Goal: Task Accomplishment & Management: Complete application form

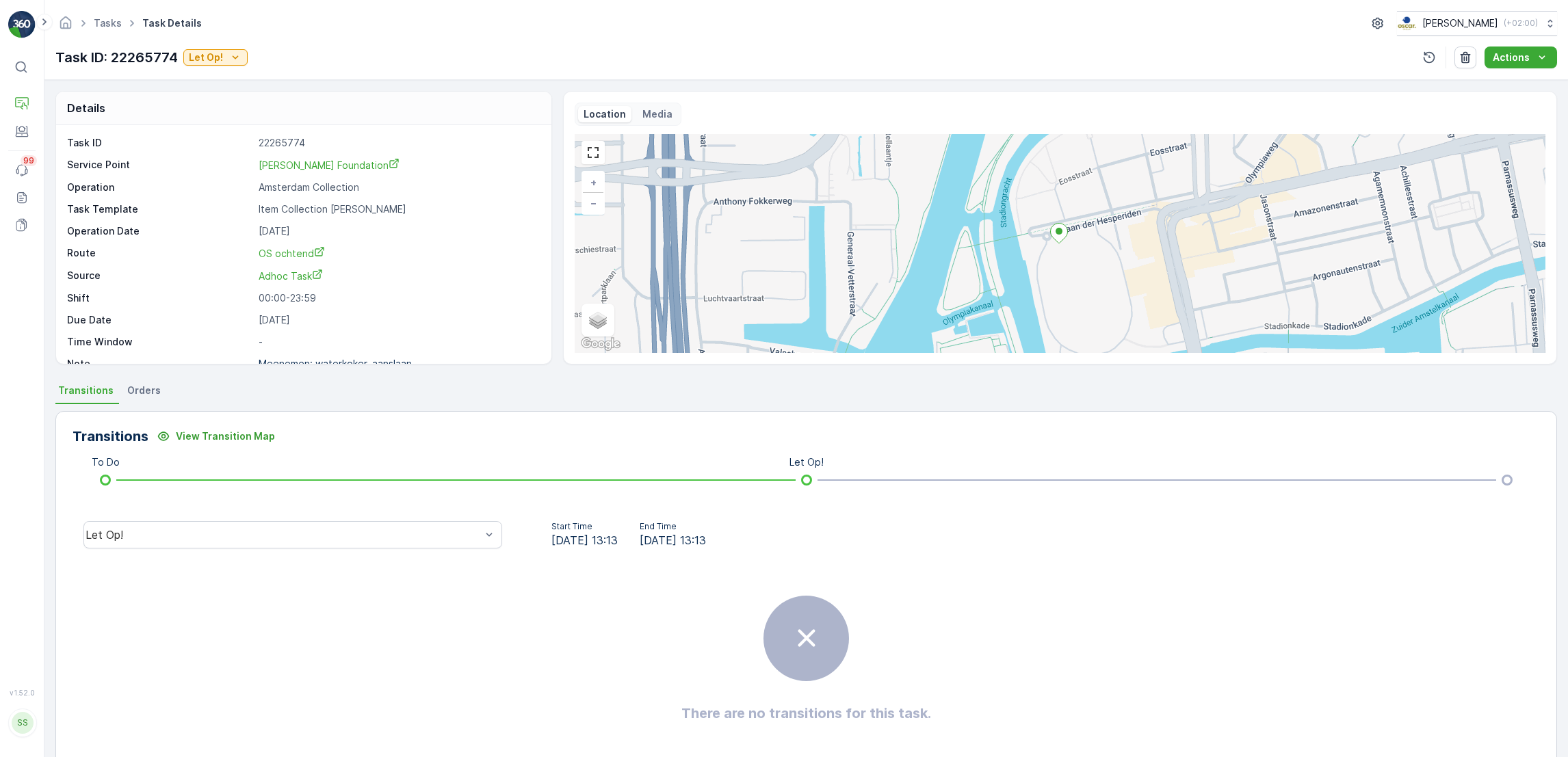
scroll to position [18, 0]
click at [106, 30] on span "Tasks" at bounding box center [107, 24] width 34 height 14
click at [104, 22] on link "Tasks" at bounding box center [107, 22] width 28 height 11
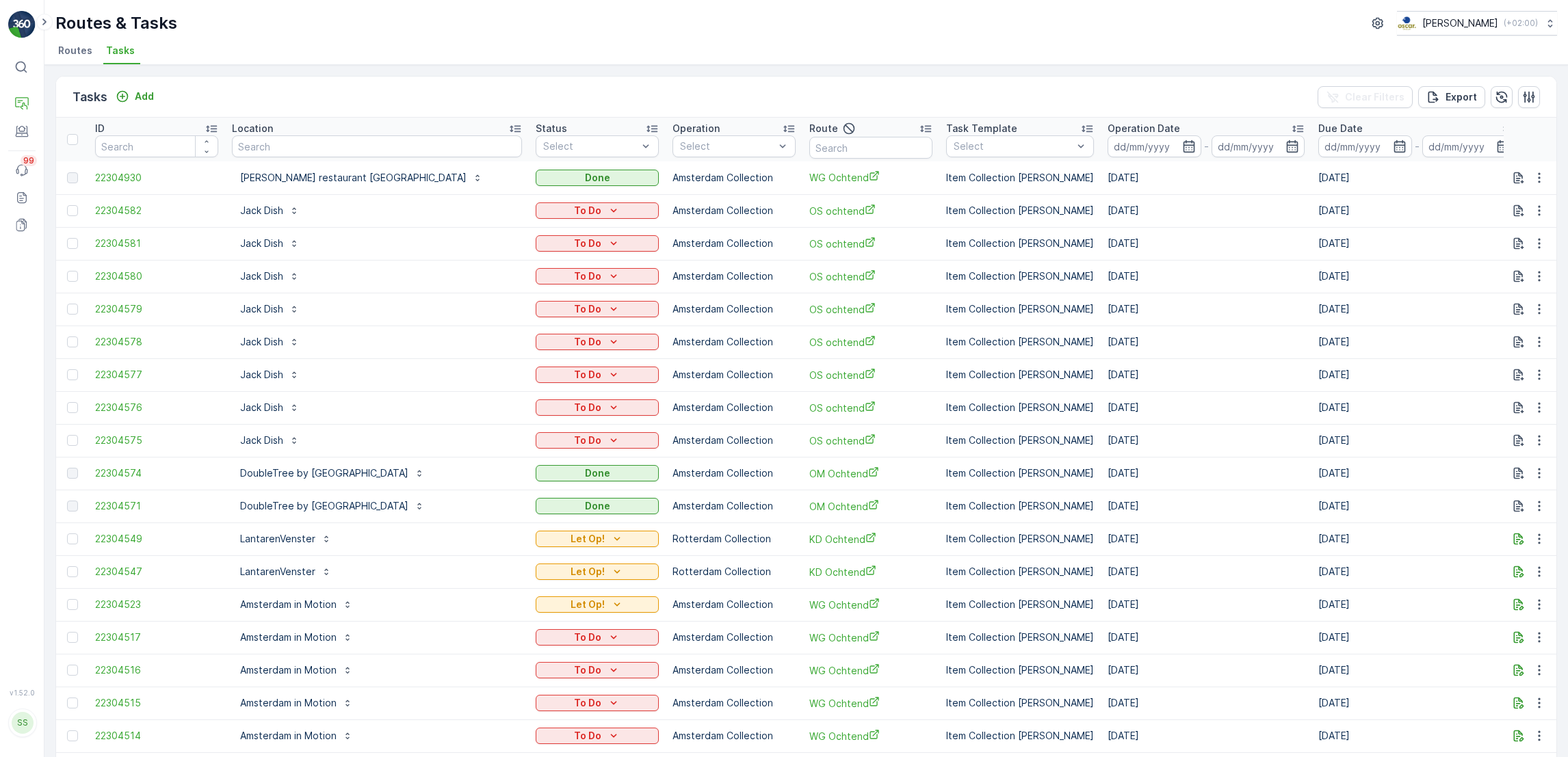
click at [428, 140] on input "text" at bounding box center [376, 146] width 290 height 22
type input "theater u"
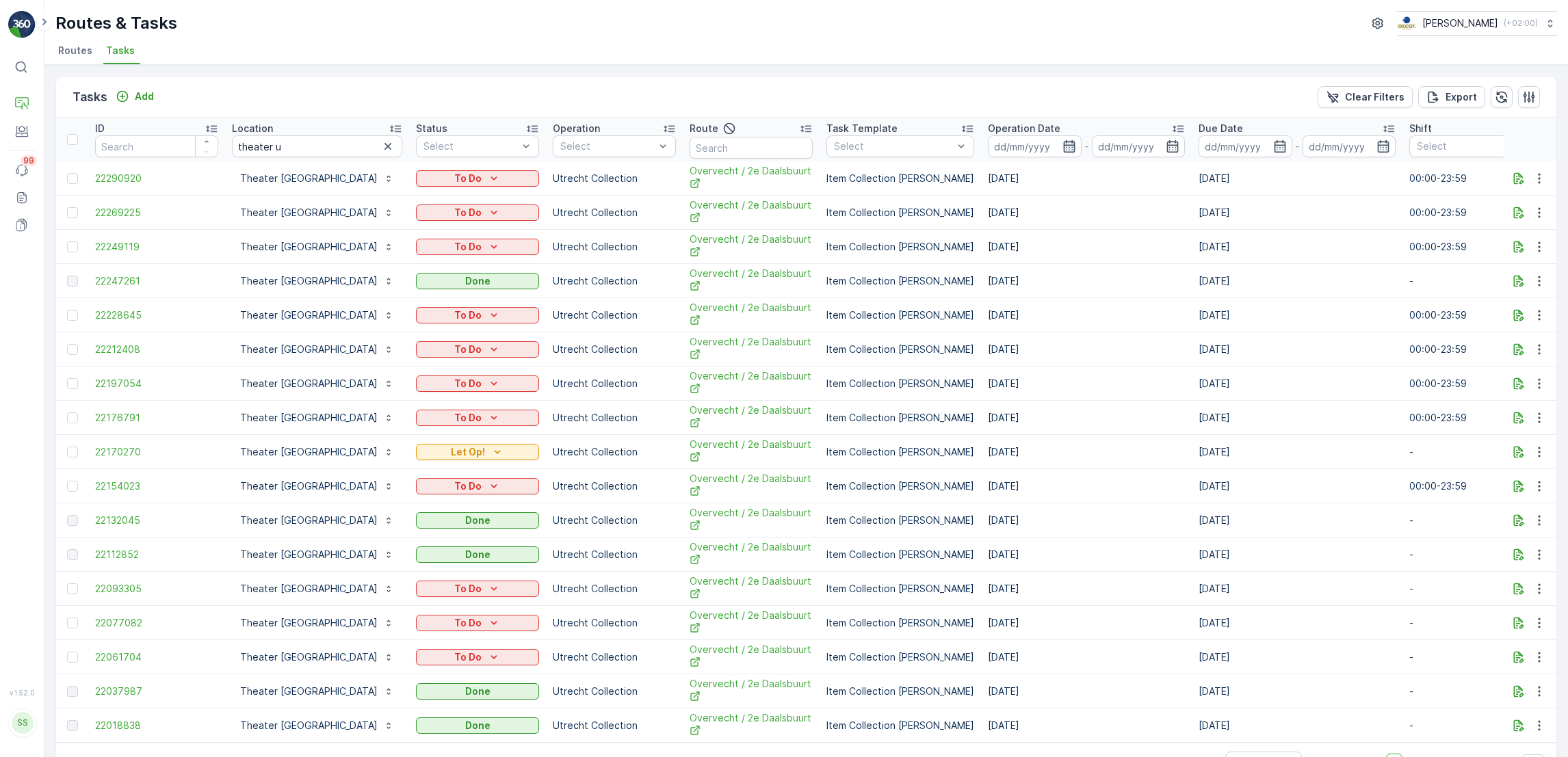
click at [1062, 149] on icon "button" at bounding box center [1069, 146] width 14 height 14
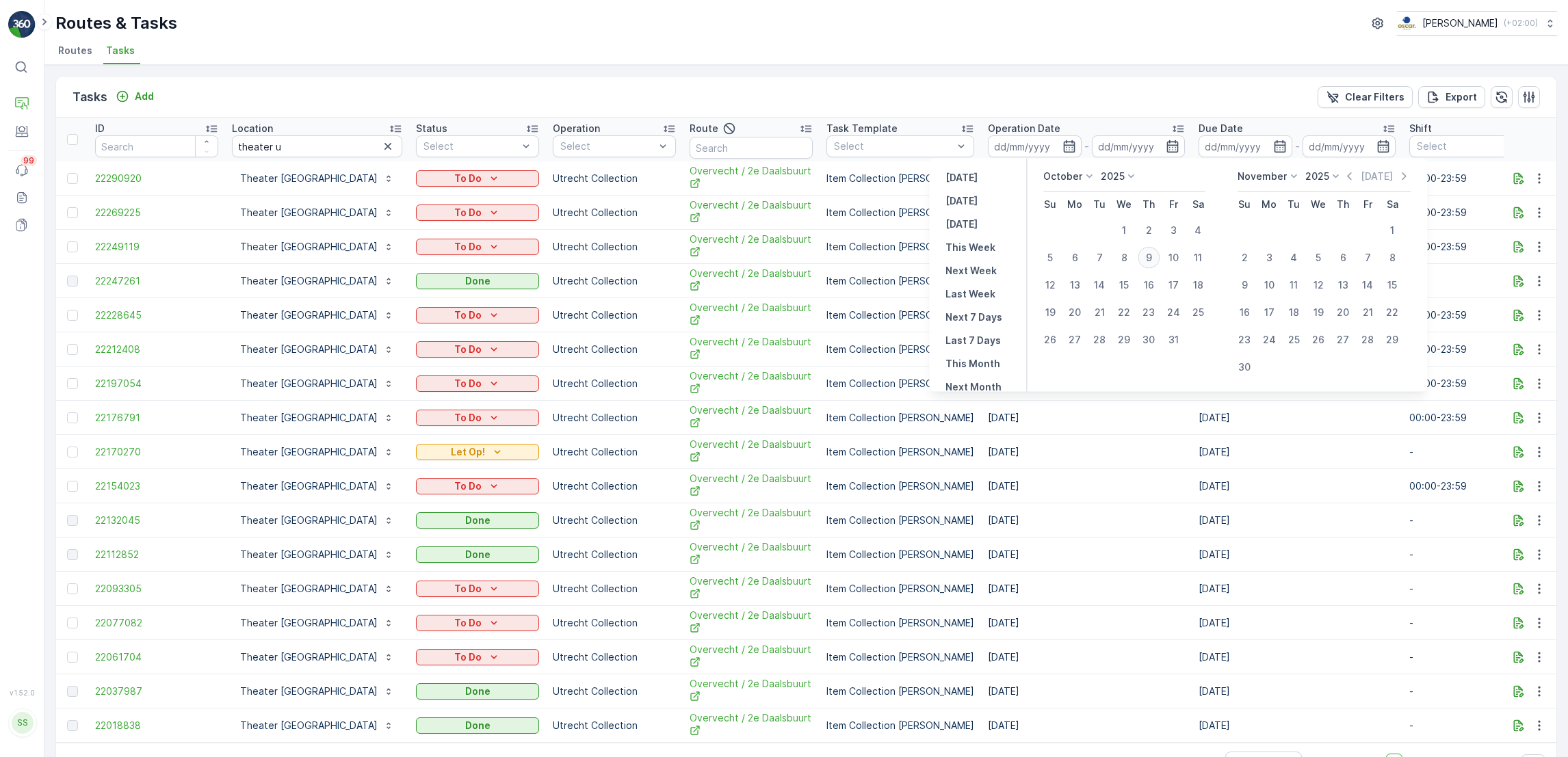
click at [1146, 253] on div "9" at bounding box center [1148, 257] width 22 height 22
type input "[DATE]"
click at [1146, 253] on div "9" at bounding box center [1148, 257] width 22 height 22
type input "[DATE]"
click at [1146, 253] on div "9" at bounding box center [1148, 257] width 22 height 22
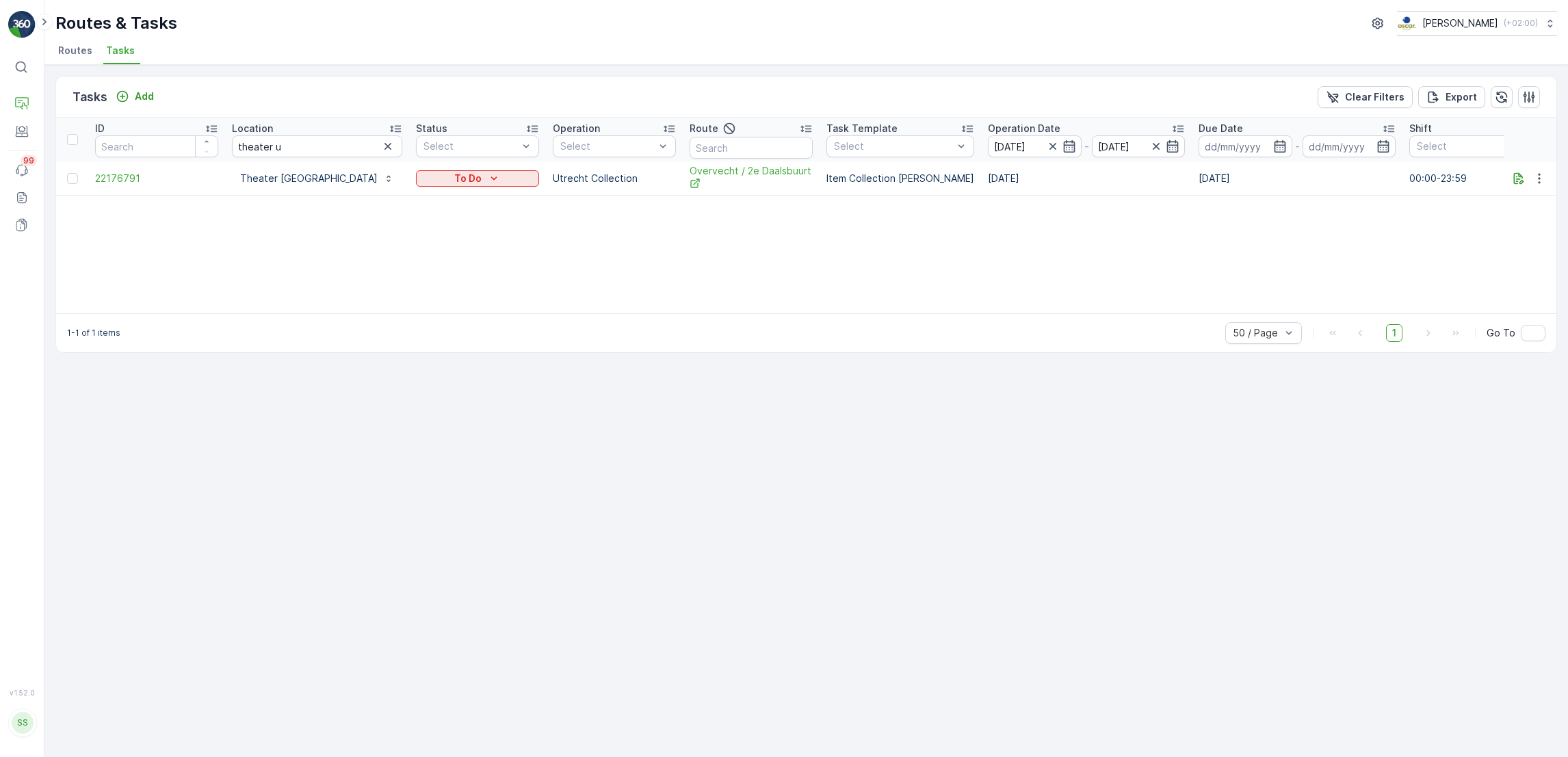
click at [64, 48] on span "Routes" at bounding box center [75, 50] width 34 height 14
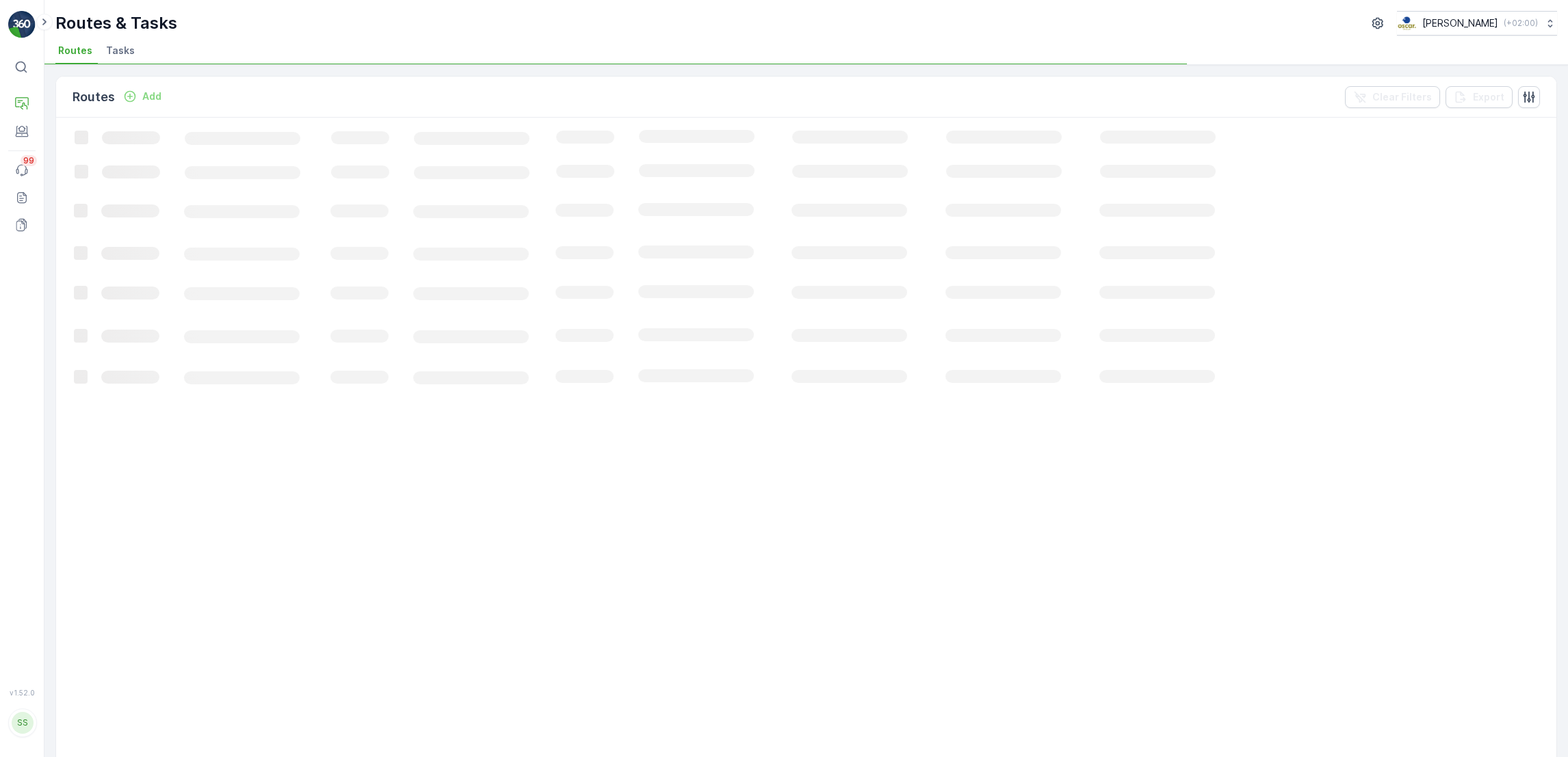
click at [117, 50] on span "Tasks" at bounding box center [120, 50] width 29 height 14
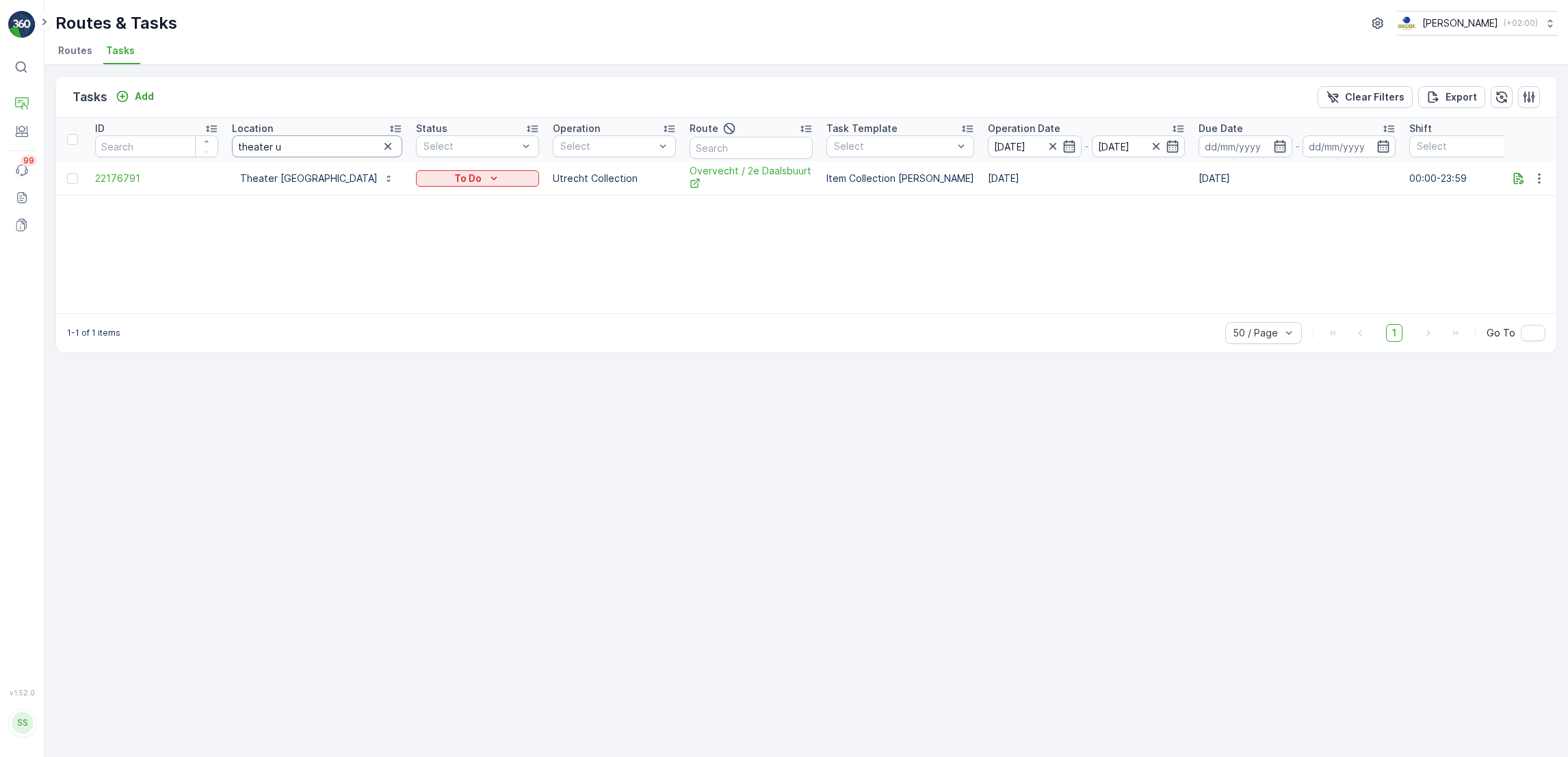
click at [327, 148] on input "theater u" at bounding box center [317, 146] width 171 height 22
drag, startPoint x: 329, startPoint y: 148, endPoint x: 83, endPoint y: 124, distance: 247.2
click at [83, 124] on tr "ID Location theater u Status Select Operation Select Route Task Template Select…" at bounding box center [1135, 139] width 2157 height 43
type input "copain"
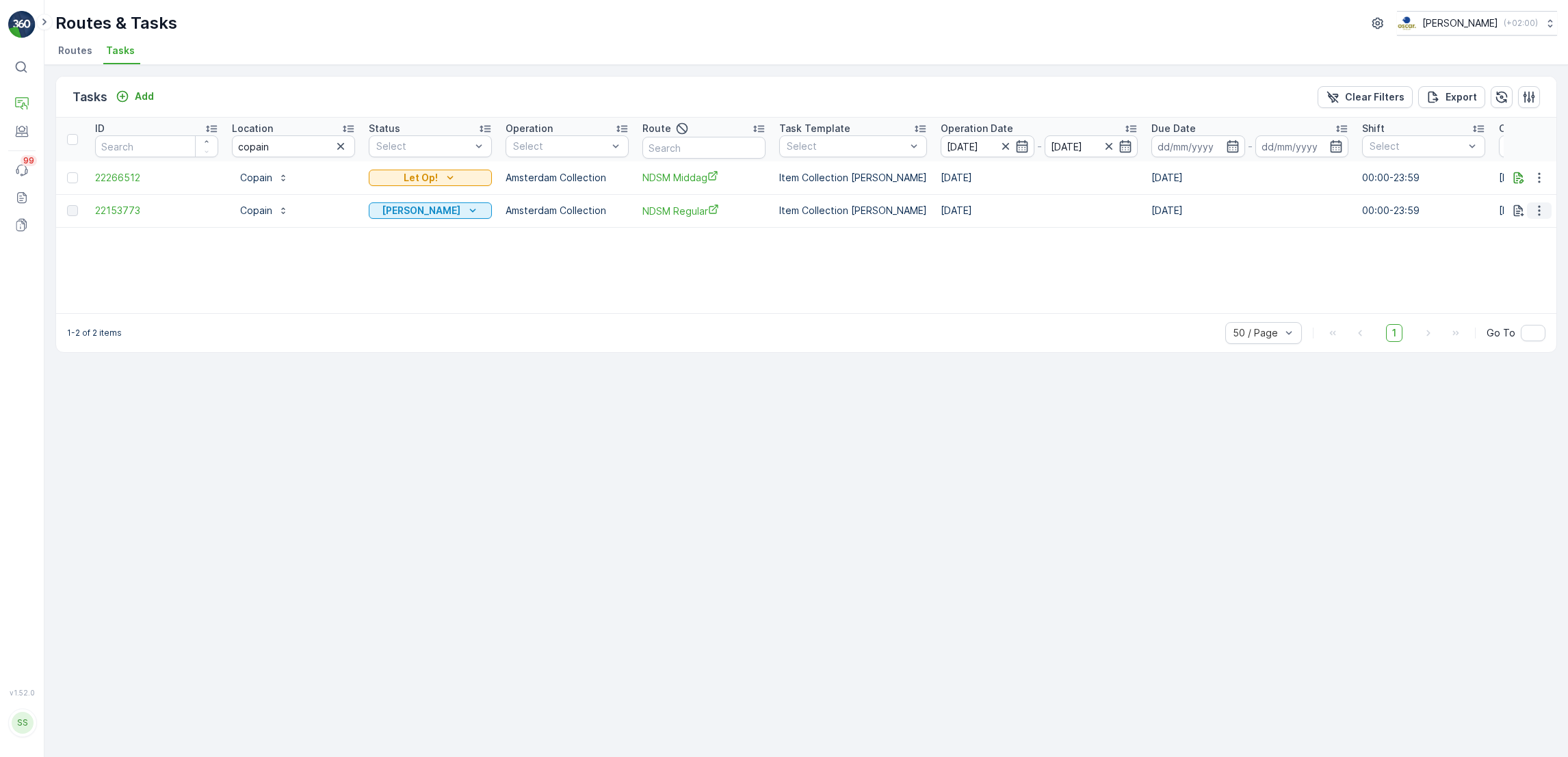
click at [1541, 205] on icon "button" at bounding box center [1539, 211] width 14 height 14
click at [818, 264] on div "ID Location copain Status Select Operation Select Route Task Template Select Op…" at bounding box center [806, 215] width 1500 height 196
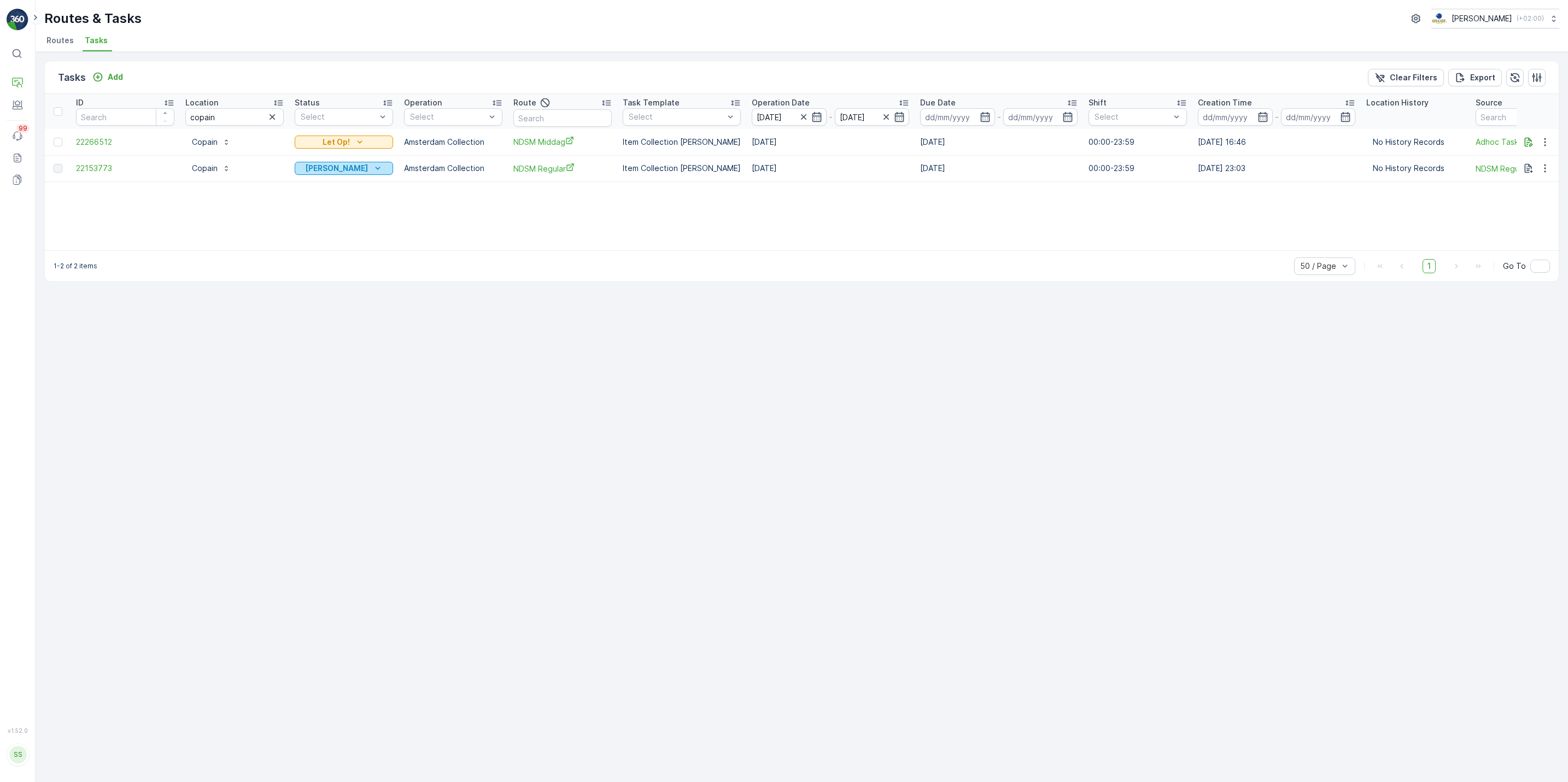
click at [352, 175] on button "[PERSON_NAME]" at bounding box center [344, 169] width 99 height 13
click at [360, 201] on div "ID Location copain Status Select Operation Select Route Task Template Select Op…" at bounding box center [802, 172] width 1514 height 156
click at [110, 82] on p "Add" at bounding box center [115, 77] width 15 height 11
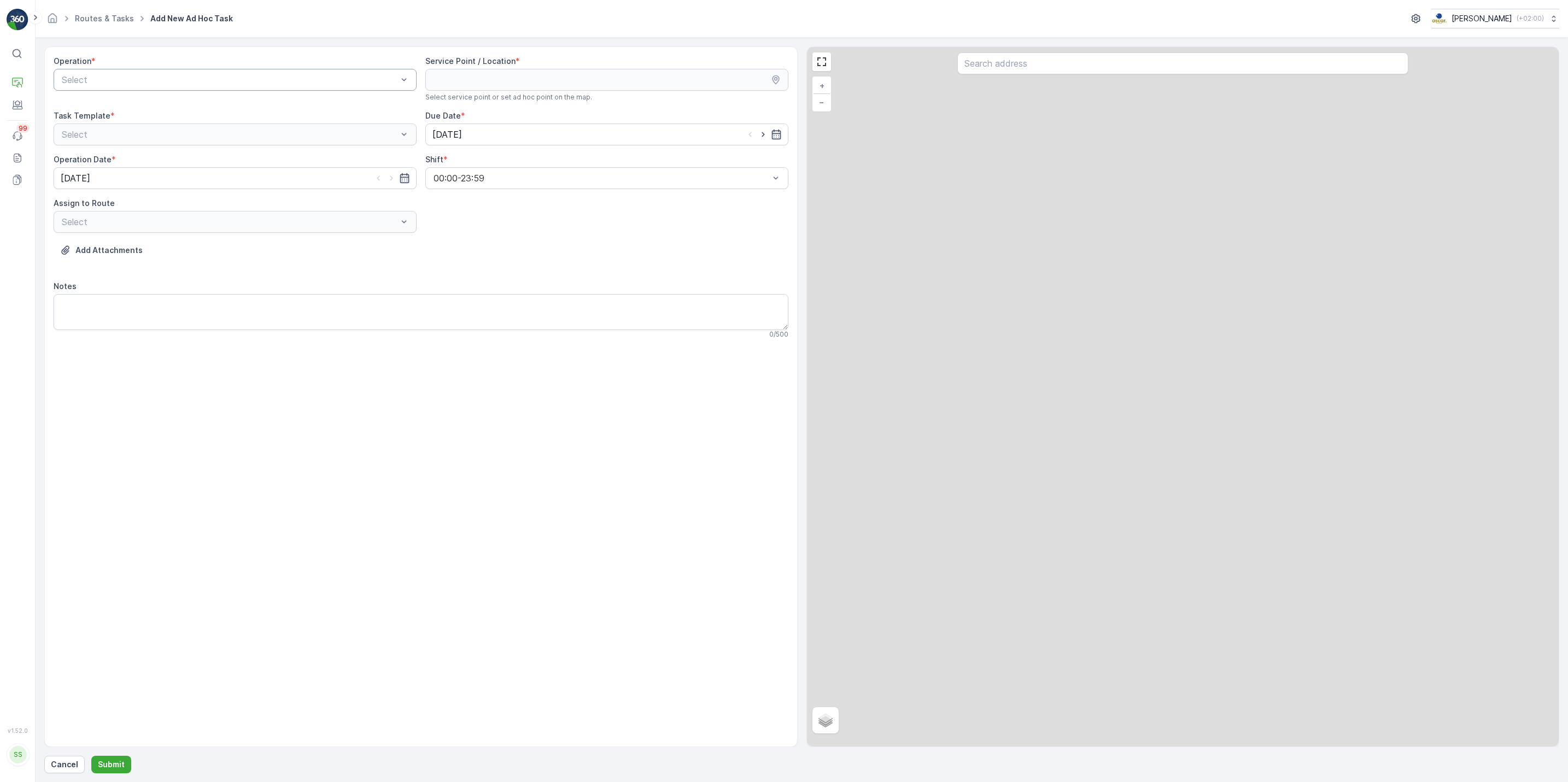
click at [163, 91] on div "Select" at bounding box center [235, 80] width 363 height 22
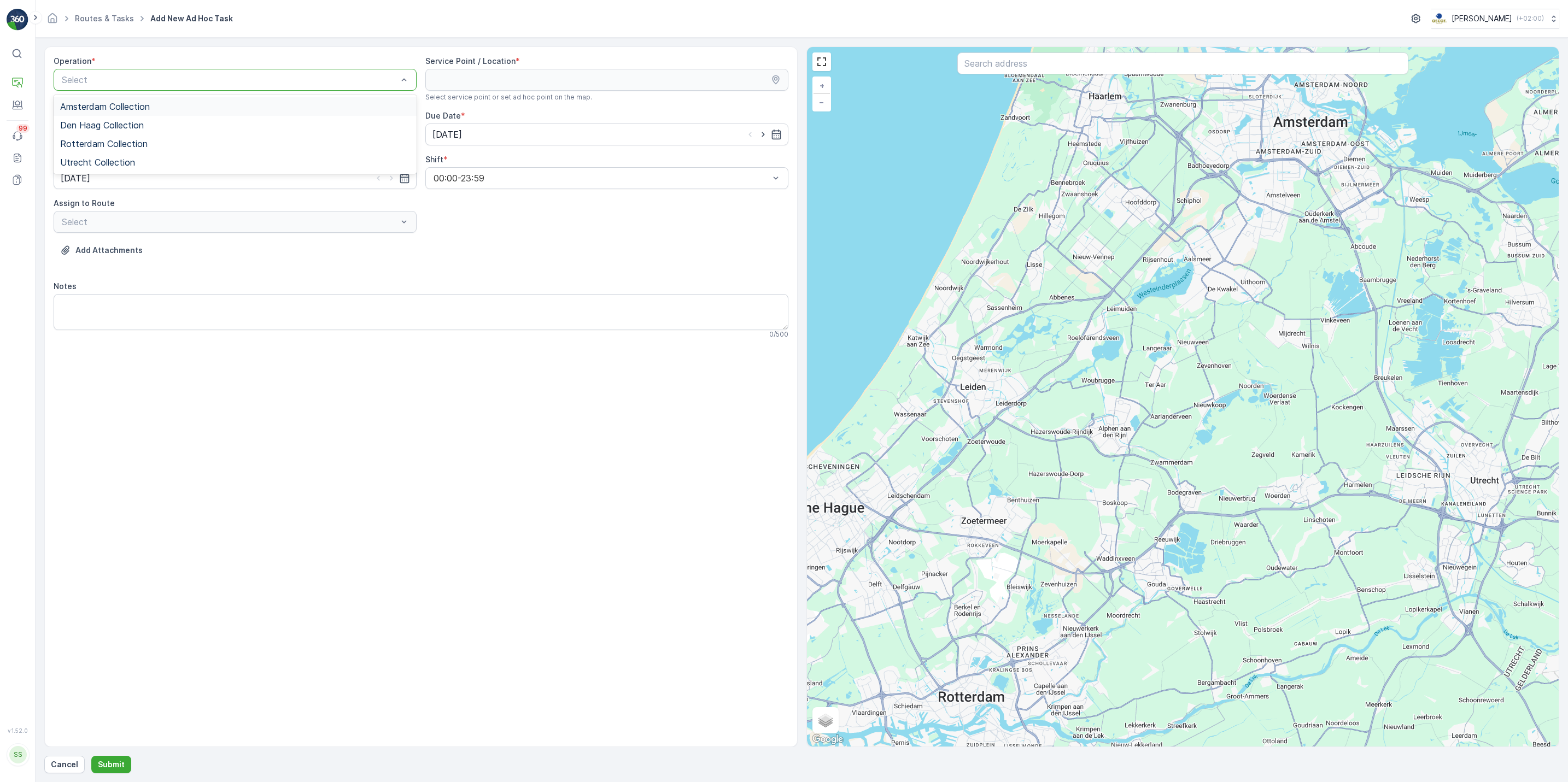
click at [166, 107] on div "Amsterdam Collection" at bounding box center [235, 106] width 350 height 10
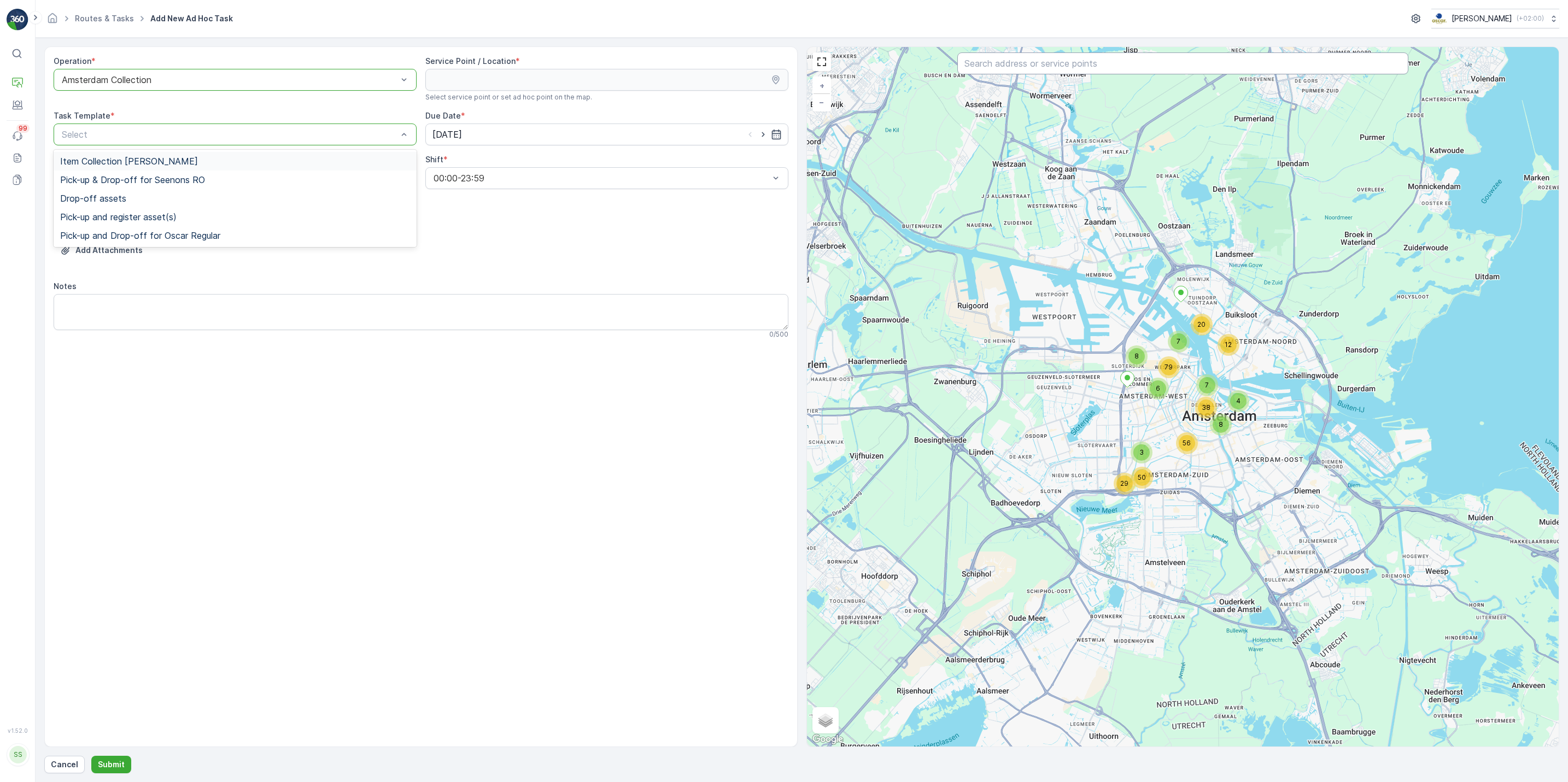
click at [1043, 66] on input "text" at bounding box center [1183, 63] width 451 height 22
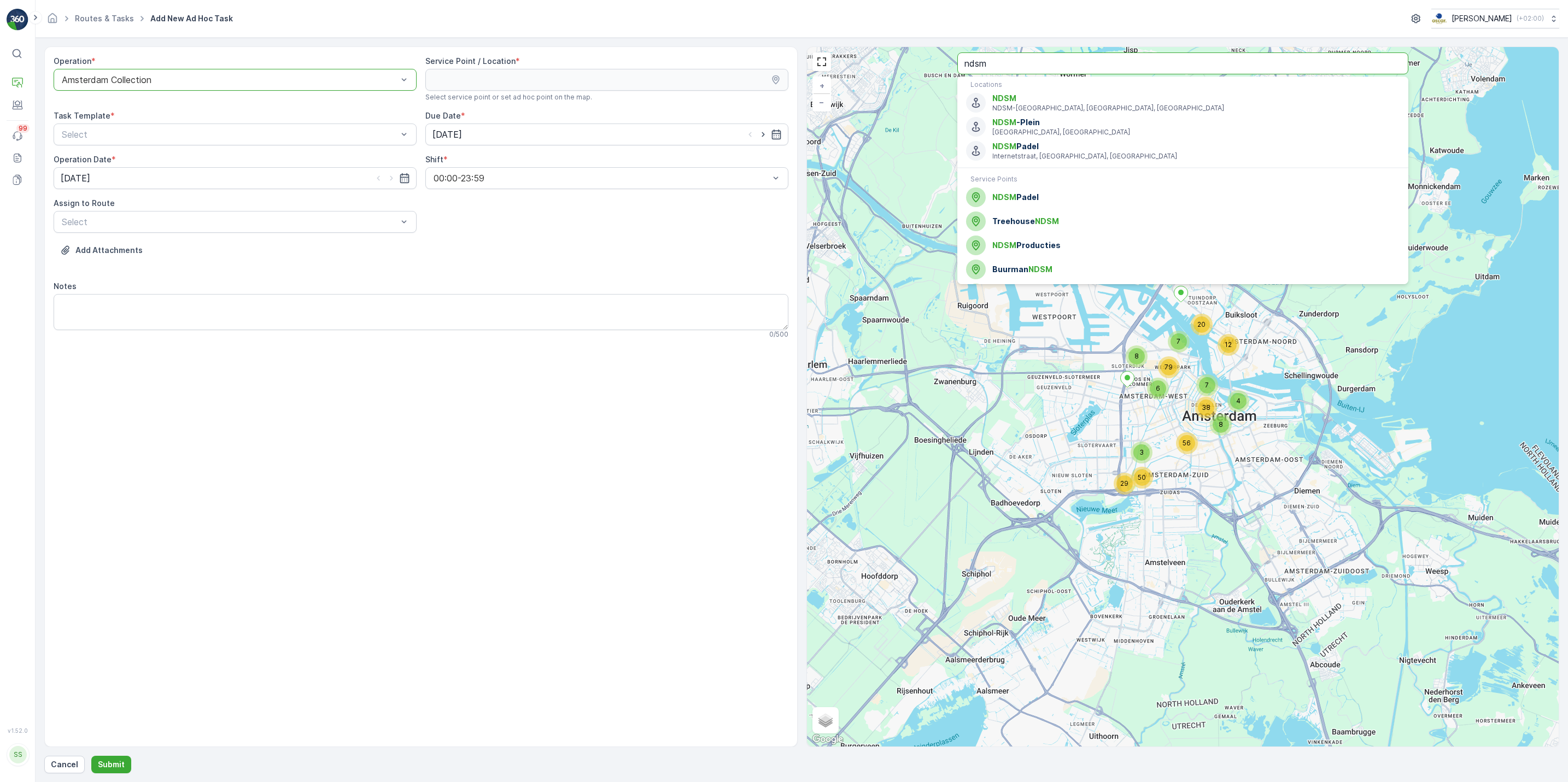
drag, startPoint x: 1012, startPoint y: 59, endPoint x: 808, endPoint y: 43, distance: 204.6
click at [808, 43] on form "Operation * option Amsterdam Collection, selected. Amsterdam Collection Service…" at bounding box center [802, 410] width 1533 height 744
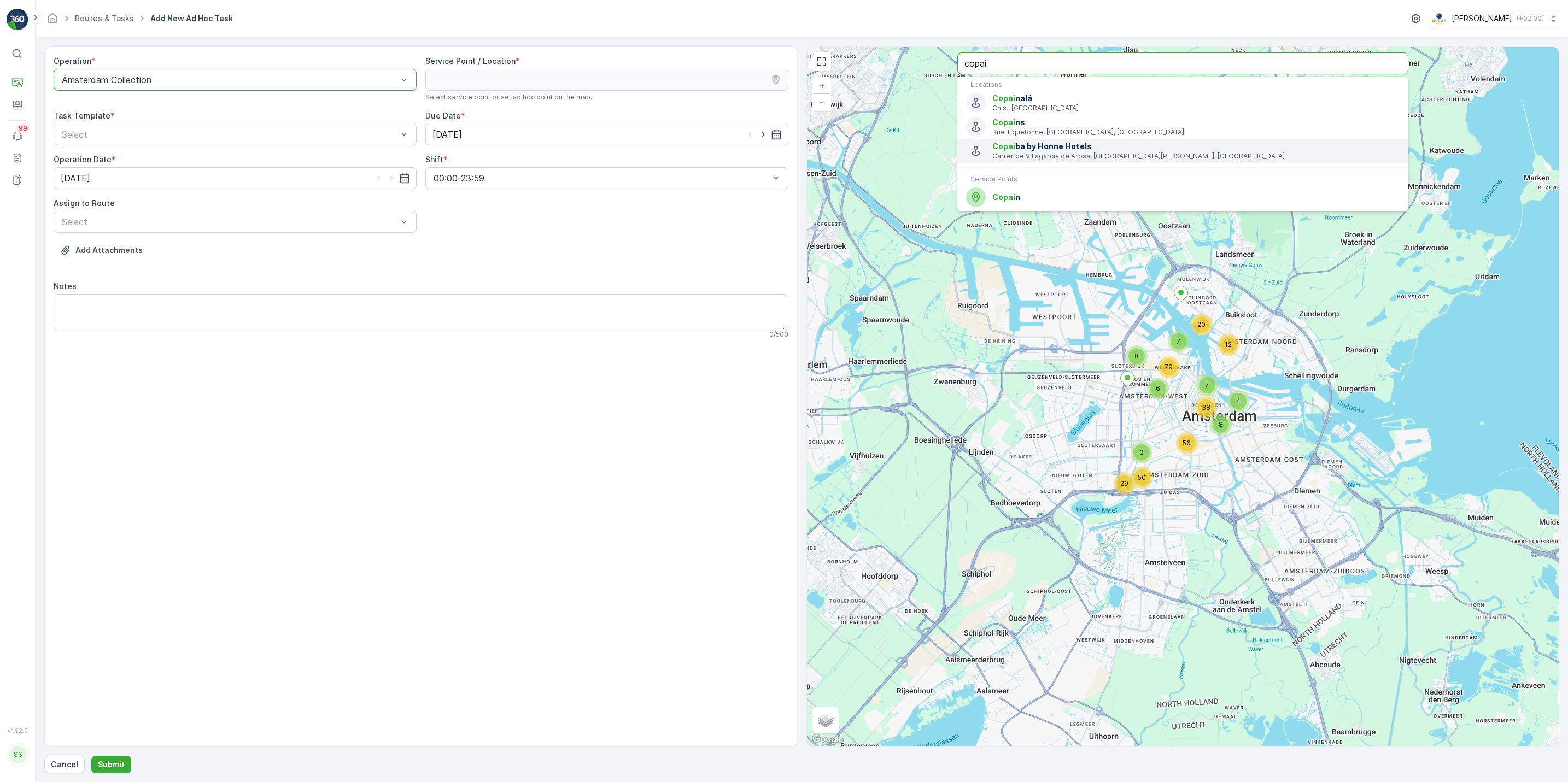
type input "copai"
click at [1043, 198] on span "Copai n" at bounding box center [1195, 197] width 407 height 11
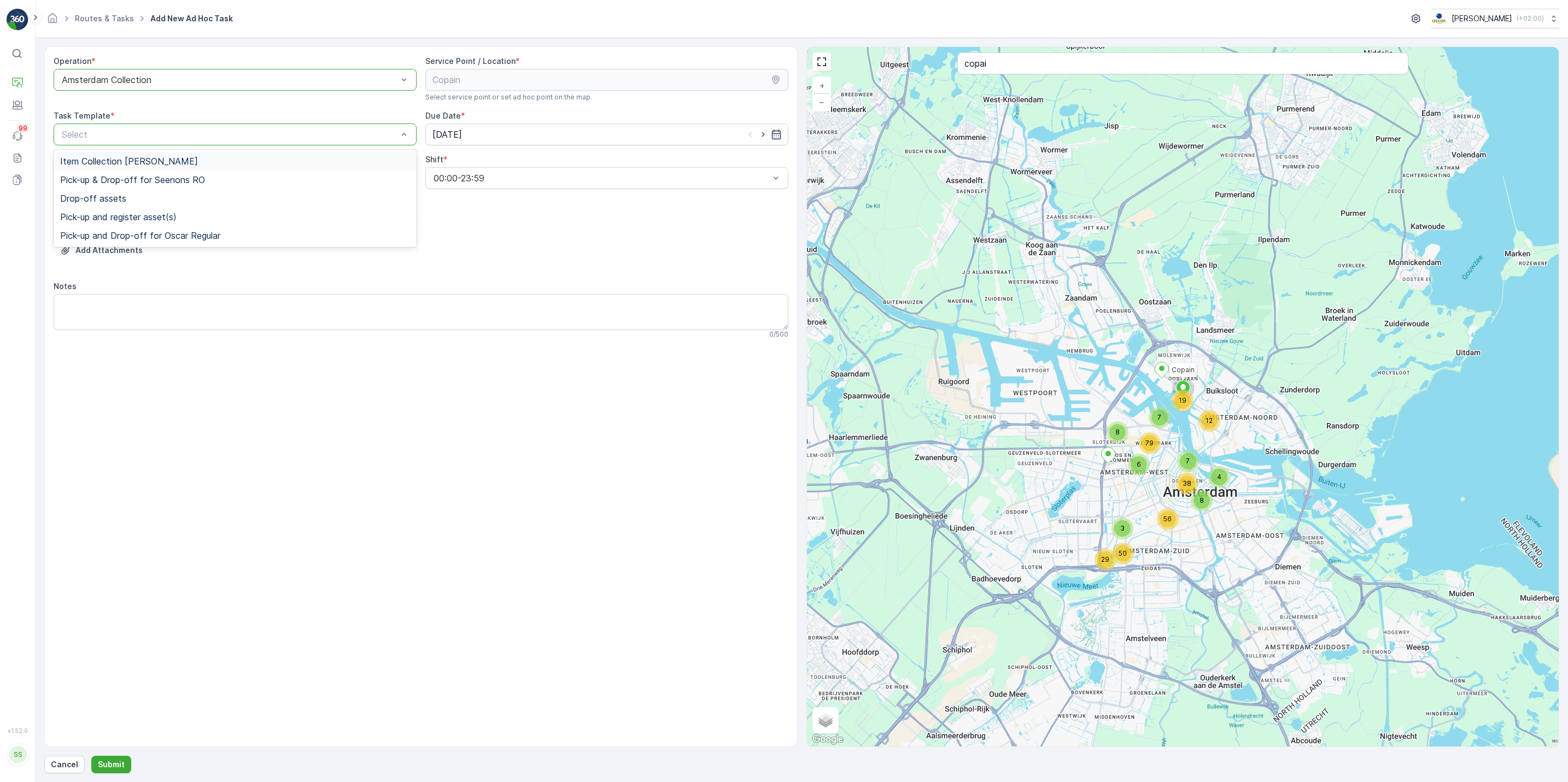
click at [303, 166] on div "Item Collection Oscar Regulier" at bounding box center [235, 161] width 350 height 10
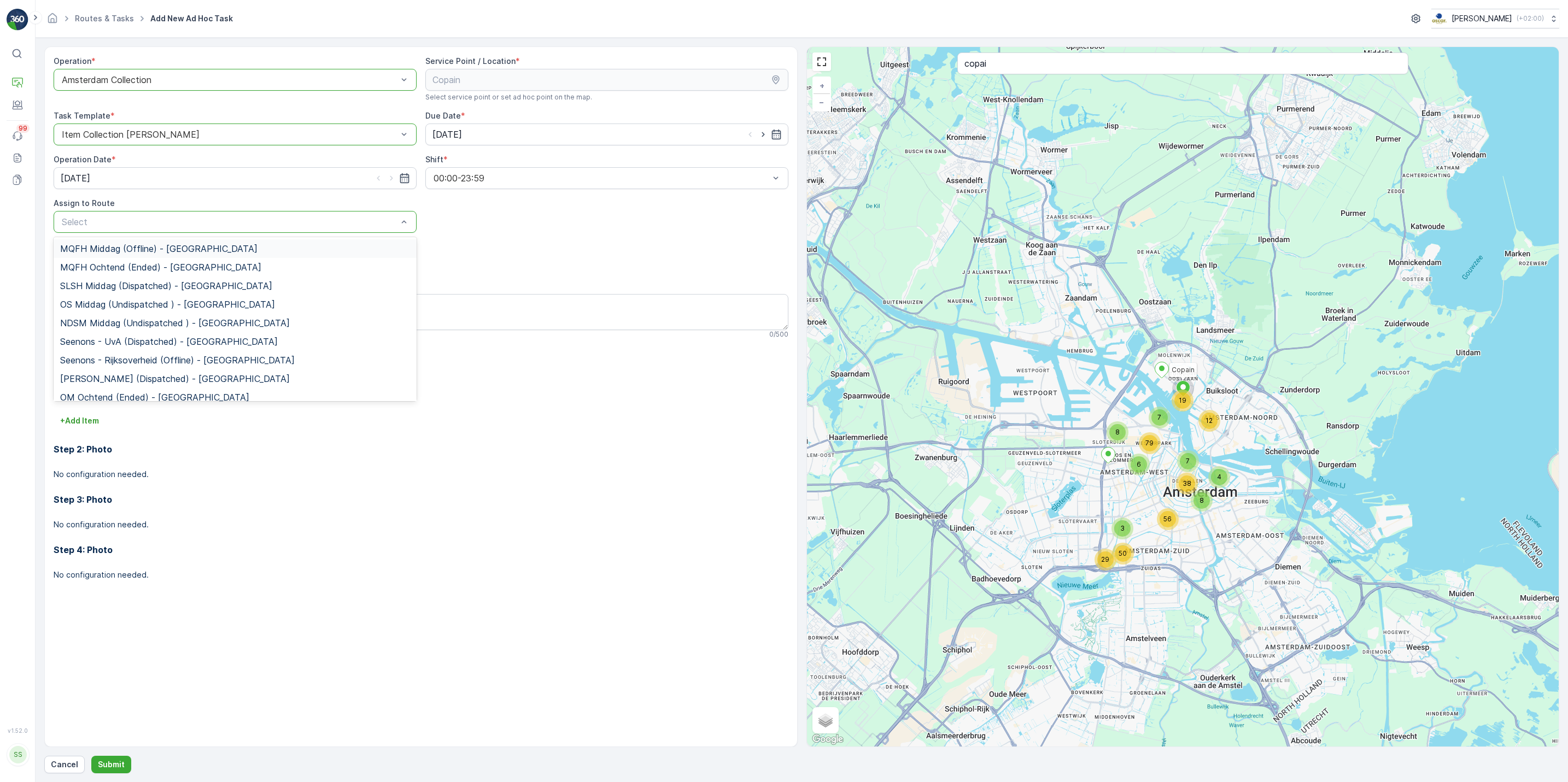
click at [302, 223] on div at bounding box center [229, 222] width 338 height 10
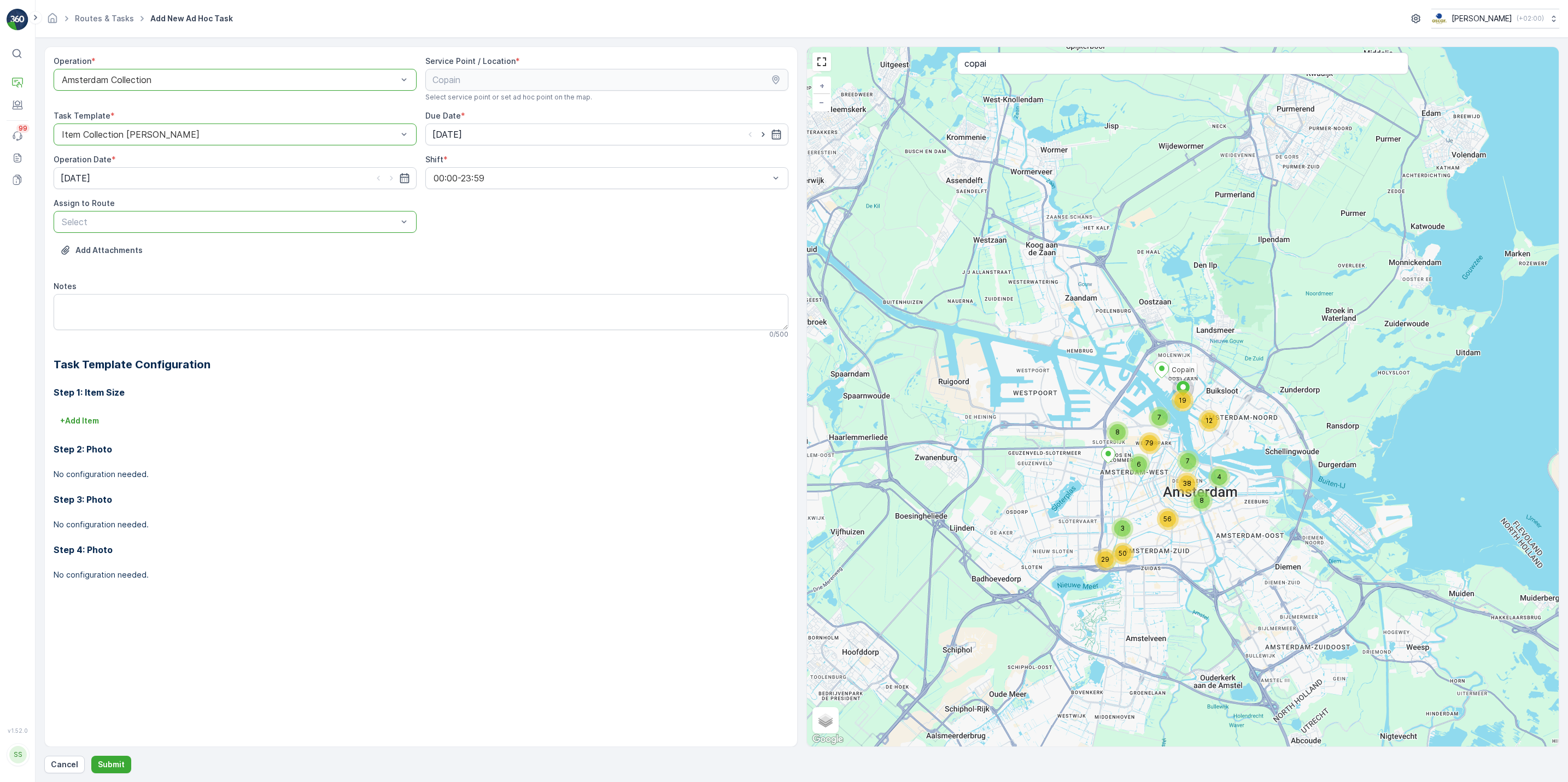
click at [302, 223] on div at bounding box center [229, 222] width 338 height 10
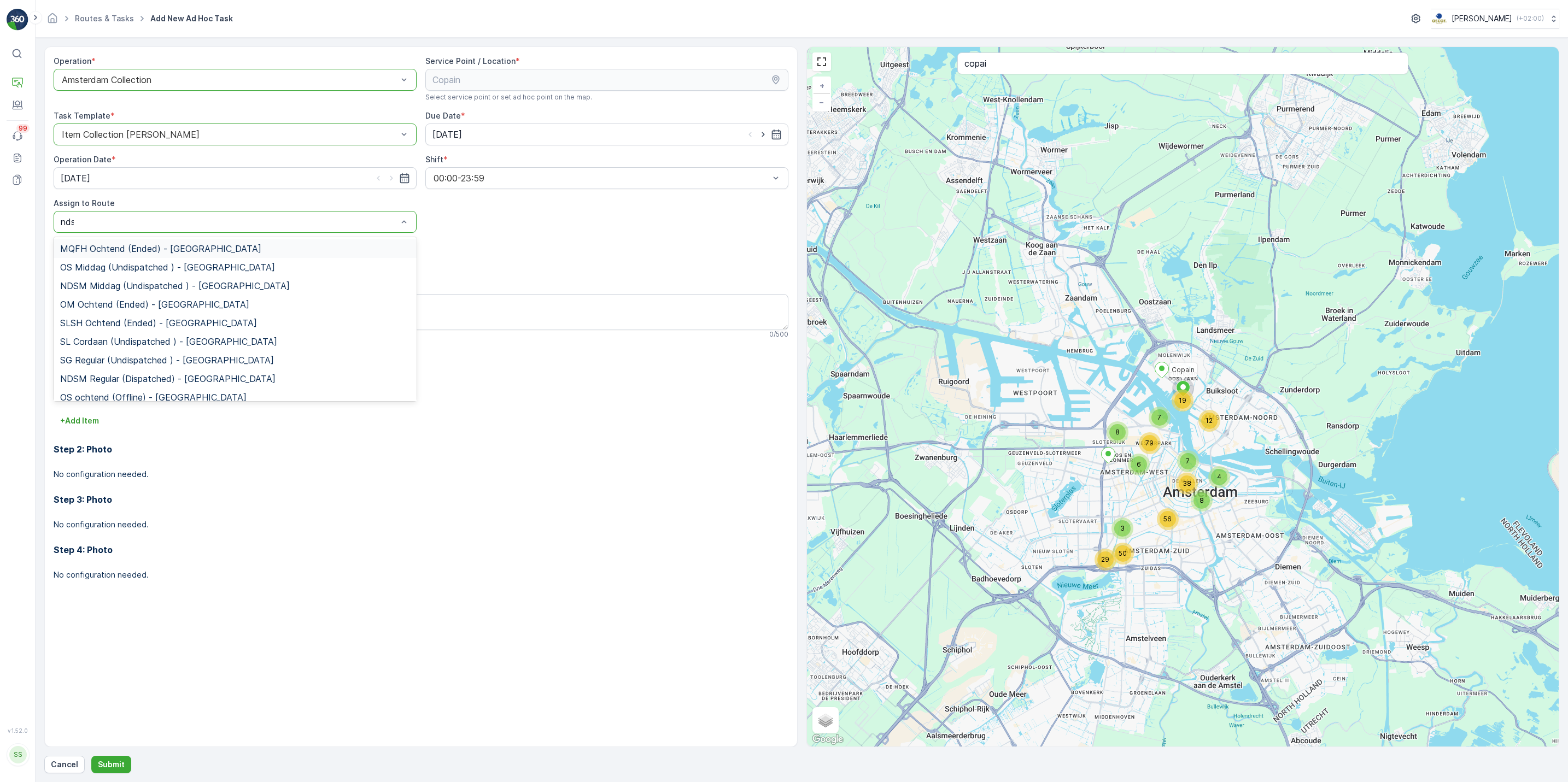
type input "ndsm"
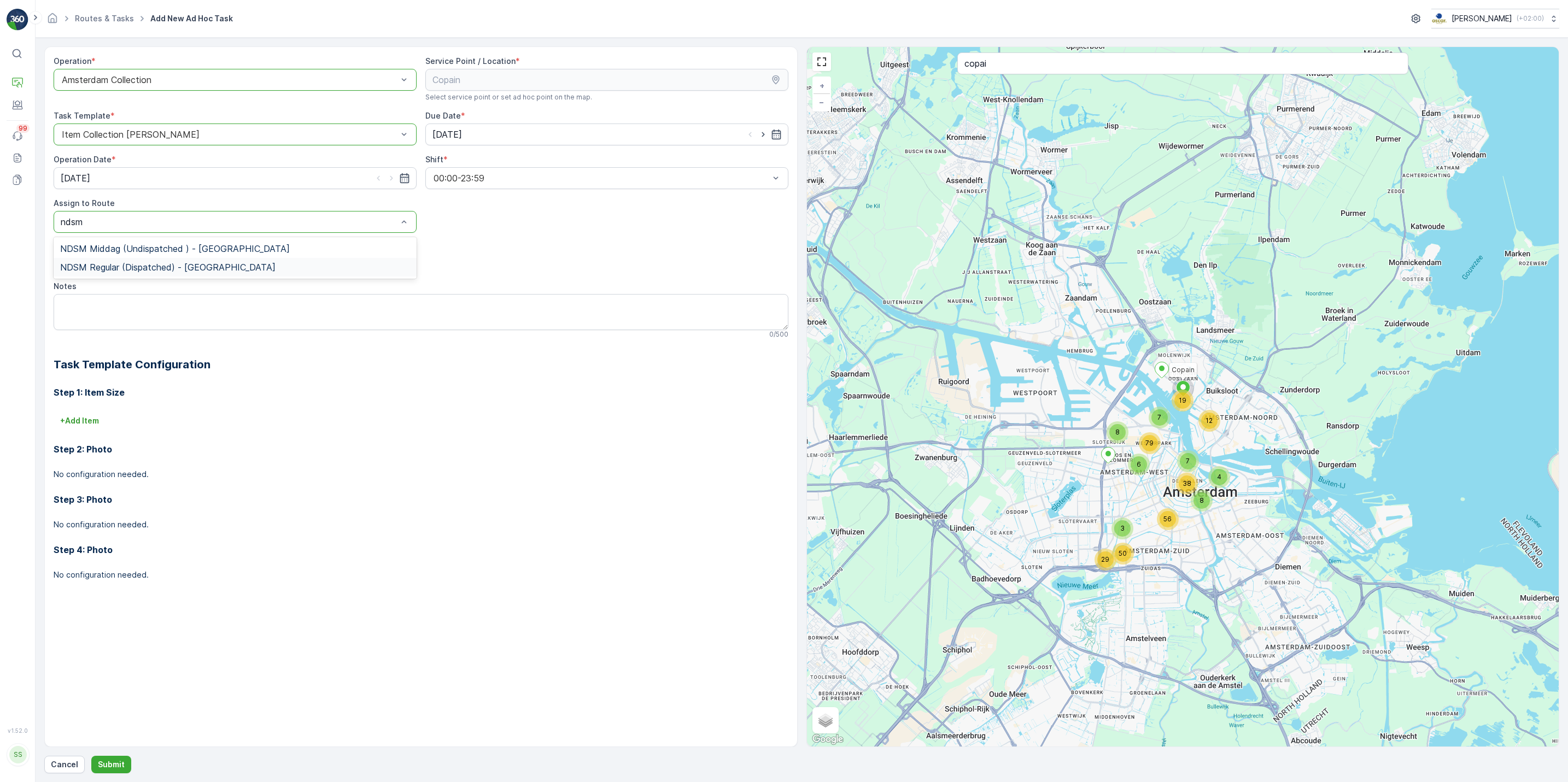
click at [279, 269] on div "NDSM Regular (Dispatched) - Amsterdam" at bounding box center [235, 267] width 350 height 10
click at [266, 313] on textarea "Notes" at bounding box center [421, 312] width 735 height 36
click at [75, 420] on p "+ Add Item" at bounding box center [80, 421] width 39 height 11
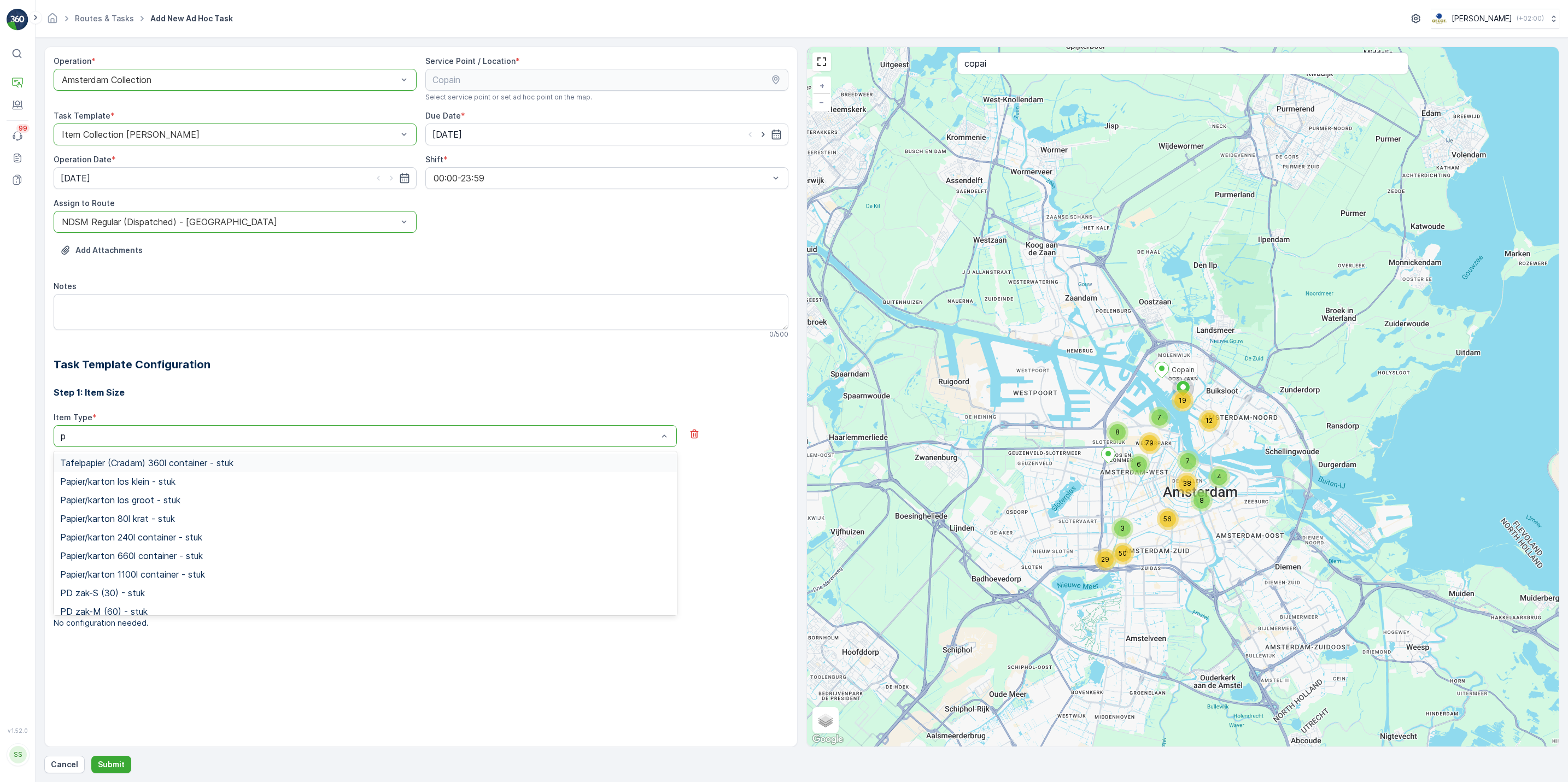
type input "pd"
click at [172, 482] on div "PD zak-M (60) - stuk" at bounding box center [365, 481] width 610 height 10
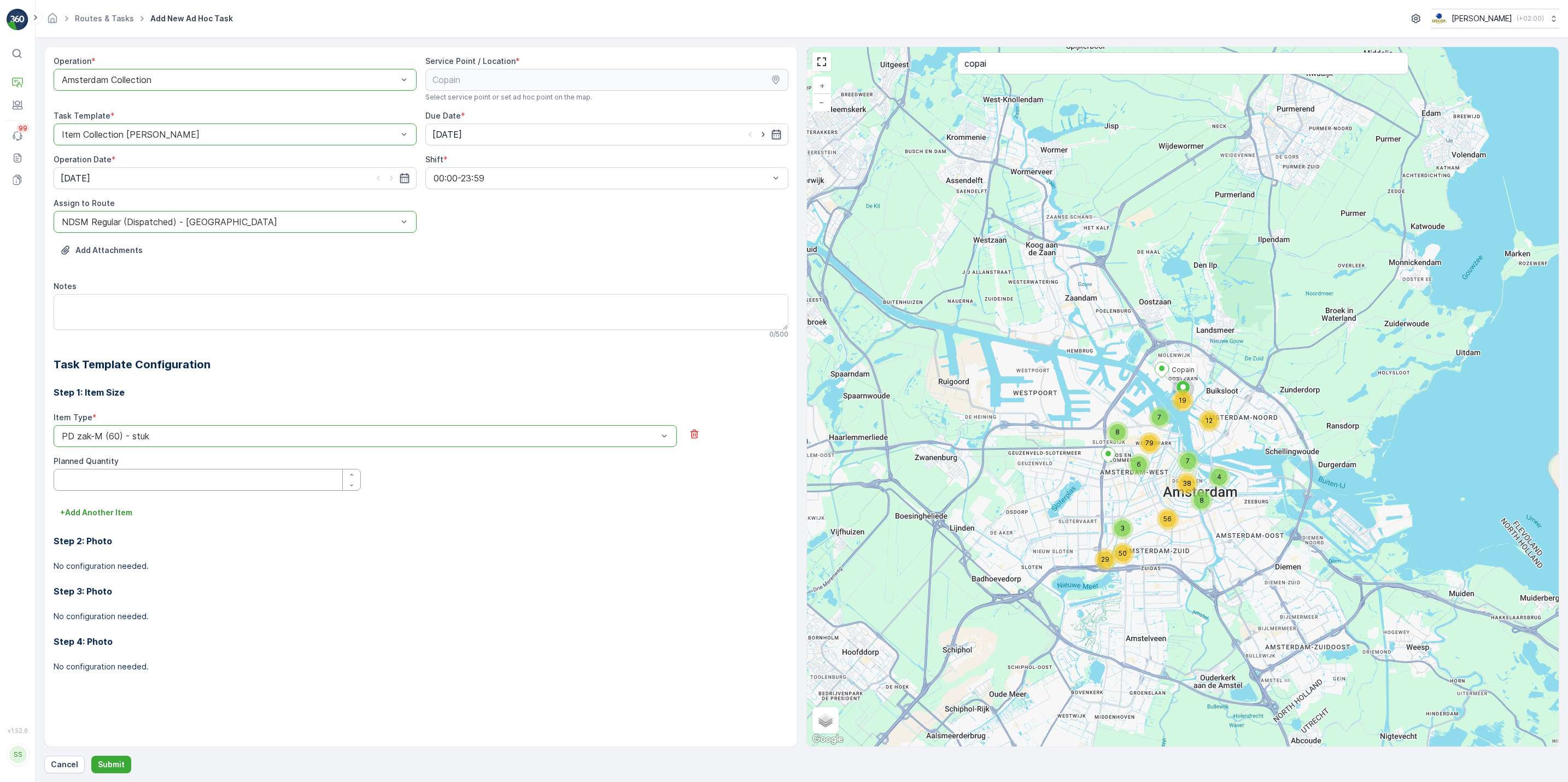
click at [179, 484] on Quantity "Planned Quantity" at bounding box center [207, 480] width 307 height 22
type Quantity "1"
click at [128, 514] on p "+ Add Another Item" at bounding box center [96, 513] width 72 height 11
type input "swill"
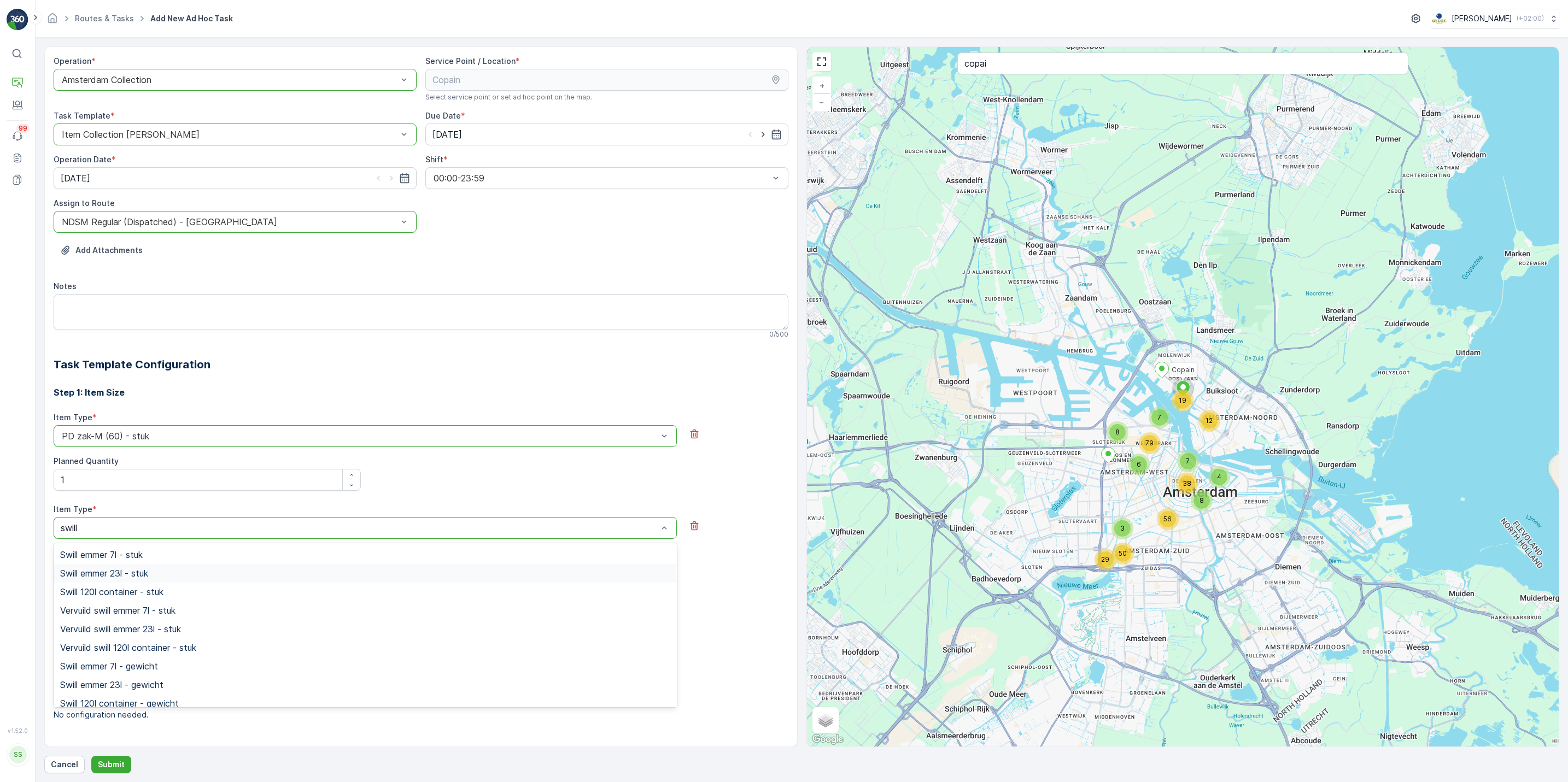
click at [242, 576] on div "Swill emmer 23l - stuk" at bounding box center [365, 573] width 610 height 10
click at [353, 567] on icon "button" at bounding box center [351, 567] width 7 height 7
type Quantity "1"
click at [102, 604] on p "Submit" at bounding box center [111, 765] width 27 height 11
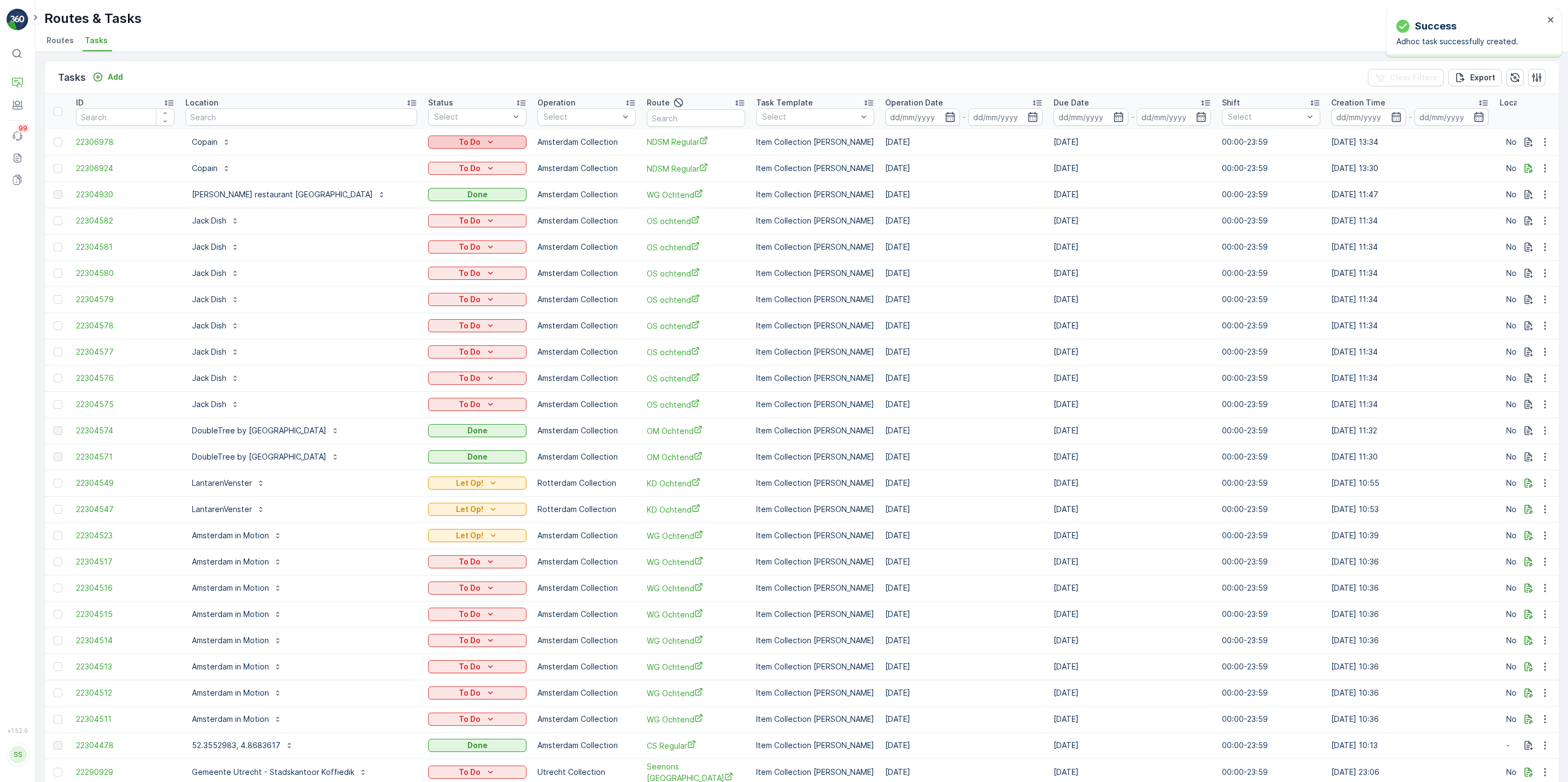
click at [459, 141] on p "To Do" at bounding box center [470, 142] width 22 height 11
click at [450, 190] on div "Done" at bounding box center [461, 189] width 69 height 15
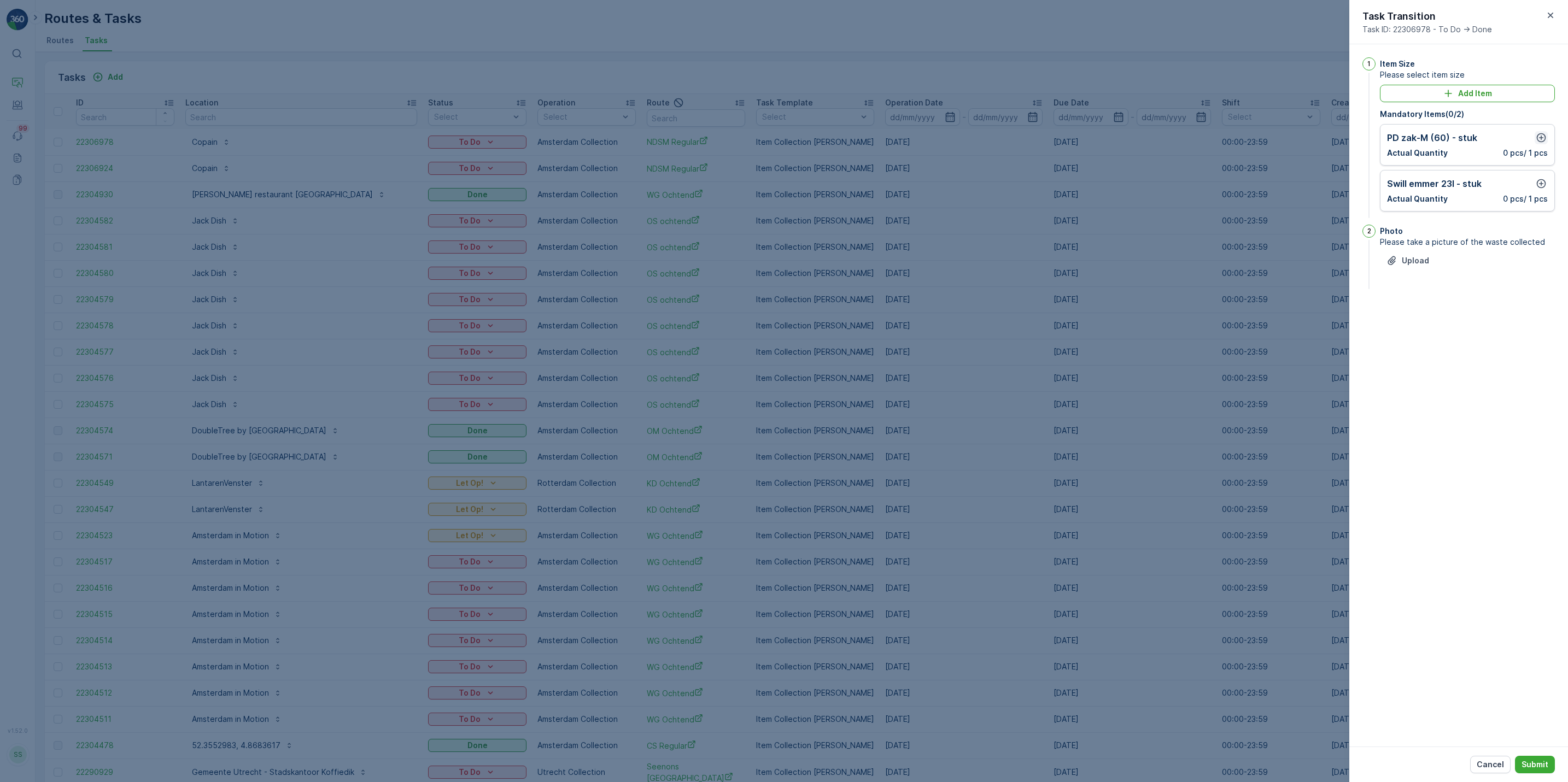
click at [1253, 137] on icon "button" at bounding box center [1541, 138] width 11 height 11
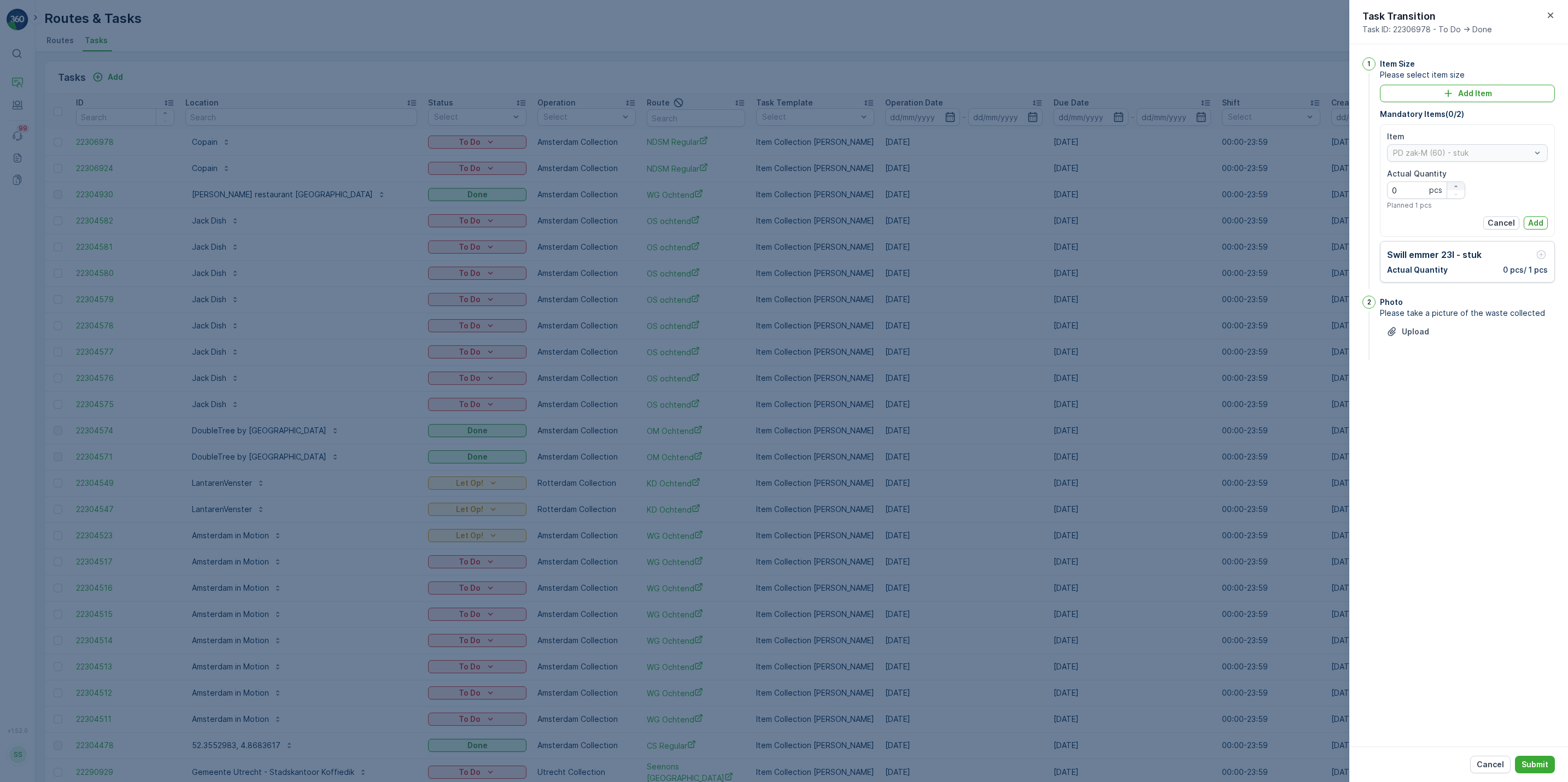
click at [1253, 184] on icon "button" at bounding box center [1455, 186] width 7 height 7
type Quantity "1"
click at [1253, 222] on p "Add" at bounding box center [1535, 223] width 15 height 11
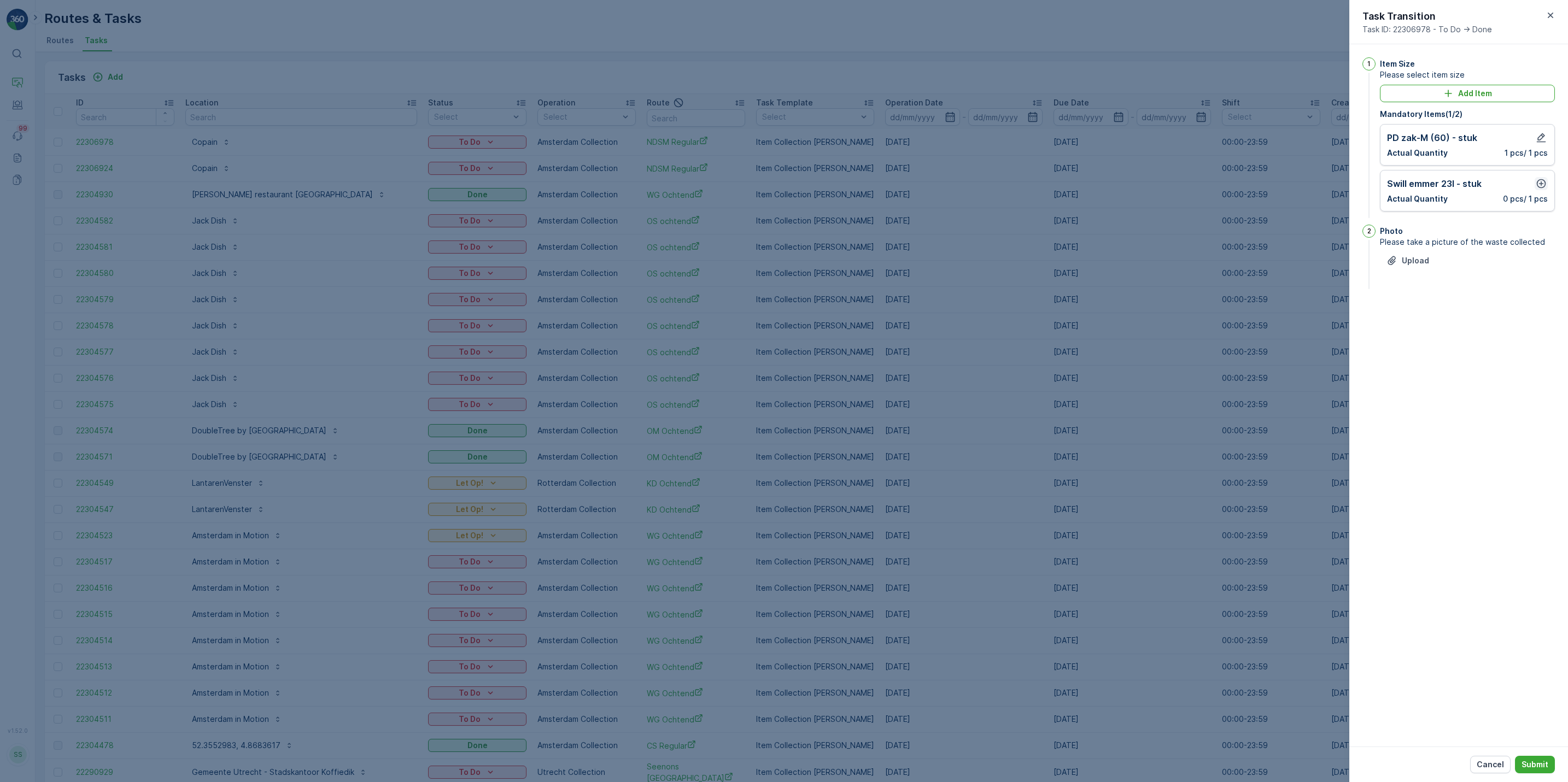
click at [1253, 187] on icon "button" at bounding box center [1541, 184] width 11 height 11
click at [1253, 233] on div "button" at bounding box center [1456, 232] width 18 height 7
type Quantity "1"
click at [1253, 270] on p "Add" at bounding box center [1535, 269] width 15 height 11
click at [1253, 604] on p "Submit" at bounding box center [1535, 765] width 27 height 11
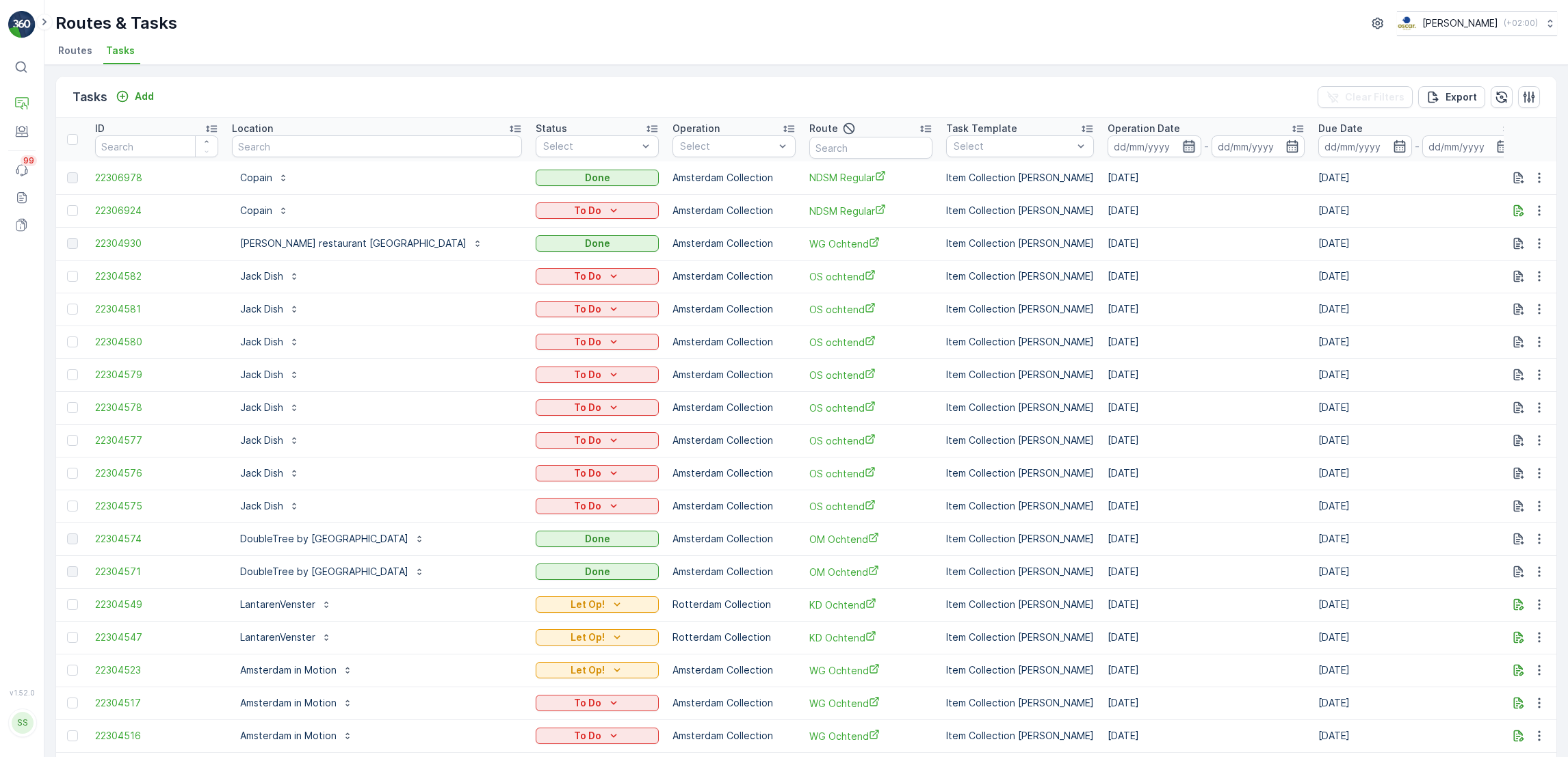
click at [1182, 151] on icon "button" at bounding box center [1189, 146] width 14 height 14
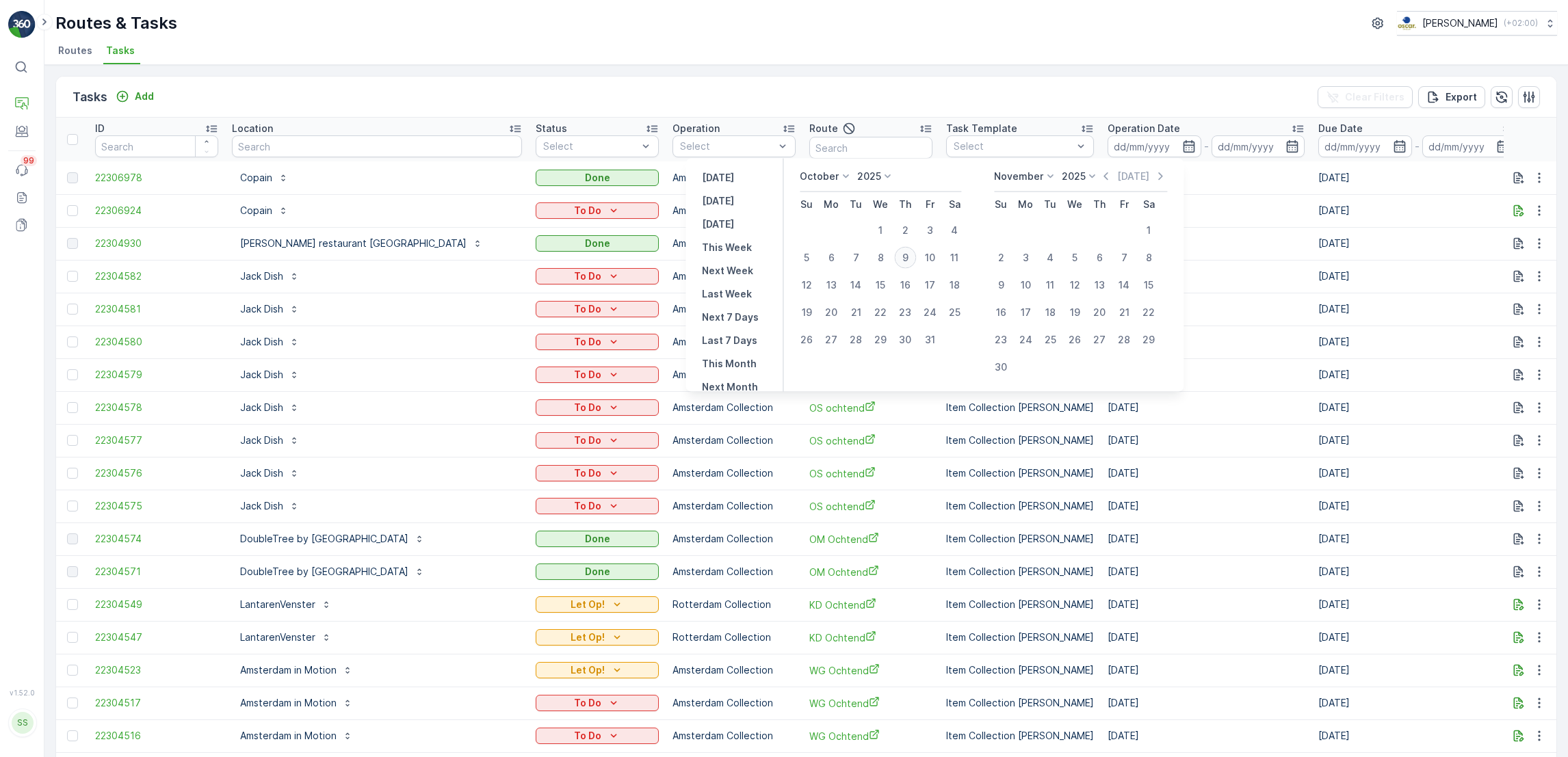
click at [910, 259] on div "9" at bounding box center [905, 257] width 22 height 22
type input "[DATE]"
click at [910, 259] on div "9" at bounding box center [905, 257] width 22 height 22
type input "[DATE]"
click at [910, 259] on div "9" at bounding box center [905, 257] width 22 height 22
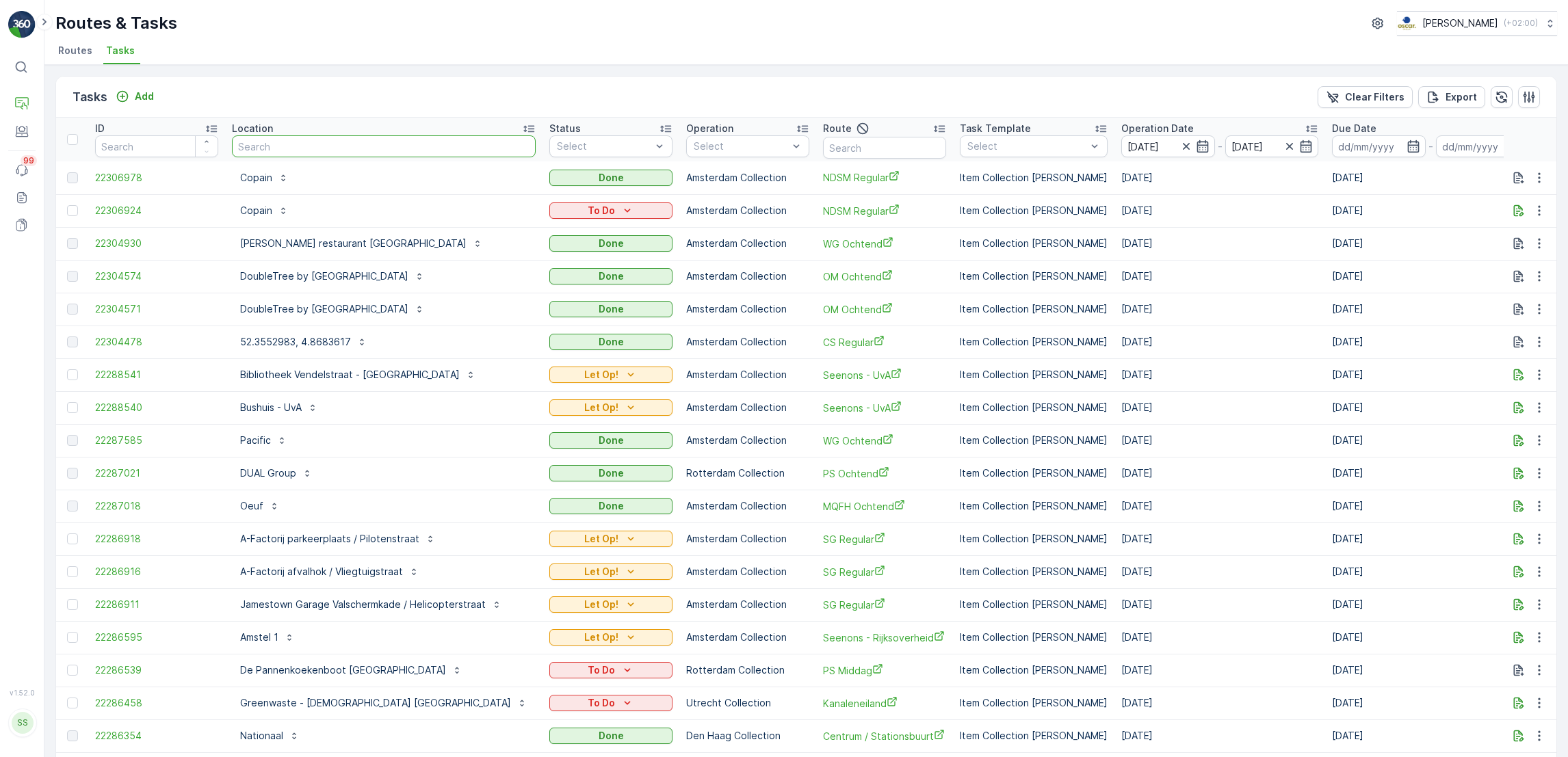
click at [404, 152] on input "text" at bounding box center [383, 146] width 304 height 22
type input "co[a"
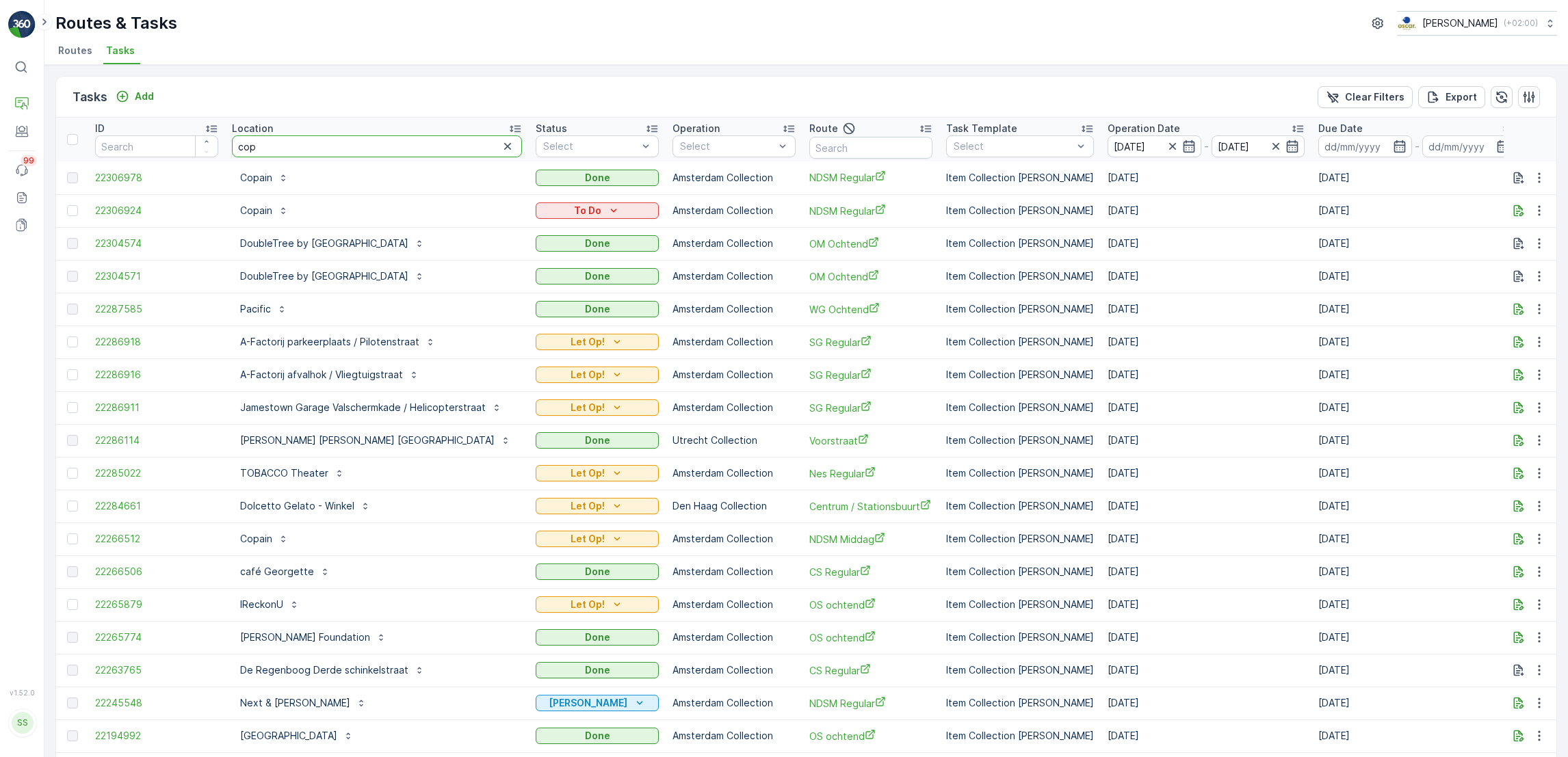
type input "copa"
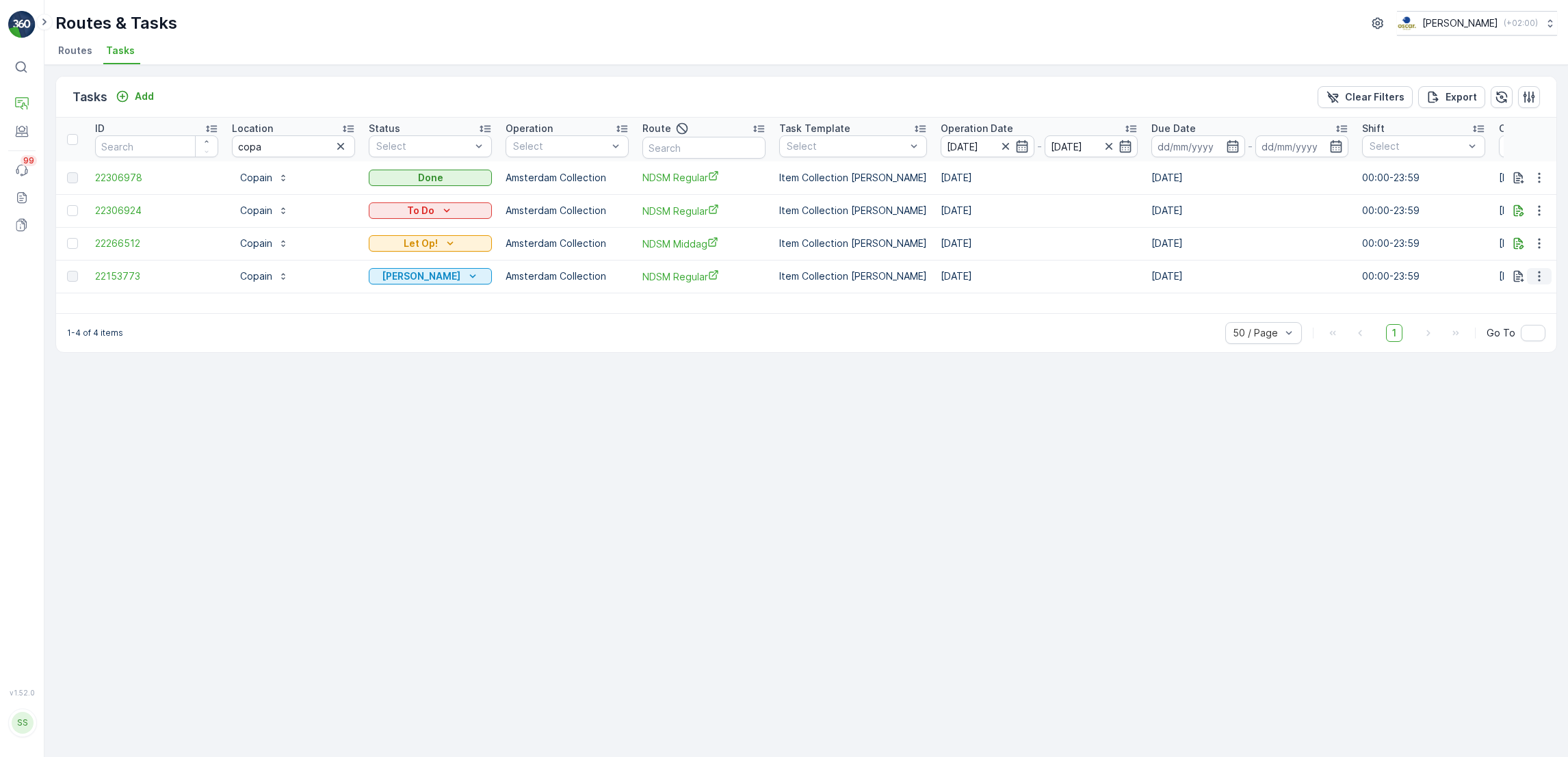
click at [1548, 283] on button "button" at bounding box center [1539, 276] width 24 height 17
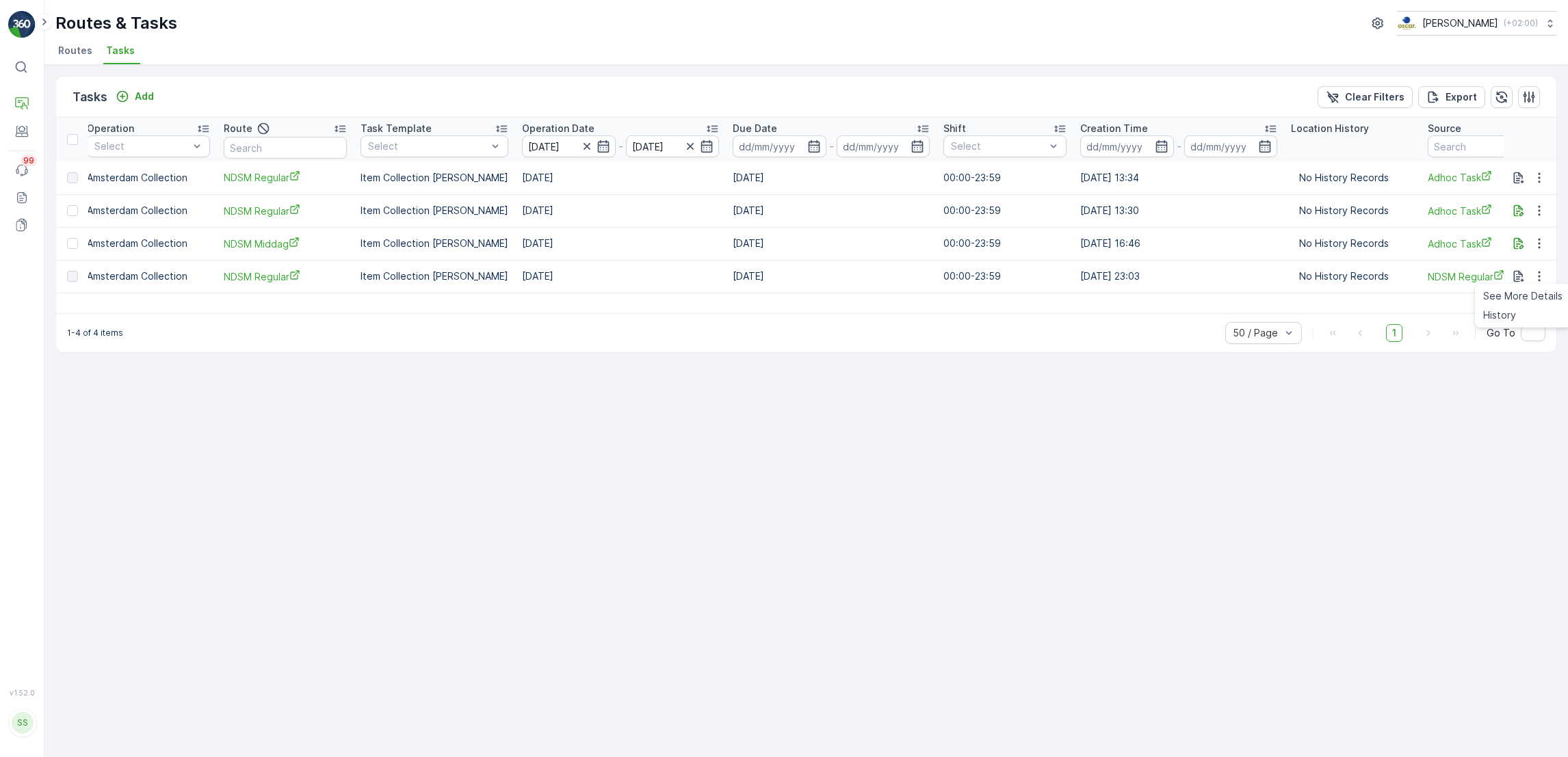
scroll to position [0, 598]
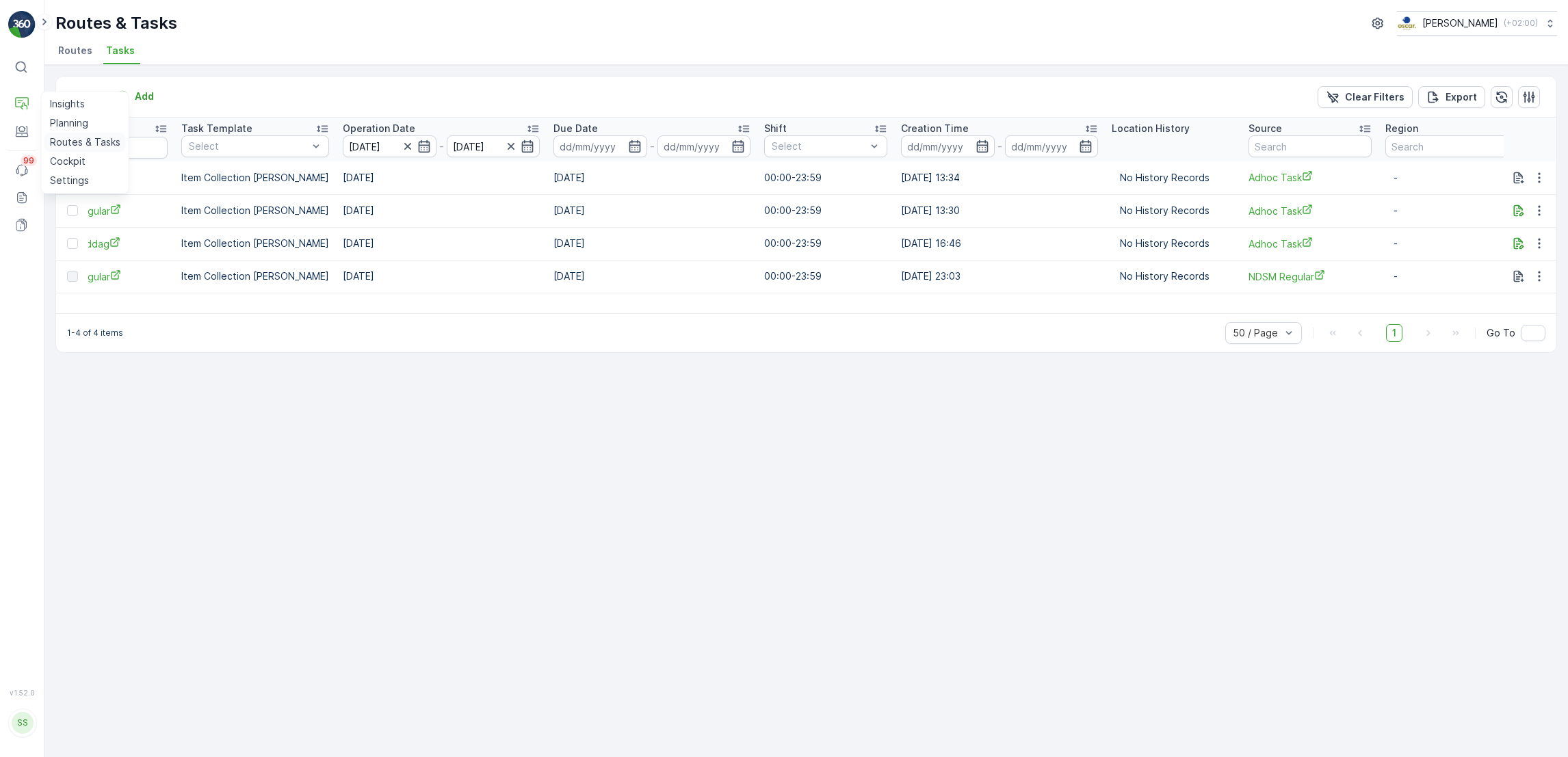
click at [91, 146] on p "Routes & Tasks" at bounding box center [85, 142] width 71 height 14
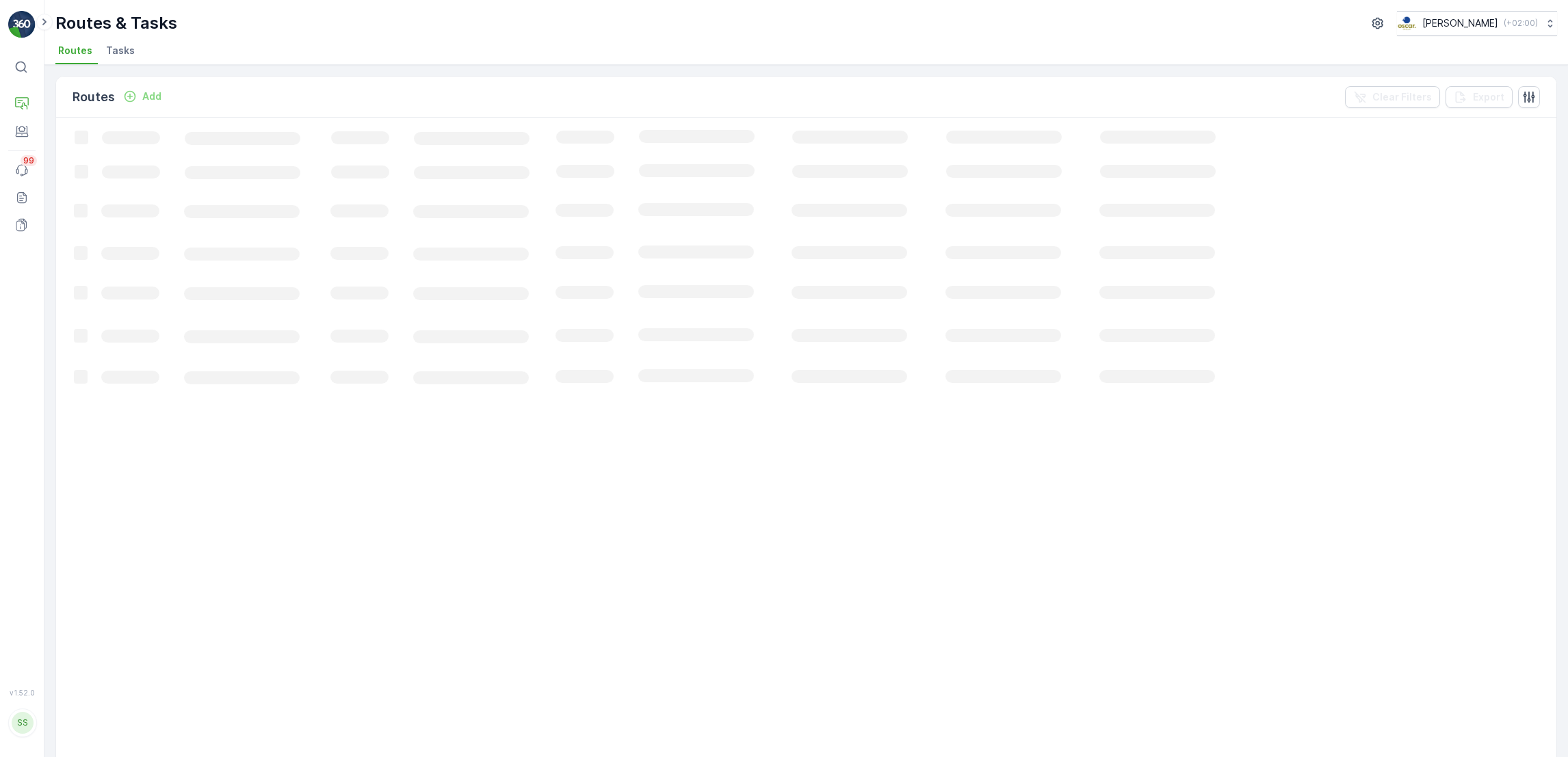
click at [123, 41] on li "Tasks" at bounding box center [122, 53] width 37 height 24
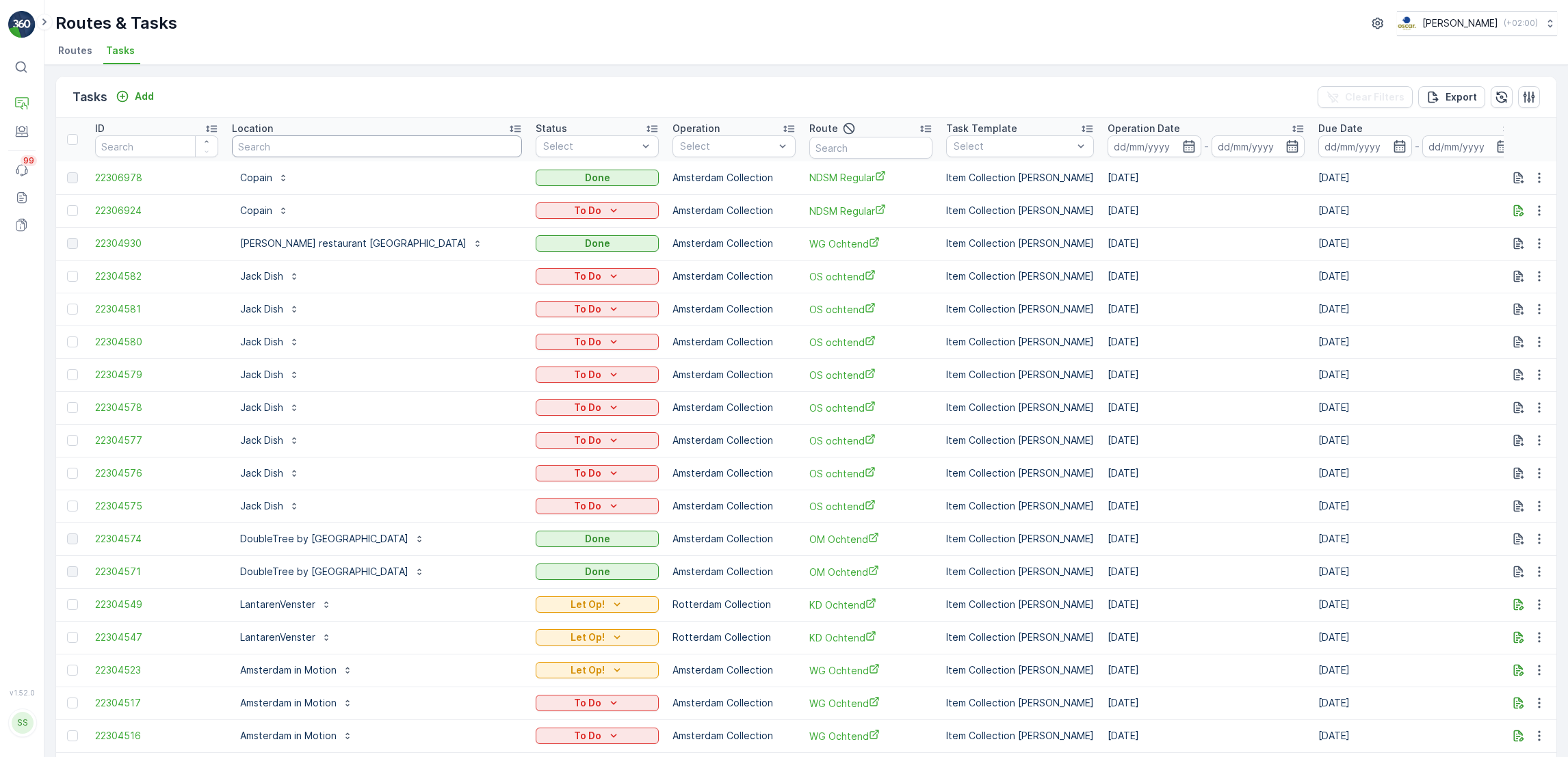
click at [326, 151] on input "text" at bounding box center [376, 146] width 290 height 22
type input "phoenix"
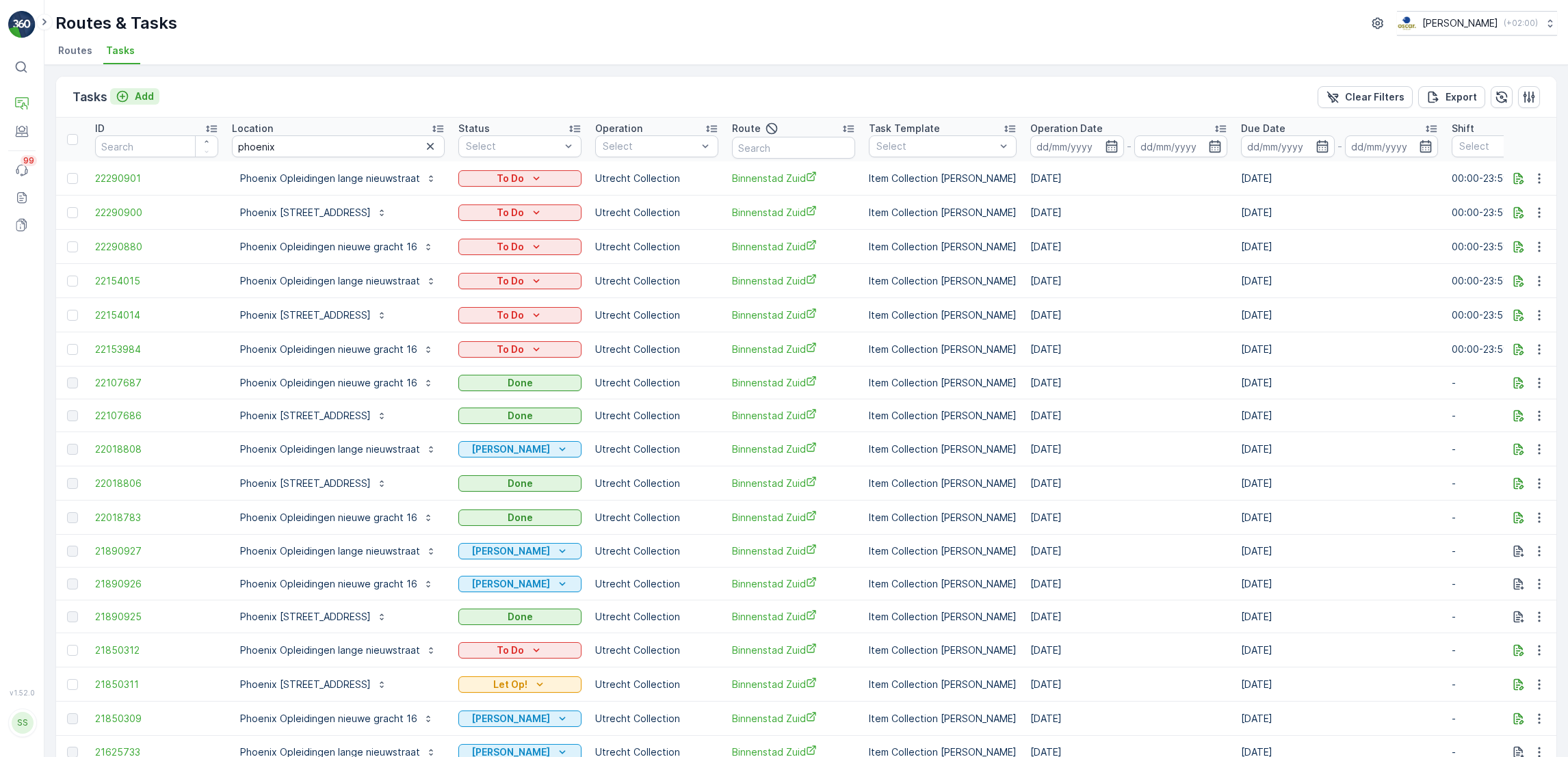
click at [135, 100] on p "Add" at bounding box center [144, 97] width 19 height 14
click at [124, 93] on icon "Add" at bounding box center [123, 97] width 14 height 14
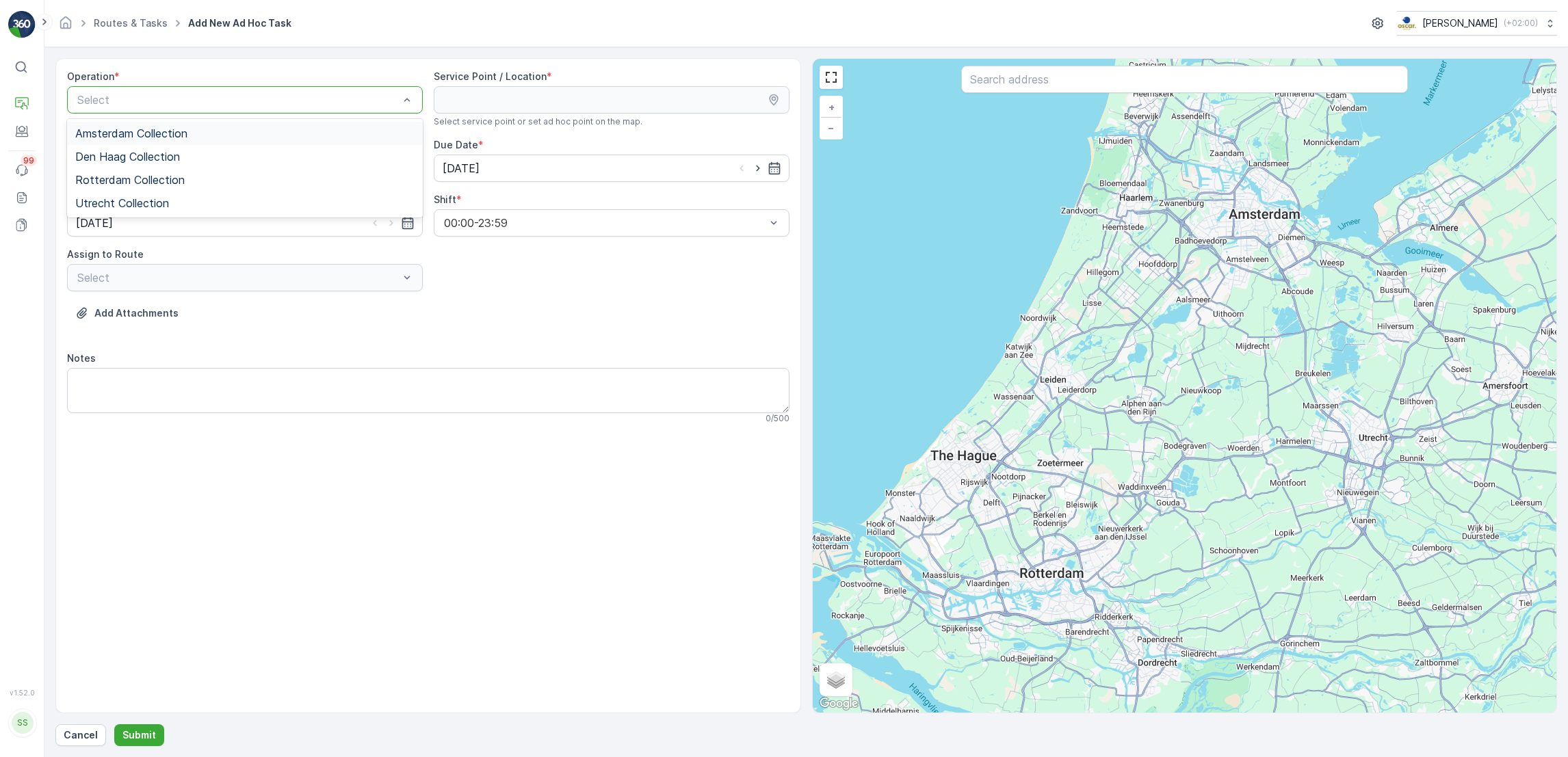
click at [183, 134] on span "Amsterdam Collection" at bounding box center [131, 133] width 112 height 12
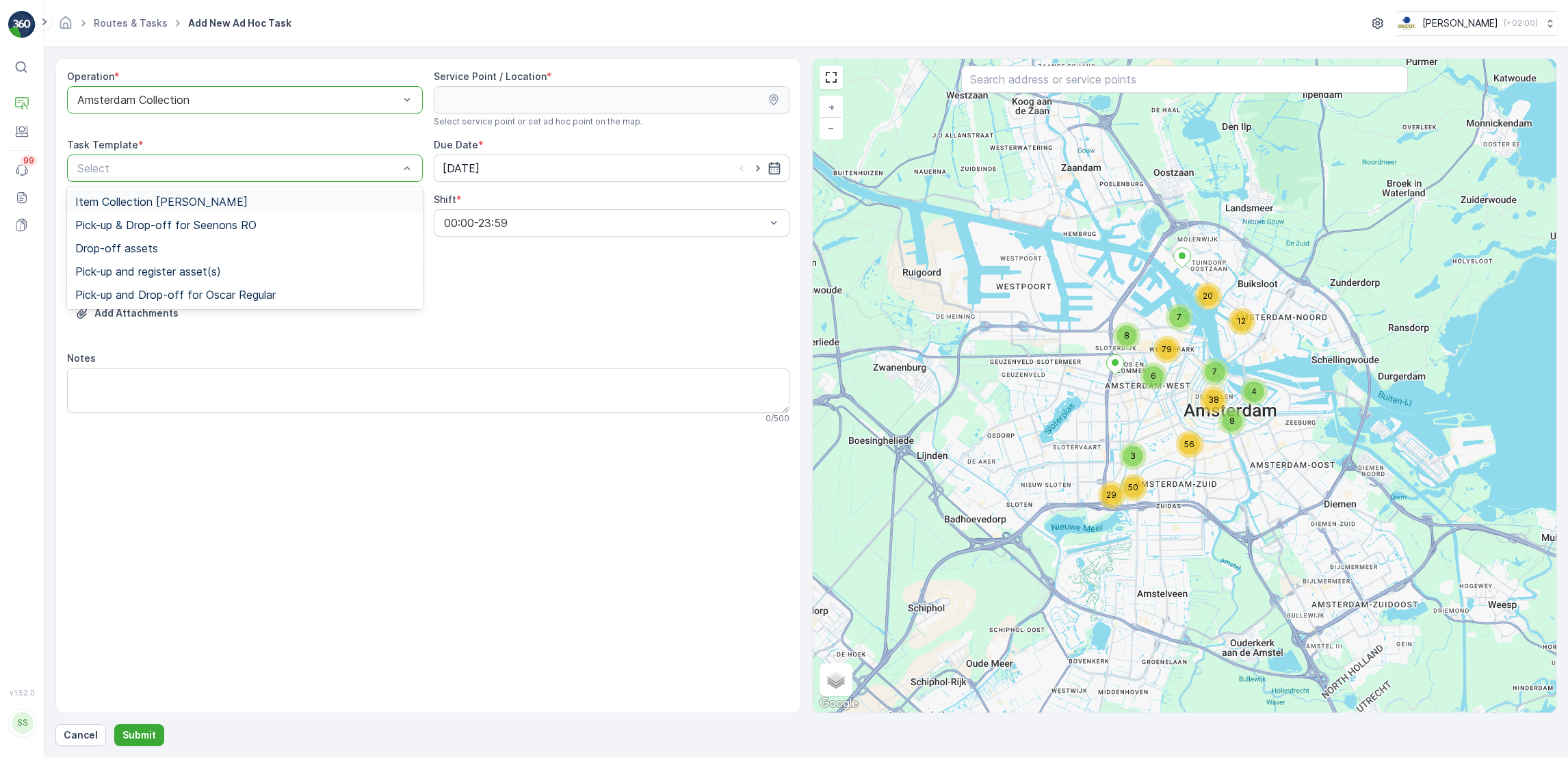
click at [203, 202] on span "Item Collection Oscar Regulier" at bounding box center [161, 202] width 172 height 12
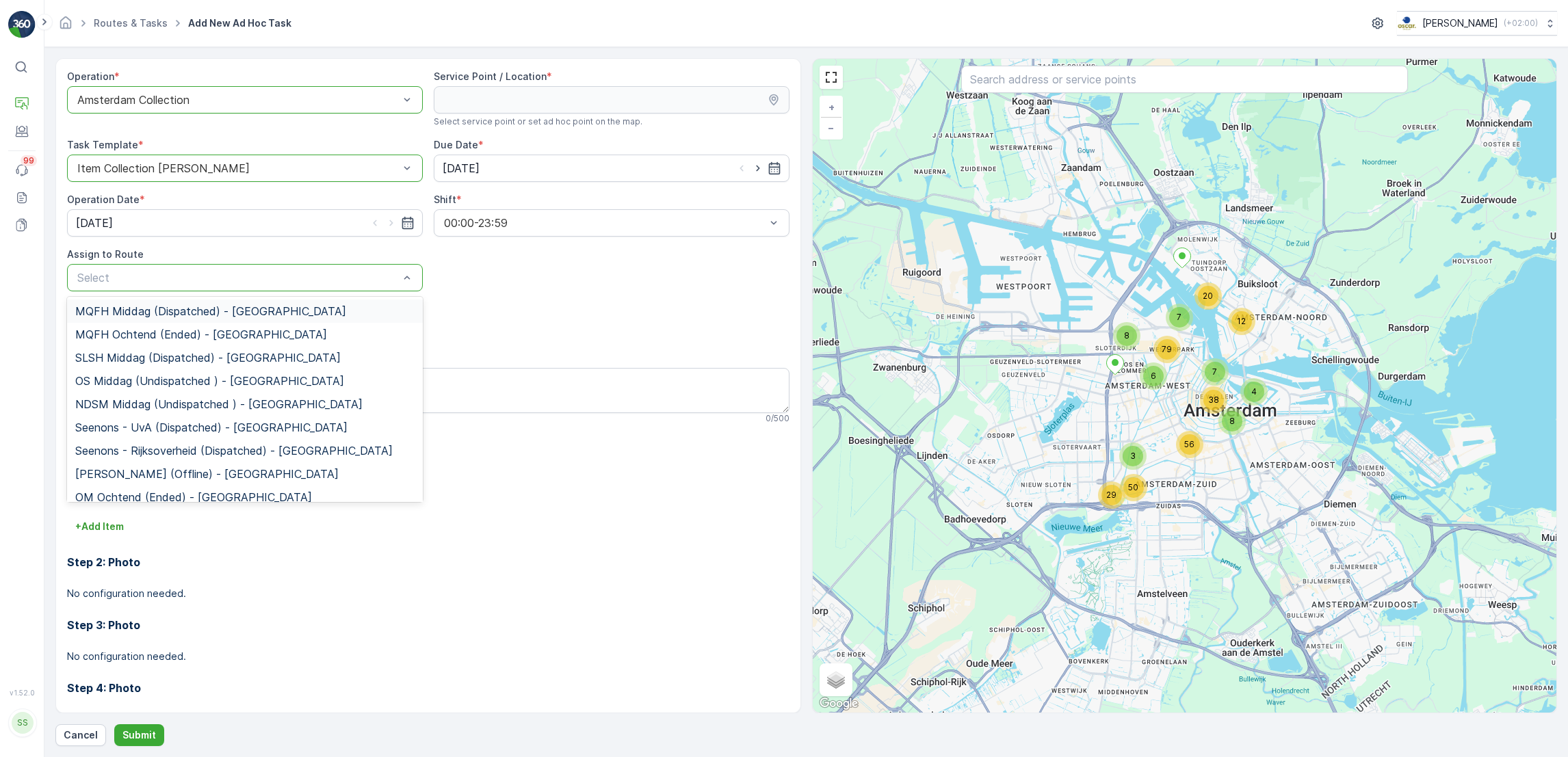
click at [142, 279] on div at bounding box center [238, 278] width 324 height 12
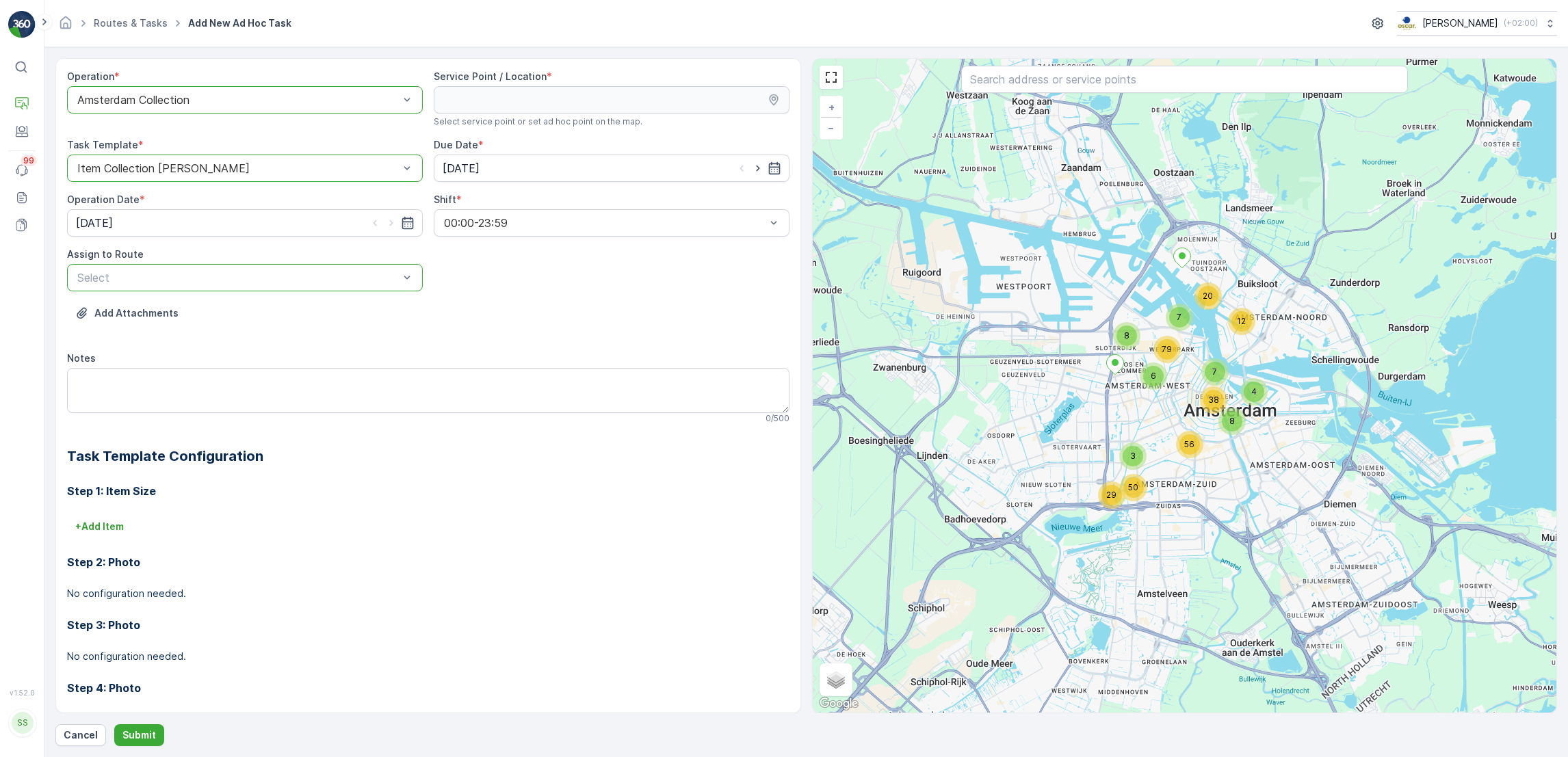
click at [142, 279] on div at bounding box center [238, 278] width 324 height 12
type input "b"
click at [249, 101] on div at bounding box center [238, 100] width 324 height 12
type input "utre"
click at [122, 135] on span "Utrecht Collection" at bounding box center [122, 133] width 94 height 12
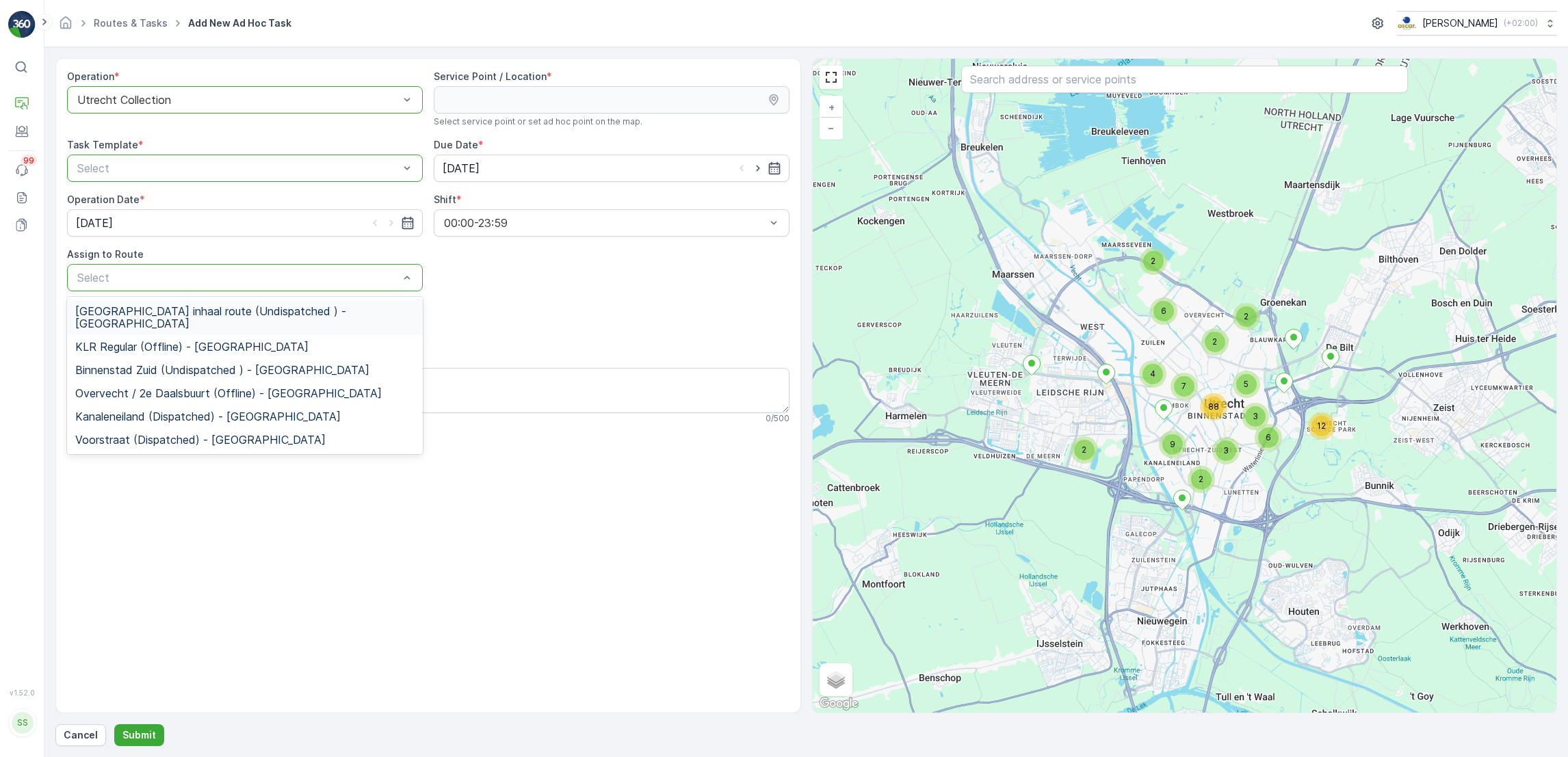
click at [131, 285] on p "Select" at bounding box center [238, 278] width 321 height 17
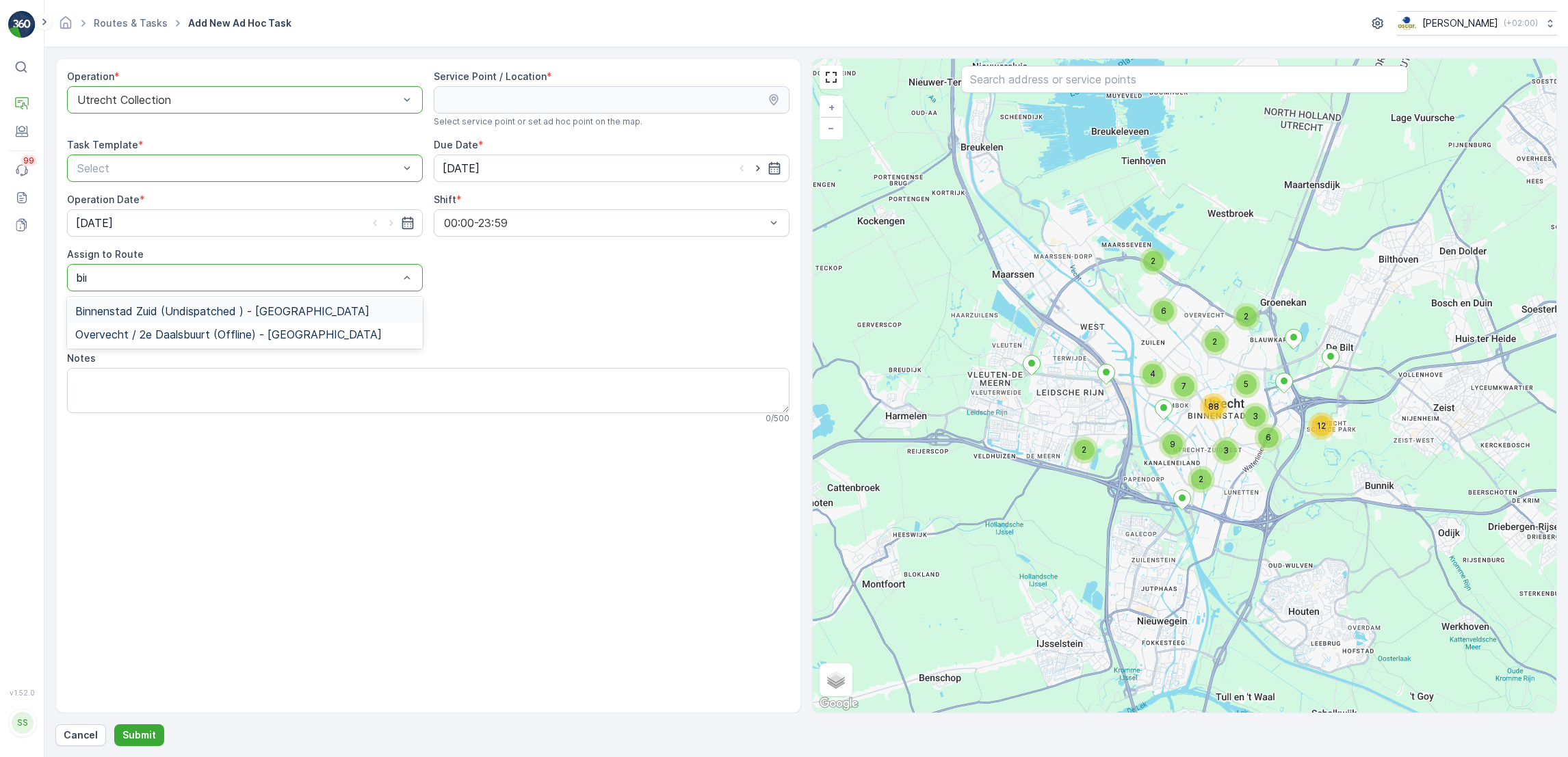
type input "binn"
click at [148, 316] on span "Binnenstad Zuid (Undispatched ) - Utrecht" at bounding box center [222, 311] width 294 height 12
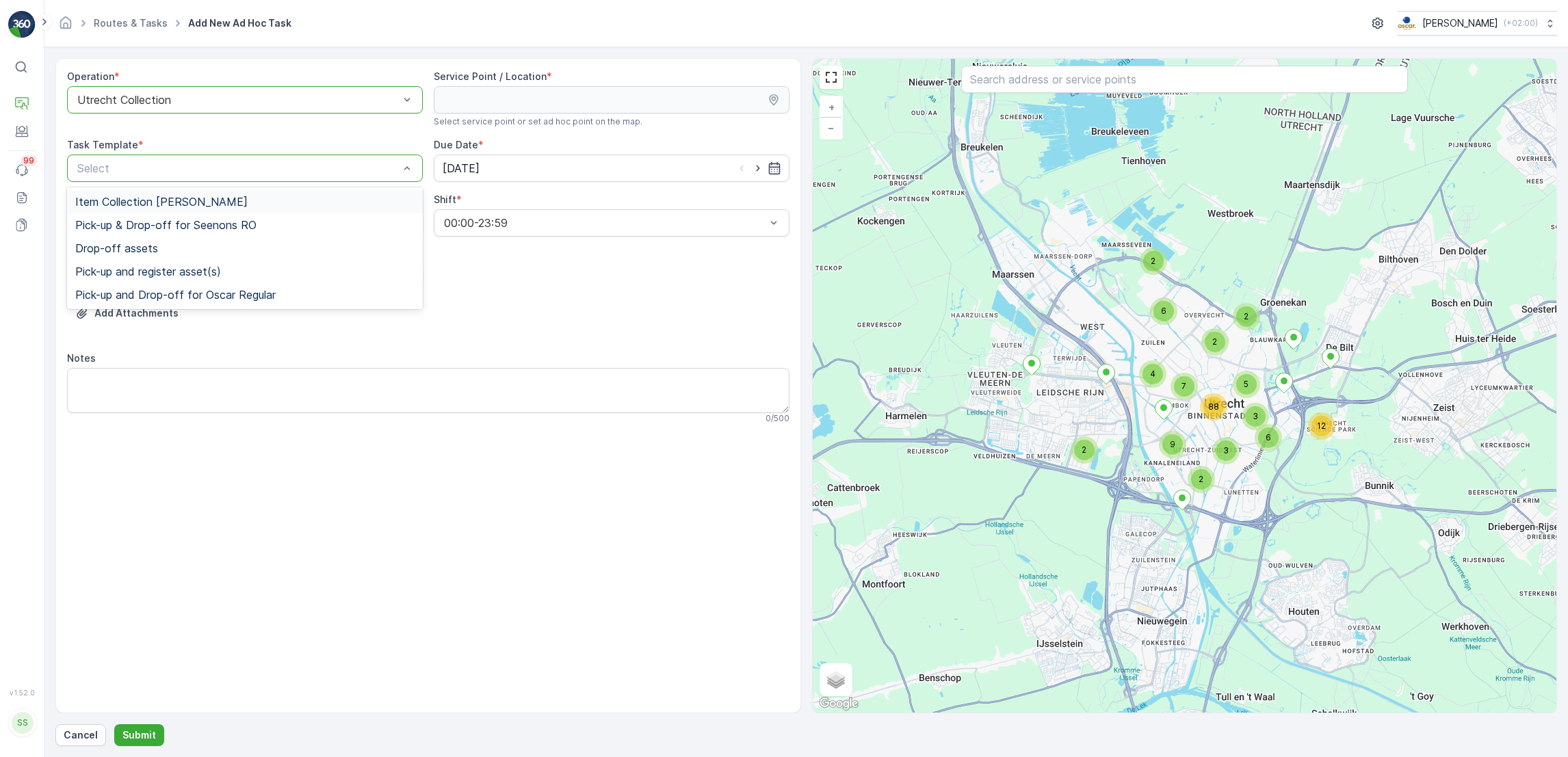
click at [327, 180] on div "Select" at bounding box center [244, 168] width 356 height 27
click at [251, 202] on div "Item Collection [PERSON_NAME]" at bounding box center [245, 202] width 340 height 12
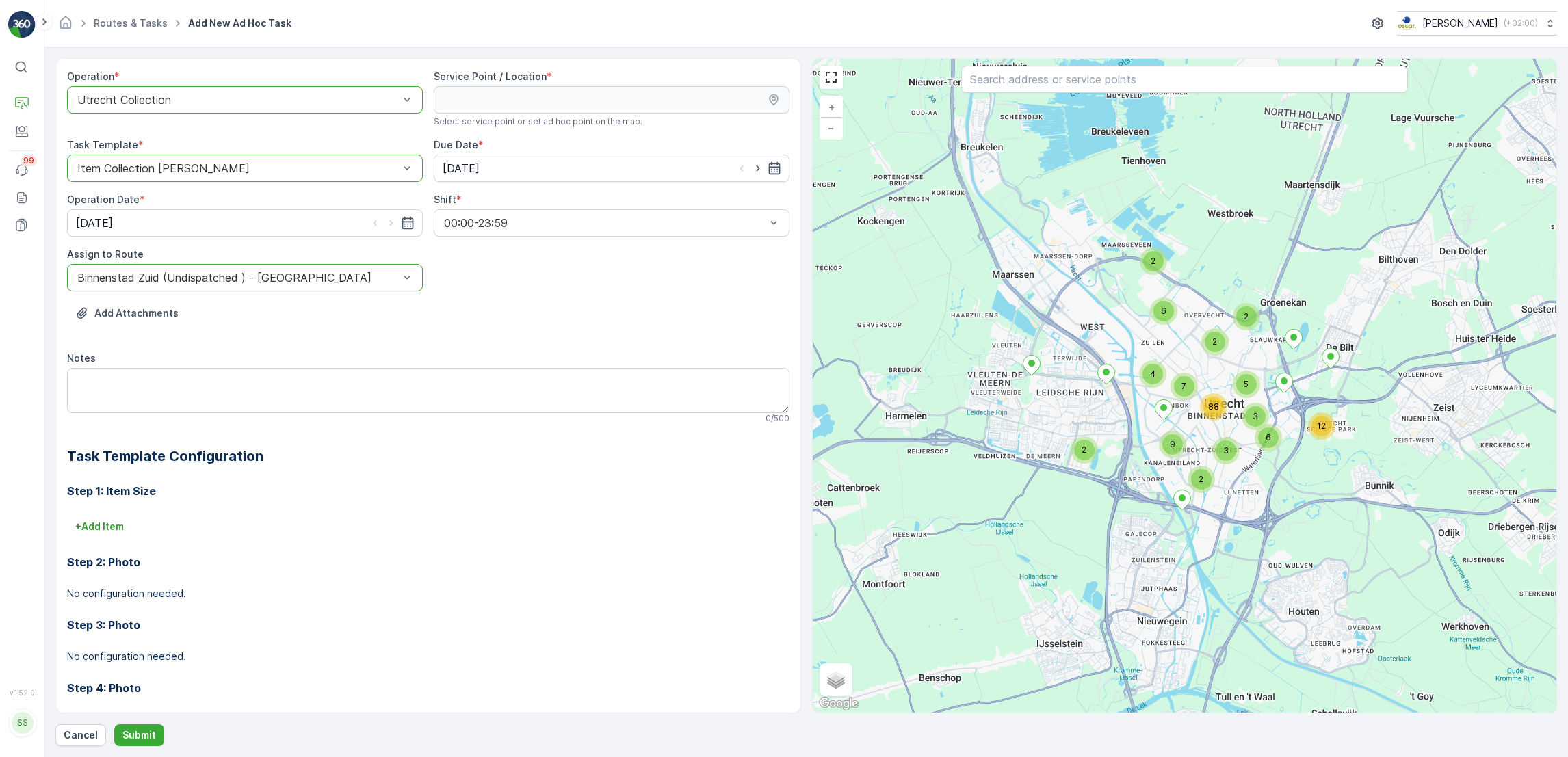
click at [769, 173] on icon "button" at bounding box center [774, 168] width 14 height 14
click at [525, 308] on div "15" at bounding box center [529, 310] width 22 height 22
type input "15.10.2025"
click at [409, 225] on icon "button" at bounding box center [407, 223] width 14 height 14
click at [158, 373] on div "15" at bounding box center [164, 365] width 22 height 22
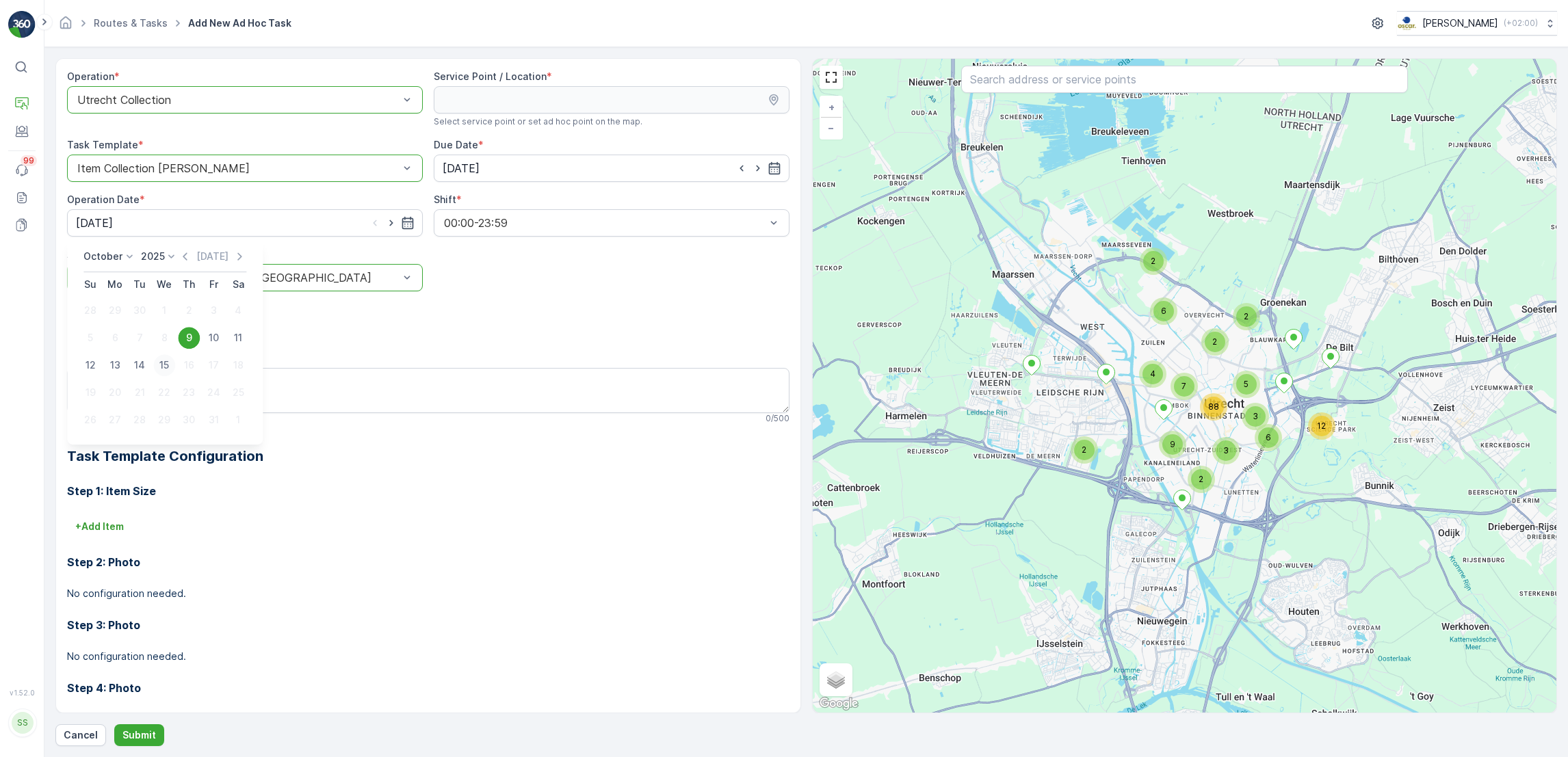
type input "15.10.2025"
click at [251, 406] on textarea "Notes" at bounding box center [428, 390] width 722 height 45
click at [1019, 85] on input "text" at bounding box center [1184, 79] width 447 height 27
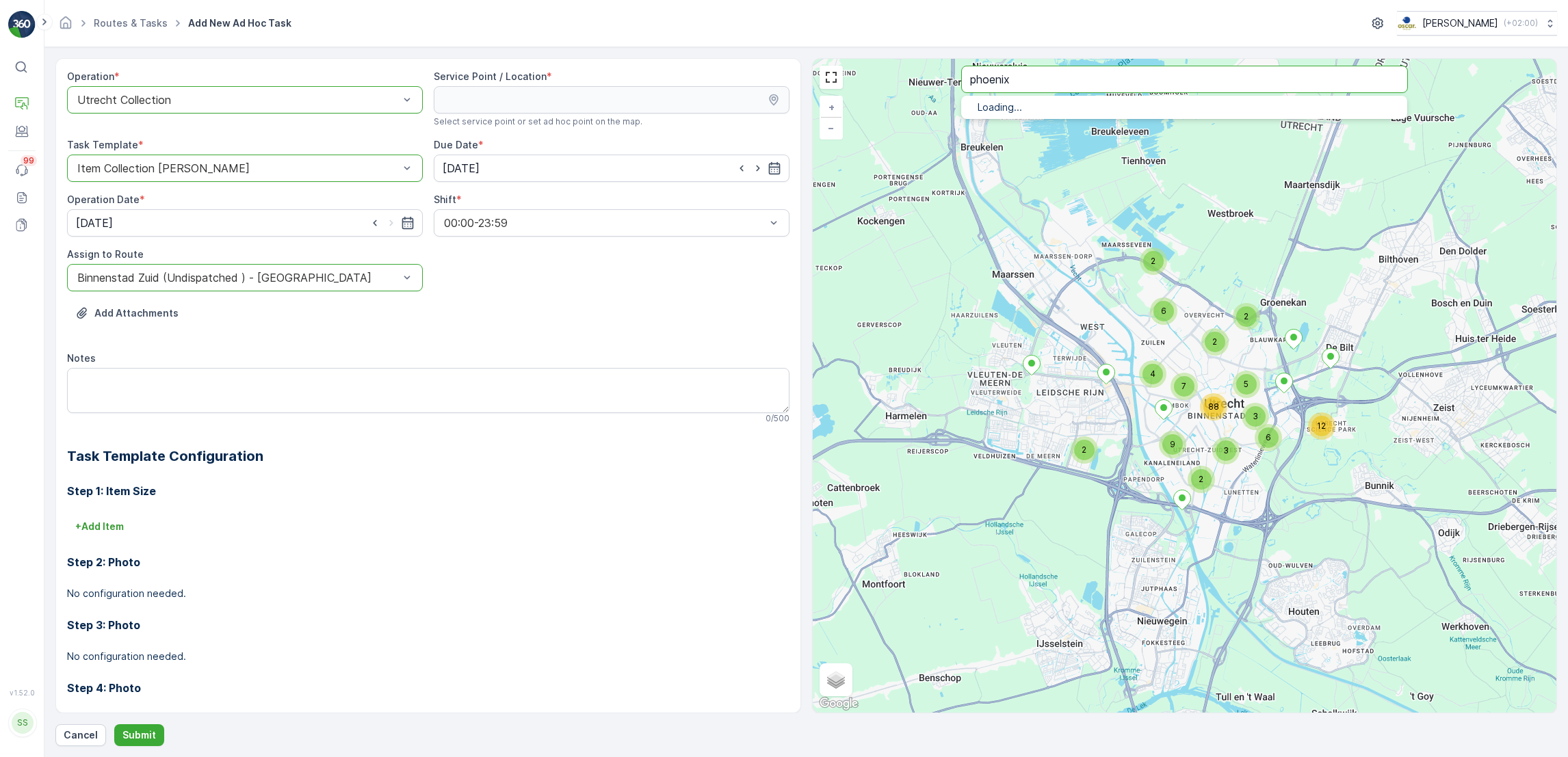
type input "phoenix"
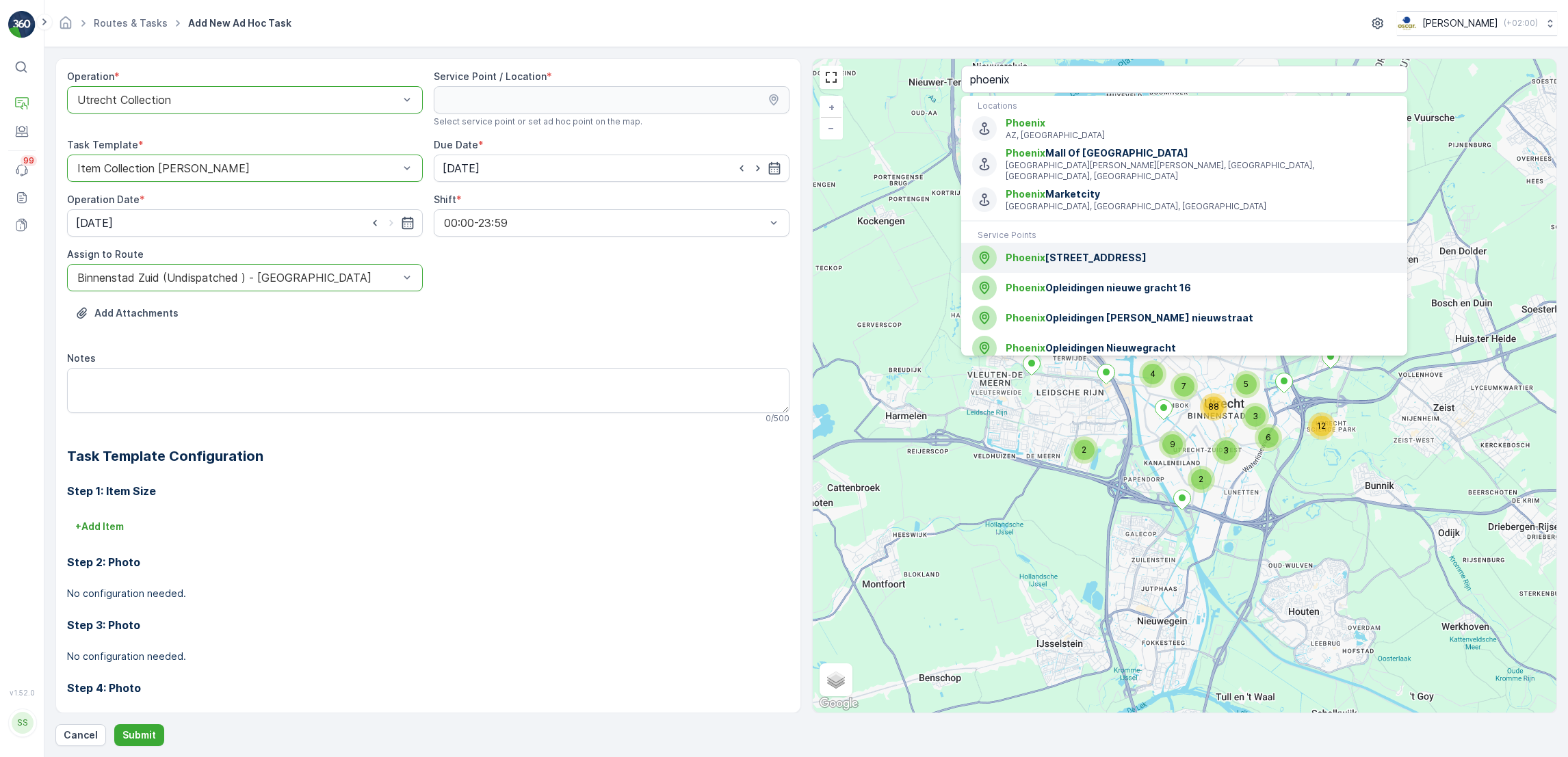
click at [1177, 256] on div "Phoenix Opleidingen Nieuwegracht 56" at bounding box center [1183, 257] width 424 height 24
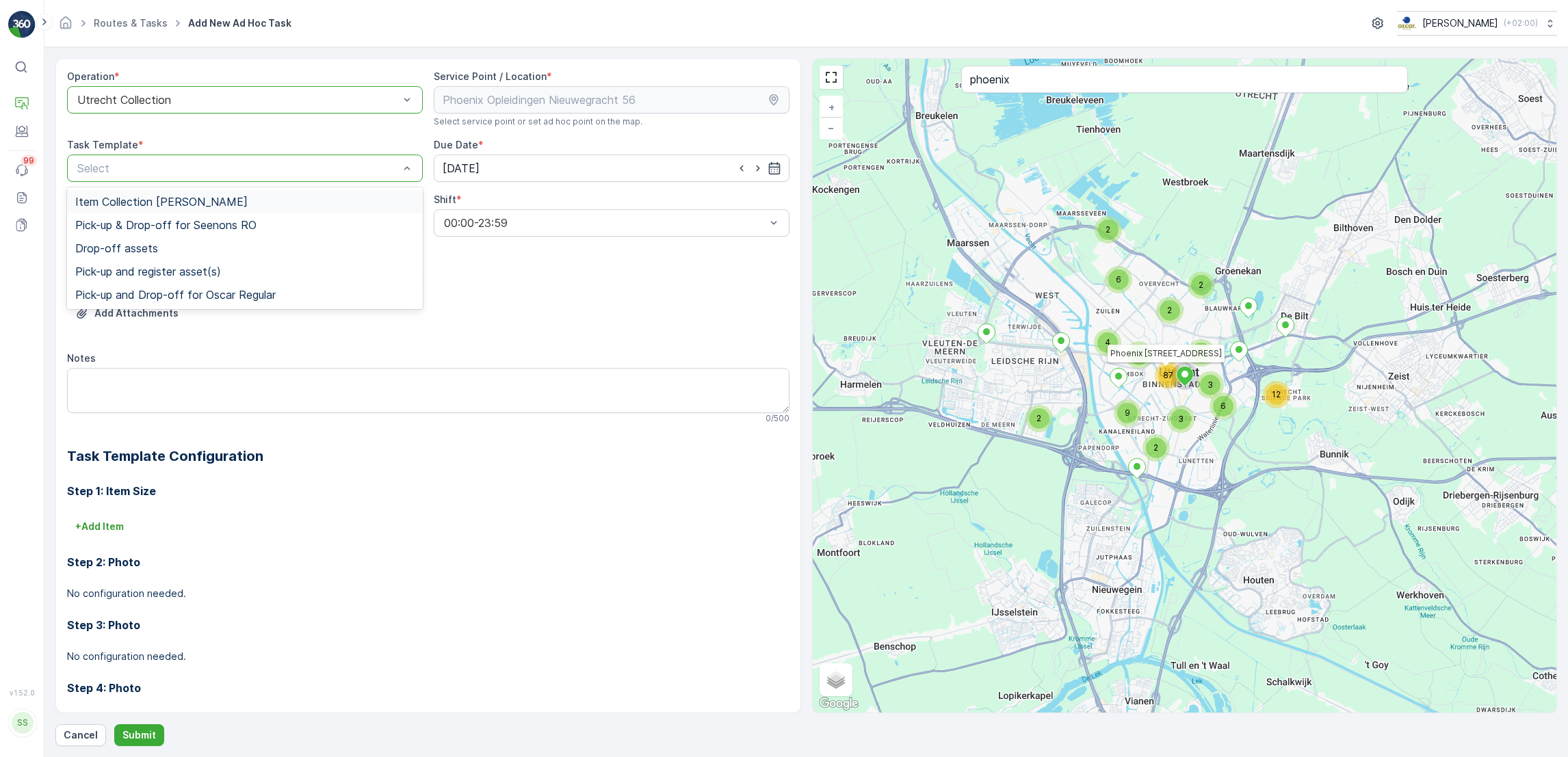
click at [279, 169] on div at bounding box center [238, 168] width 324 height 12
click at [220, 204] on span "Item Collection [PERSON_NAME]" at bounding box center [161, 202] width 172 height 12
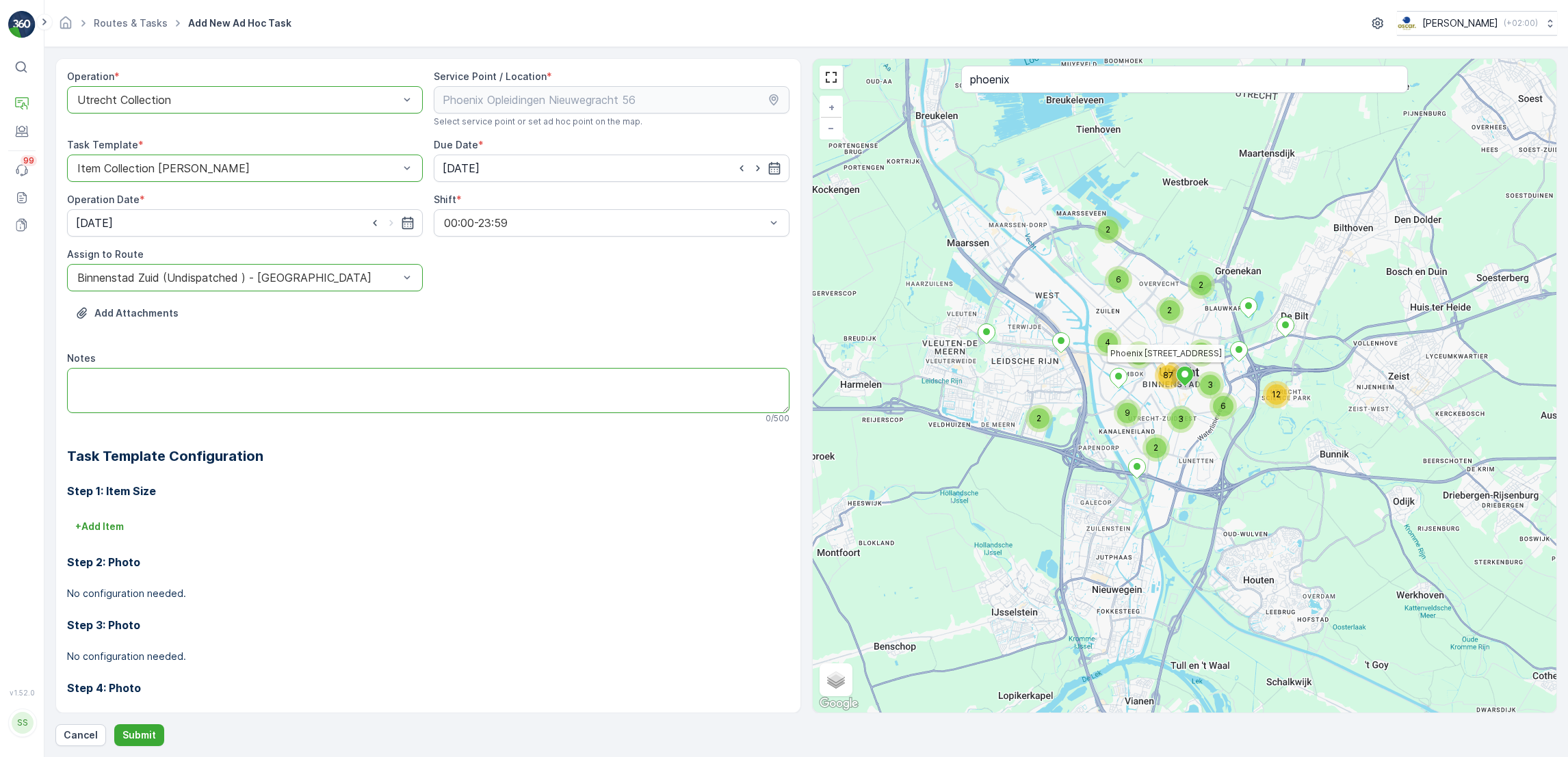
click at [379, 383] on textarea "Notes" at bounding box center [428, 390] width 722 height 45
type textarea "Swill kliko omwisselen voor 4 swill emmers"
click at [134, 742] on p "Submit" at bounding box center [139, 736] width 34 height 14
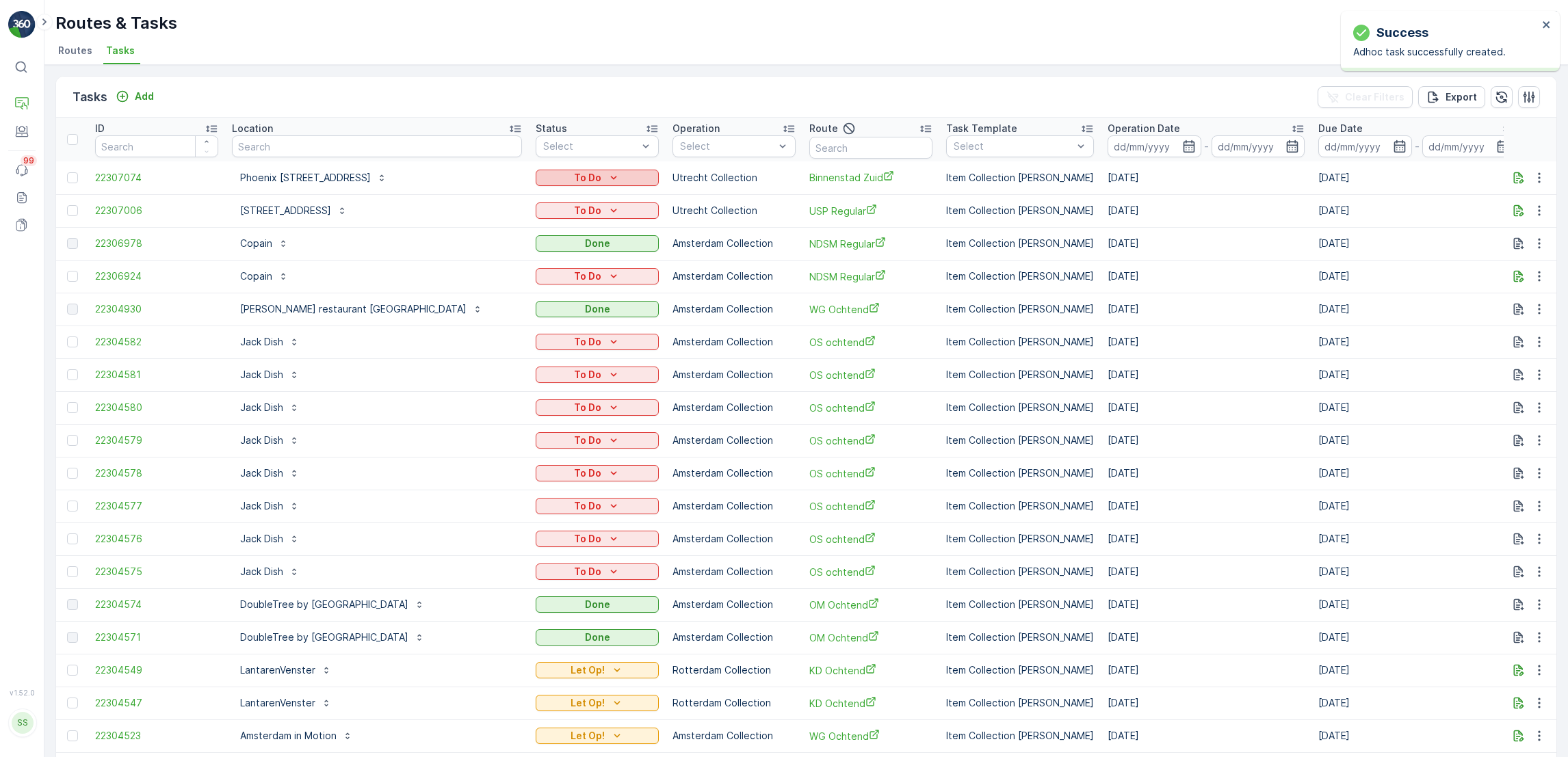
click at [637, 177] on div "To Do" at bounding box center [596, 178] width 112 height 14
click at [566, 235] on span "Let Op!" at bounding box center [555, 235] width 34 height 14
click at [133, 96] on div "Add" at bounding box center [135, 97] width 38 height 14
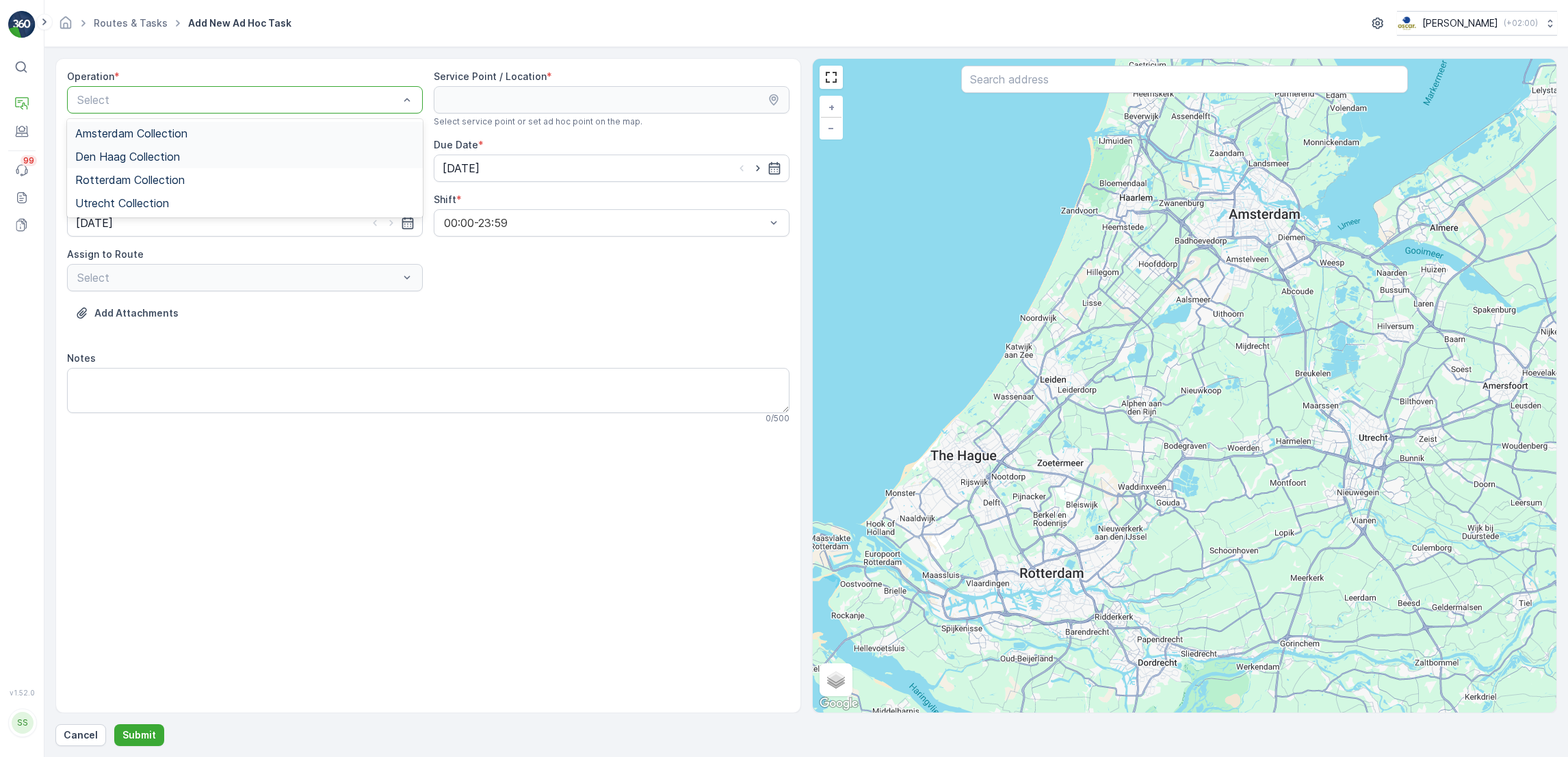
click at [255, 139] on div "Amsterdam Collection" at bounding box center [245, 133] width 340 height 12
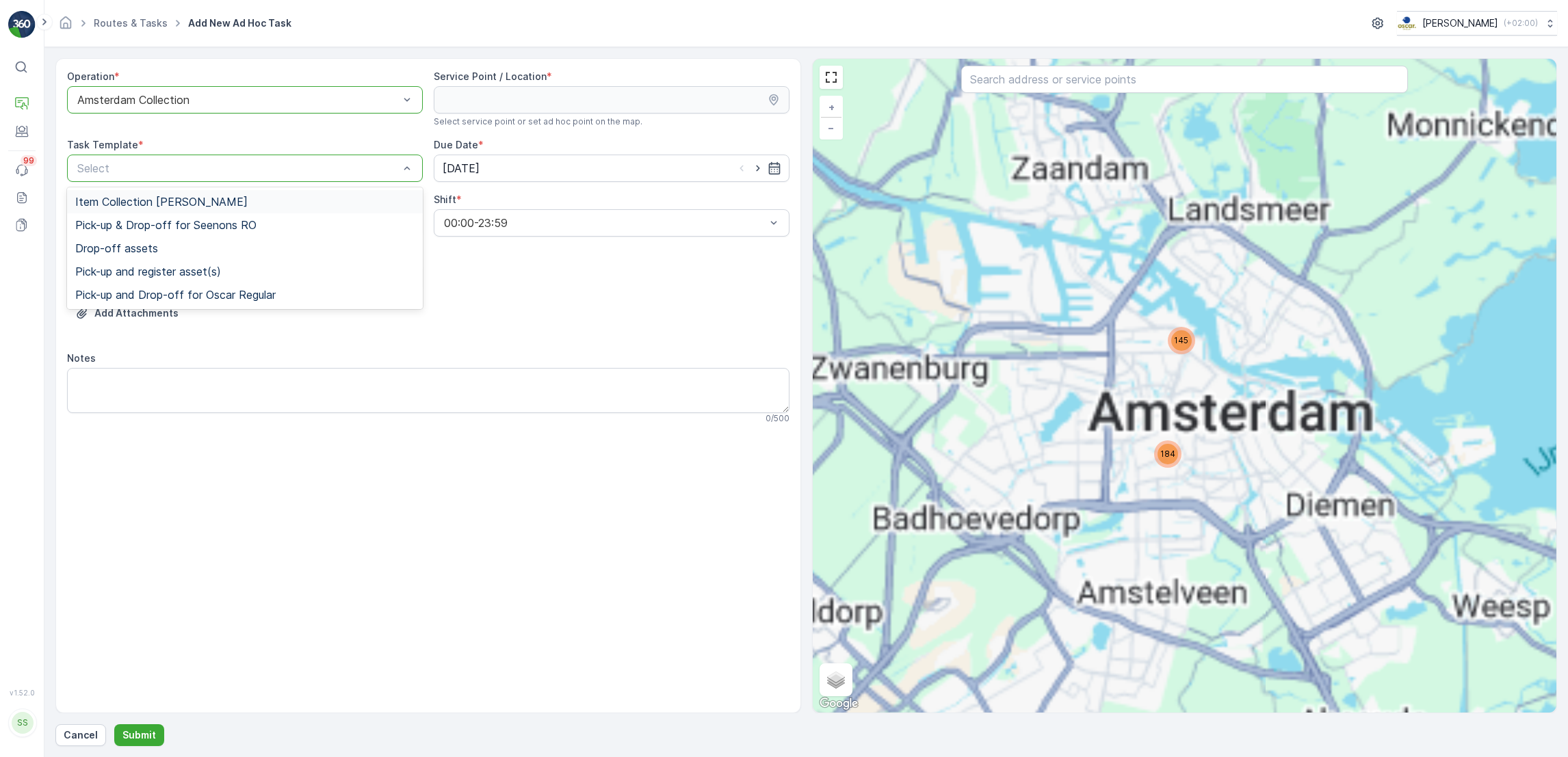
click at [284, 205] on div "Item Collection [PERSON_NAME]" at bounding box center [245, 202] width 340 height 12
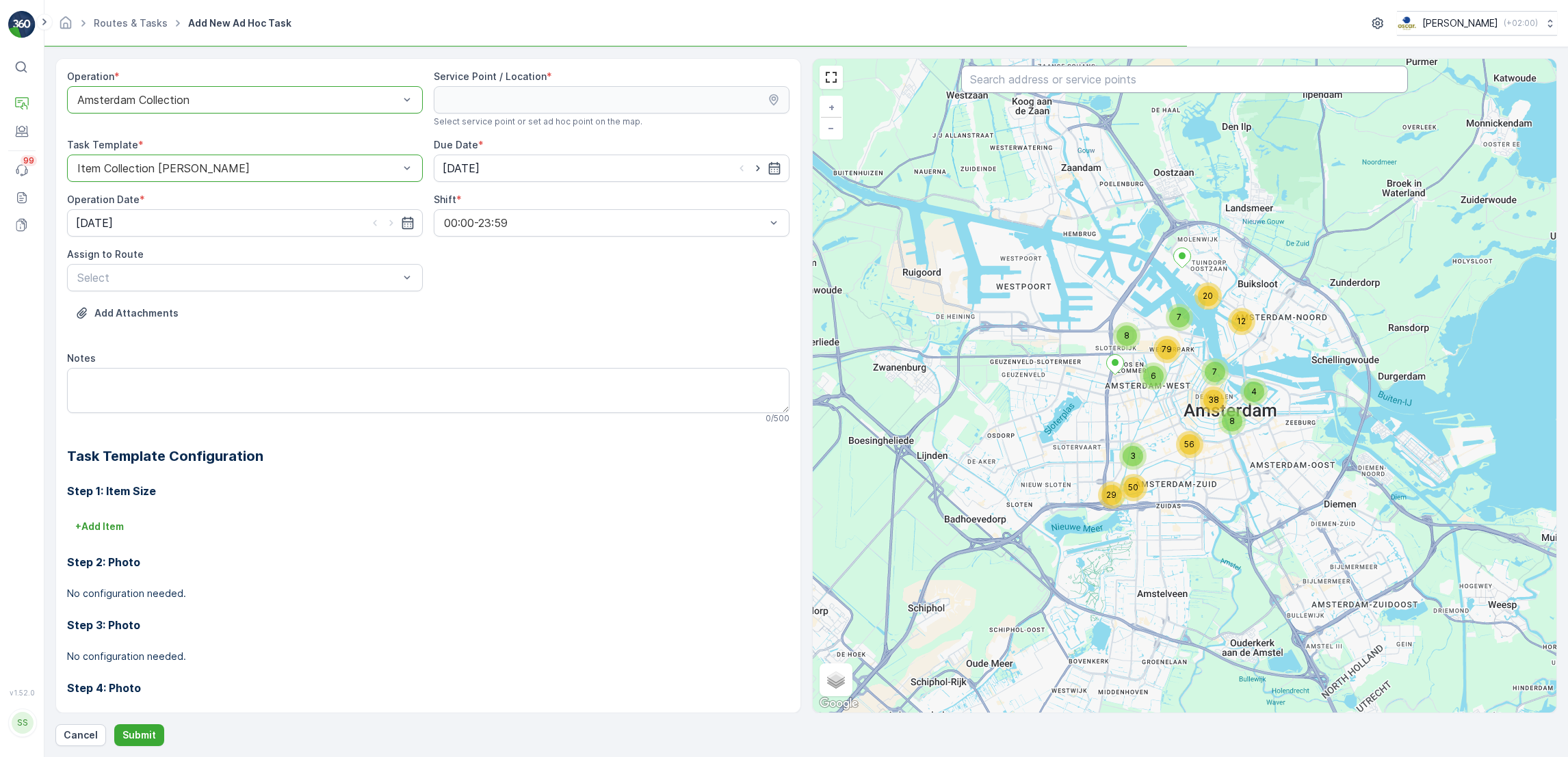
click at [1128, 91] on input "text" at bounding box center [1184, 79] width 447 height 27
type input "atelier"
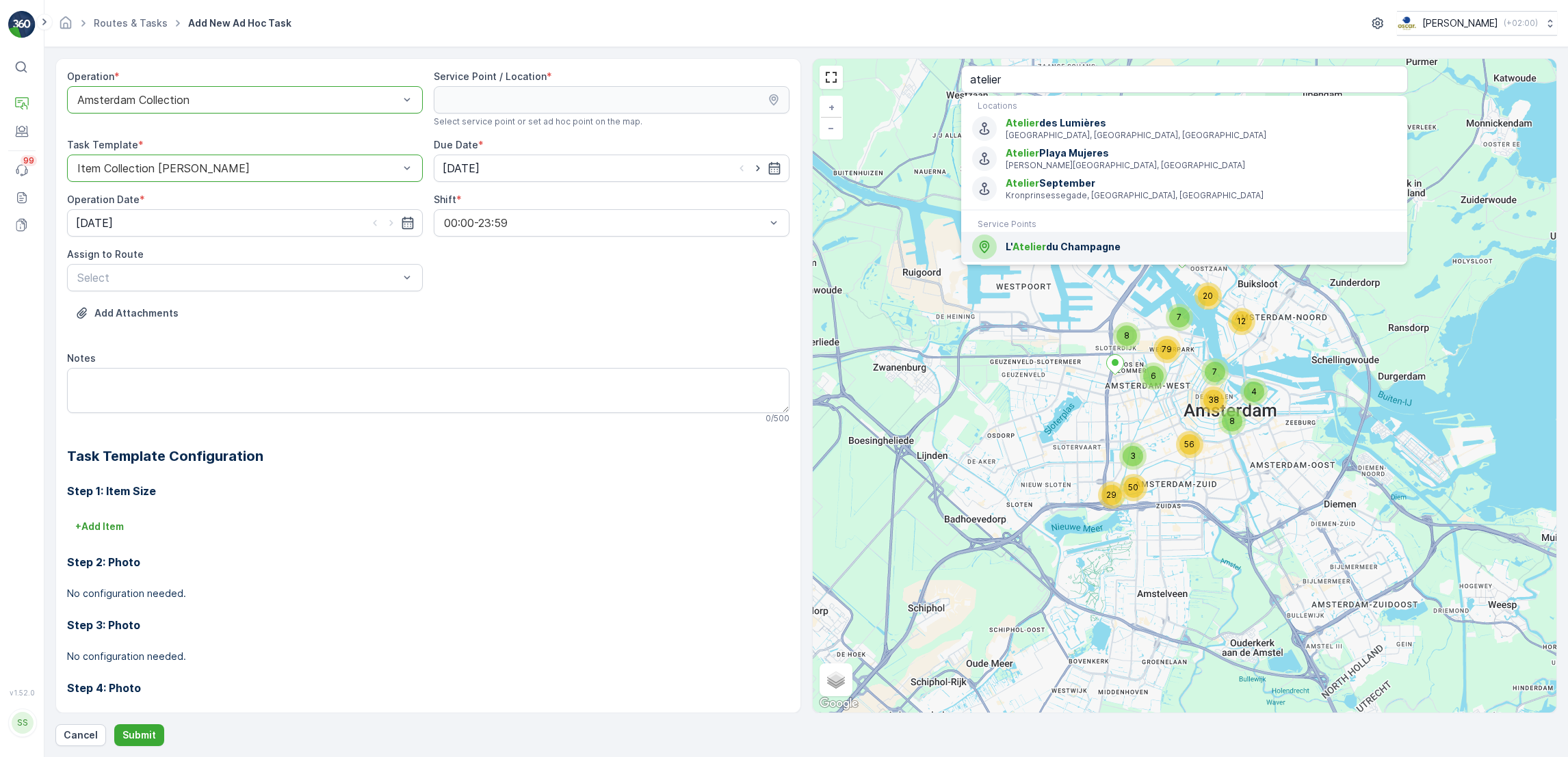
click at [1061, 243] on span "L' Atelier du Champagne" at bounding box center [1200, 247] width 391 height 14
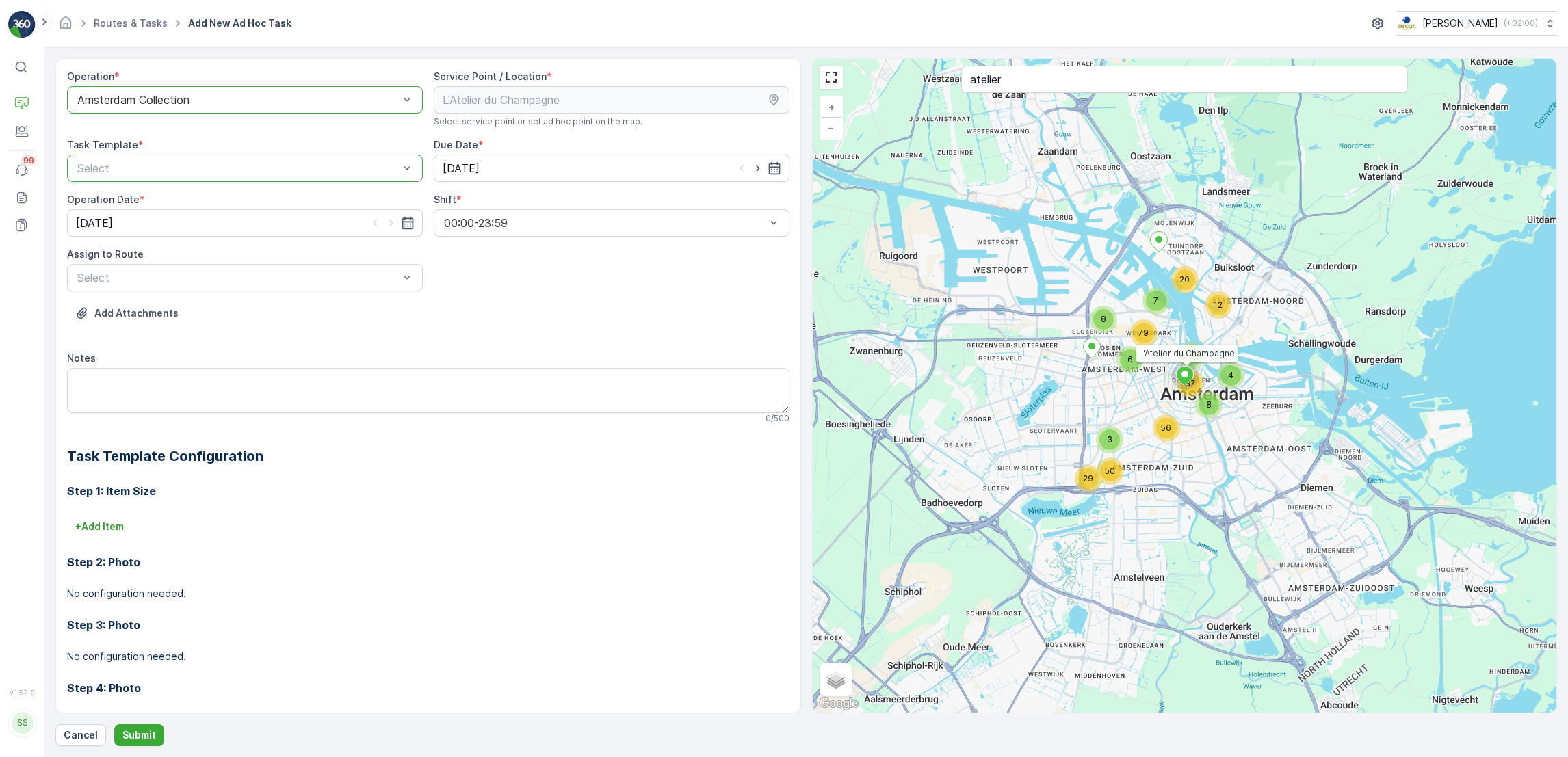
click at [329, 159] on div "Select" at bounding box center [244, 168] width 356 height 27
click at [270, 203] on div "Item Collection [PERSON_NAME]" at bounding box center [245, 202] width 340 height 12
click at [758, 174] on icon "button" at bounding box center [758, 168] width 14 height 14
type input "[DATE]"
click at [385, 227] on icon "button" at bounding box center [391, 223] width 14 height 14
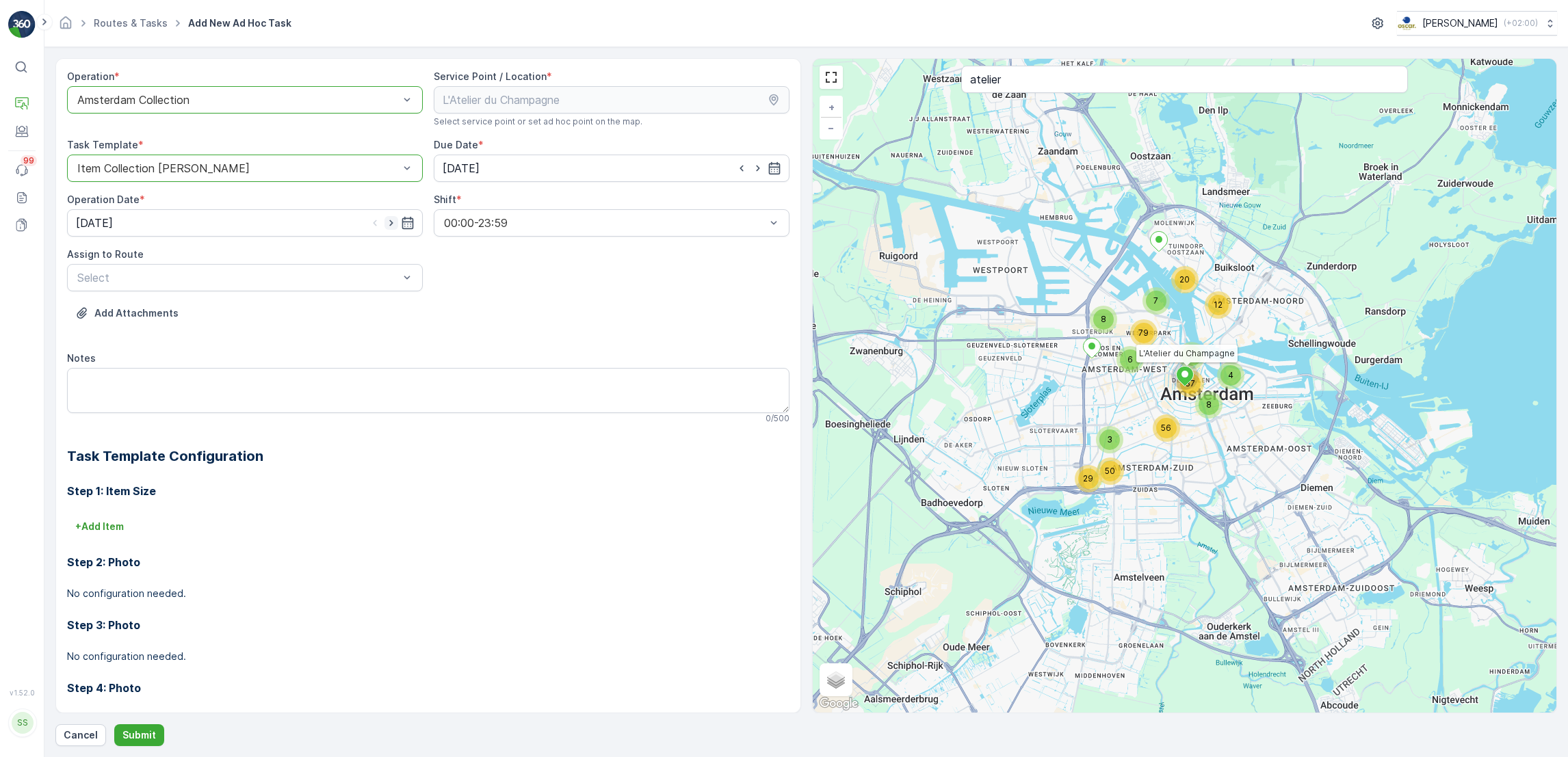
type input "[DATE]"
click at [305, 283] on div at bounding box center [238, 278] width 324 height 12
type input "rok"
click at [215, 288] on div "Select" at bounding box center [244, 278] width 356 height 27
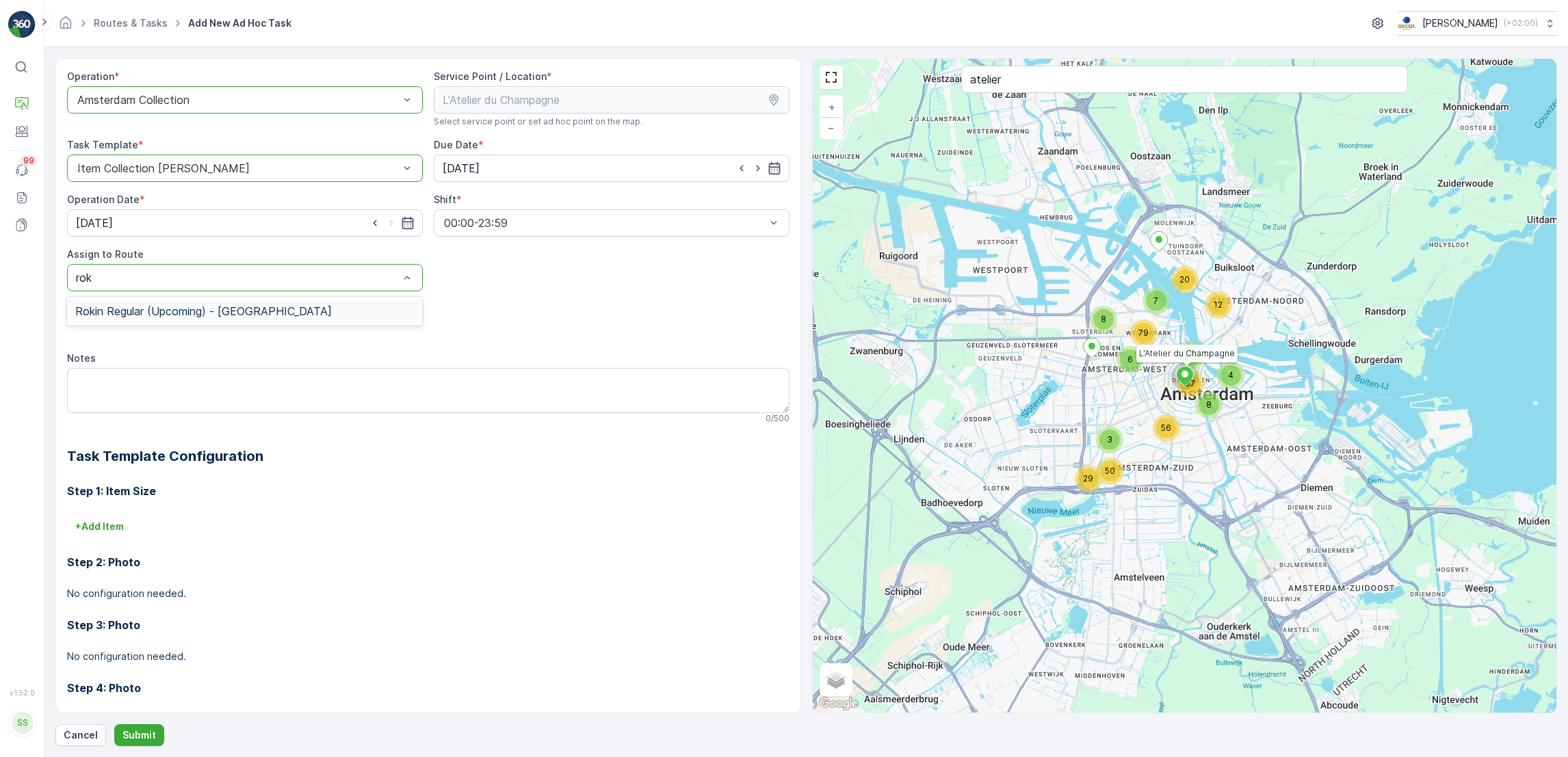
type input "roki"
click at [214, 315] on span "Rokin Regular (Upcoming) - Amsterdam" at bounding box center [203, 311] width 257 height 12
click at [131, 388] on textarea "Notes" at bounding box center [428, 390] width 722 height 45
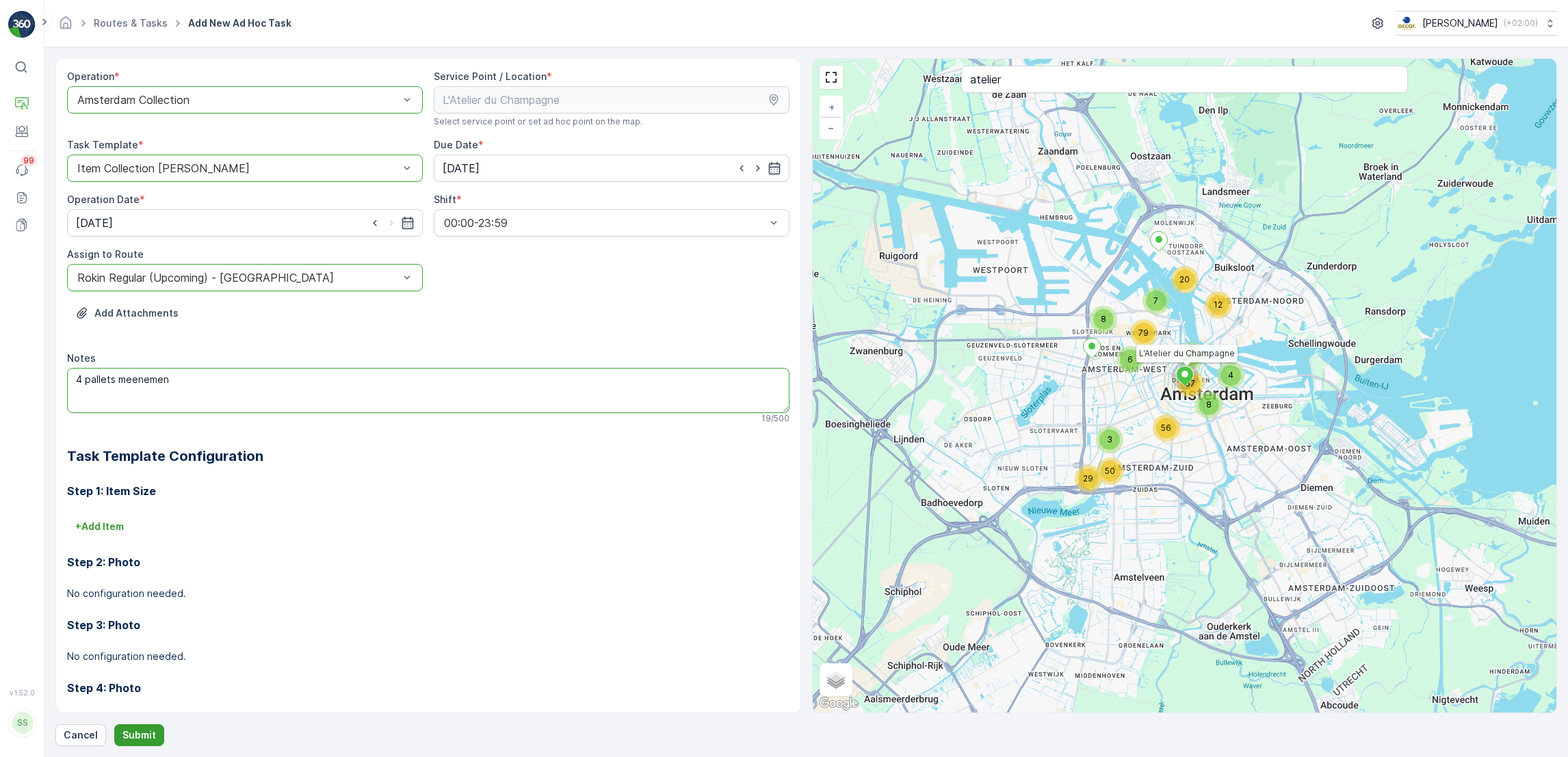
type textarea "4 pallets meenemen"
click at [138, 730] on p "Submit" at bounding box center [139, 736] width 34 height 14
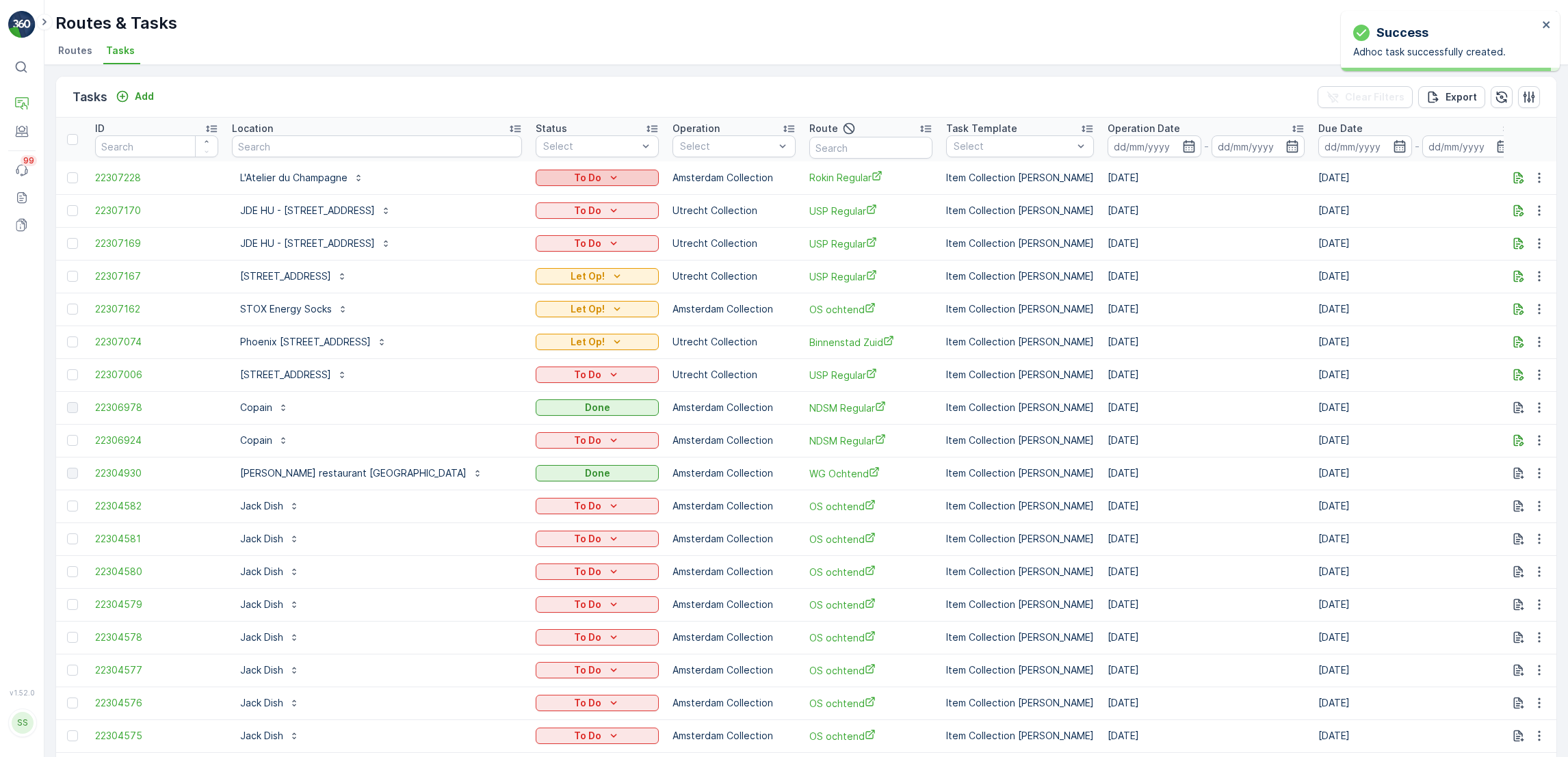
click at [595, 179] on div "To Do" at bounding box center [596, 178] width 112 height 14
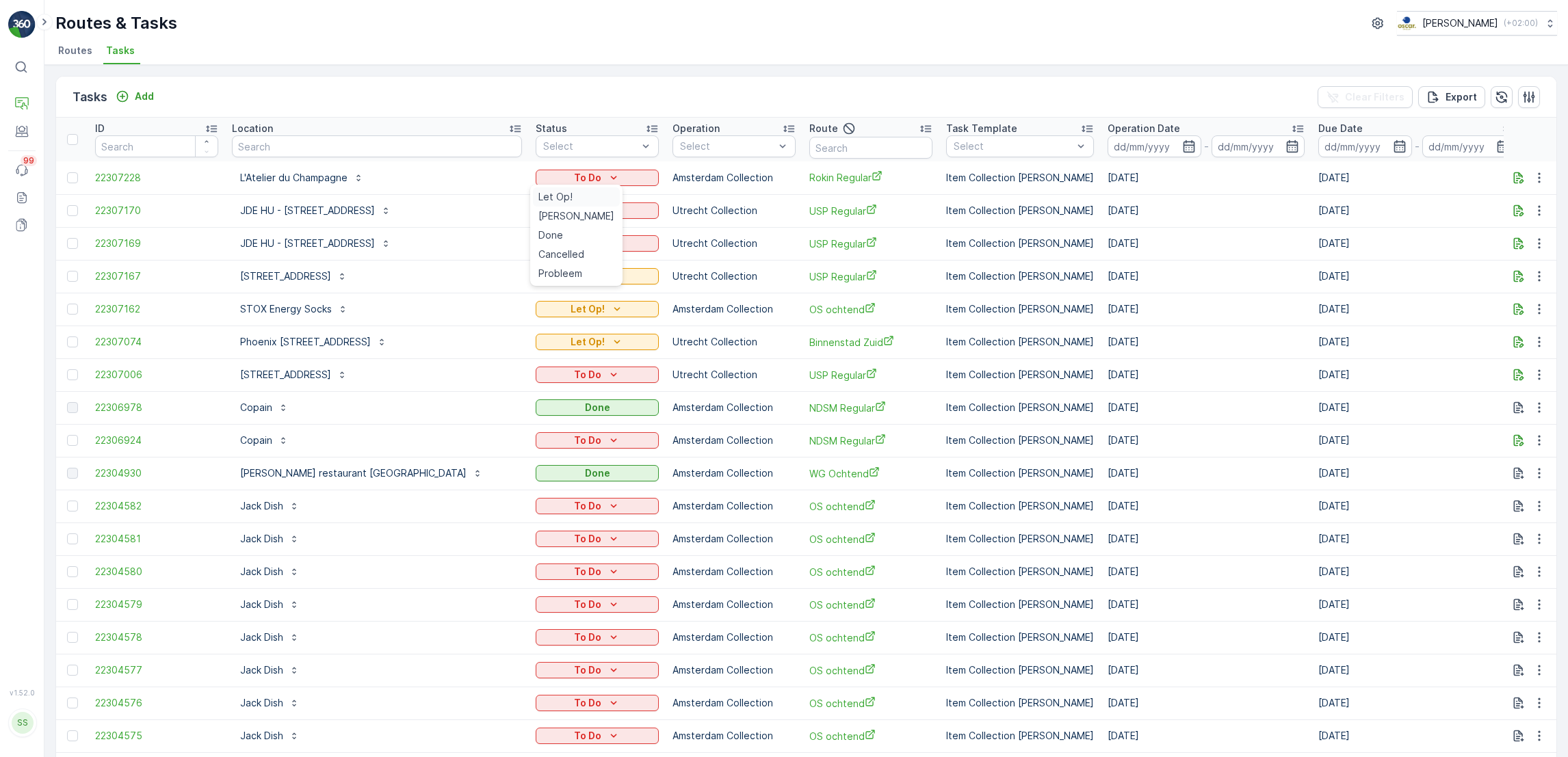
click at [565, 193] on span "Let Op!" at bounding box center [555, 197] width 34 height 14
click at [117, 54] on span "Tasks" at bounding box center [120, 50] width 29 height 14
click at [78, 53] on span "Routes" at bounding box center [75, 50] width 34 height 14
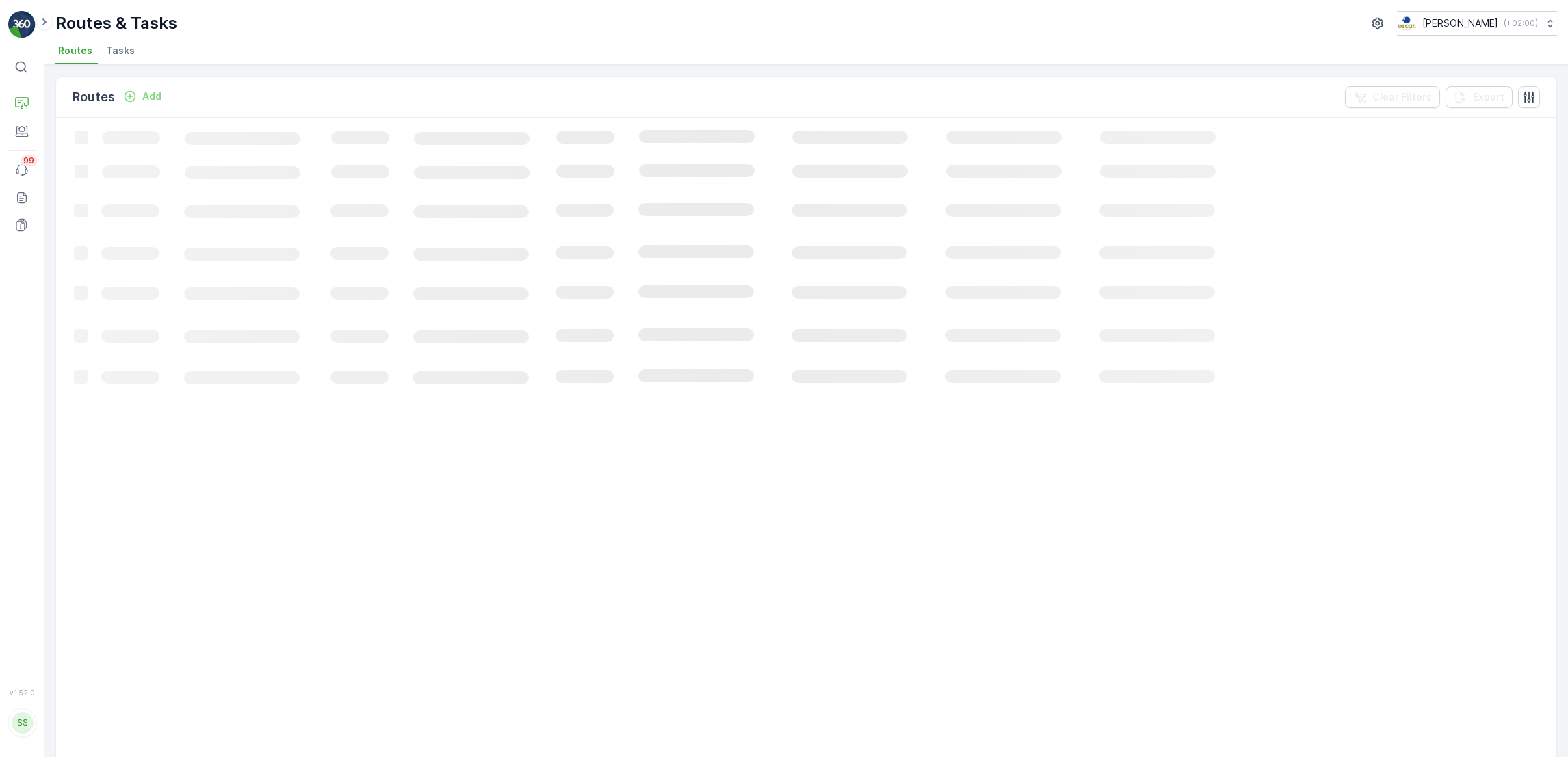
click at [120, 53] on span "Tasks" at bounding box center [120, 50] width 29 height 14
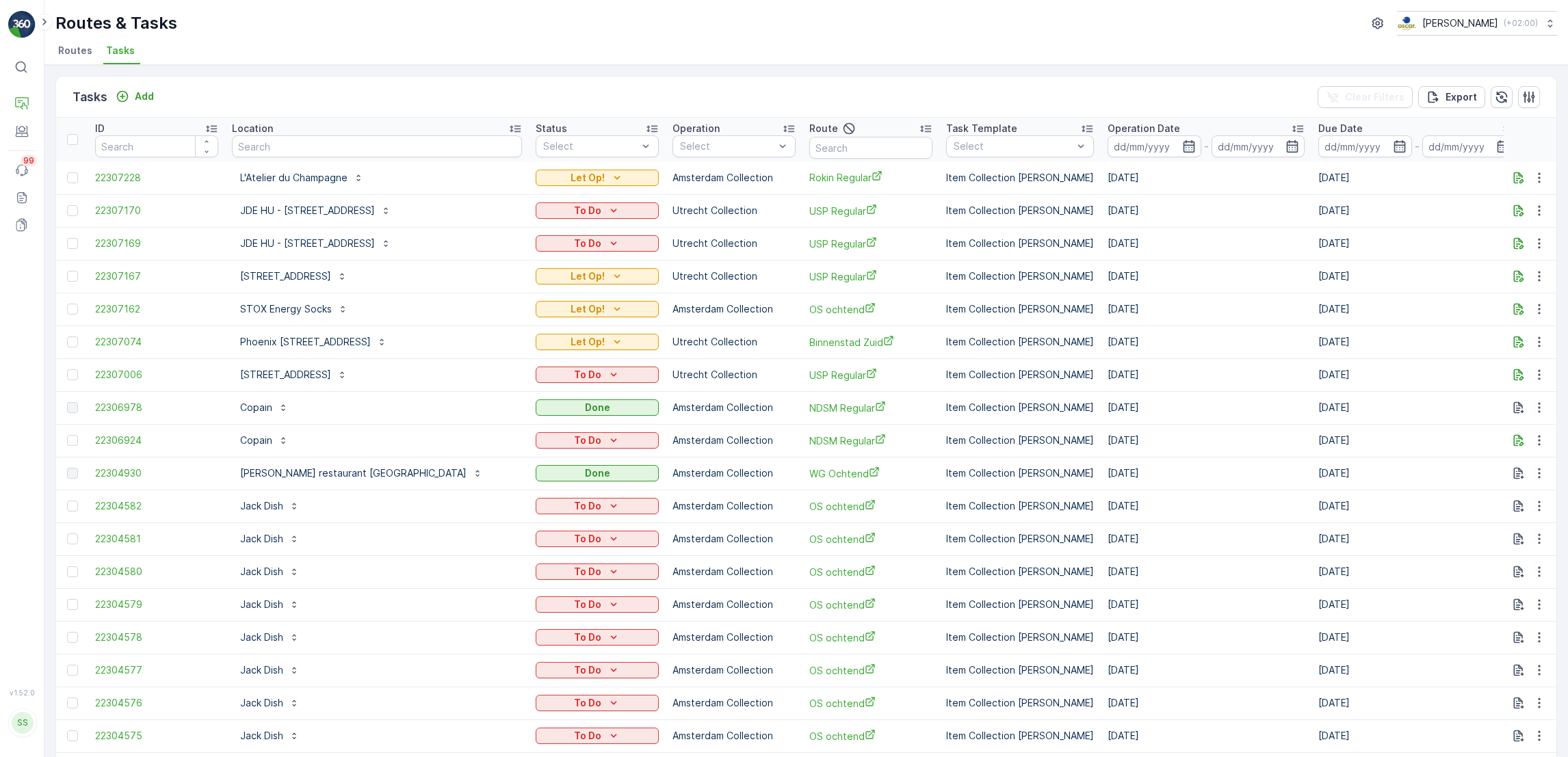
click at [333, 147] on input "text" at bounding box center [376, 146] width 290 height 22
type input "dol"
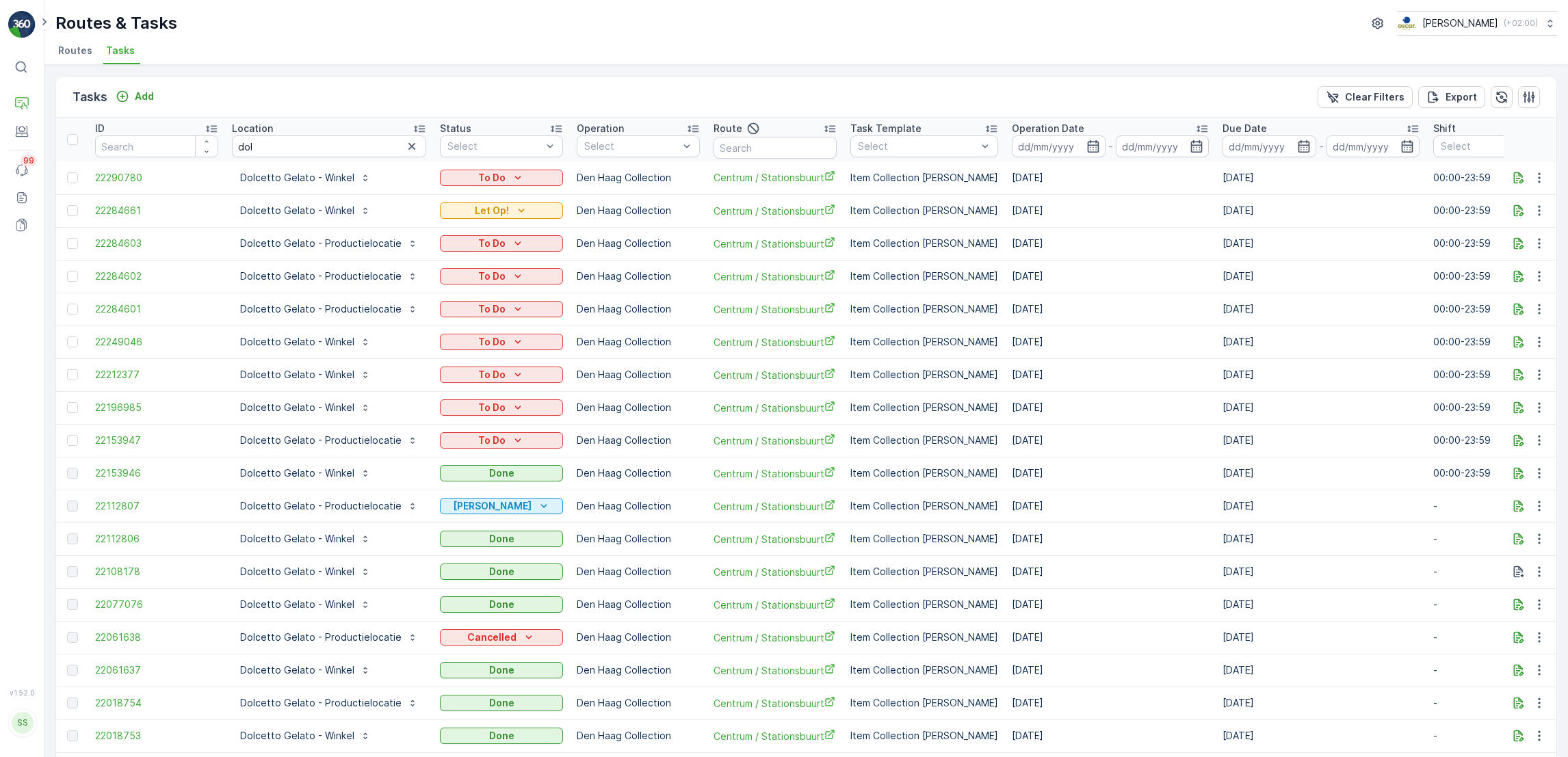
click at [326, 142] on input "dol" at bounding box center [328, 146] width 194 height 22
type input "dolcet"
click at [1087, 145] on icon "button" at bounding box center [1092, 146] width 11 height 12
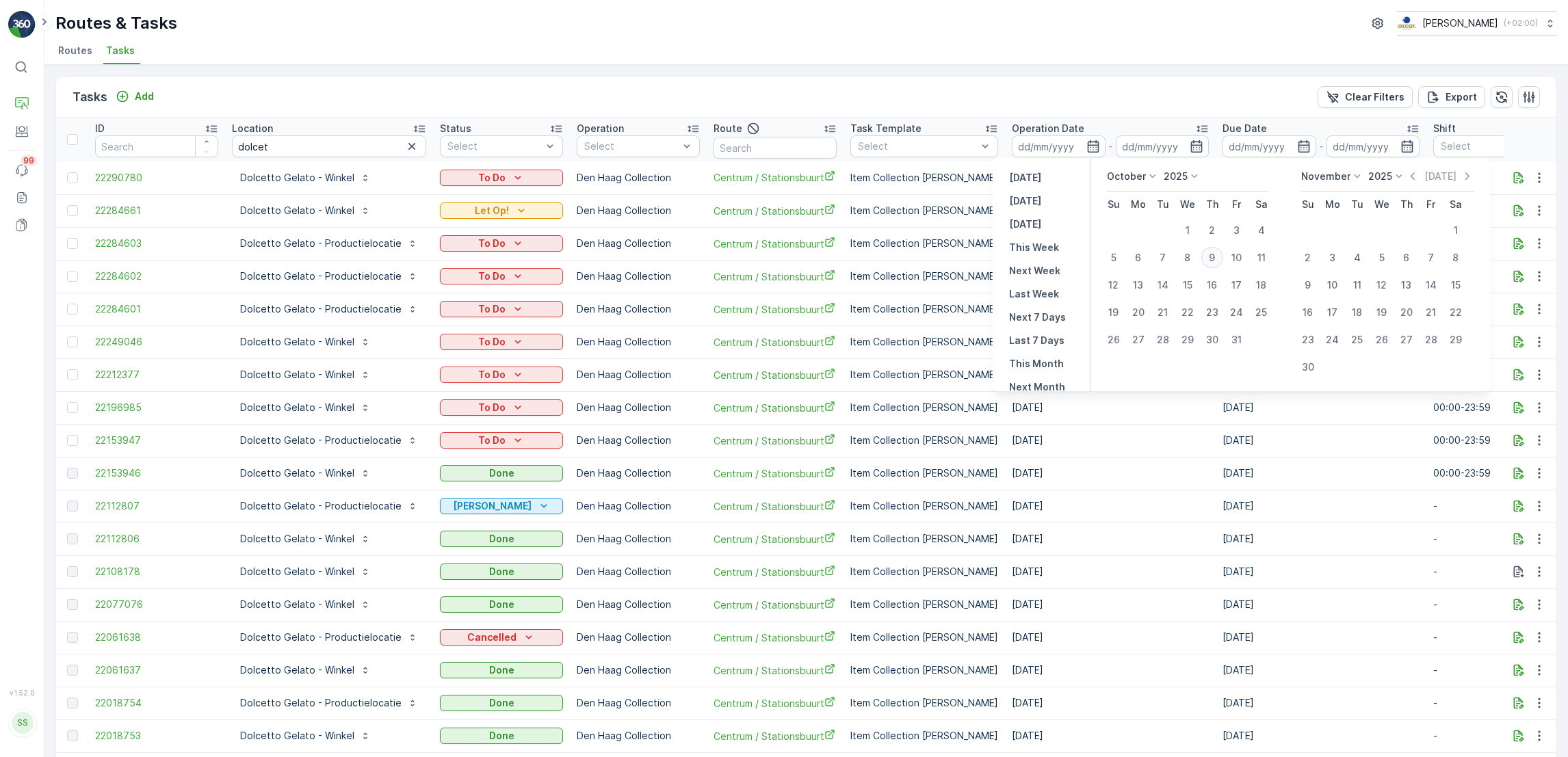
click at [1217, 257] on div "9" at bounding box center [1212, 257] width 22 height 22
type input "[DATE]"
click at [1217, 257] on div "9" at bounding box center [1212, 257] width 22 height 22
type input "[DATE]"
click at [1217, 257] on div "9" at bounding box center [1212, 257] width 22 height 22
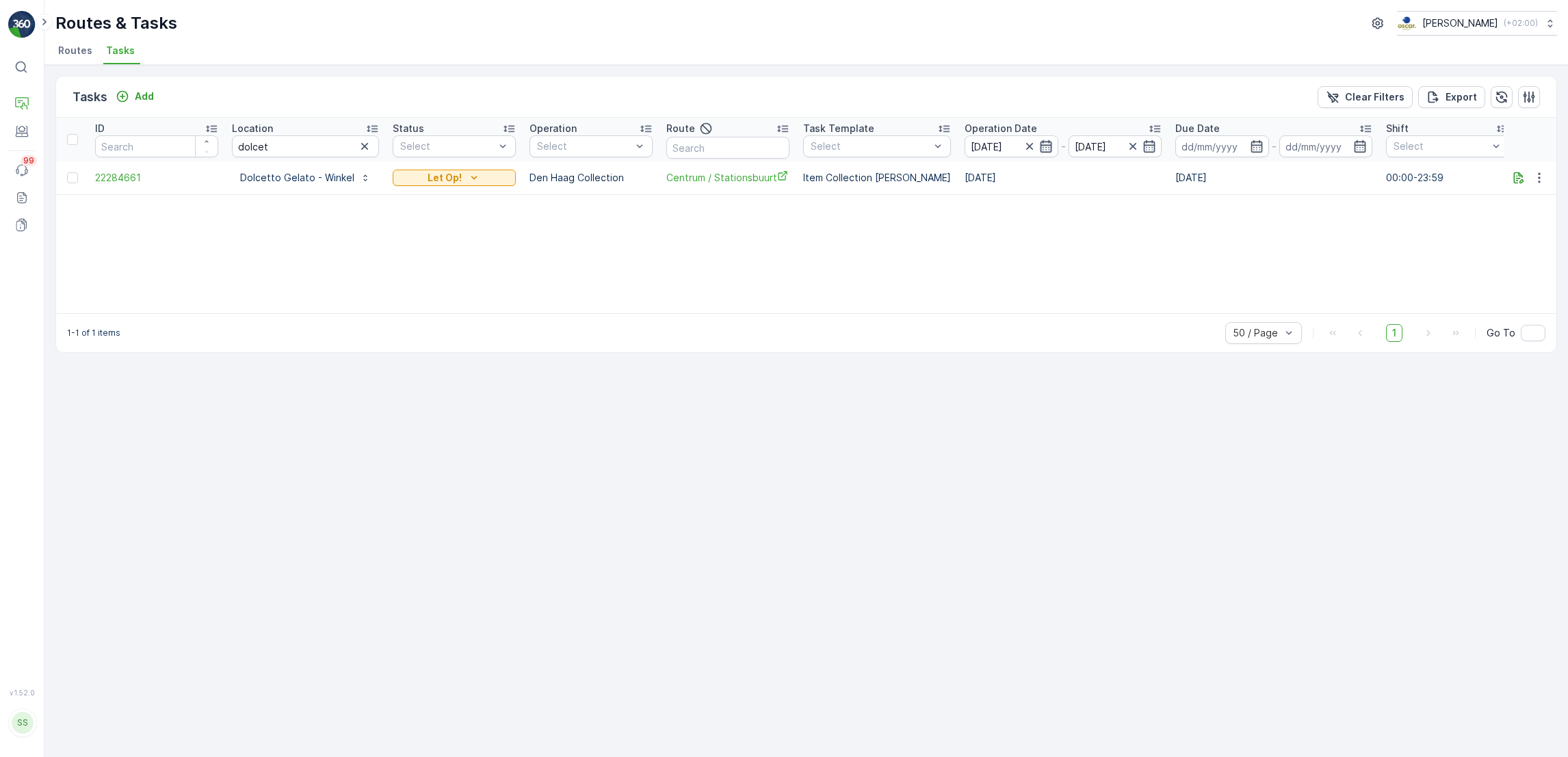
click at [1039, 147] on icon "button" at bounding box center [1045, 146] width 11 height 12
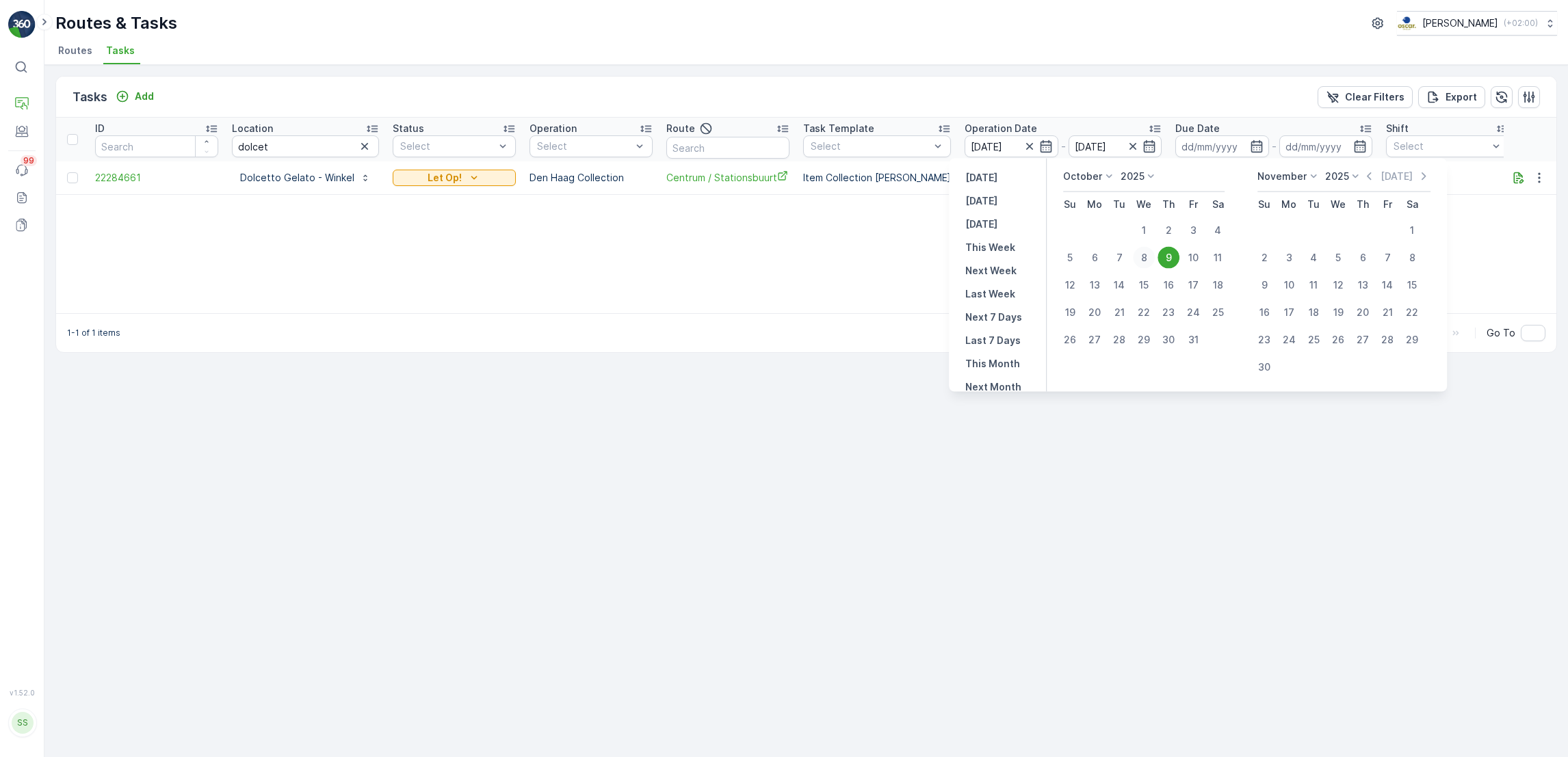
click at [1145, 260] on div "8" at bounding box center [1143, 257] width 22 height 22
type input "08.10.2025"
click at [1145, 260] on div "8" at bounding box center [1143, 257] width 22 height 22
type input "08.10.2025"
click at [1145, 260] on div "ID Location dolcet Status Select Operation Select Route Task Template Select Op…" at bounding box center [806, 215] width 1500 height 196
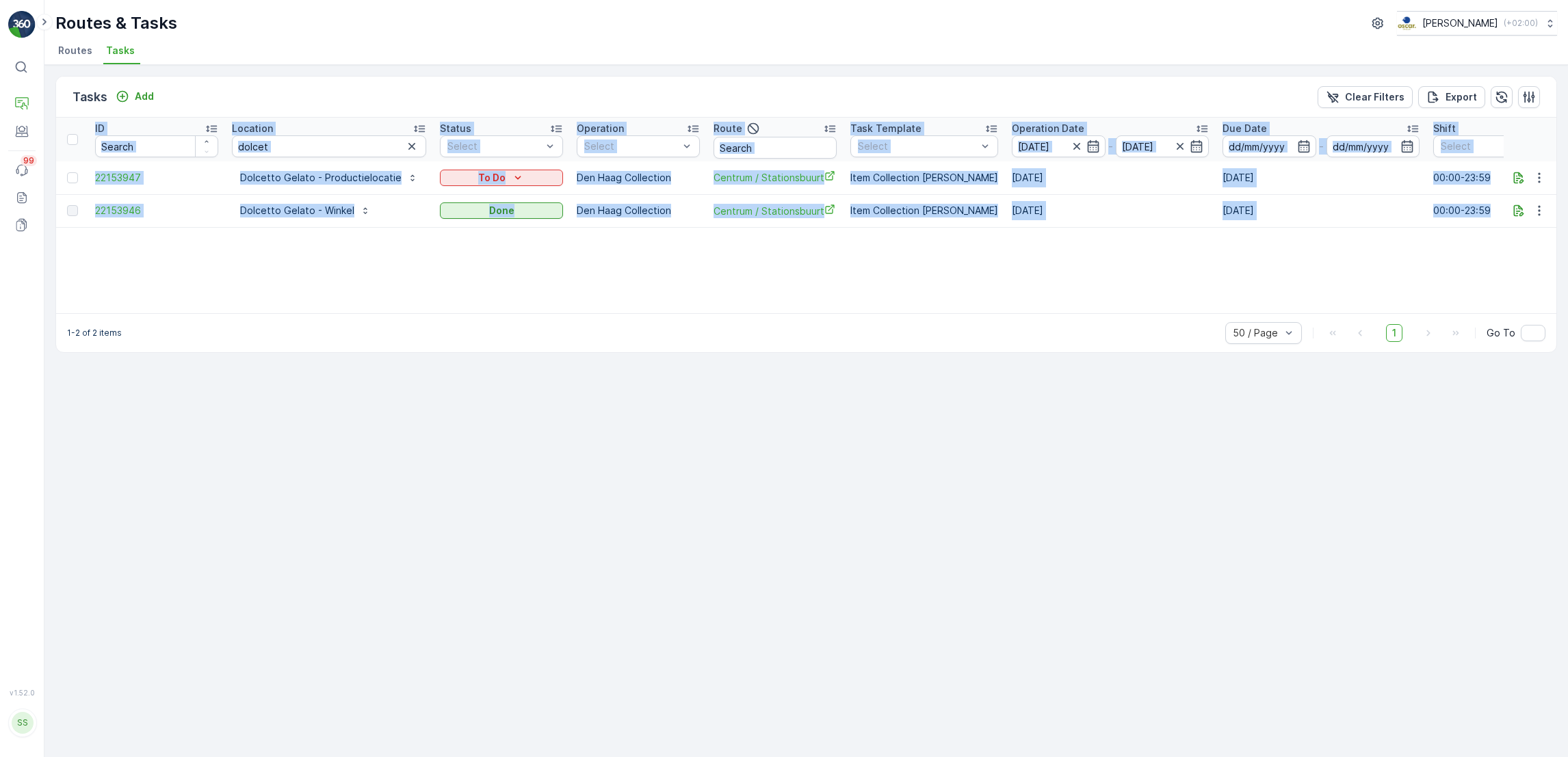
click at [996, 264] on div "ID Location dolcet Status Select Operation Select Route Task Template Select Op…" at bounding box center [806, 215] width 1500 height 196
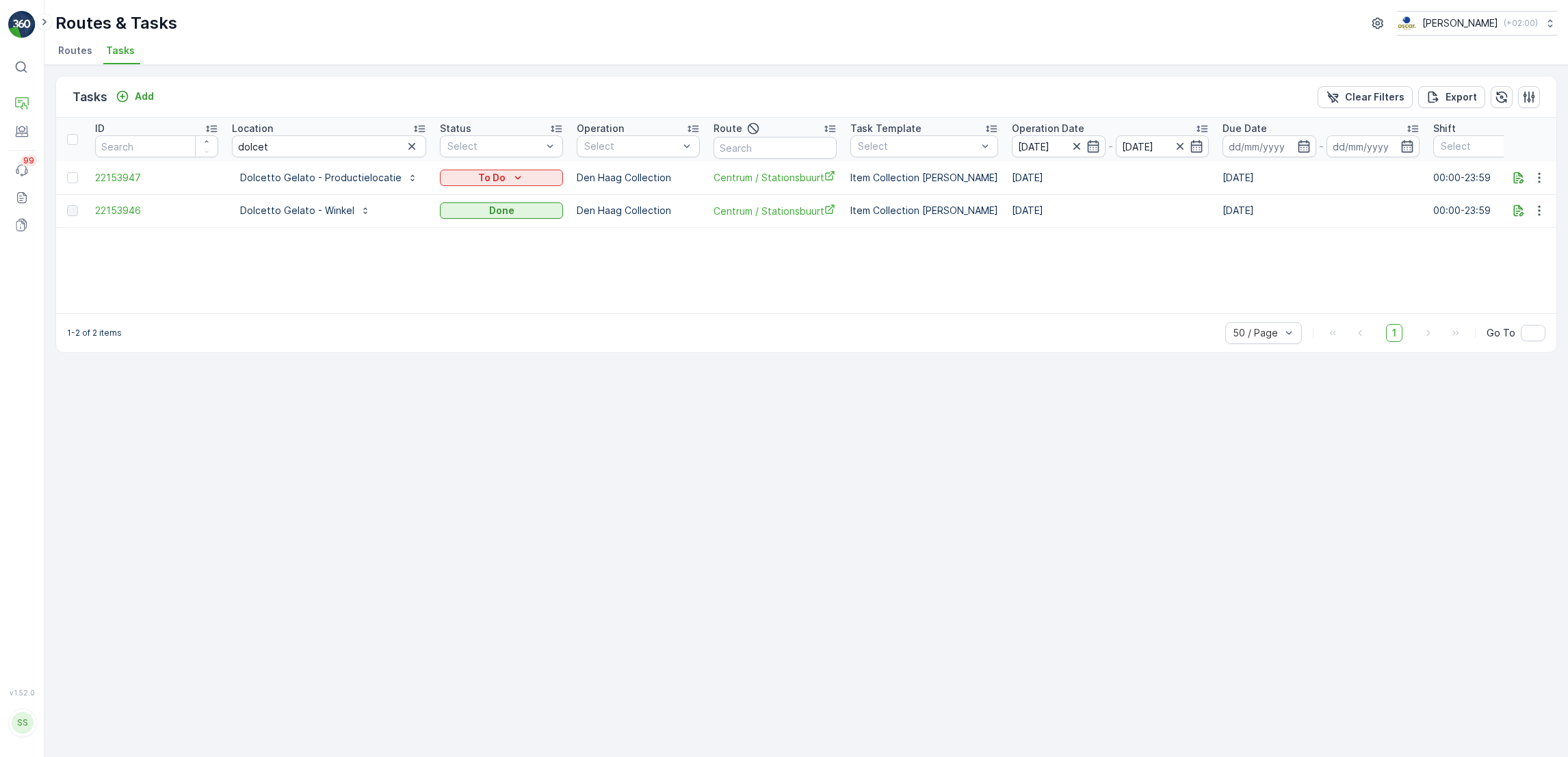
drag, startPoint x: 223, startPoint y: 83, endPoint x: 1068, endPoint y: 227, distance: 857.2
click at [1068, 227] on div "Tasks Add Clear Filters Export ID Location dolcet Status Select Operation Selec…" at bounding box center [806, 215] width 1502 height 277
click at [1068, 227] on div "ID Location dolcet Status Select Operation Select Route Task Template Select Op…" at bounding box center [806, 215] width 1500 height 196
click at [1086, 143] on icon "button" at bounding box center [1093, 146] width 14 height 14
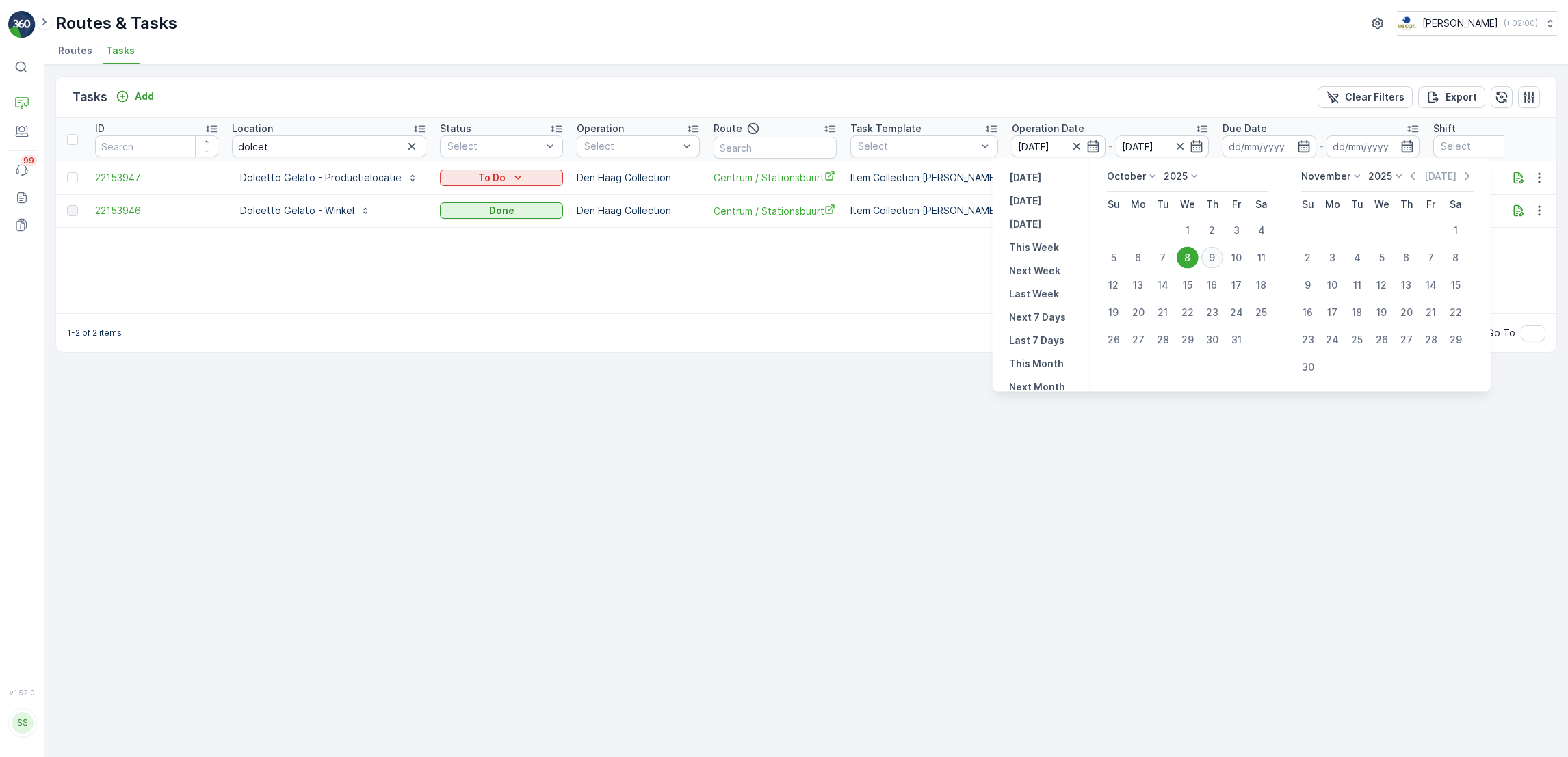
click at [1212, 256] on div "9" at bounding box center [1212, 257] width 22 height 22
type input "[DATE]"
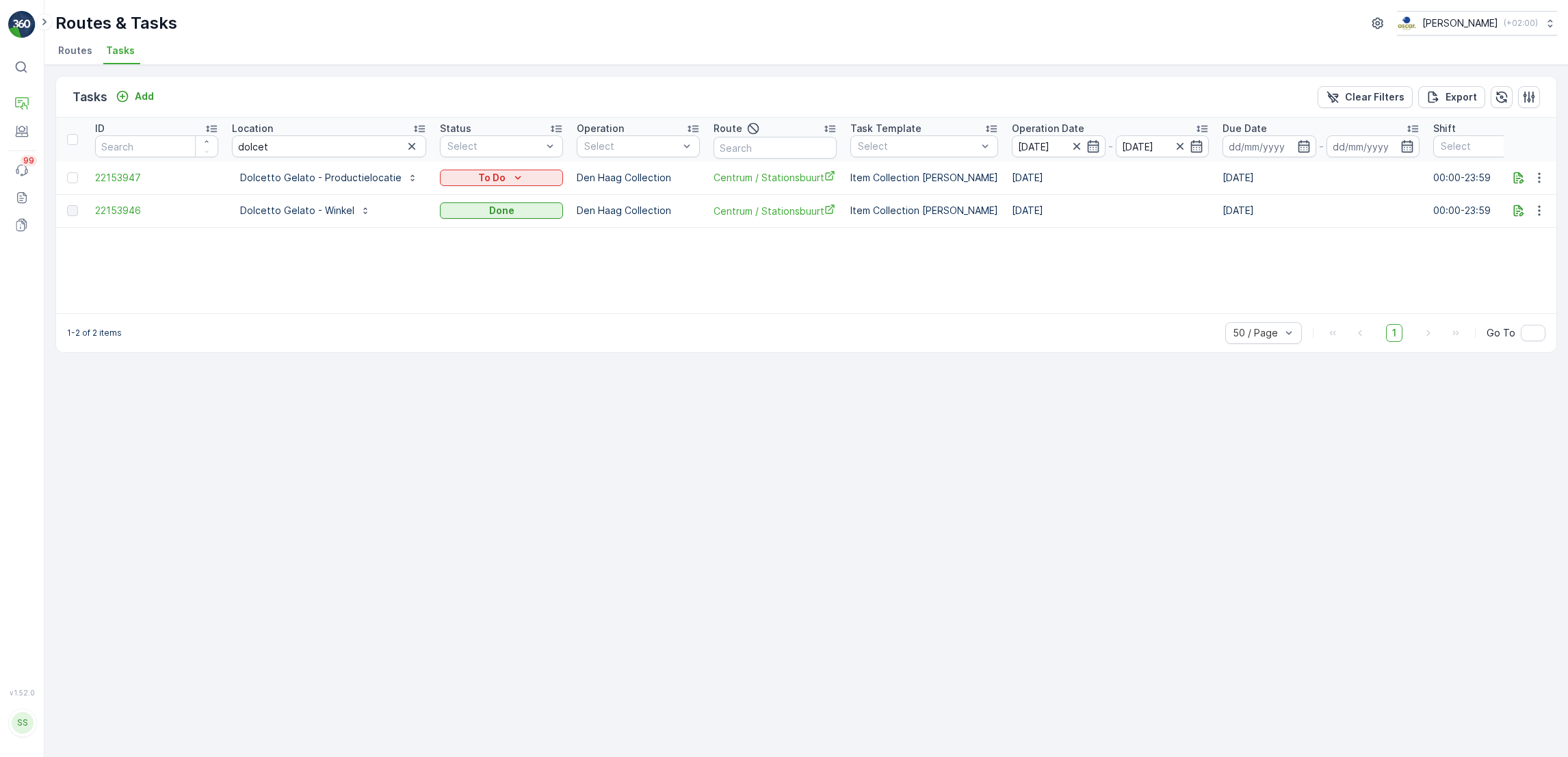
click at [1212, 256] on div "ID Location dolcet Status Select Operation Select Route Task Template Select Op…" at bounding box center [806, 215] width 1500 height 196
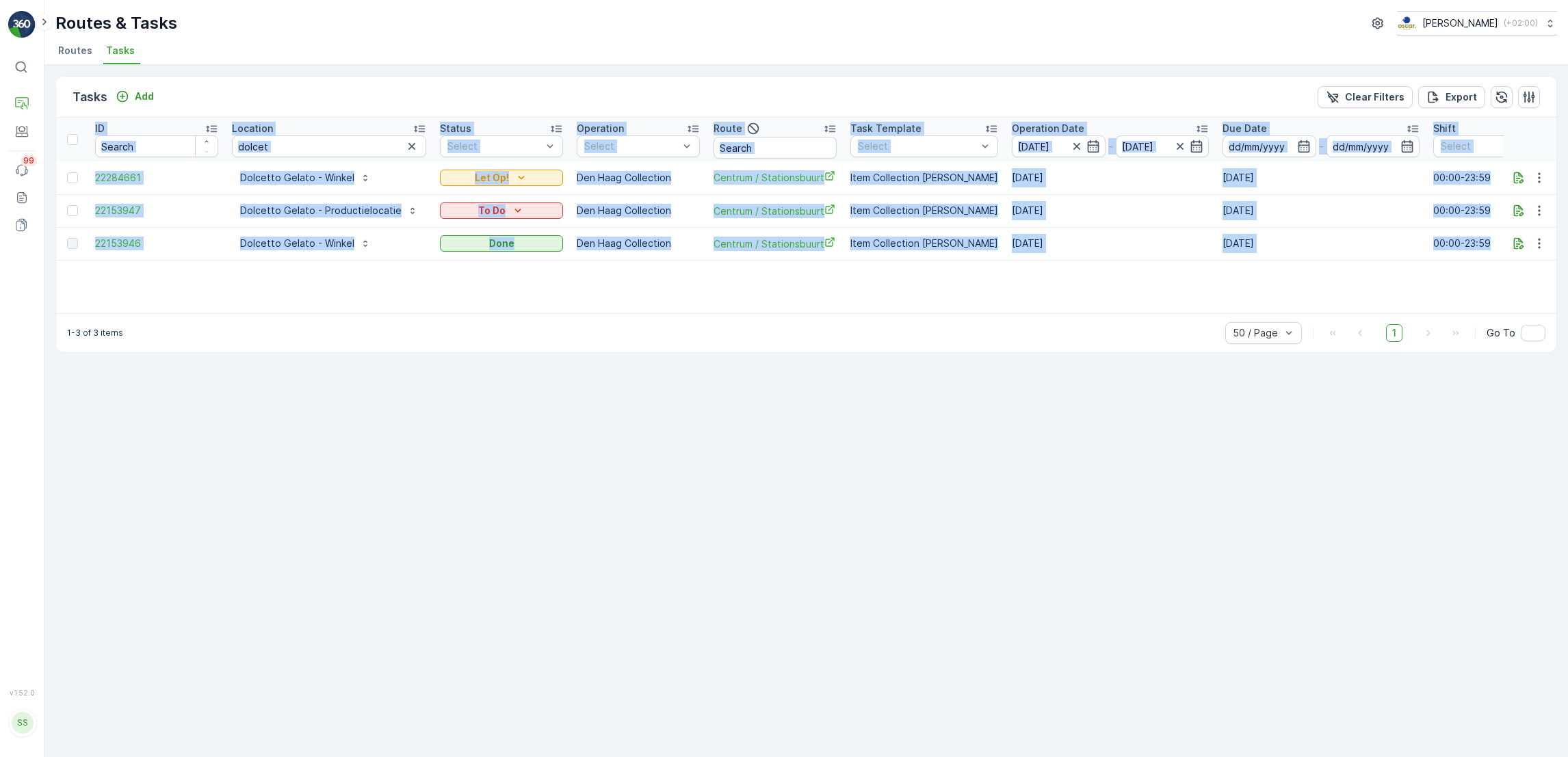
click at [897, 279] on div "ID Location dolcet Status Select Operation Select Route Task Template Select Op…" at bounding box center [806, 215] width 1500 height 196
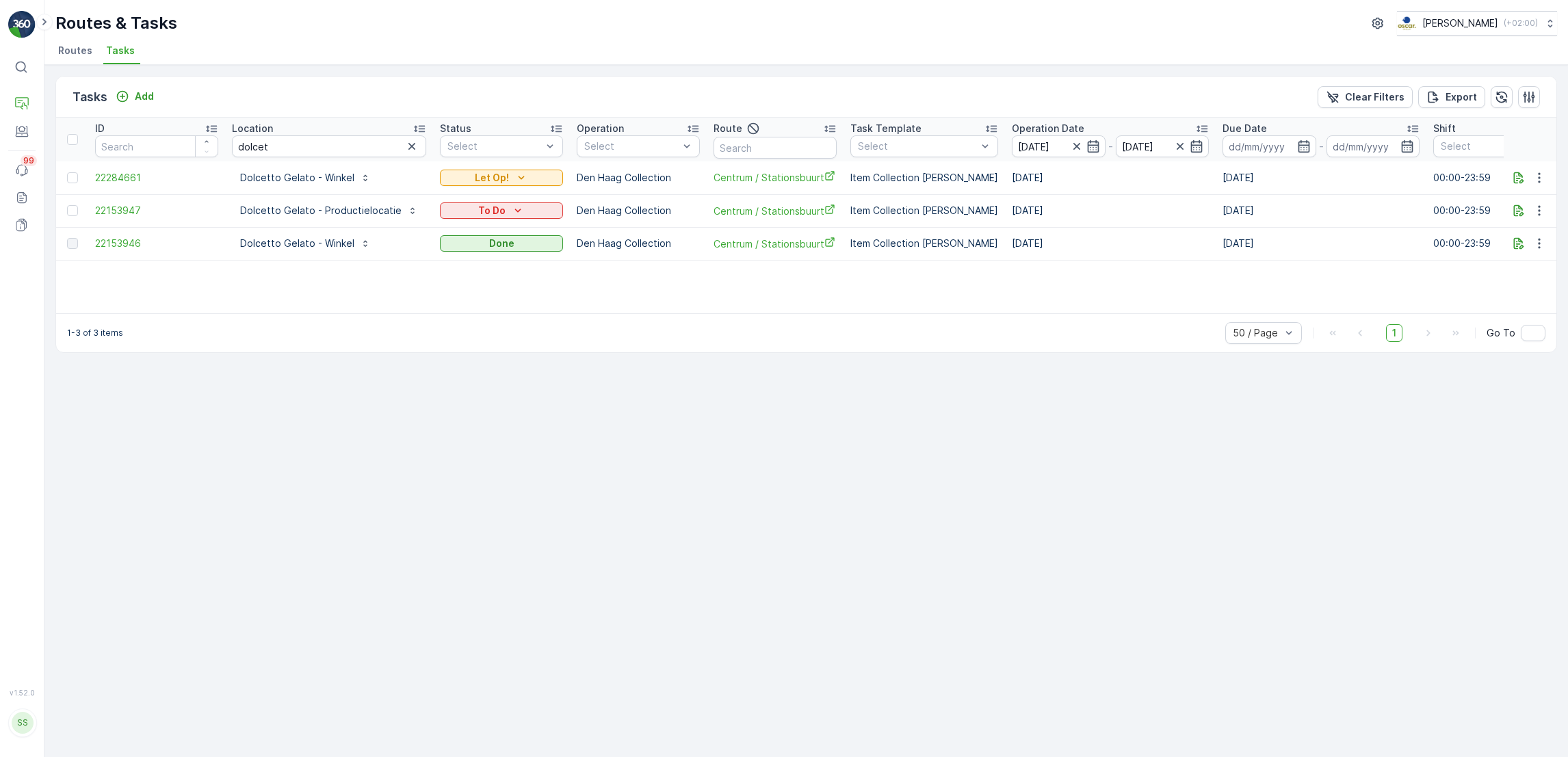
scroll to position [0, 27]
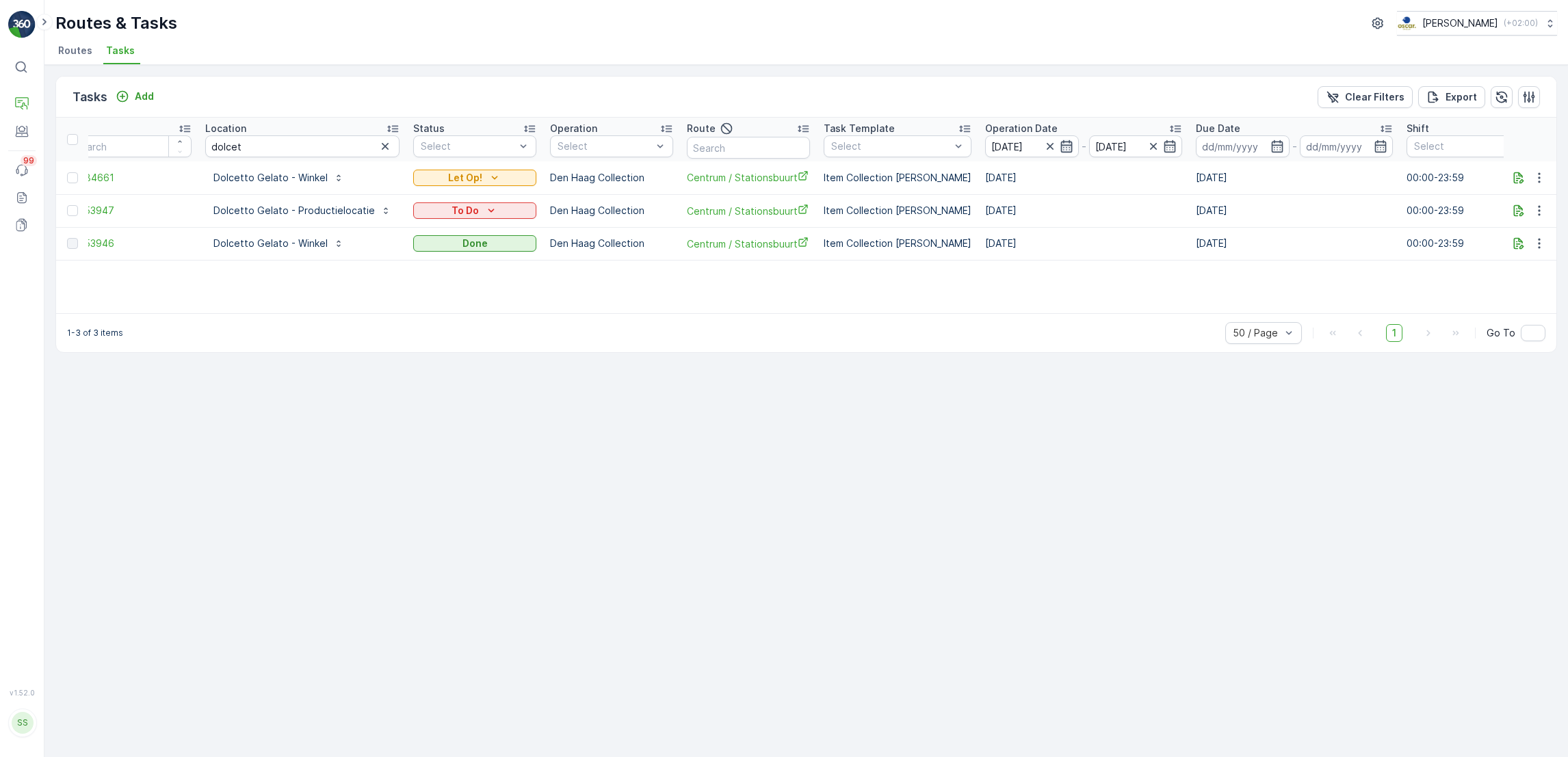
click at [1060, 145] on icon "button" at bounding box center [1065, 146] width 11 height 12
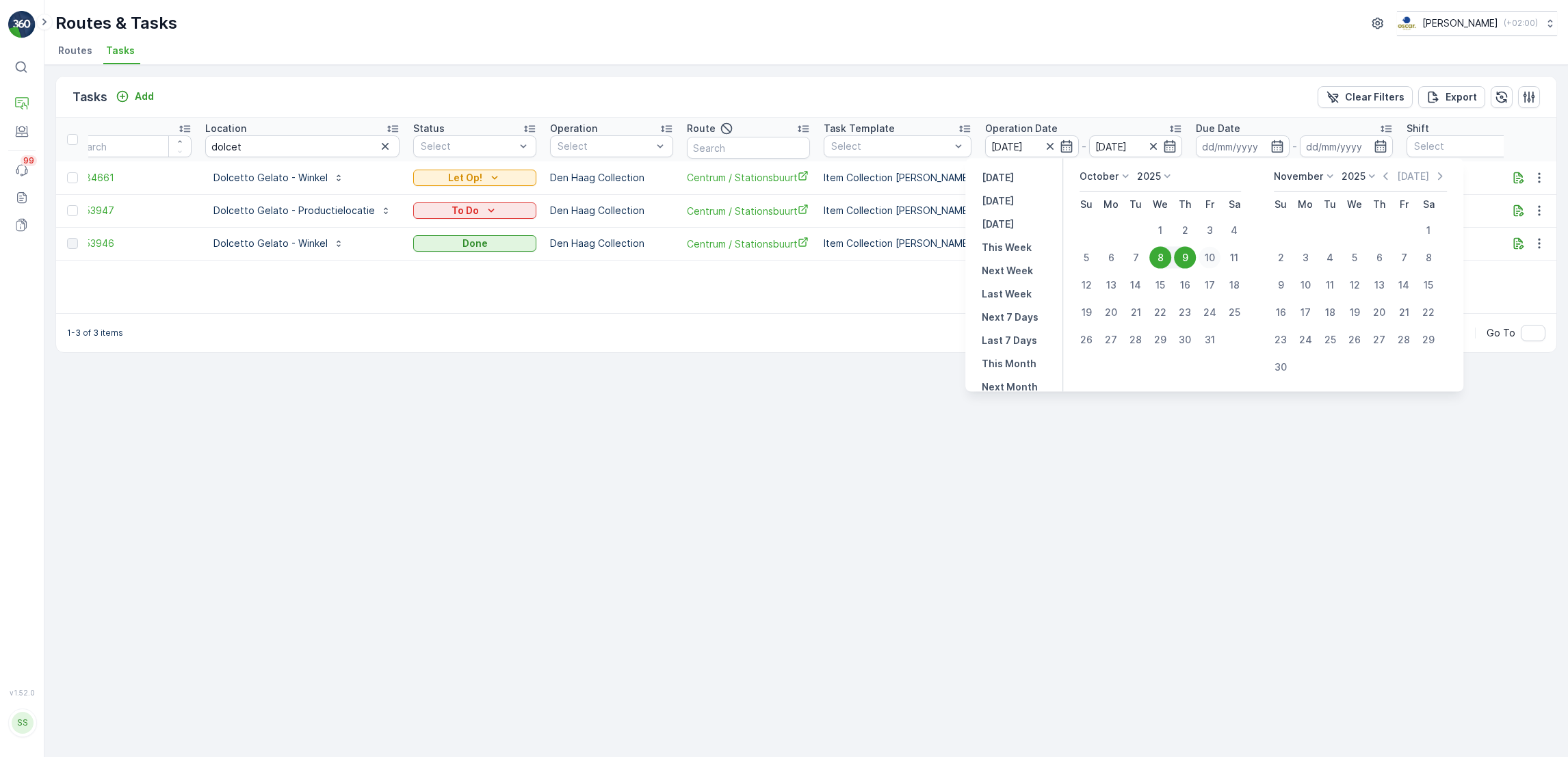
click at [1209, 265] on div "10" at bounding box center [1209, 257] width 22 height 22
type input "10.10.2025"
click at [1209, 265] on div "ID Location dolcet Status Select Operation Select Route Task Template Select Op…" at bounding box center [806, 215] width 1500 height 196
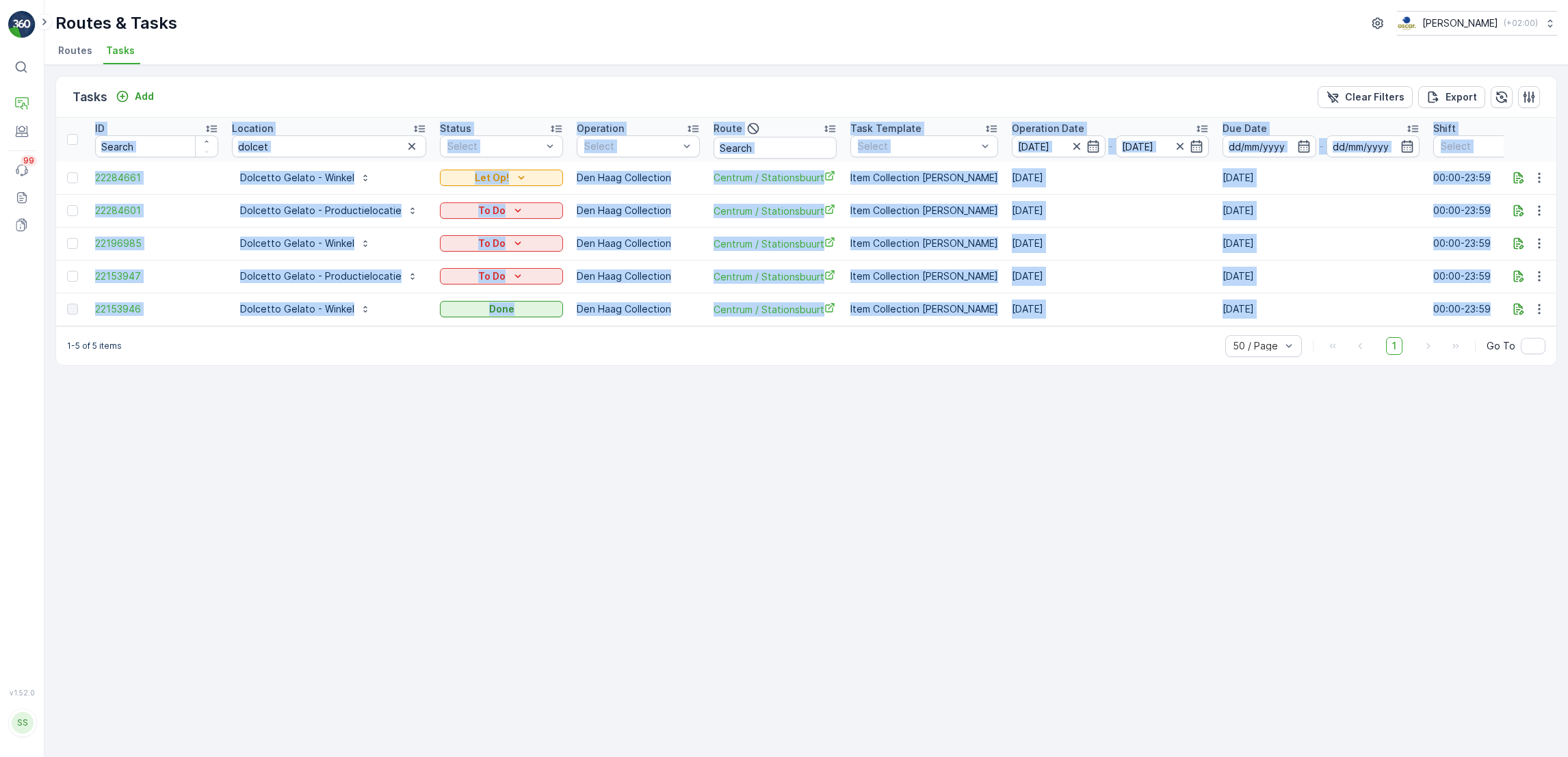
click at [463, 419] on div "Tasks Add Clear Filters Export ID Location dolcet Status Select Operation Selec…" at bounding box center [806, 410] width 1523 height 692
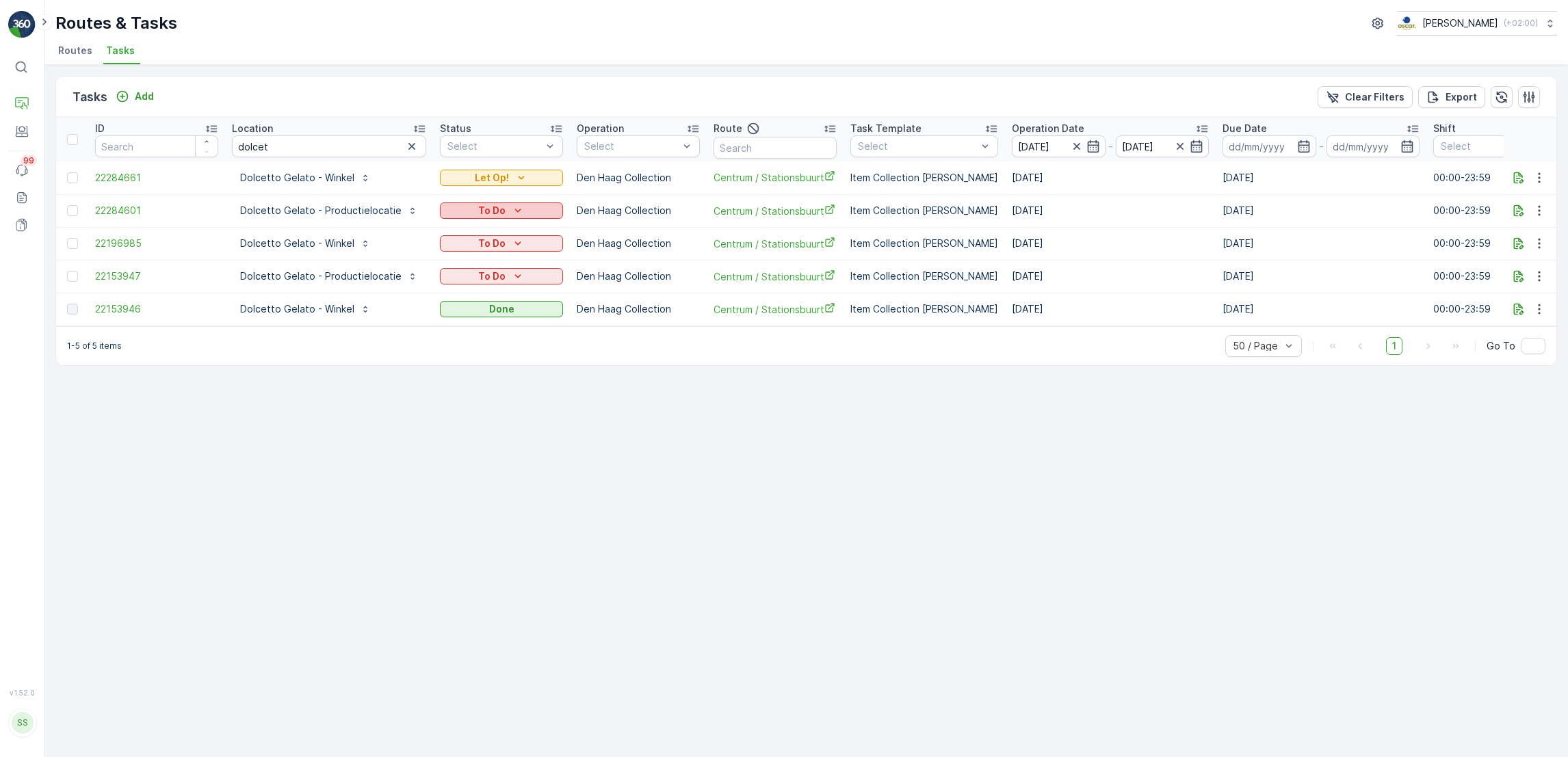
click at [541, 209] on div "To Do" at bounding box center [501, 211] width 112 height 14
click at [1544, 211] on icon "button" at bounding box center [1539, 211] width 14 height 14
click at [1219, 472] on div "Tasks Add Clear Filters Export ID Location dolcet Status Select Operation Selec…" at bounding box center [806, 410] width 1523 height 692
click at [1514, 212] on icon "button" at bounding box center [1519, 210] width 10 height 11
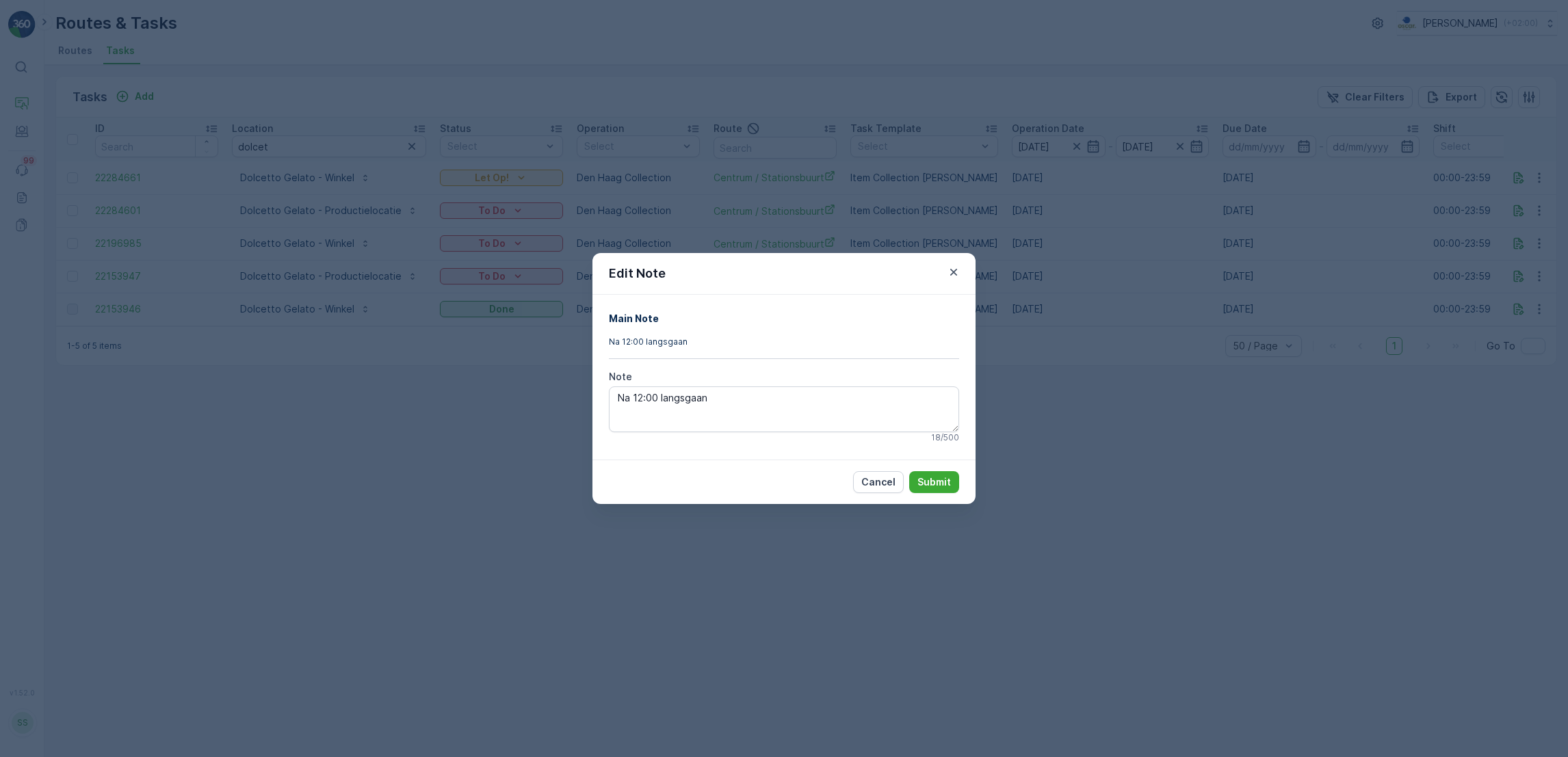
click at [1394, 414] on div "Edit Note Main Note Na 12:00 langsgaan Note Na 12:00 langsgaan 18 / 500 Cancel …" at bounding box center [784, 378] width 1568 height 757
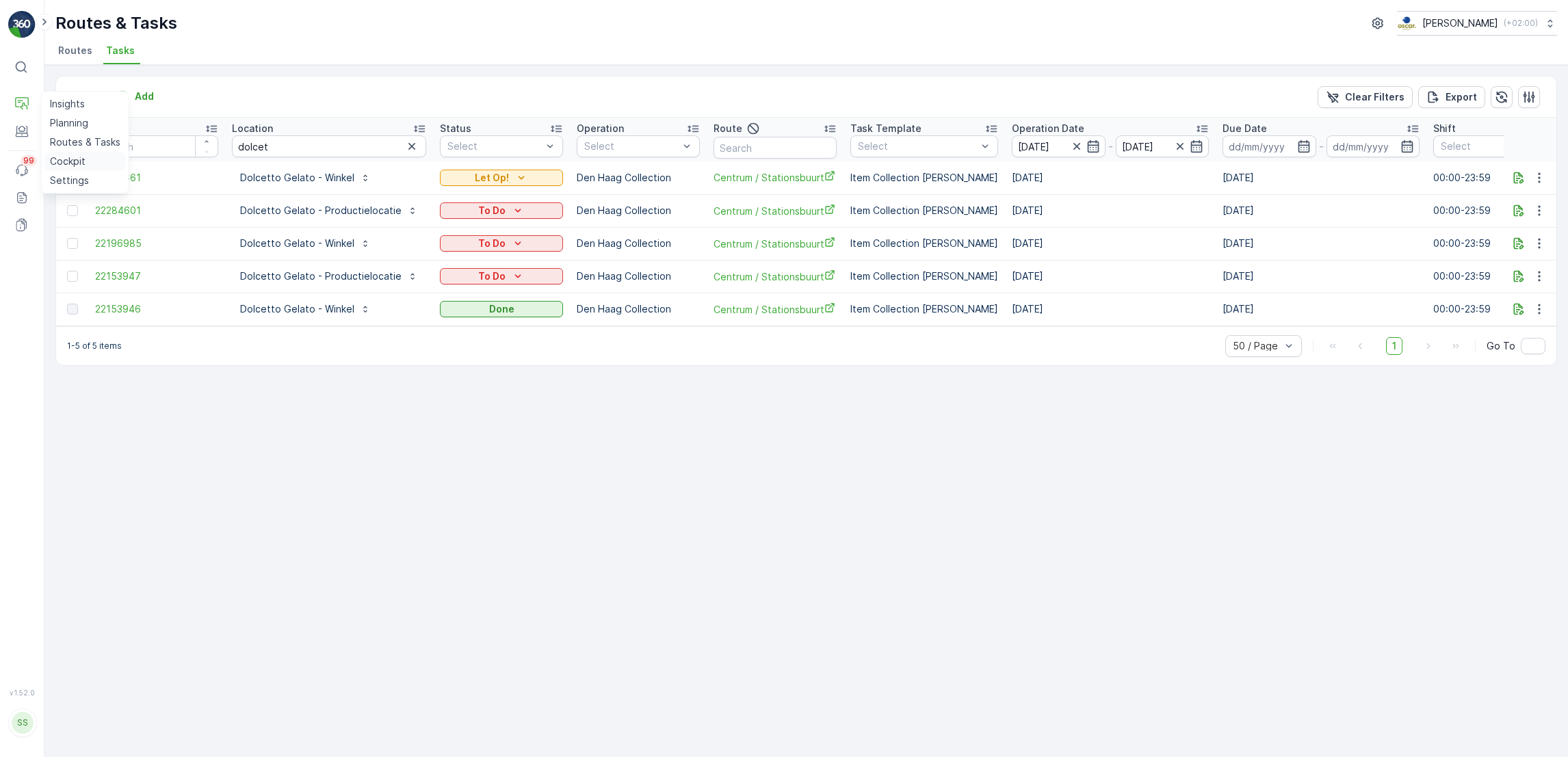
click at [72, 159] on p "Cockpit" at bounding box center [68, 161] width 36 height 14
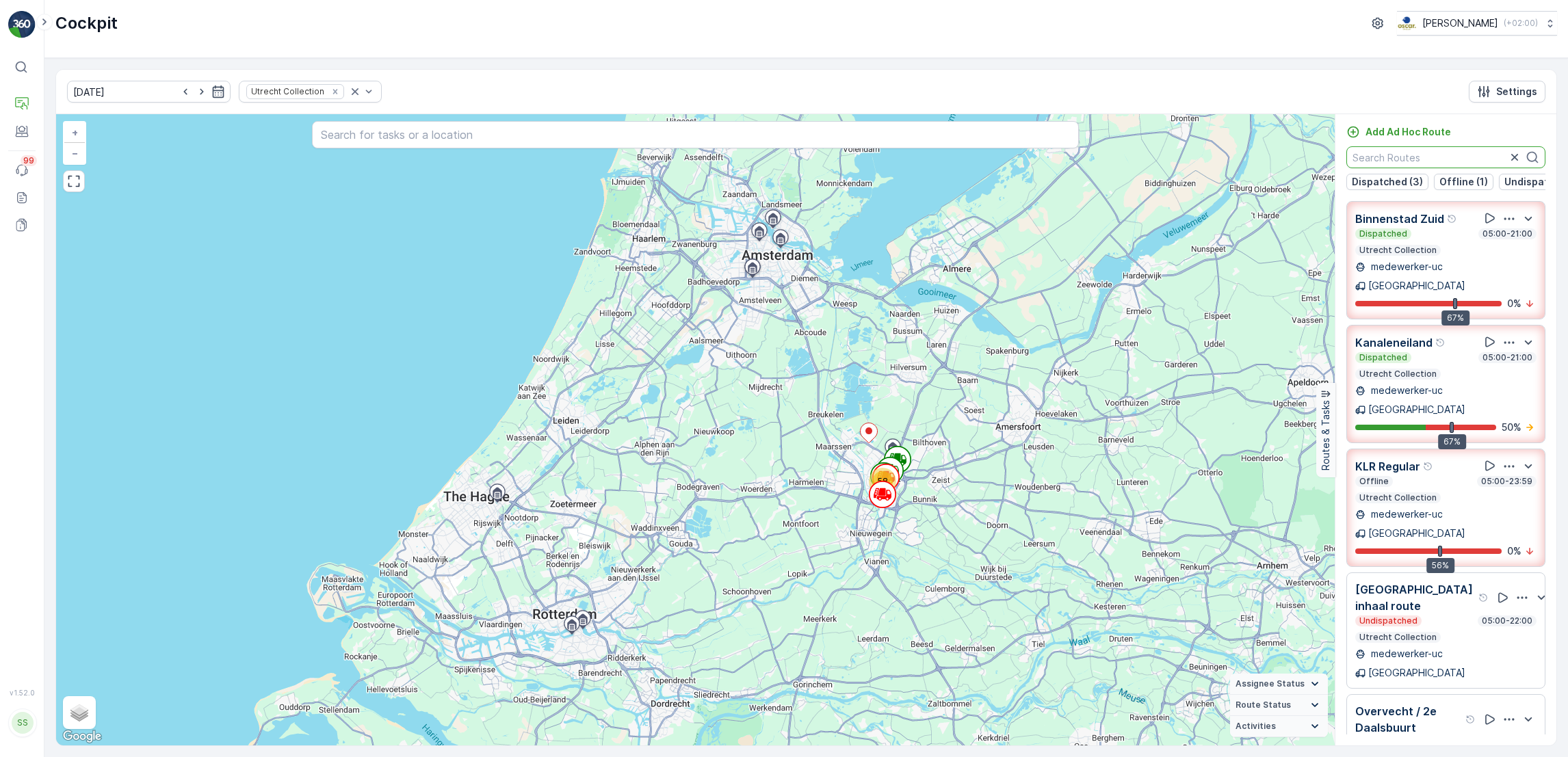
click at [1414, 161] on input "text" at bounding box center [1445, 157] width 199 height 22
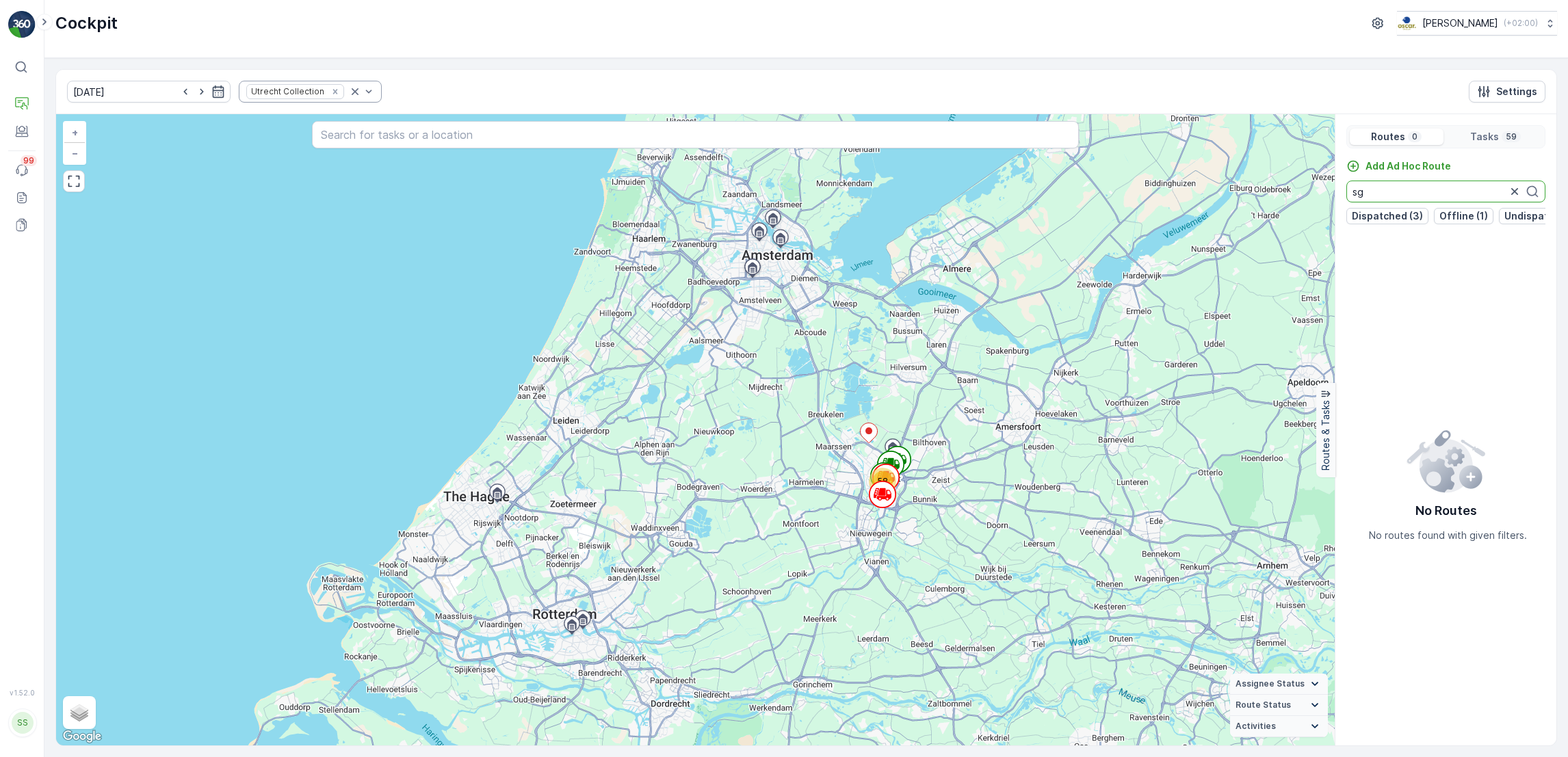
type input "sg"
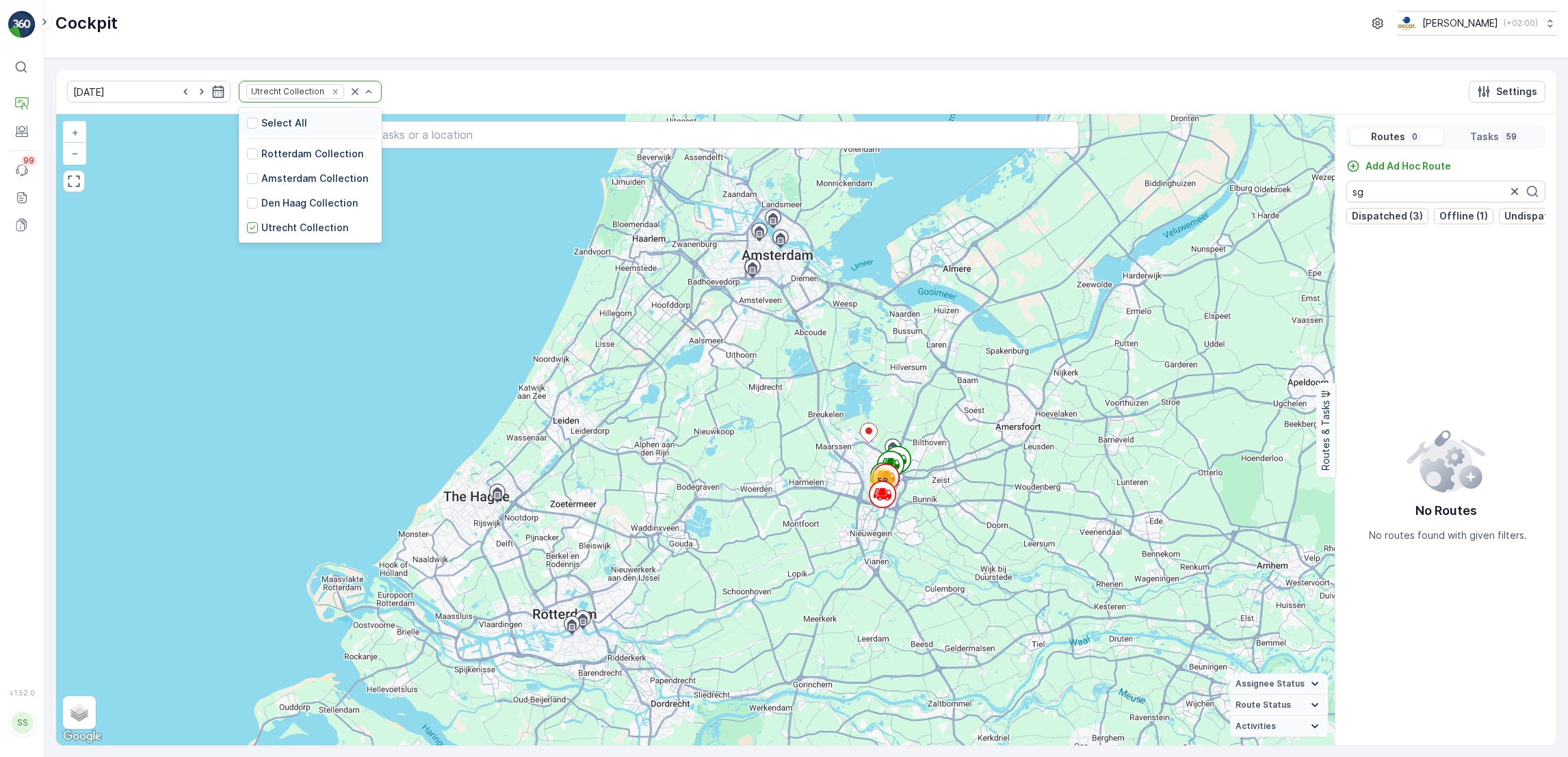
click at [238, 133] on div "Select All" at bounding box center [310, 123] width 143 height 24
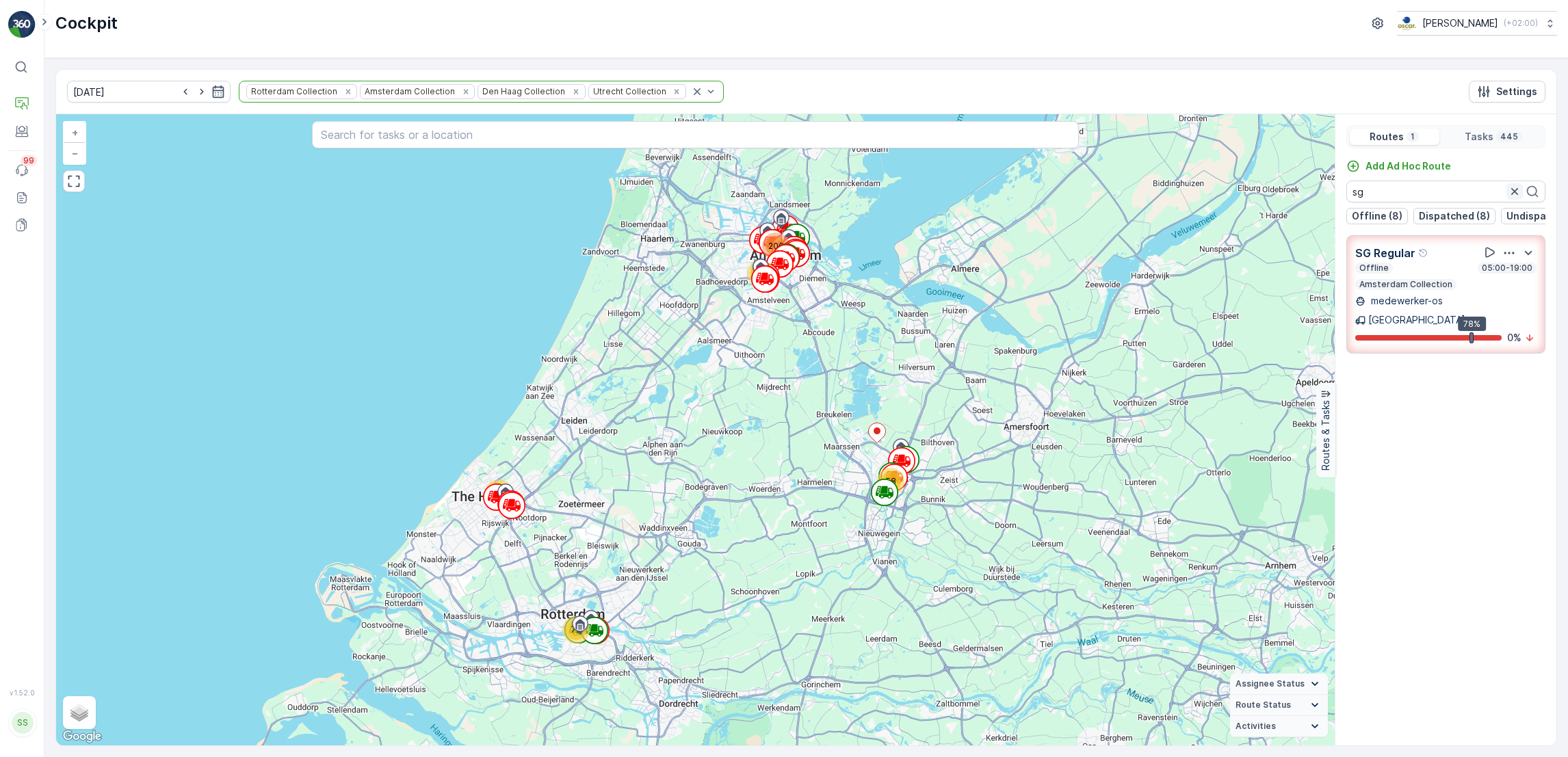
click at [1509, 196] on icon "button" at bounding box center [1515, 192] width 14 height 14
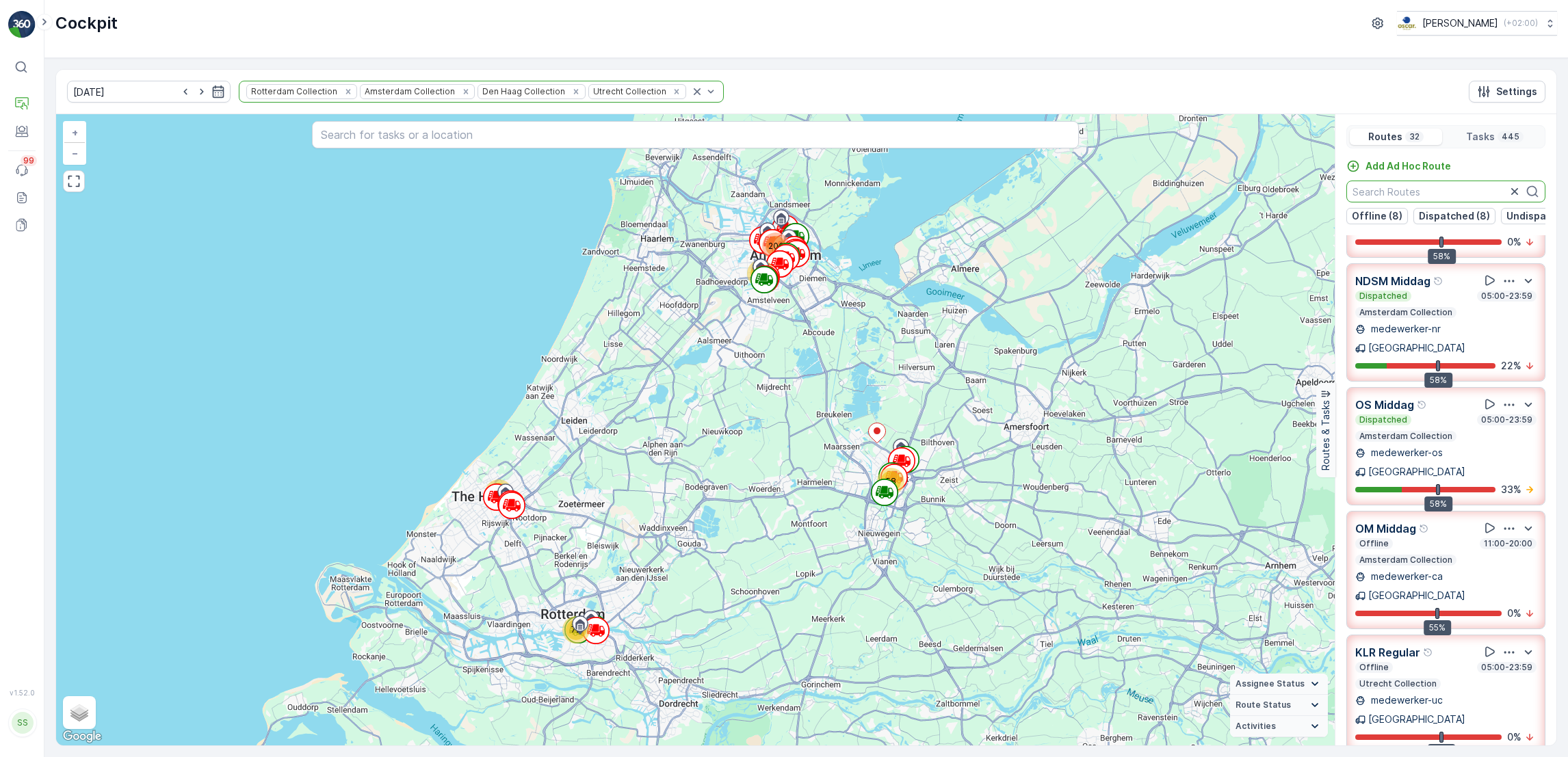
scroll to position [351, 0]
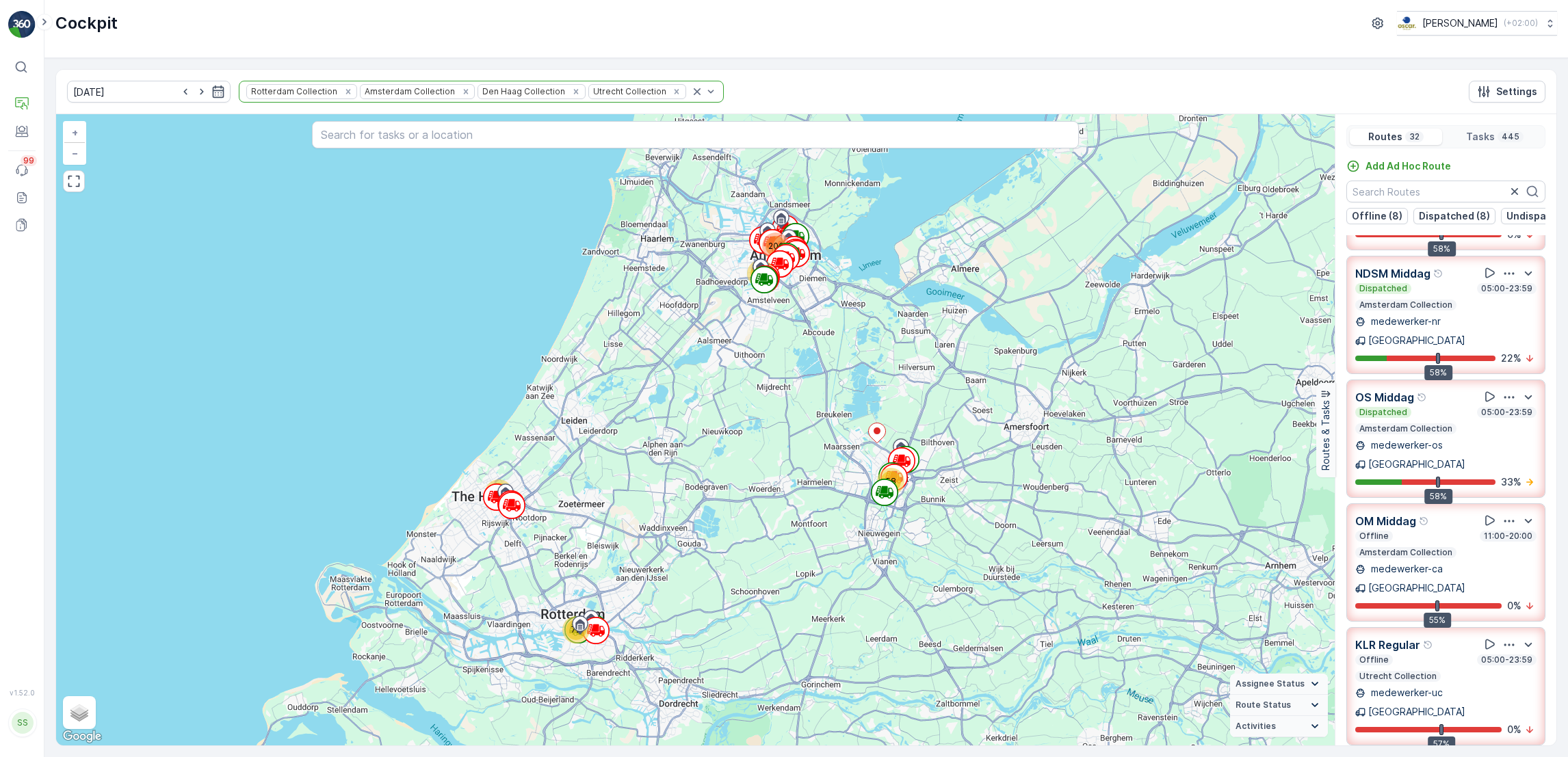
click at [1504, 391] on icon "button" at bounding box center [1509, 398] width 14 height 14
click at [1507, 427] on span "See More Details" at bounding box center [1508, 434] width 79 height 14
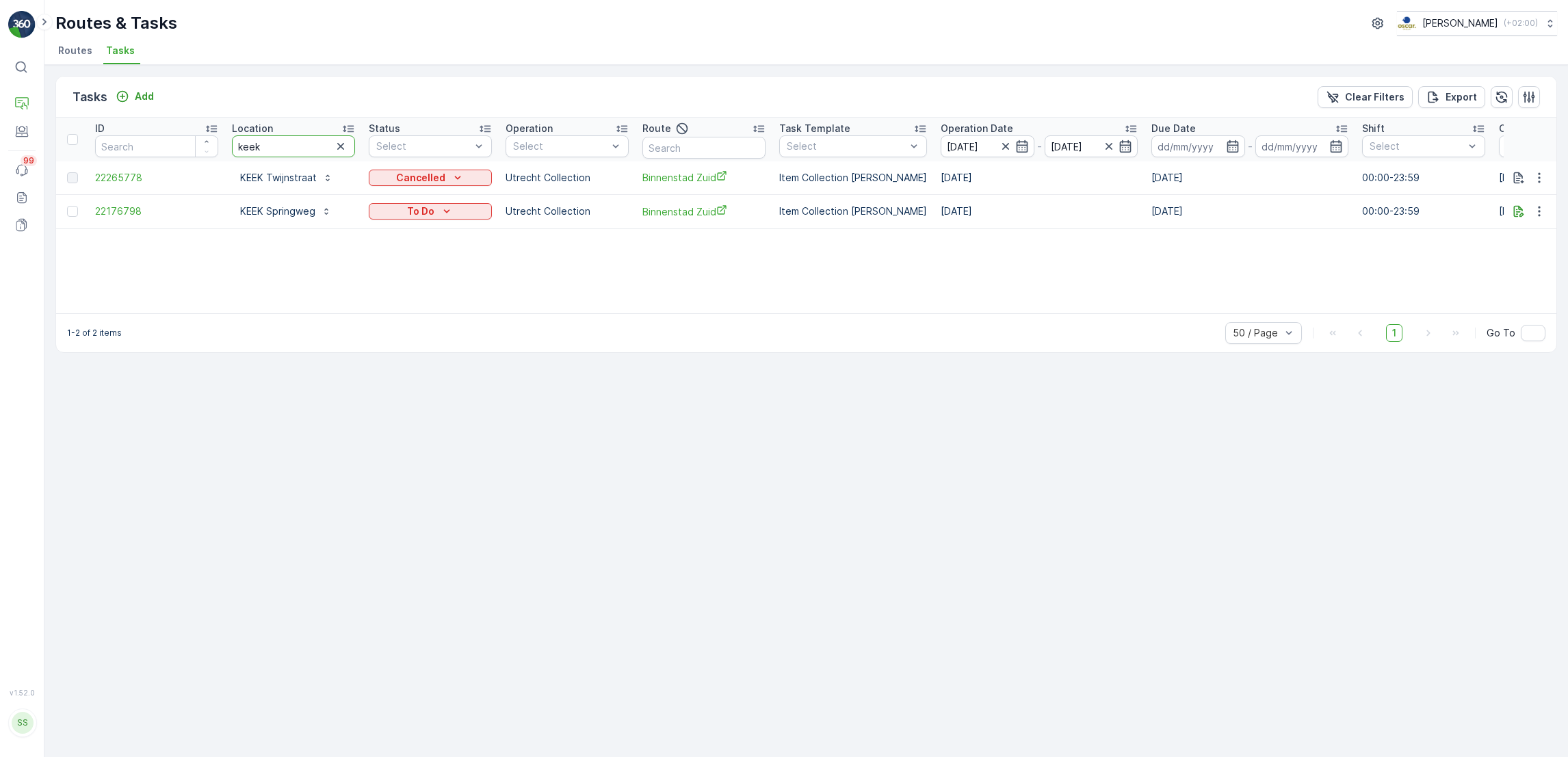
drag, startPoint x: 289, startPoint y: 145, endPoint x: 117, endPoint y: 140, distance: 172.1
click at [117, 140] on tr "ID Location keek Status Select Operation Select Route Task Template Select Oper…" at bounding box center [1111, 139] width 2110 height 43
type input "nieuwe"
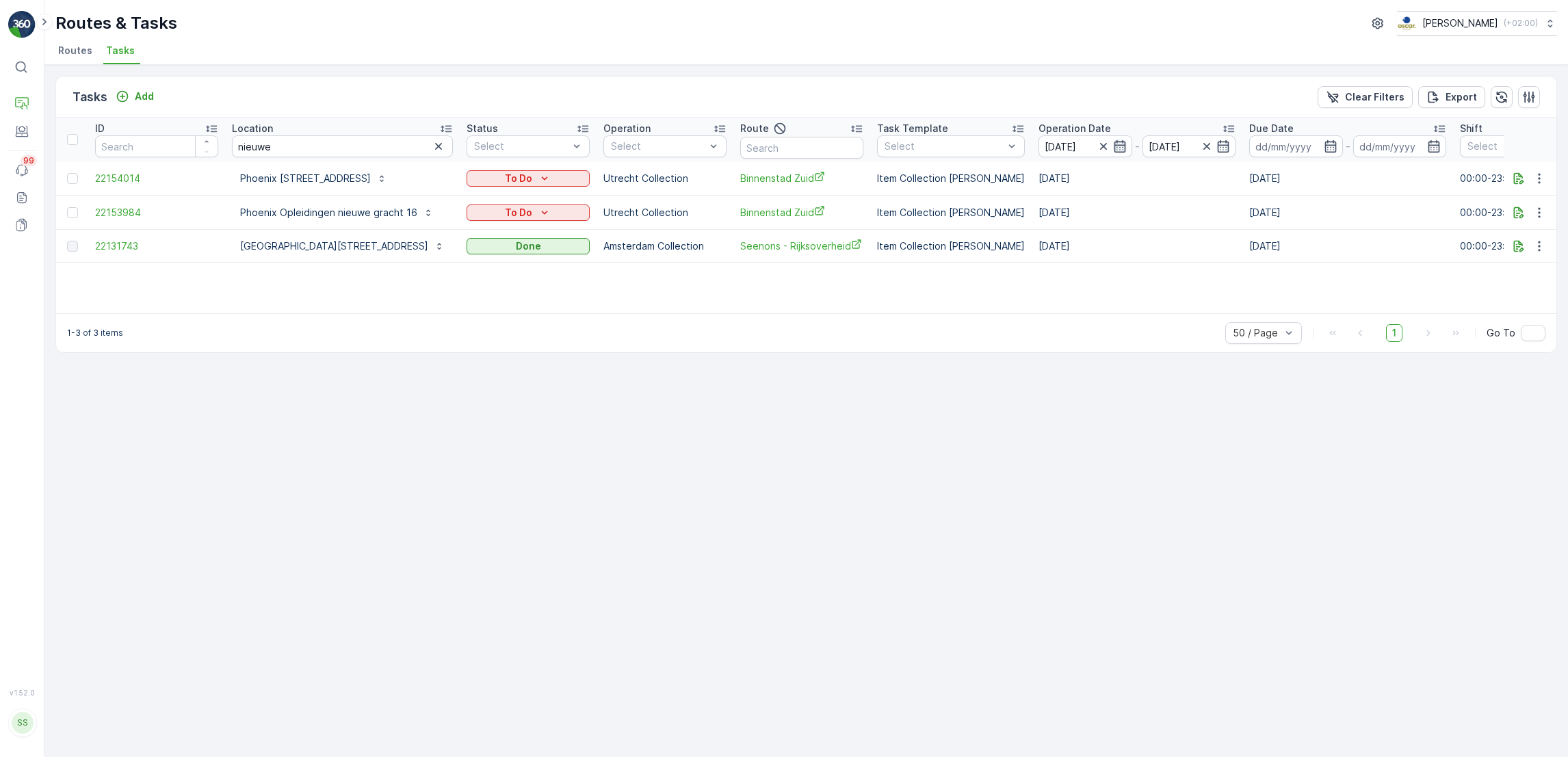
click at [1113, 149] on icon "button" at bounding box center [1119, 146] width 14 height 14
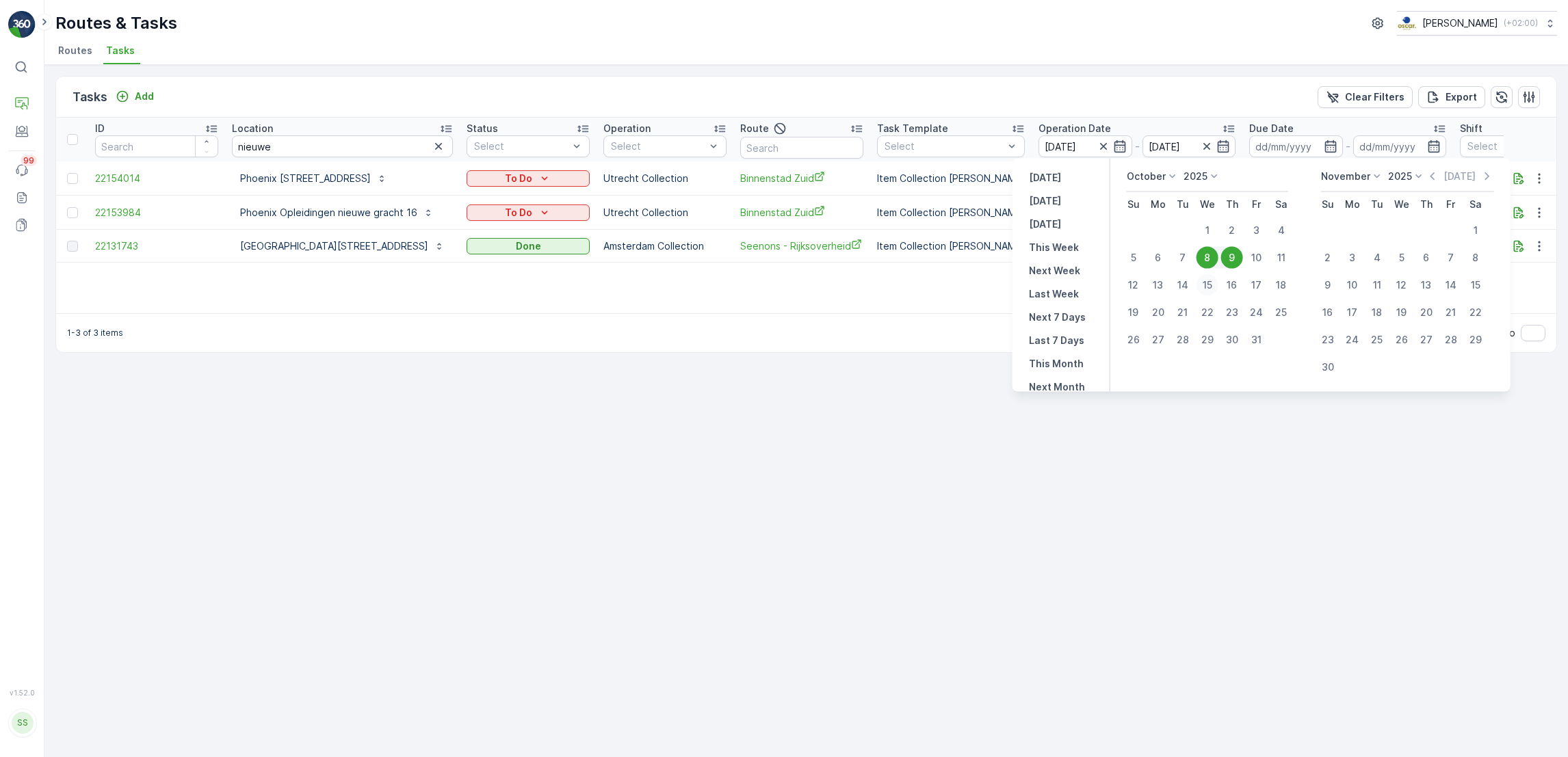
click at [1209, 287] on div "15" at bounding box center [1207, 285] width 22 height 22
type input "15.10.2025"
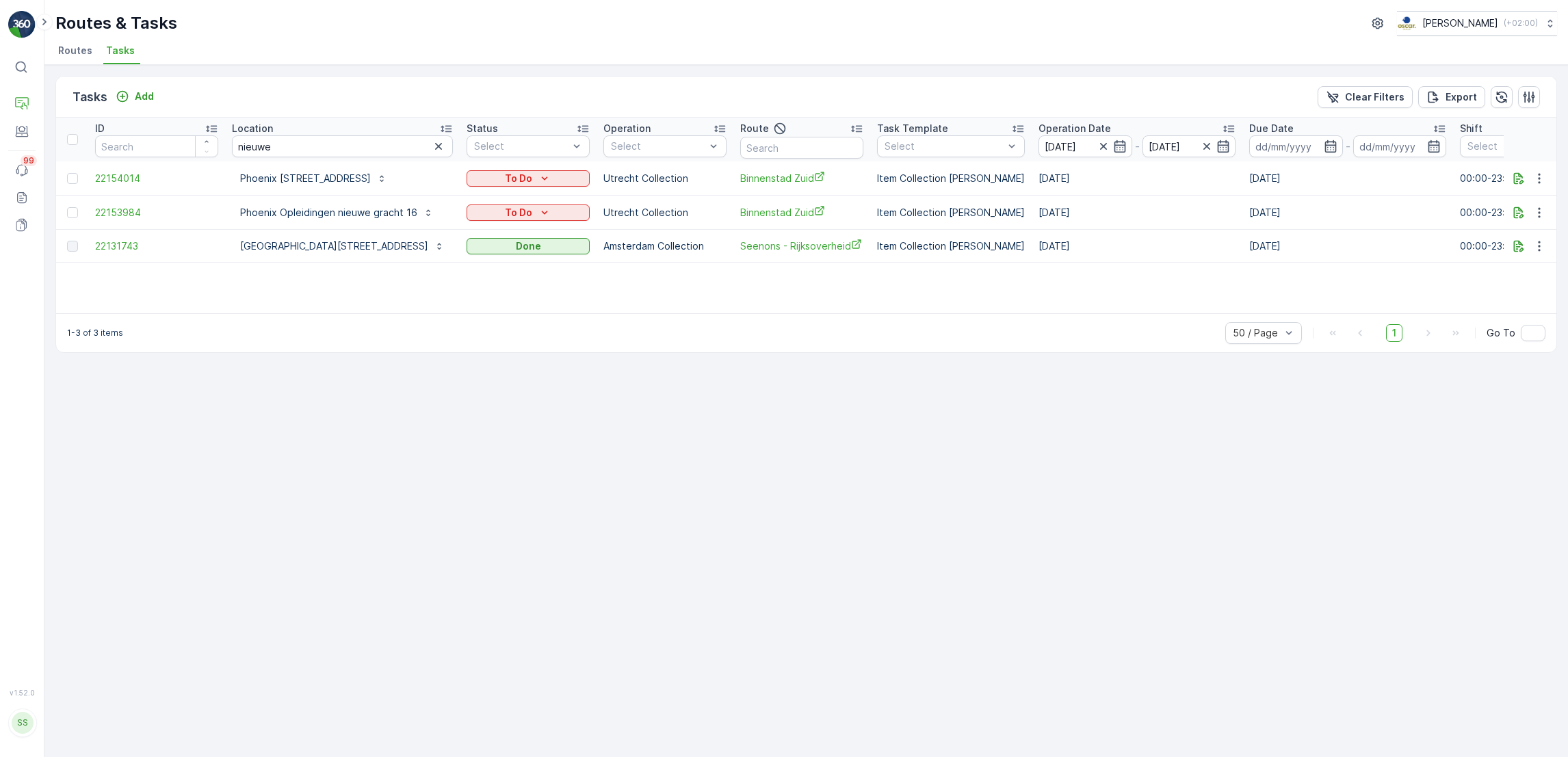
click at [1209, 287] on div "ID Location nieuwe Status Select Operation Select Route Task Template Select Op…" at bounding box center [806, 215] width 1500 height 196
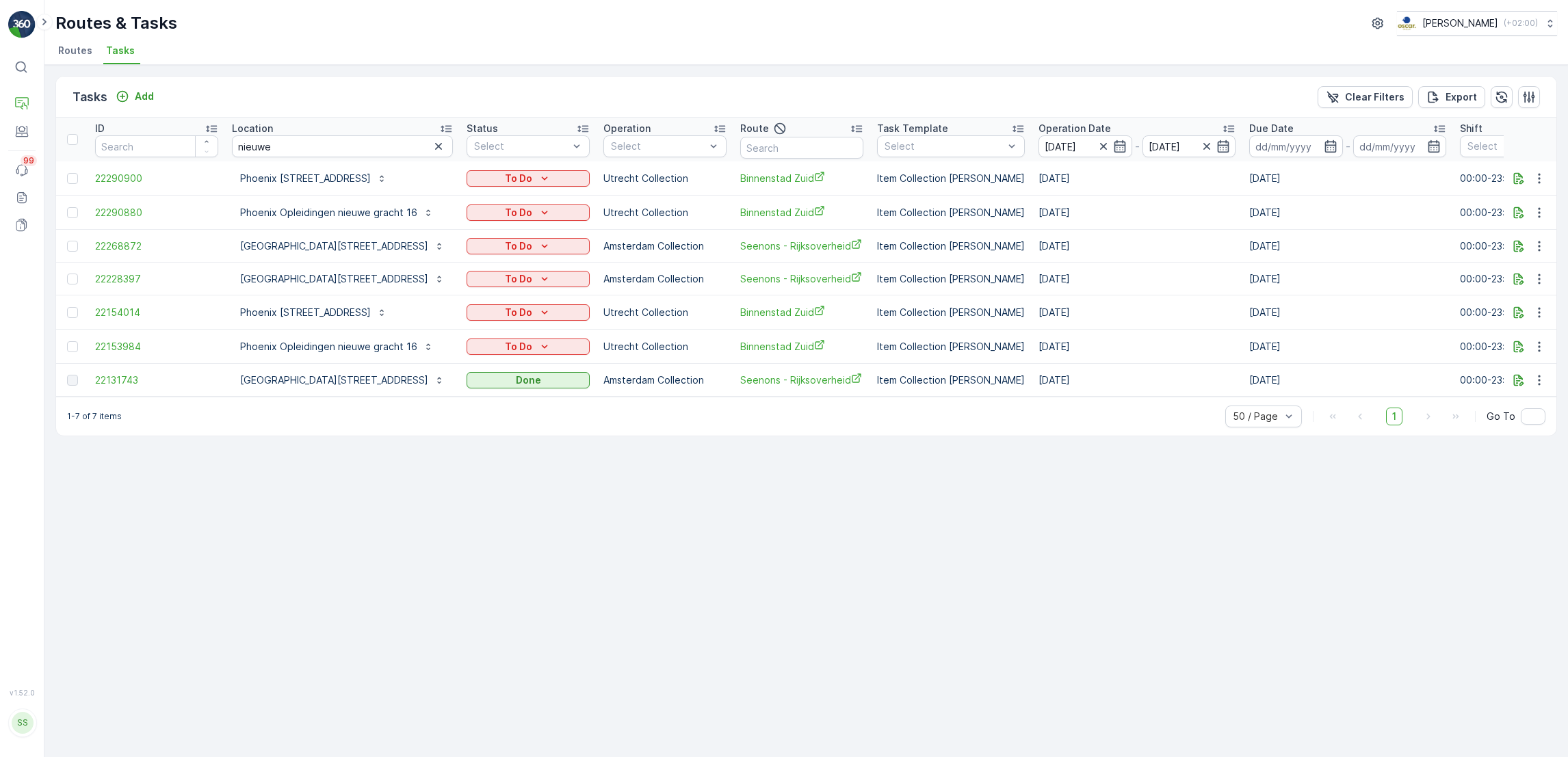
click at [790, 586] on div "Tasks Add Clear Filters Export ID Location nieuwe Status Select Operation Selec…" at bounding box center [806, 410] width 1523 height 692
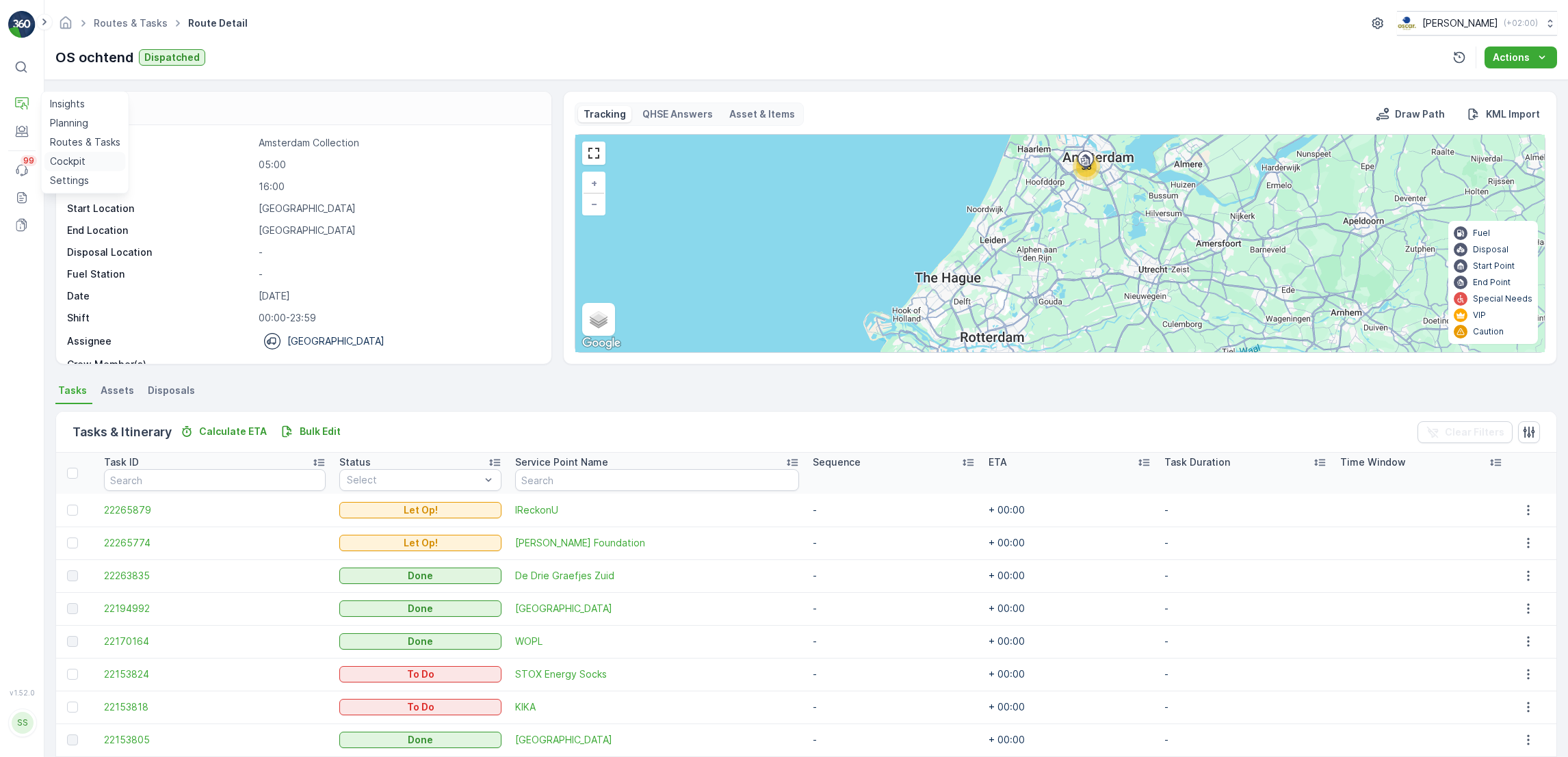
click at [61, 158] on p "Cockpit" at bounding box center [68, 161] width 36 height 14
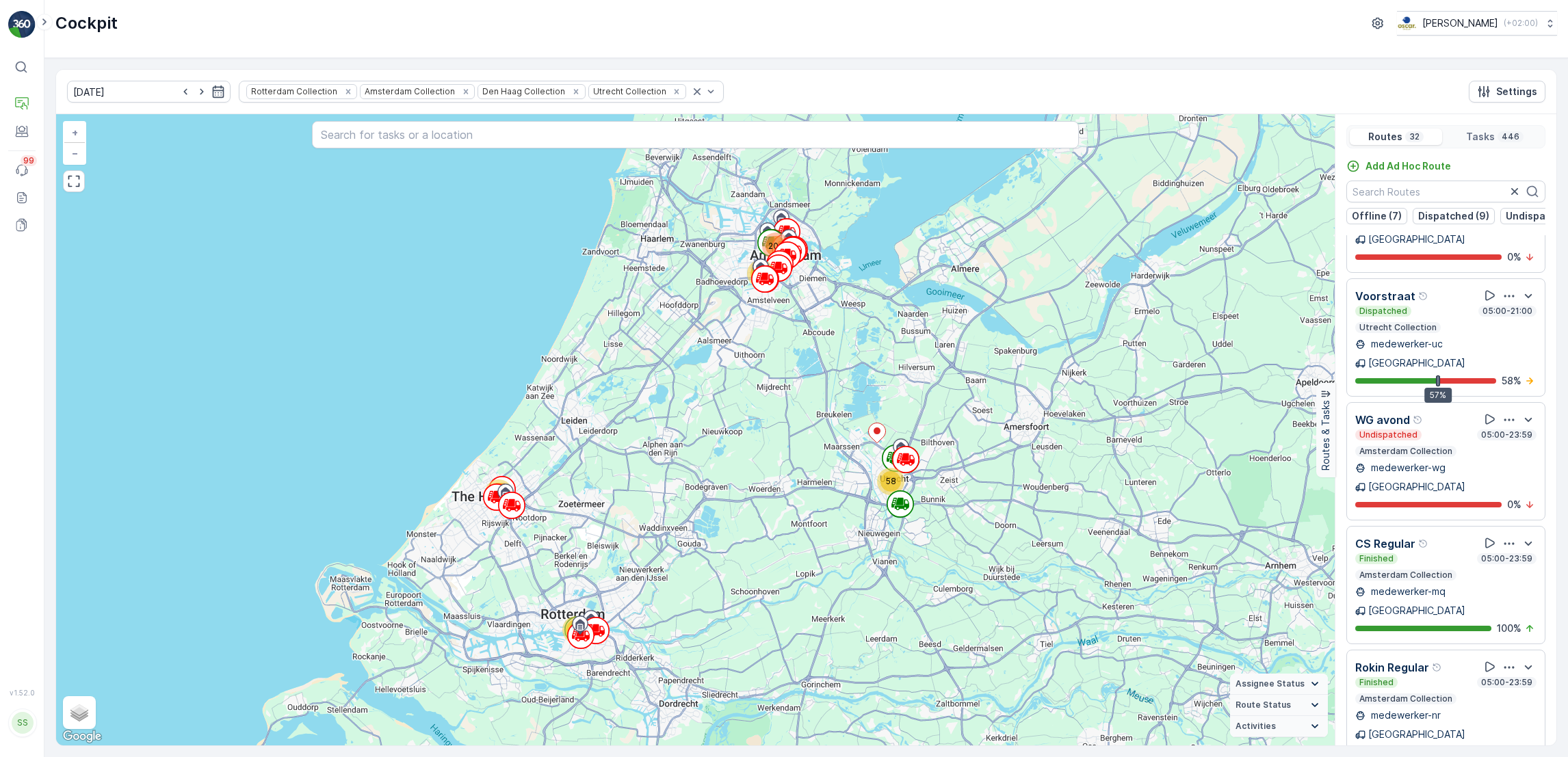
scroll to position [2615, 0]
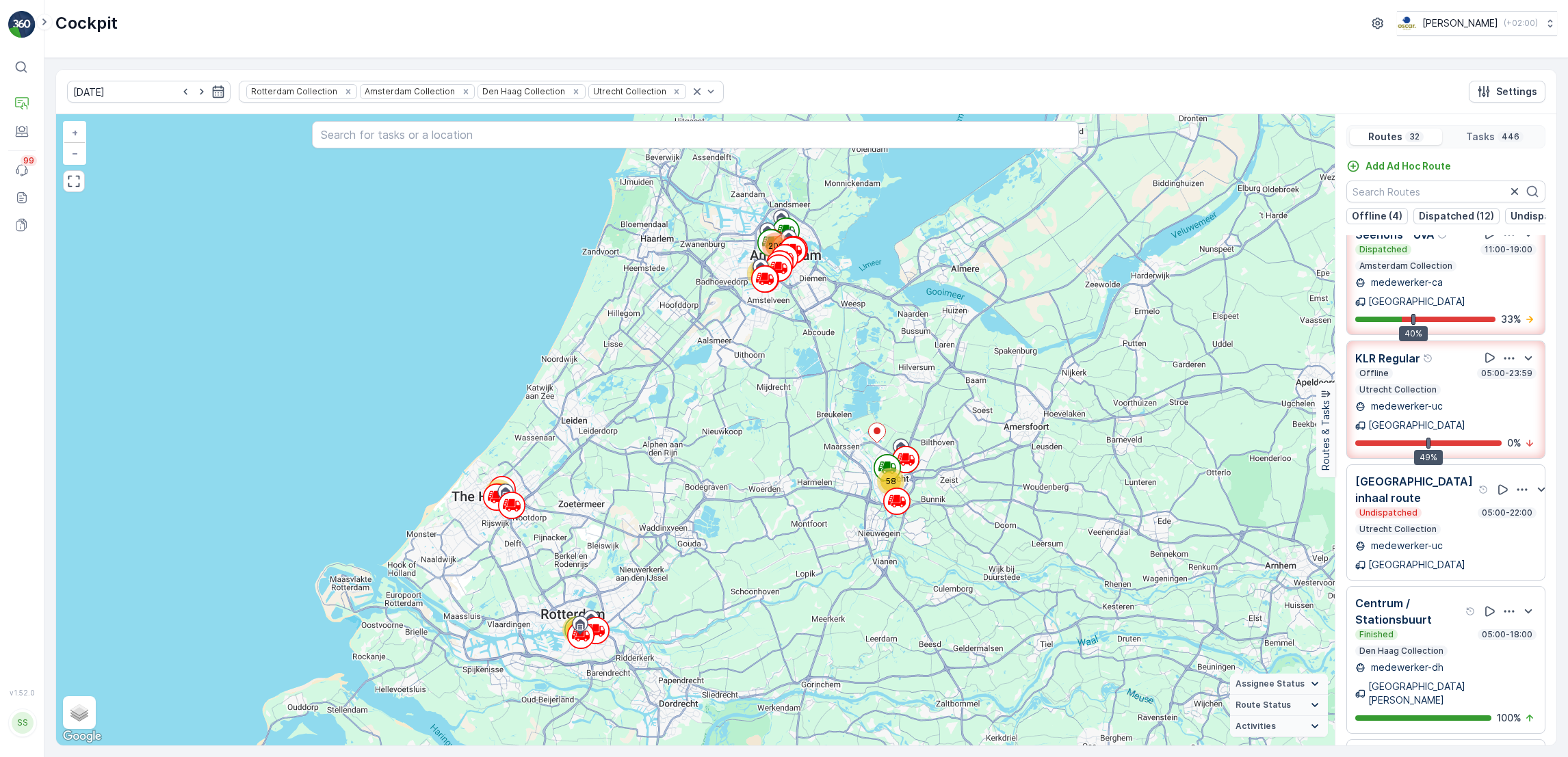
scroll to position [1183, 0]
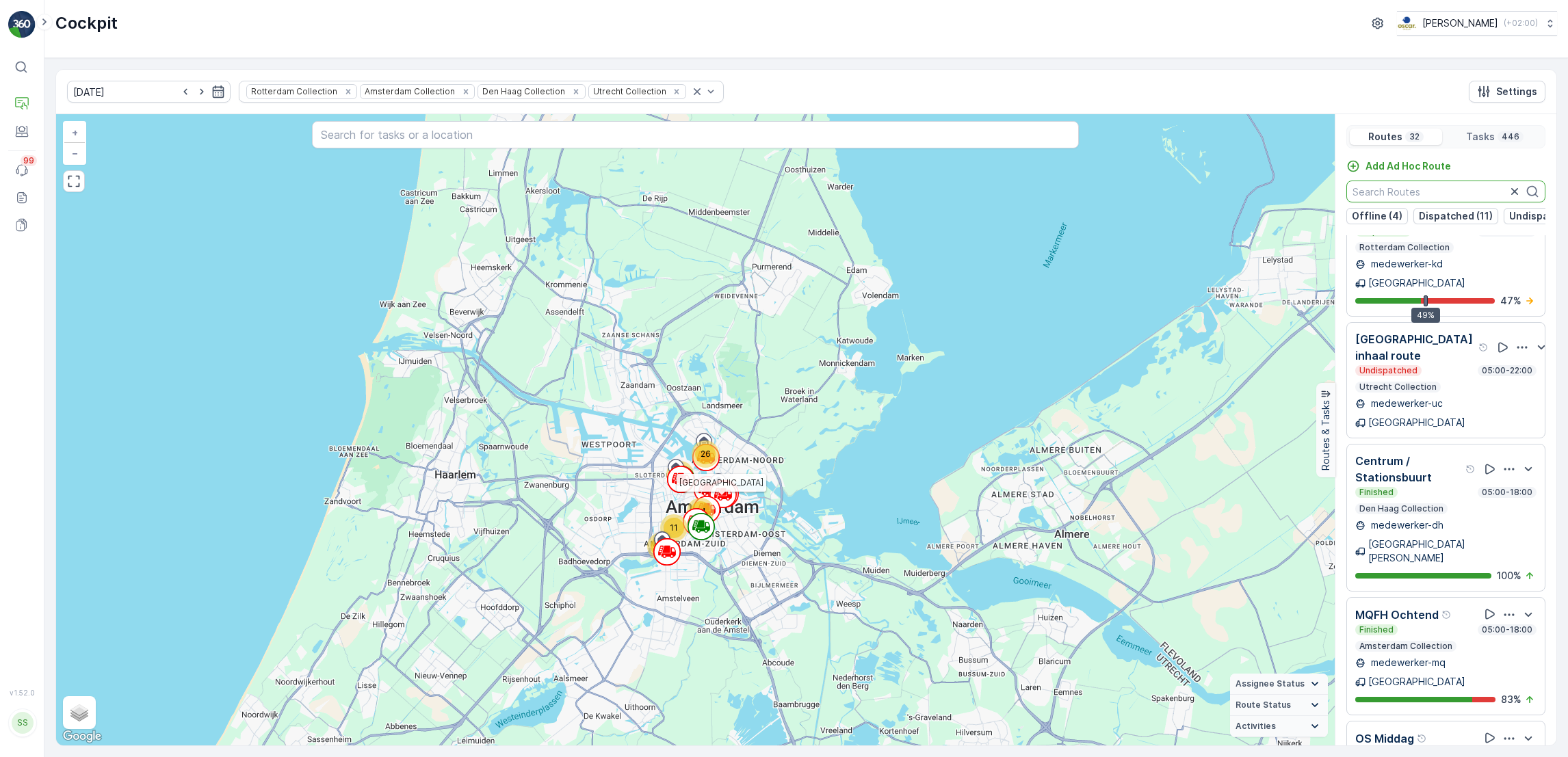
click at [1447, 196] on input "text" at bounding box center [1445, 191] width 199 height 22
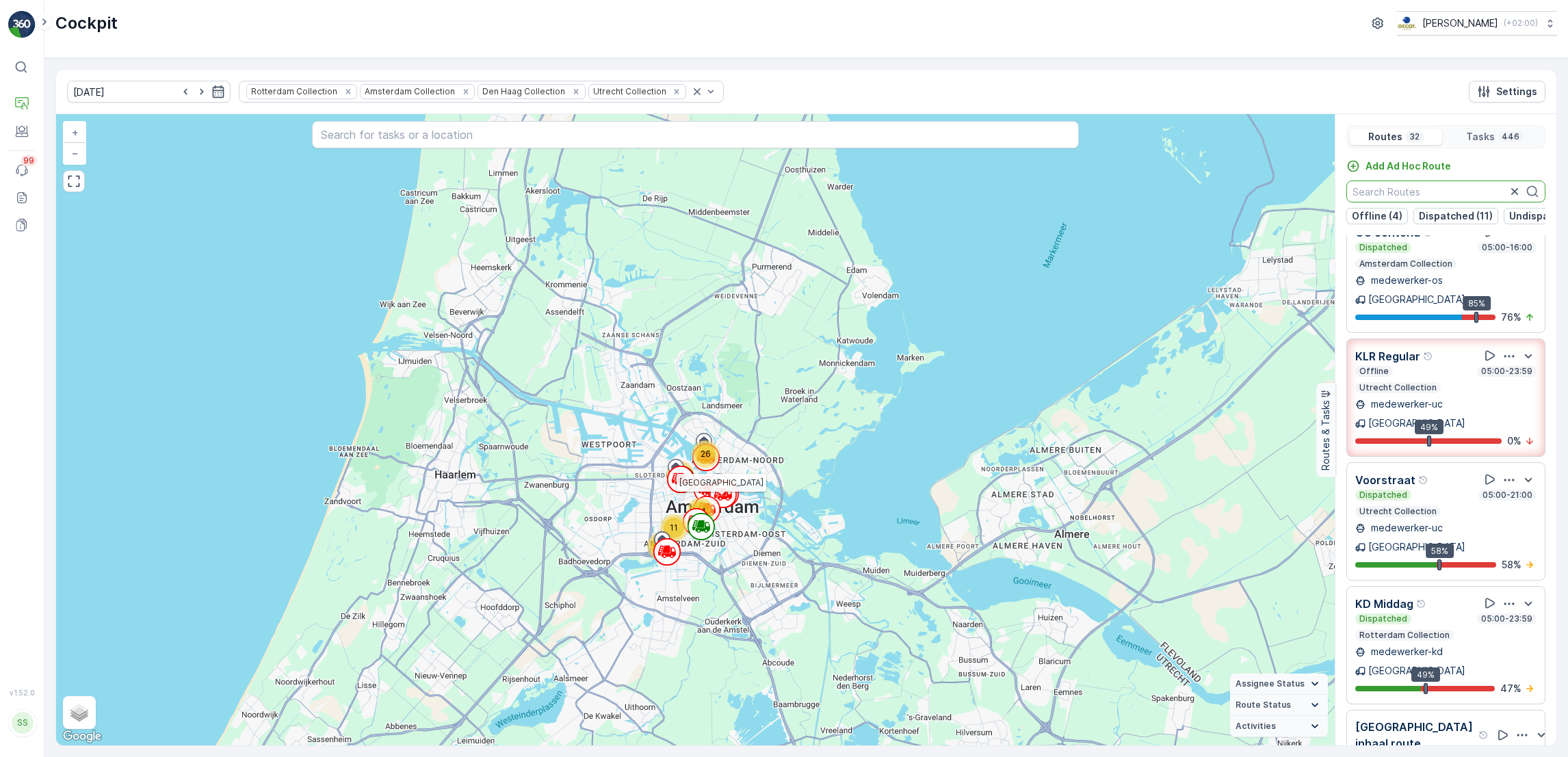
scroll to position [0, 0]
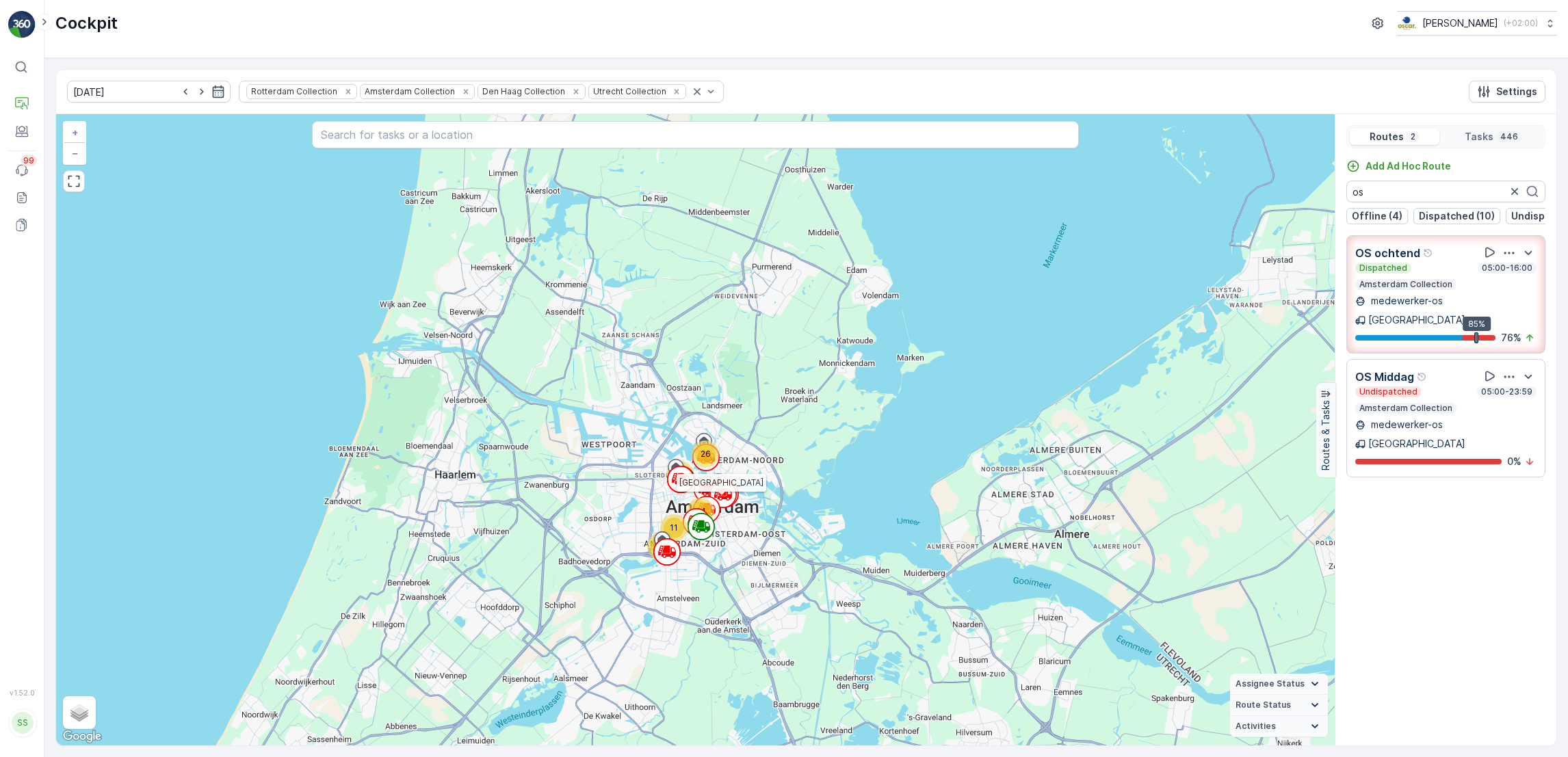
click at [1509, 260] on icon "button" at bounding box center [1509, 253] width 14 height 14
click at [1509, 284] on span "See More Details" at bounding box center [1511, 291] width 79 height 14
drag, startPoint x: 1429, startPoint y: 185, endPoint x: 1261, endPoint y: 182, distance: 168.0
click at [1261, 182] on div "9 13 4 24 9 67 11 63 94 80 26 44 Amsterdam + − Satellite Roadmap Terrain Hybrid…" at bounding box center [806, 430] width 1500 height 631
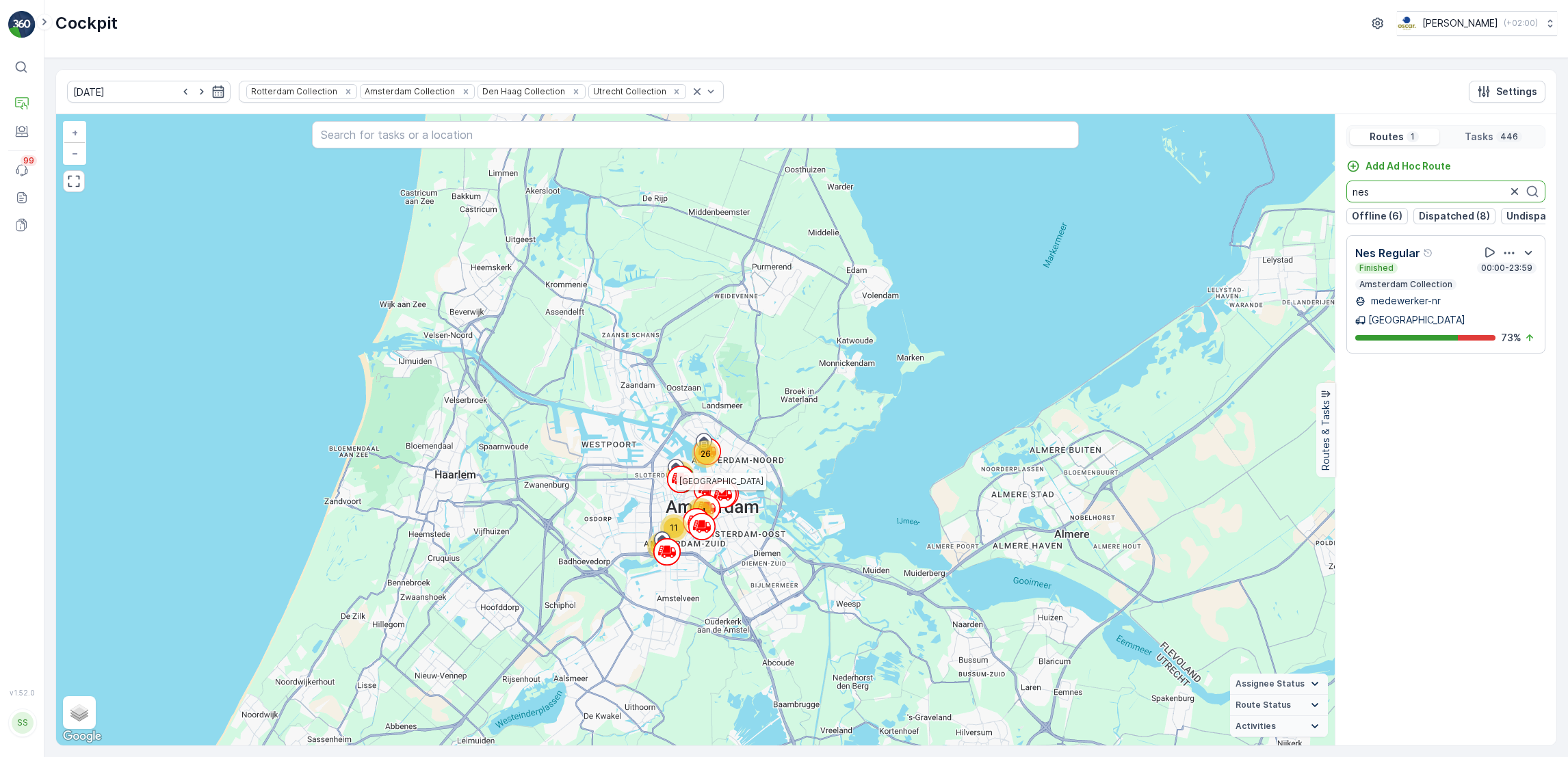
type input "nes"
click at [1509, 254] on icon "button" at bounding box center [1509, 253] width 10 height 2
click at [1508, 284] on span "See More Details" at bounding box center [1522, 284] width 79 height 14
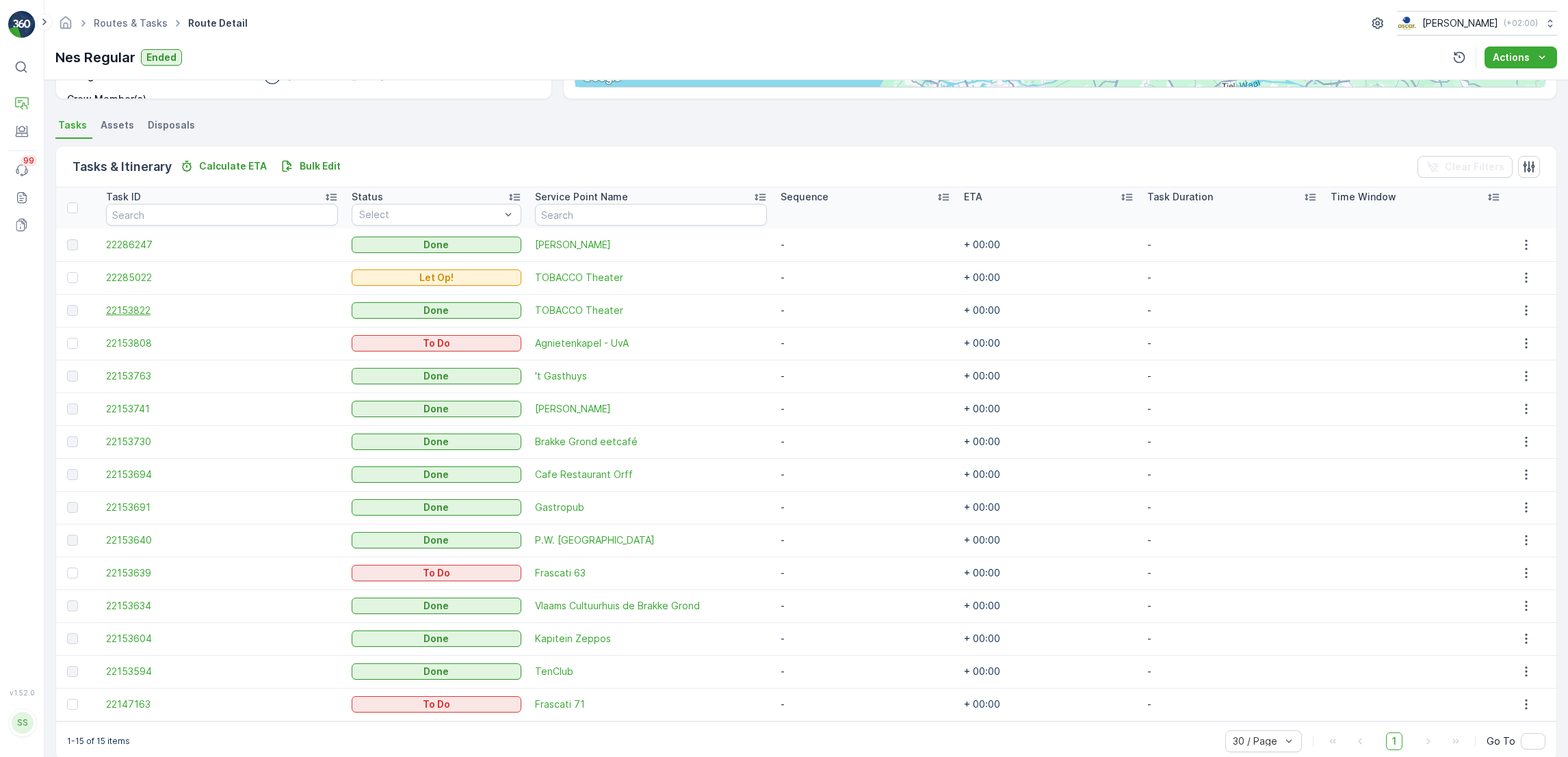
scroll to position [286, 0]
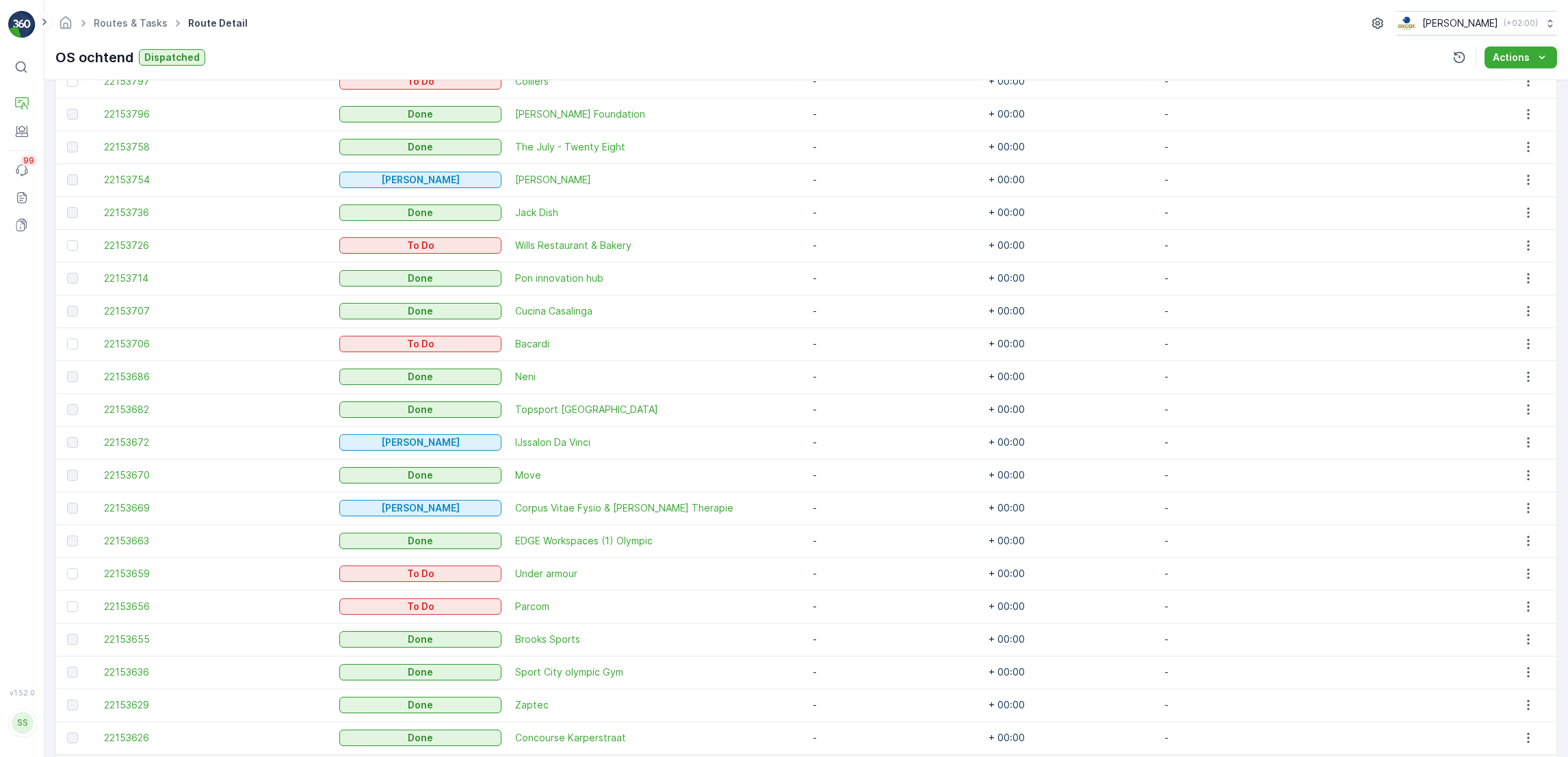
scroll to position [778, 0]
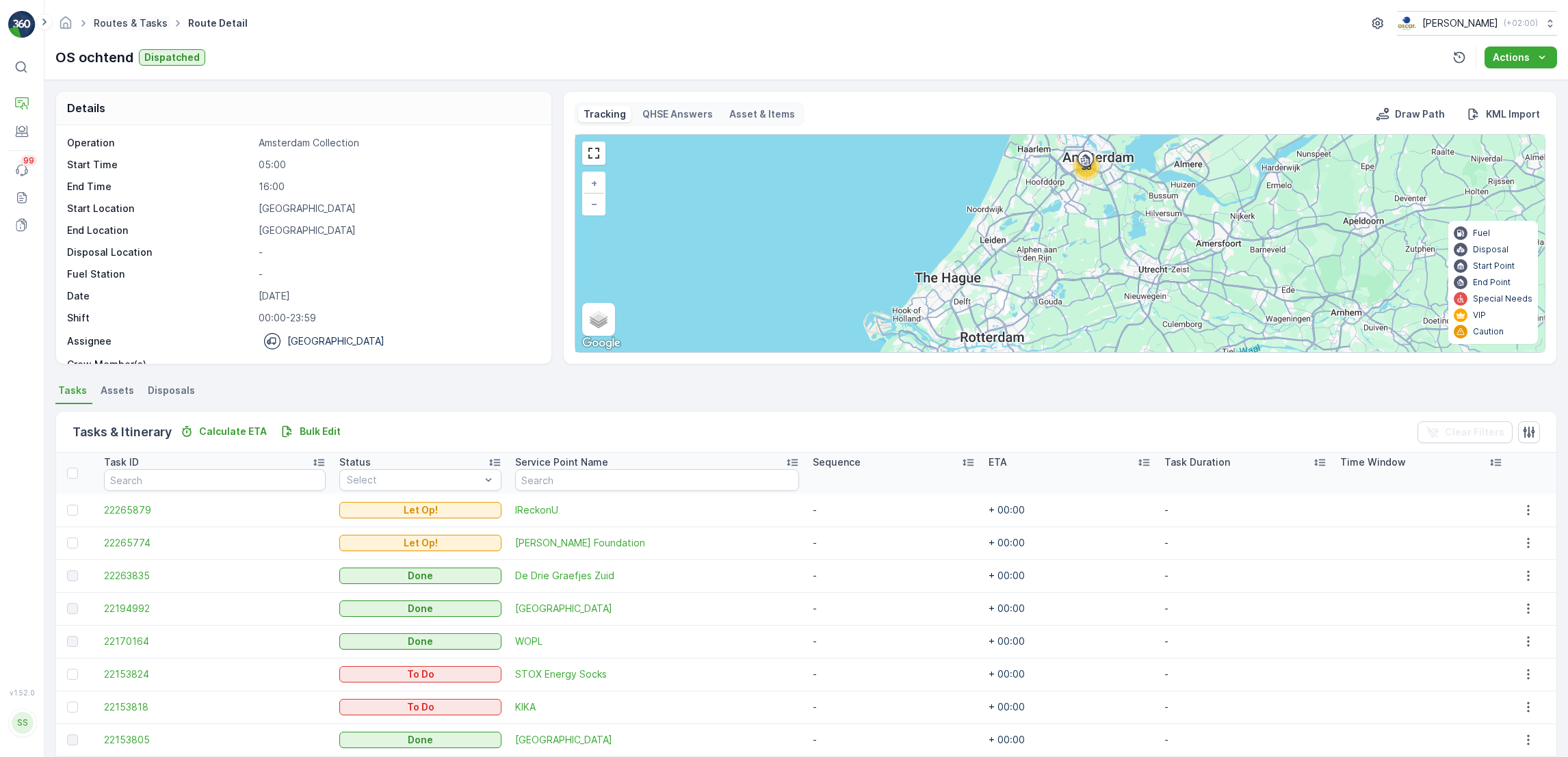
click at [124, 24] on link "Routes & Tasks" at bounding box center [130, 22] width 74 height 11
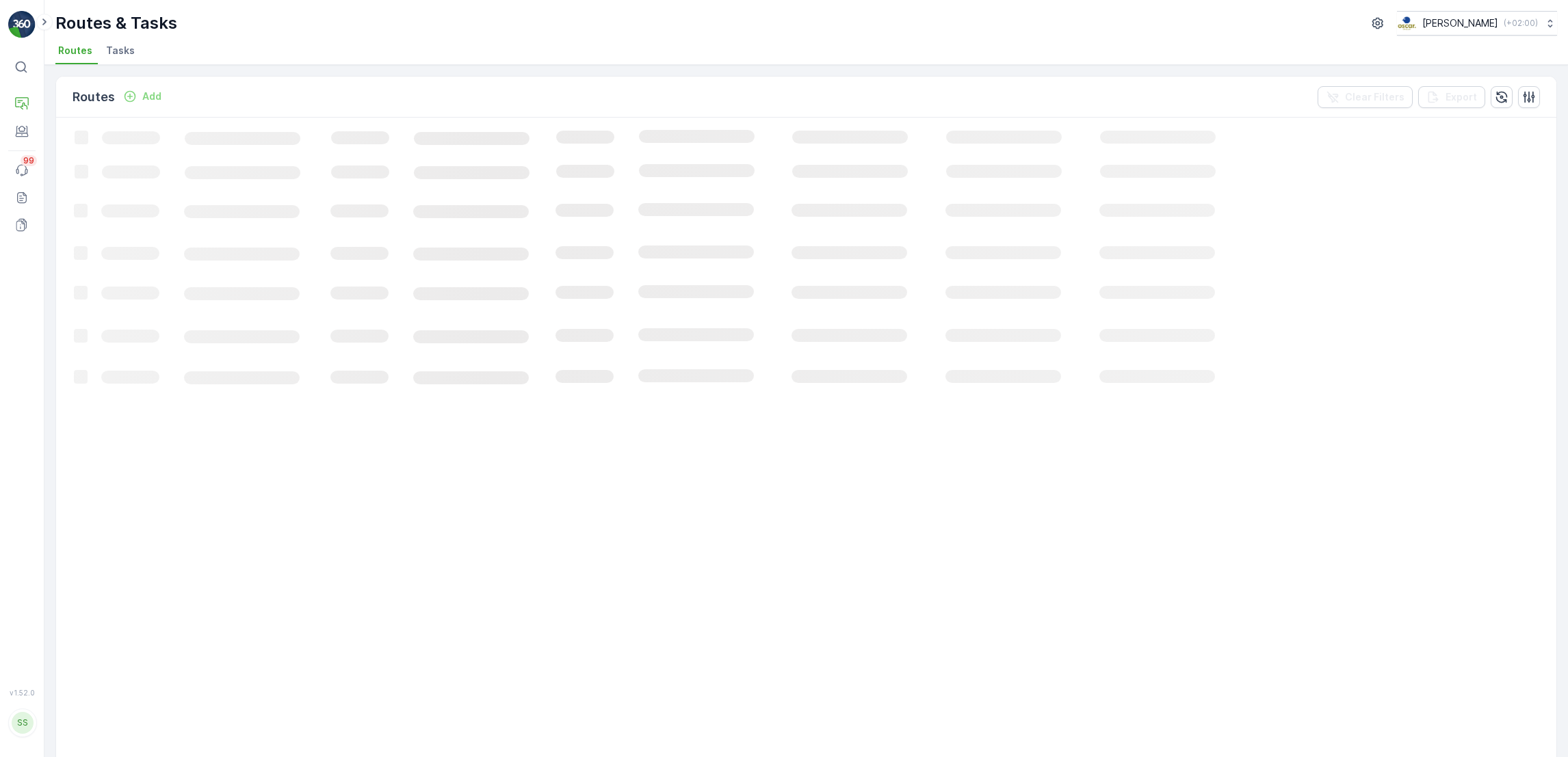
click at [117, 52] on span "Tasks" at bounding box center [120, 50] width 29 height 14
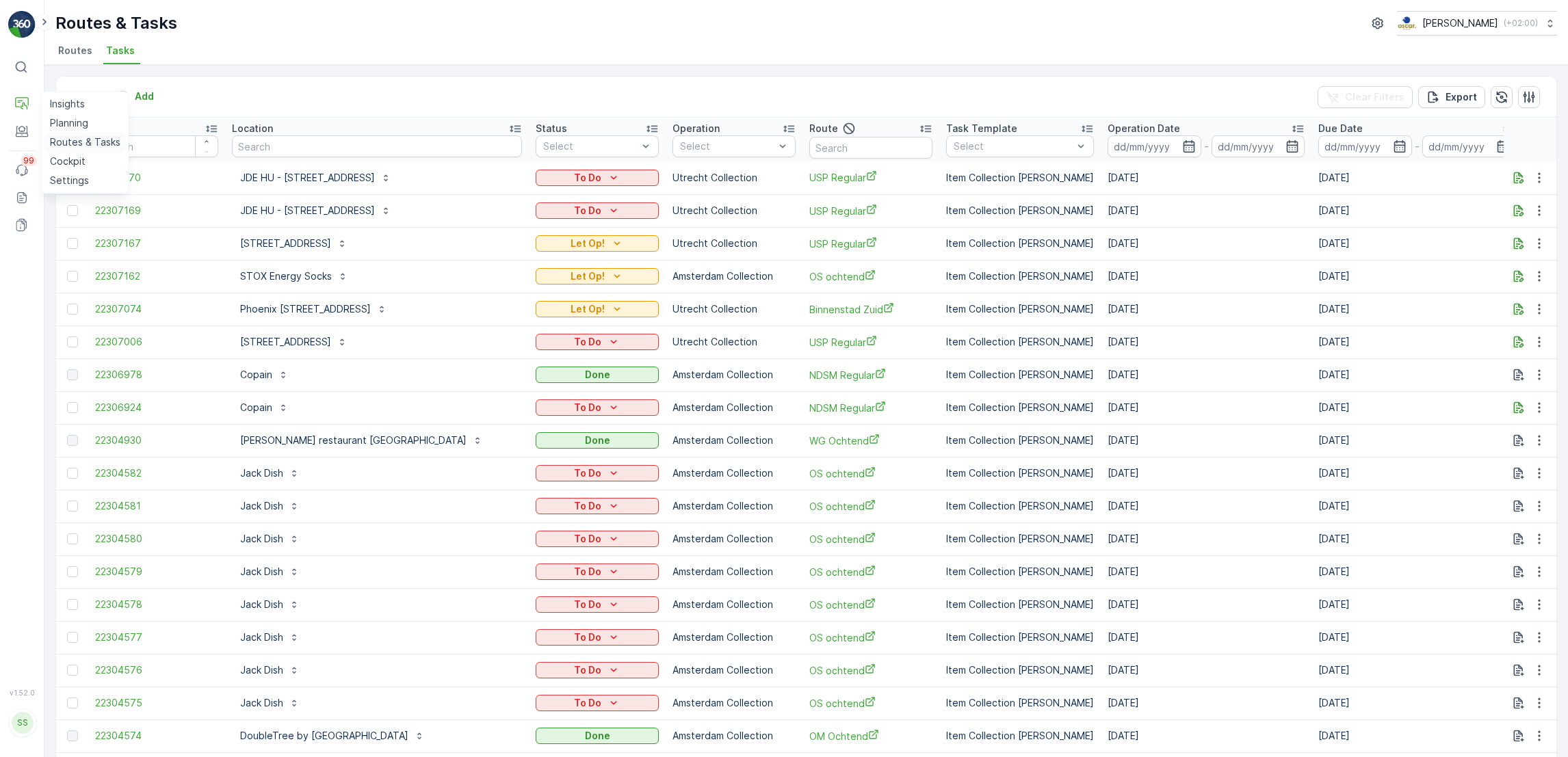
click at [75, 151] on link "Routes & Tasks" at bounding box center [85, 142] width 81 height 19
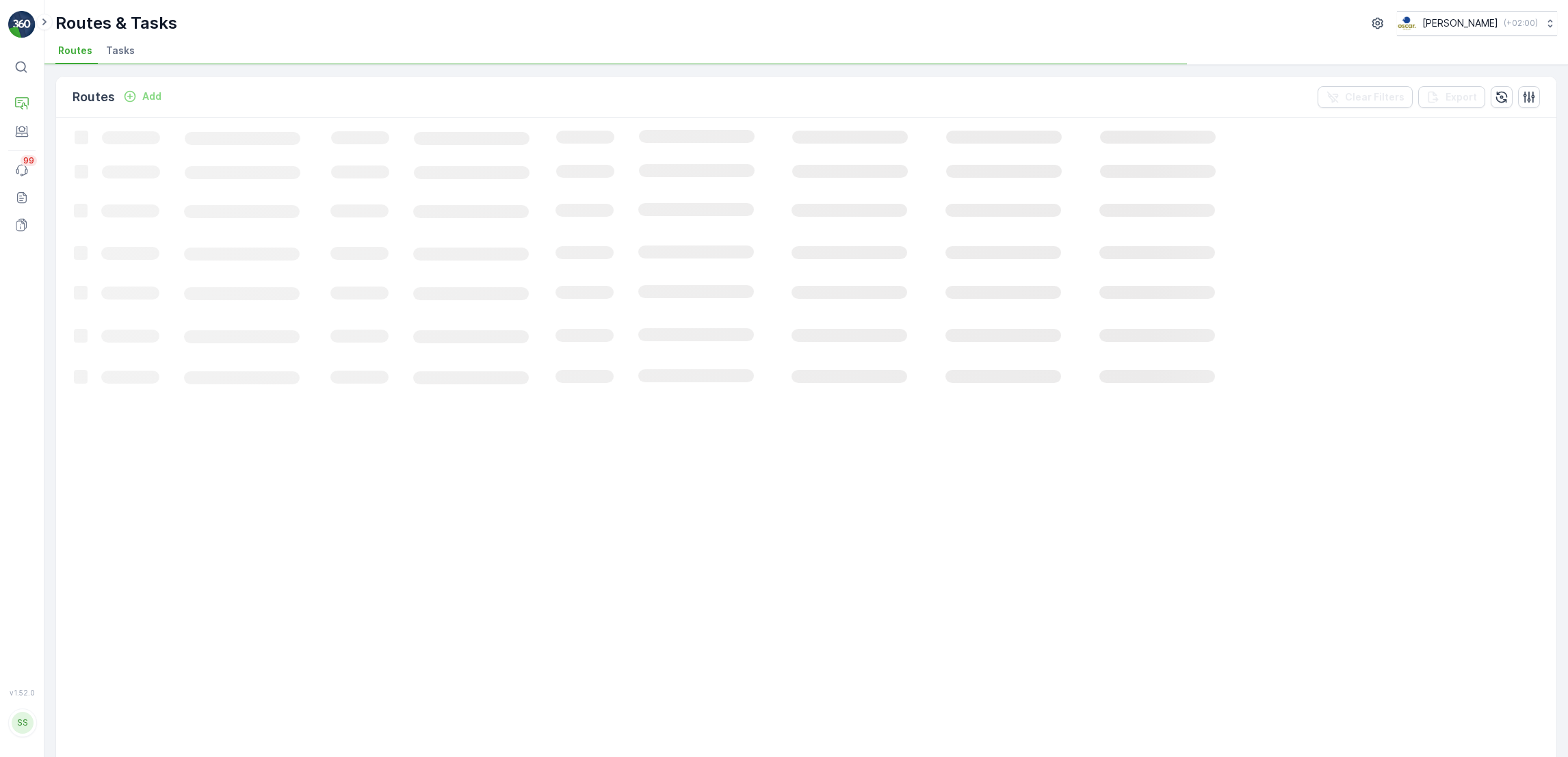
click at [116, 45] on span "Tasks" at bounding box center [120, 50] width 29 height 14
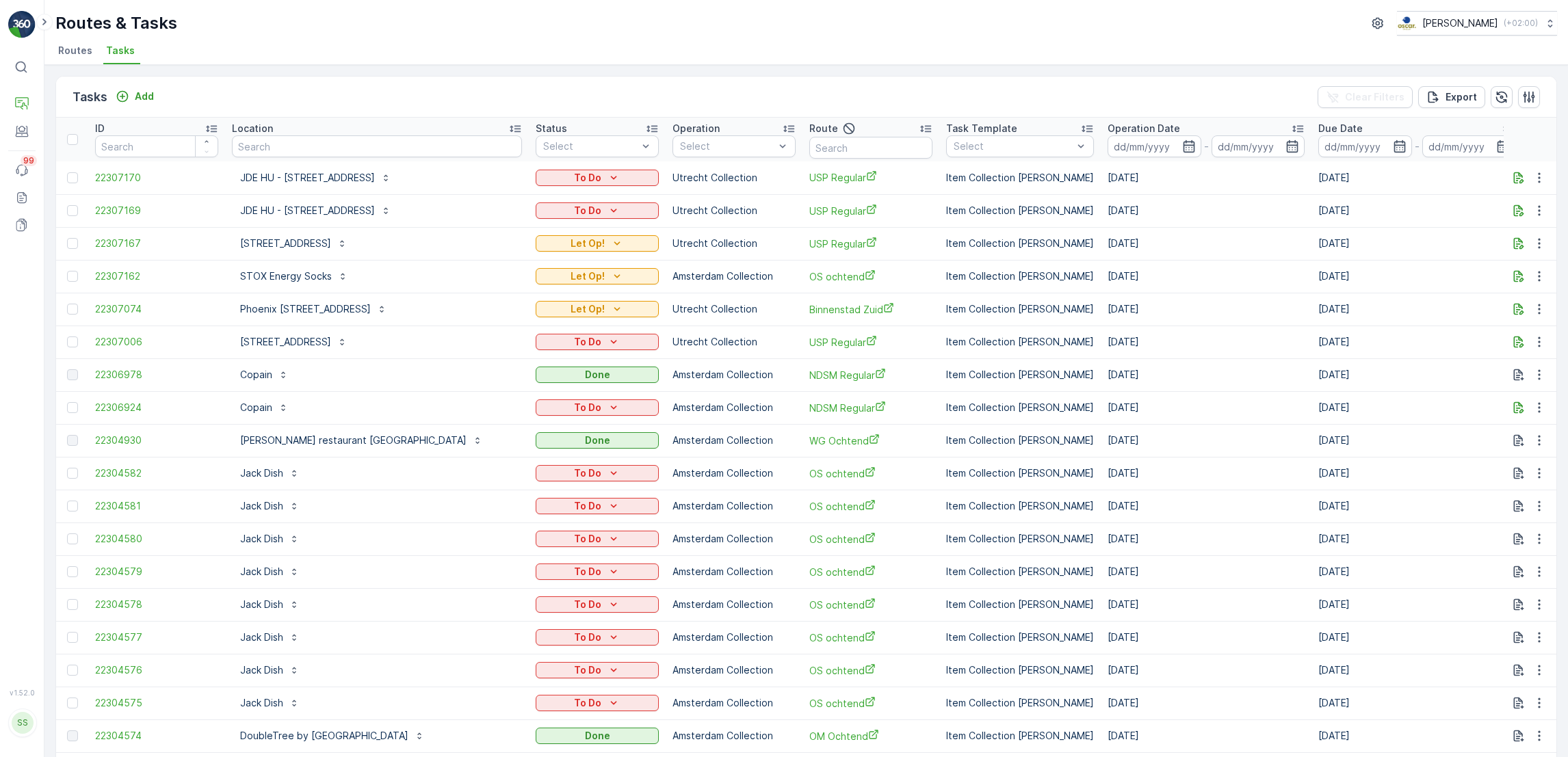
click at [331, 140] on input "text" at bounding box center [376, 146] width 290 height 22
type input "[PERSON_NAME]"
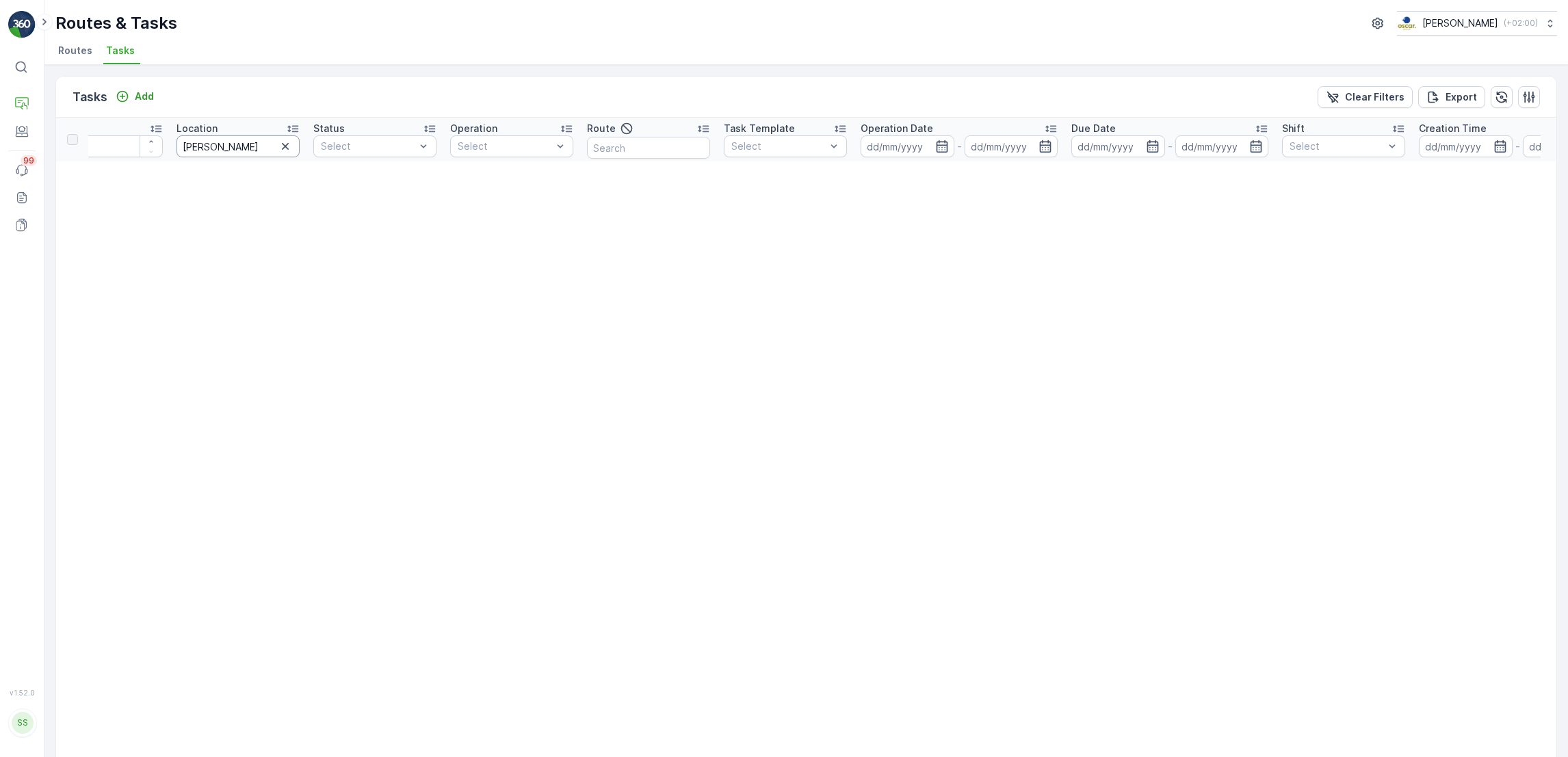
drag, startPoint x: 243, startPoint y: 151, endPoint x: 38, endPoint y: 155, distance: 205.0
click at [38, 155] on div "⌘B Operations Engagement Events 99 Reports Documents v 1.52.0 SS Simone [EMAIL_…" at bounding box center [784, 378] width 1568 height 757
type input "malleja"
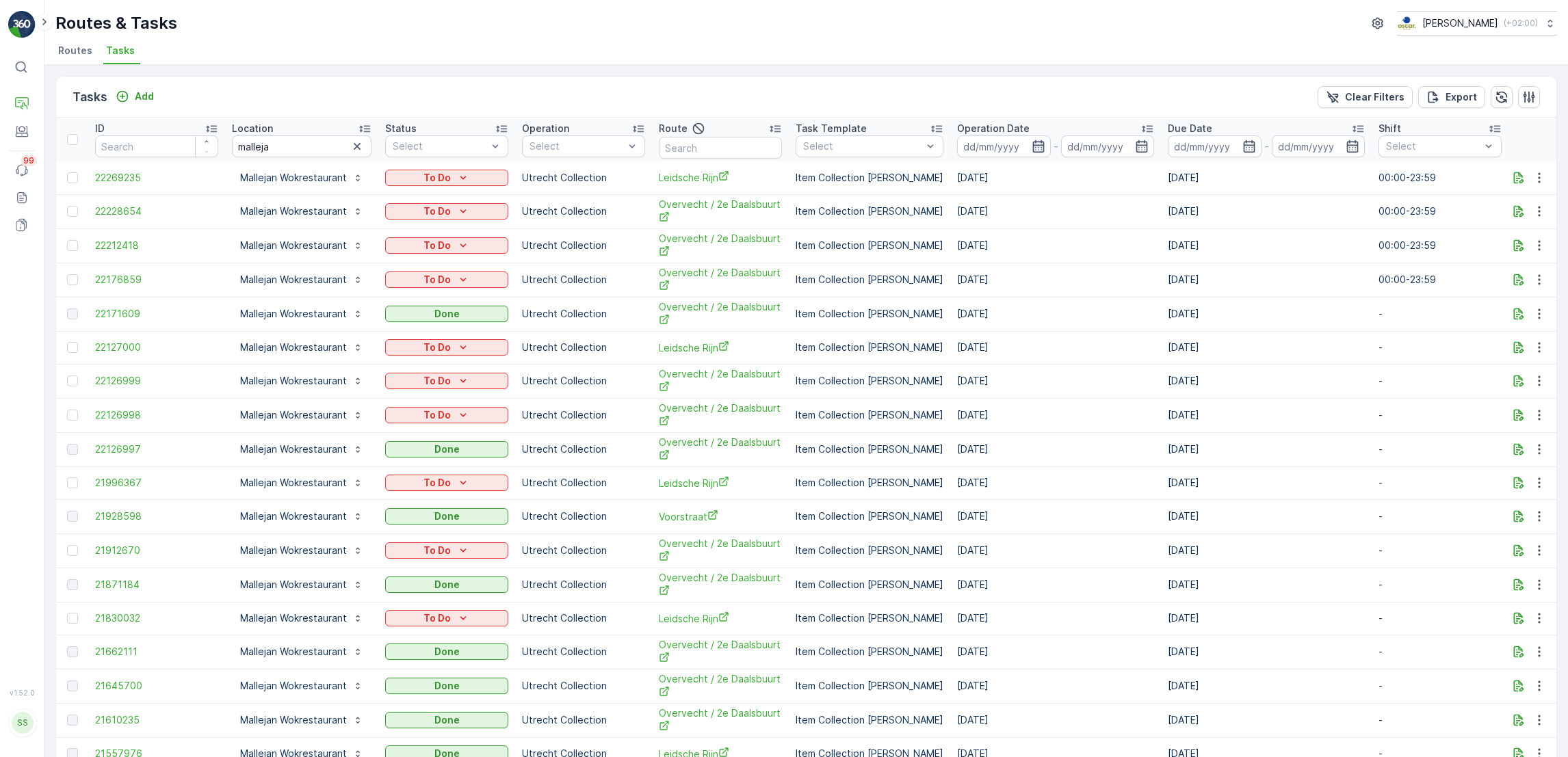
click at [1031, 146] on icon "button" at bounding box center [1038, 146] width 14 height 14
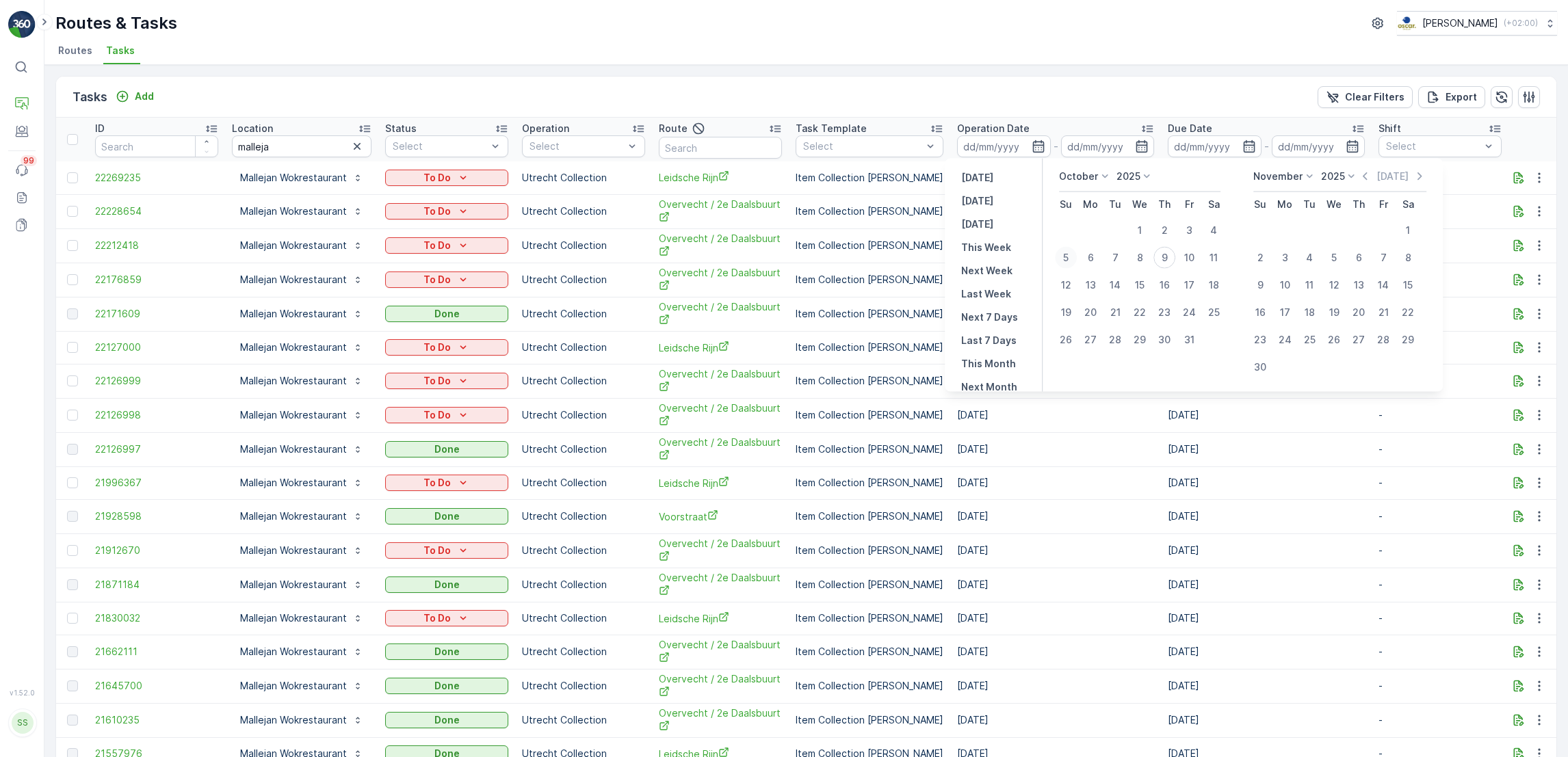
click at [1065, 259] on div "5" at bounding box center [1065, 257] width 22 height 22
type input "05.10.2025"
click at [1166, 262] on div "9" at bounding box center [1164, 257] width 22 height 22
type input "[DATE]"
click at [1090, 263] on div "6" at bounding box center [1090, 257] width 22 height 22
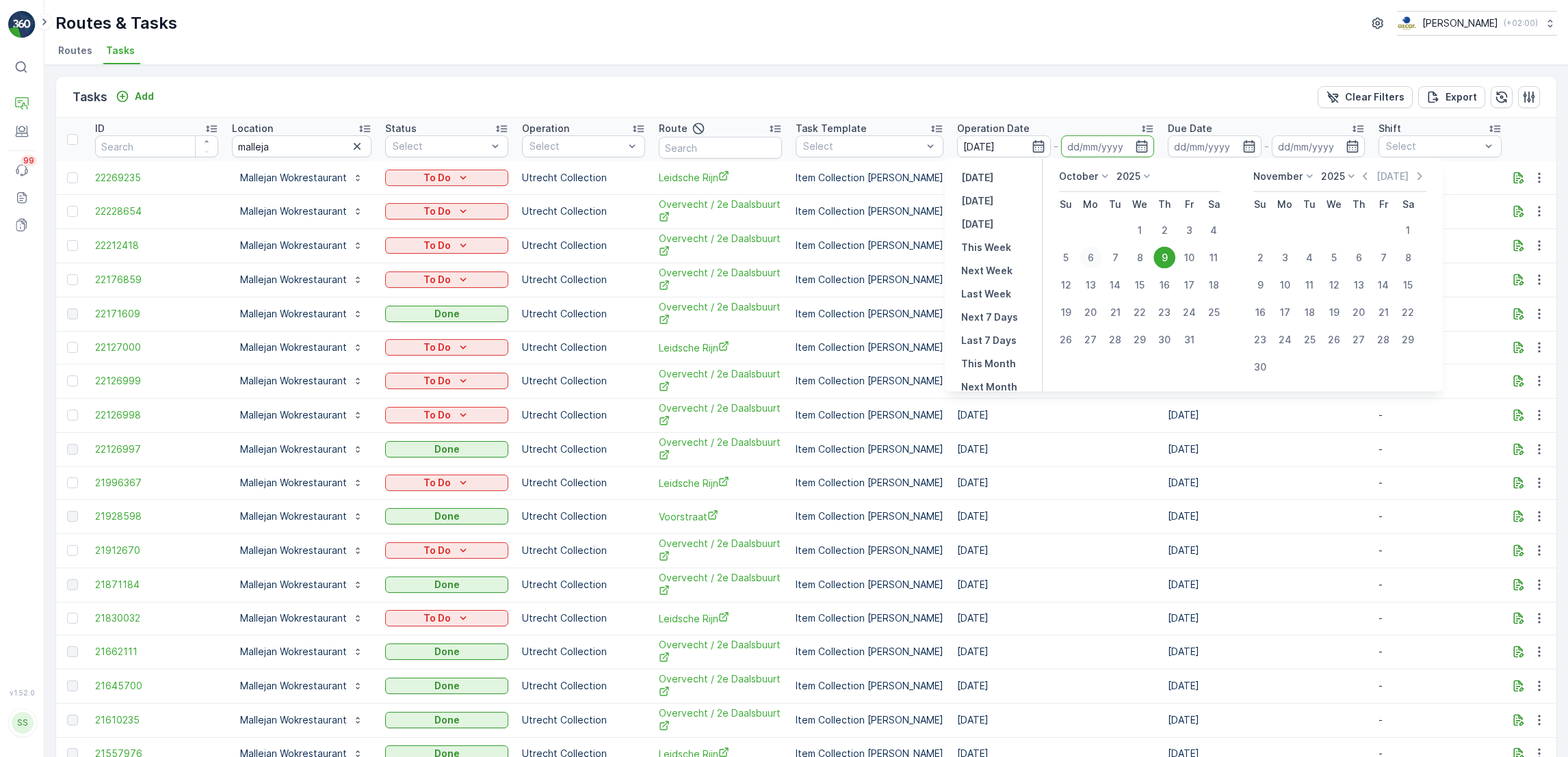
type input "[DATE]"
click at [1167, 257] on div "9" at bounding box center [1164, 257] width 22 height 22
type input "[DATE]"
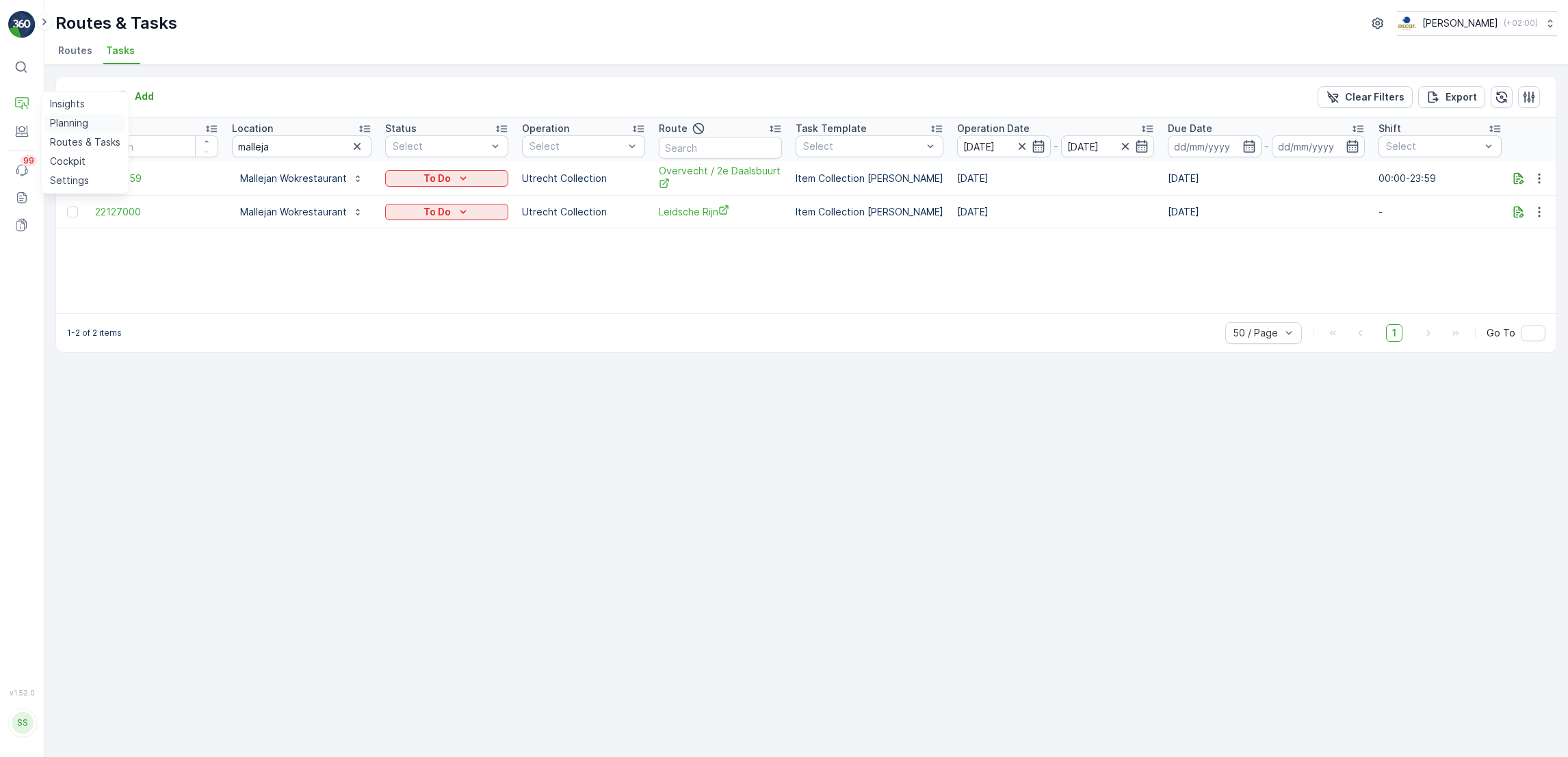
click at [71, 124] on p "Planning" at bounding box center [69, 123] width 38 height 14
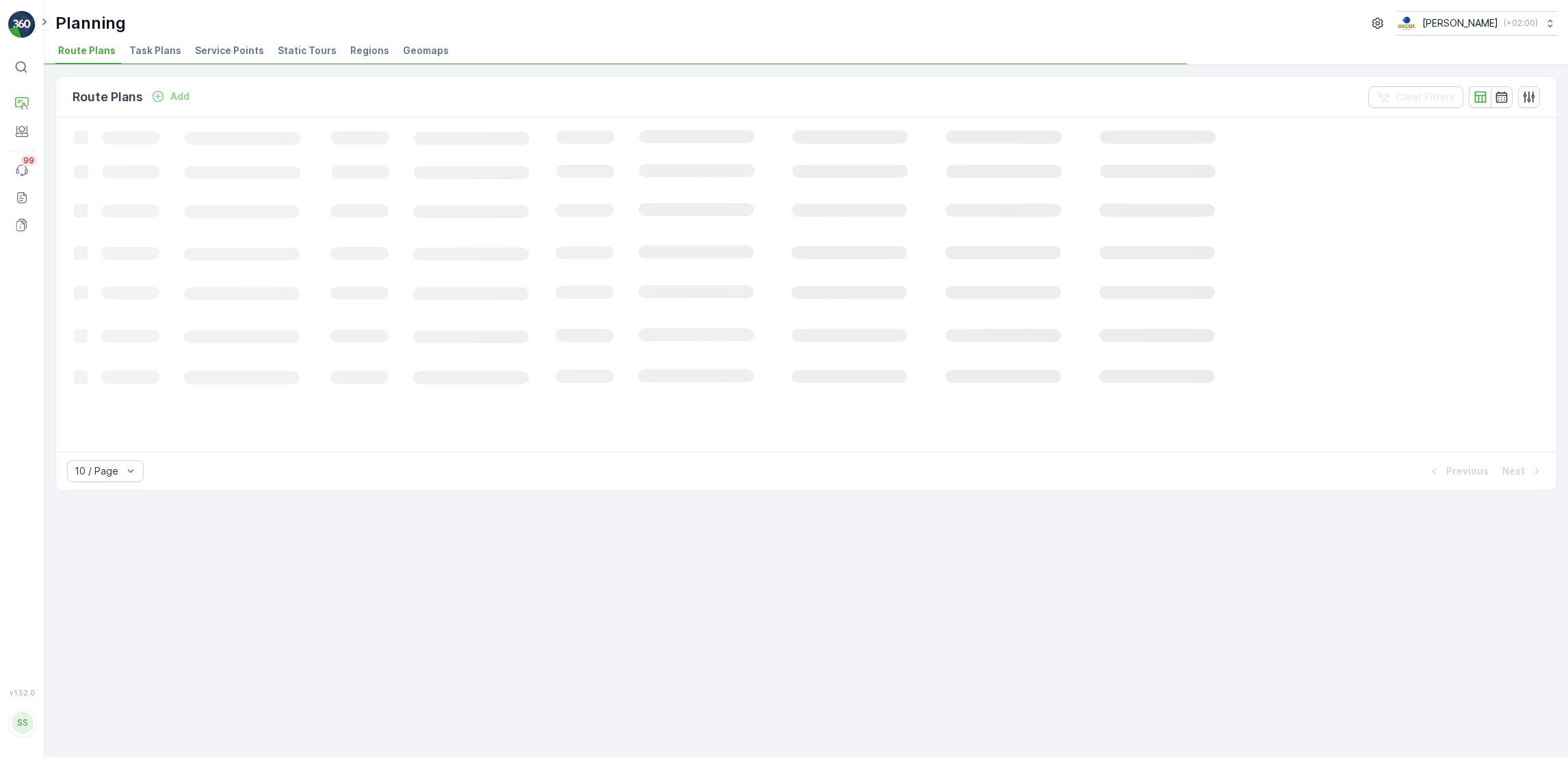
click at [158, 53] on span "Task Plans" at bounding box center [155, 50] width 52 height 14
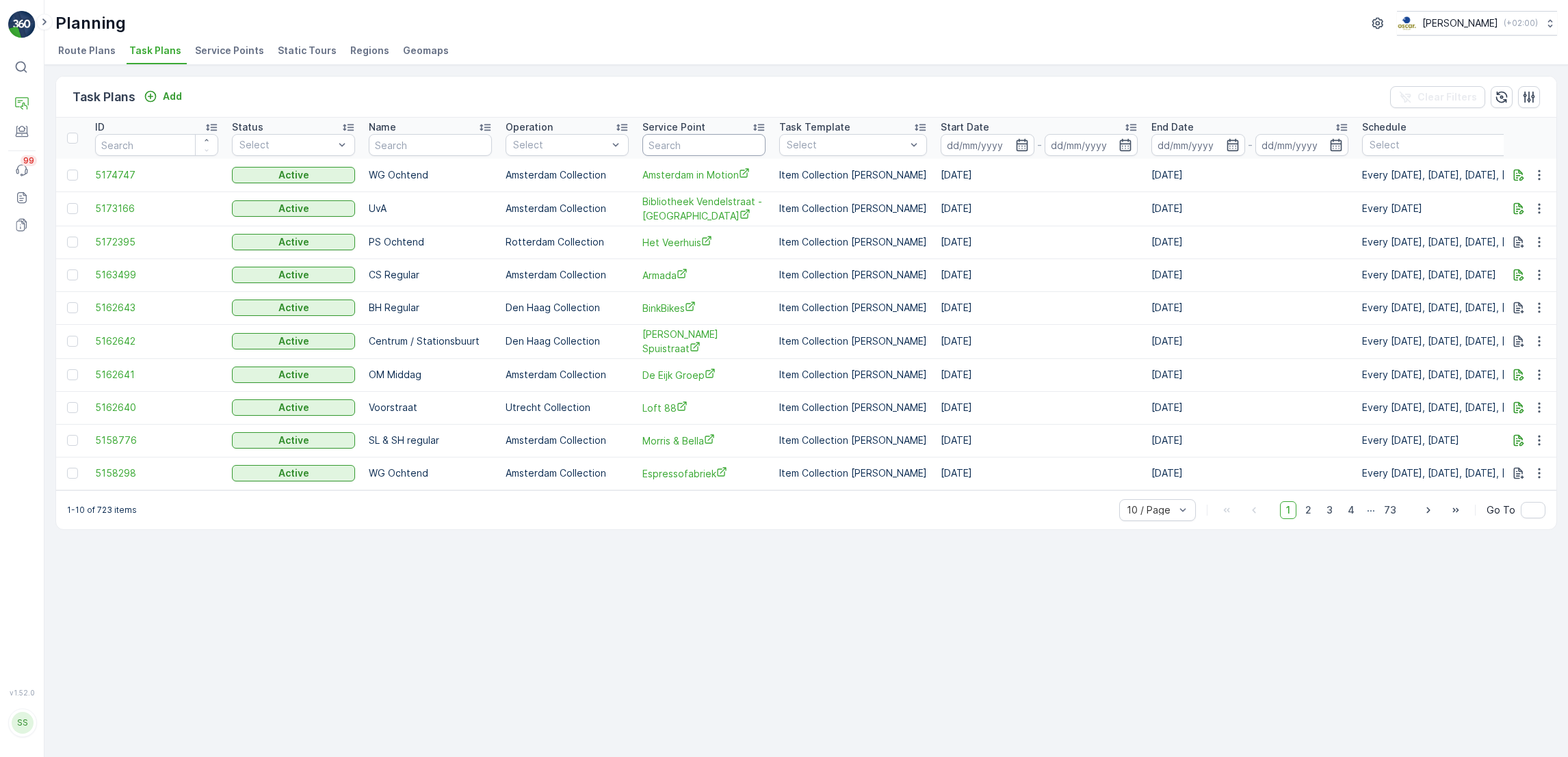
click at [711, 149] on input "text" at bounding box center [704, 145] width 123 height 22
type input "mallej"
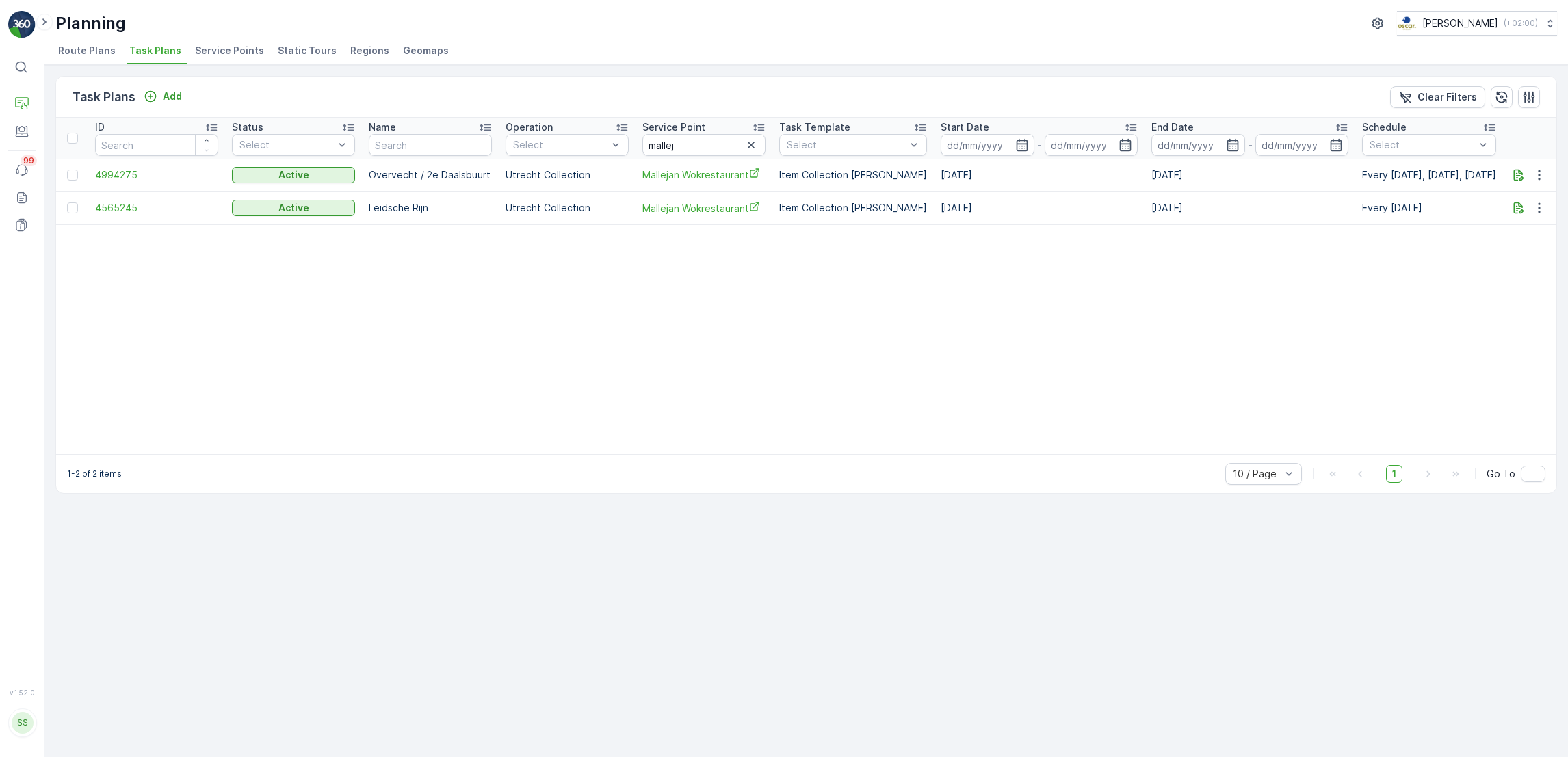
scroll to position [0, 283]
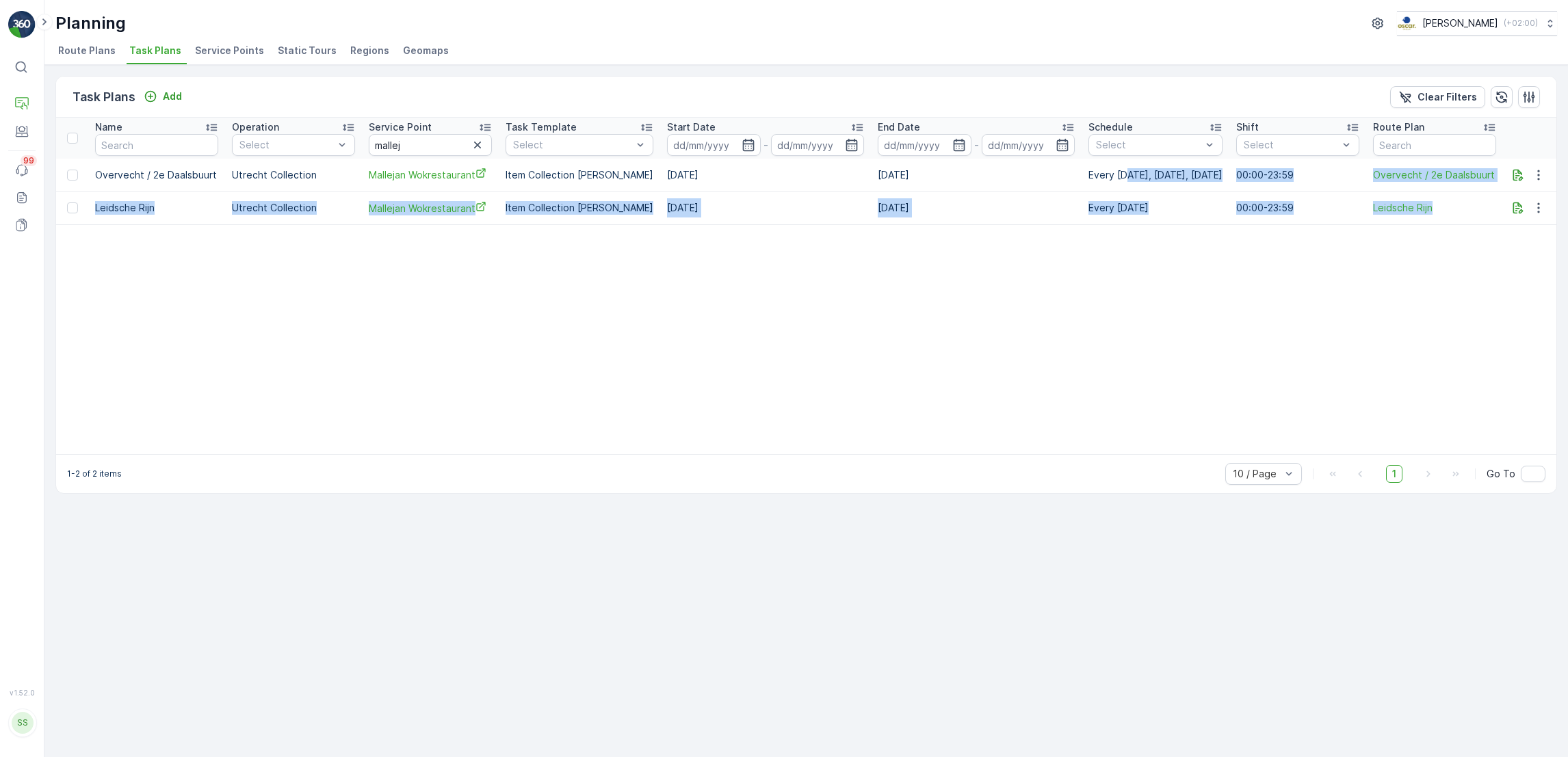
drag, startPoint x: 1105, startPoint y: 180, endPoint x: 1166, endPoint y: 276, distance: 113.7
click at [1166, 276] on table "ID Status Select Name Operation Select Service Point mallej Task Template Selec…" at bounding box center [669, 286] width 1774 height 337
click at [1148, 251] on table "ID Status Select Name Operation Select Service Point mallej Task Template Selec…" at bounding box center [669, 286] width 1774 height 337
drag, startPoint x: 1148, startPoint y: 251, endPoint x: 1060, endPoint y: 179, distance: 113.7
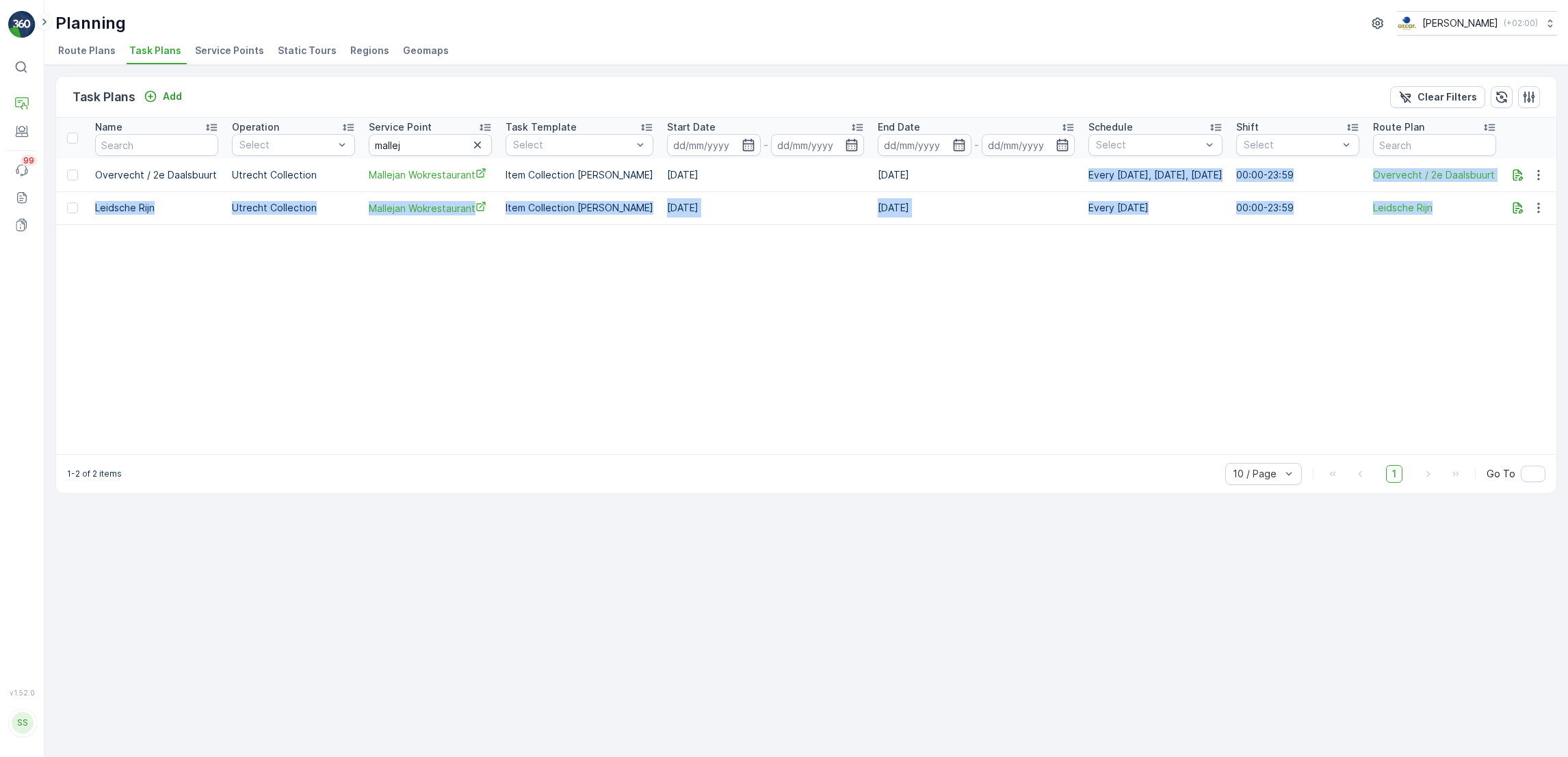
click at [1060, 179] on table "ID Status Select Name Operation Select Service Point mallej Task Template Selec…" at bounding box center [669, 286] width 1774 height 337
click at [1060, 179] on tr "4994275 Active Overvecht / 2e Daalsbuurt Utrecht Collection Mallejan Wokrestaur…" at bounding box center [669, 174] width 1774 height 33
drag, startPoint x: 1160, startPoint y: 279, endPoint x: 1065, endPoint y: 165, distance: 148.4
click at [1065, 165] on table "ID Status Select Name Operation Select Service Point mallej Task Template Selec…" at bounding box center [669, 286] width 1774 height 337
click at [1081, 165] on td "Every Thursday, Saturday, Sunday" at bounding box center [1155, 174] width 148 height 33
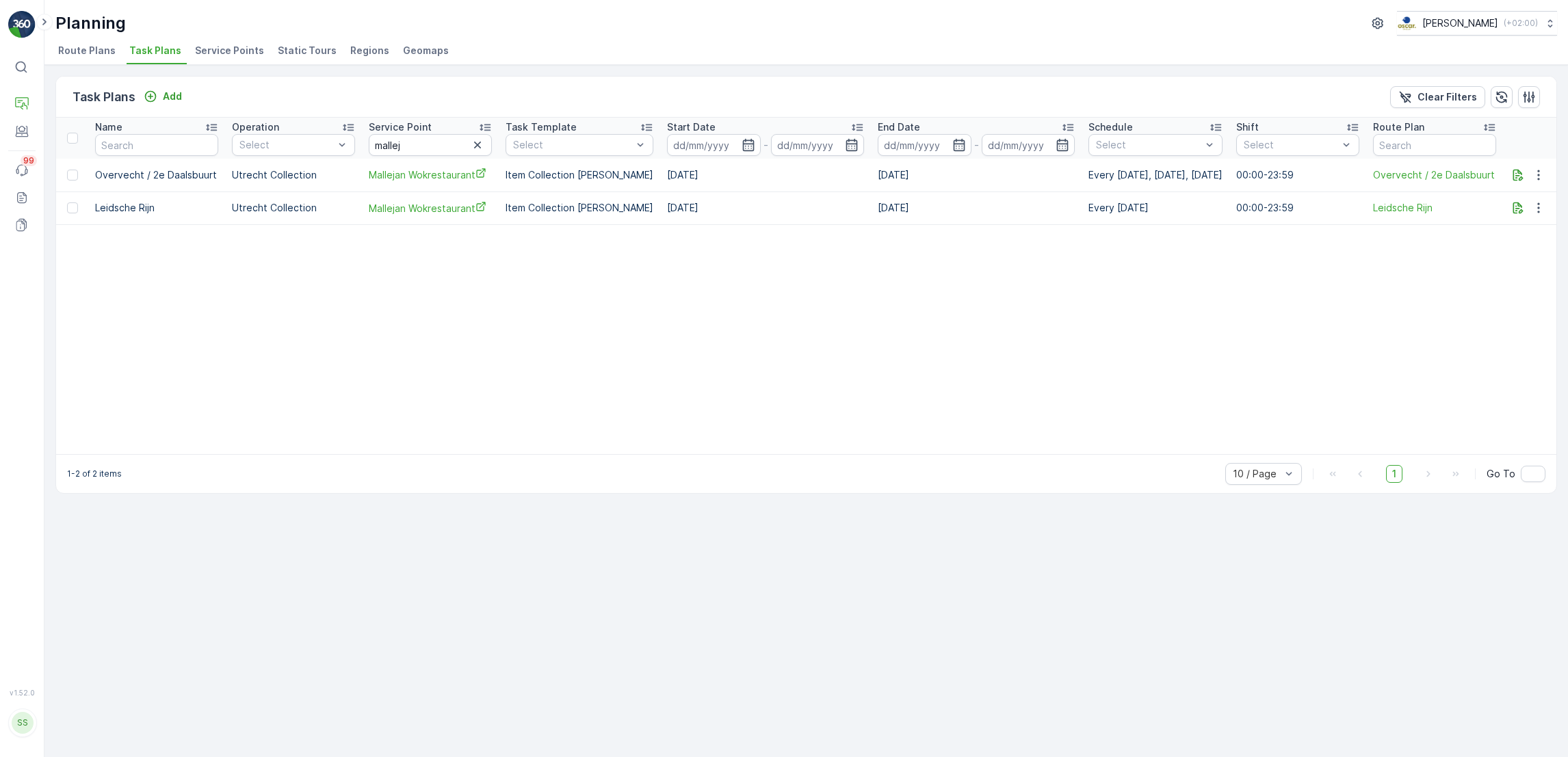
drag, startPoint x: 1065, startPoint y: 165, endPoint x: 1154, endPoint y: 292, distance: 155.1
click at [1154, 292] on table "ID Status Select Name Operation Select Service Point mallej Task Template Selec…" at bounding box center [669, 286] width 1774 height 337
drag, startPoint x: 1039, startPoint y: 165, endPoint x: 1156, endPoint y: 252, distance: 145.8
click at [1156, 252] on table "ID Status Select Name Operation Select Service Point mallej Task Template Selec…" at bounding box center [669, 286] width 1774 height 337
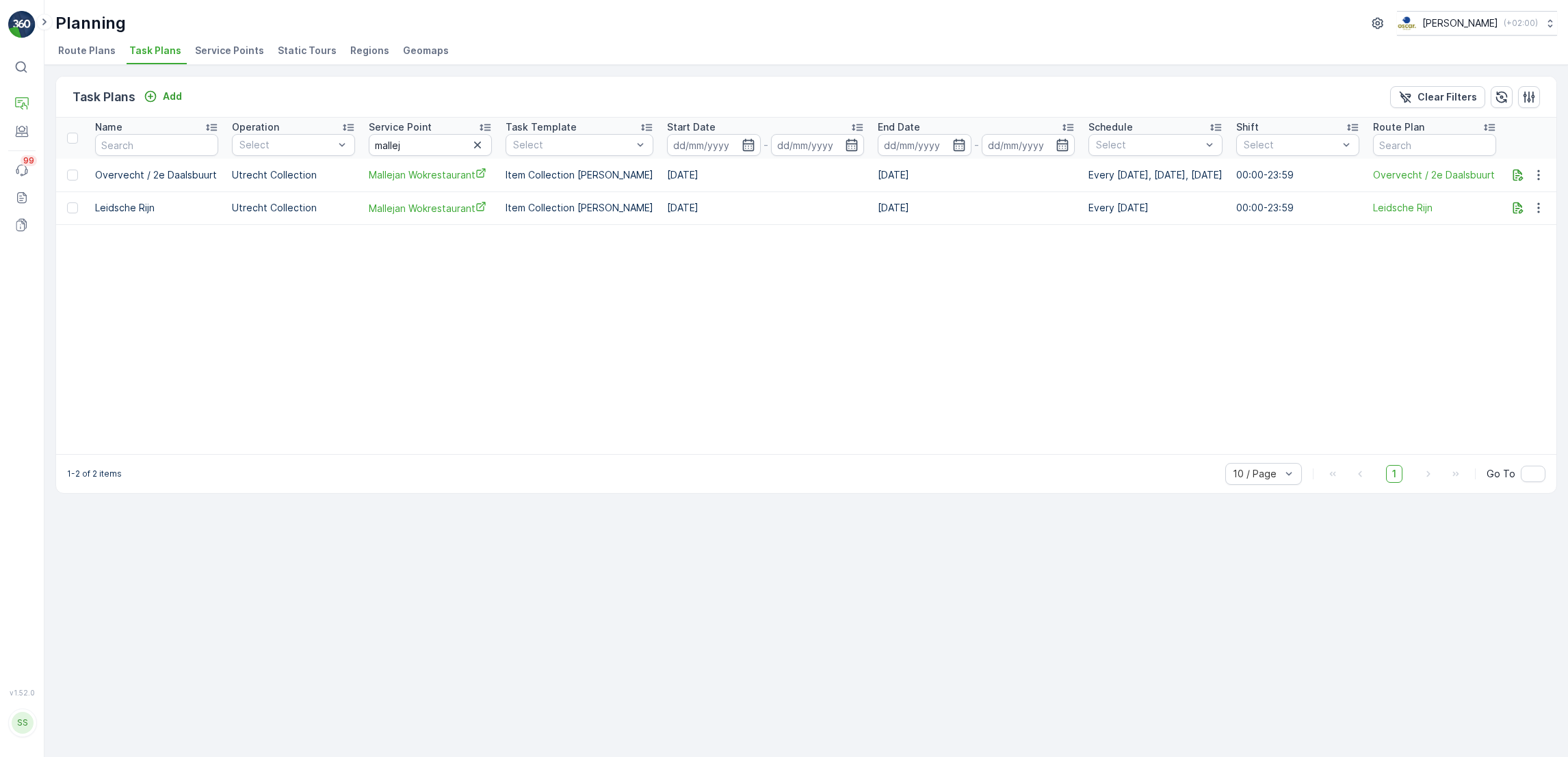
click at [1156, 252] on table "ID Status Select Name Operation Select Service Point mallej Task Template Selec…" at bounding box center [669, 286] width 1774 height 337
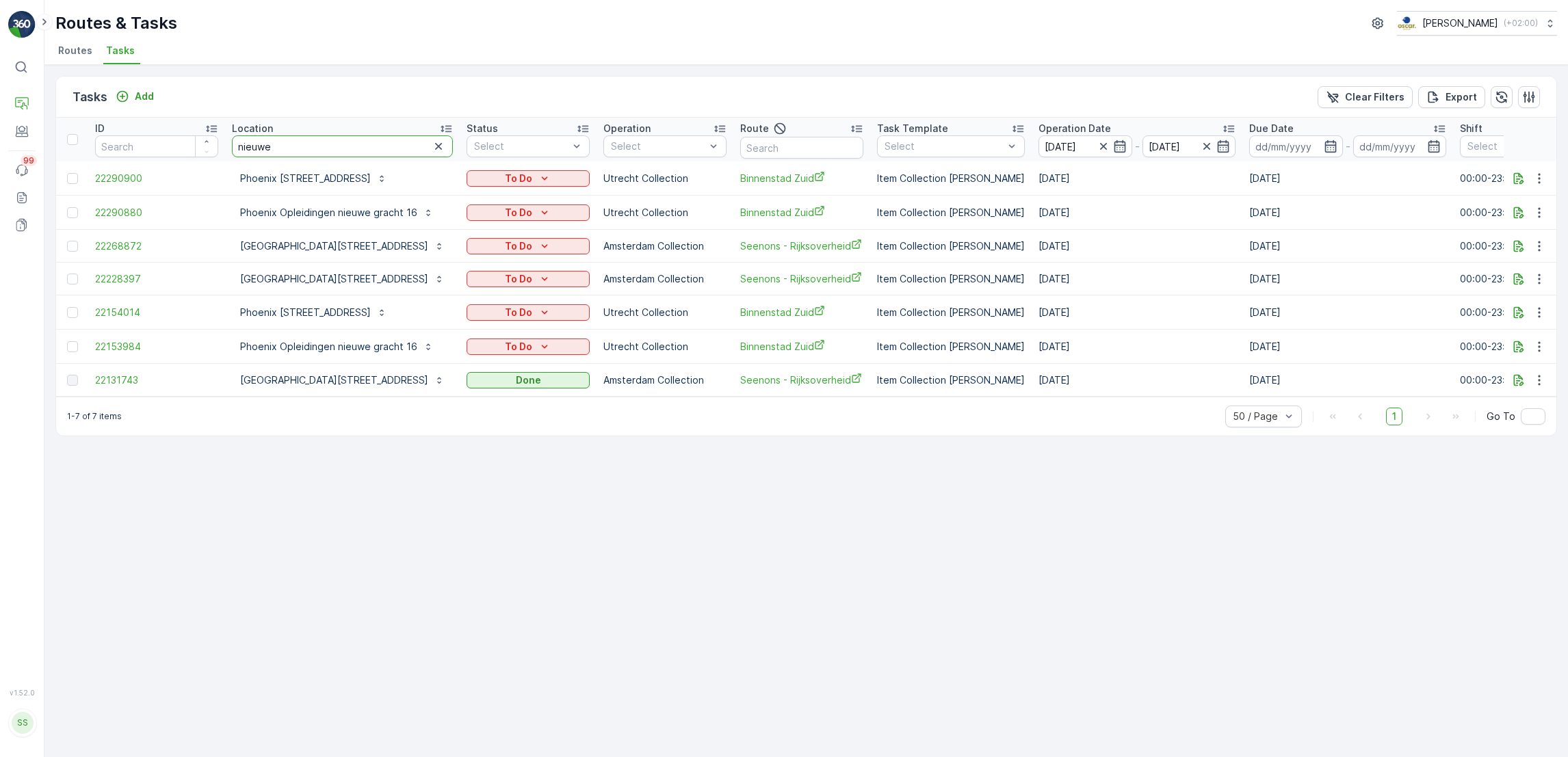
drag, startPoint x: 289, startPoint y: 139, endPoint x: 0, endPoint y: 111, distance: 290.4
click at [0, 111] on html "⌘B Operations Engagement Events 99 Reports Documents v 1.52.0 SS Simone [EMAIL_…" at bounding box center [784, 378] width 1568 height 757
type input "atelier"
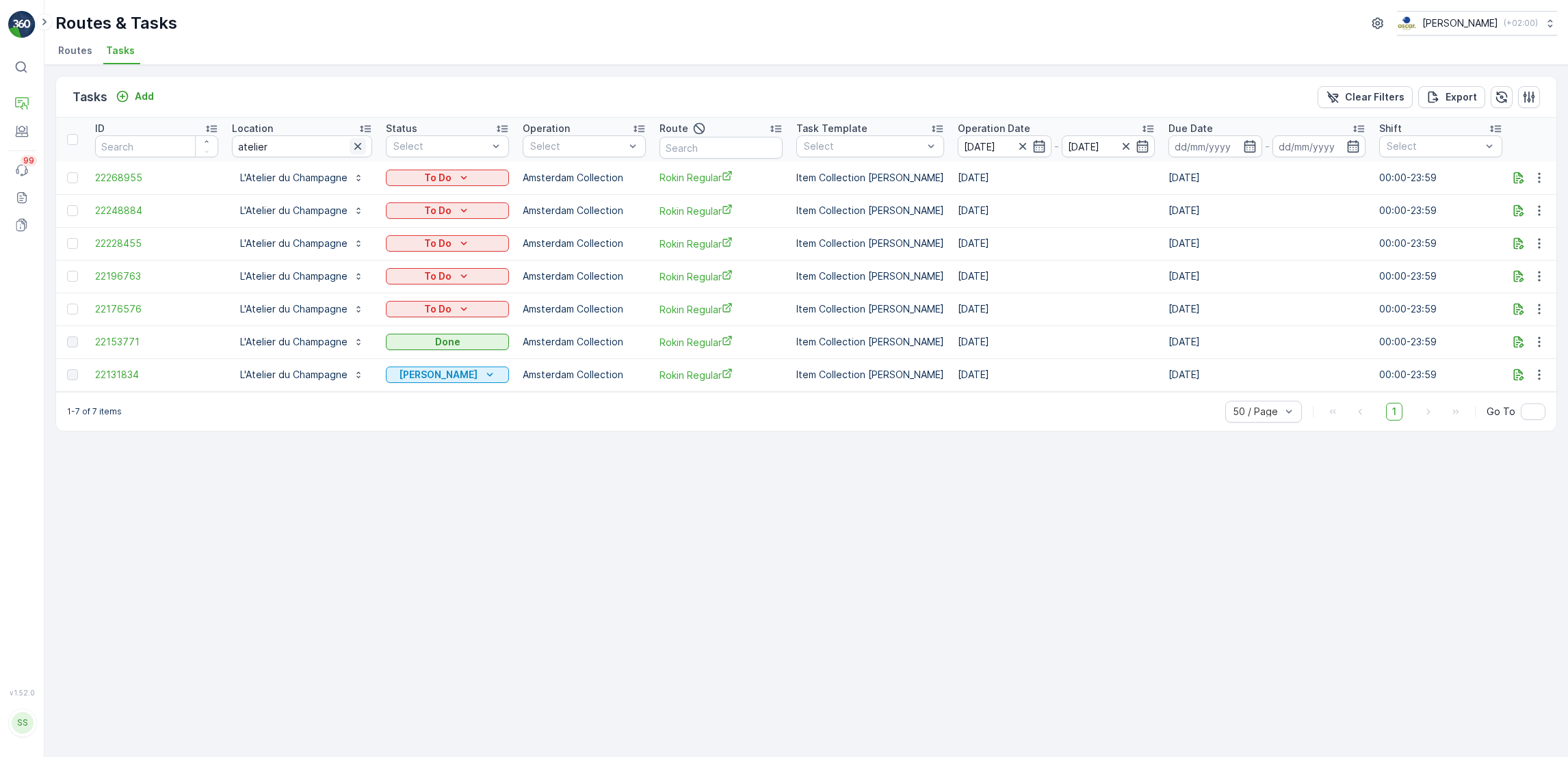
click at [354, 144] on icon "button" at bounding box center [357, 146] width 7 height 7
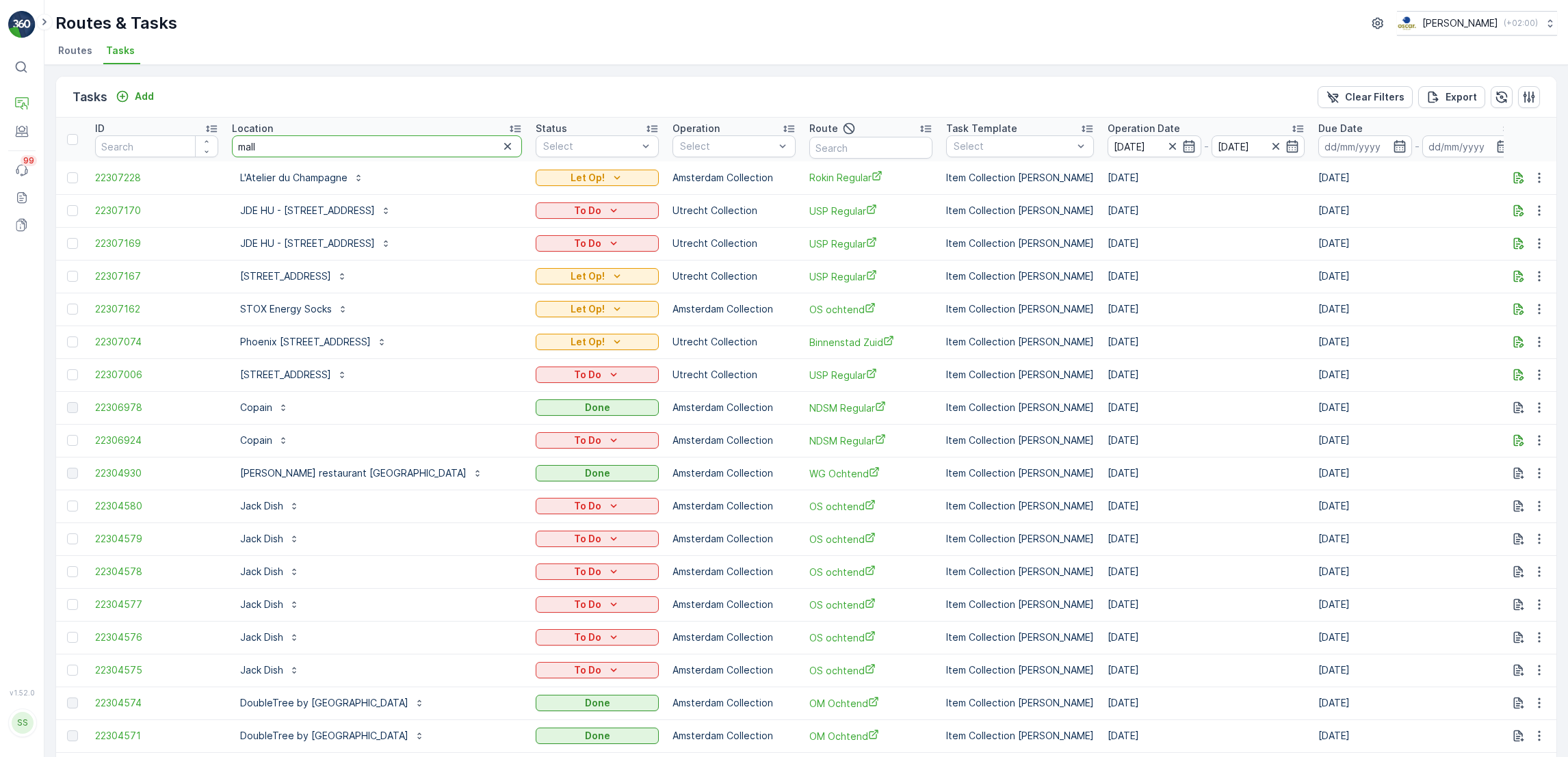
type input "malle"
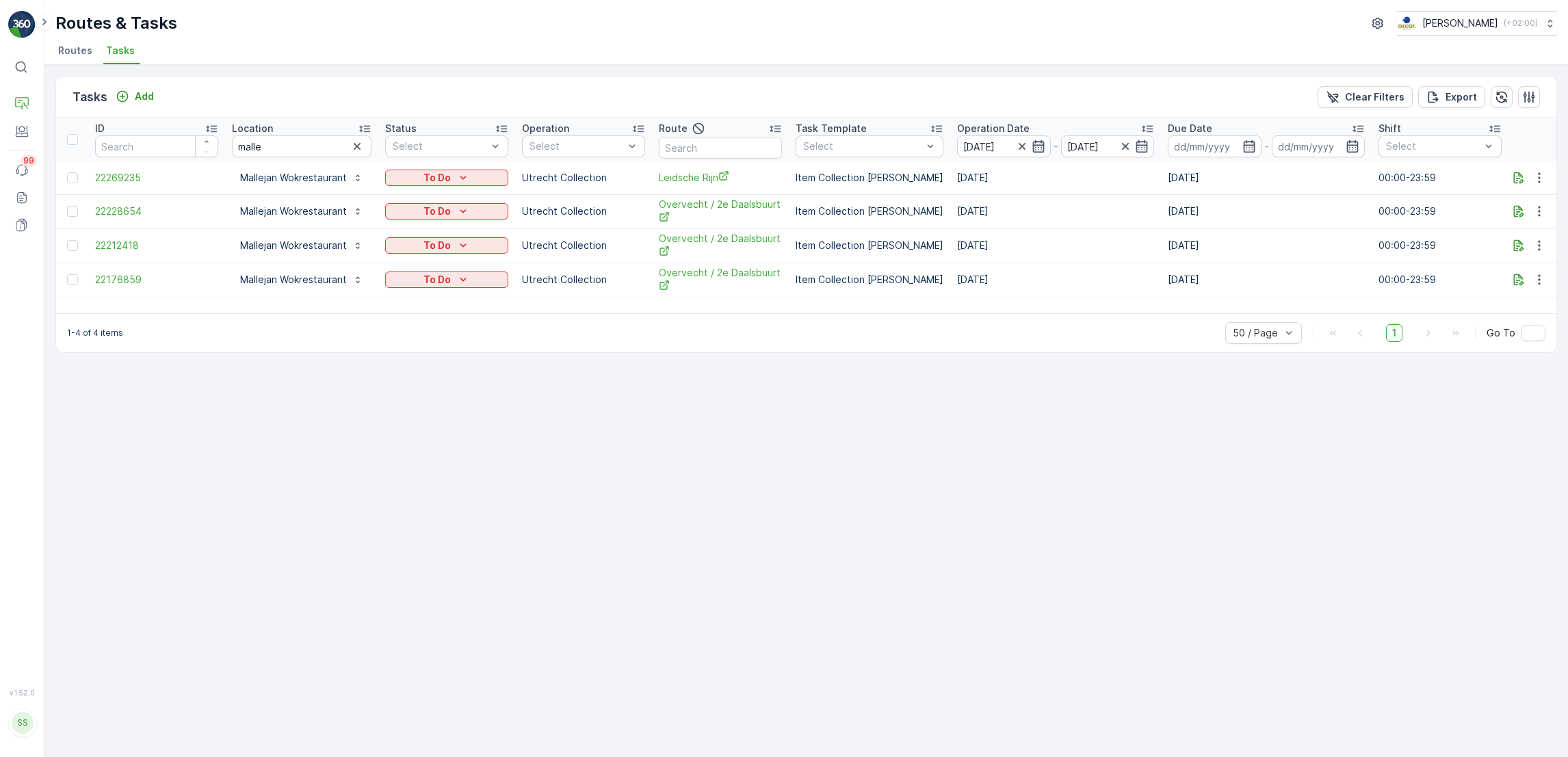
click at [1032, 145] on icon "button" at bounding box center [1037, 146] width 11 height 12
click at [773, 493] on div "Tasks Add Clear Filters Export ID Location malle Status Select Operation Select…" at bounding box center [806, 410] width 1523 height 692
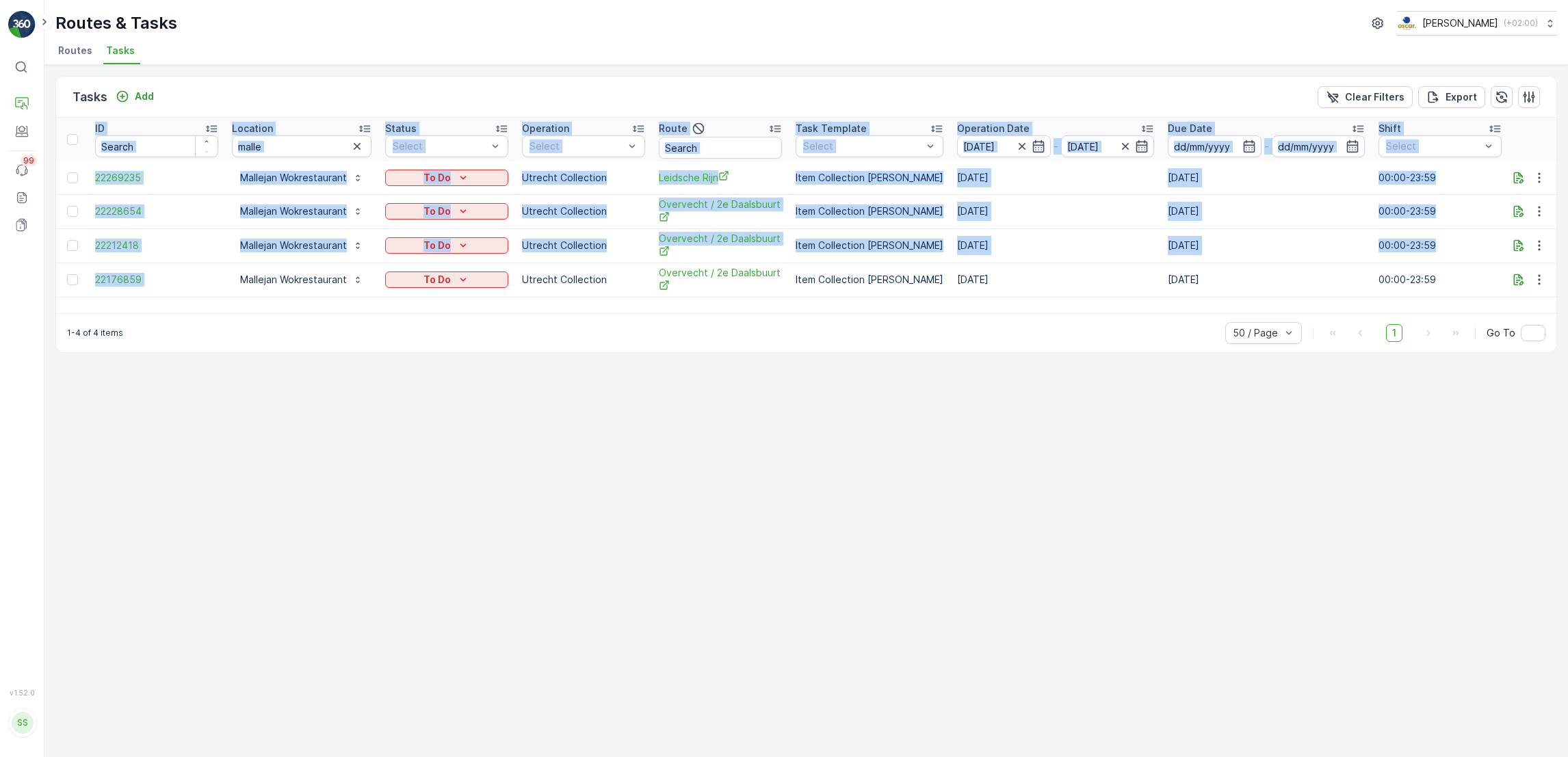
drag, startPoint x: 226, startPoint y: 286, endPoint x: 1105, endPoint y: 309, distance: 879.3
click at [1105, 309] on div "ID Location malle Status Select Operation Select Route Task Template Select Ope…" at bounding box center [806, 215] width 1500 height 196
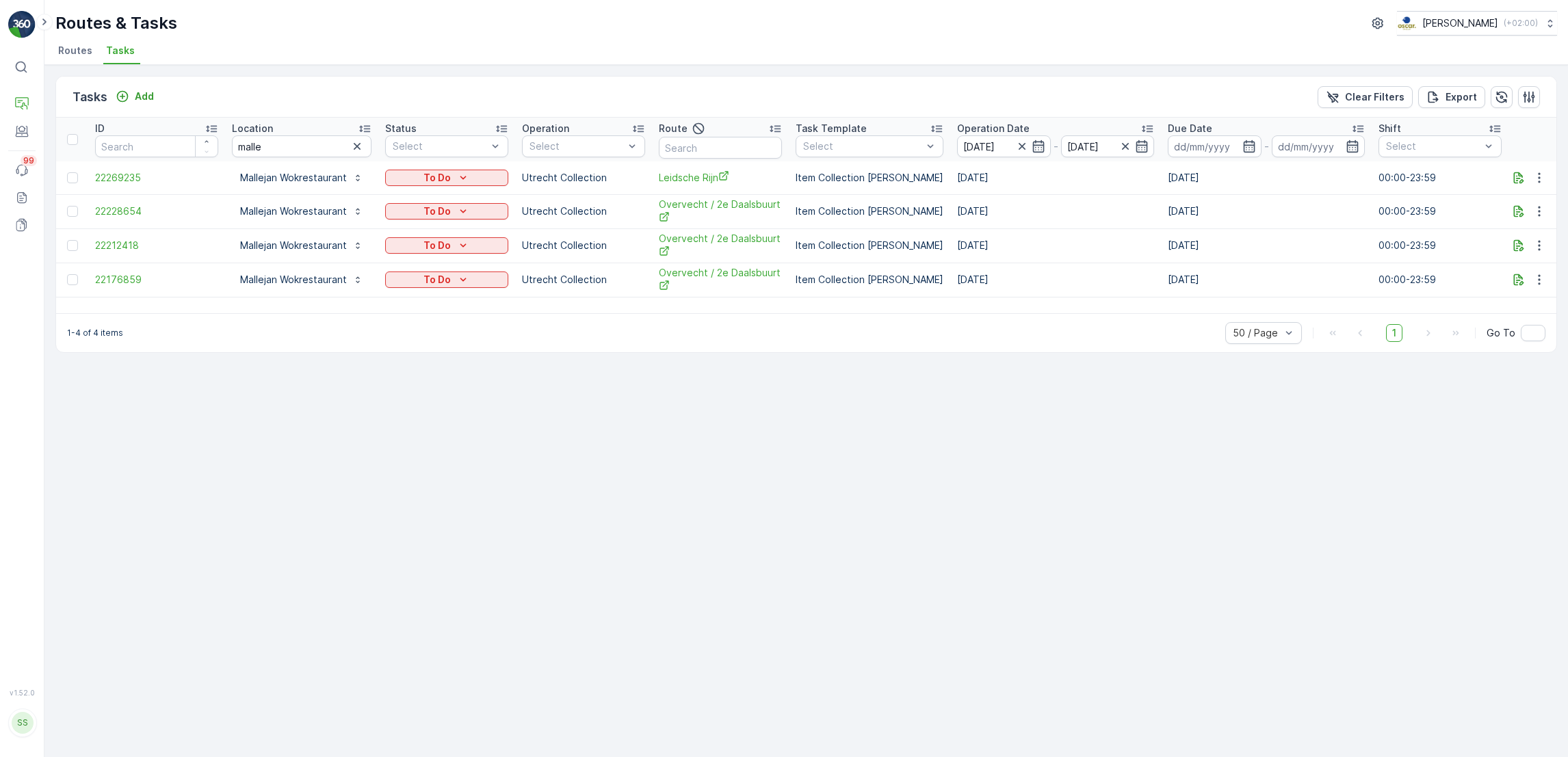
click at [212, 316] on div "1-4 of 4 items 50 / Page 1 Go To" at bounding box center [806, 332] width 1500 height 39
click at [755, 424] on div "Tasks Add Clear Filters Export ID Location malle Status Select Operation Select…" at bounding box center [806, 410] width 1523 height 692
click at [356, 461] on div "Tasks Add Clear Filters Export ID Location malle Status Select Operation Select…" at bounding box center [806, 410] width 1523 height 692
drag, startPoint x: 56, startPoint y: 331, endPoint x: 137, endPoint y: 337, distance: 81.2
click at [137, 337] on div "1-4 of 4 items 50 / Page 1 Go To" at bounding box center [806, 332] width 1500 height 39
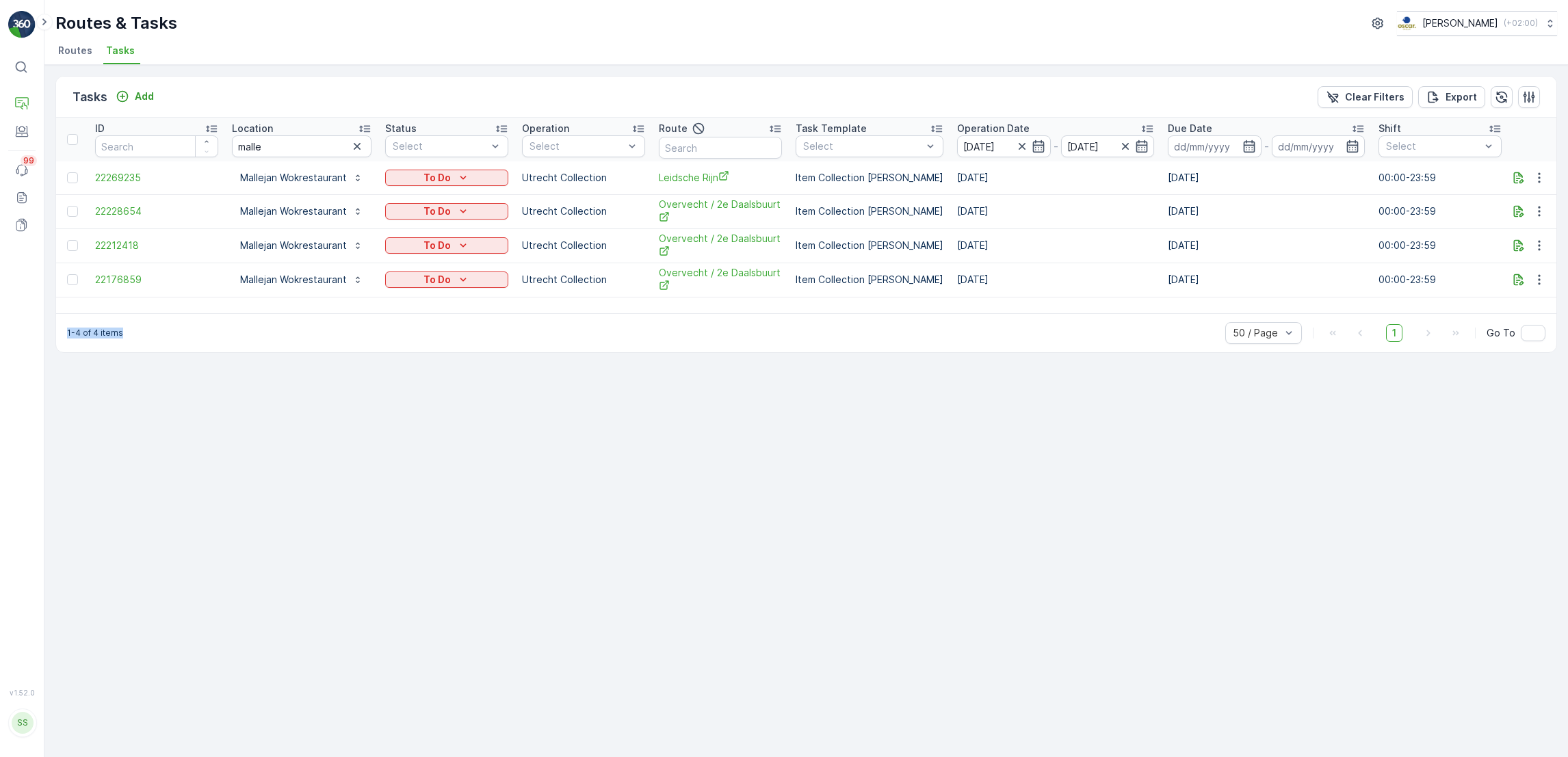
click at [137, 337] on div "1-4 of 4 items 50 / Page 1 Go To" at bounding box center [806, 332] width 1500 height 39
drag, startPoint x: 138, startPoint y: 338, endPoint x: 48, endPoint y: 330, distance: 90.4
click at [48, 330] on div "Tasks Add Clear Filters Export ID Location malle Status Select Operation Select…" at bounding box center [806, 410] width 1523 height 692
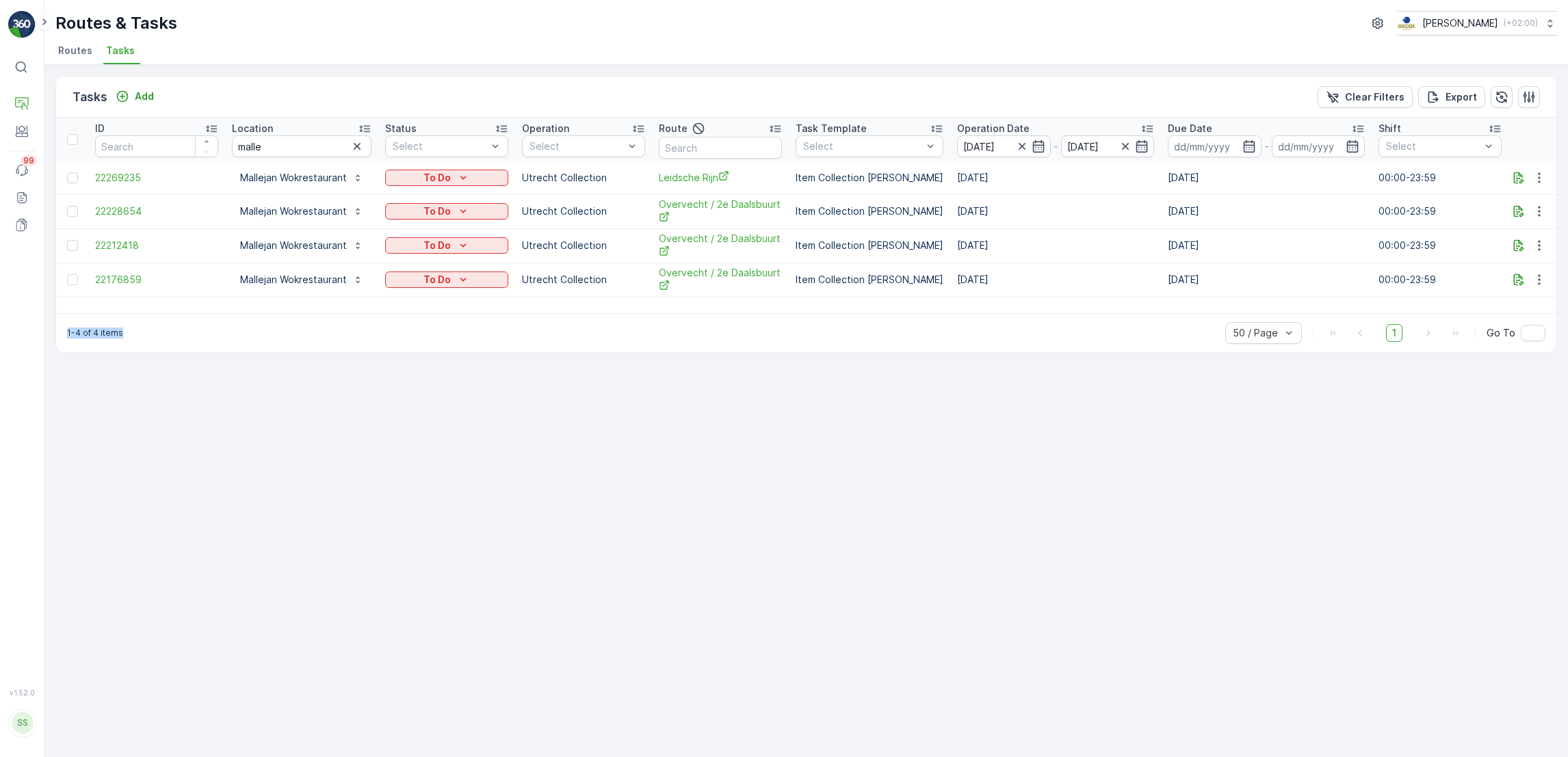
click at [56, 338] on div "1-4 of 4 items 50 / Page 1 Go To" at bounding box center [806, 332] width 1500 height 39
drag, startPoint x: 56, startPoint y: 338, endPoint x: 252, endPoint y: 353, distance: 196.6
click at [252, 353] on div "Tasks Add Clear Filters Export ID Location malle Status Select Operation Select…" at bounding box center [806, 215] width 1502 height 277
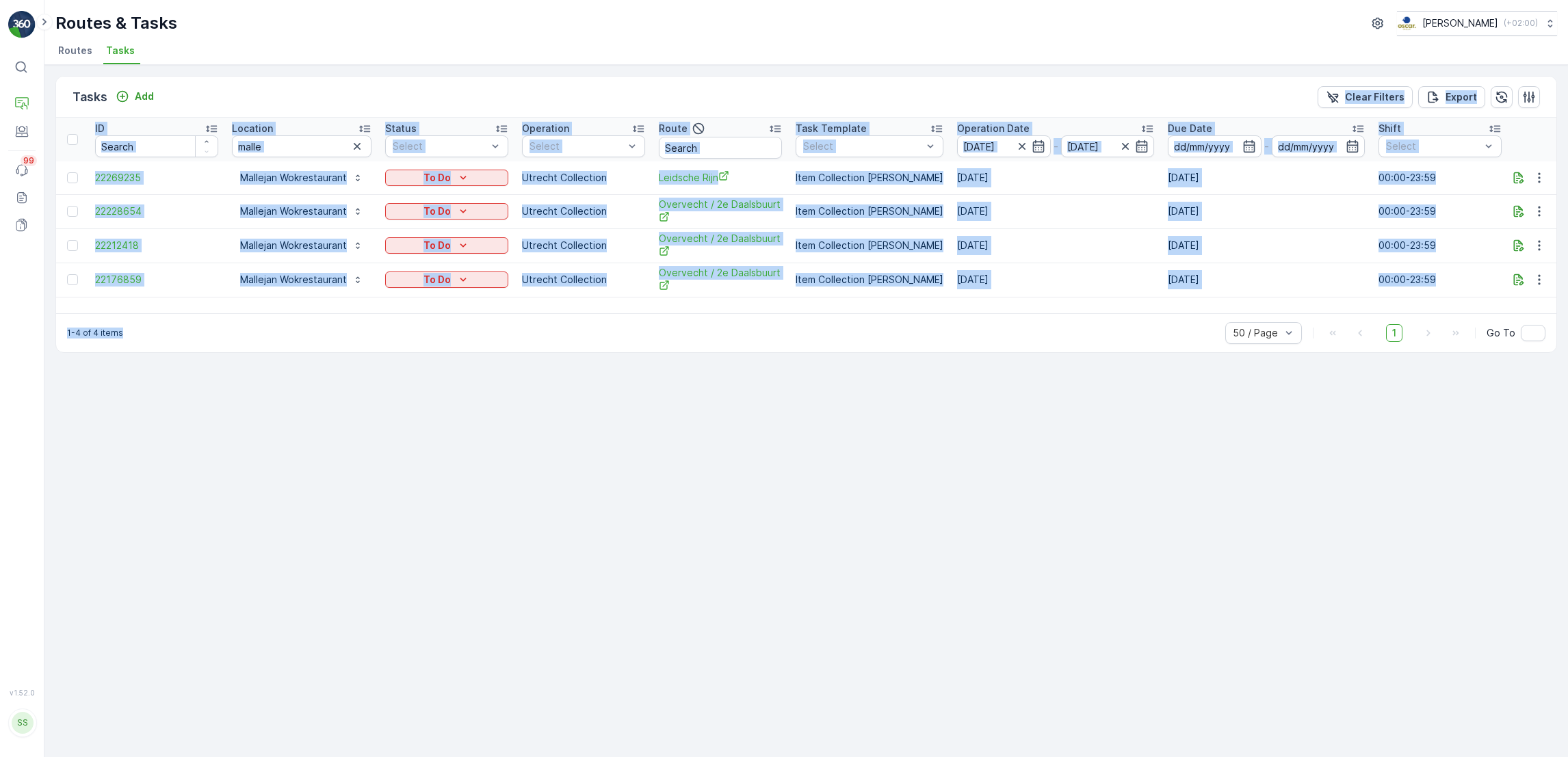
drag, startPoint x: 425, startPoint y: 78, endPoint x: 848, endPoint y: 421, distance: 544.6
click at [848, 421] on div "Tasks Add Clear Filters Export ID Location malle Status Select Operation Select…" at bounding box center [806, 410] width 1523 height 692
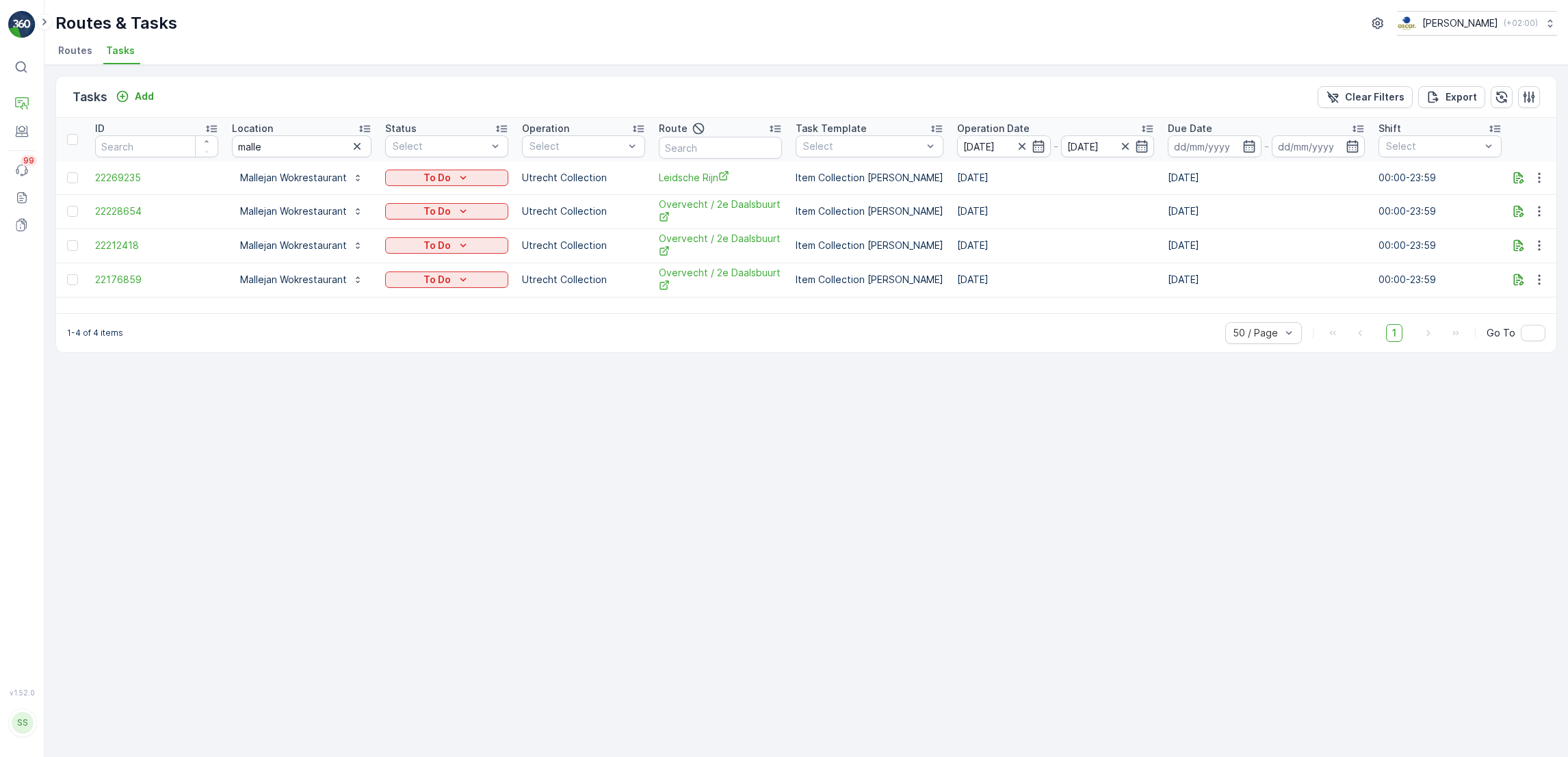
click at [1306, 443] on div "Tasks Add Clear Filters Export ID Location malle Status Select Operation Select…" at bounding box center [806, 410] width 1523 height 692
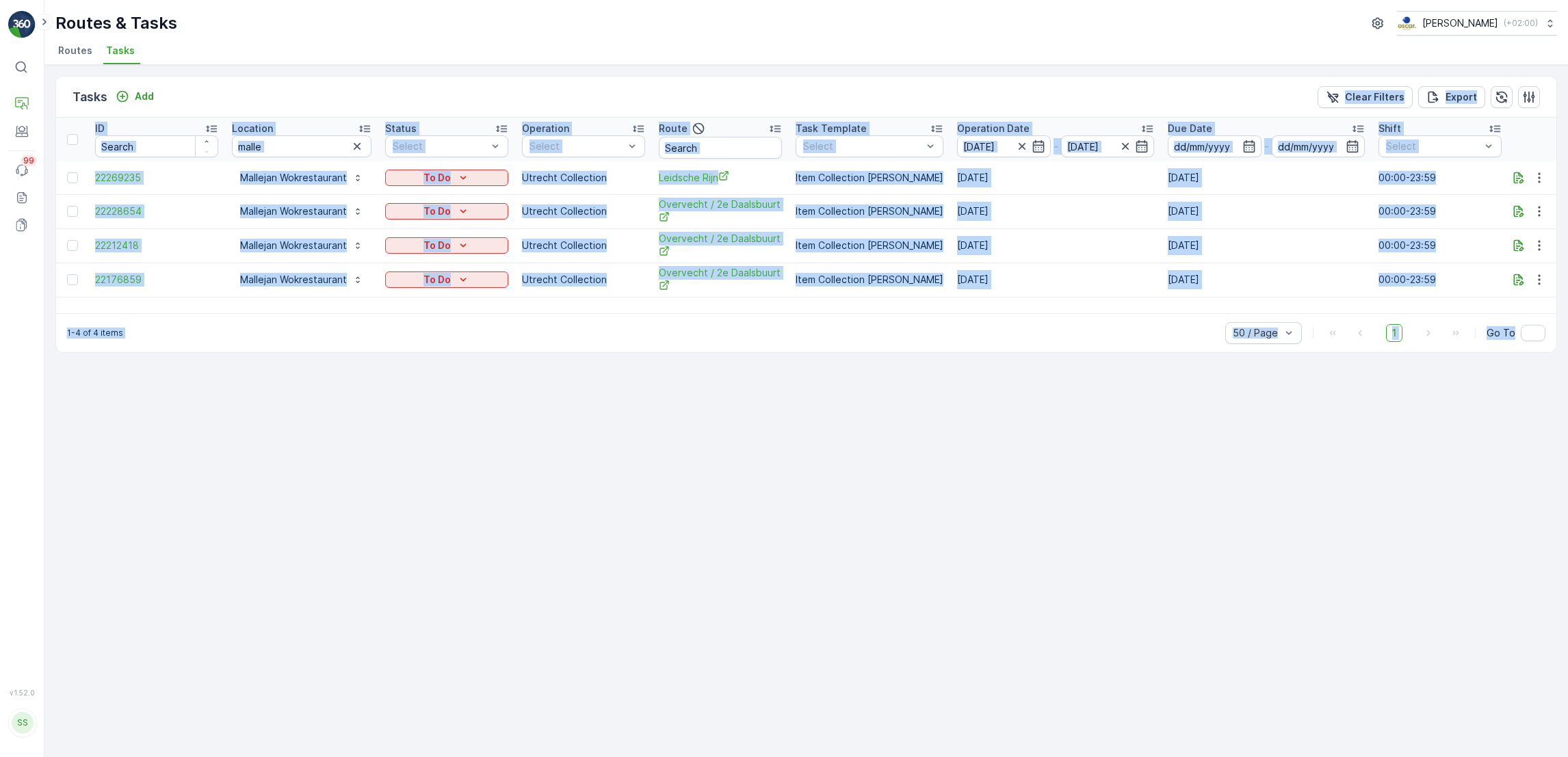
drag, startPoint x: 1537, startPoint y: 393, endPoint x: 325, endPoint y: 69, distance: 1254.6
click at [325, 69] on div "Tasks Add Clear Filters Export ID Location malle Status Select Operation Select…" at bounding box center [806, 410] width 1523 height 692
drag, startPoint x: 325, startPoint y: 69, endPoint x: 245, endPoint y: 85, distance: 81.6
click at [245, 85] on div "Tasks Add Clear Filters Export" at bounding box center [806, 97] width 1500 height 41
click at [225, 107] on div "Tasks Add Clear Filters Export" at bounding box center [806, 97] width 1500 height 41
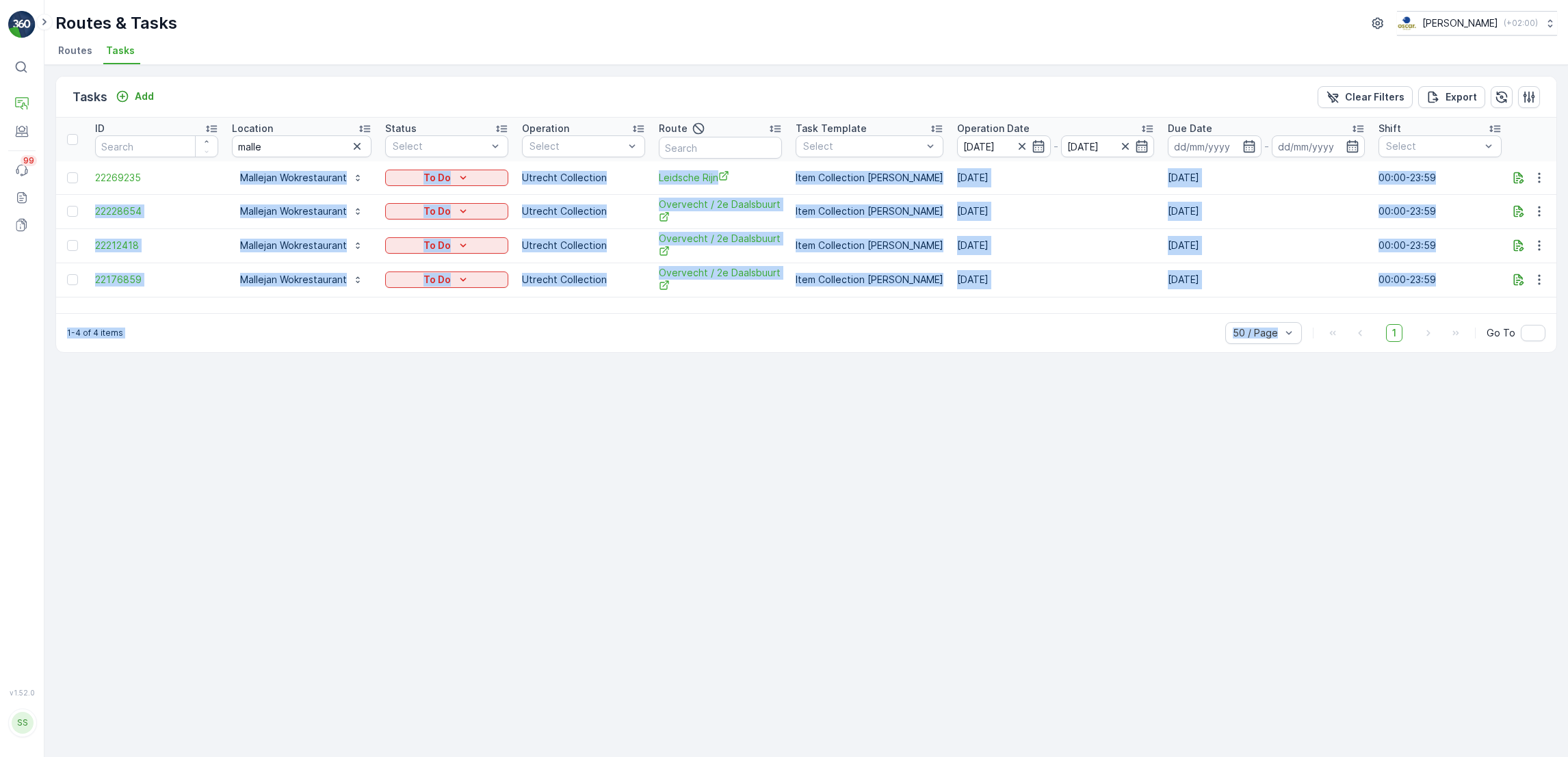
drag, startPoint x: 223, startPoint y: 176, endPoint x: 1344, endPoint y: 461, distance: 1156.7
click at [1344, 461] on div "Tasks Add Clear Filters Export ID Location malle Status Select Operation Select…" at bounding box center [806, 410] width 1523 height 692
drag, startPoint x: 1344, startPoint y: 461, endPoint x: 1499, endPoint y: 455, distance: 155.1
click at [1499, 455] on div "Tasks Add Clear Filters Export ID Location malle Status Select Operation Select…" at bounding box center [806, 410] width 1523 height 692
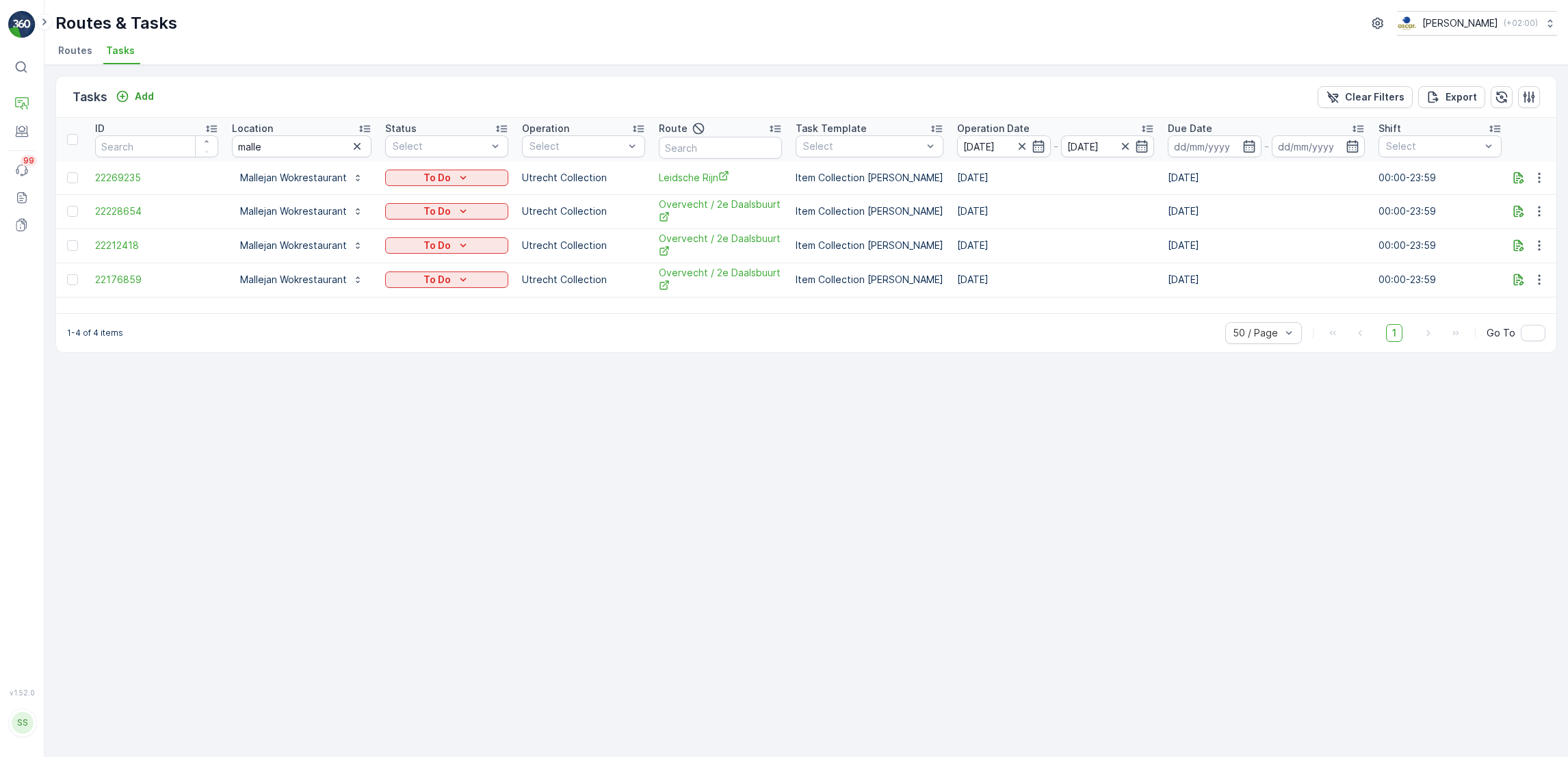
click at [87, 63] on li "Routes" at bounding box center [77, 53] width 43 height 24
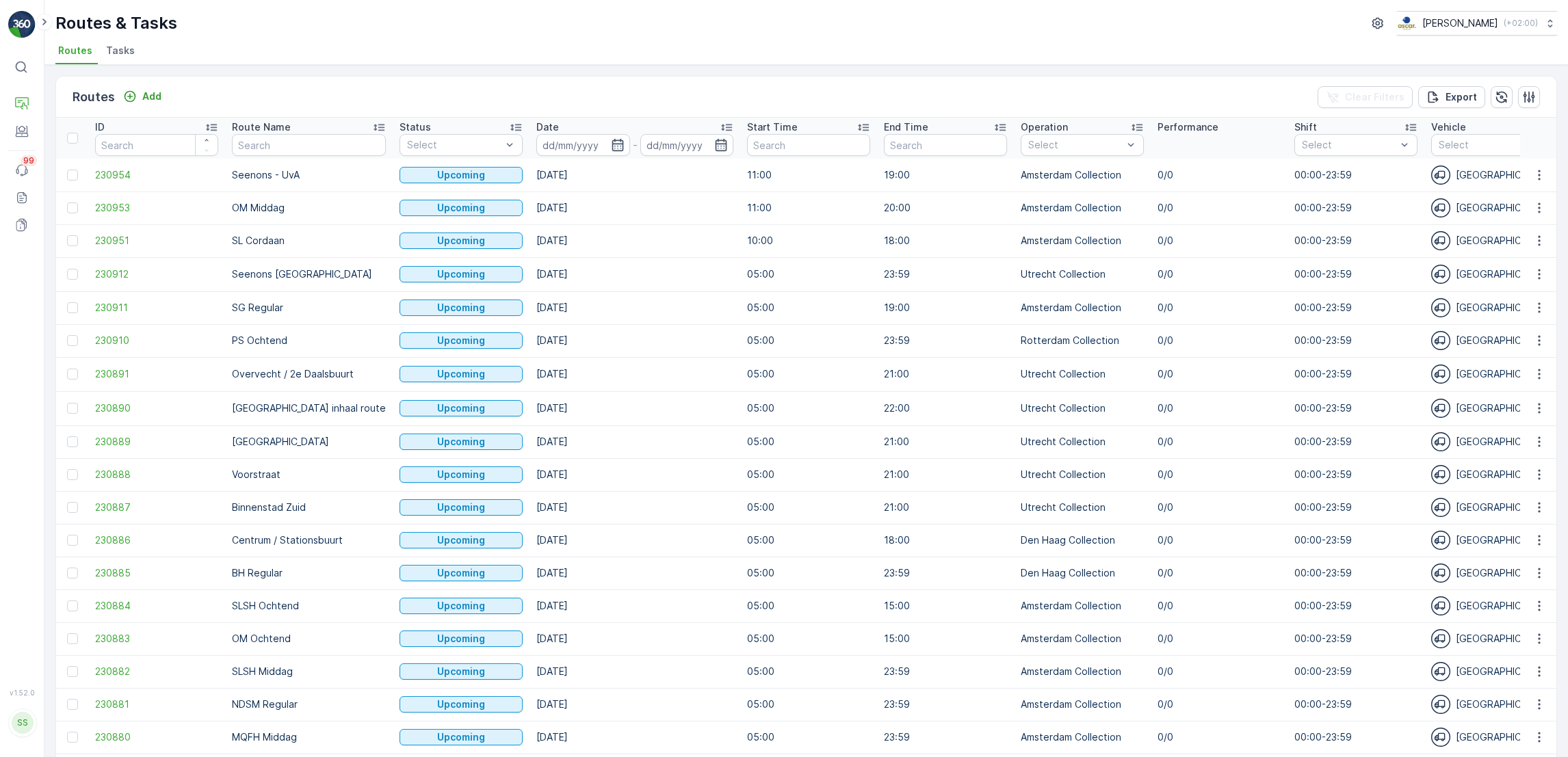
click at [120, 45] on span "Tasks" at bounding box center [120, 50] width 29 height 14
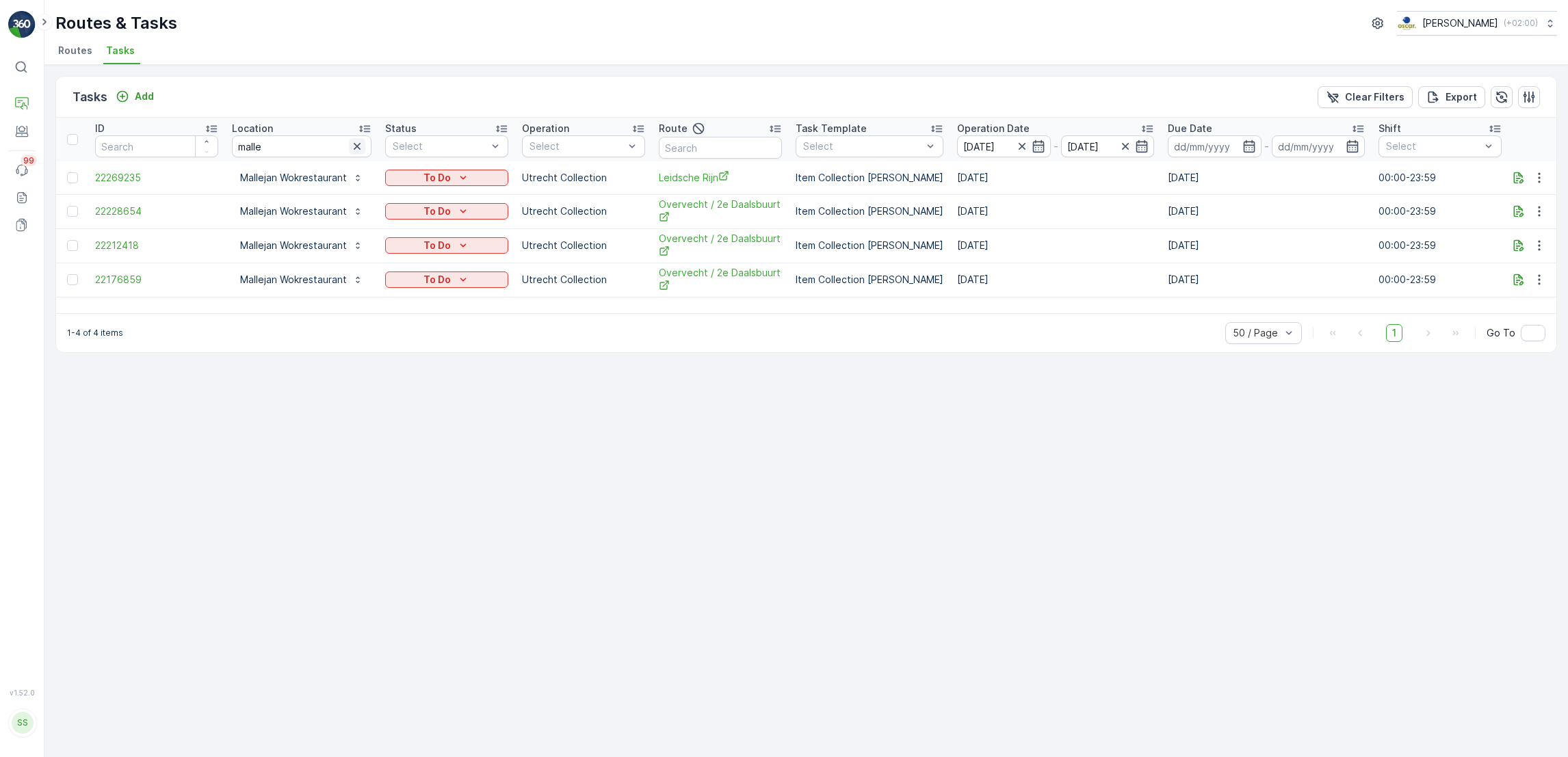
click at [359, 146] on icon "button" at bounding box center [357, 146] width 14 height 14
type input "oude daen"
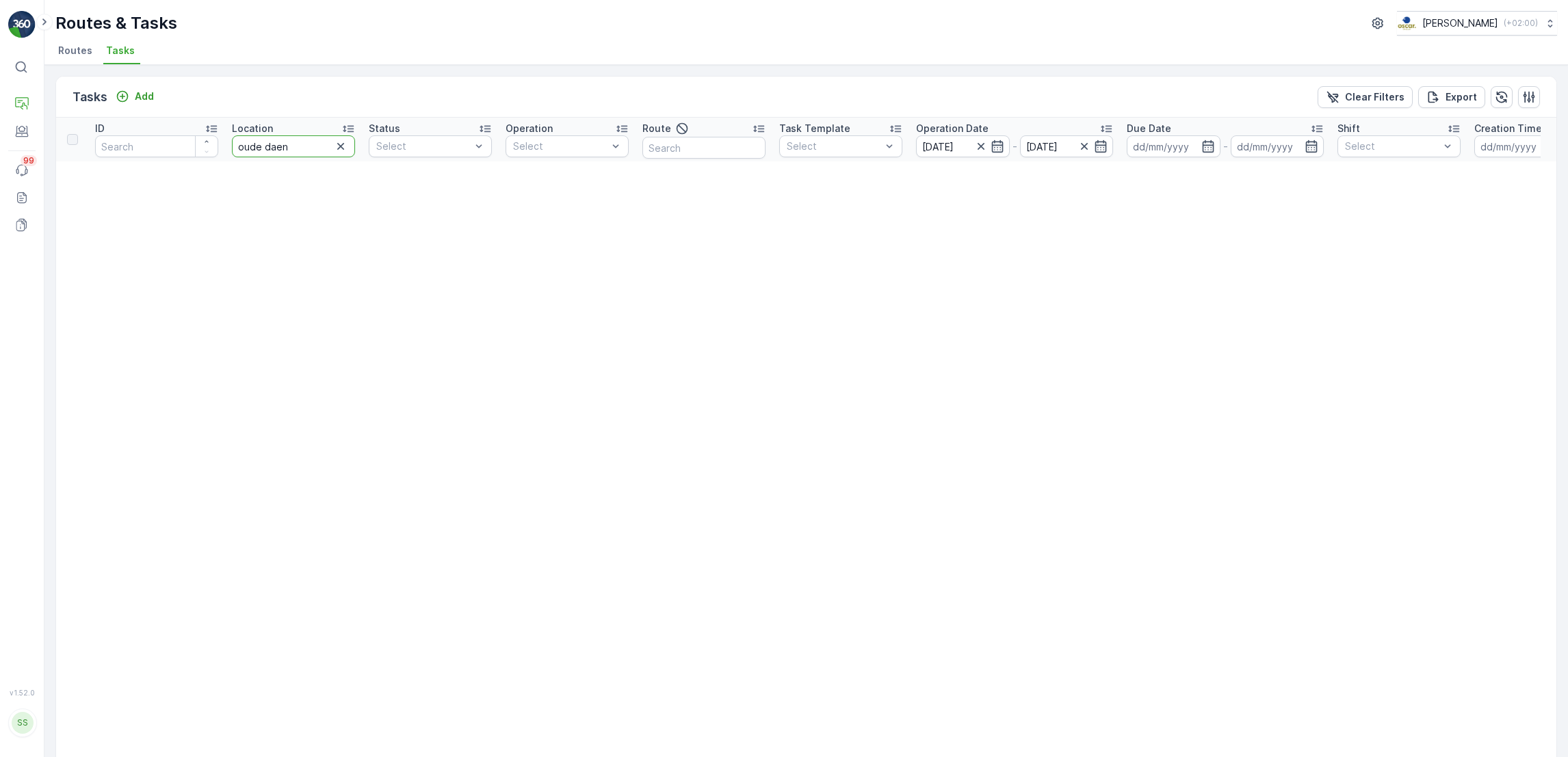
click at [258, 145] on input "oude daen" at bounding box center [293, 146] width 123 height 22
type input "ouwe daen"
click at [312, 149] on input "ouwe daen" at bounding box center [293, 146] width 123 height 22
type input "ouwe"
click at [312, 149] on input "ouwe" at bounding box center [293, 146] width 123 height 22
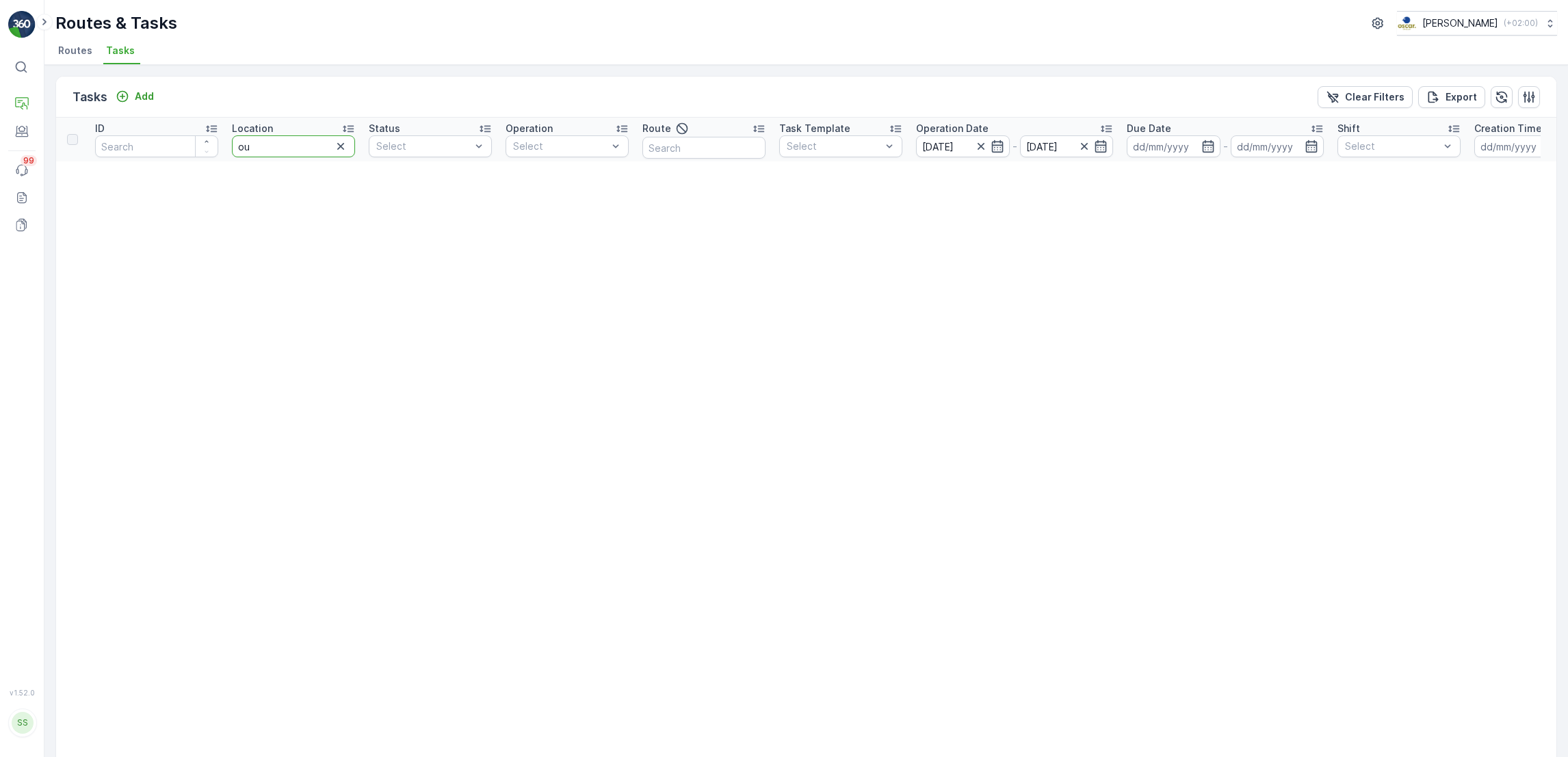
type input "o"
type input "daen"
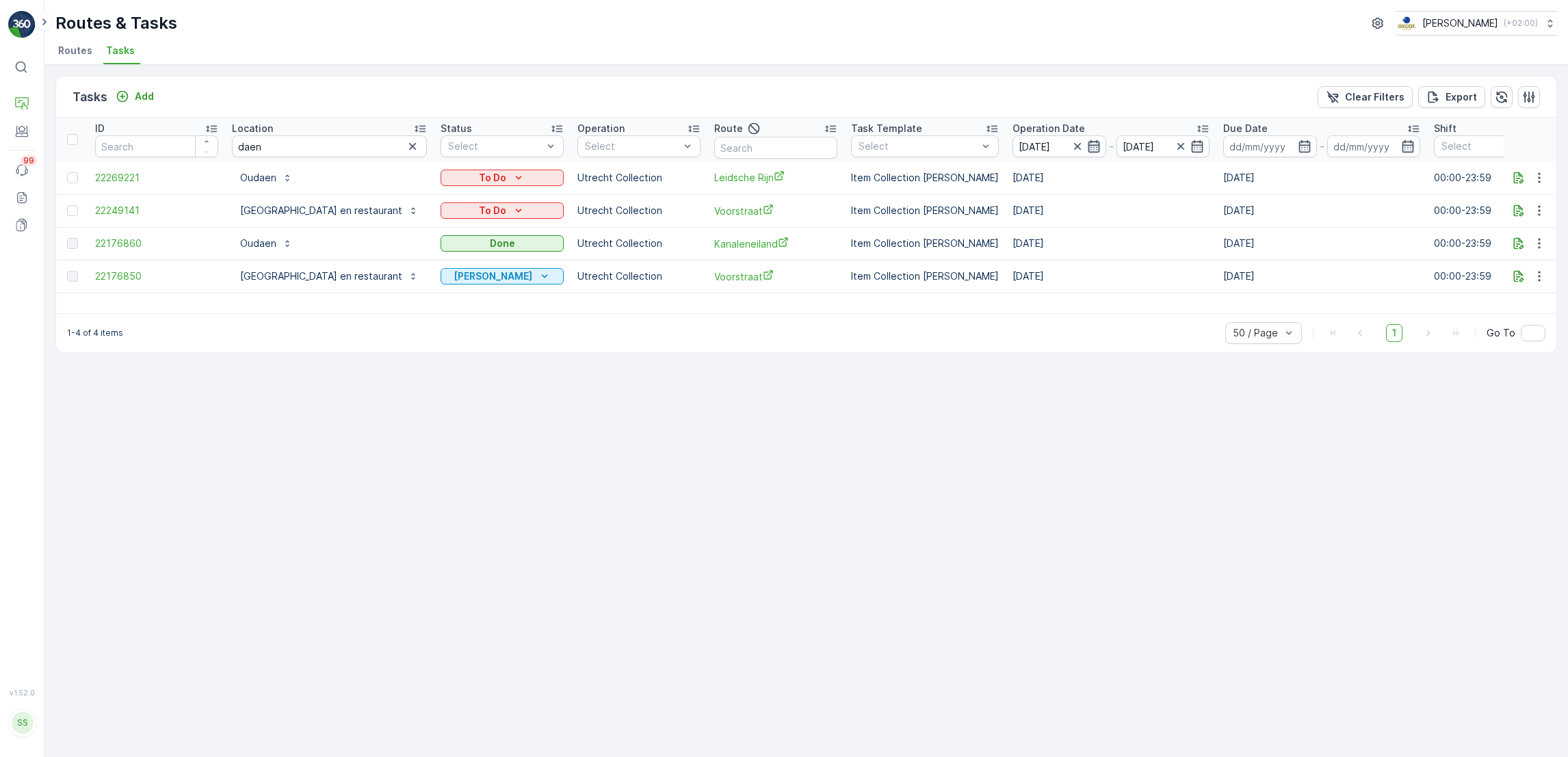
click at [1098, 149] on icon "button" at bounding box center [1094, 146] width 14 height 14
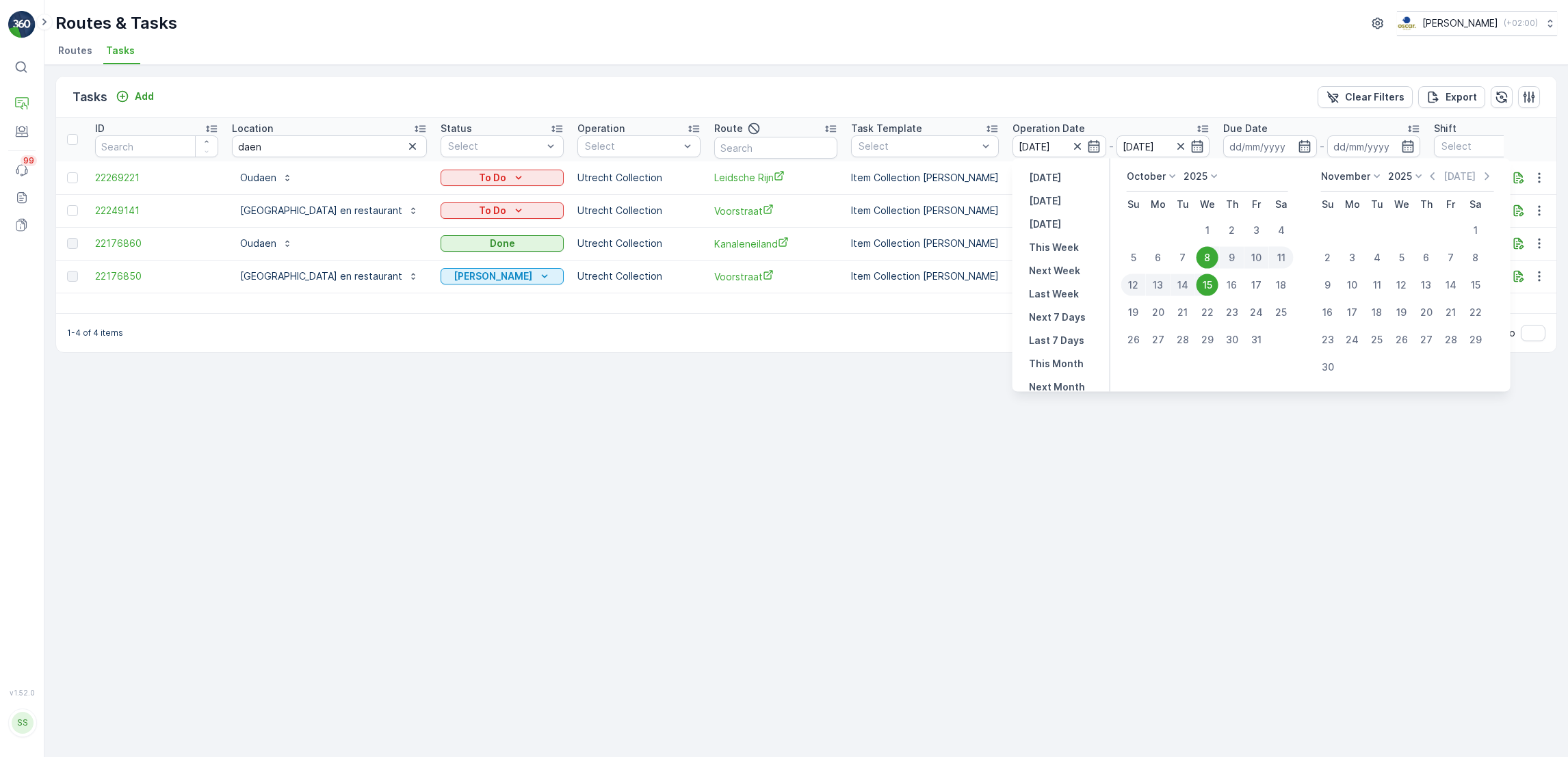
click at [1204, 254] on div "8" at bounding box center [1207, 257] width 22 height 22
type input "[DATE]"
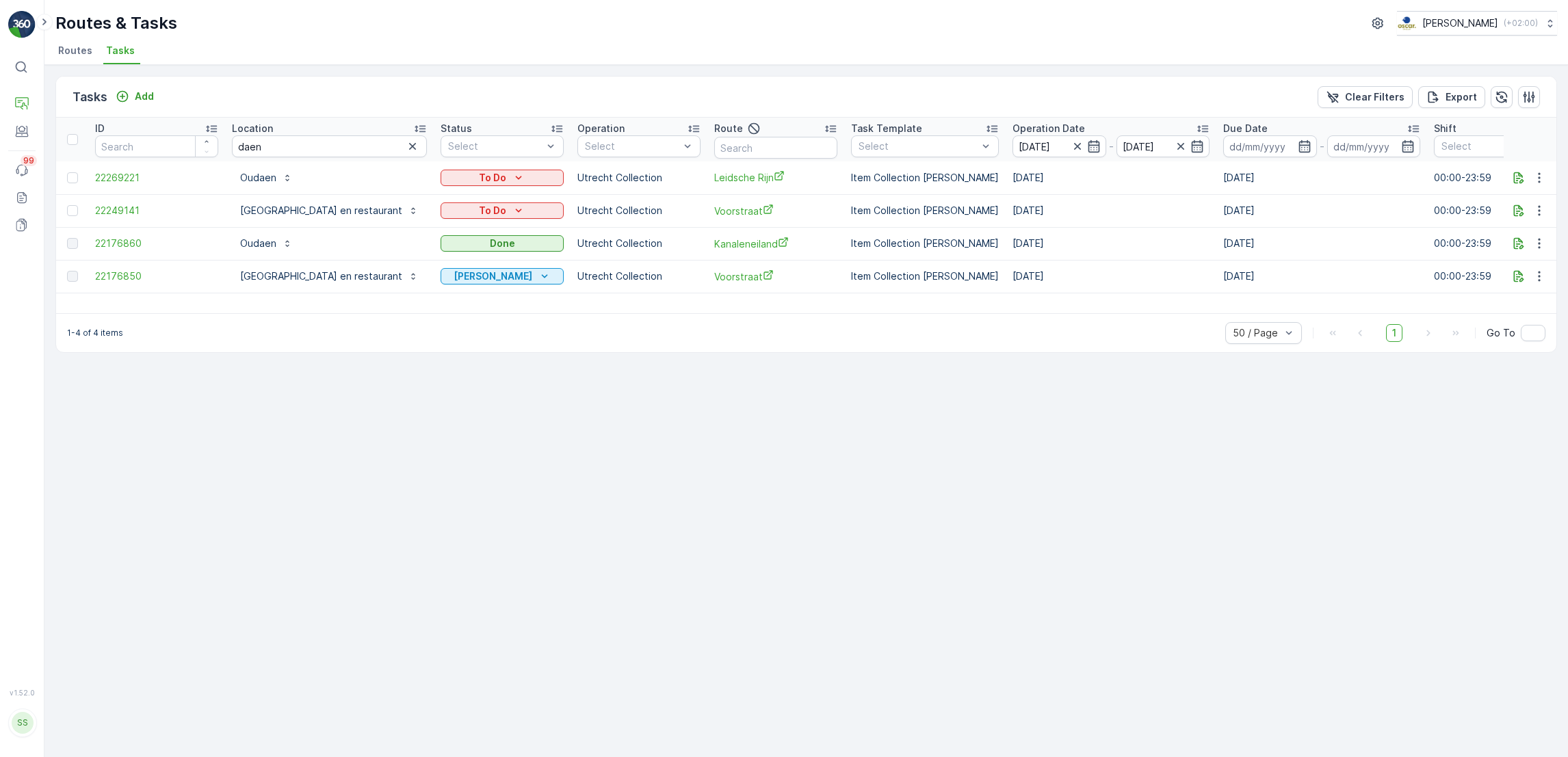
click at [1204, 254] on td "[DATE]" at bounding box center [1110, 243] width 211 height 33
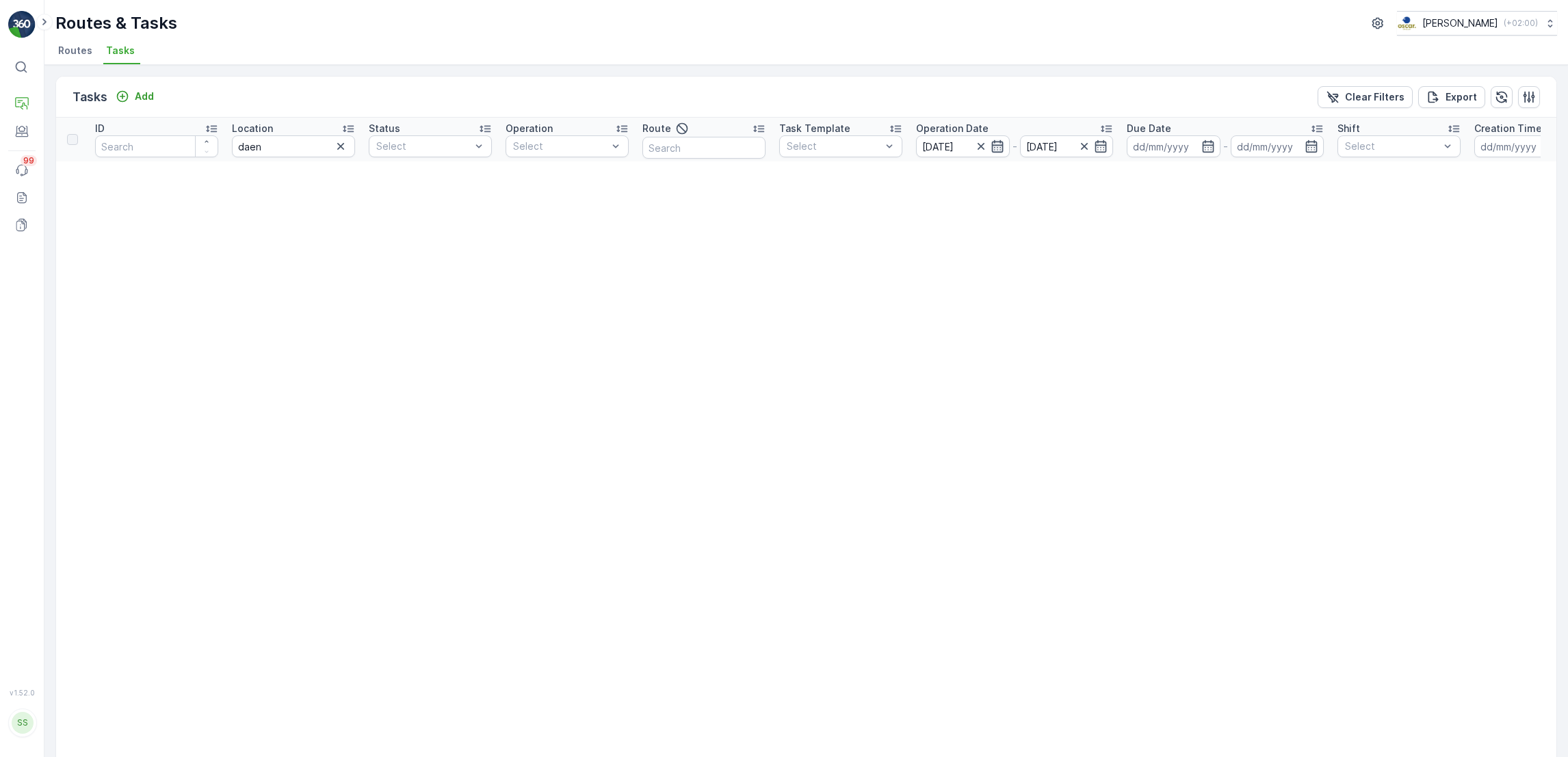
click at [991, 146] on icon "button" at bounding box center [998, 146] width 14 height 14
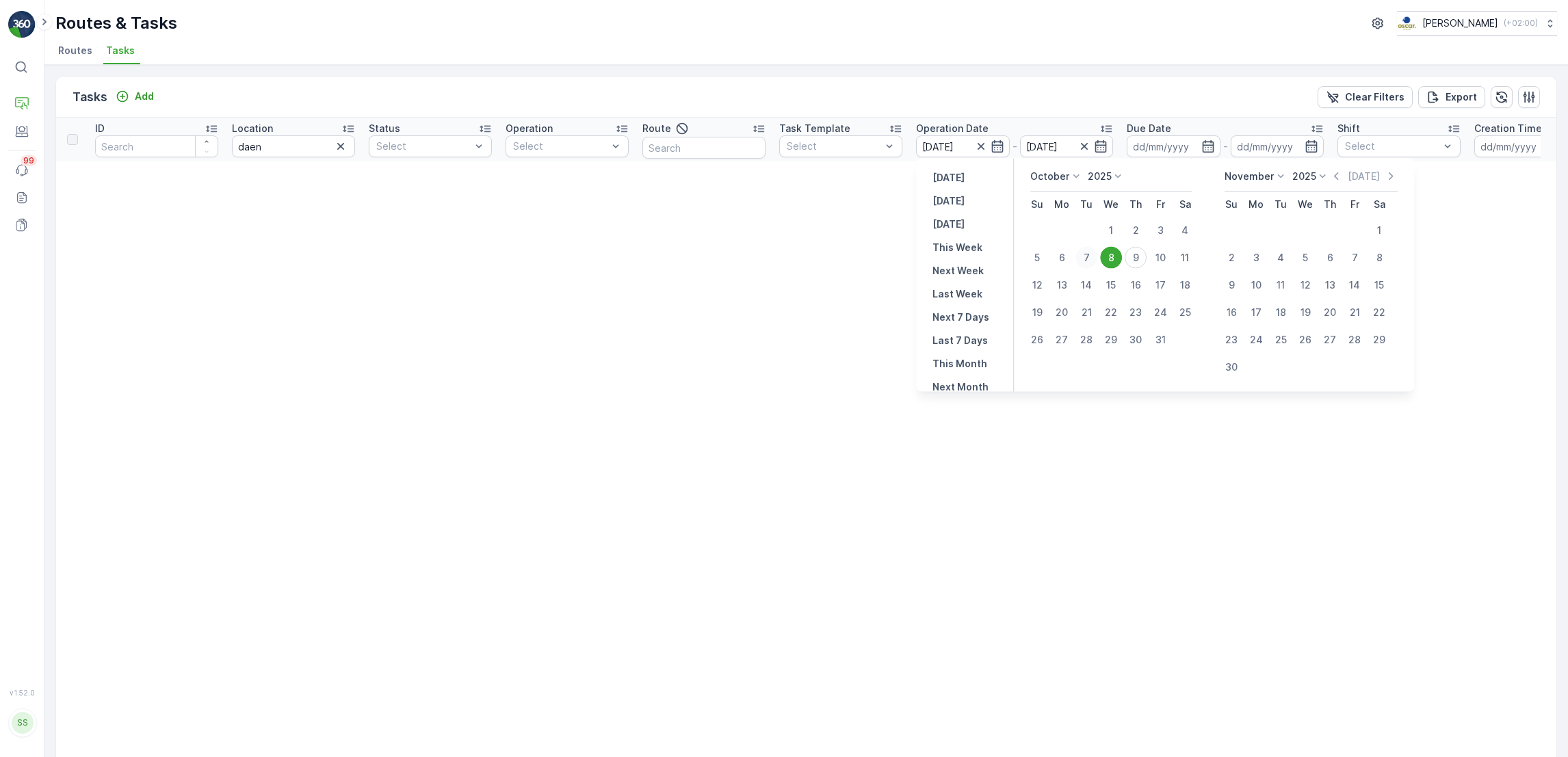
click at [1083, 250] on div "7" at bounding box center [1086, 257] width 22 height 22
type input "07.10.2025"
click at [1083, 250] on div "7" at bounding box center [1086, 257] width 22 height 22
type input "07.10.2025"
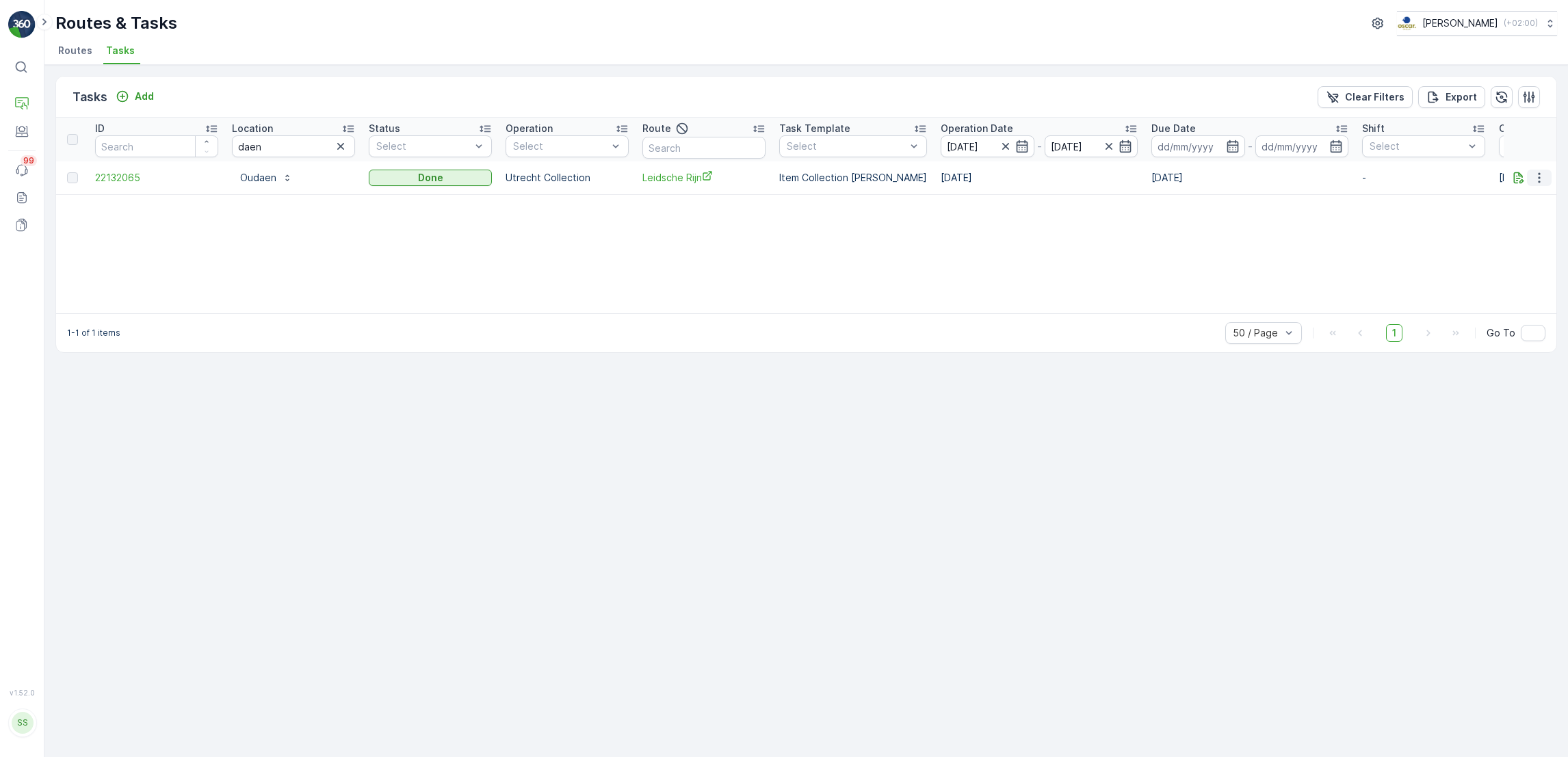
click at [1544, 171] on icon "button" at bounding box center [1539, 178] width 14 height 14
click at [1536, 200] on span "See More Details" at bounding box center [1522, 198] width 79 height 14
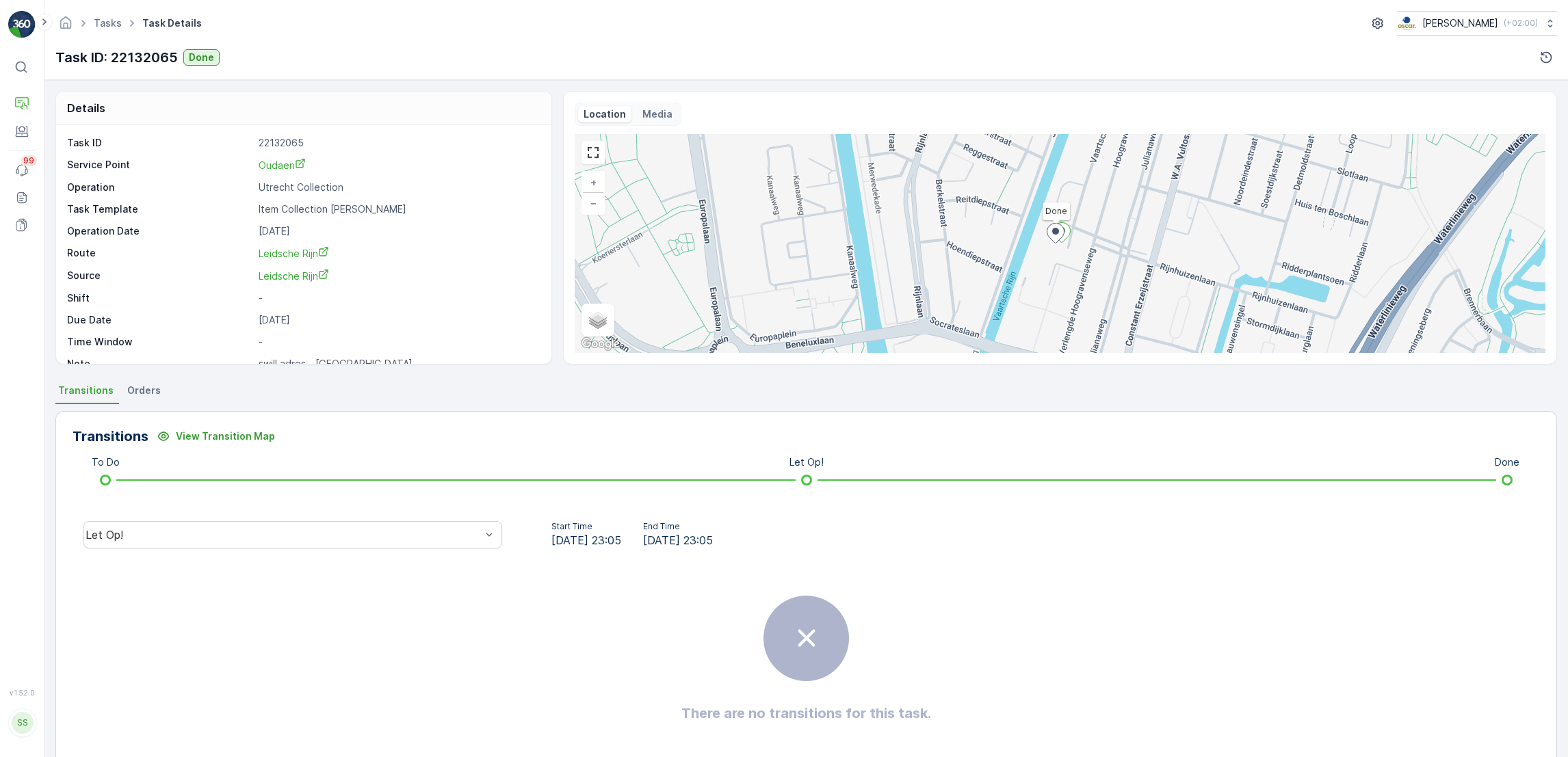
scroll to position [18, 0]
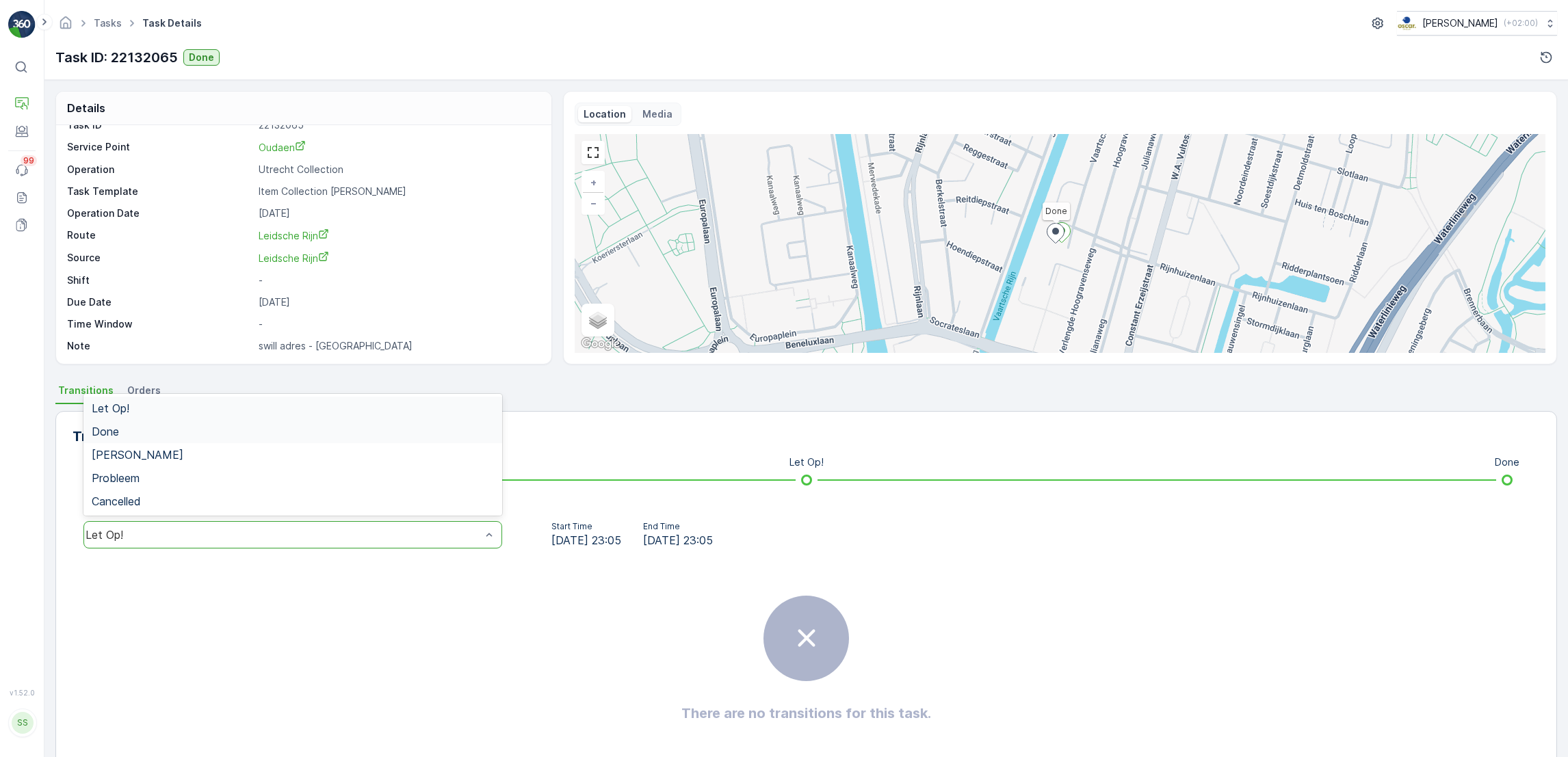
click at [164, 431] on div "Done" at bounding box center [292, 432] width 402 height 12
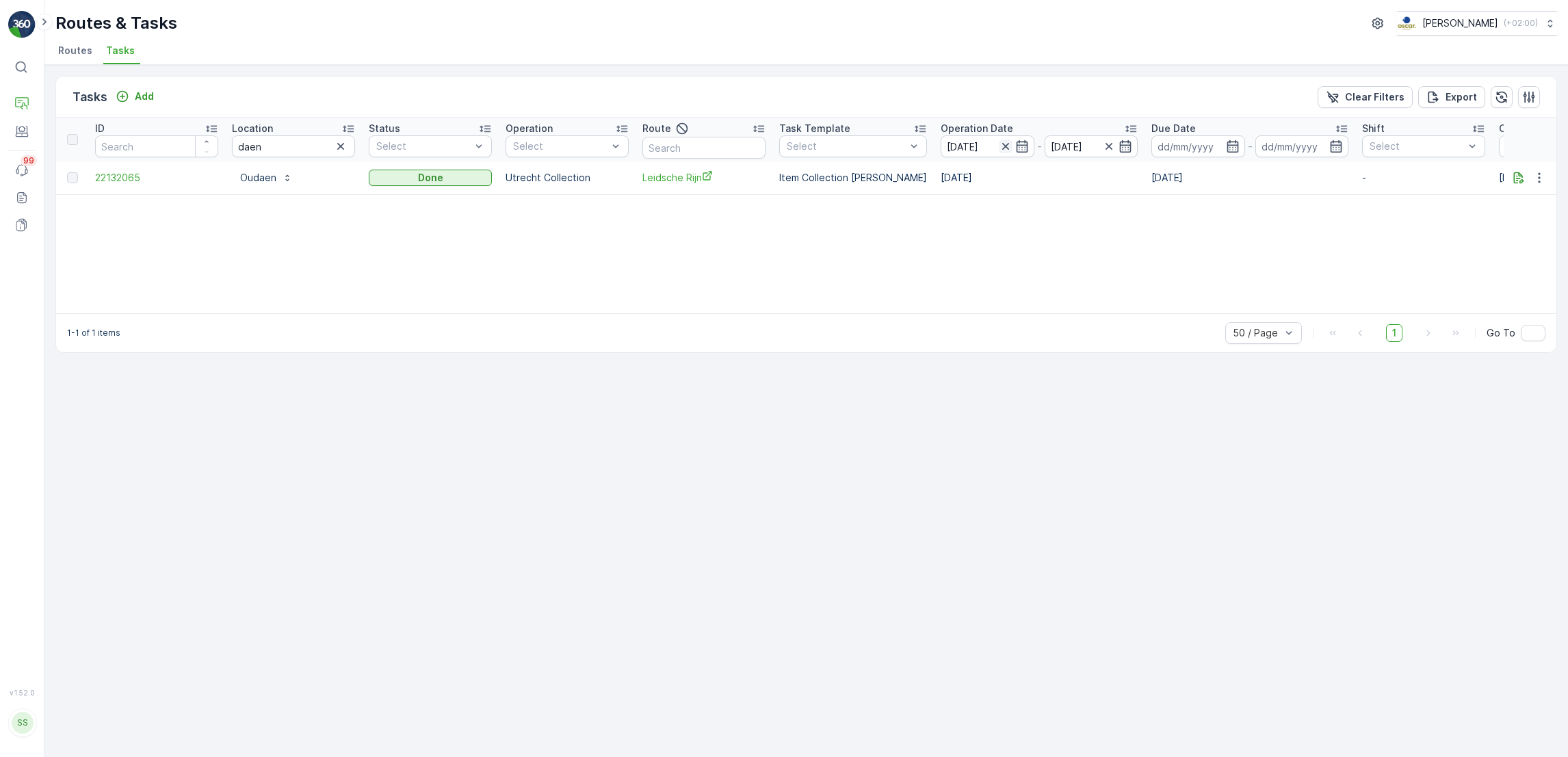
click at [999, 142] on icon "button" at bounding box center [1005, 146] width 14 height 14
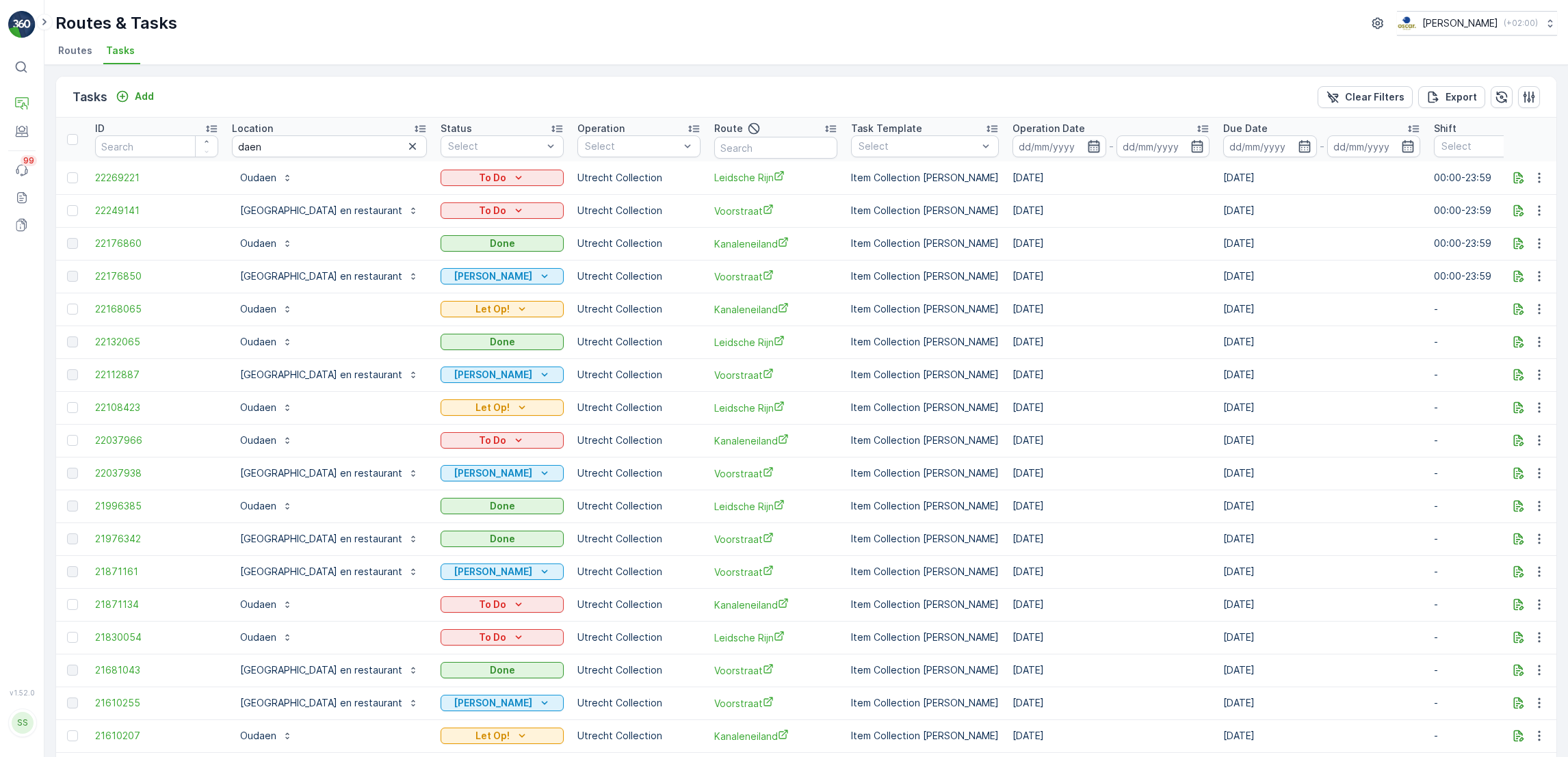
click at [1089, 152] on icon "button" at bounding box center [1093, 146] width 11 height 12
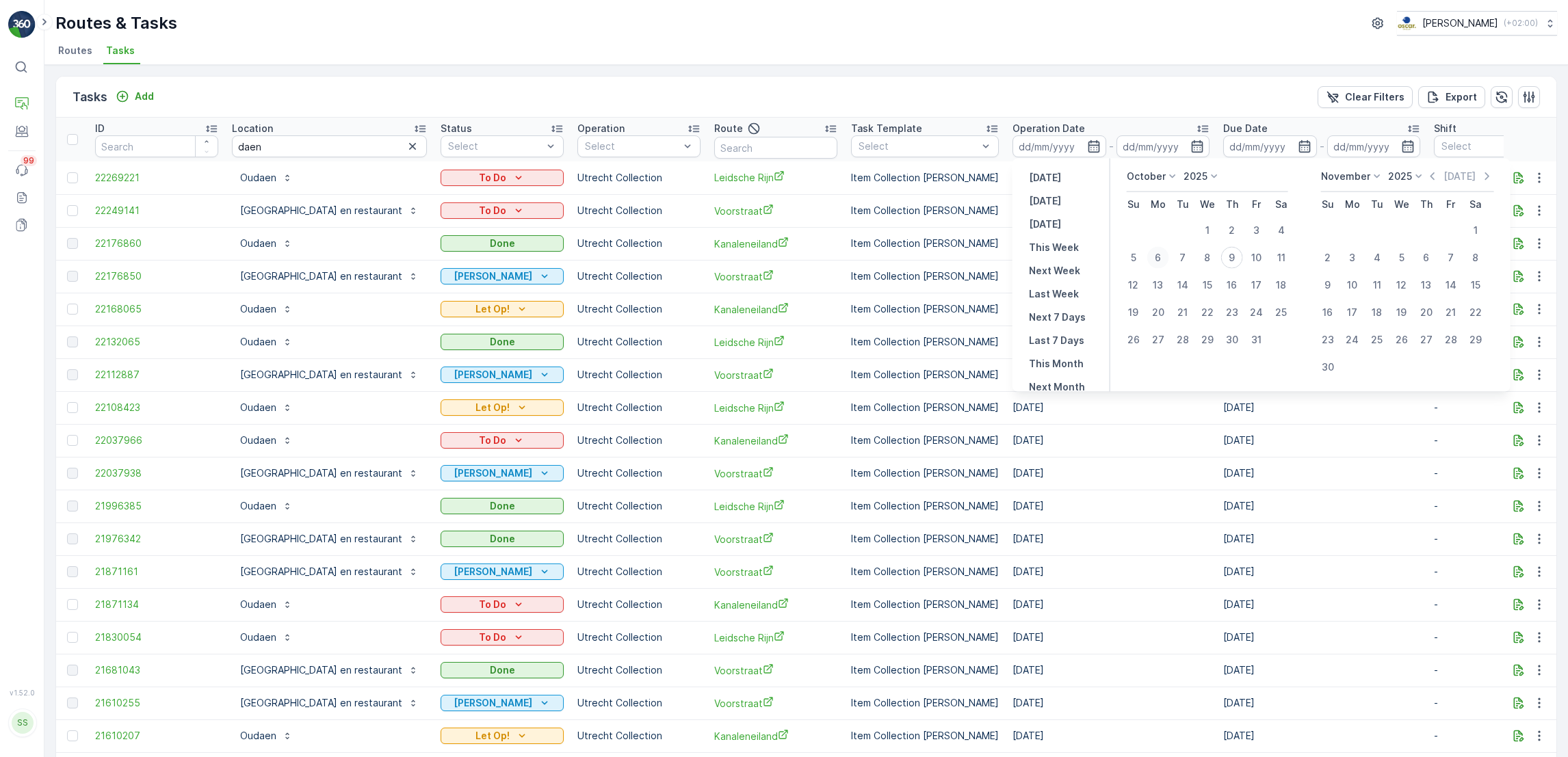
click at [1159, 259] on div "6" at bounding box center [1158, 257] width 22 height 22
type input "06.10.2025"
click at [1180, 257] on div "7" at bounding box center [1183, 257] width 22 height 22
type input "07.10.2025"
click at [1159, 255] on div "6" at bounding box center [1158, 257] width 22 height 22
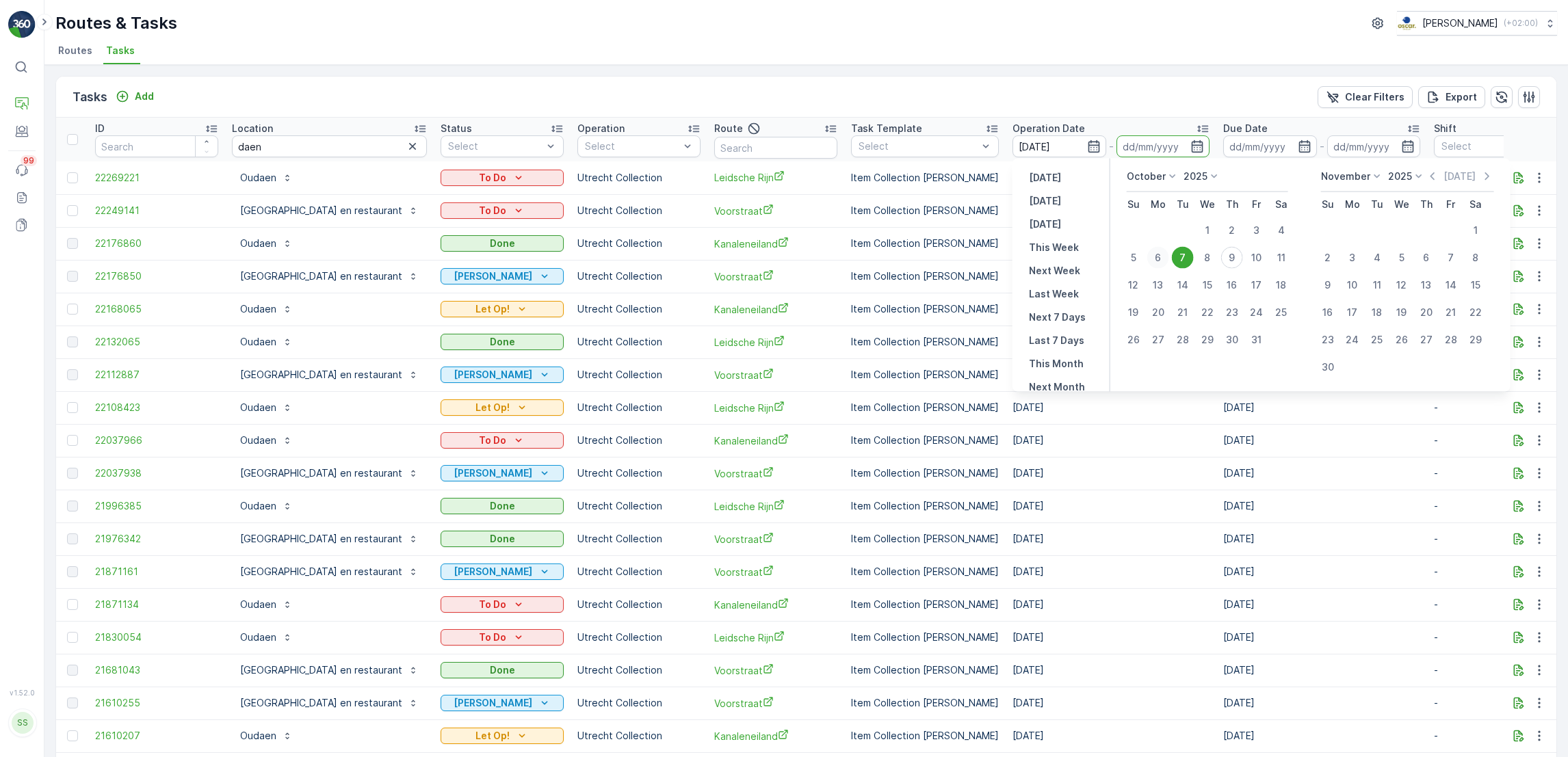
type input "06.10.2025"
click at [1183, 254] on div "7" at bounding box center [1183, 257] width 22 height 22
type input "07.10.2025"
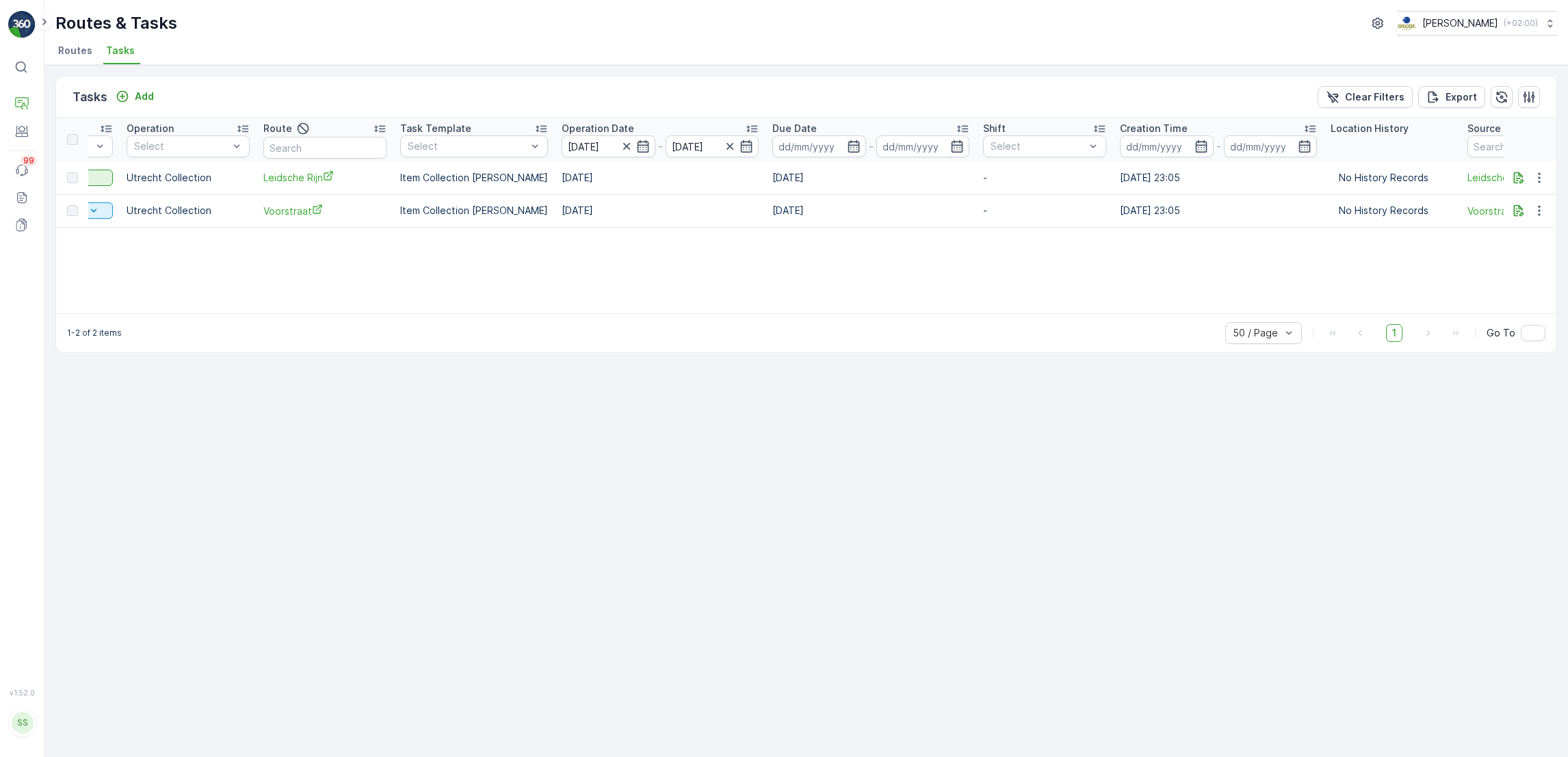
scroll to position [0, 513]
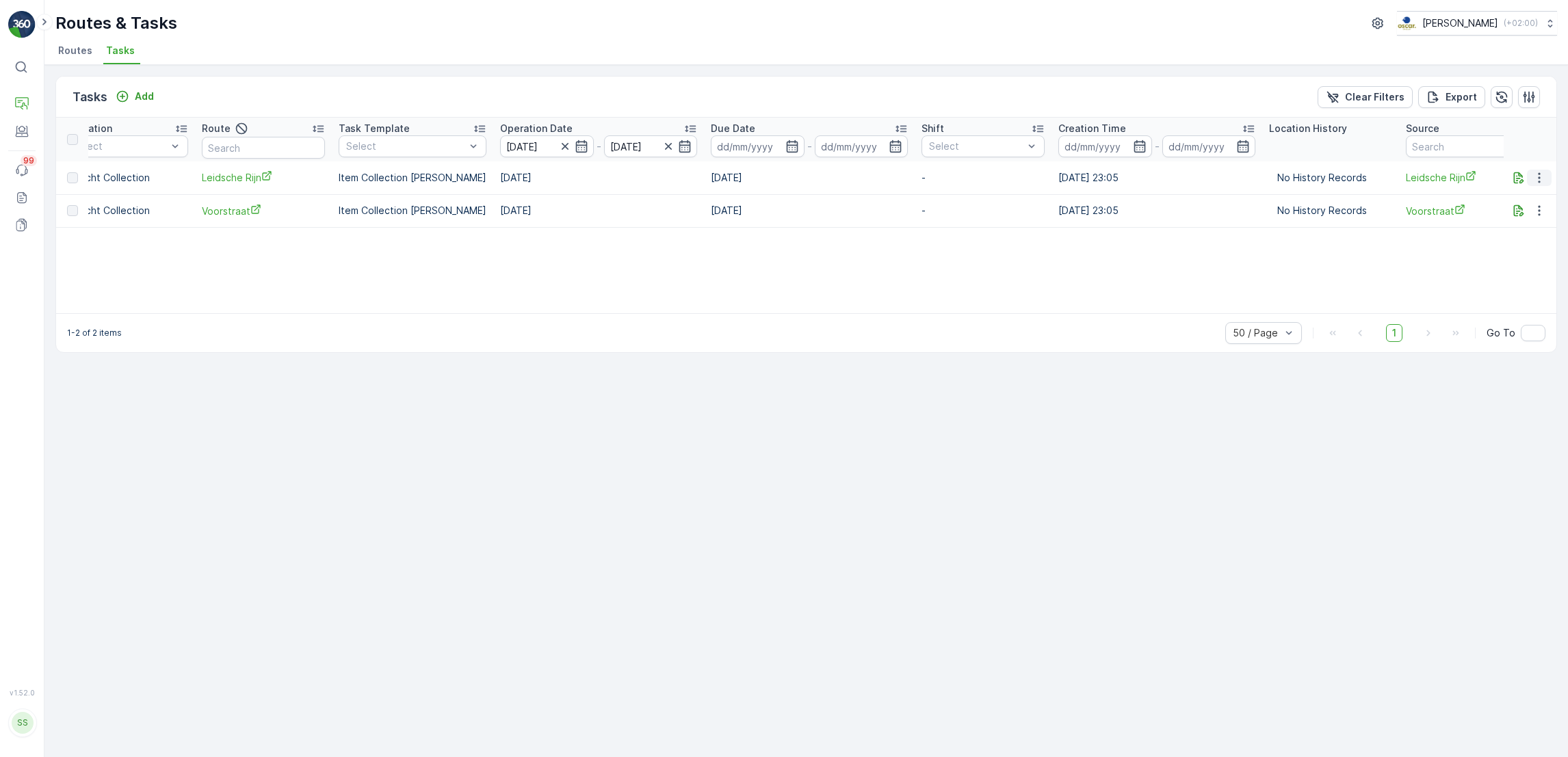
click at [1538, 174] on icon "button" at bounding box center [1538, 177] width 2 height 10
click at [1538, 193] on span "See More Details" at bounding box center [1522, 198] width 79 height 14
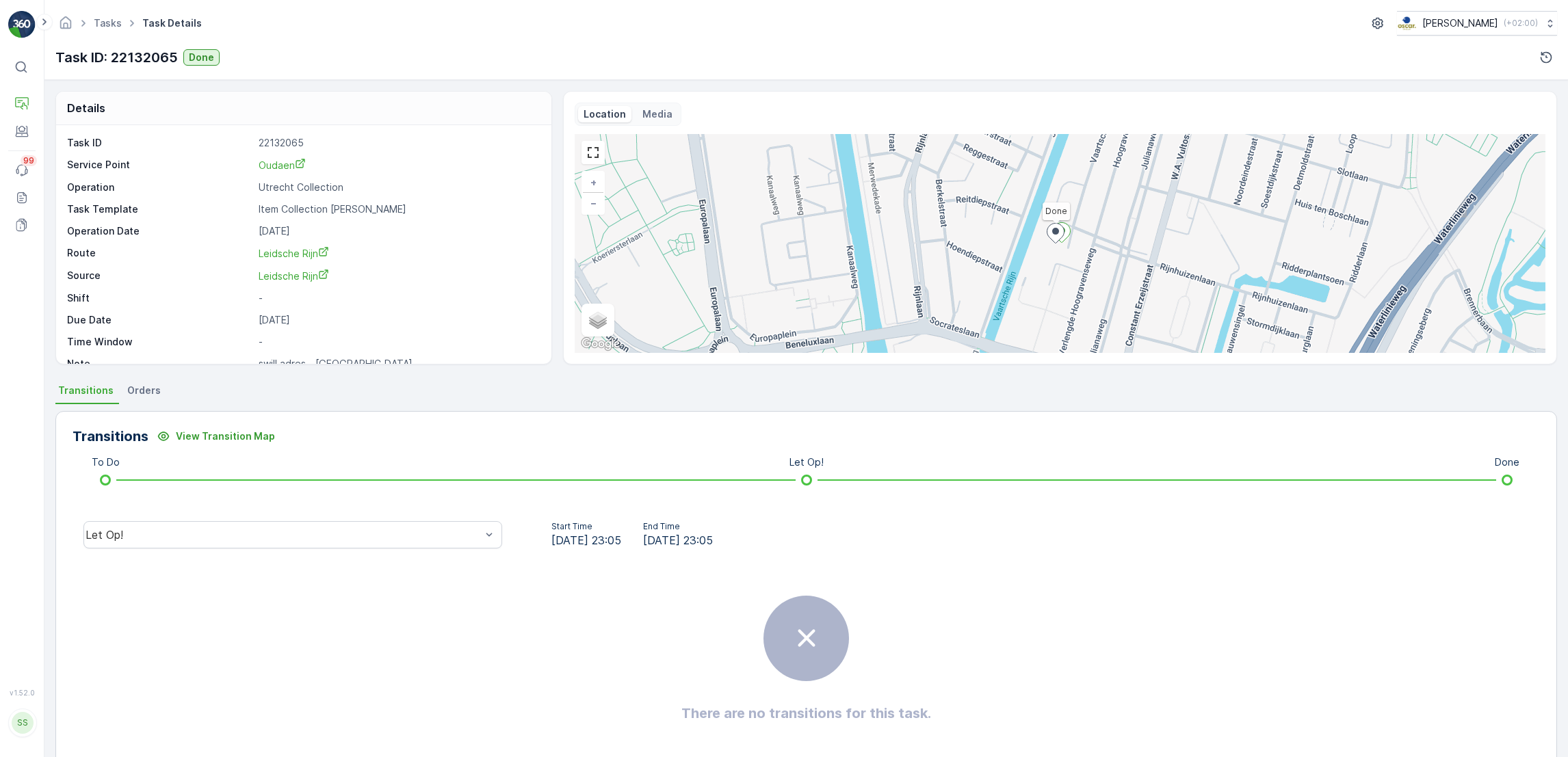
scroll to position [18, 0]
click at [130, 385] on span "Orders" at bounding box center [144, 391] width 34 height 14
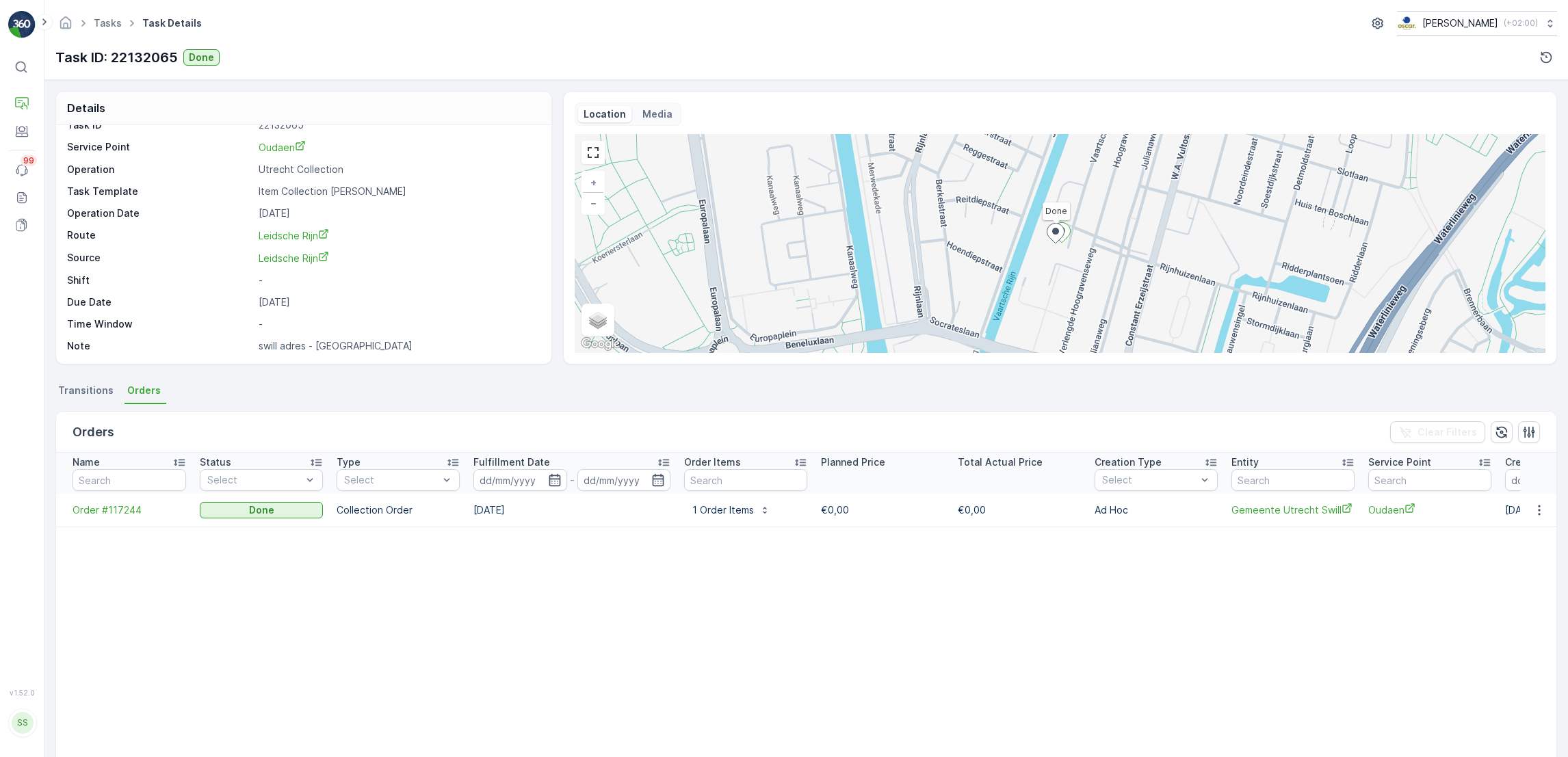
click at [85, 389] on span "Transitions" at bounding box center [85, 391] width 56 height 14
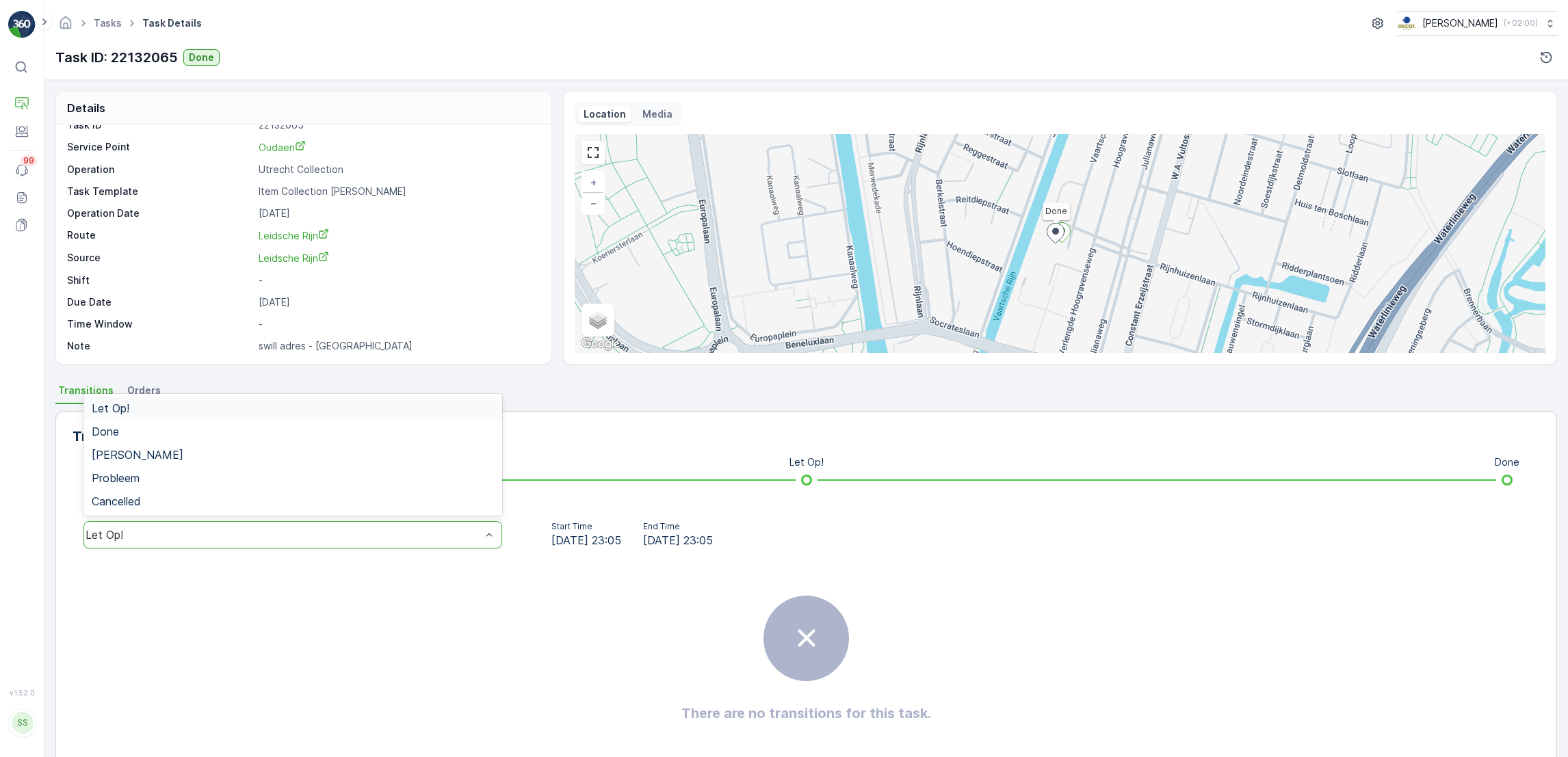
click at [171, 542] on div "Let Op!" at bounding box center [293, 535] width 419 height 27
click at [169, 433] on div "Done" at bounding box center [292, 432] width 402 height 12
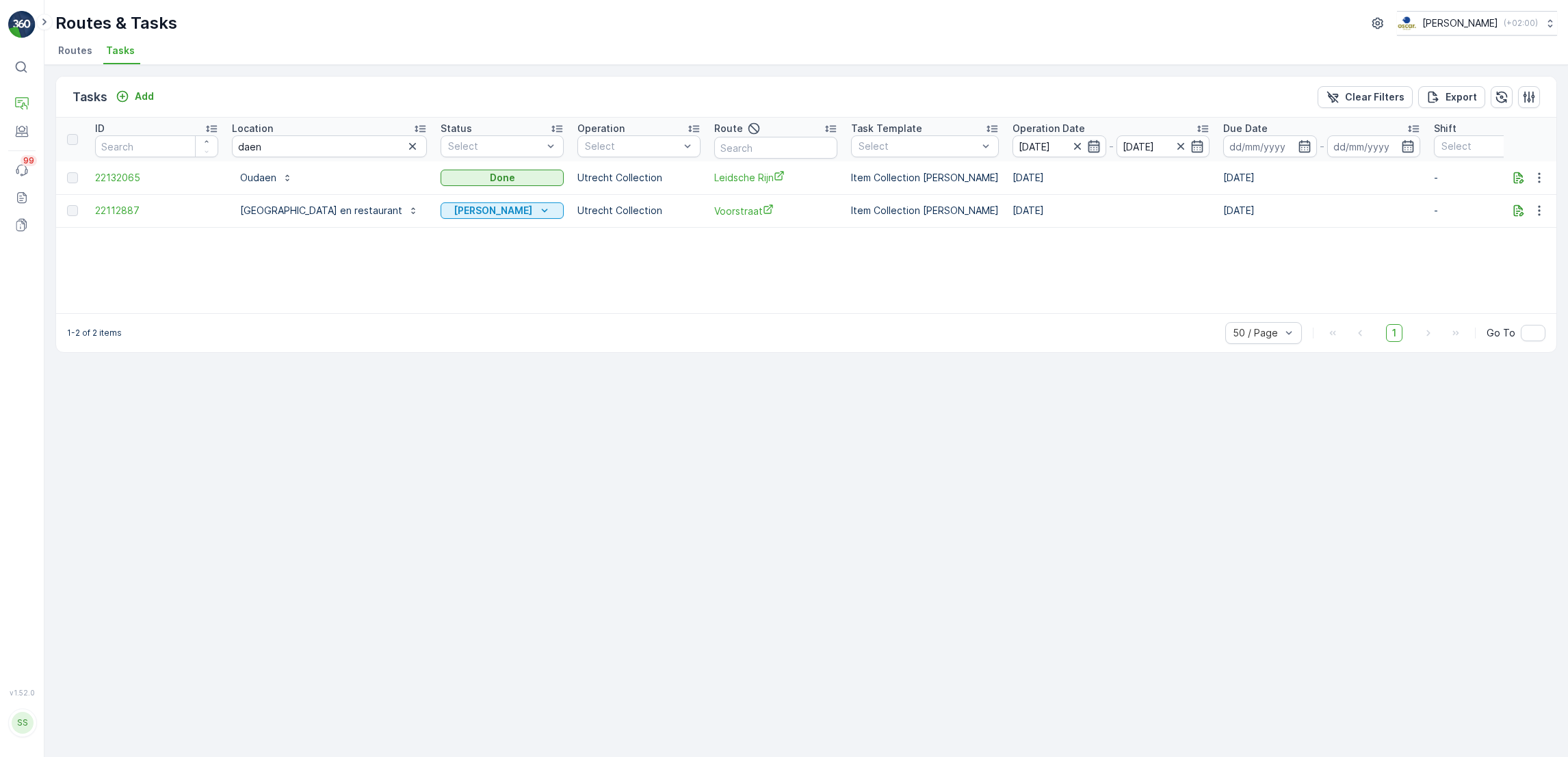
click at [1090, 149] on icon "button" at bounding box center [1094, 146] width 14 height 14
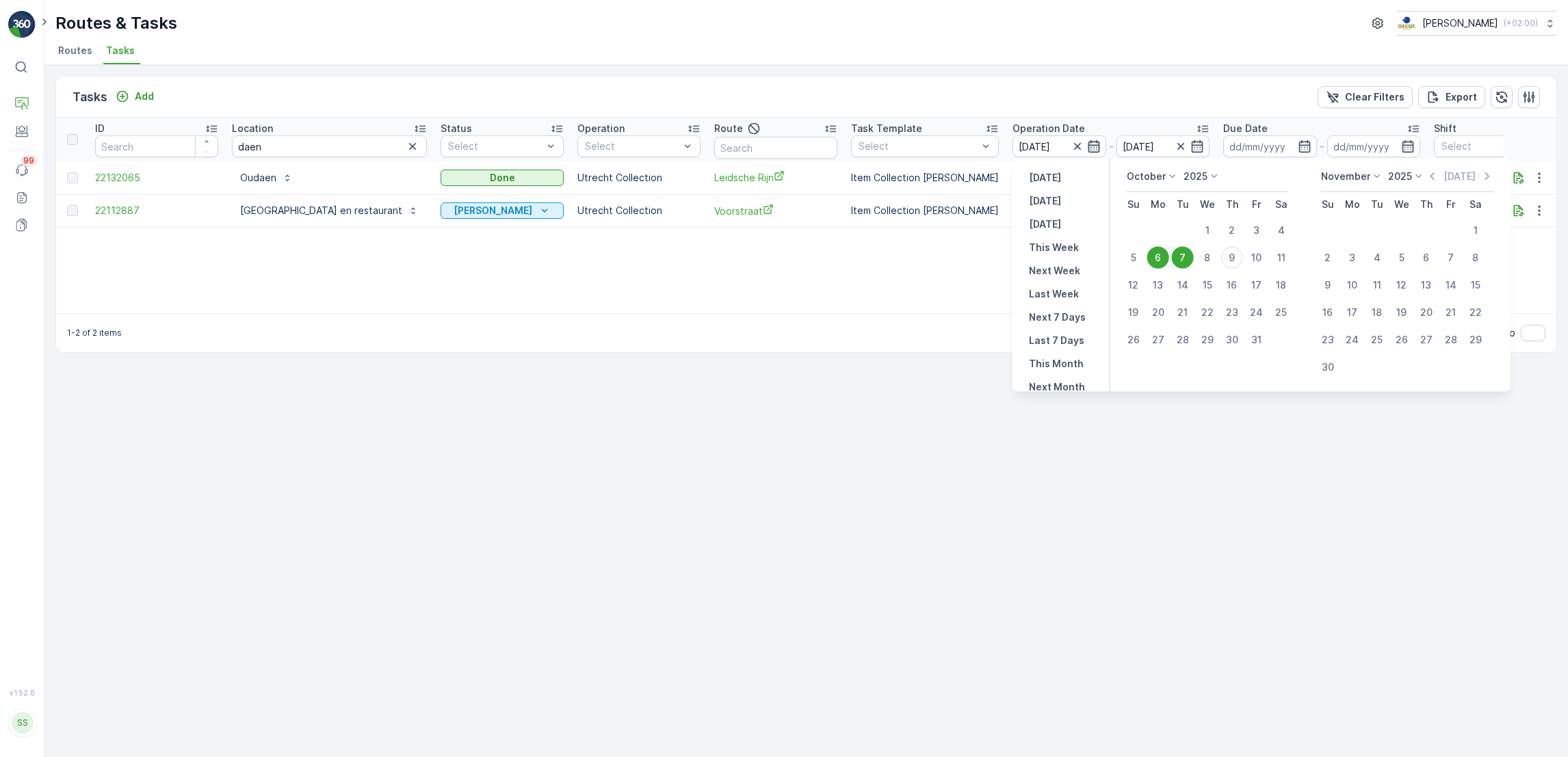
click at [1090, 149] on icon "button" at bounding box center [1094, 146] width 14 height 14
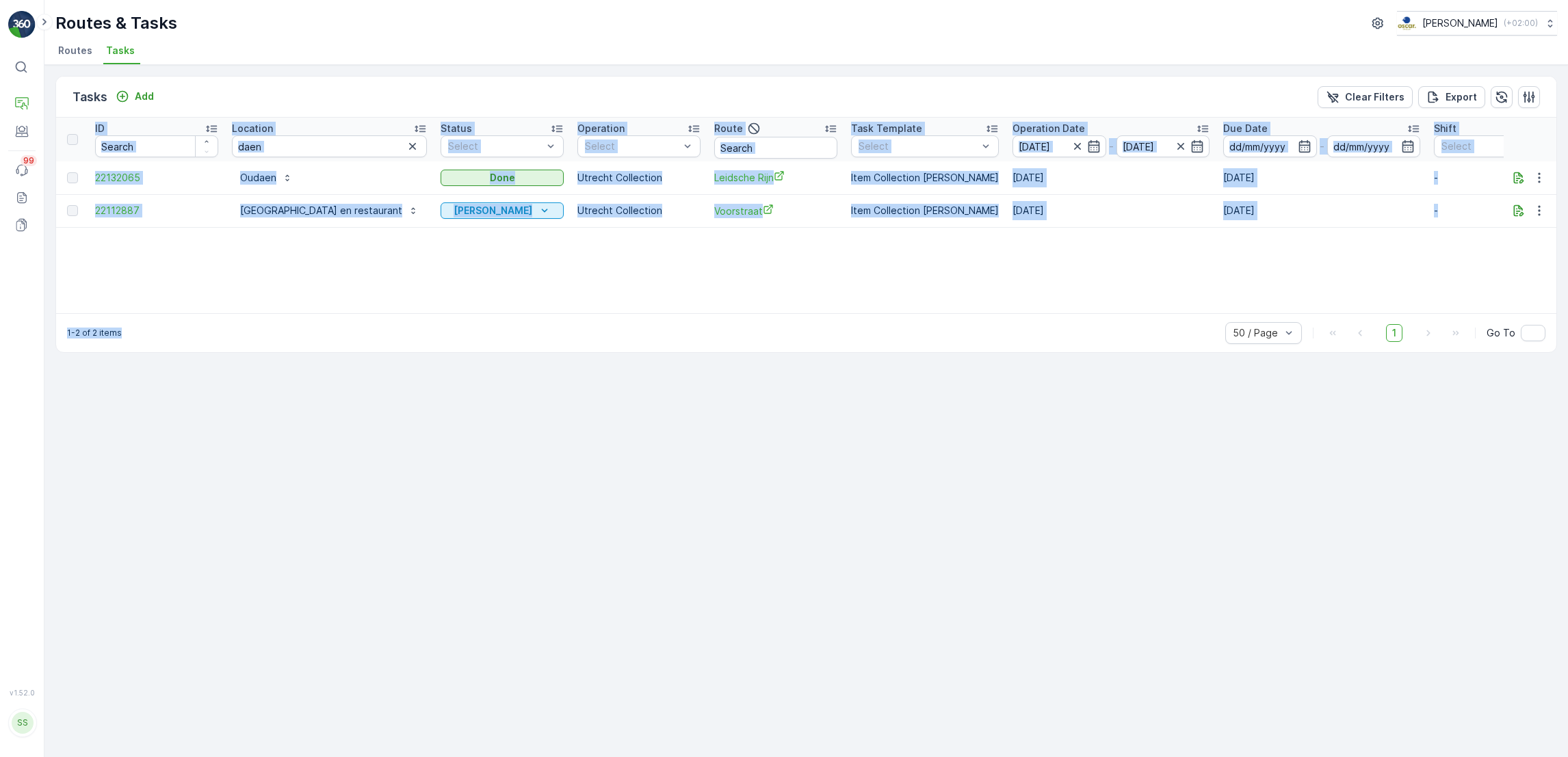
drag, startPoint x: 1086, startPoint y: 248, endPoint x: 1204, endPoint y: 353, distance: 158.0
click at [1204, 353] on div "Tasks Add Clear Filters Export ID Location daen Status Select Operation Select …" at bounding box center [806, 215] width 1502 height 277
drag, startPoint x: 1204, startPoint y: 353, endPoint x: 1070, endPoint y: 276, distance: 154.5
click at [1070, 276] on div "ID Location daen Status Select Operation Select Route Task Template Select Oper…" at bounding box center [806, 215] width 1500 height 196
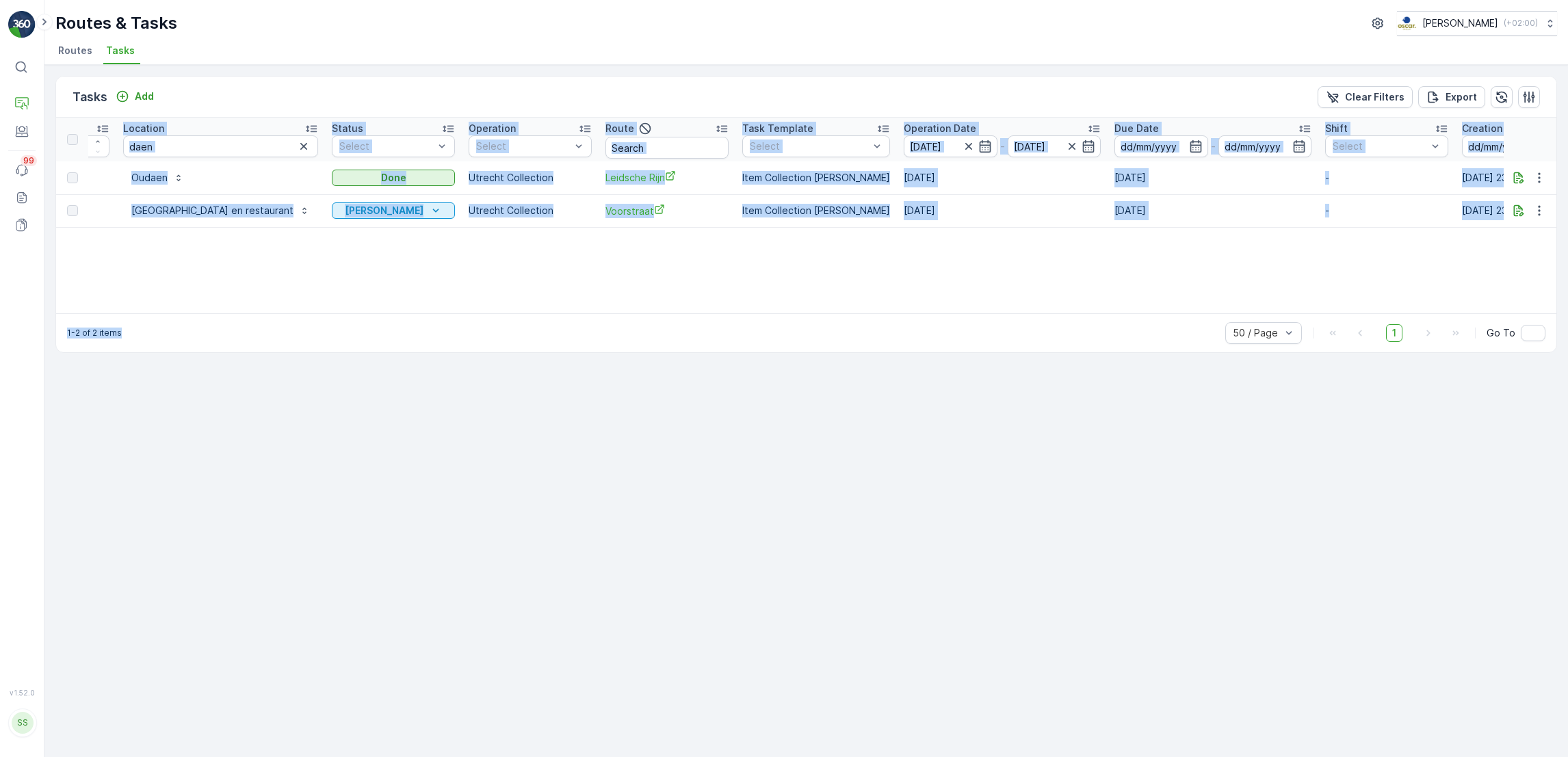
scroll to position [0, 111]
click at [1019, 247] on div "ID Location daen Status Select Operation Select Route Task Template Select Oper…" at bounding box center [806, 215] width 1500 height 196
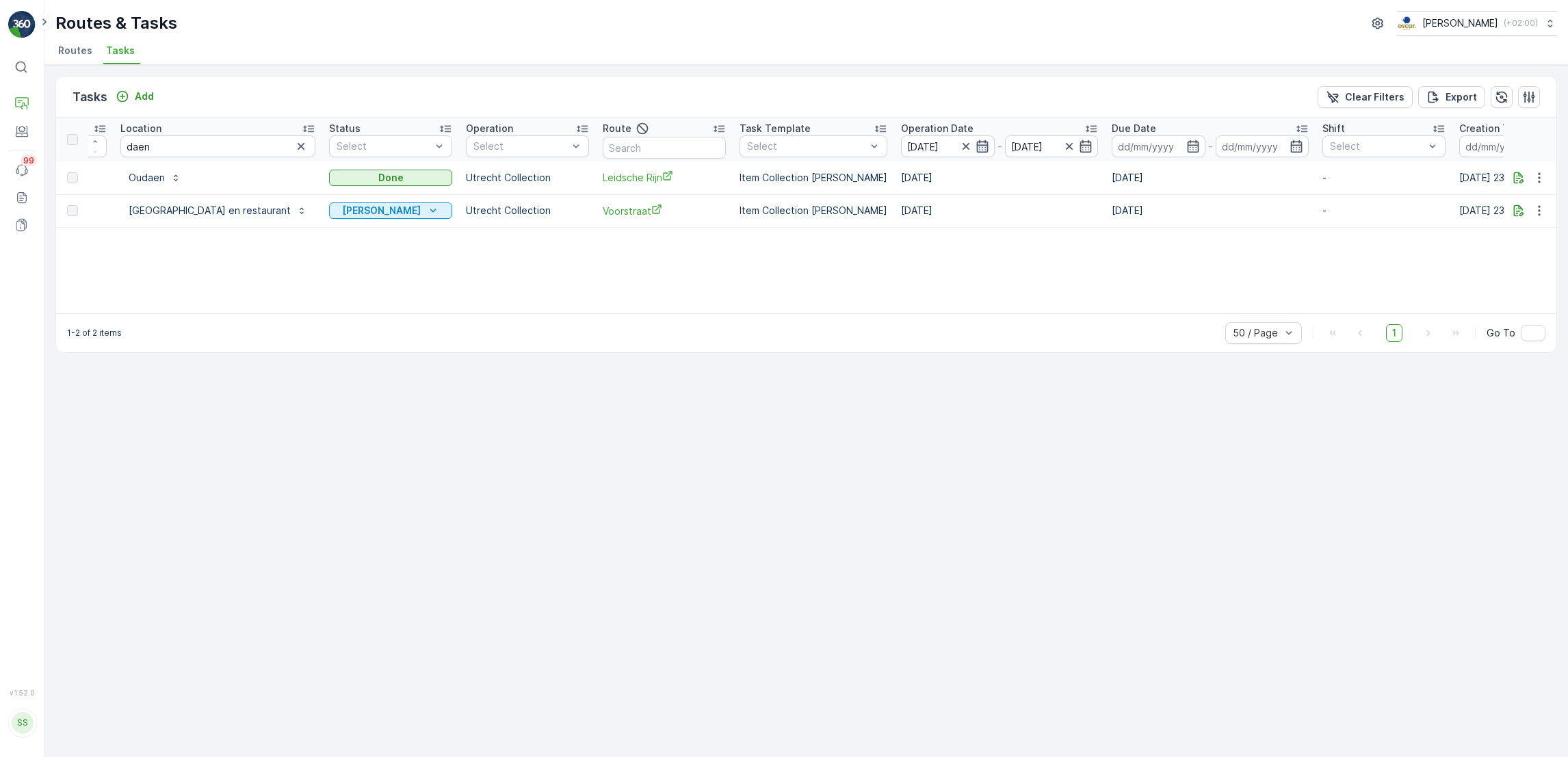
click at [976, 140] on icon "button" at bounding box center [982, 146] width 14 height 14
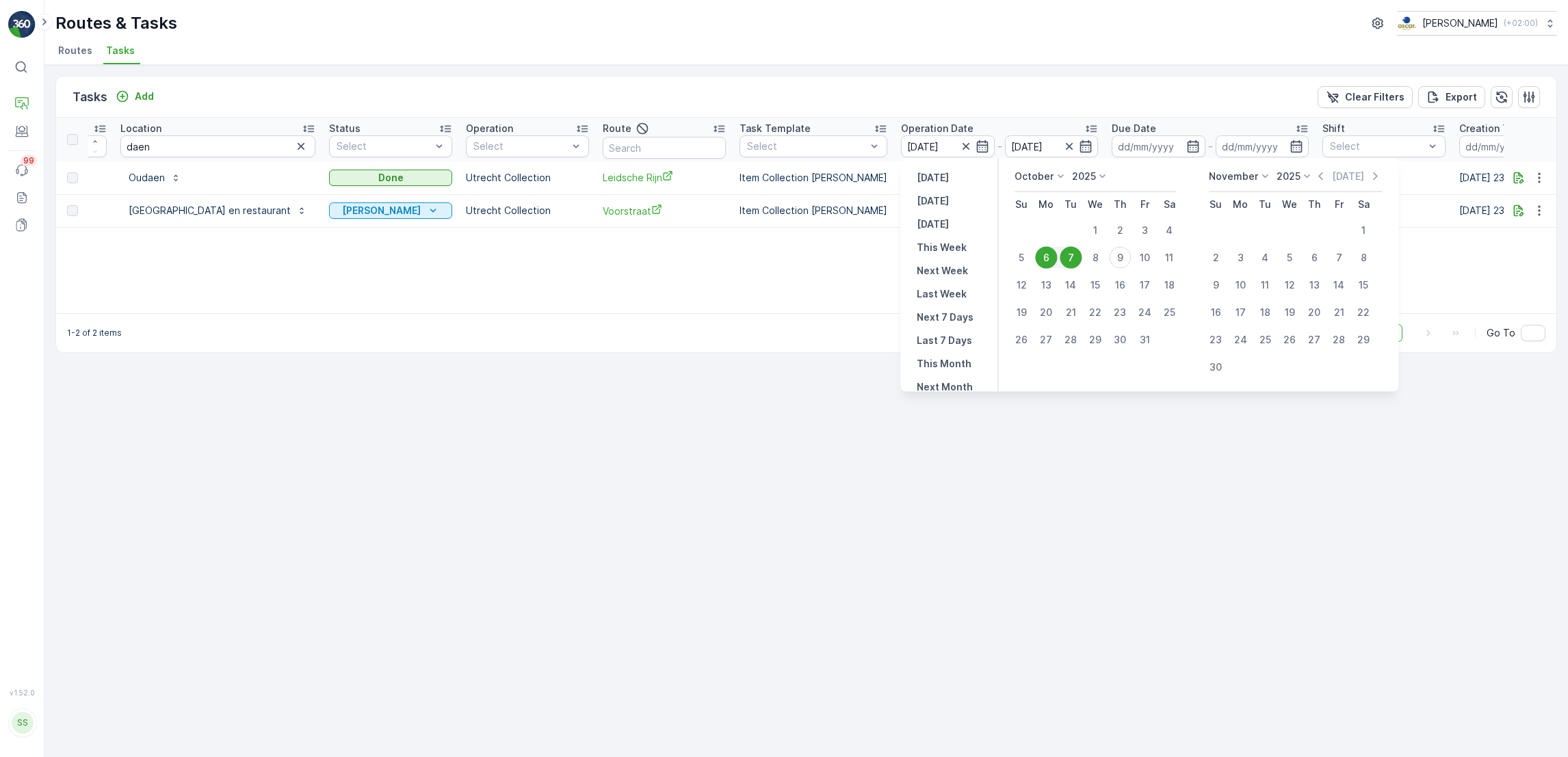
click at [1072, 254] on div "7" at bounding box center [1070, 257] width 22 height 22
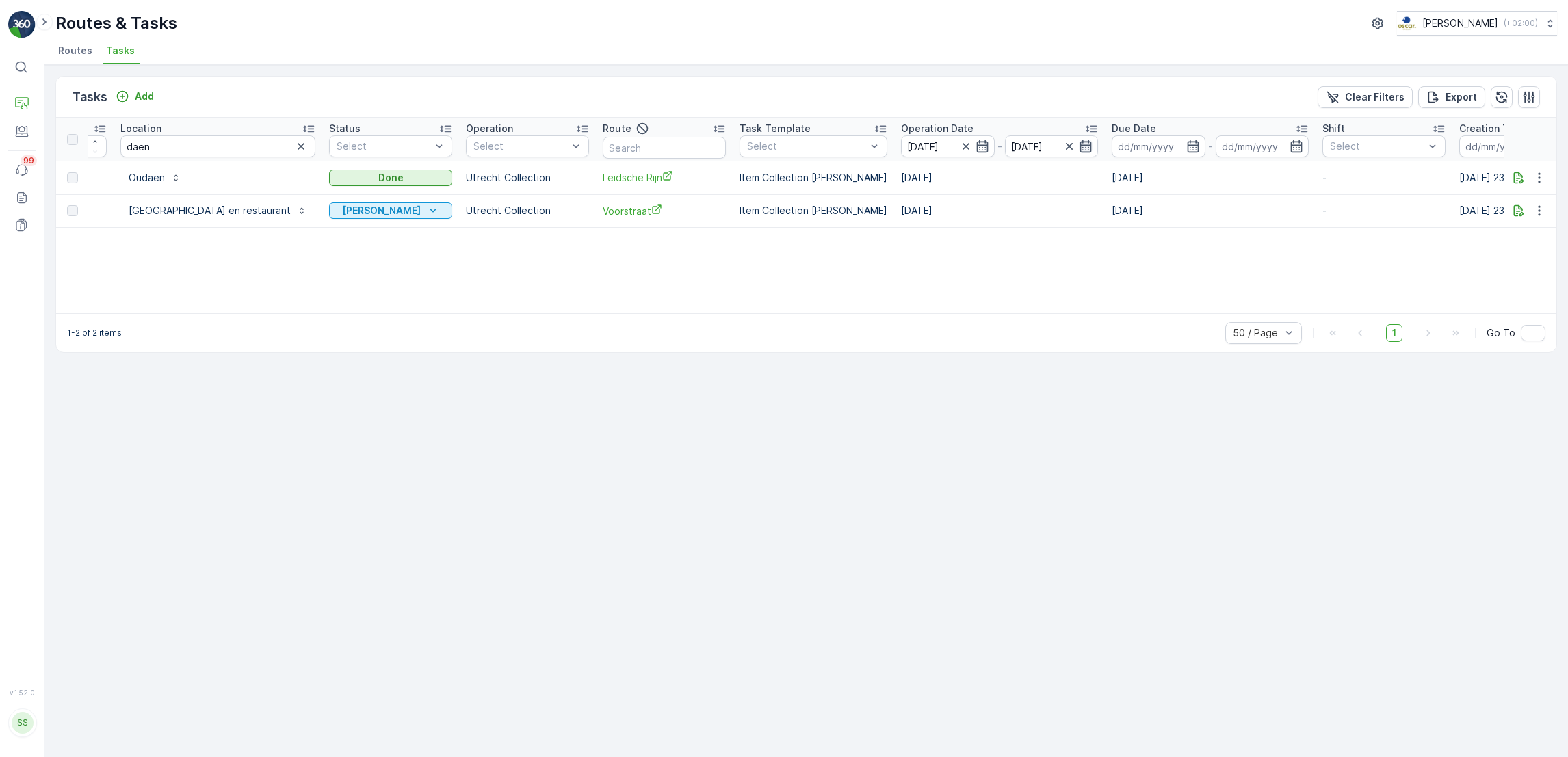
click at [1080, 149] on icon "button" at bounding box center [1085, 146] width 11 height 12
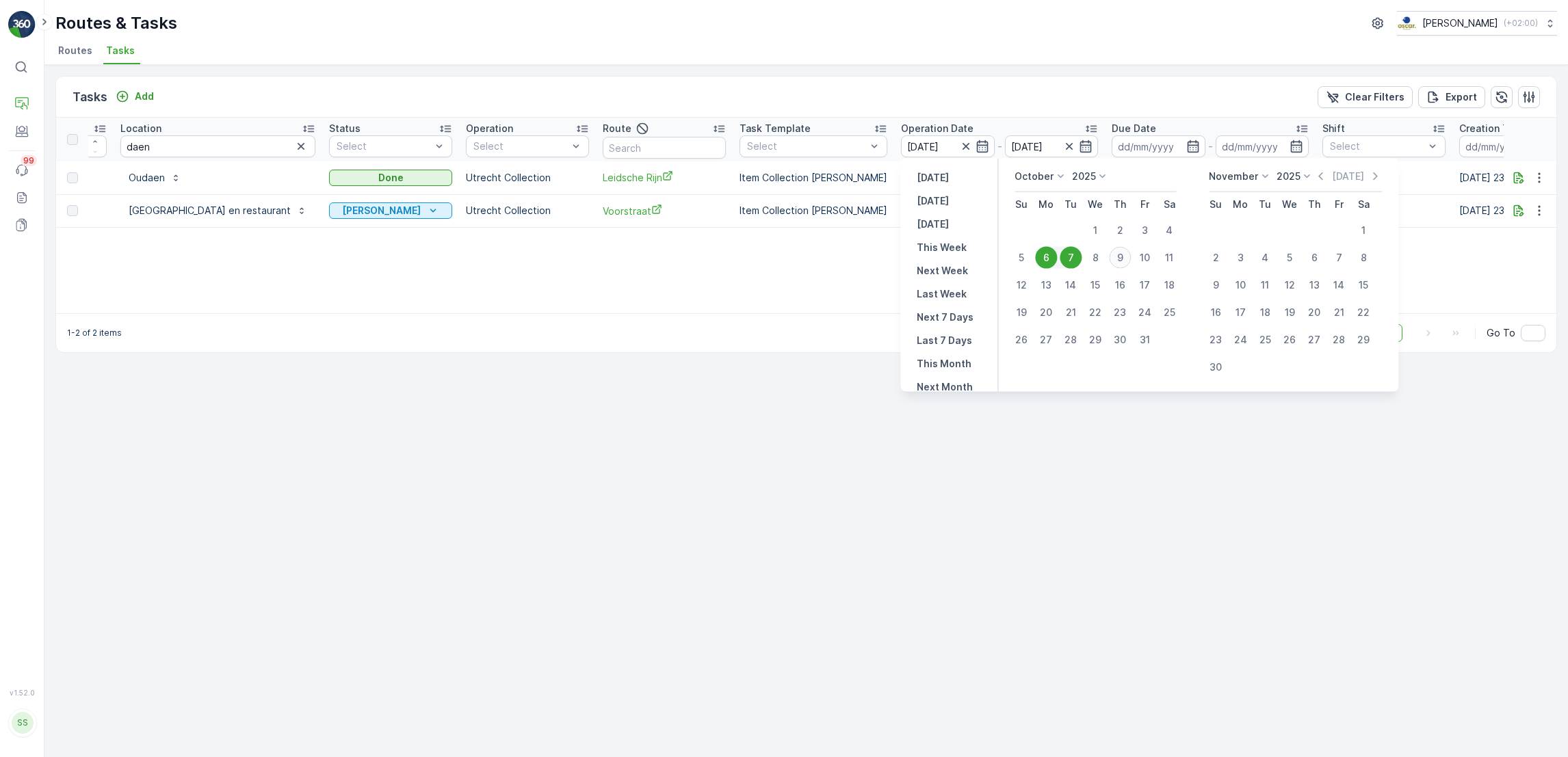
click at [1119, 259] on div "9" at bounding box center [1119, 257] width 22 height 22
type input "[DATE]"
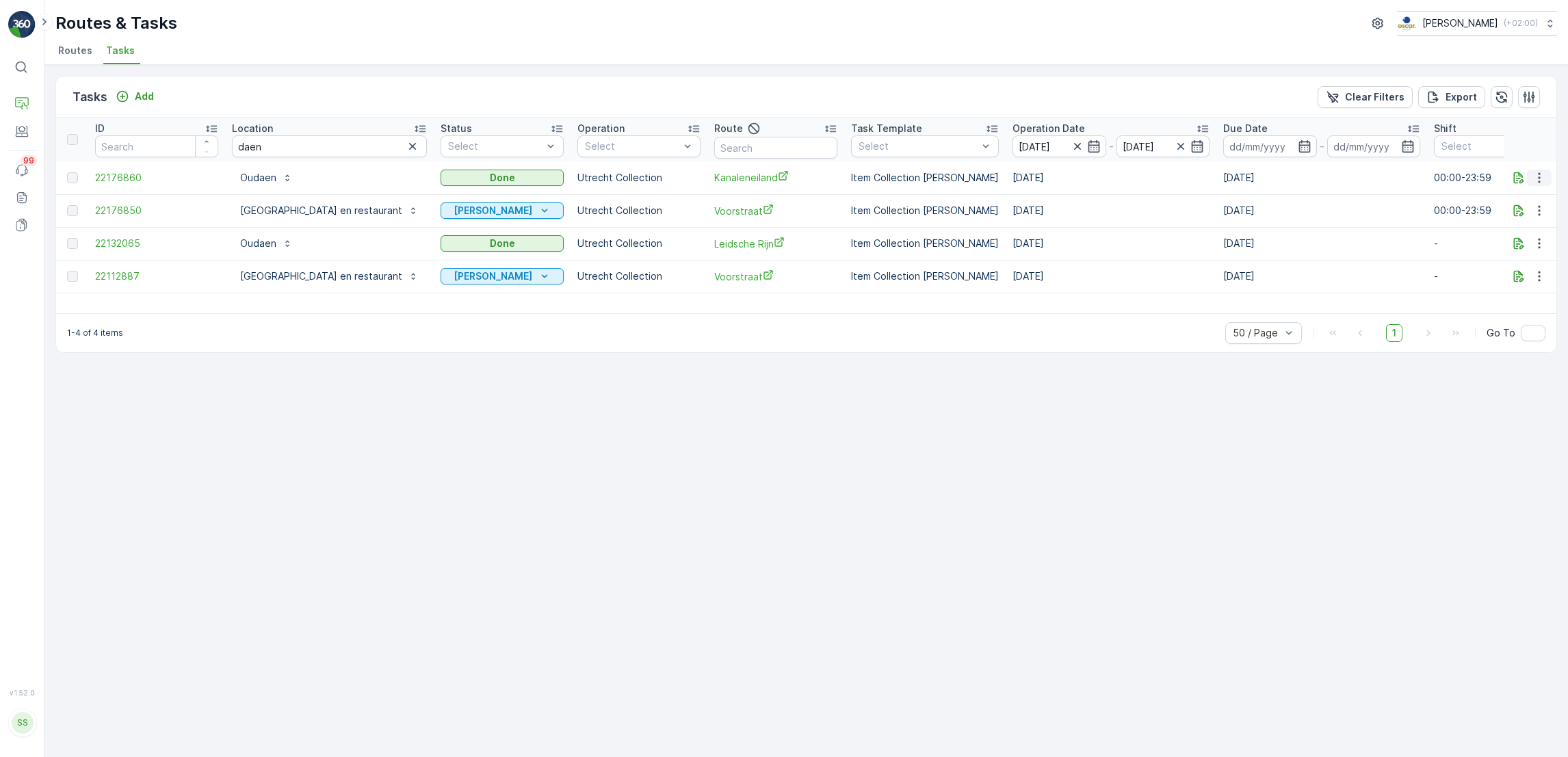
click at [1538, 176] on icon "button" at bounding box center [1539, 178] width 14 height 14
click at [1530, 194] on span "See More Details" at bounding box center [1522, 198] width 79 height 14
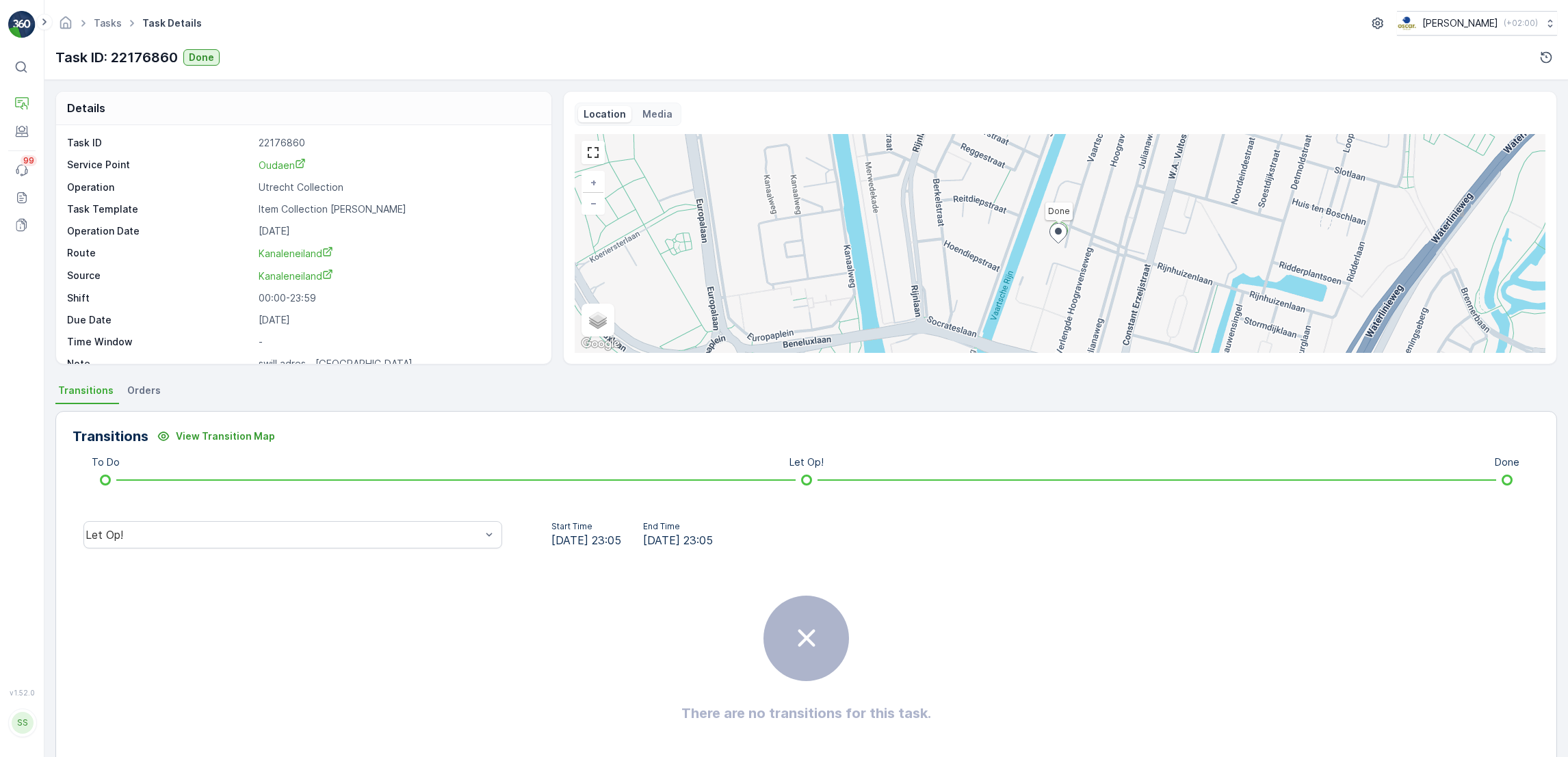
scroll to position [18, 0]
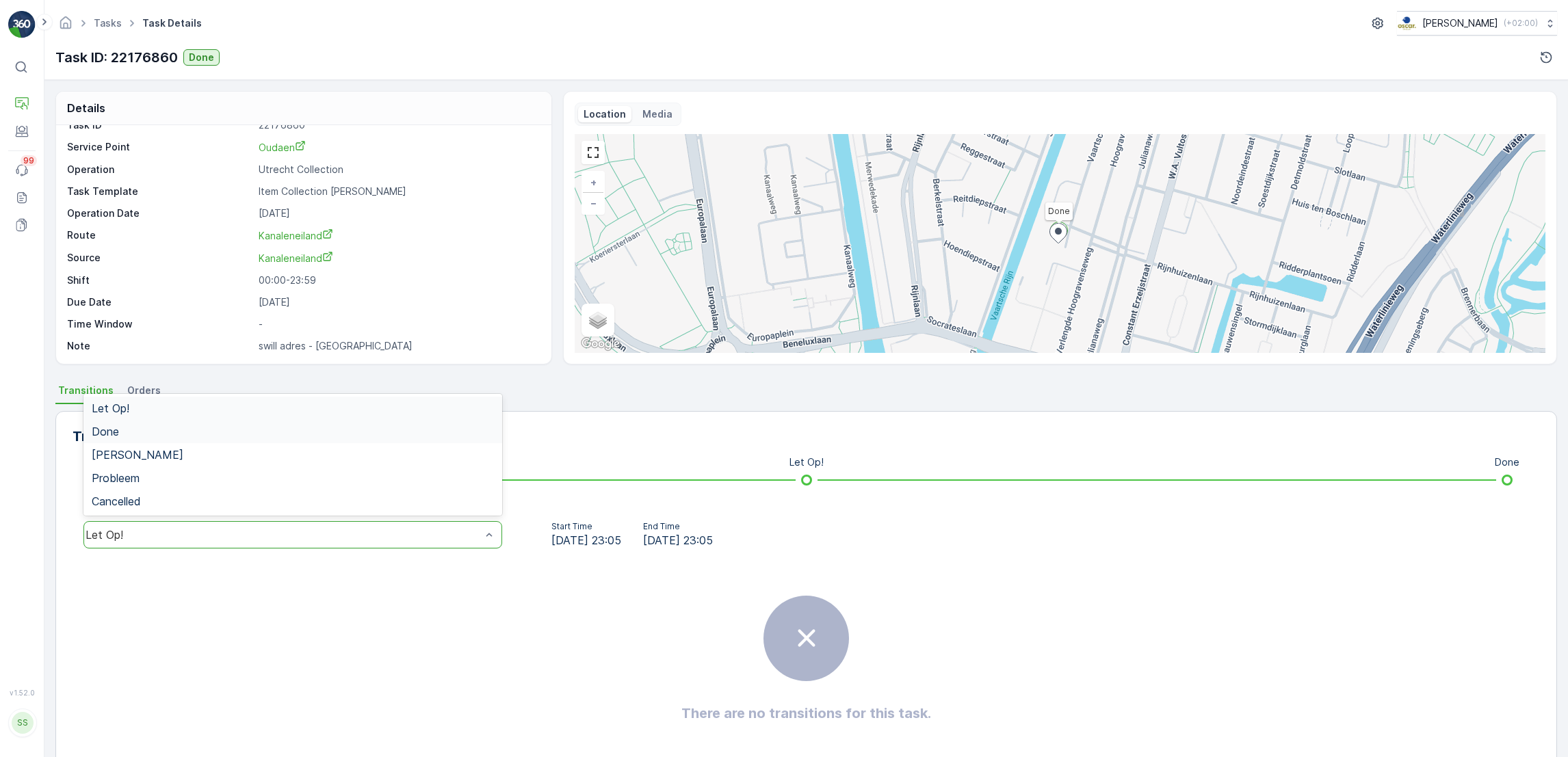
click at [187, 435] on div "Done" at bounding box center [292, 432] width 402 height 12
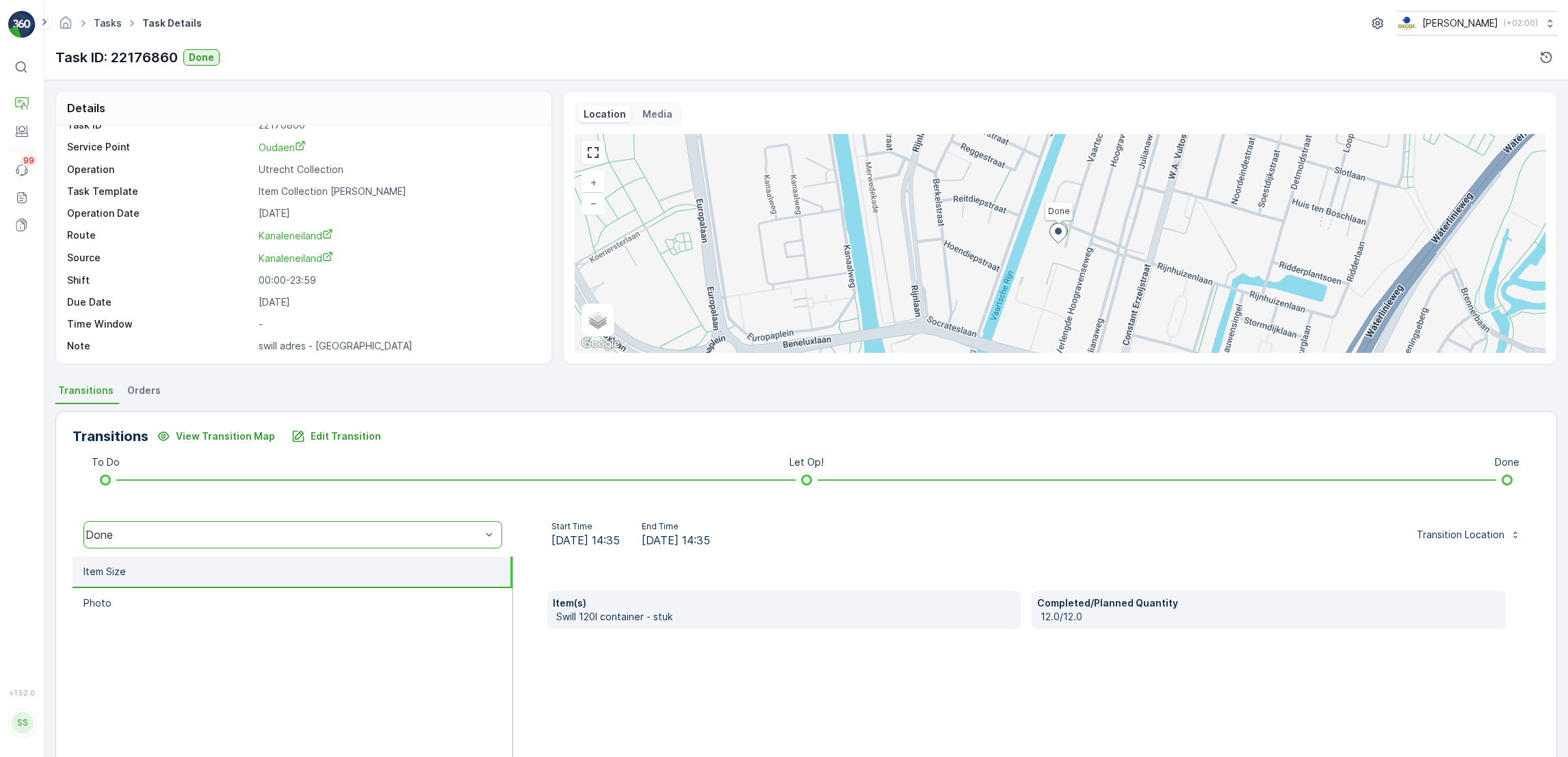
click at [113, 25] on link "Tasks" at bounding box center [107, 22] width 28 height 11
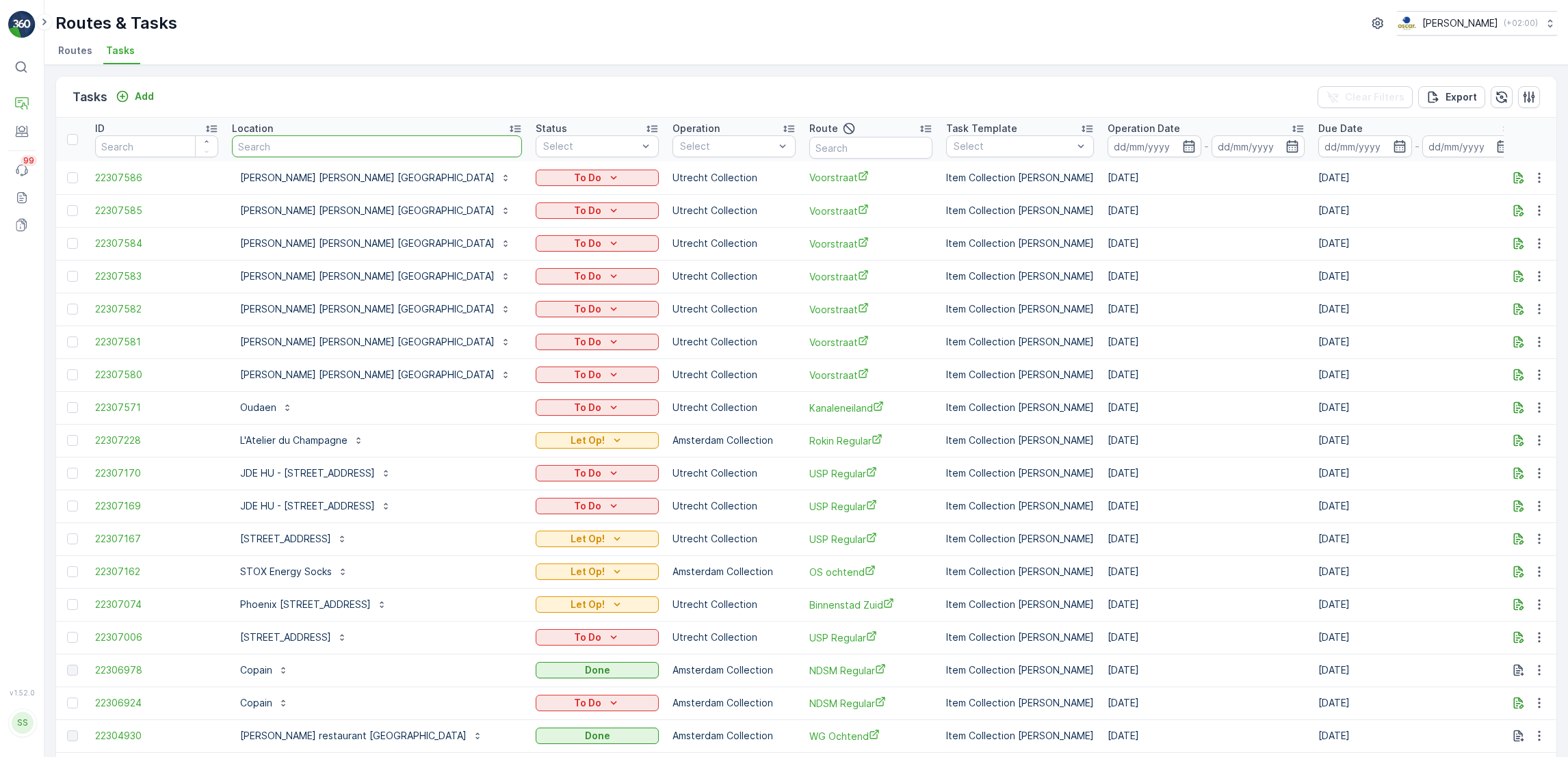
click at [353, 144] on input "text" at bounding box center [376, 146] width 290 height 22
type input "barbette"
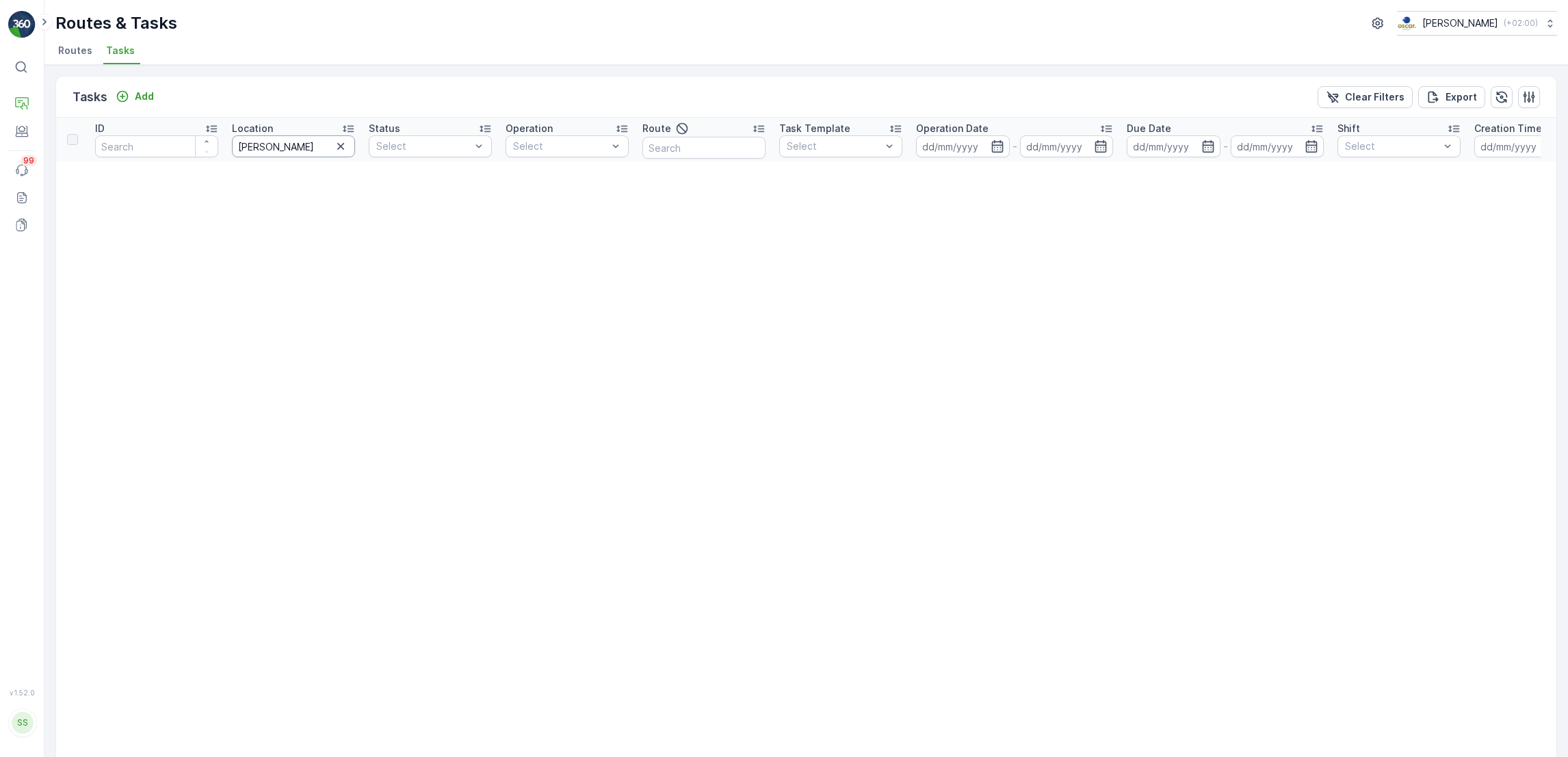
click at [291, 144] on input "barbette" at bounding box center [293, 146] width 123 height 22
type input "bar"
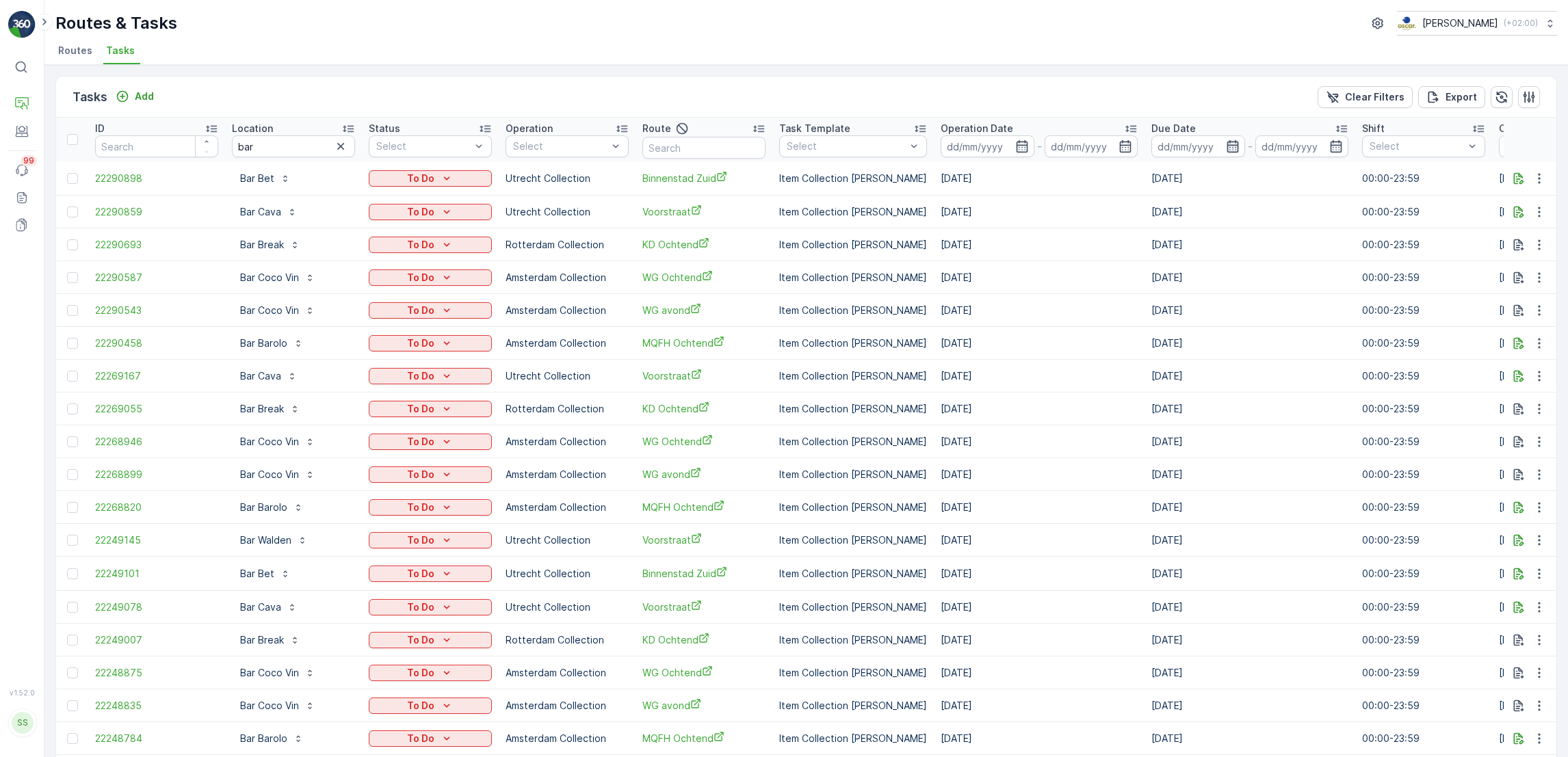
click at [1226, 149] on icon "button" at bounding box center [1233, 146] width 14 height 14
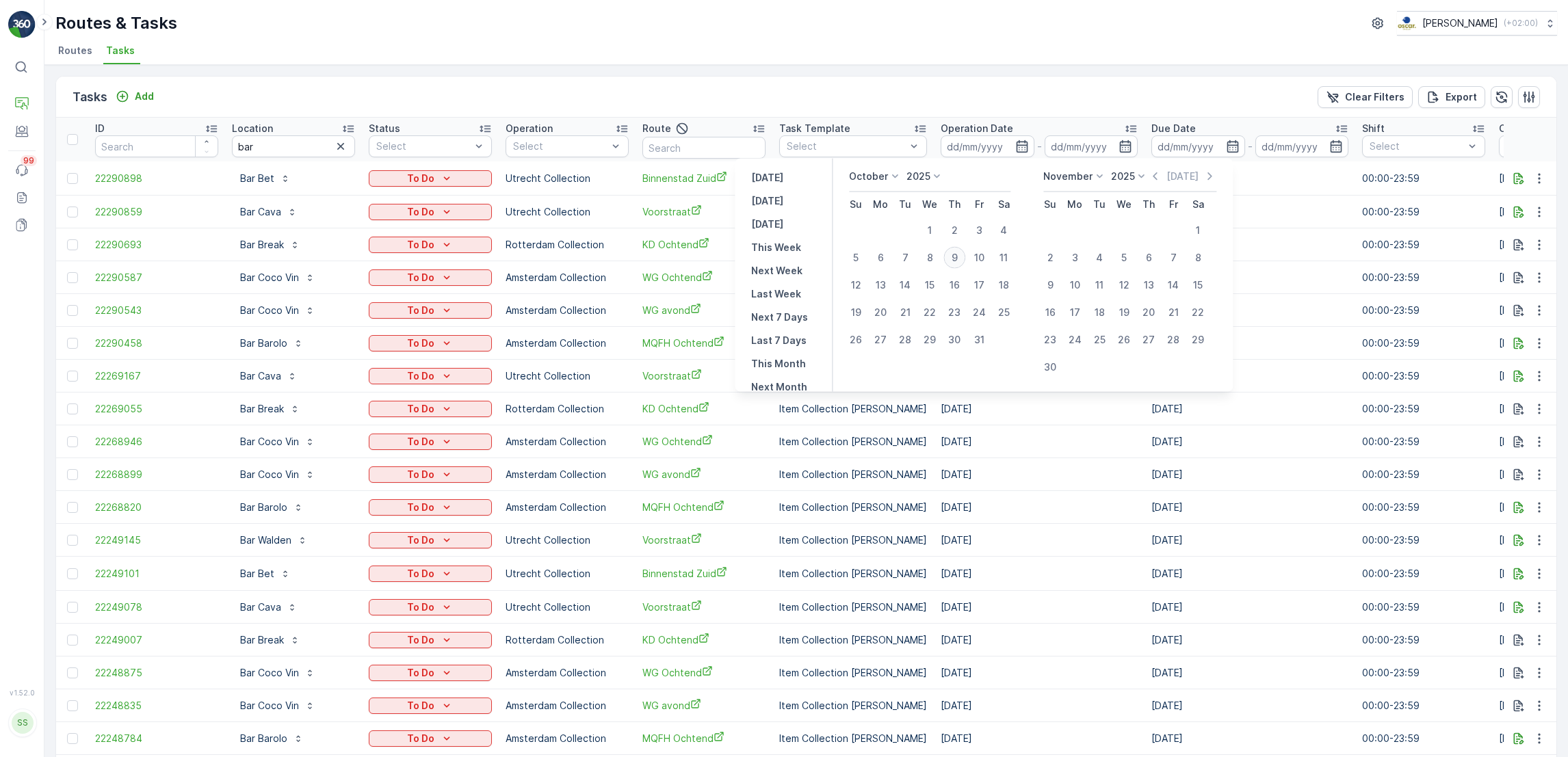
click at [958, 256] on div "9" at bounding box center [954, 257] width 22 height 22
type input "[DATE]"
click at [958, 256] on div "9" at bounding box center [954, 257] width 22 height 22
type input "[DATE]"
click at [958, 256] on div "9" at bounding box center [954, 257] width 22 height 22
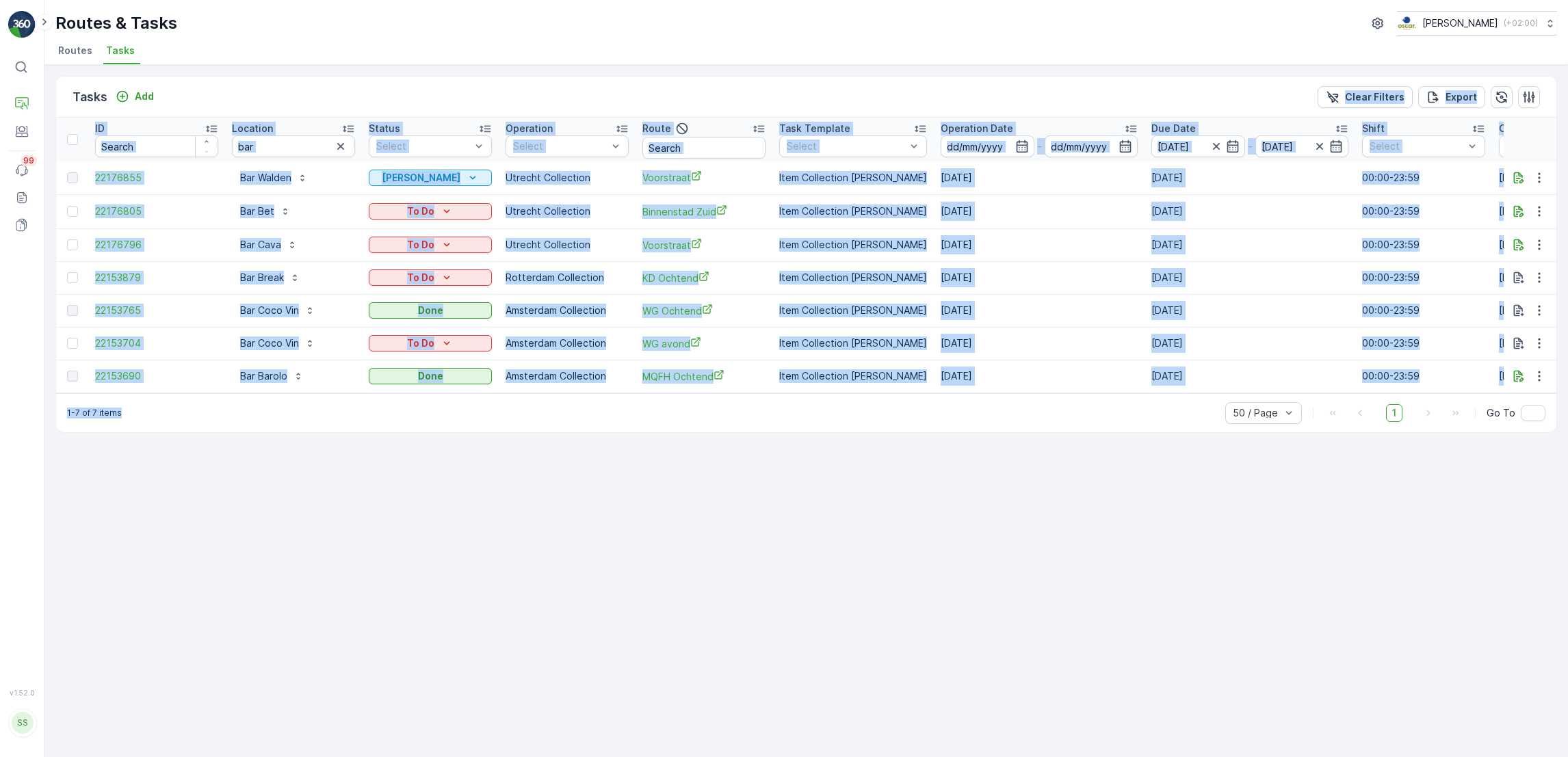
drag, startPoint x: 428, startPoint y: 99, endPoint x: 800, endPoint y: 509, distance: 553.6
click at [800, 509] on div "Tasks Add Clear Filters Export ID Location bar Status Select Operation Select R…" at bounding box center [806, 410] width 1523 height 692
drag, startPoint x: 800, startPoint y: 509, endPoint x: 660, endPoint y: 505, distance: 140.1
click at [660, 505] on div "Tasks Add Clear Filters Export ID Location bar Status Select Operation Select R…" at bounding box center [806, 410] width 1523 height 692
click at [1035, 508] on div "Tasks Add Clear Filters Export ID Location bar Status Select Operation Select R…" at bounding box center [806, 410] width 1523 height 692
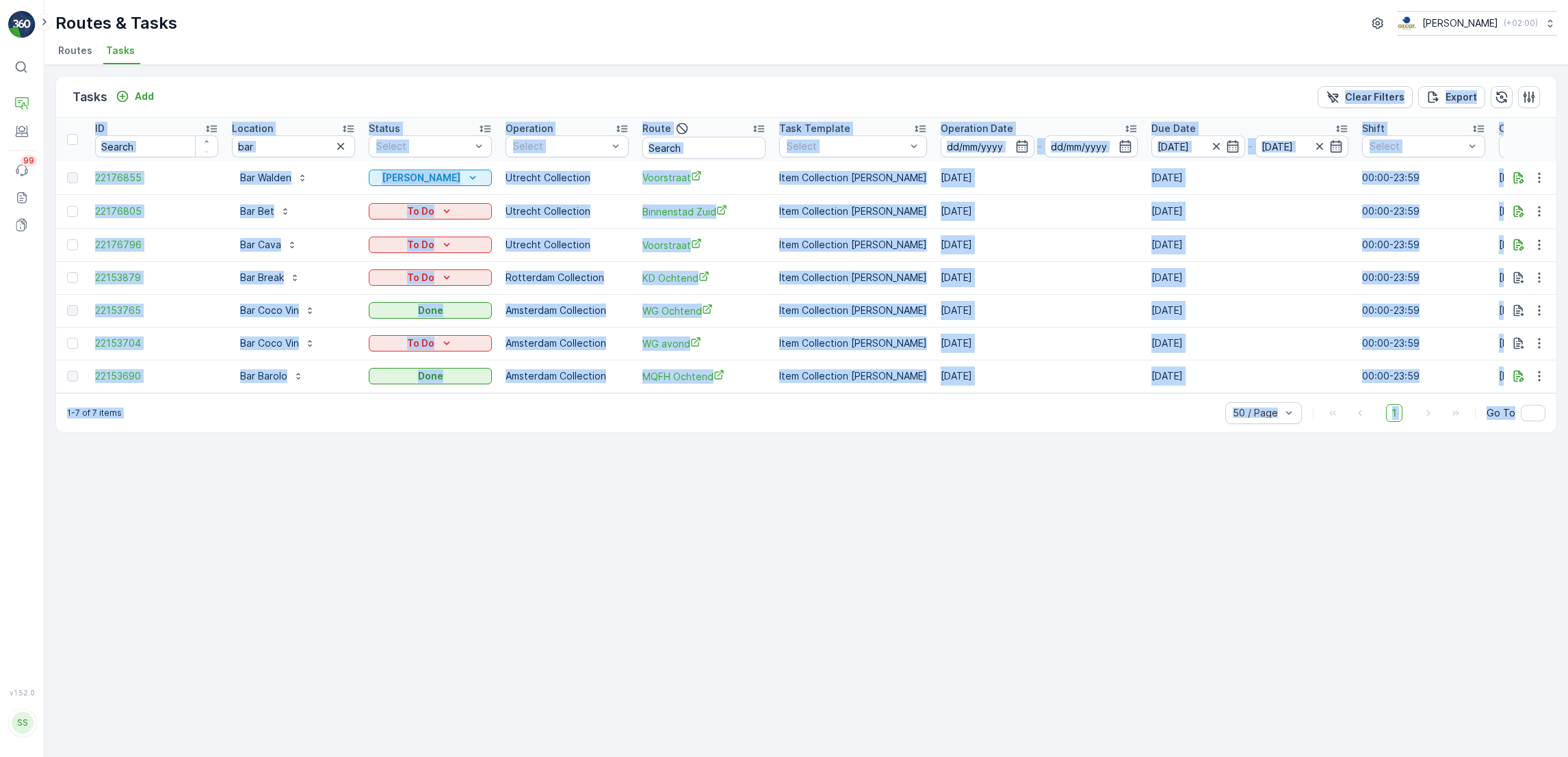
drag, startPoint x: 1532, startPoint y: 474, endPoint x: 194, endPoint y: 71, distance: 1397.4
click at [194, 71] on div "Tasks Add Clear Filters Export ID Location bar Status Select Operation Select R…" at bounding box center [806, 410] width 1523 height 692
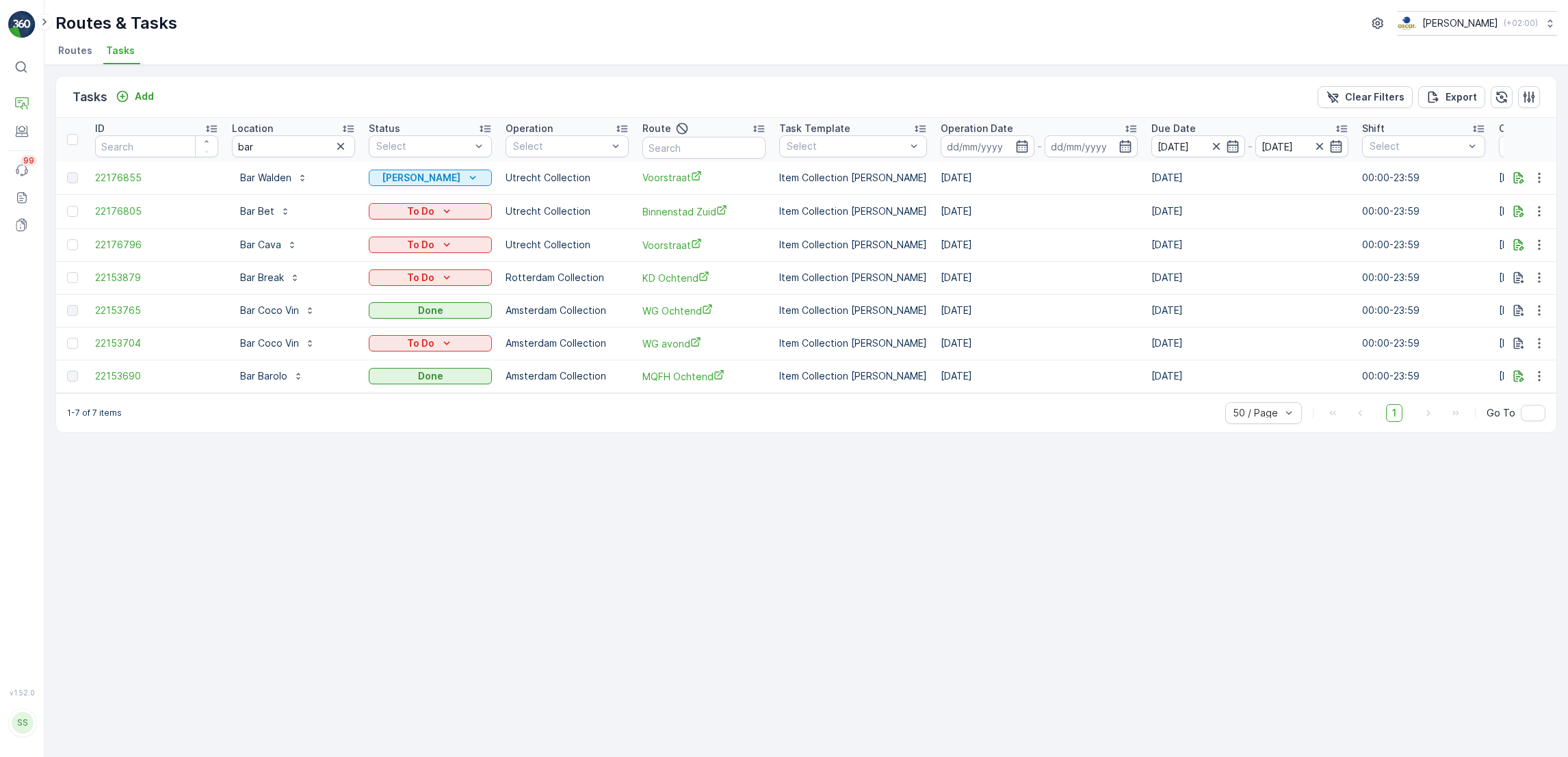
drag, startPoint x: 194, startPoint y: 71, endPoint x: 174, endPoint y: 64, distance: 21.2
click at [174, 64] on div "Routes & Tasks Oscar Circulair ( +02:00 ) Routes Tasks" at bounding box center [806, 32] width 1523 height 65
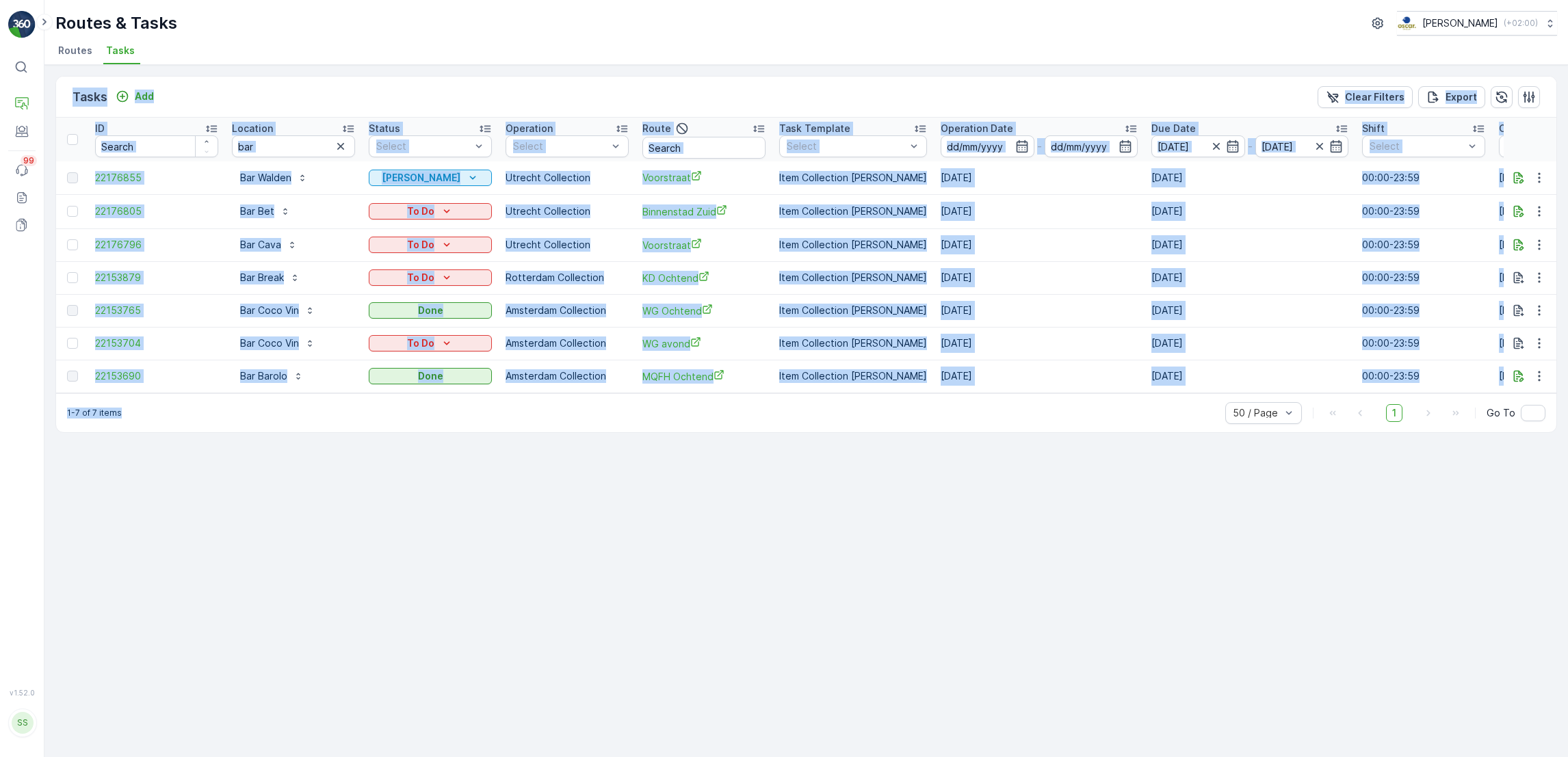
drag, startPoint x: 64, startPoint y: 71, endPoint x: 771, endPoint y: 579, distance: 870.6
click at [771, 579] on div "Tasks Add Clear Filters Export ID Location bar Status Select Operation Select R…" at bounding box center [806, 410] width 1523 height 692
drag, startPoint x: 771, startPoint y: 579, endPoint x: 676, endPoint y: 541, distance: 102.3
click at [676, 541] on div "Tasks Add Clear Filters Export ID Location bar Status Select Operation Select R…" at bounding box center [806, 410] width 1523 height 692
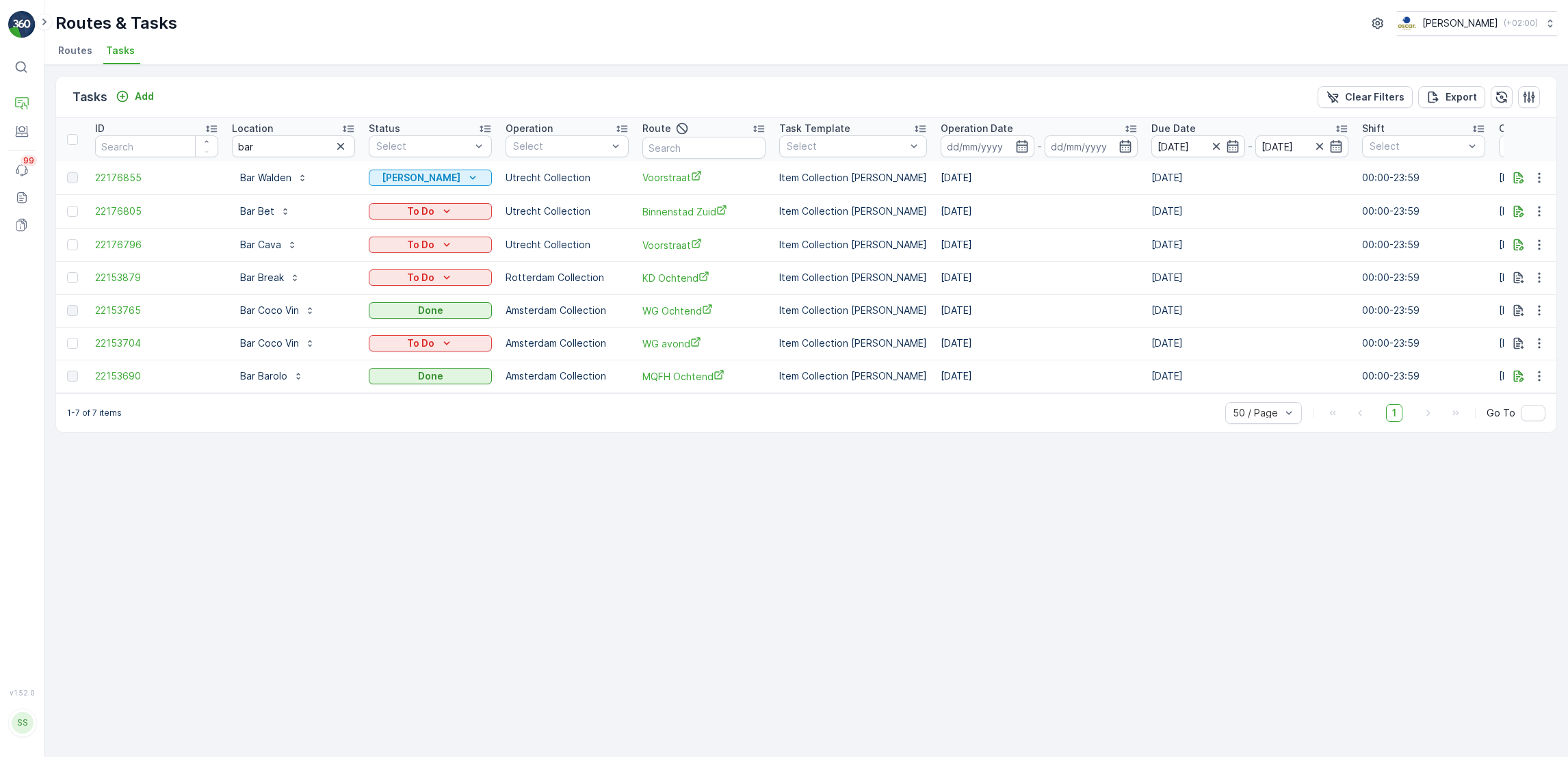
click at [1533, 510] on div "Tasks Add Clear Filters Export ID Location bar Status Select Operation Select R…" at bounding box center [806, 410] width 1523 height 692
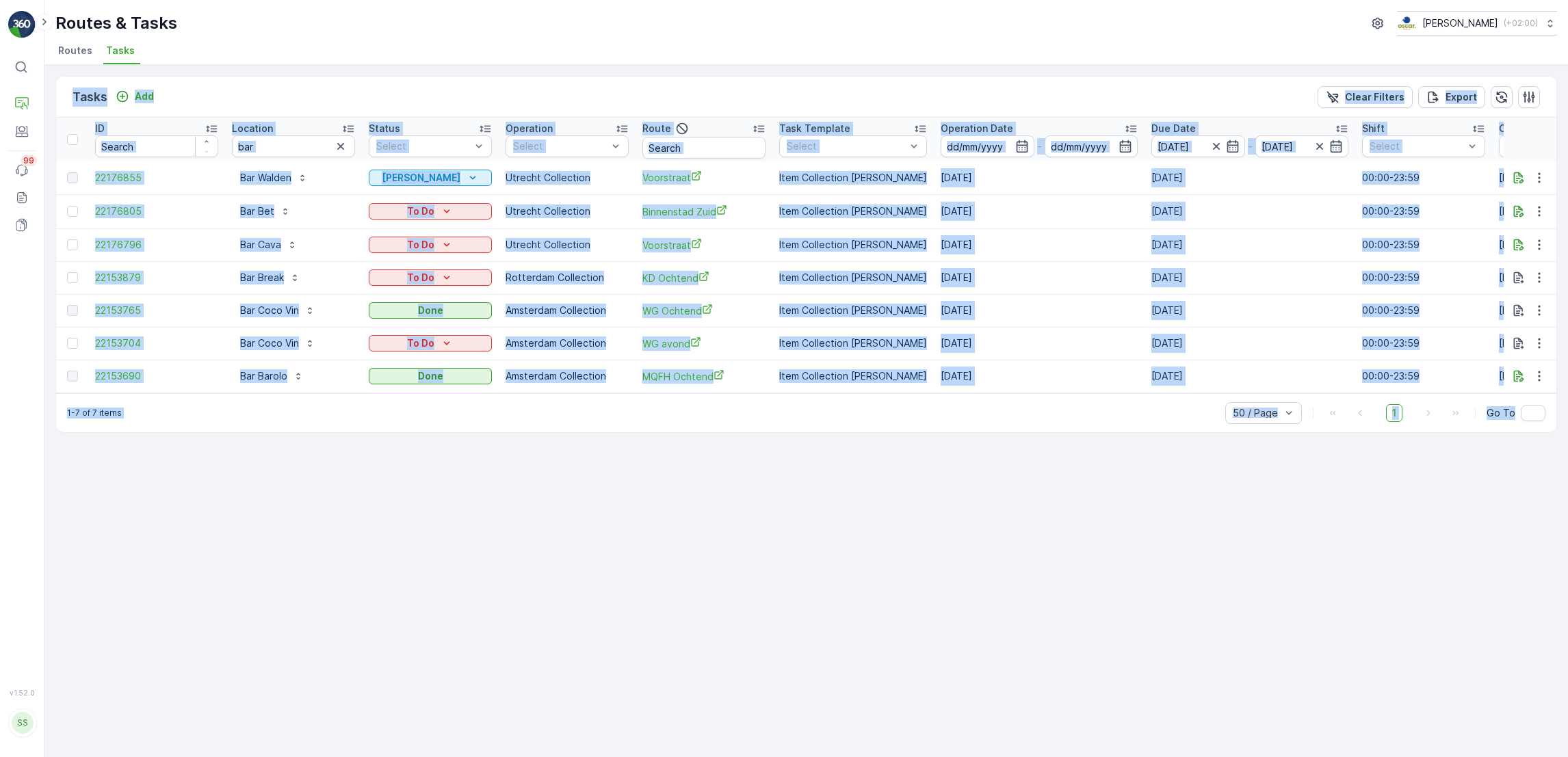
drag, startPoint x: 1533, startPoint y: 512, endPoint x: 238, endPoint y: 58, distance: 1372.3
click at [238, 58] on div "Routes & Tasks Oscar Circulair ( +02:00 ) Routes Tasks Tasks Add Clear Filters …" at bounding box center [806, 378] width 1523 height 757
click at [60, 73] on div "Tasks Add Clear Filters Export ID Location bar Status Select Operation Select R…" at bounding box center [806, 410] width 1523 height 692
drag, startPoint x: 60, startPoint y: 73, endPoint x: 1442, endPoint y: 493, distance: 1444.4
click at [1442, 493] on div "Tasks Add Clear Filters Export ID Location bar Status Select Operation Select R…" at bounding box center [806, 410] width 1523 height 692
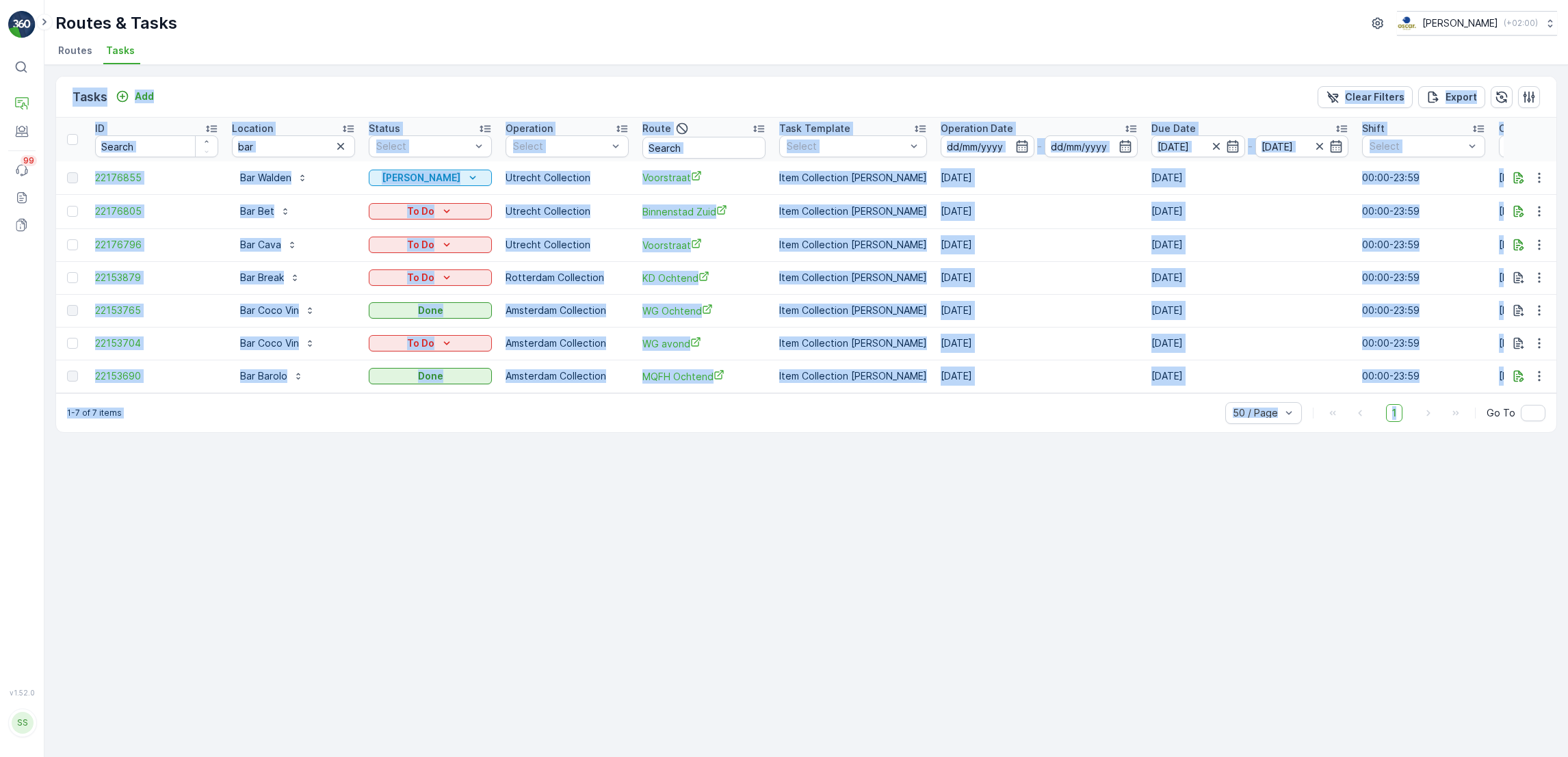
click at [1442, 493] on div "Tasks Add Clear Filters Export ID Location bar Status Select Operation Select R…" at bounding box center [806, 410] width 1523 height 692
click at [1033, 616] on div "Tasks Add Clear Filters Export ID Location bar Status Select Operation Select R…" at bounding box center [806, 410] width 1523 height 692
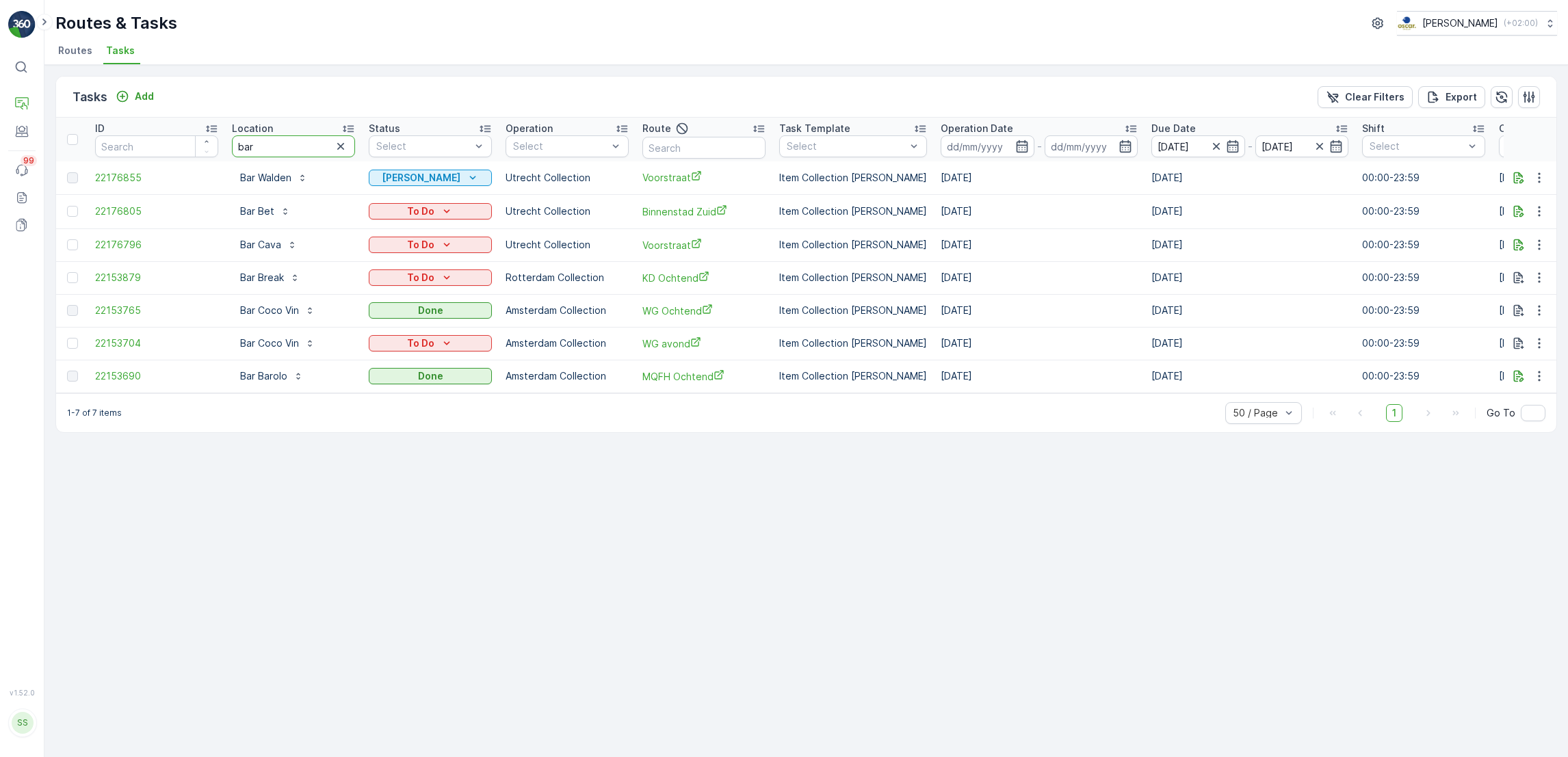
click at [273, 136] on input "bar" at bounding box center [293, 146] width 123 height 22
type input "bar bet"
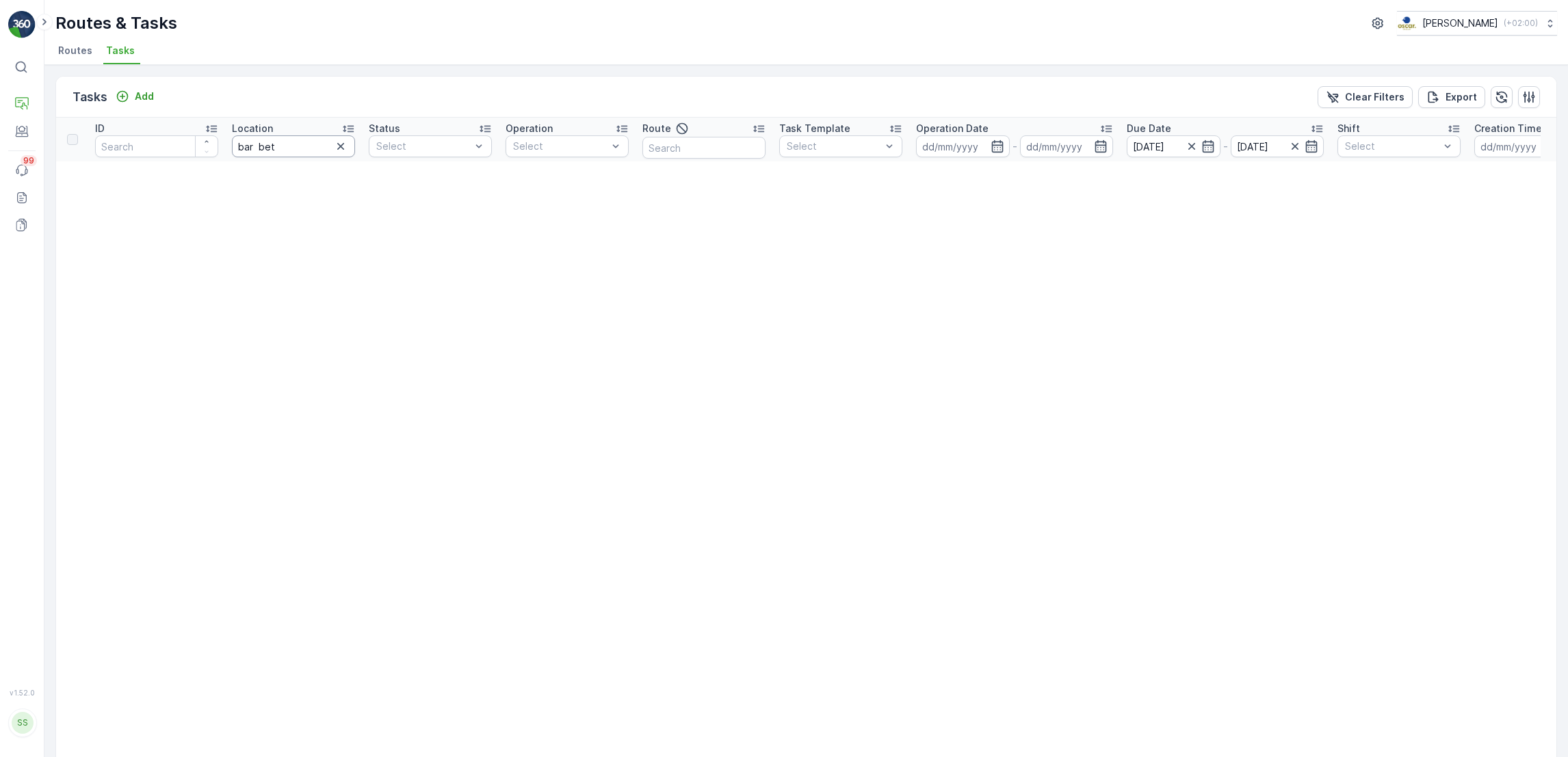
click at [257, 142] on input "bar bet" at bounding box center [293, 146] width 123 height 22
type input "bar bet"
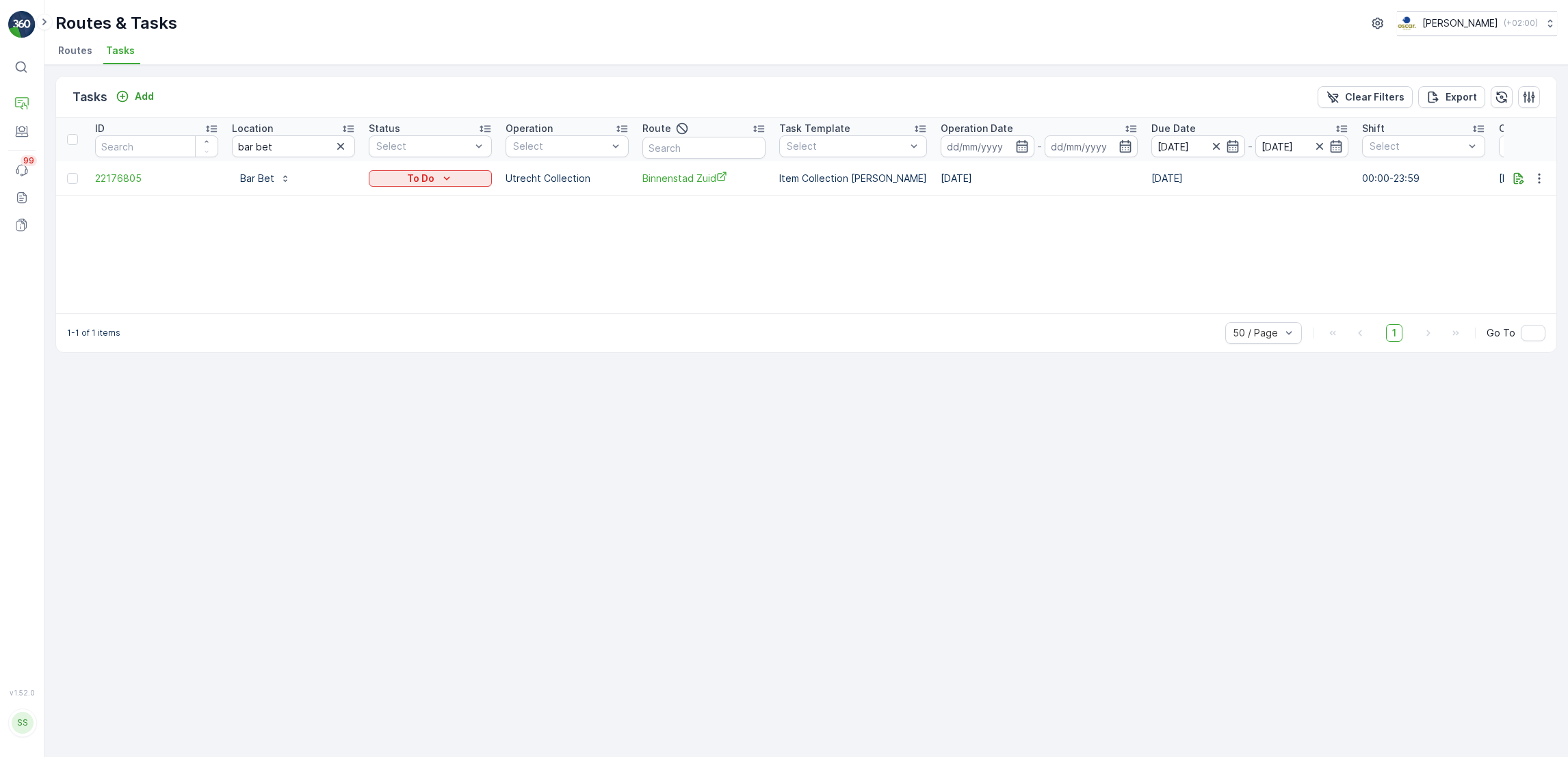
drag, startPoint x: 319, startPoint y: 246, endPoint x: 973, endPoint y: 235, distance: 654.1
click at [973, 235] on div "ID Location bar bet Status Select Operation Select Route Task Template Select O…" at bounding box center [806, 215] width 1500 height 196
drag, startPoint x: 973, startPoint y: 235, endPoint x: 794, endPoint y: 223, distance: 179.4
click at [794, 223] on div "ID Location bar bet Status Select Operation Select Route Task Template Select O…" at bounding box center [806, 215] width 1500 height 196
click at [143, 94] on p "Add" at bounding box center [144, 97] width 19 height 14
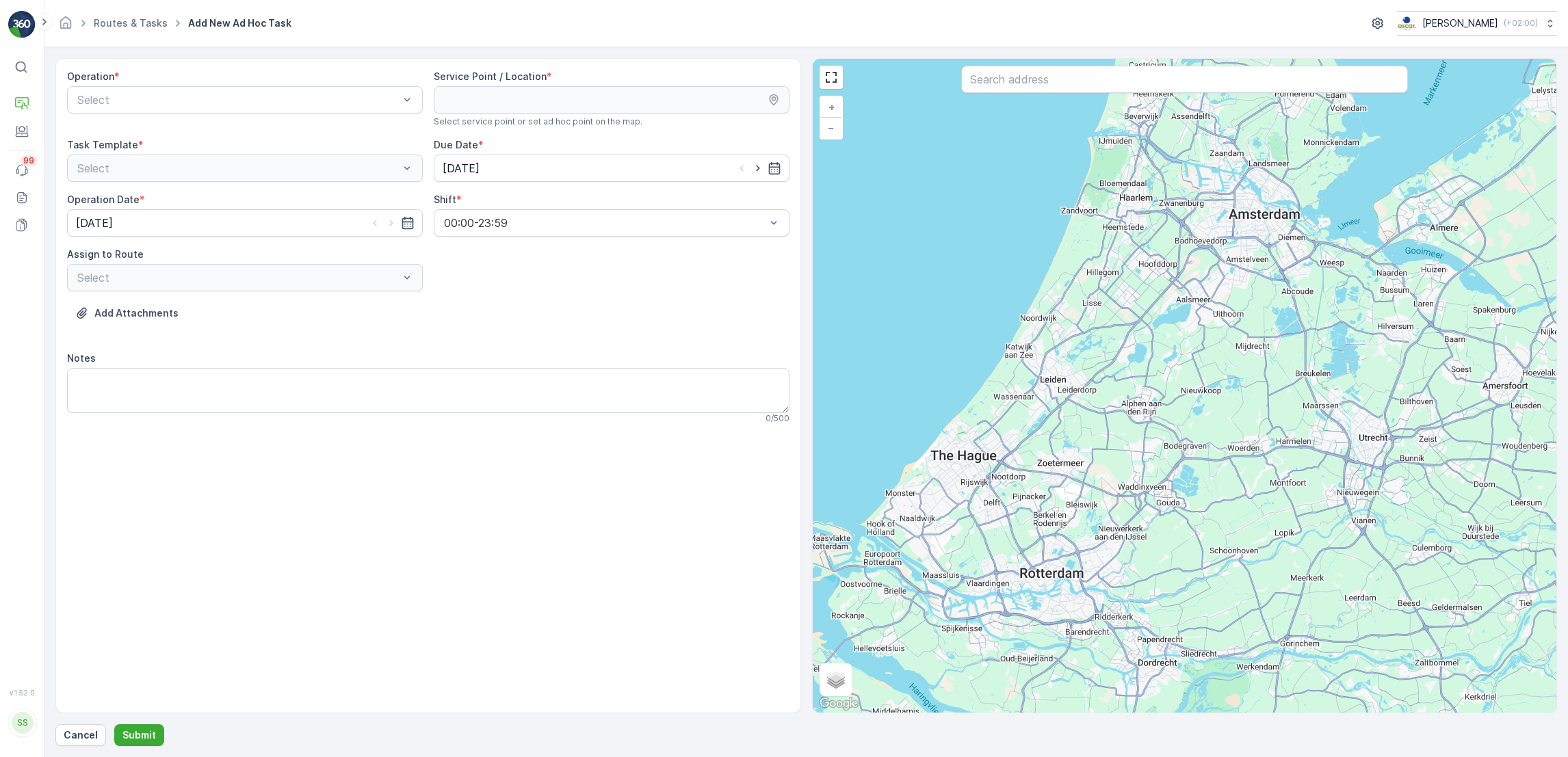
click at [267, 116] on div "Operation * Select" at bounding box center [244, 98] width 356 height 57
click at [270, 111] on div "Select" at bounding box center [244, 100] width 356 height 27
click at [245, 131] on div "Amsterdam Collection" at bounding box center [245, 133] width 340 height 12
click at [1020, 84] on input "text" at bounding box center [1184, 79] width 447 height 27
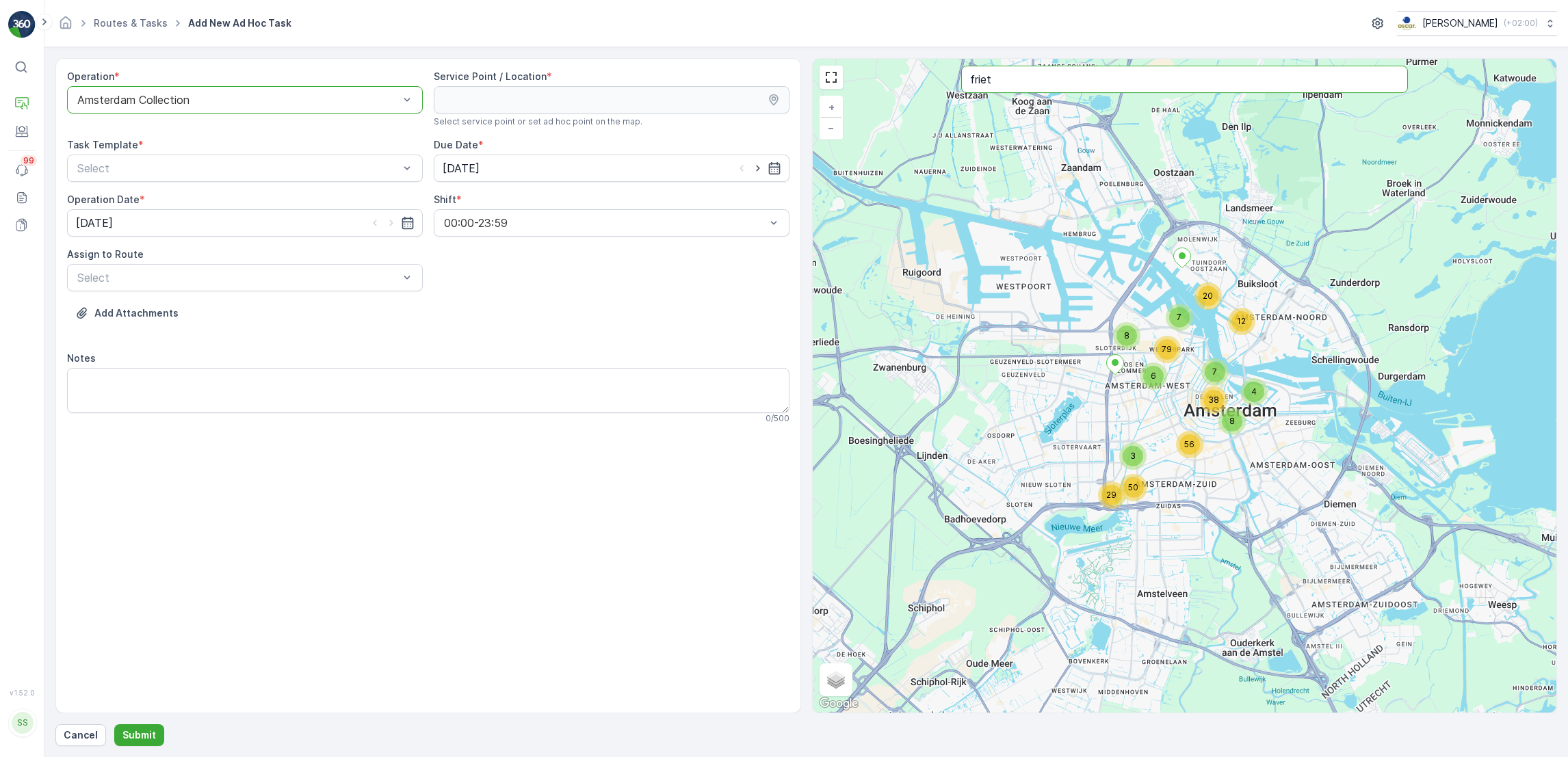
type input "friet"
click at [151, 17] on link "Routes & Tasks" at bounding box center [130, 22] width 74 height 11
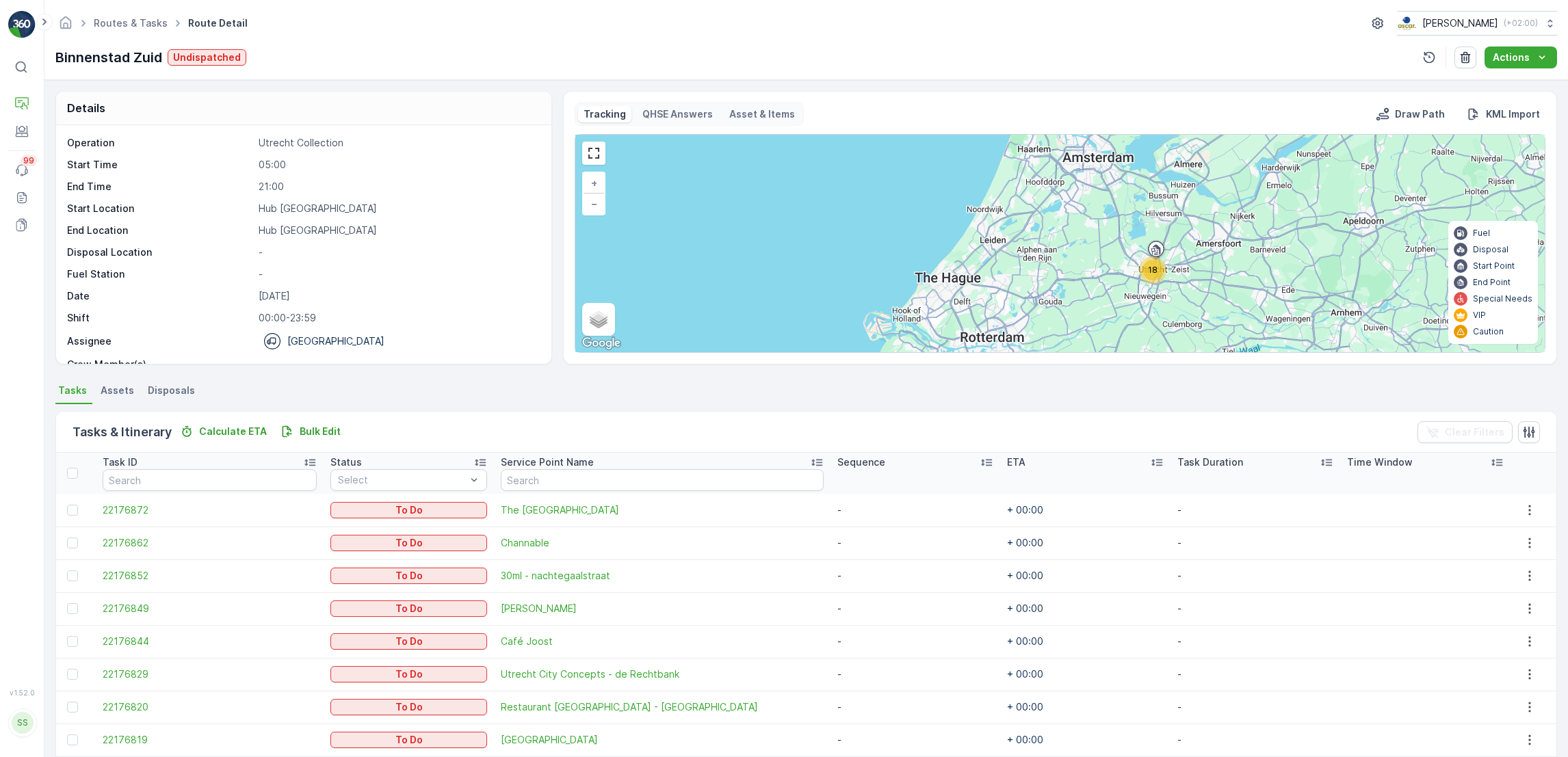
scroll to position [43, 0]
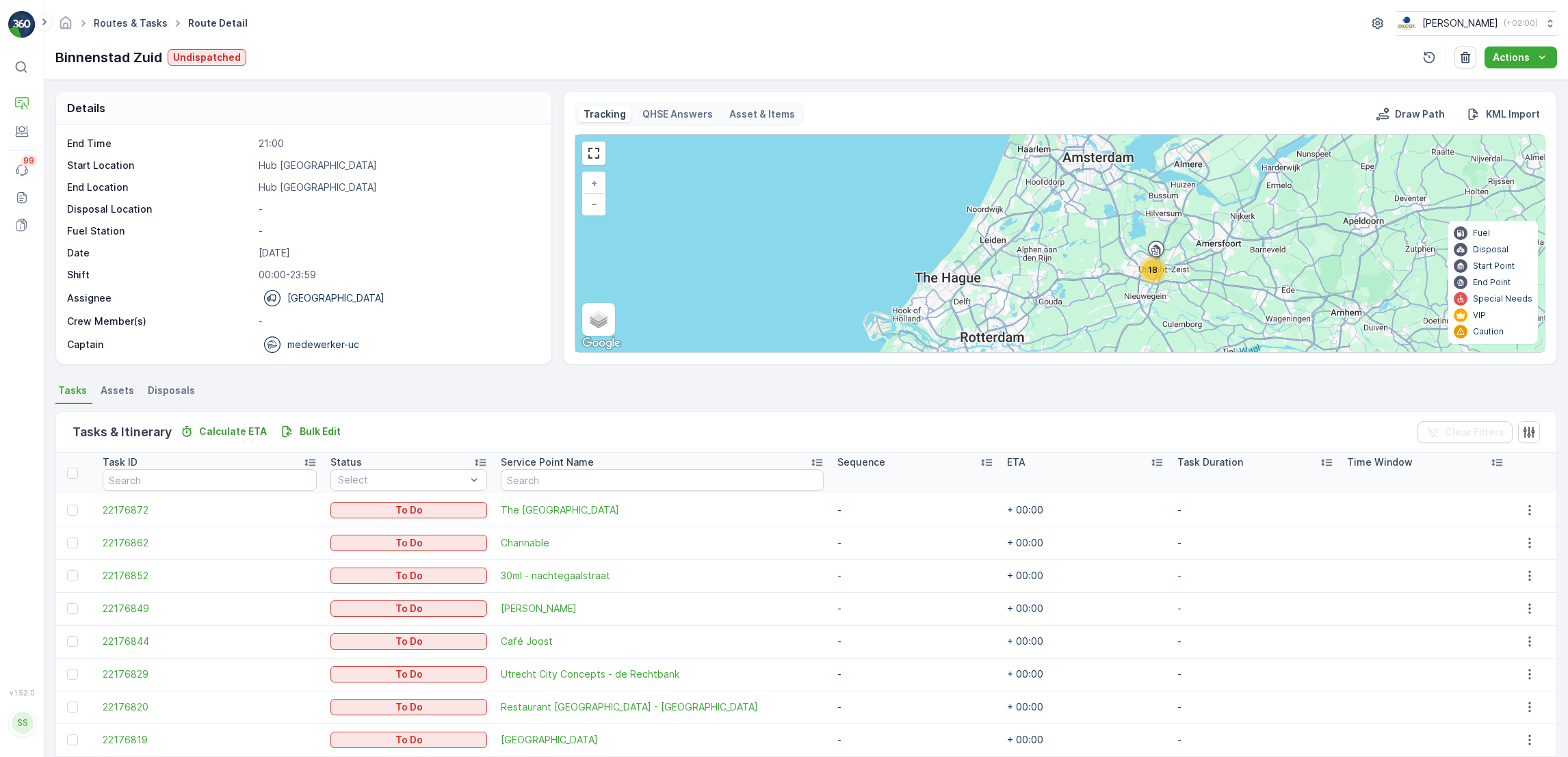
click at [142, 21] on link "Routes & Tasks" at bounding box center [130, 22] width 74 height 11
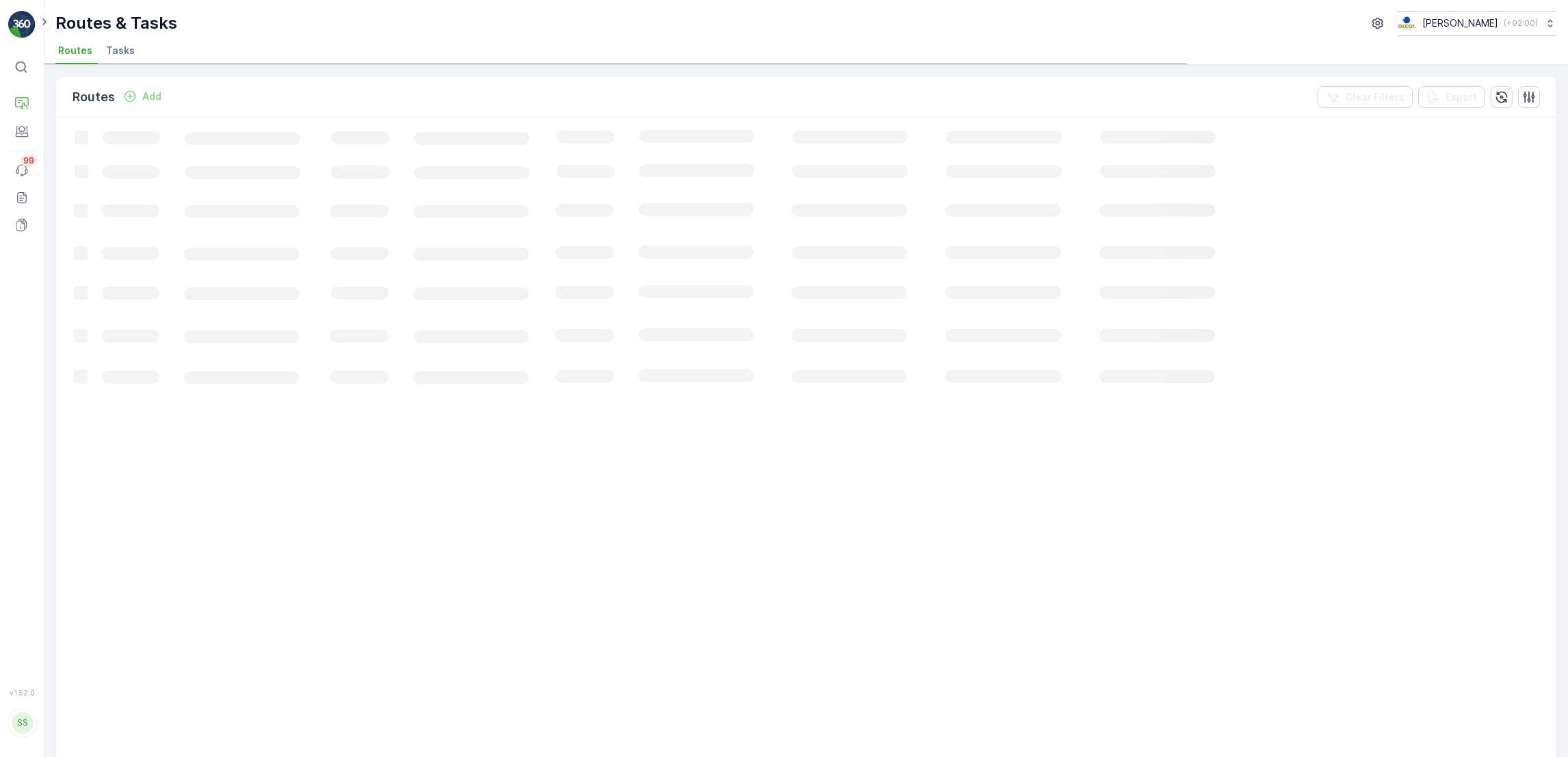
click at [124, 61] on li "Tasks" at bounding box center [122, 53] width 37 height 24
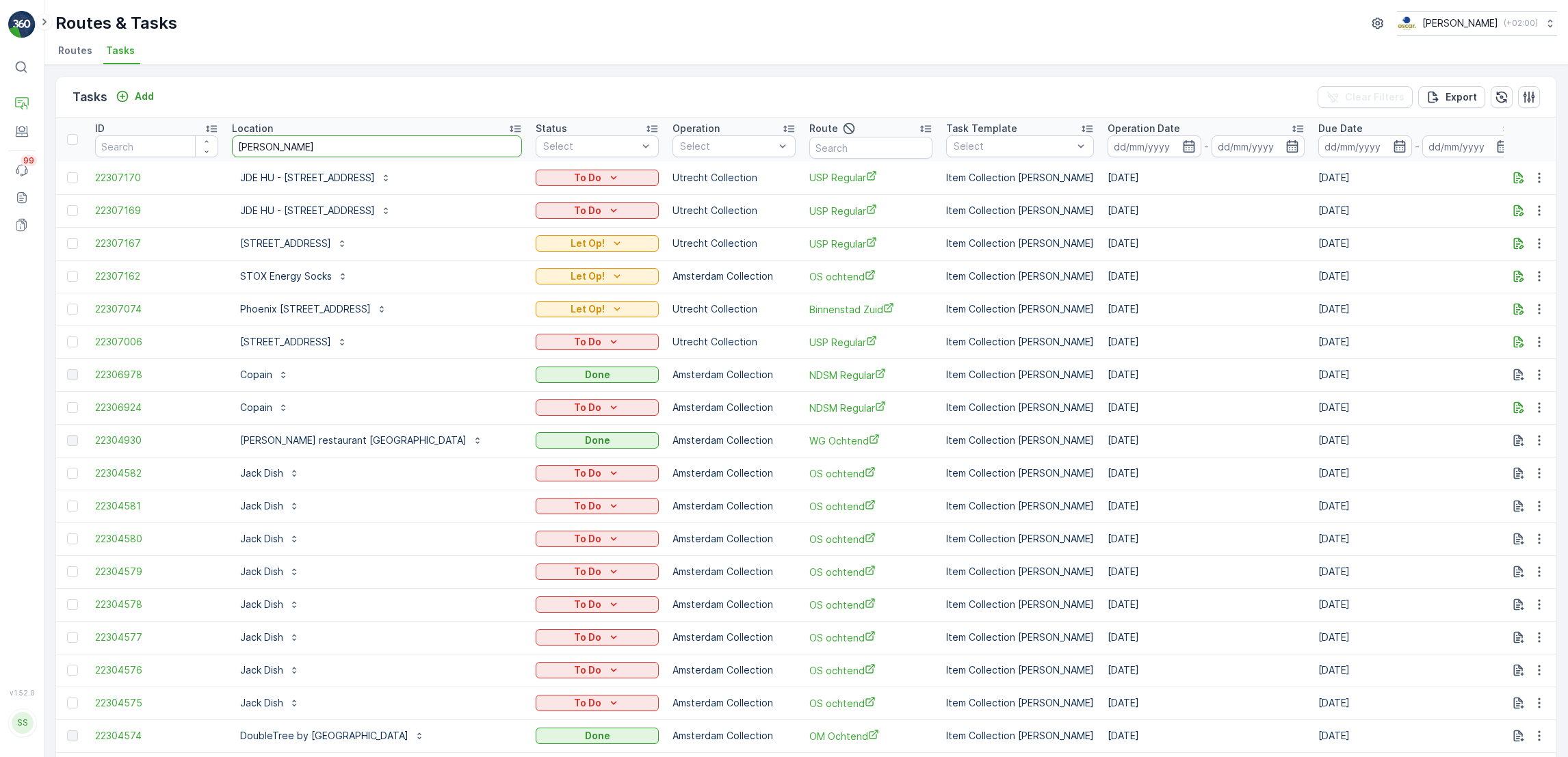
type input "stella"
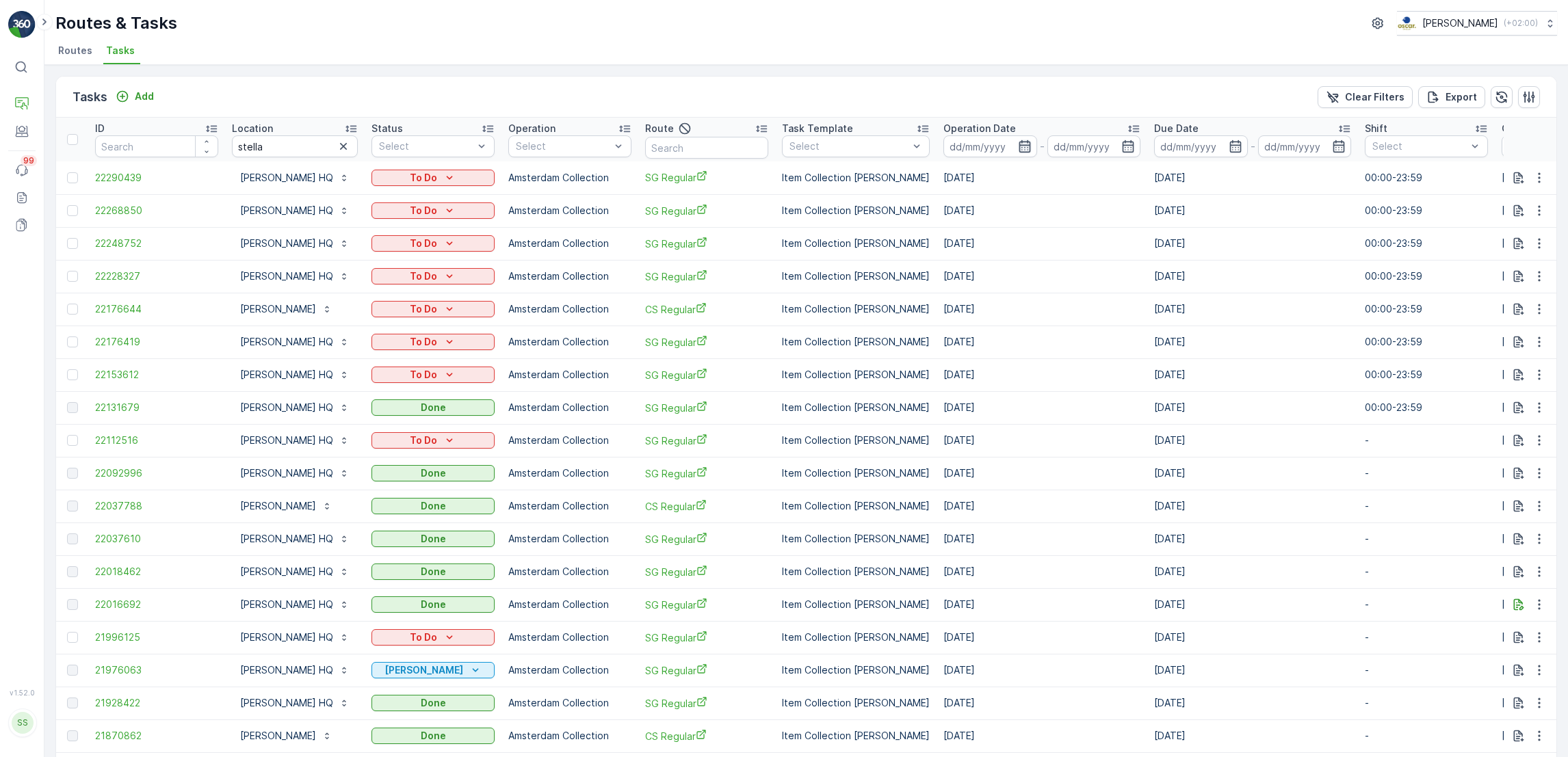
click at [1018, 151] on icon "button" at bounding box center [1025, 146] width 14 height 14
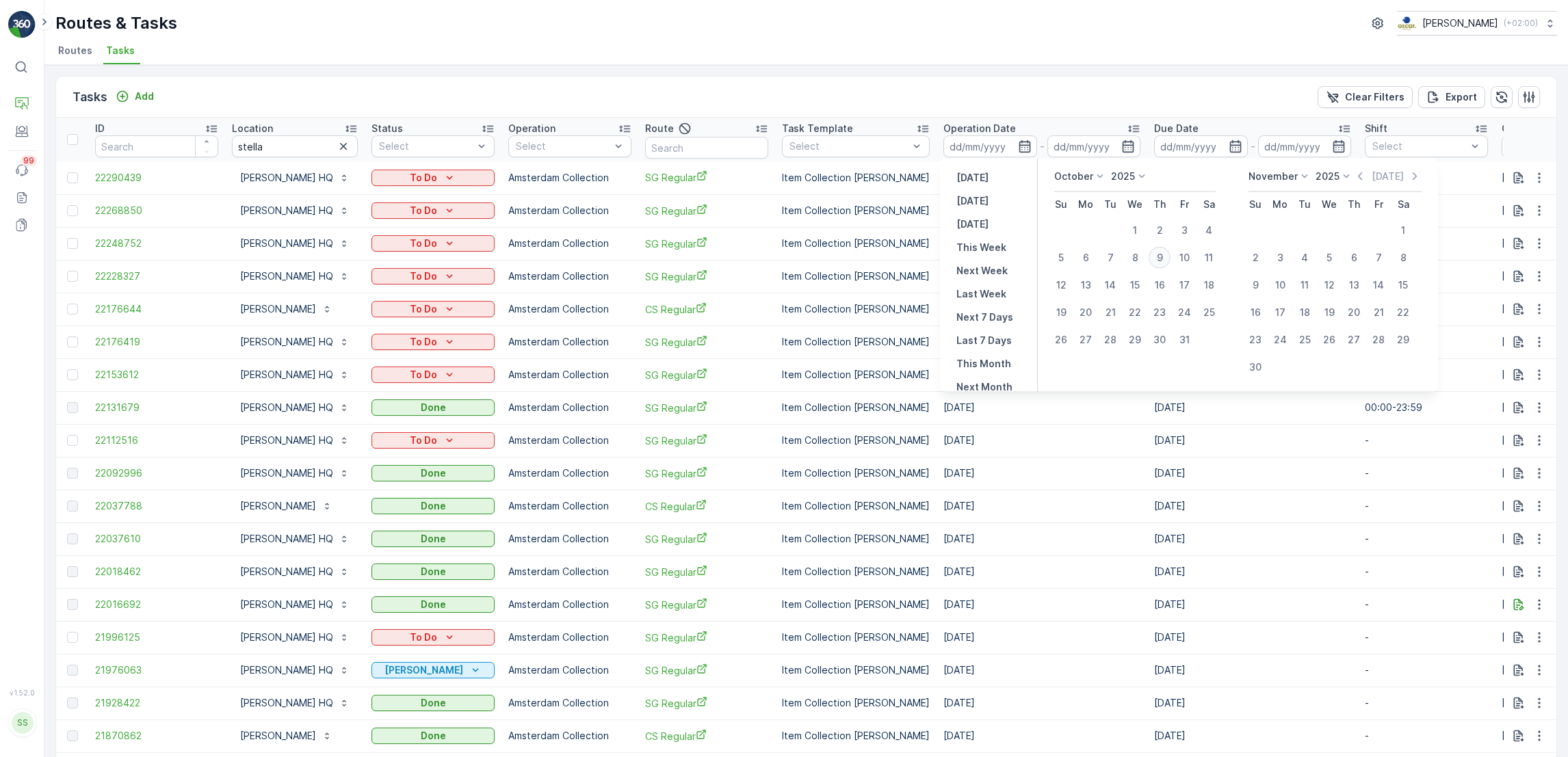
click at [1155, 262] on div "9" at bounding box center [1159, 257] width 22 height 22
type input "[DATE]"
click at [1155, 262] on div "9" at bounding box center [1159, 257] width 22 height 22
type input "[DATE]"
click at [1155, 262] on div "9" at bounding box center [1159, 257] width 22 height 22
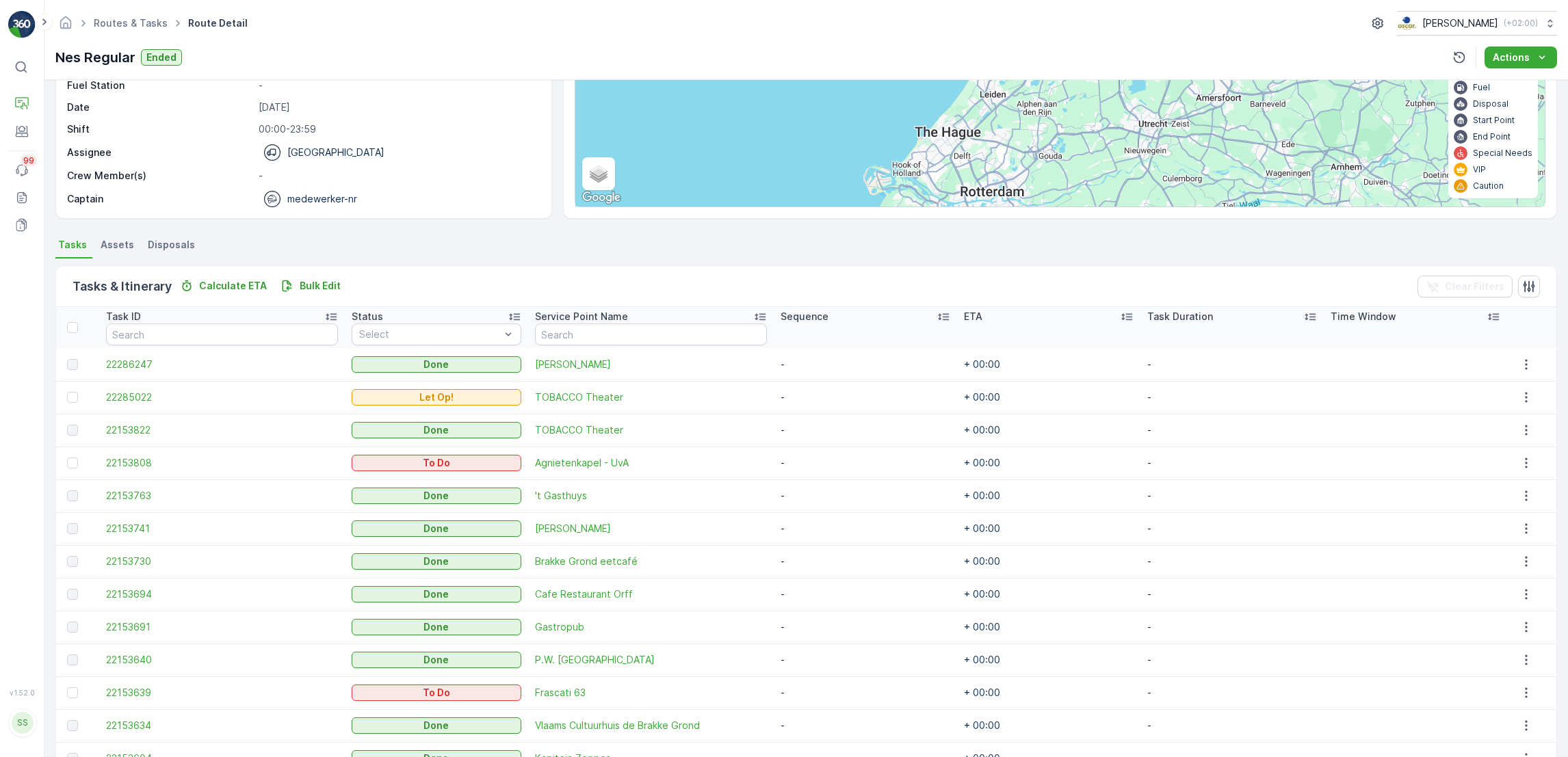
scroll to position [286, 0]
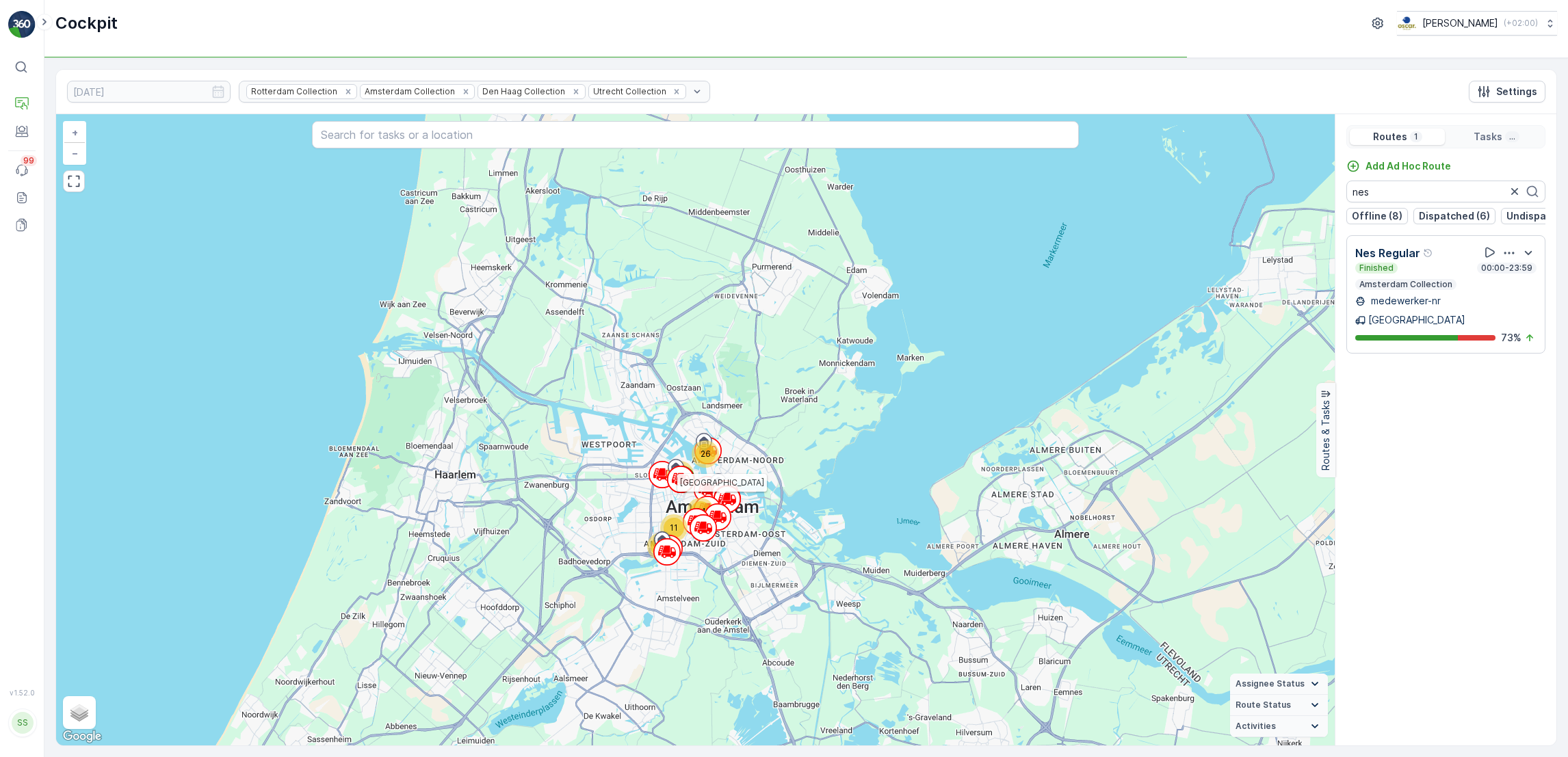
click at [1514, 193] on icon "button" at bounding box center [1515, 192] width 14 height 14
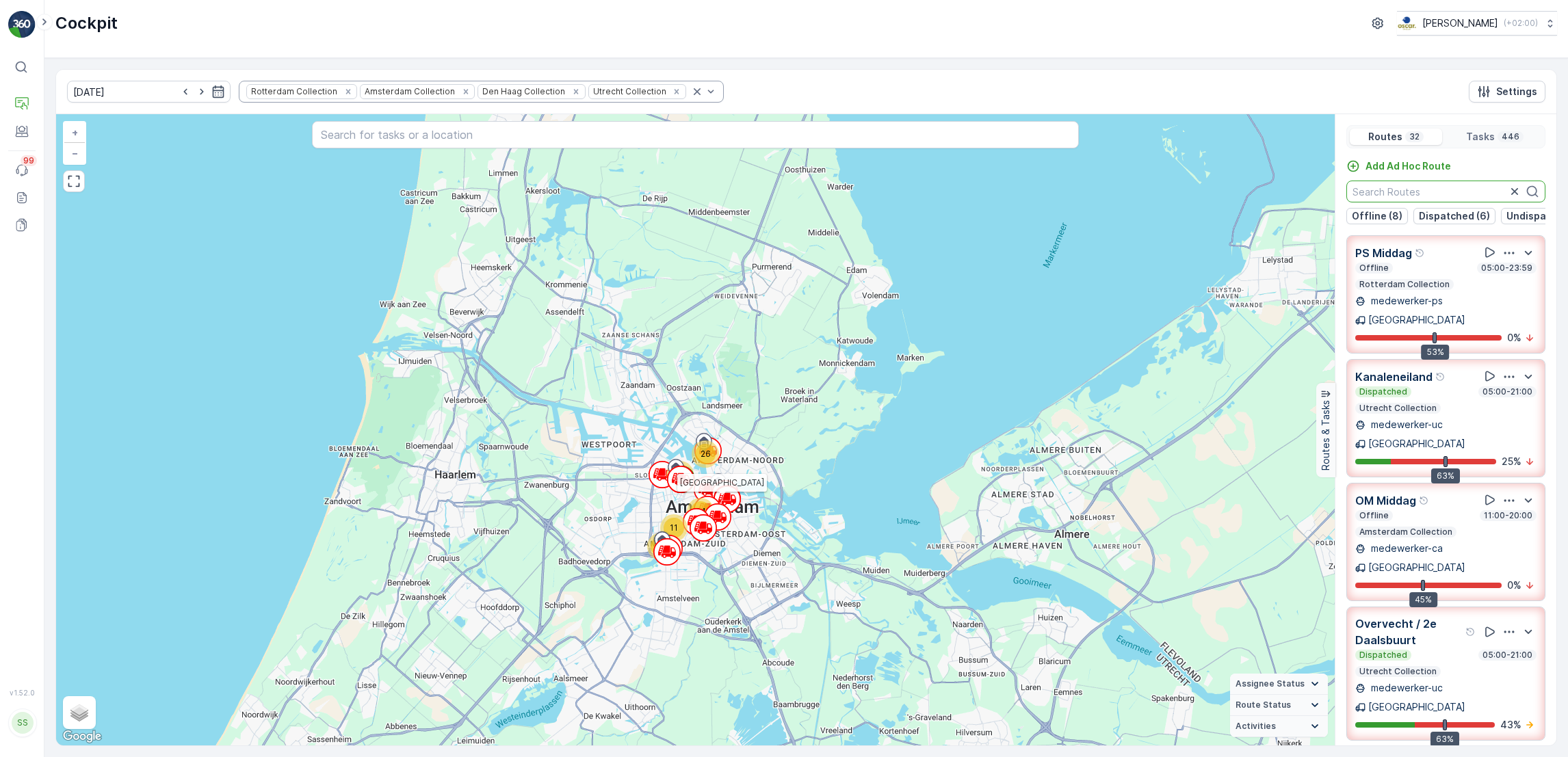
click at [682, 91] on div "Rotterdam Collection Amsterdam Collection Den Haag Collection Utrecht Collection" at bounding box center [481, 91] width 485 height 22
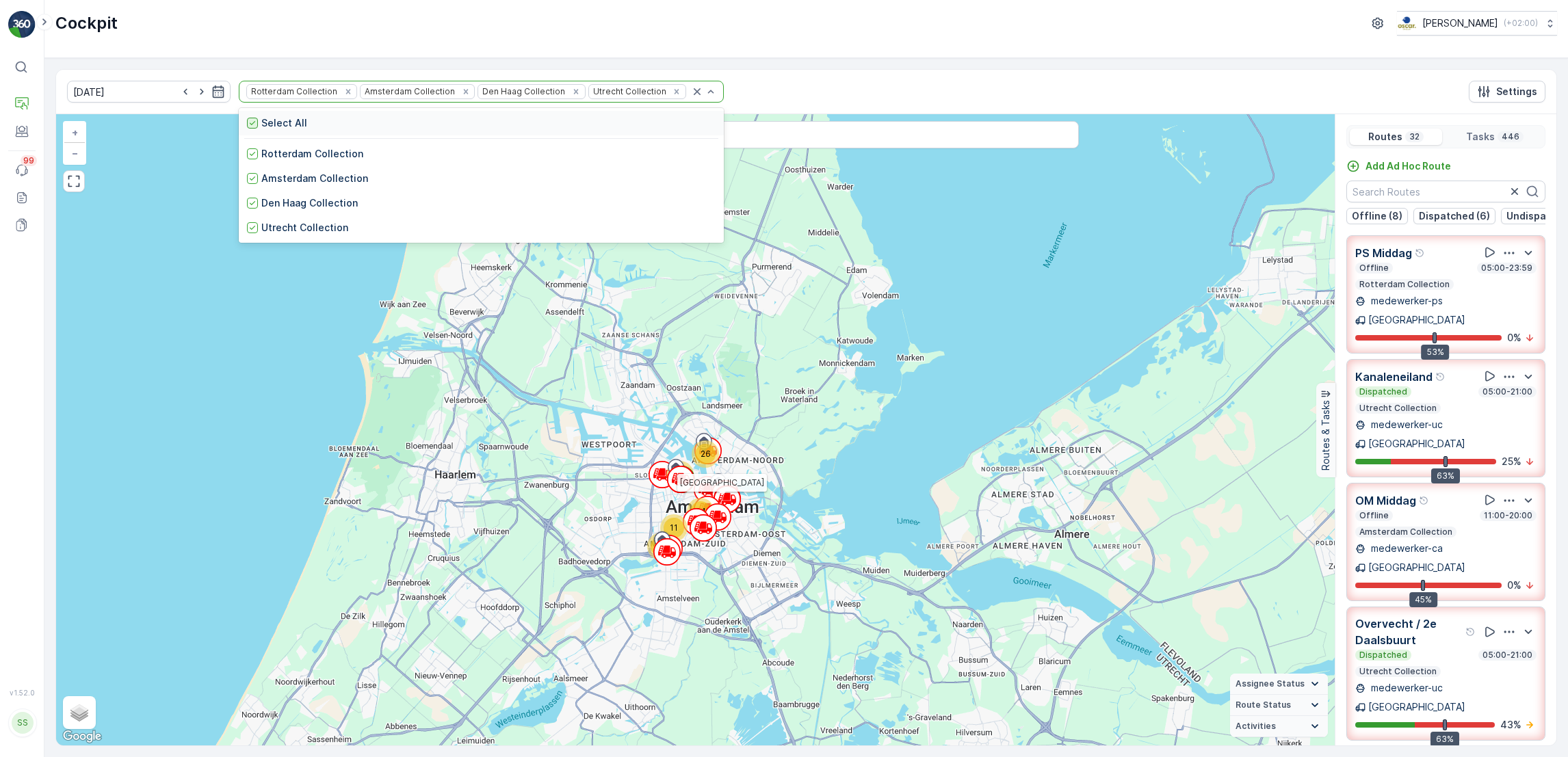
click at [250, 123] on icon at bounding box center [252, 123] width 5 height 4
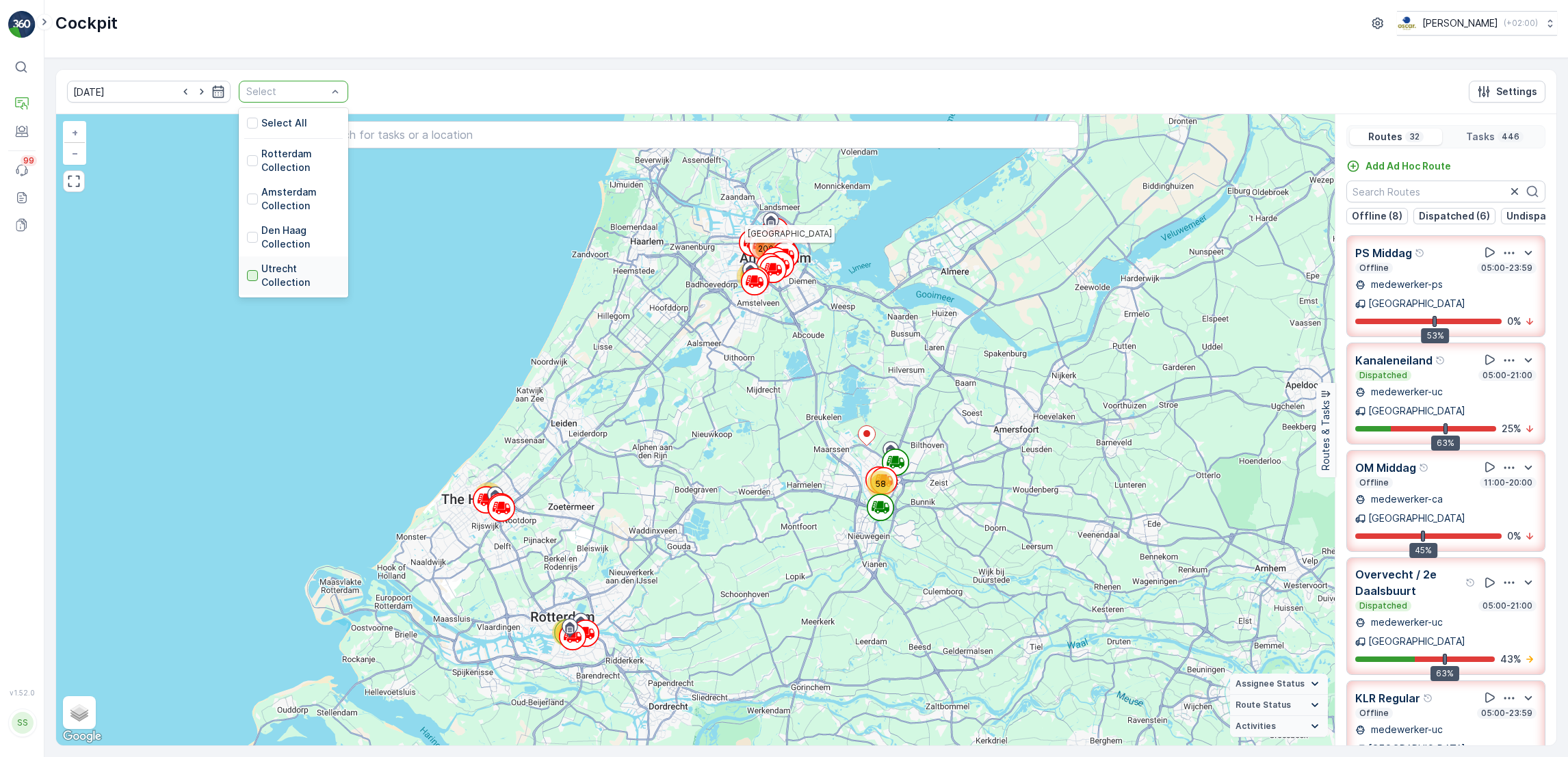
click at [247, 279] on div at bounding box center [252, 276] width 11 height 11
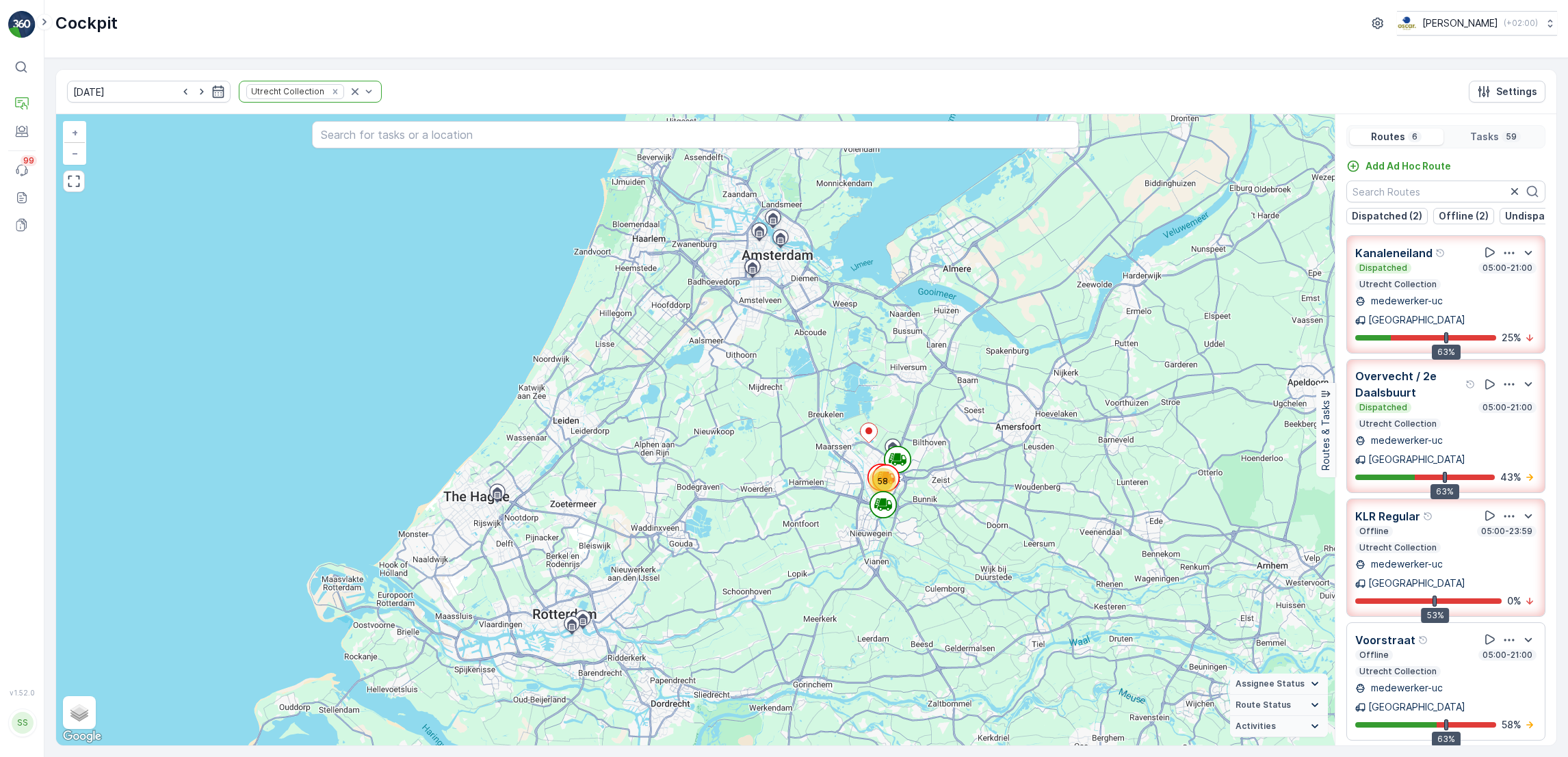
scroll to position [91, 0]
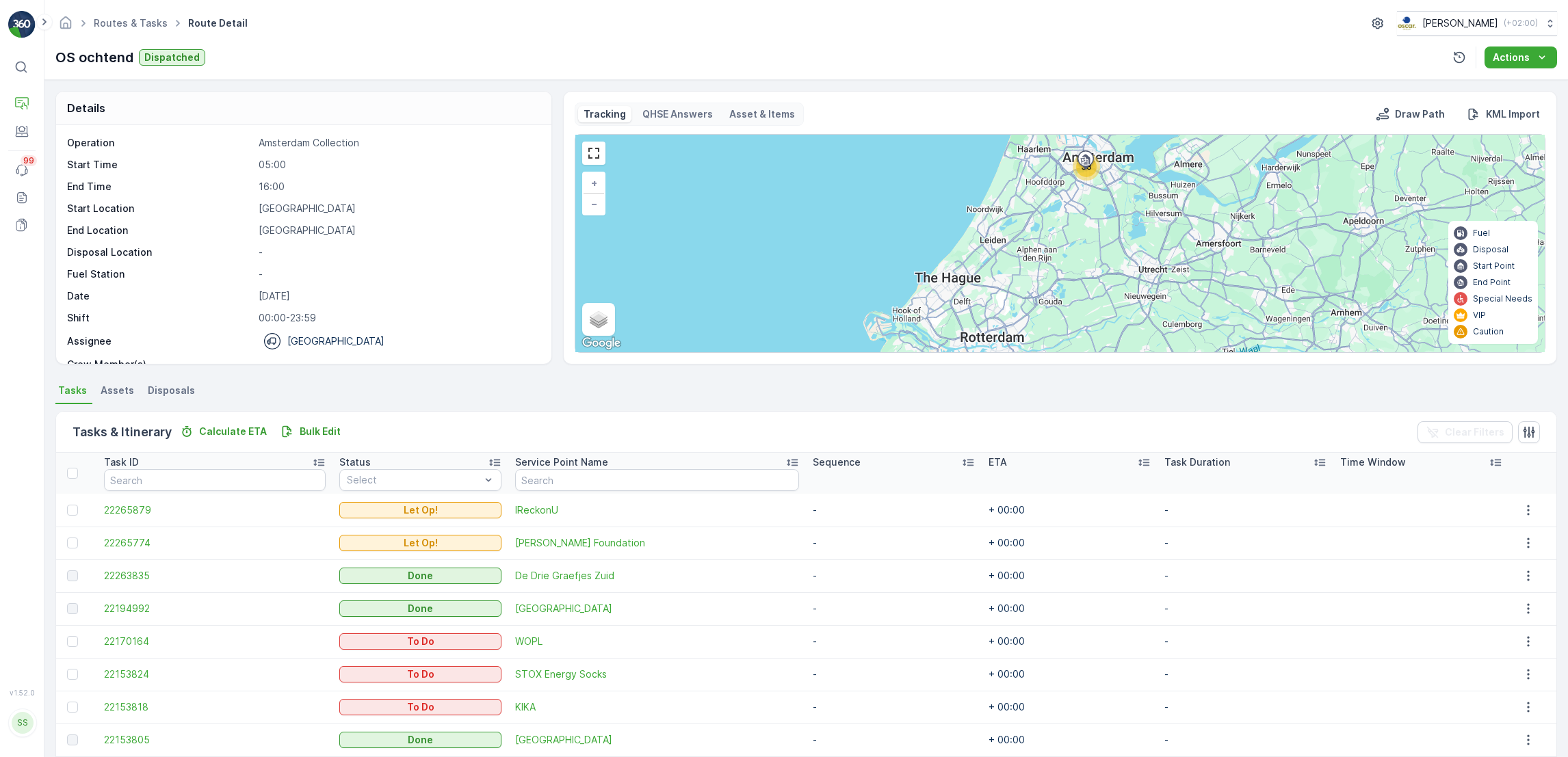
scroll to position [43, 0]
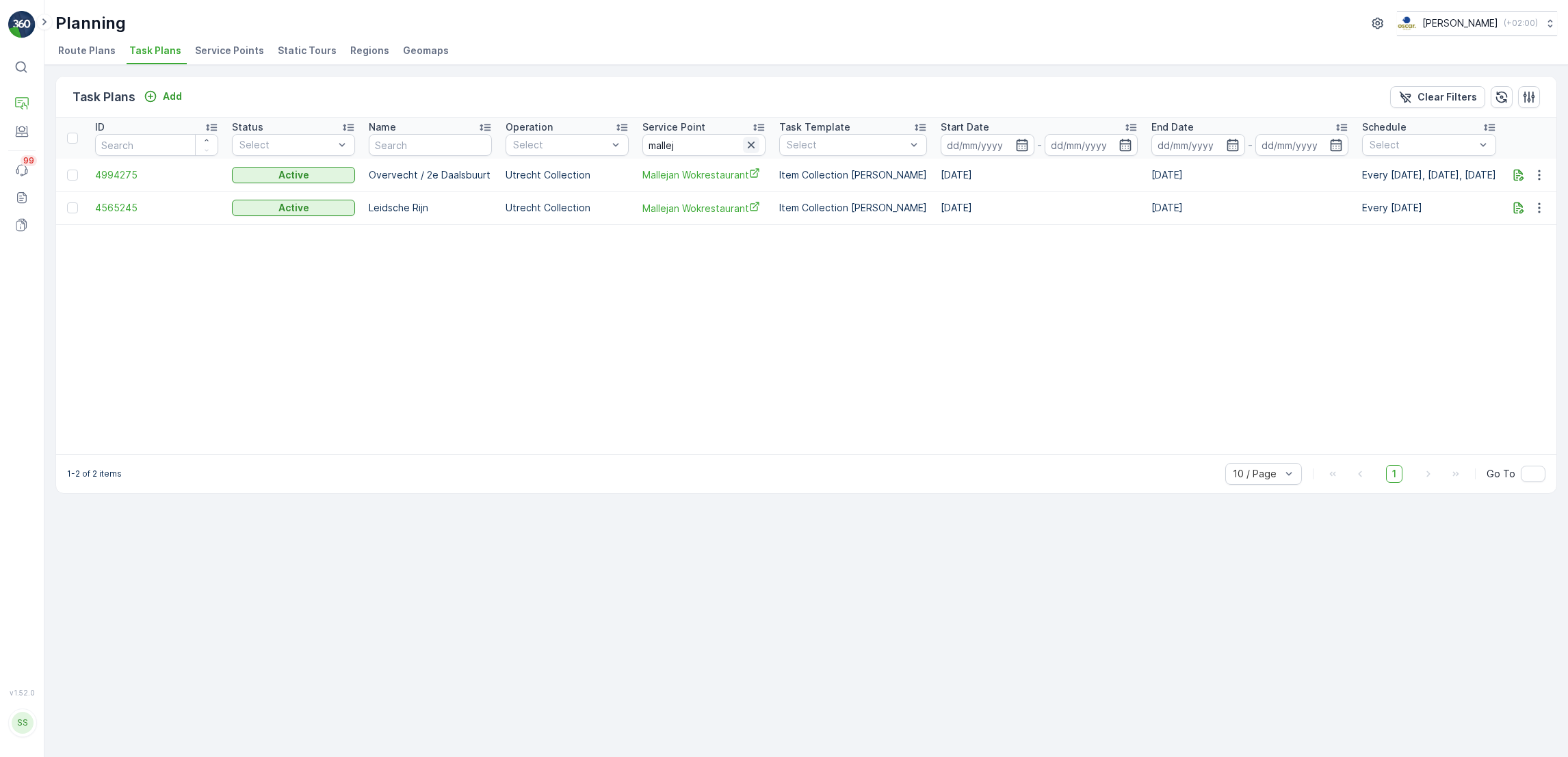
click at [755, 146] on icon "button" at bounding box center [751, 145] width 14 height 14
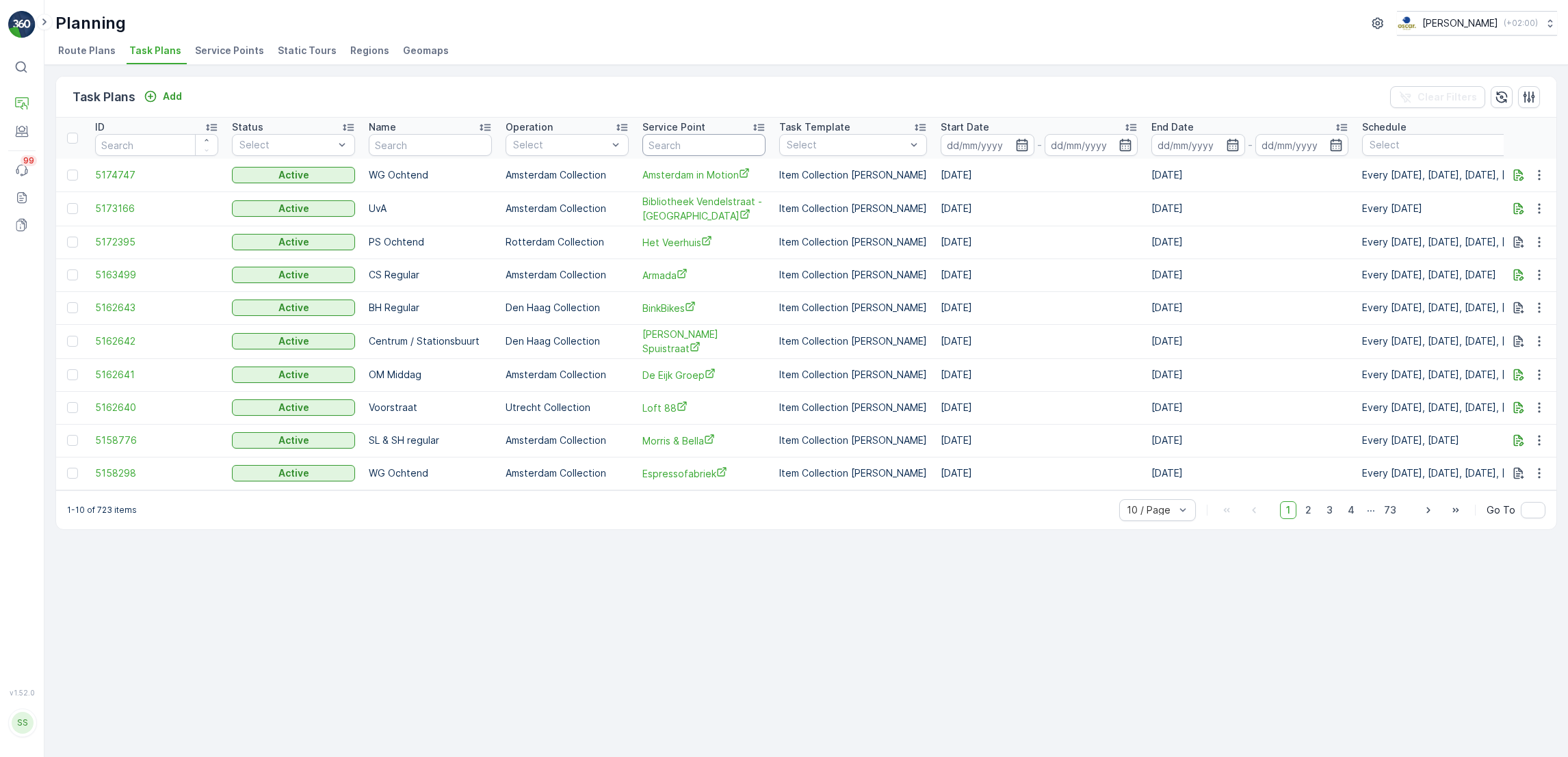
click at [749, 145] on input "text" at bounding box center [704, 145] width 123 height 22
type input "dilletant"
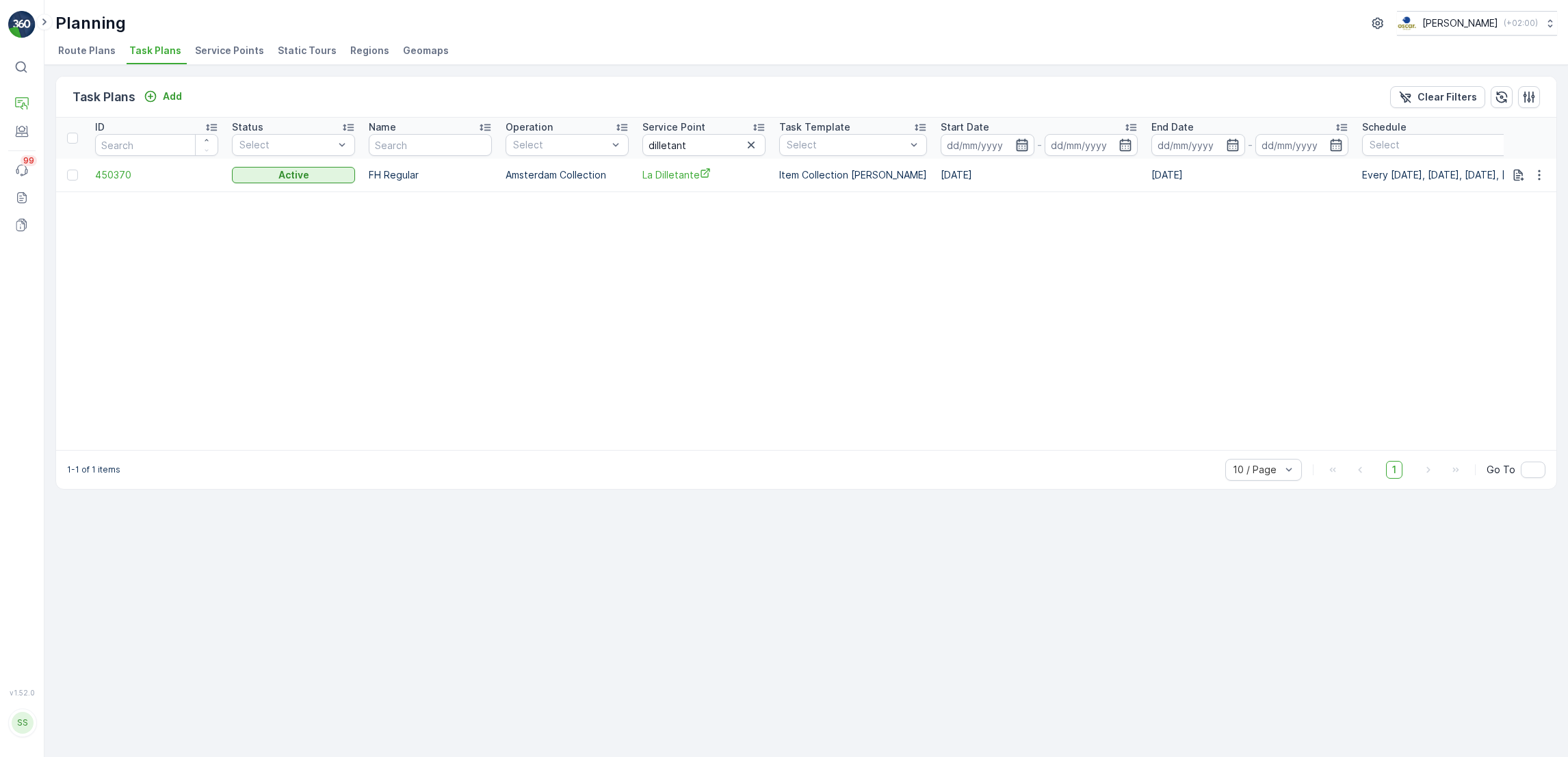
click at [1015, 145] on icon "button" at bounding box center [1022, 145] width 14 height 14
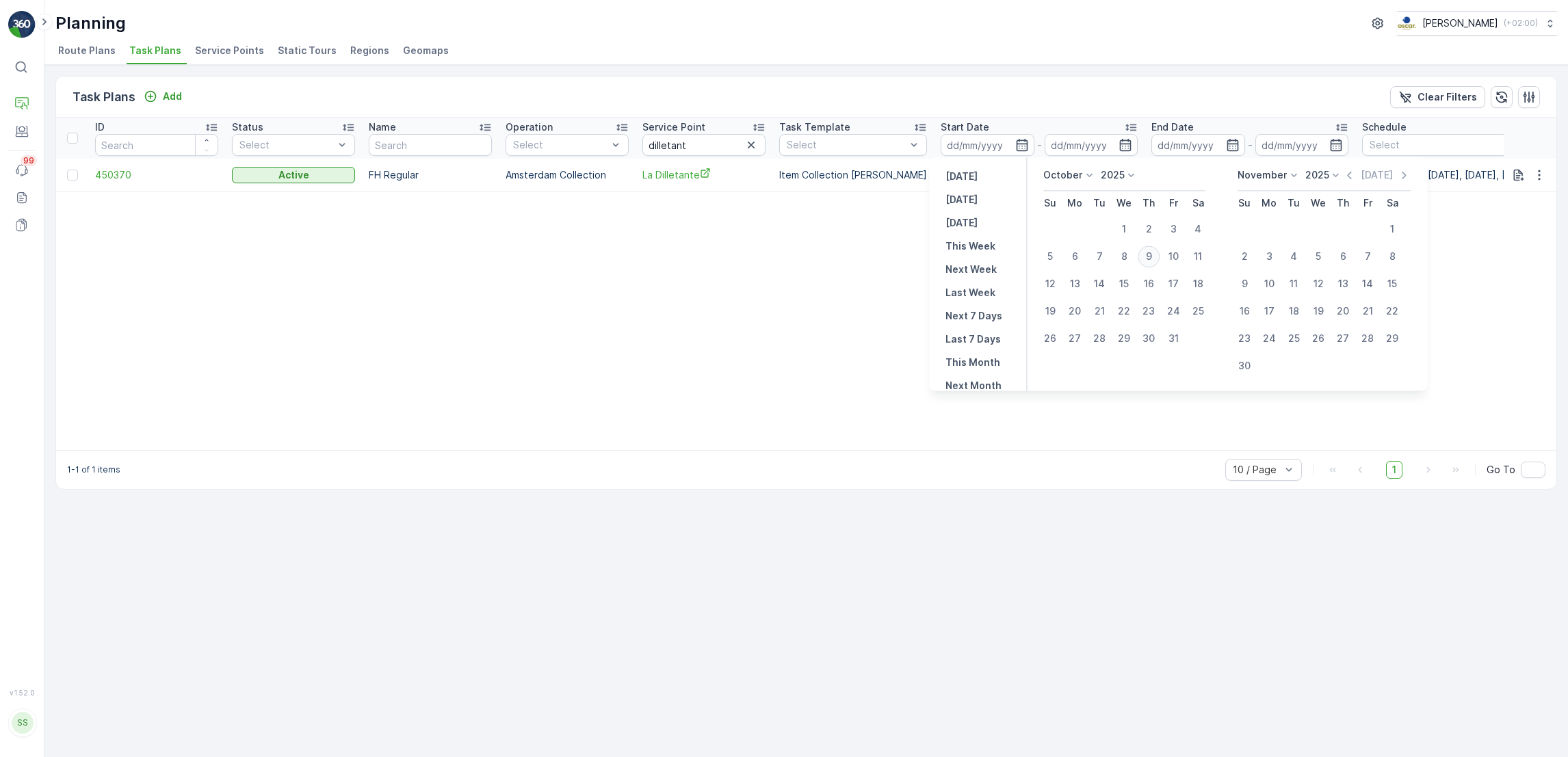
click at [1145, 256] on div "9" at bounding box center [1148, 256] width 22 height 22
type input "[DATE]"
click at [1145, 256] on div "9" at bounding box center [1148, 256] width 22 height 22
type input "[DATE]"
click at [1145, 256] on div "9" at bounding box center [1148, 256] width 22 height 22
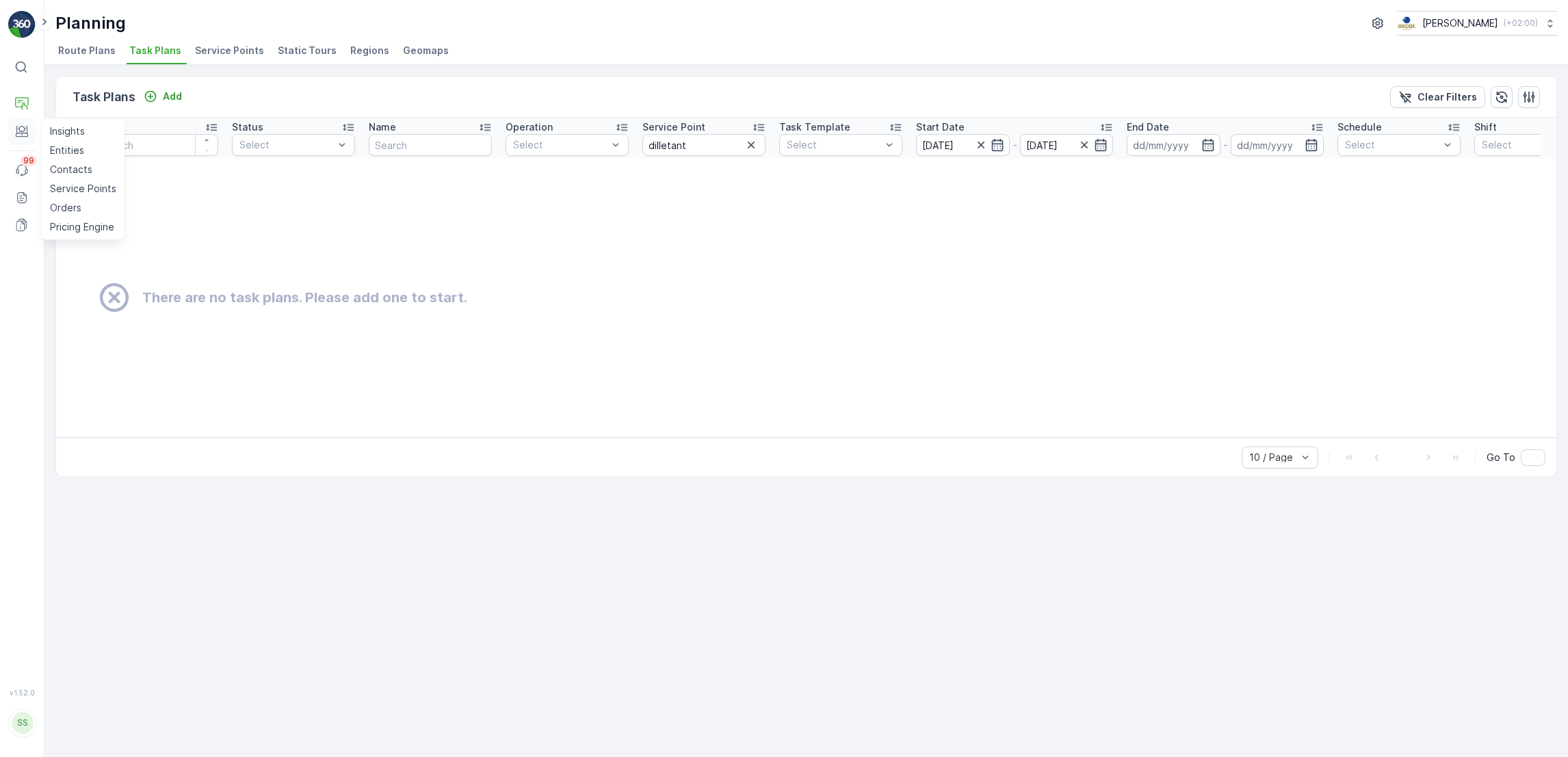
click at [19, 136] on icon at bounding box center [22, 131] width 14 height 14
click at [19, 124] on icon at bounding box center [22, 131] width 14 height 14
click at [71, 188] on p "Service Points" at bounding box center [83, 189] width 66 height 14
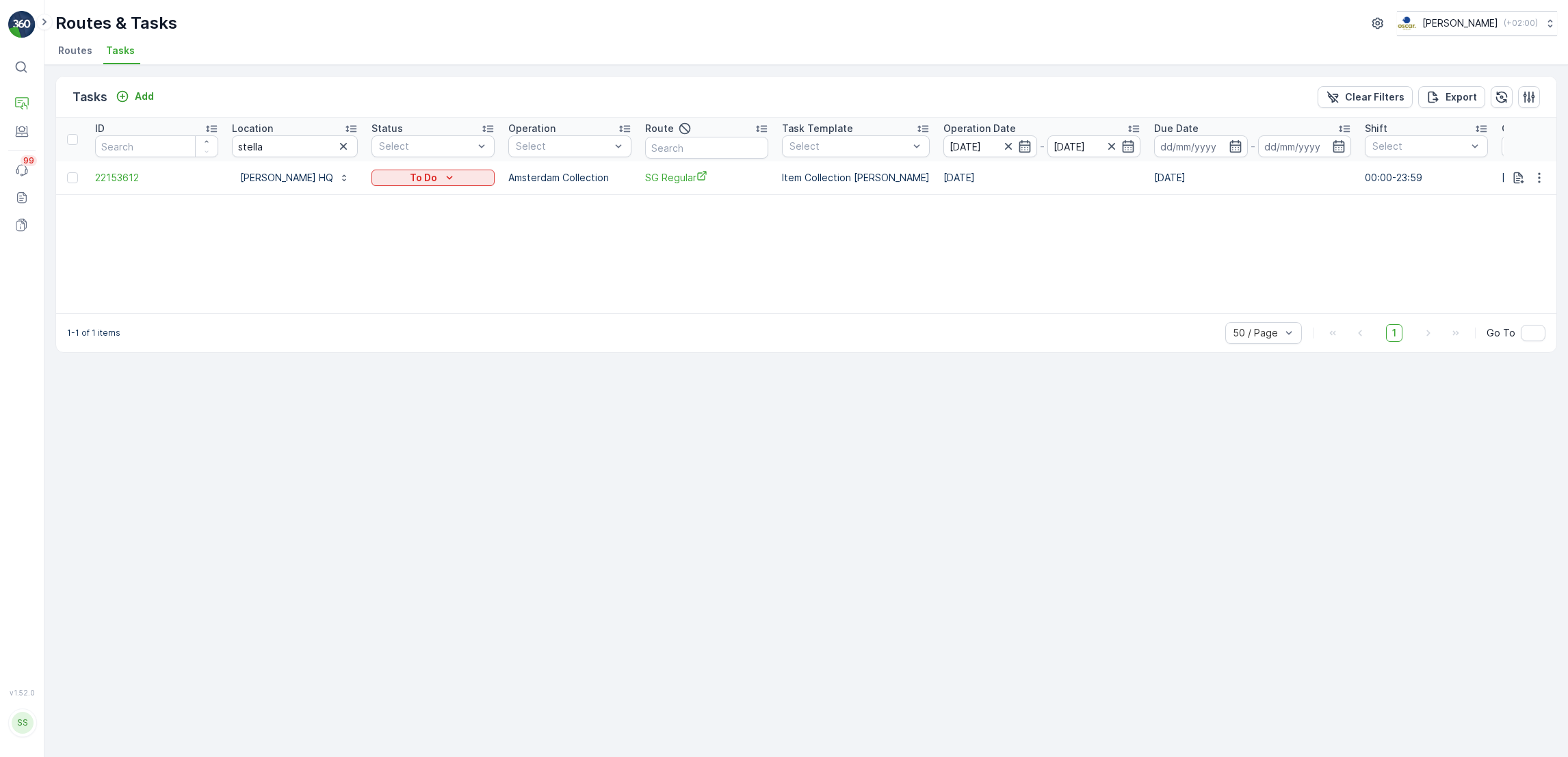
click at [114, 50] on span "Tasks" at bounding box center [120, 50] width 29 height 14
click at [80, 54] on span "Routes" at bounding box center [75, 50] width 34 height 14
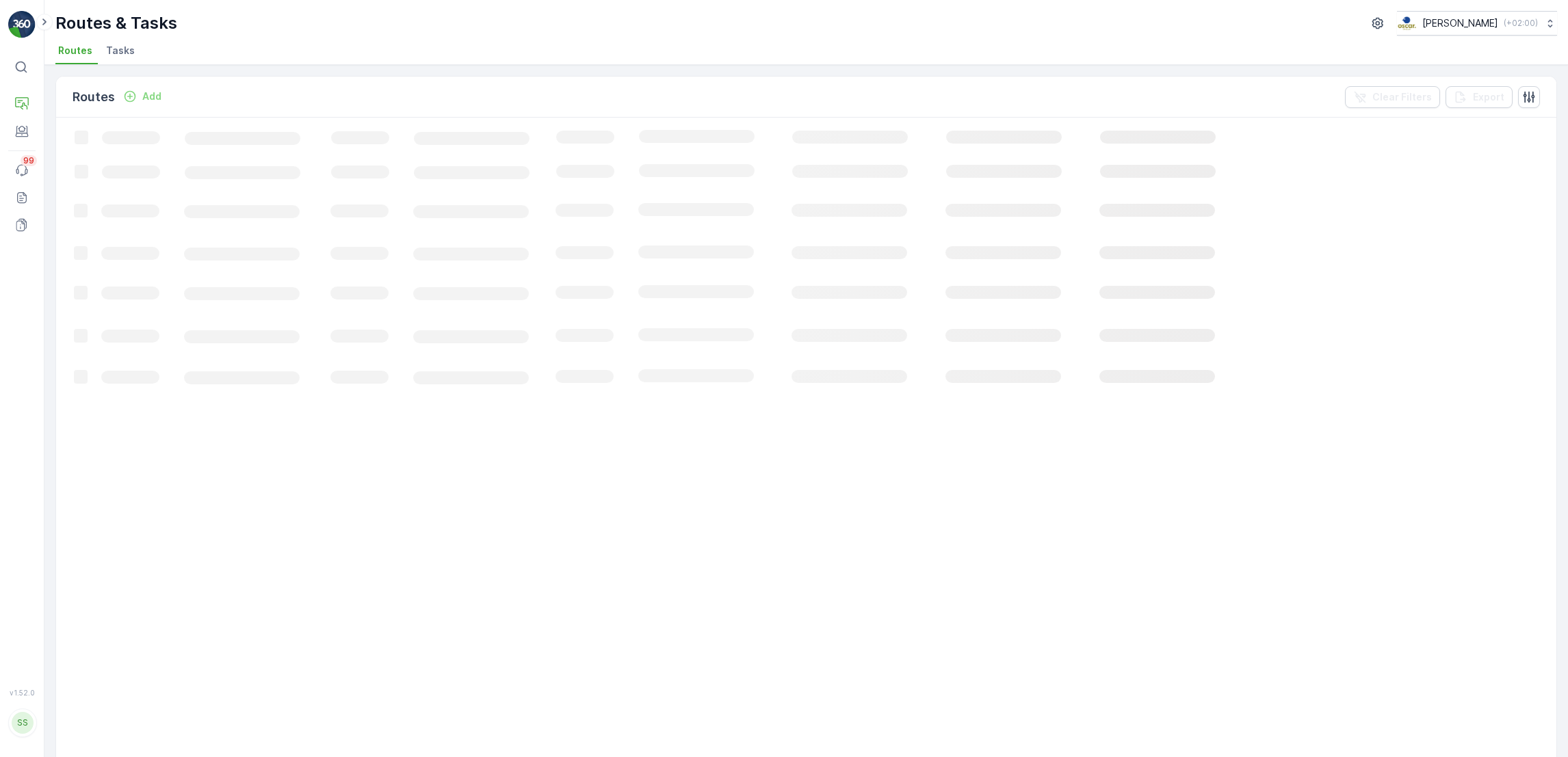
click at [111, 49] on span "Tasks" at bounding box center [120, 50] width 29 height 14
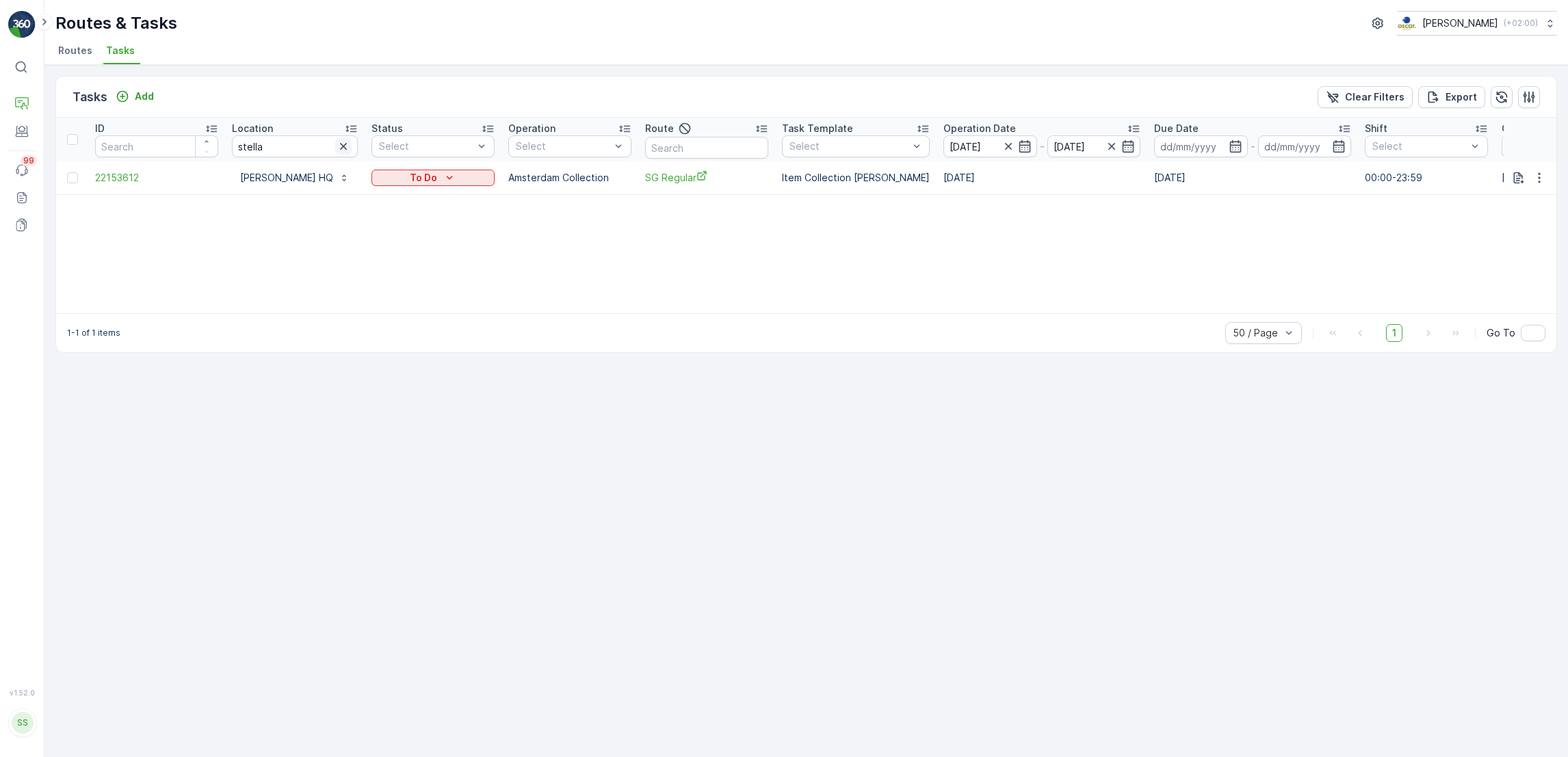
click at [346, 149] on icon "button" at bounding box center [343, 146] width 14 height 14
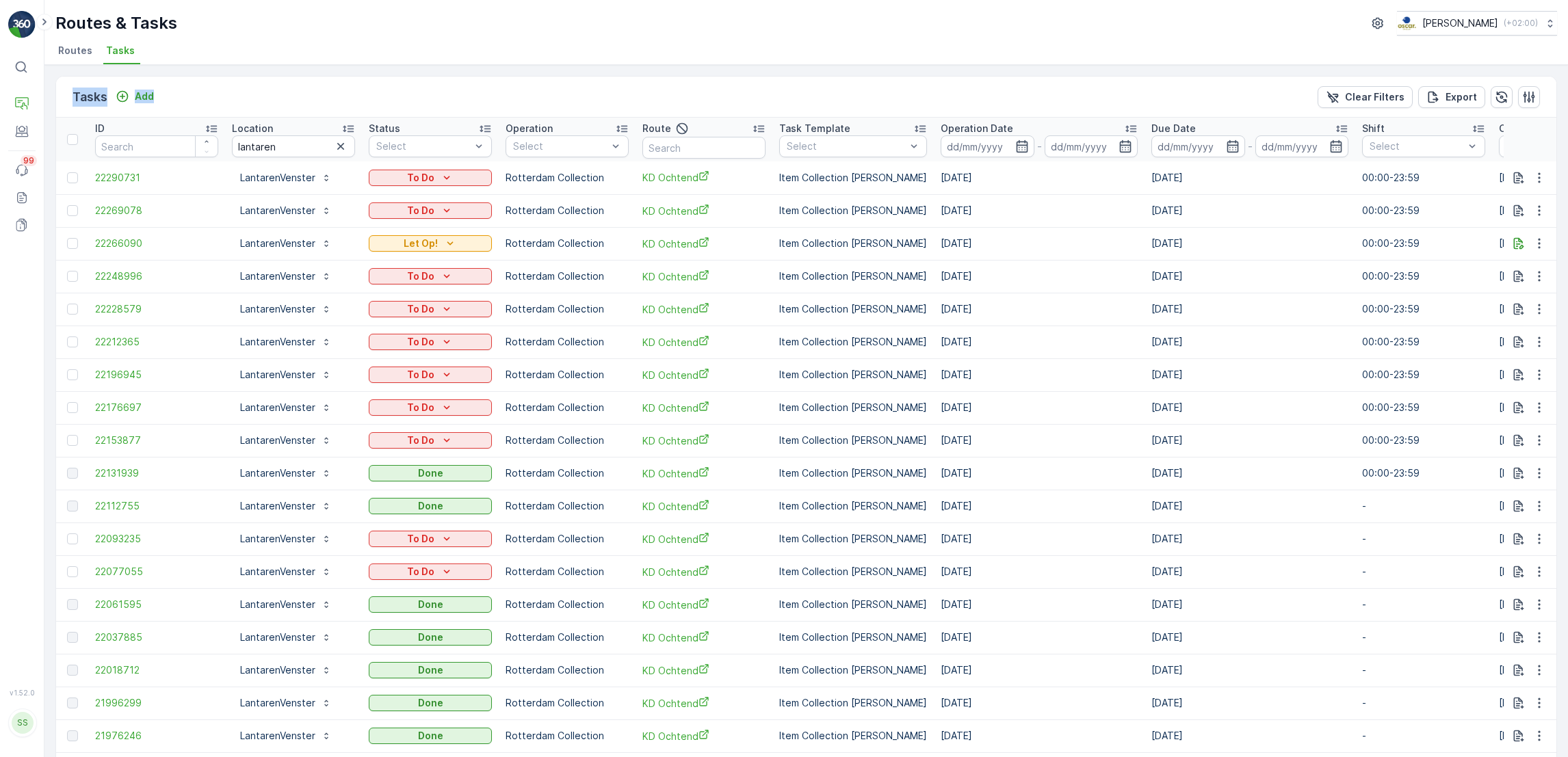
drag, startPoint x: 205, startPoint y: 40, endPoint x: 374, endPoint y: 71, distance: 171.8
click at [374, 71] on div "Routes & Tasks Oscar Circulair ( +02:00 ) Routes Tasks Tasks Add Clear Filters …" at bounding box center [806, 378] width 1523 height 757
click at [374, 71] on div "Tasks Add Clear Filters Export ID Location lantaren Status Select Operation Sel…" at bounding box center [806, 410] width 1523 height 692
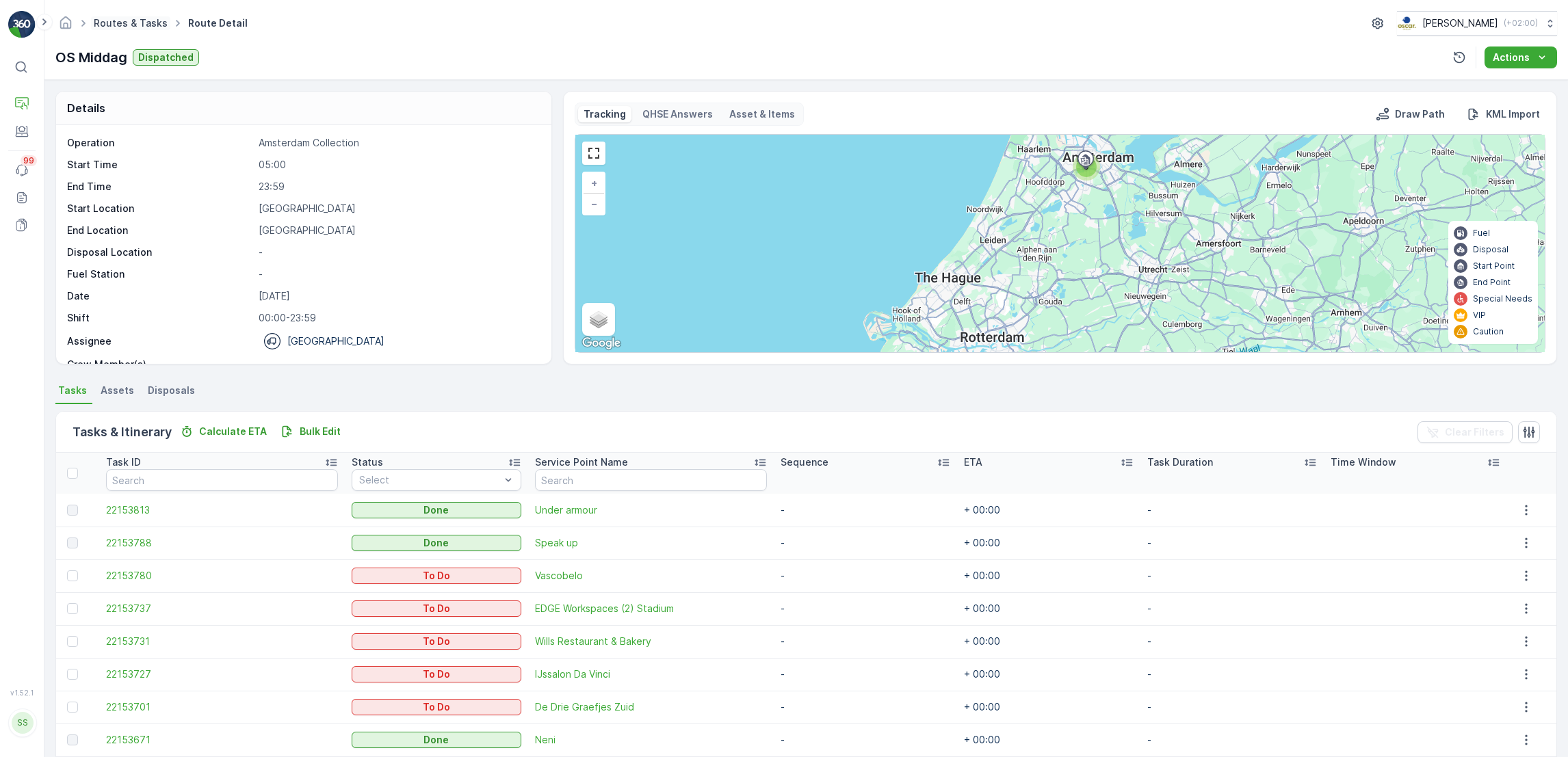
click at [133, 24] on link "Routes & Tasks" at bounding box center [130, 22] width 74 height 11
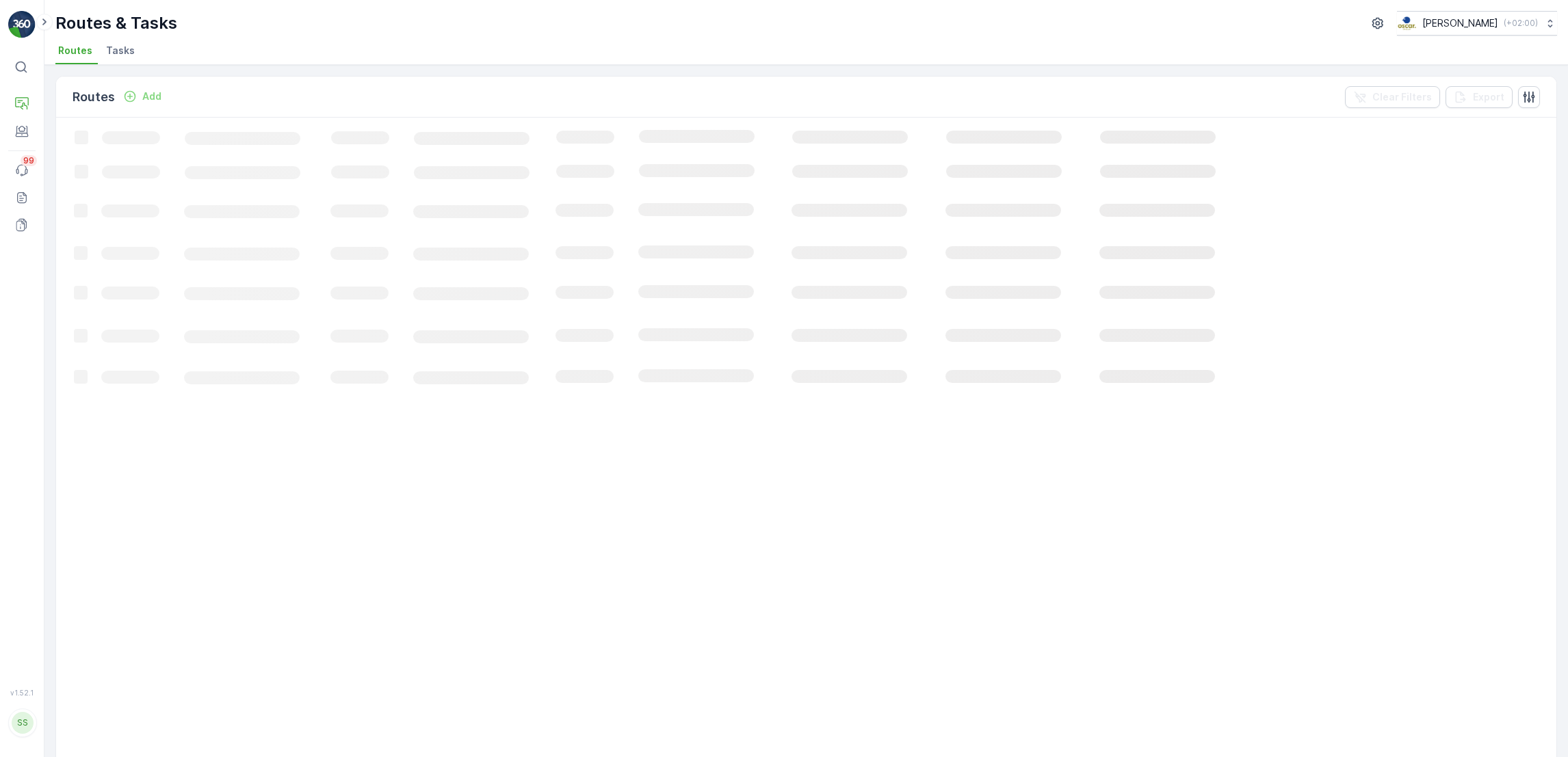
click at [122, 54] on span "Tasks" at bounding box center [120, 50] width 29 height 14
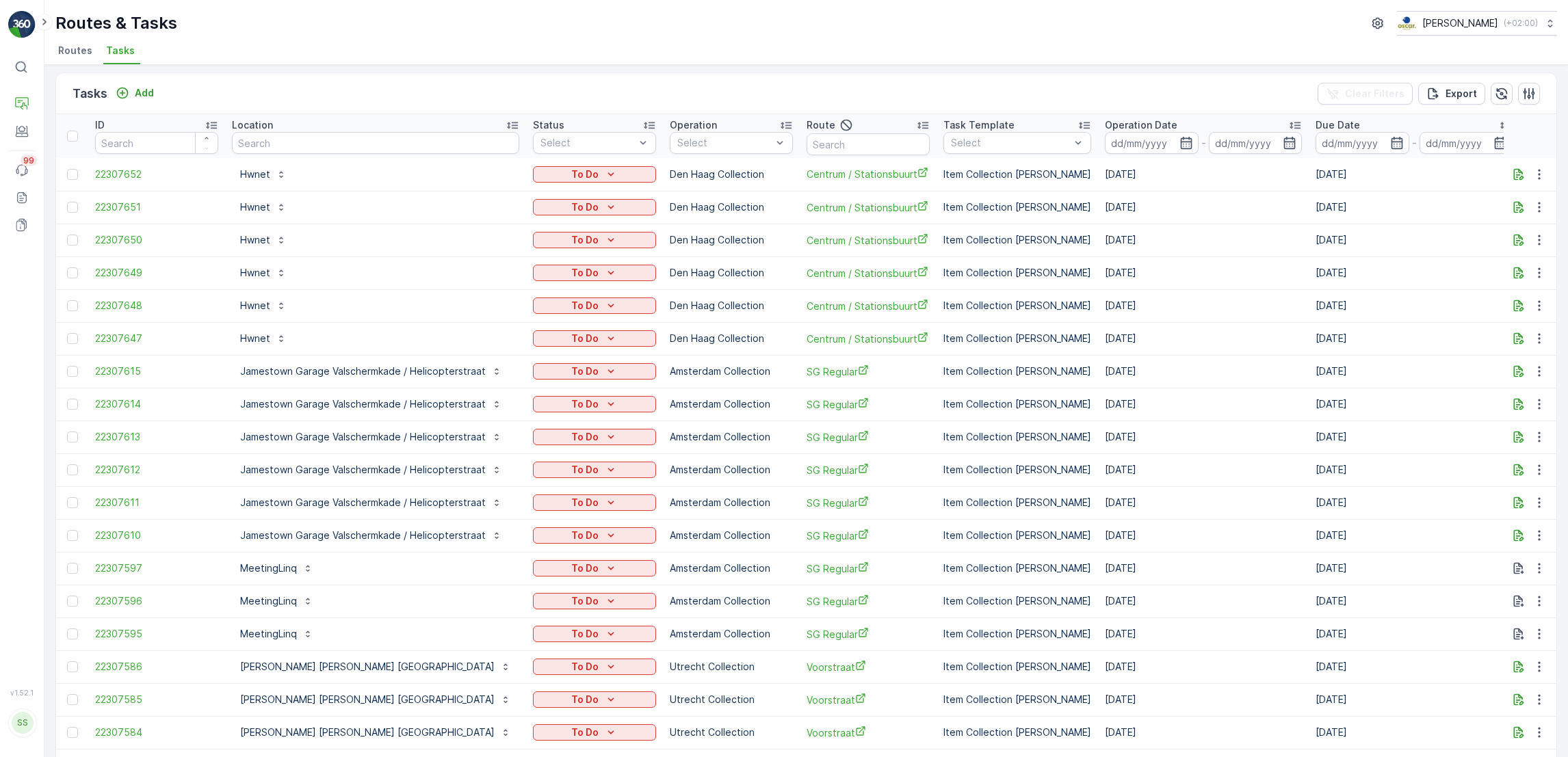
click at [75, 50] on span "Routes" at bounding box center [75, 50] width 34 height 14
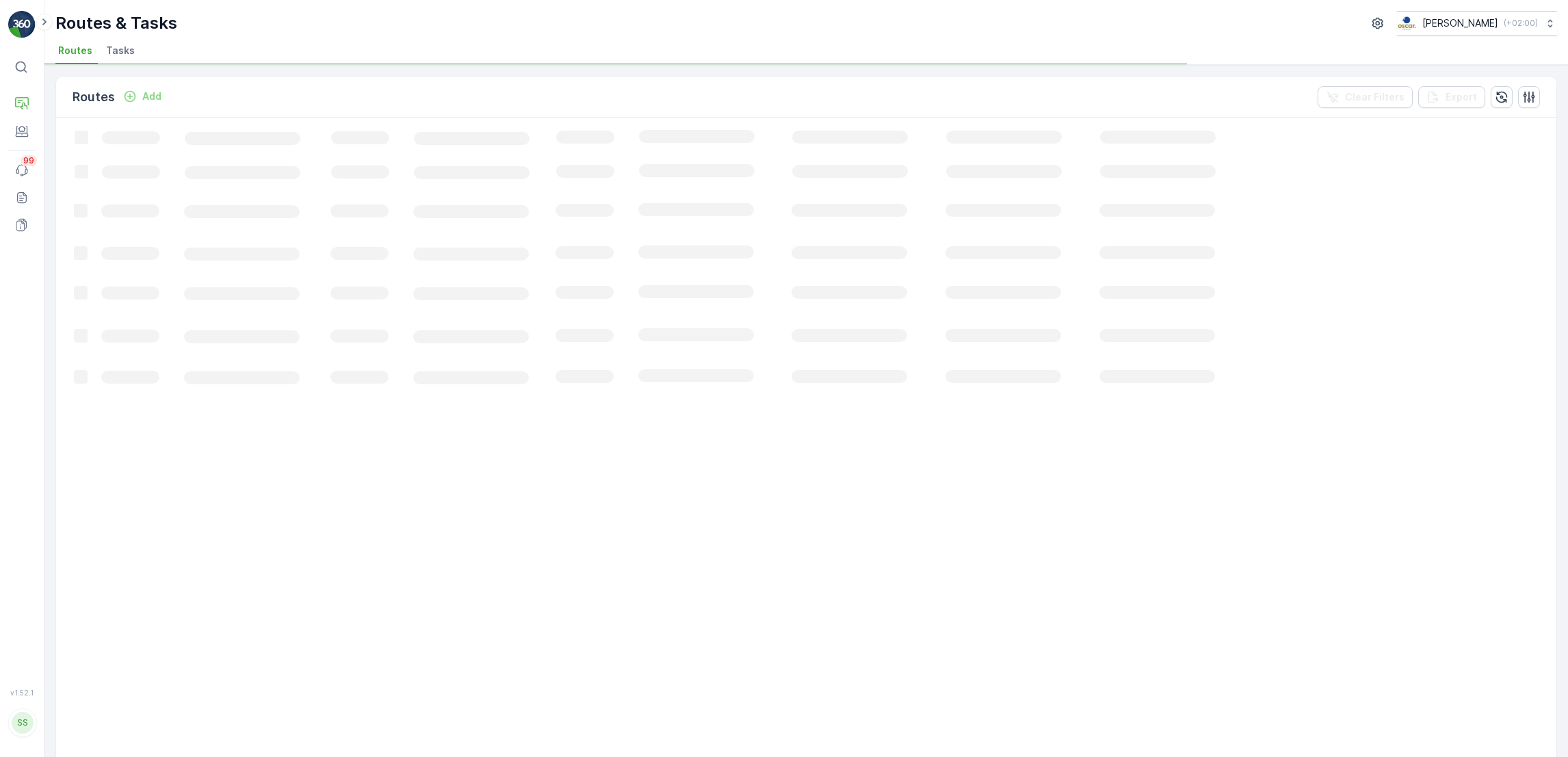
click at [126, 53] on span "Tasks" at bounding box center [120, 50] width 29 height 14
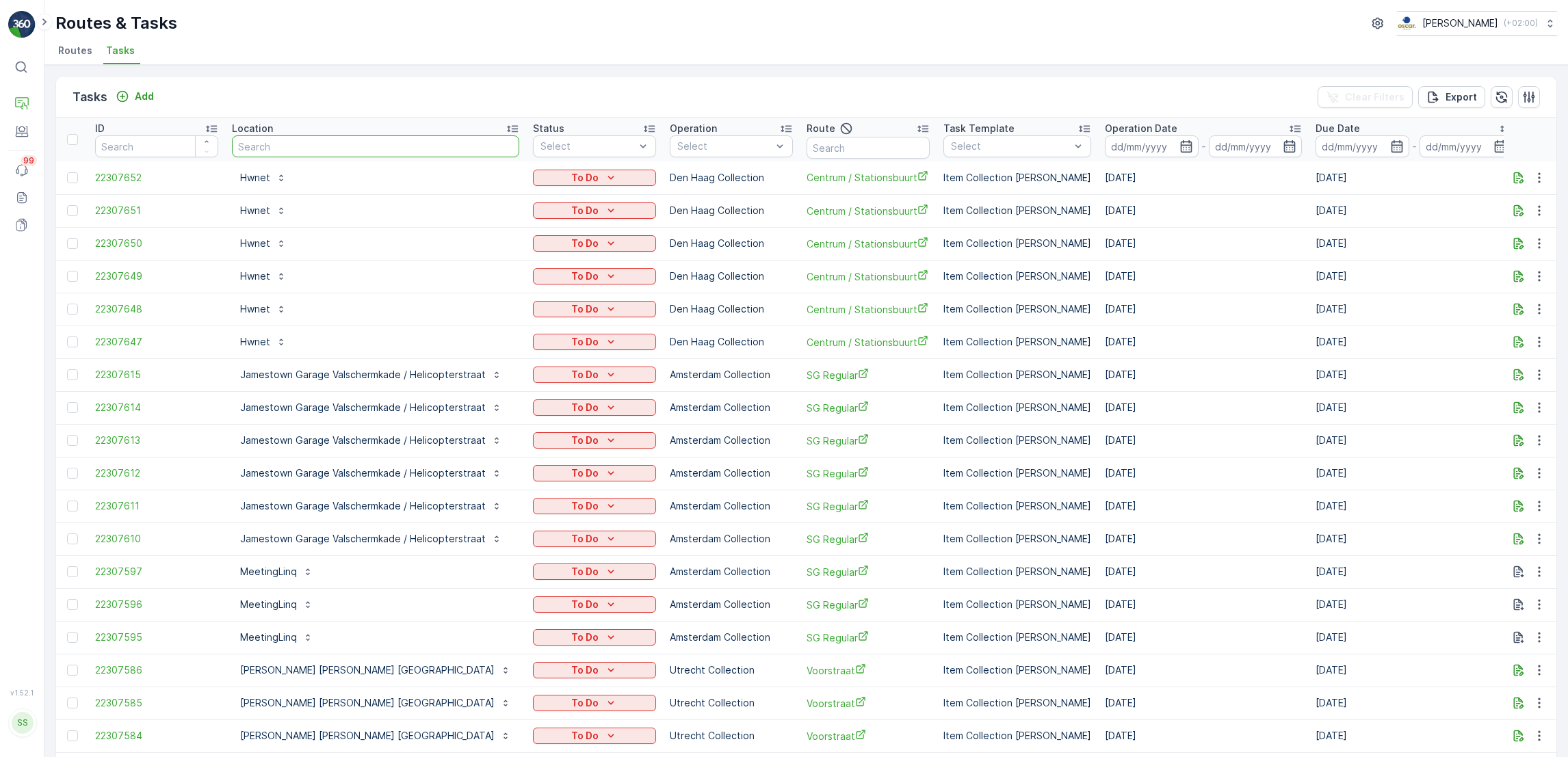
click at [377, 145] on input "text" at bounding box center [375, 146] width 287 height 22
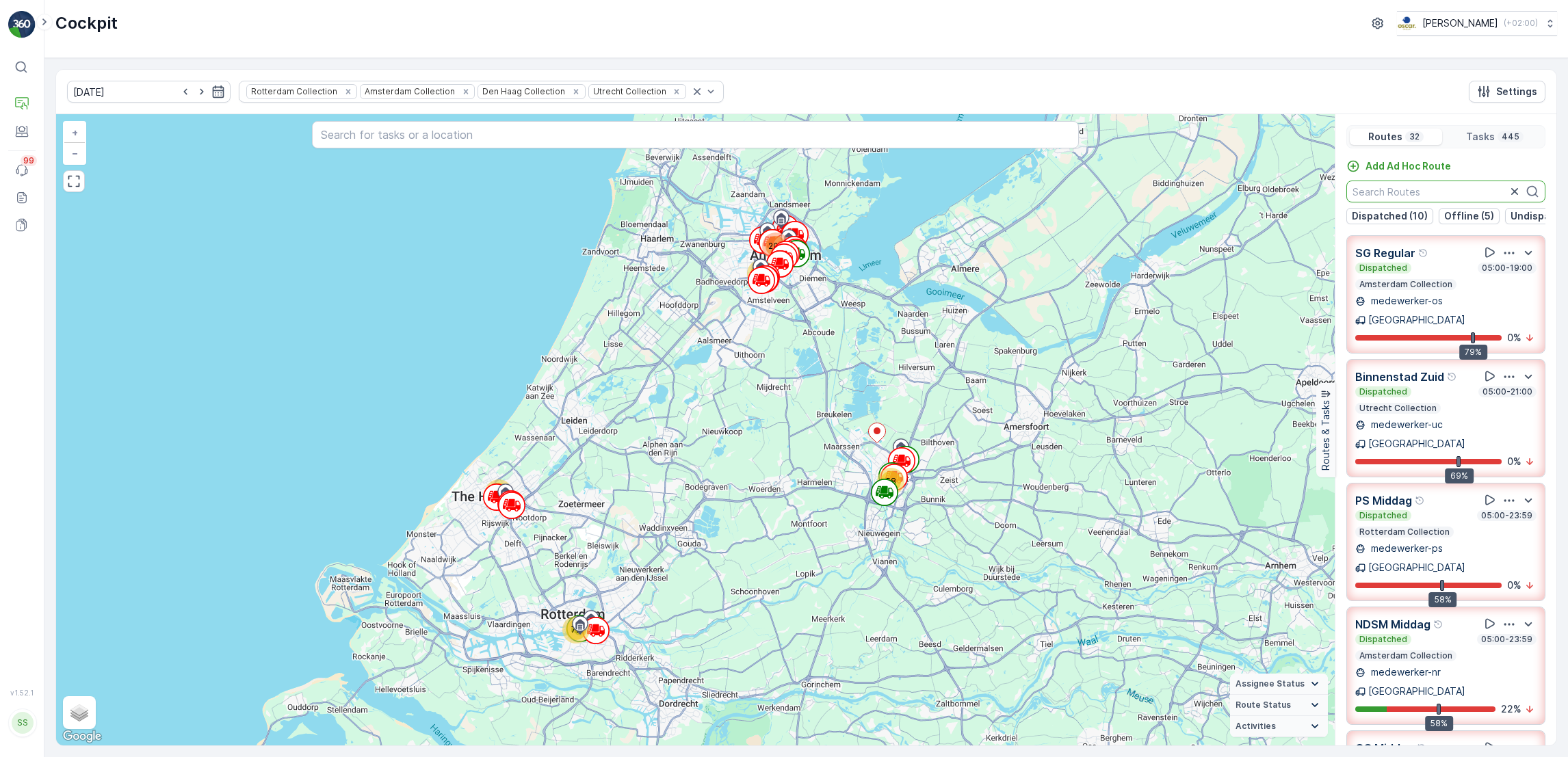
click at [1439, 190] on input "text" at bounding box center [1445, 191] width 199 height 22
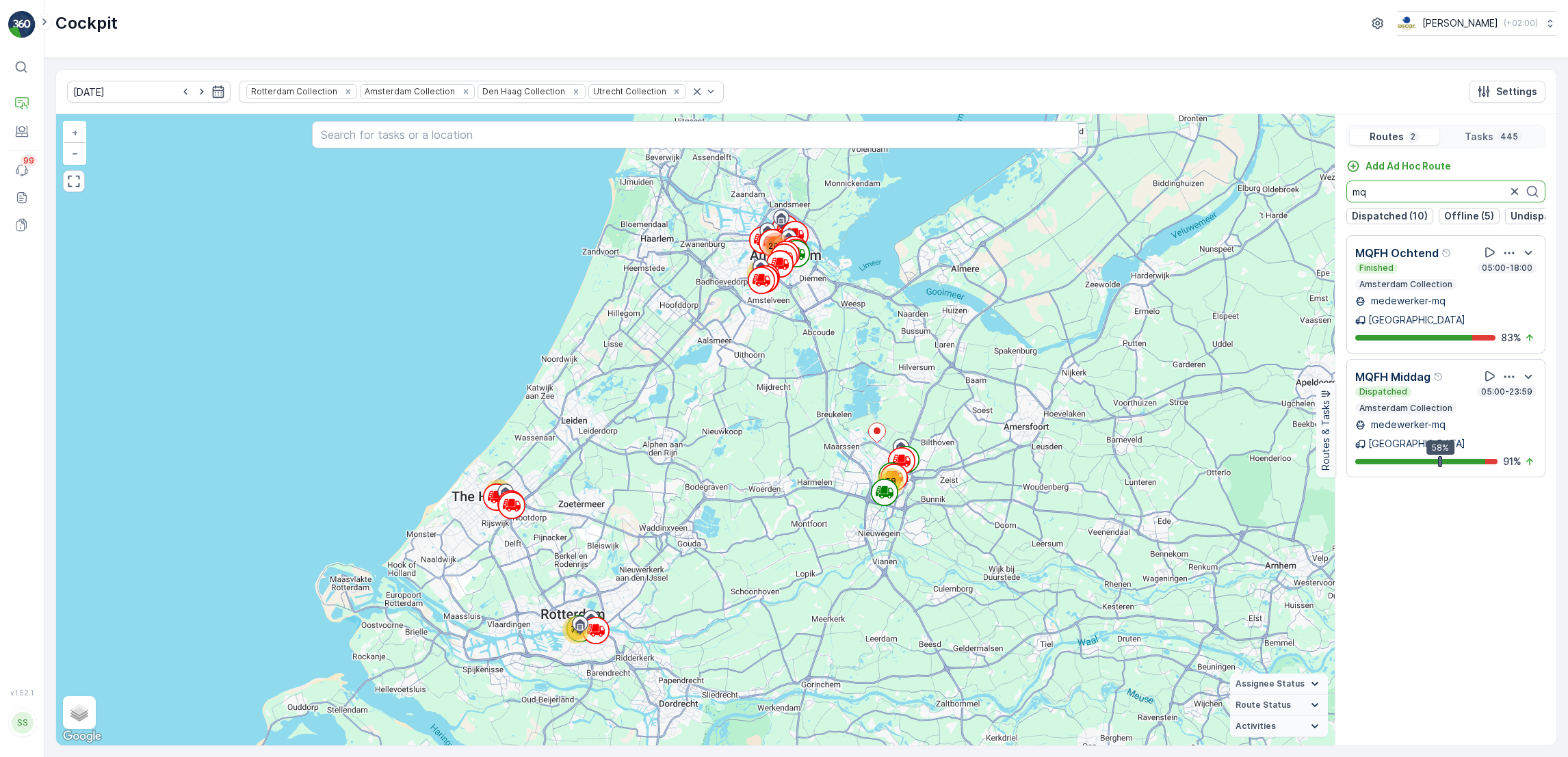
type input "mq"
click at [1509, 374] on icon "button" at bounding box center [1509, 377] width 14 height 14
click at [1511, 407] on span "See More Details" at bounding box center [1511, 414] width 79 height 14
click at [1508, 260] on icon "button" at bounding box center [1509, 253] width 14 height 14
click at [1505, 284] on span "See More Details" at bounding box center [1511, 291] width 79 height 14
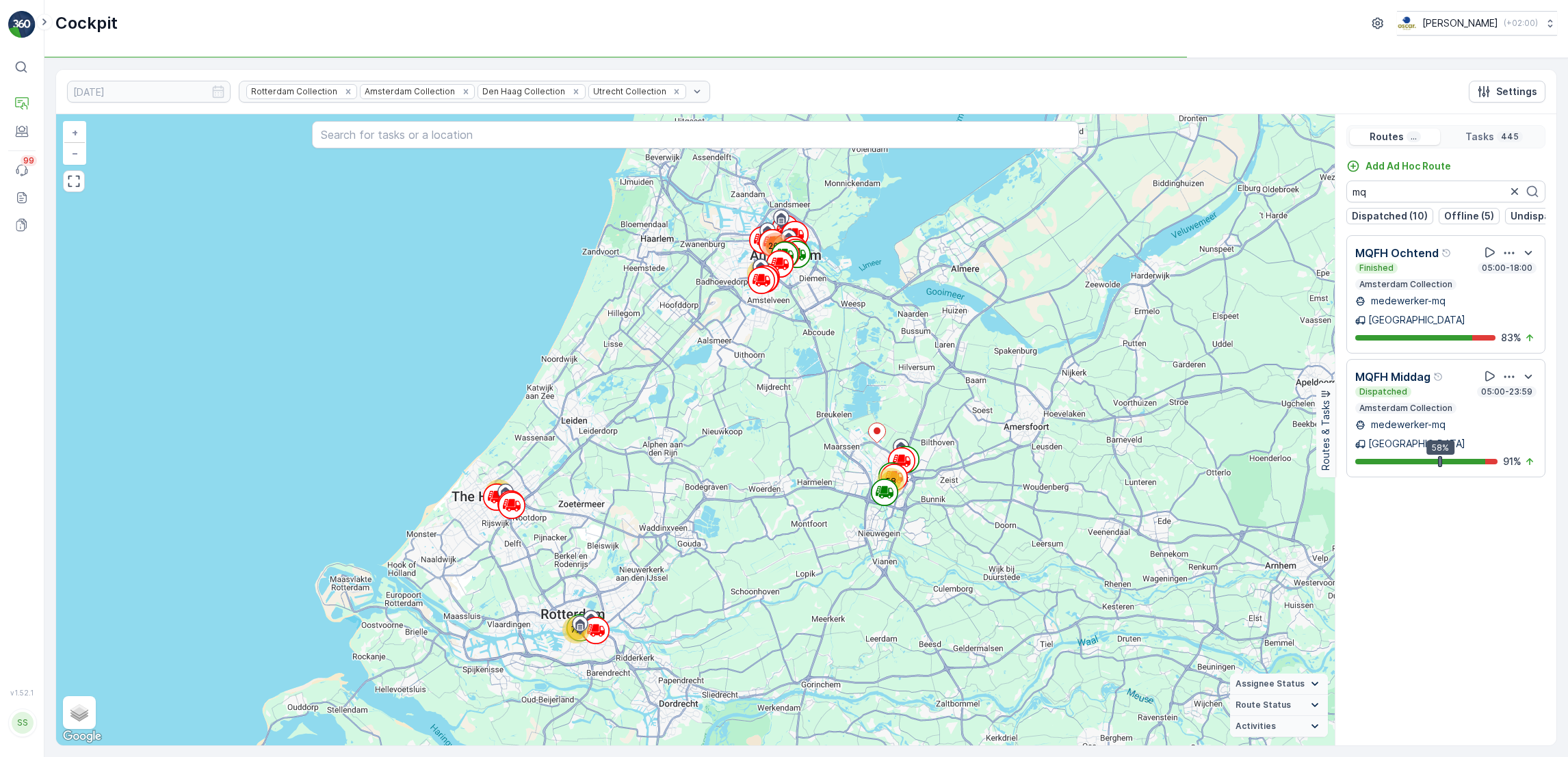
click at [1506, 370] on icon "button" at bounding box center [1509, 377] width 14 height 14
click at [1506, 407] on span "See More Details" at bounding box center [1511, 414] width 79 height 14
drag, startPoint x: 1415, startPoint y: 198, endPoint x: 1257, endPoint y: 205, distance: 158.2
click at [1257, 205] on div "58 37 72 77 200 + − Satellite Roadmap Terrain Hybrid Leaflet Keyboard shortcuts…" at bounding box center [806, 430] width 1500 height 631
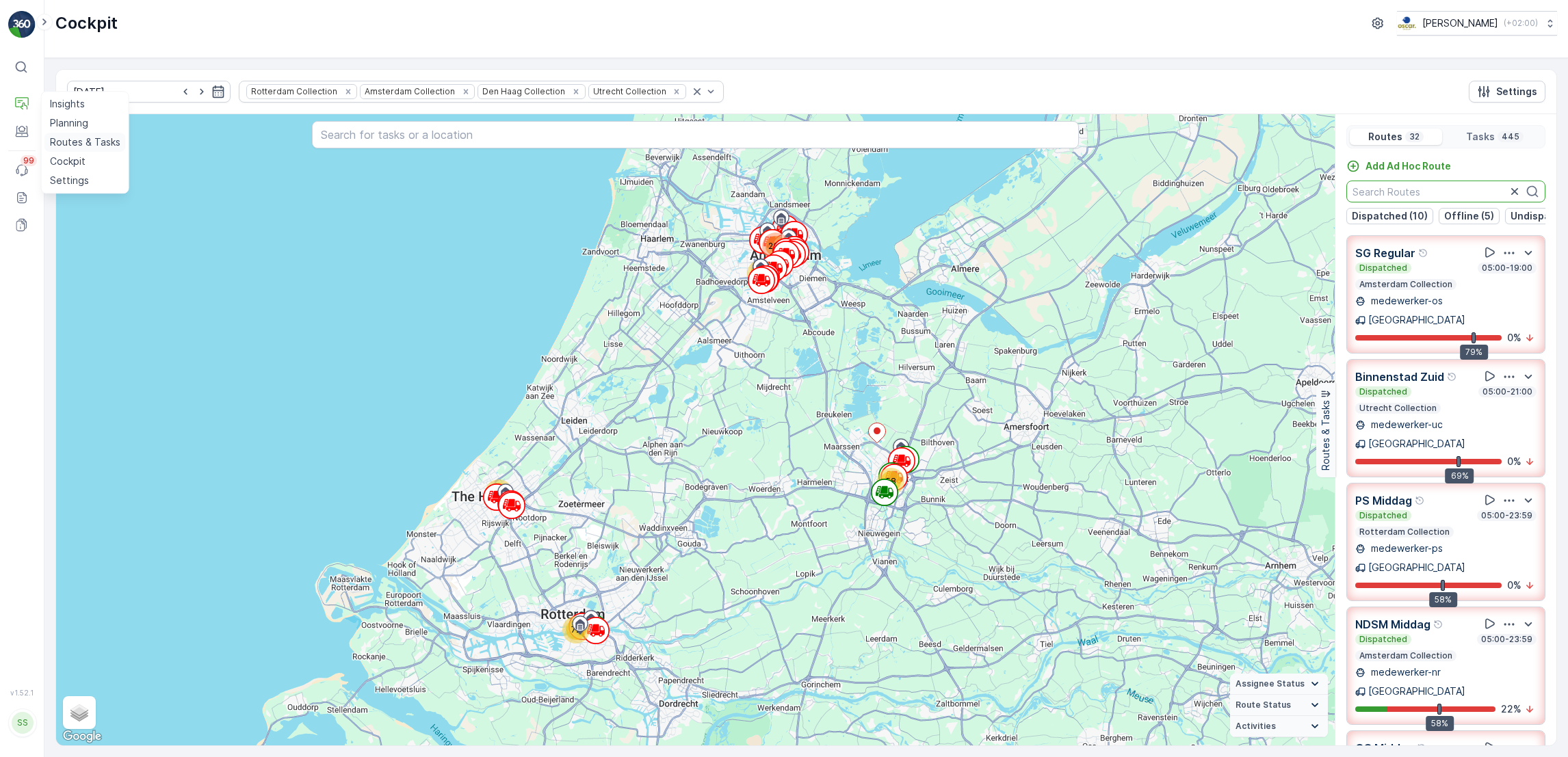
click at [73, 142] on p "Routes & Tasks" at bounding box center [85, 142] width 71 height 14
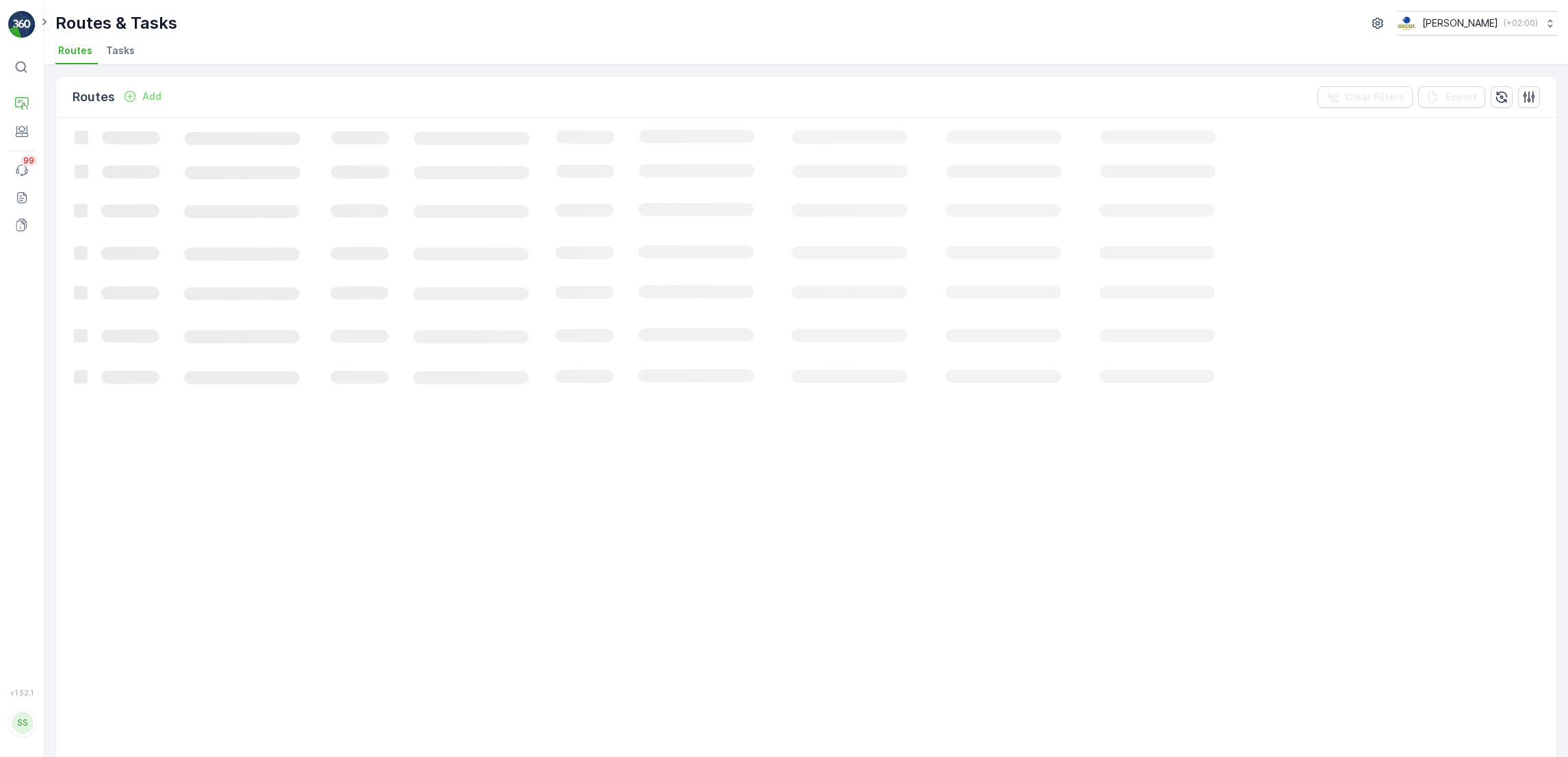
click at [116, 57] on span "Tasks" at bounding box center [120, 50] width 29 height 14
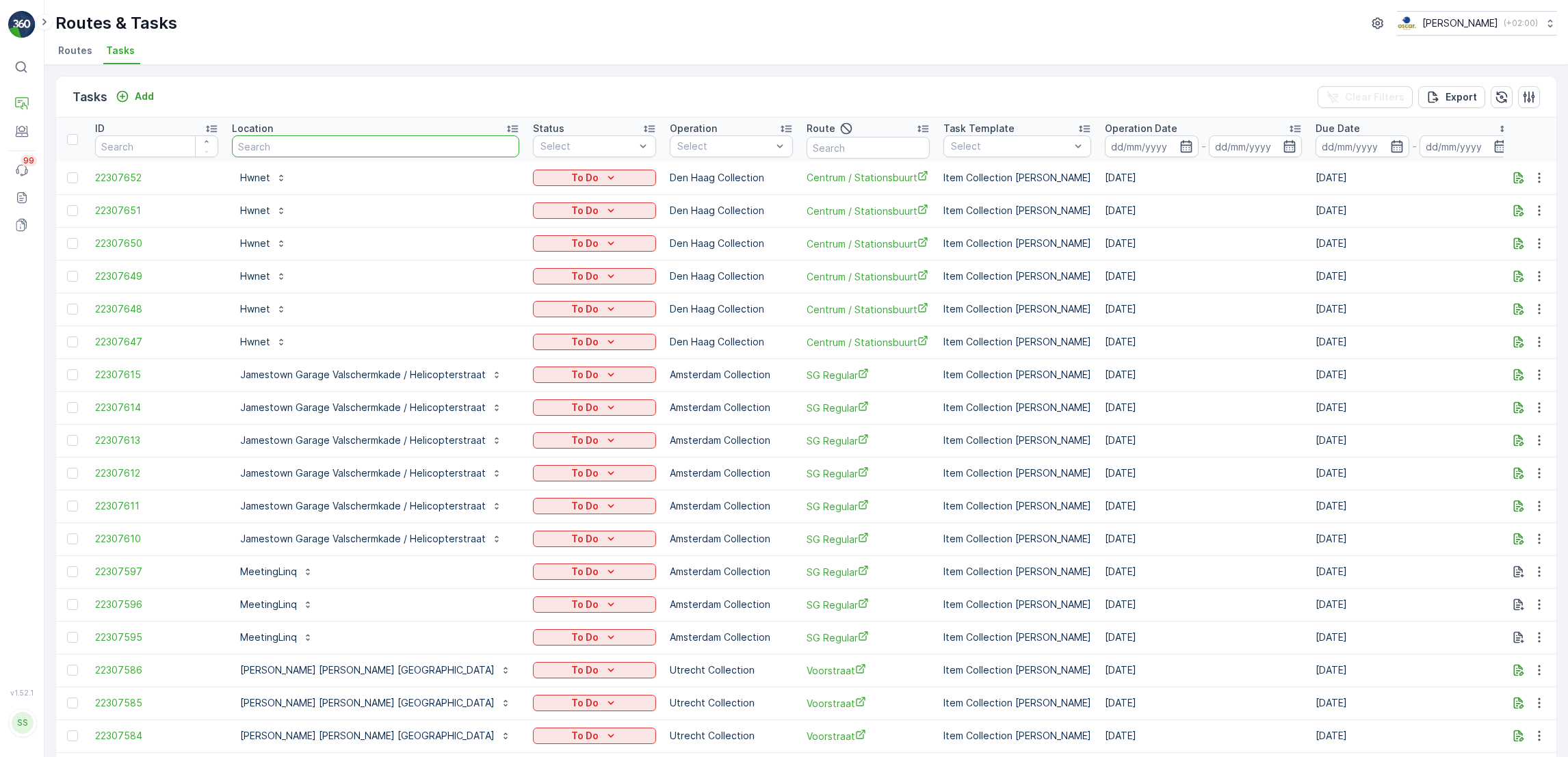
click at [410, 151] on input "text" at bounding box center [375, 146] width 287 height 22
type input "dilleta"
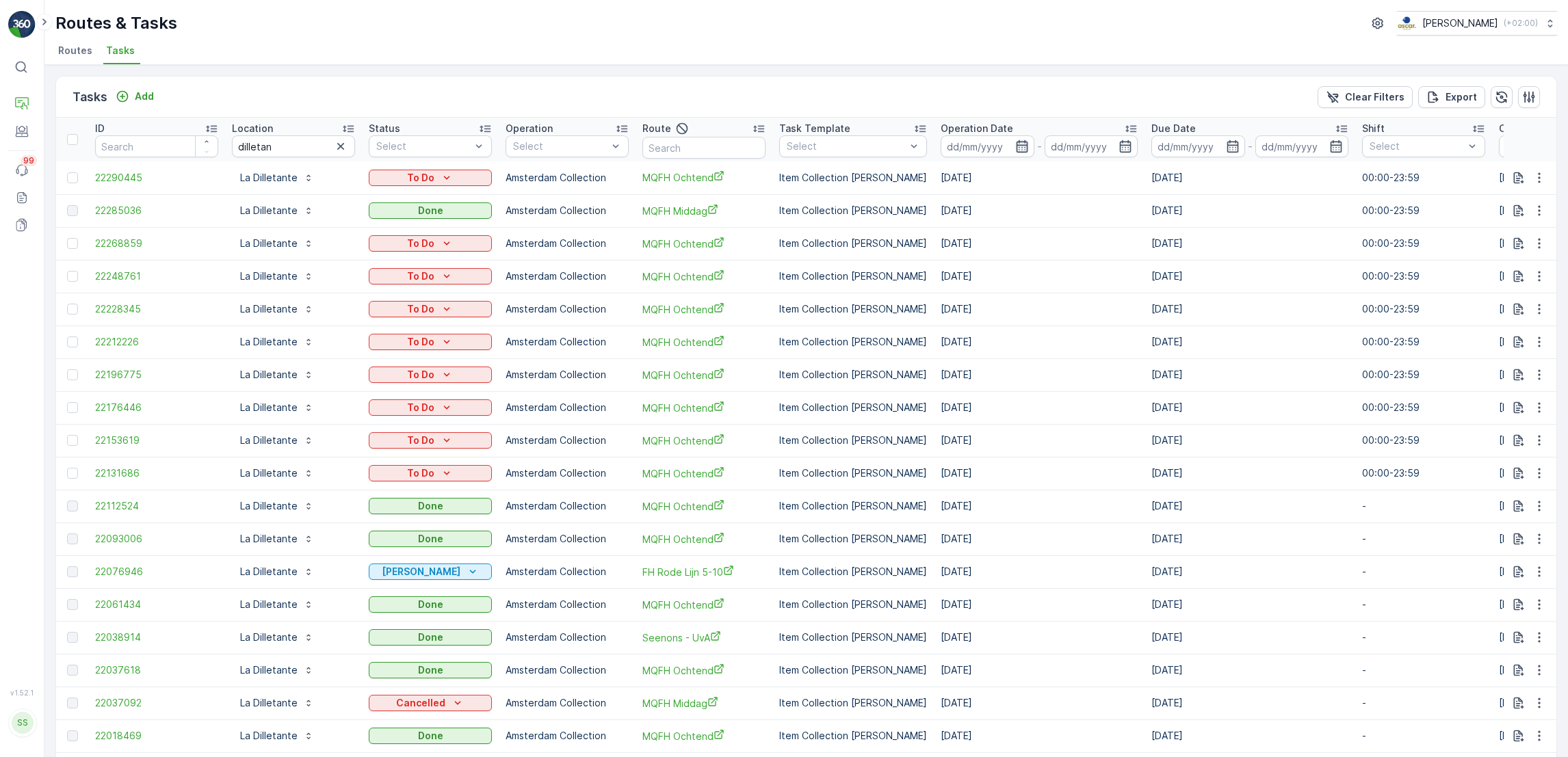
click at [1015, 139] on icon "button" at bounding box center [1022, 146] width 14 height 14
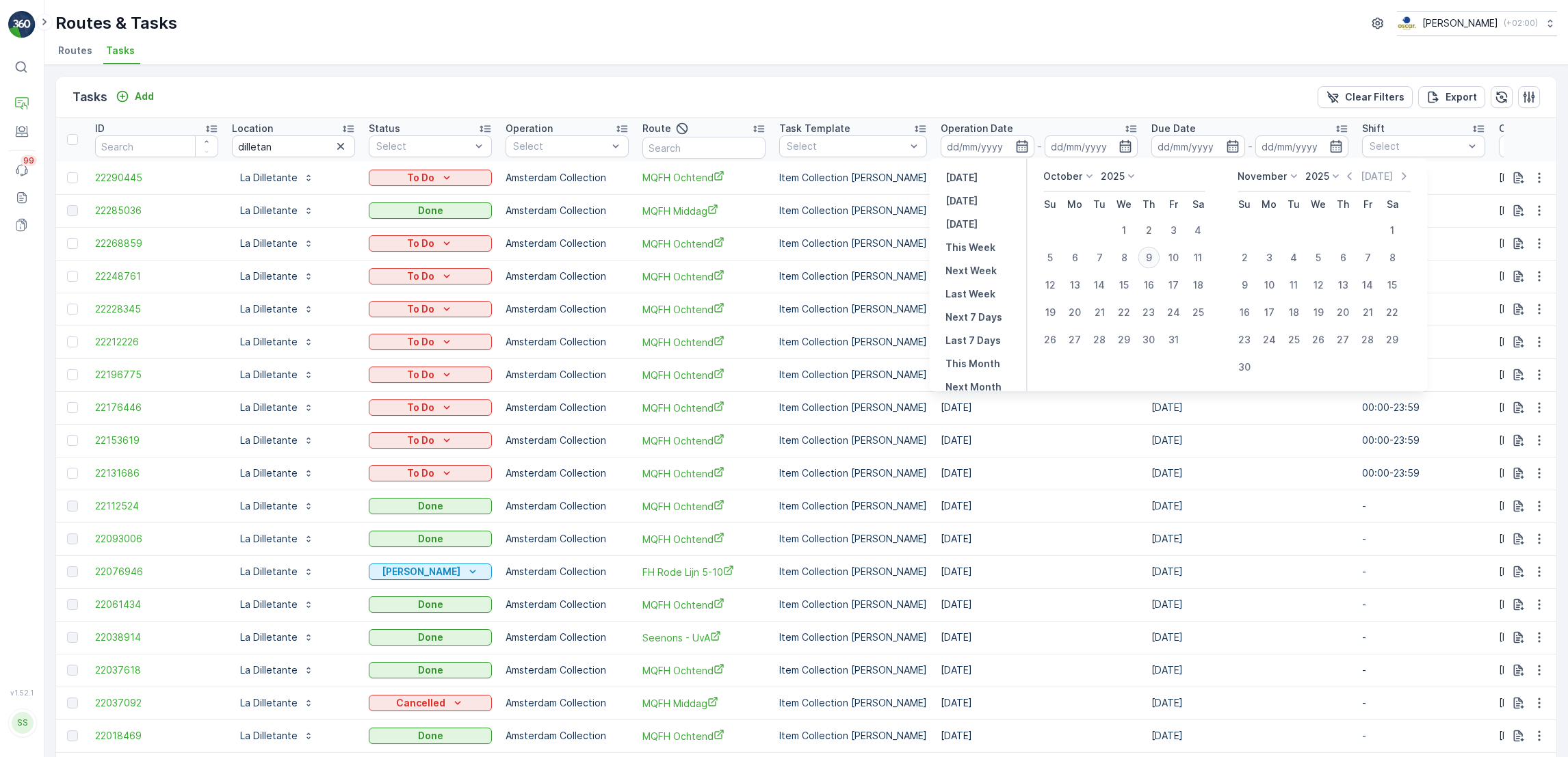
click at [1147, 254] on div "9" at bounding box center [1148, 257] width 22 height 22
type input "[DATE]"
click at [1147, 254] on div "9" at bounding box center [1148, 257] width 22 height 22
type input "[DATE]"
click at [1147, 254] on div "9" at bounding box center [1148, 257] width 22 height 22
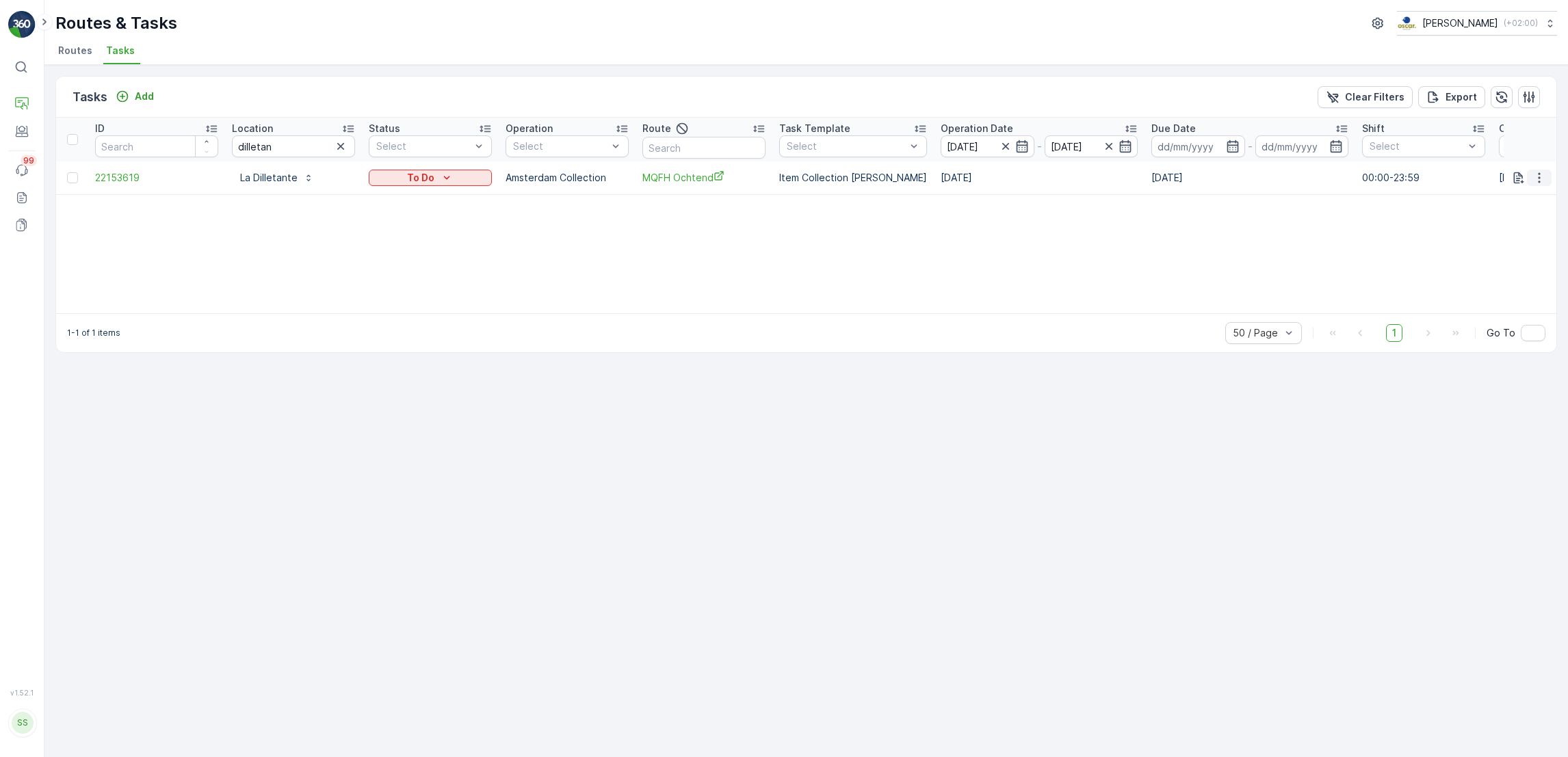
click at [1541, 177] on icon "button" at bounding box center [1539, 178] width 14 height 14
click at [1513, 196] on span "See More Details" at bounding box center [1510, 198] width 79 height 14
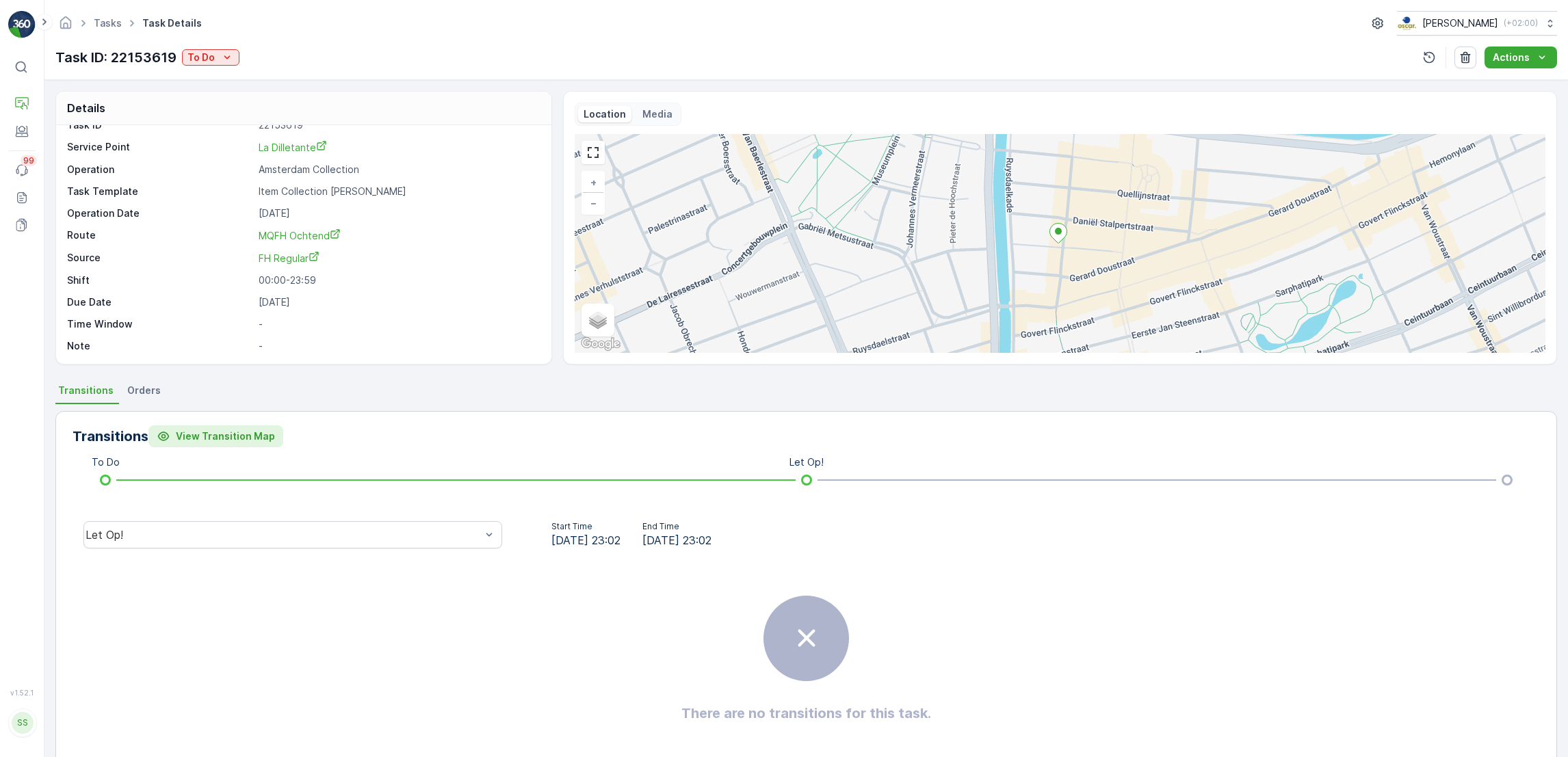
scroll to position [37, 0]
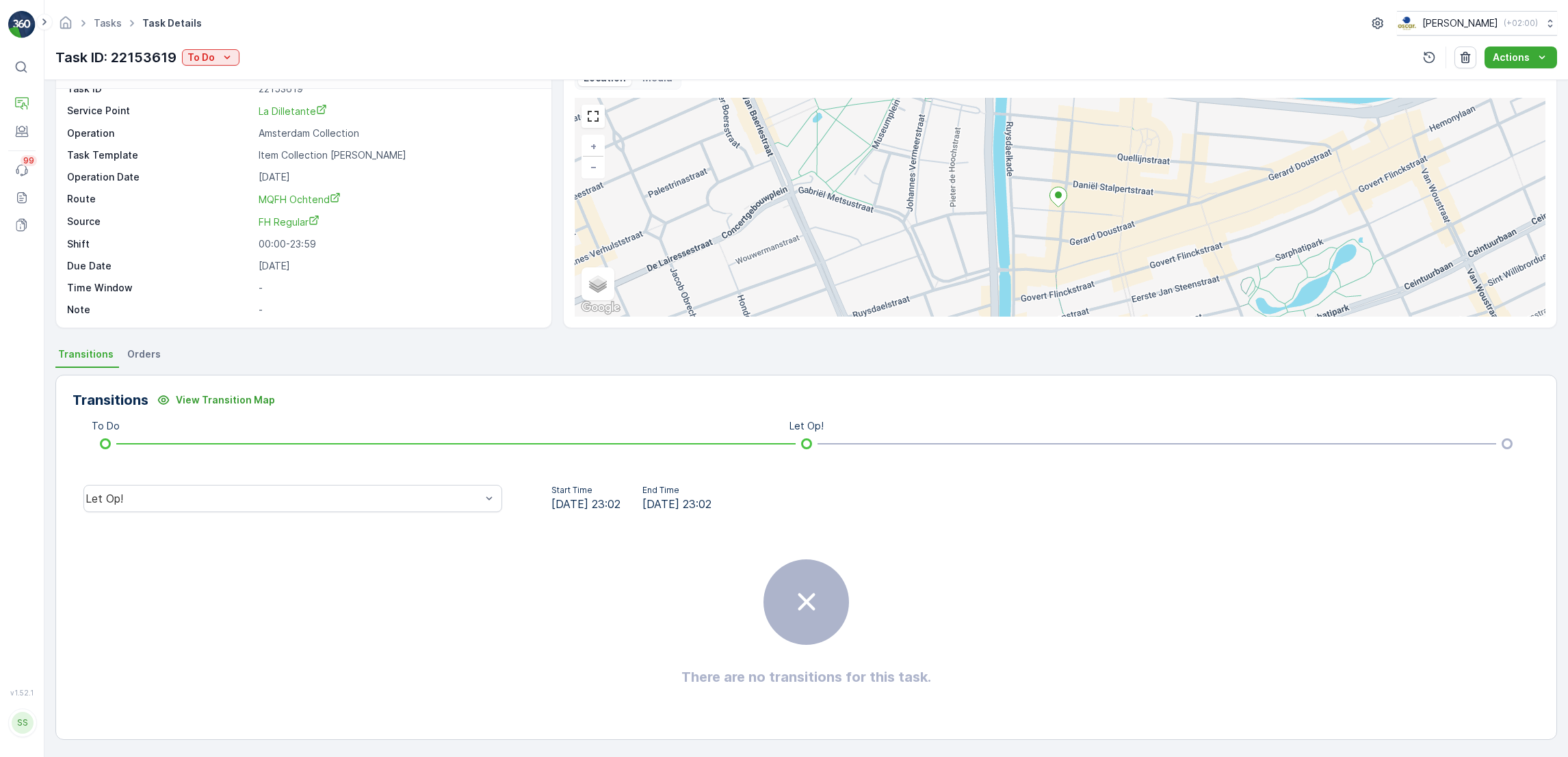
click at [145, 352] on span "Orders" at bounding box center [144, 354] width 34 height 14
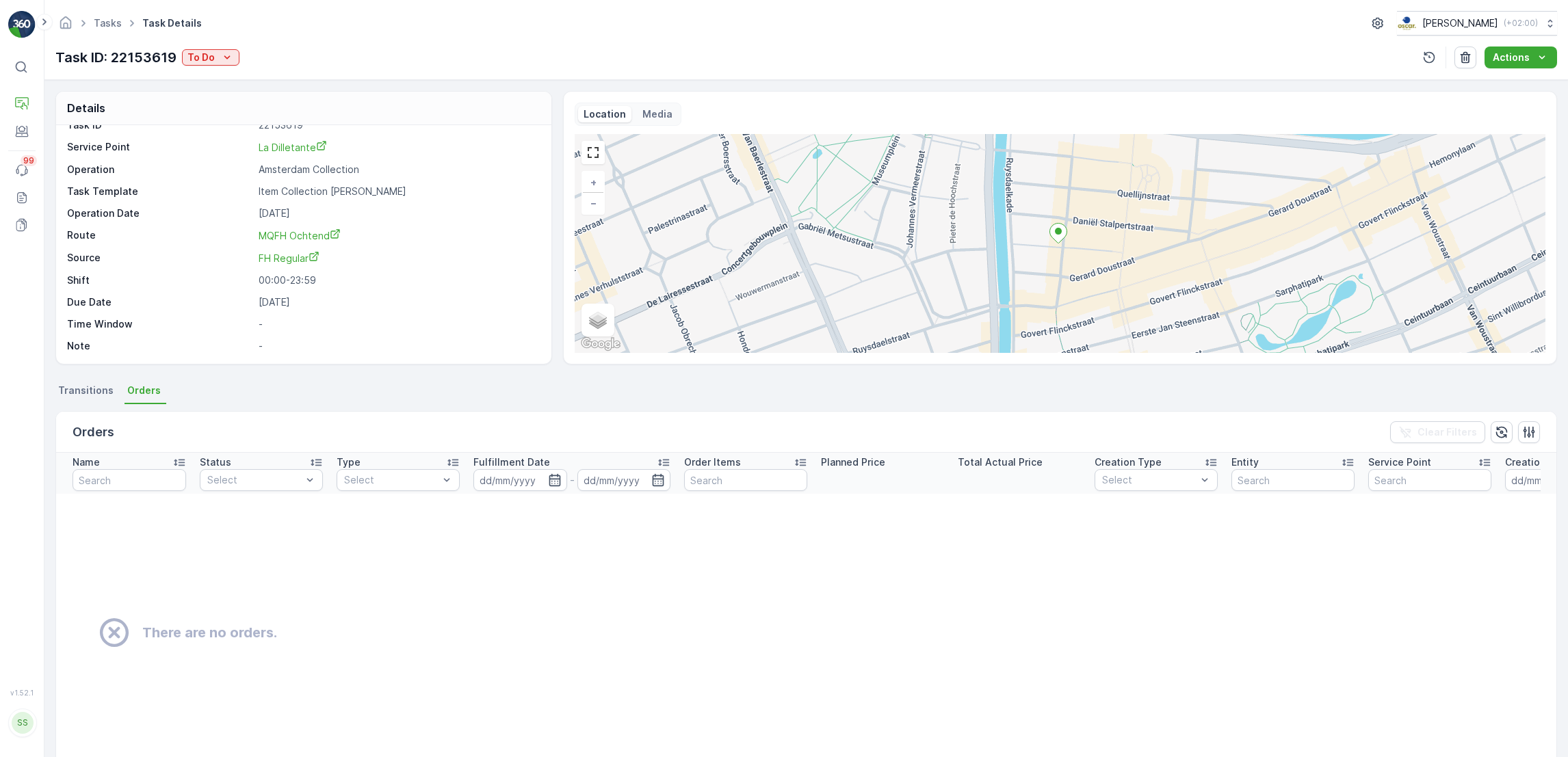
scroll to position [79, 0]
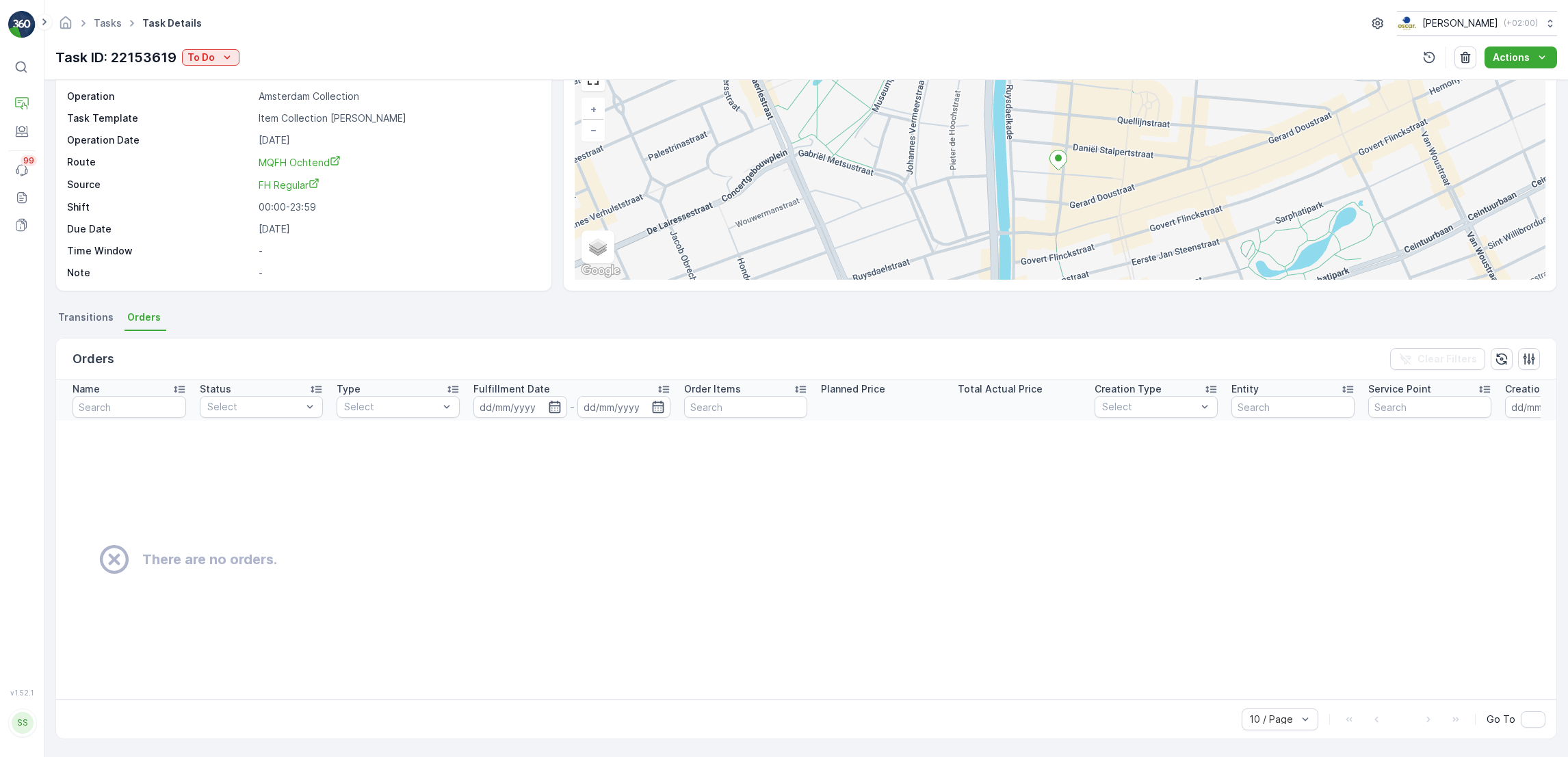
click at [80, 311] on span "Transitions" at bounding box center [85, 318] width 56 height 14
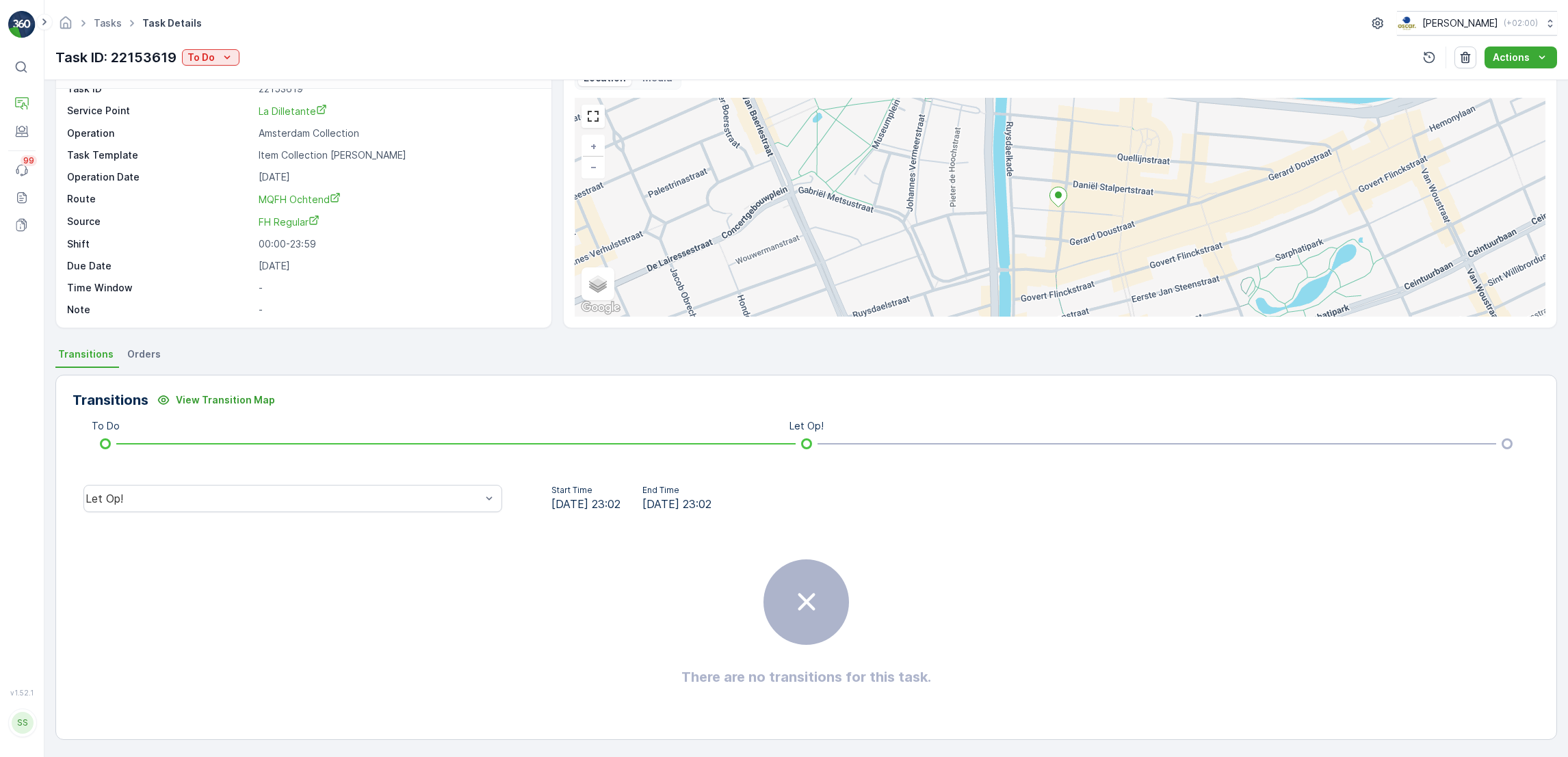
click at [139, 357] on span "Orders" at bounding box center [144, 354] width 34 height 14
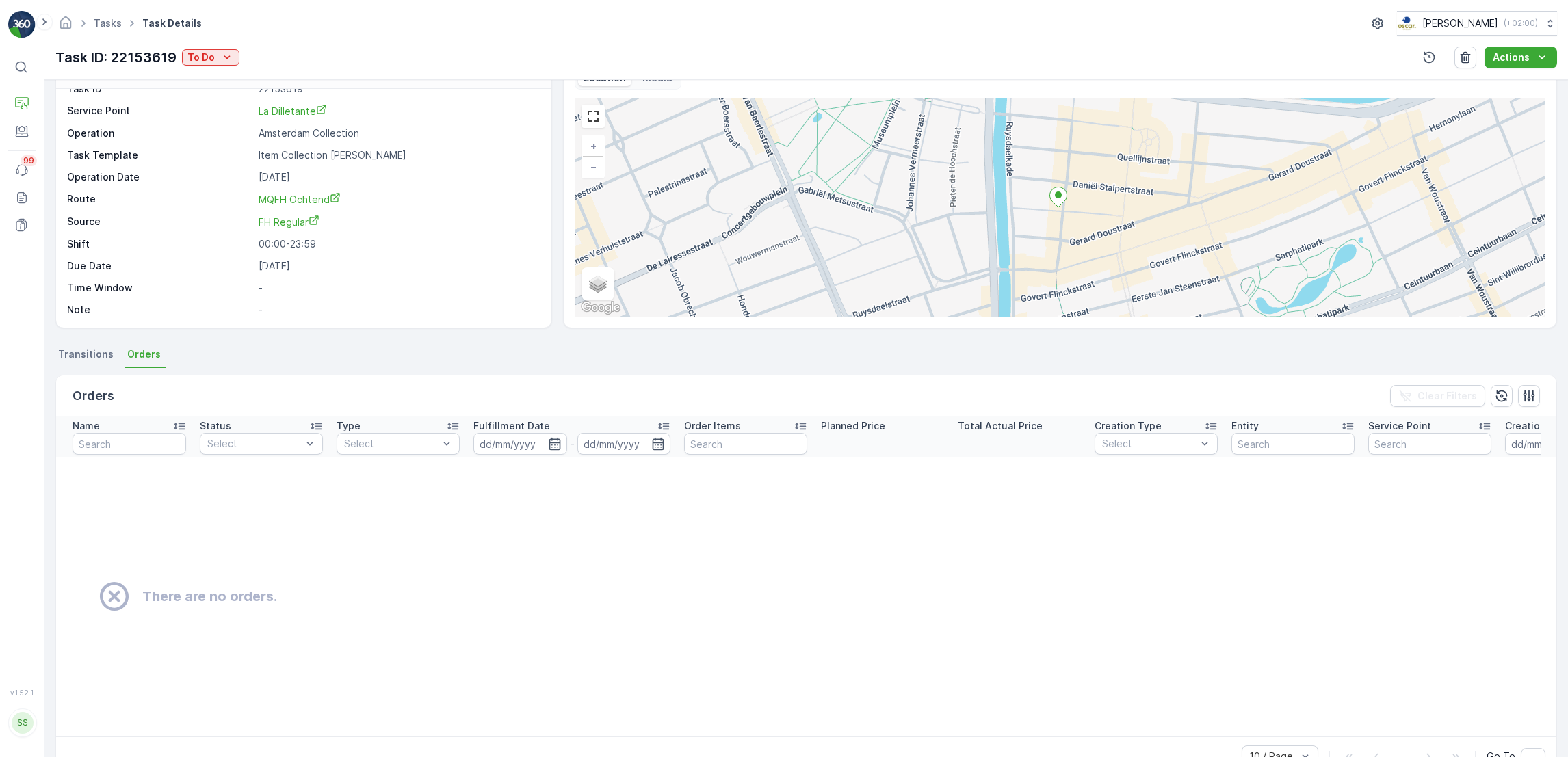
scroll to position [0, 0]
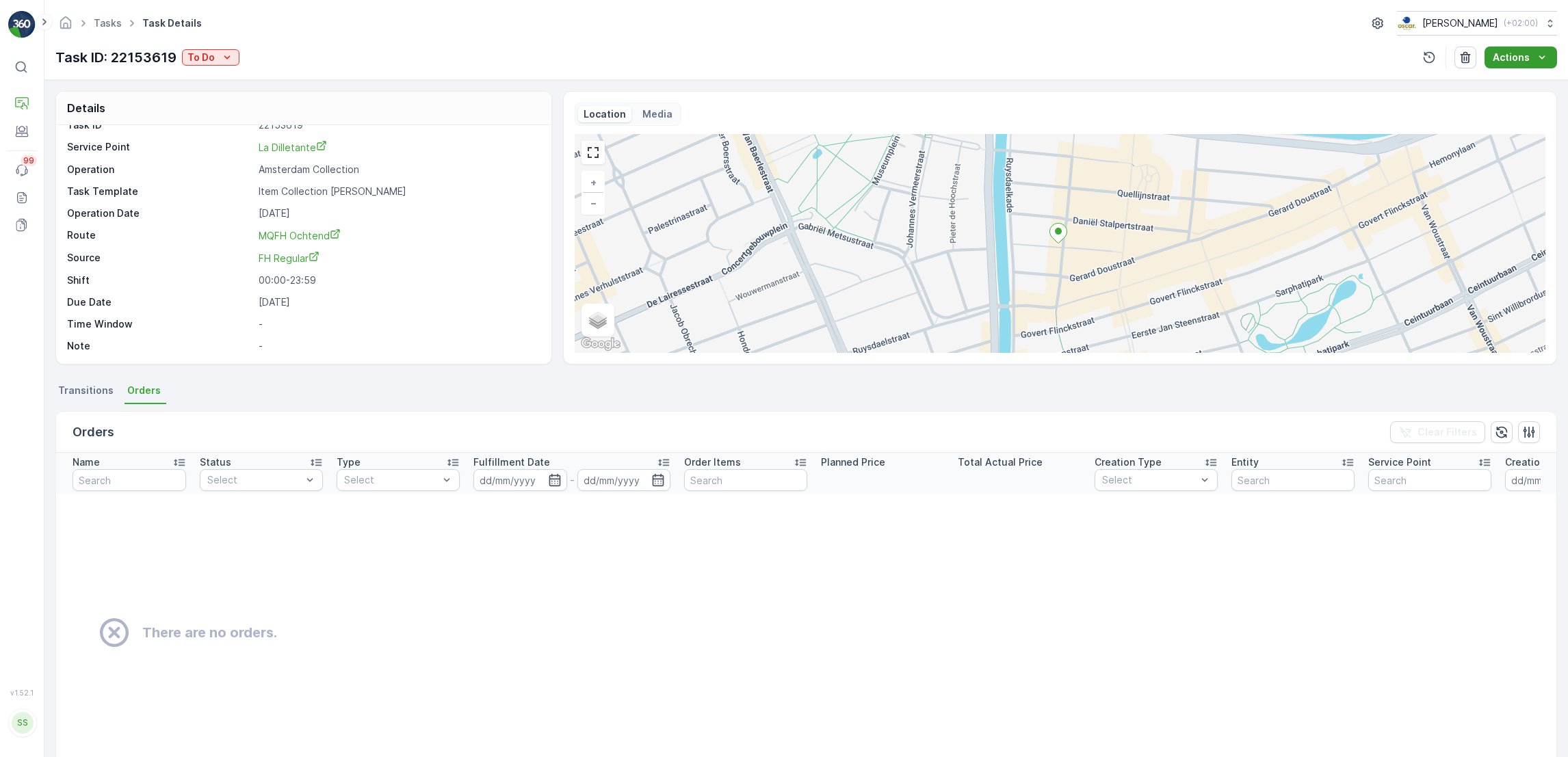
click at [1538, 57] on icon "Actions" at bounding box center [1542, 57] width 14 height 14
click at [90, 393] on span "Transitions" at bounding box center [85, 391] width 56 height 14
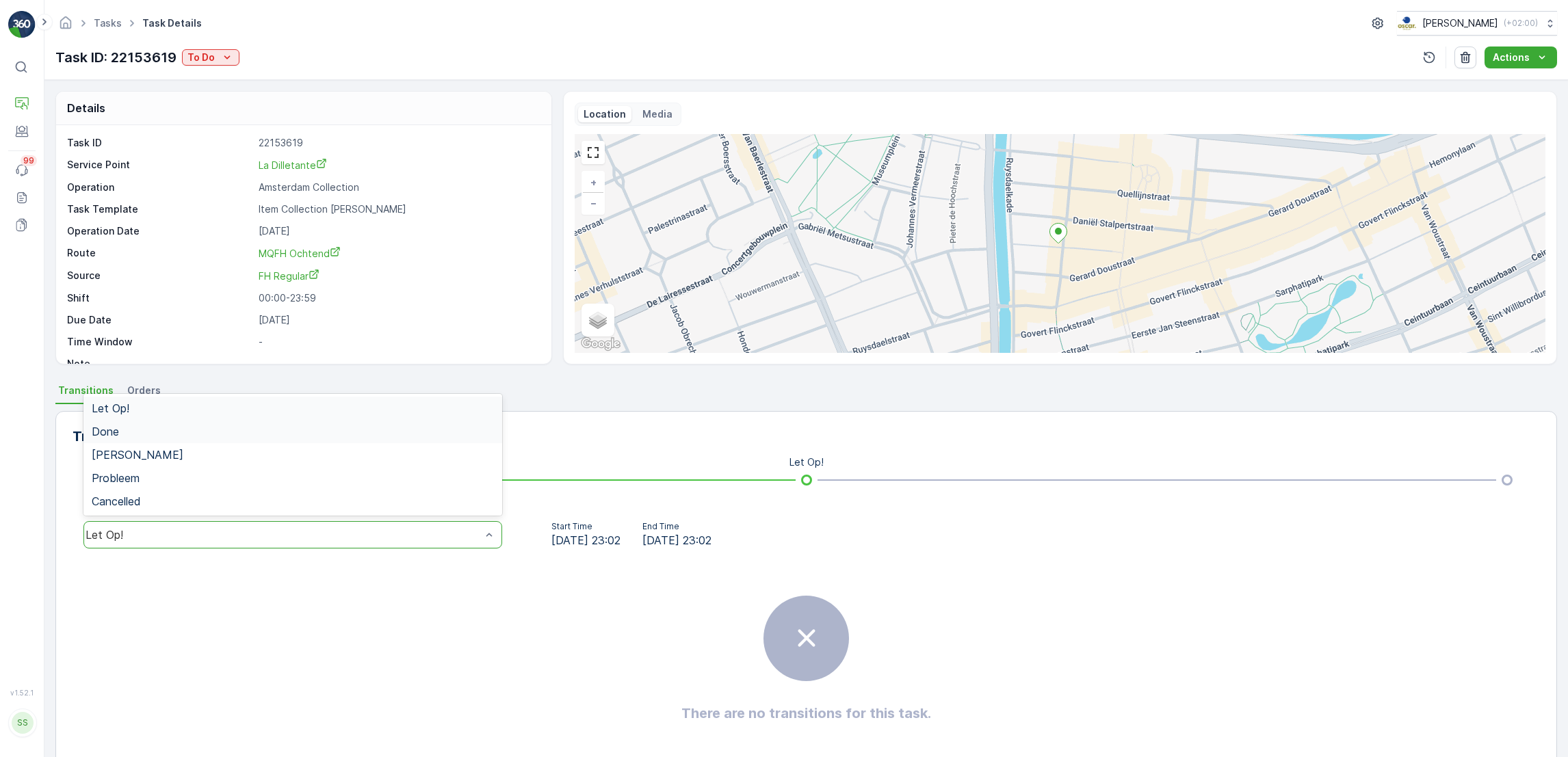
click at [183, 435] on div "Done" at bounding box center [292, 432] width 402 height 12
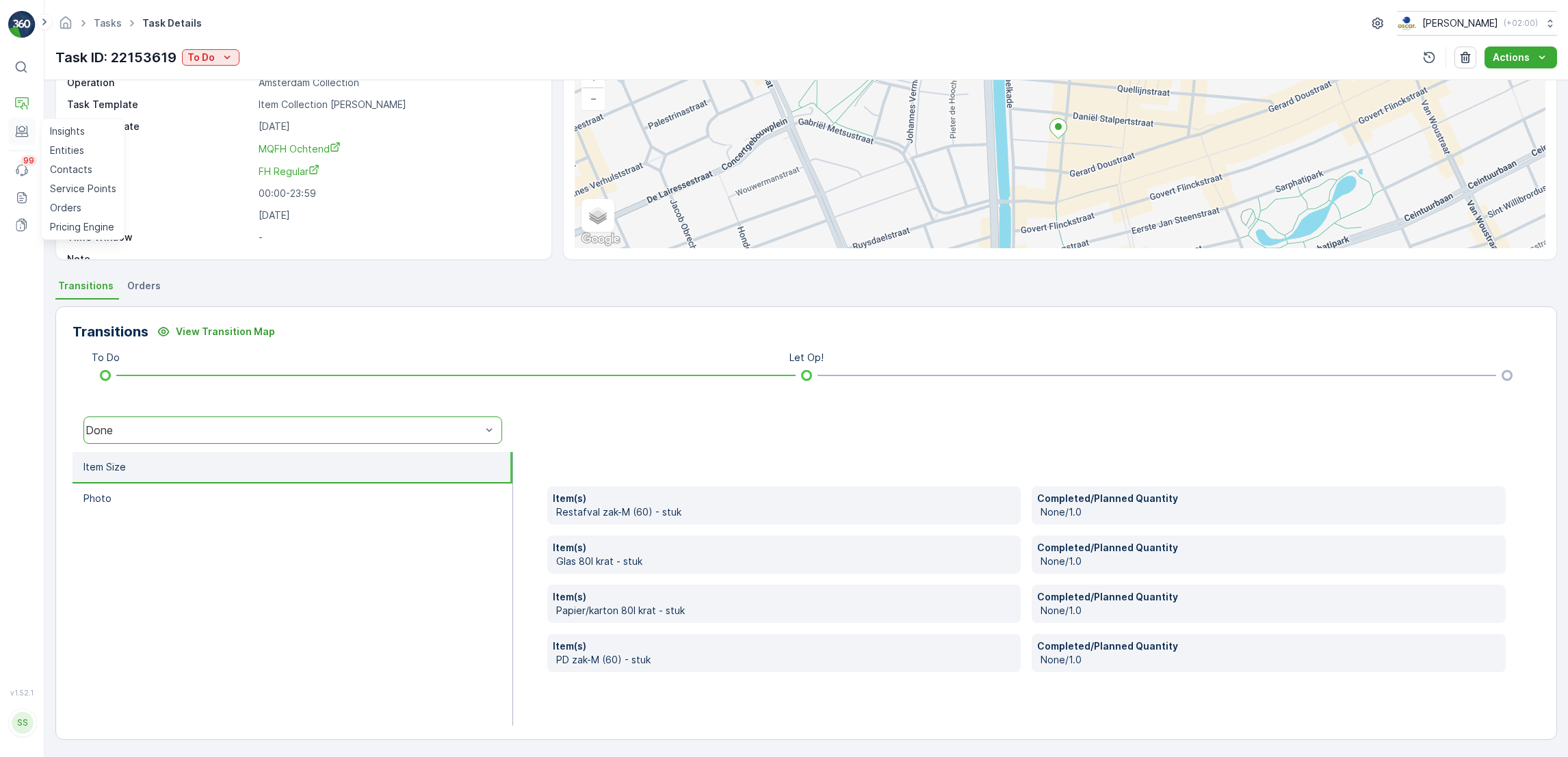
click at [19, 136] on icon at bounding box center [22, 131] width 14 height 14
click at [110, 21] on link "Tasks" at bounding box center [107, 22] width 28 height 11
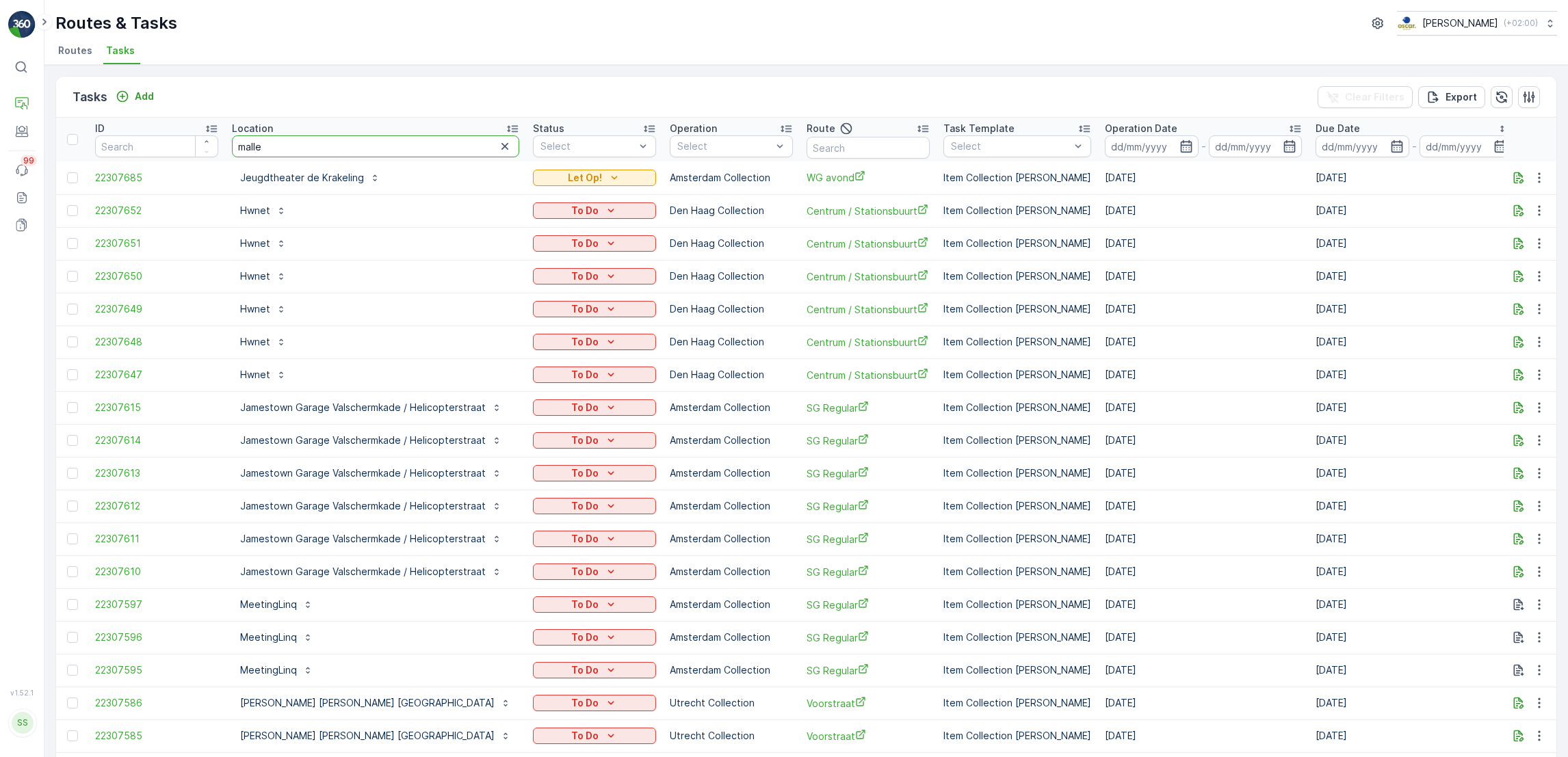
type input "mallej"
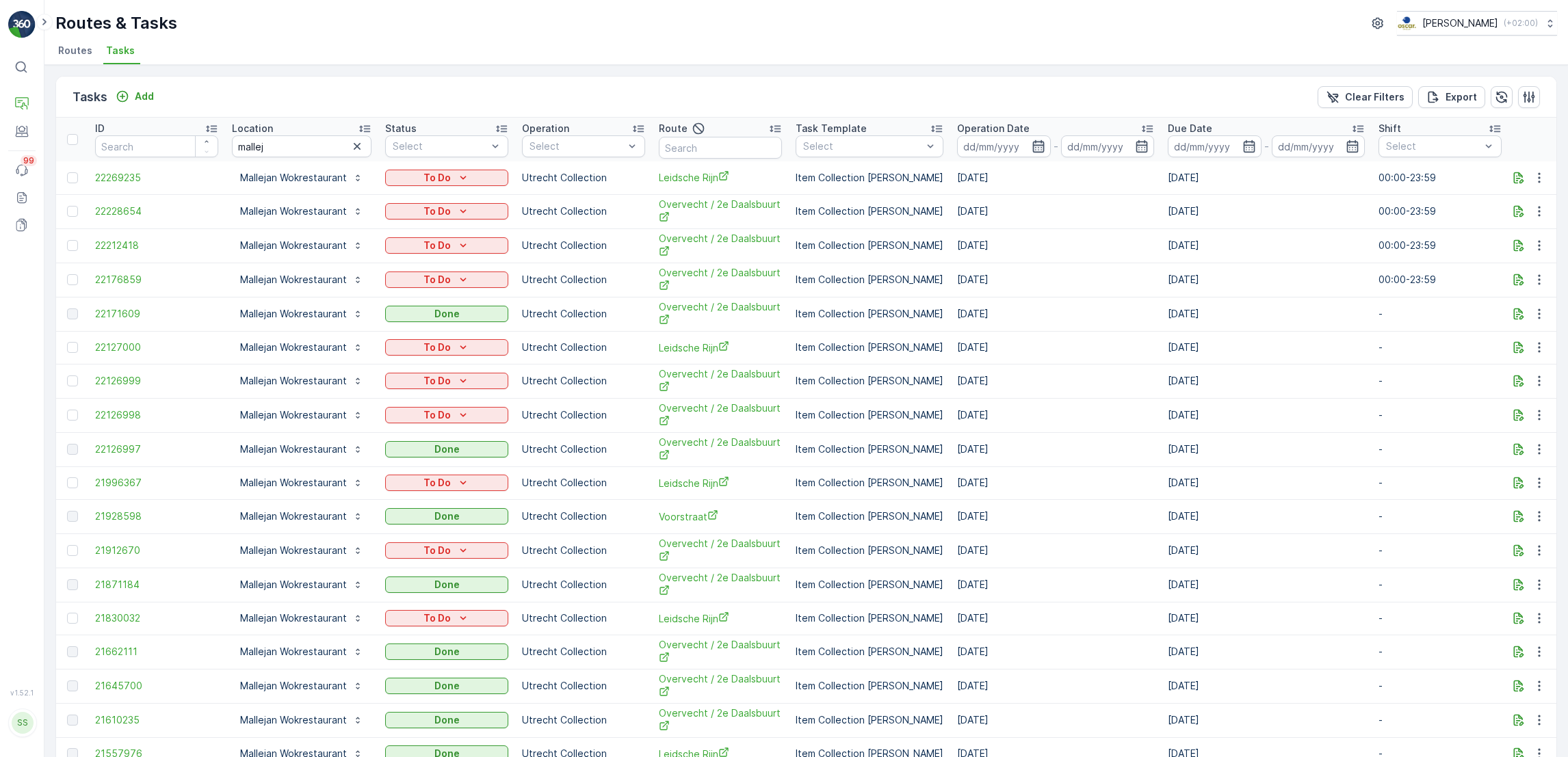
click at [1032, 148] on icon "button" at bounding box center [1037, 146] width 11 height 12
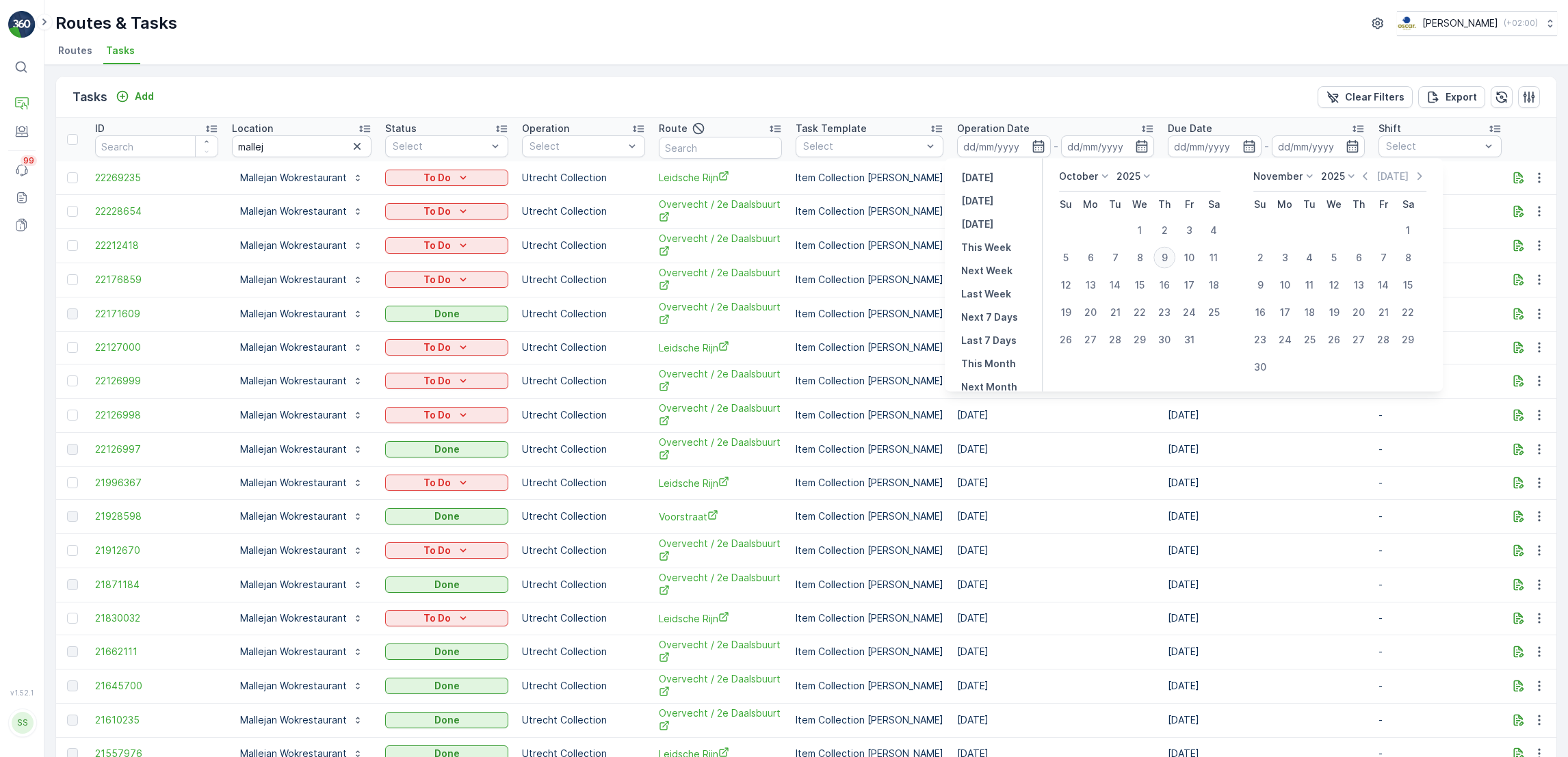
click at [1166, 264] on div "9" at bounding box center [1164, 257] width 22 height 22
type input "[DATE]"
click at [1166, 264] on div "9" at bounding box center [1164, 257] width 22 height 22
type input "[DATE]"
click at [1166, 264] on div "9" at bounding box center [1164, 257] width 22 height 22
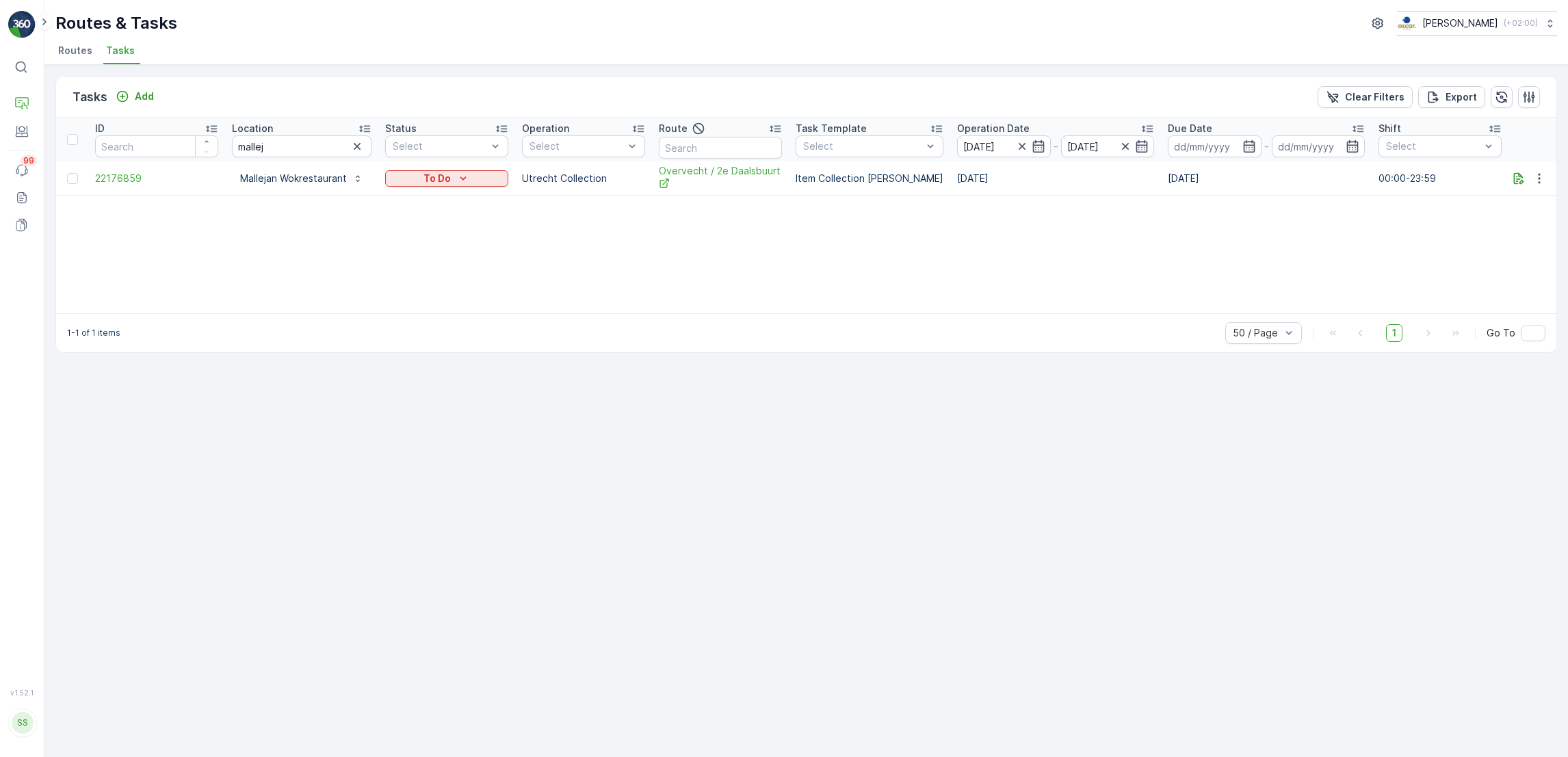
click at [64, 46] on span "Routes" at bounding box center [75, 50] width 34 height 14
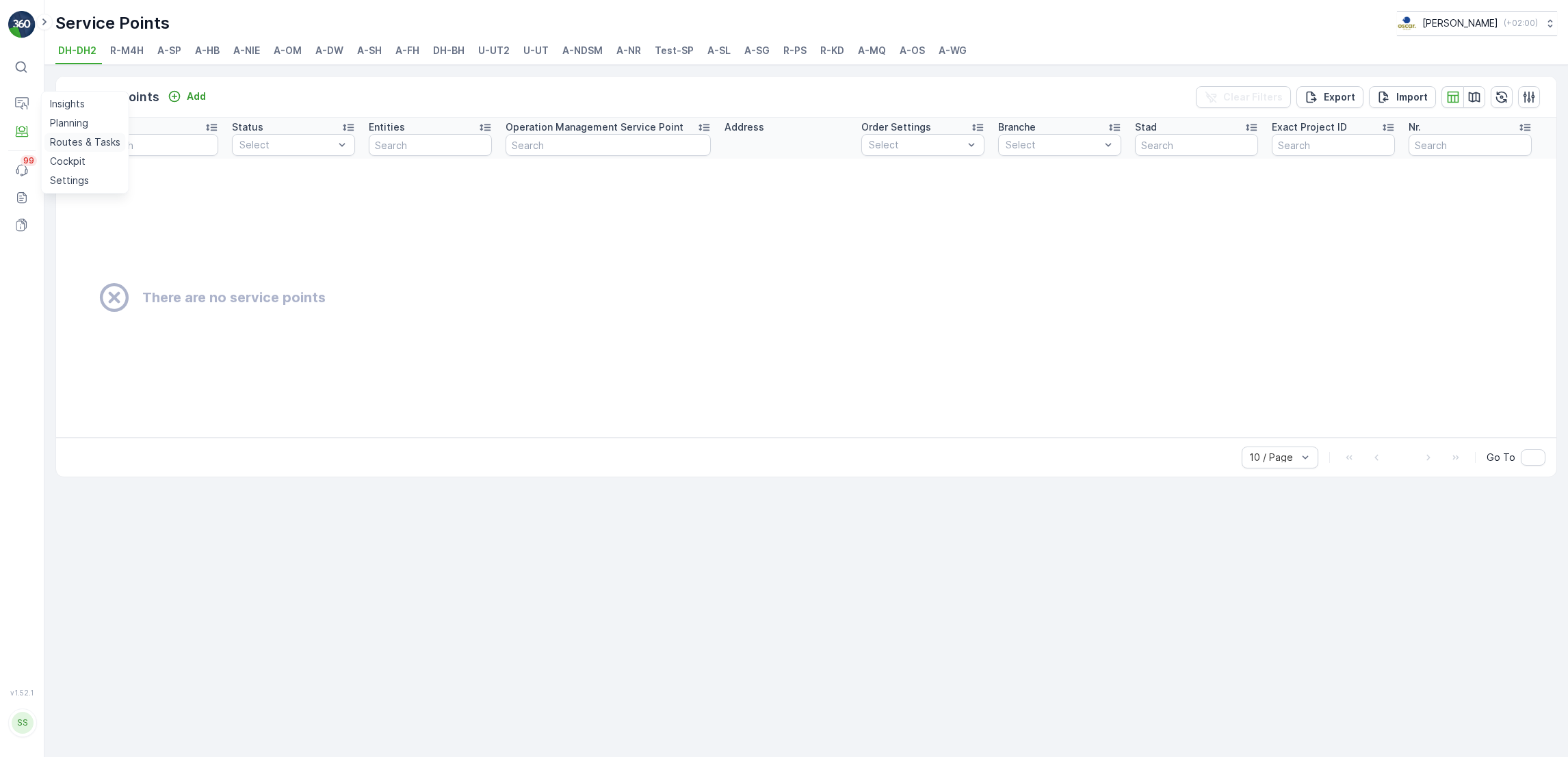
click at [75, 141] on p "Routes & Tasks" at bounding box center [85, 142] width 71 height 14
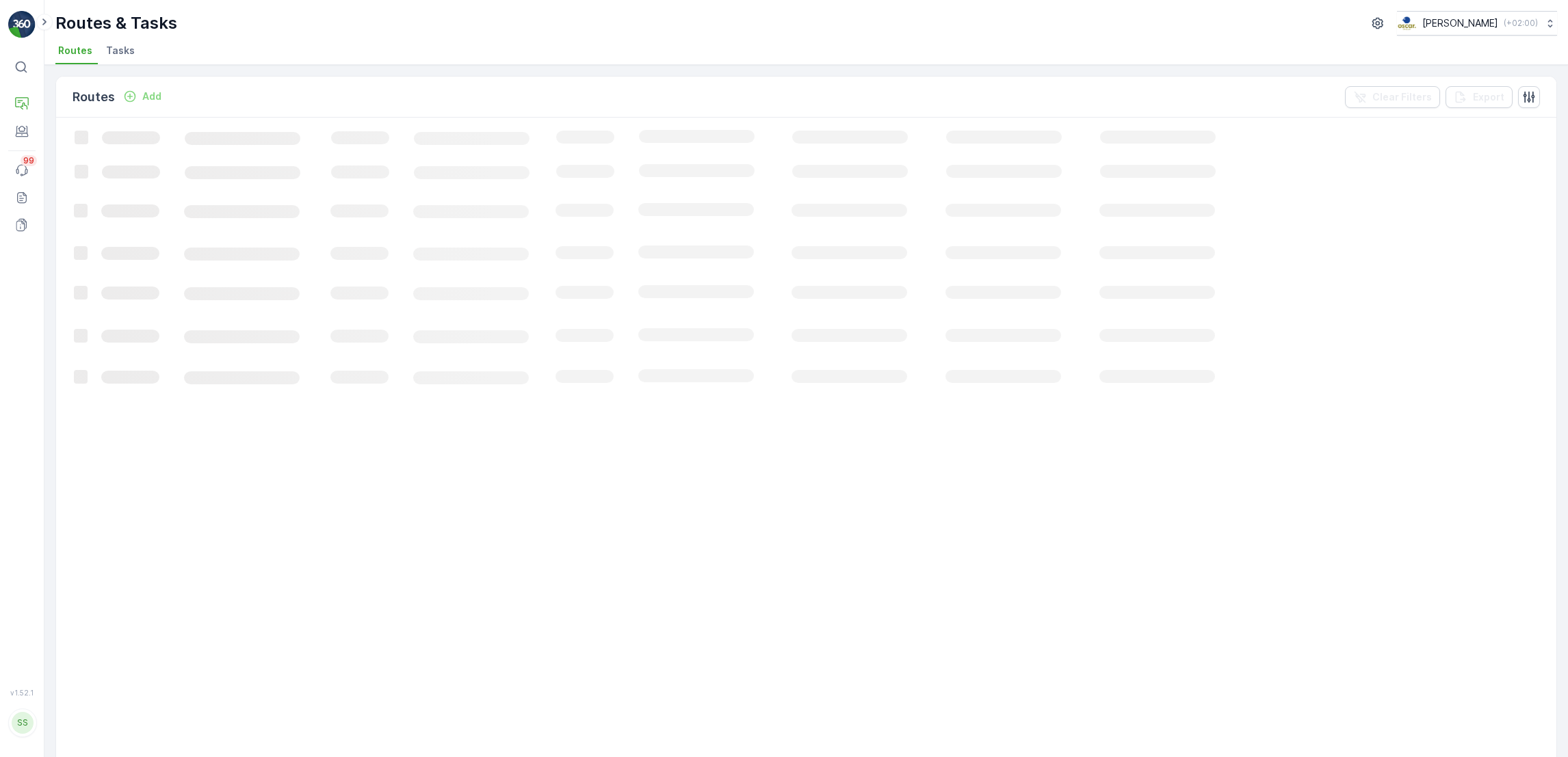
click at [124, 46] on span "Tasks" at bounding box center [120, 50] width 29 height 14
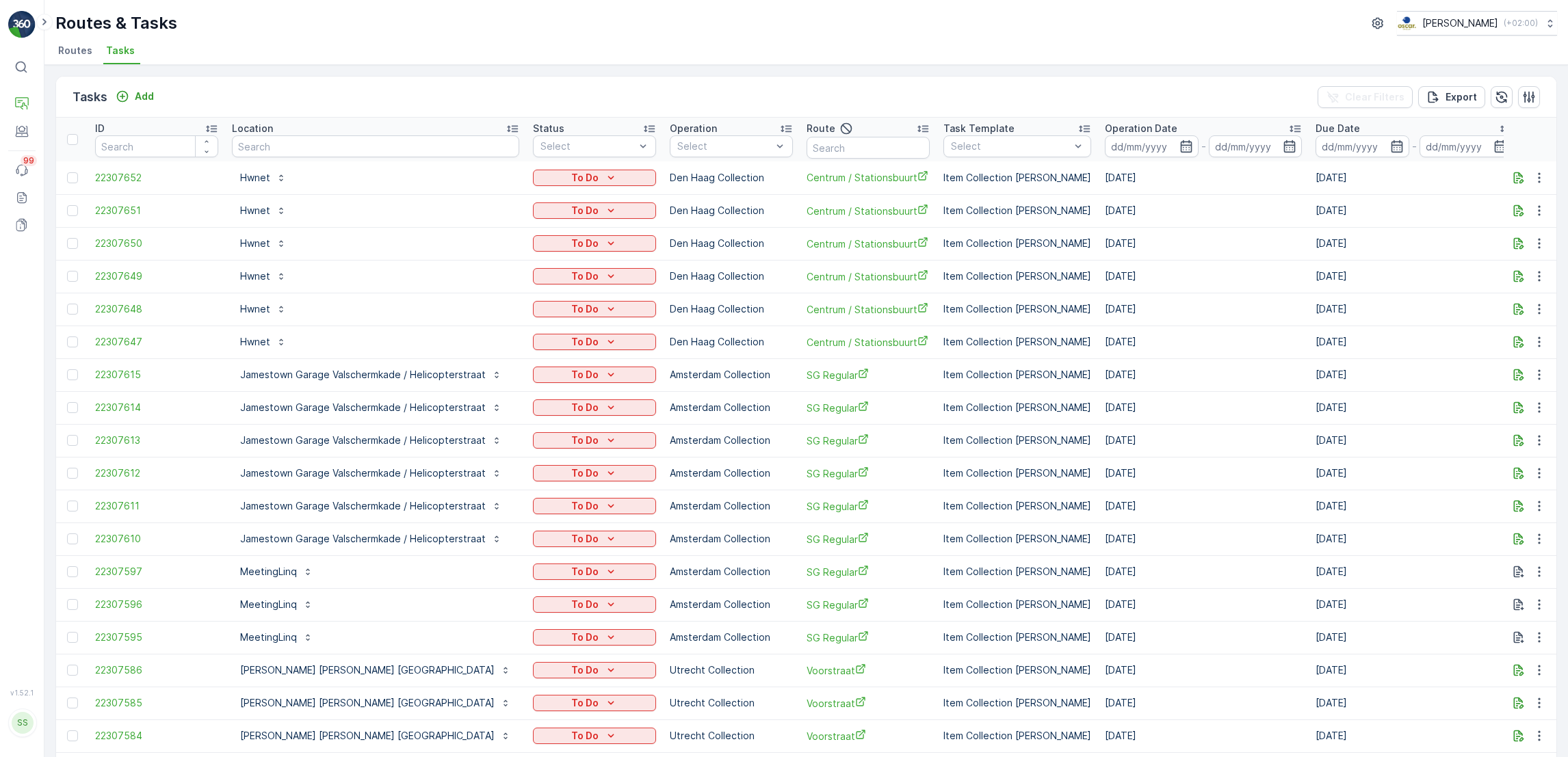
click at [477, 140] on input "text" at bounding box center [375, 146] width 287 height 22
type input "dillet"
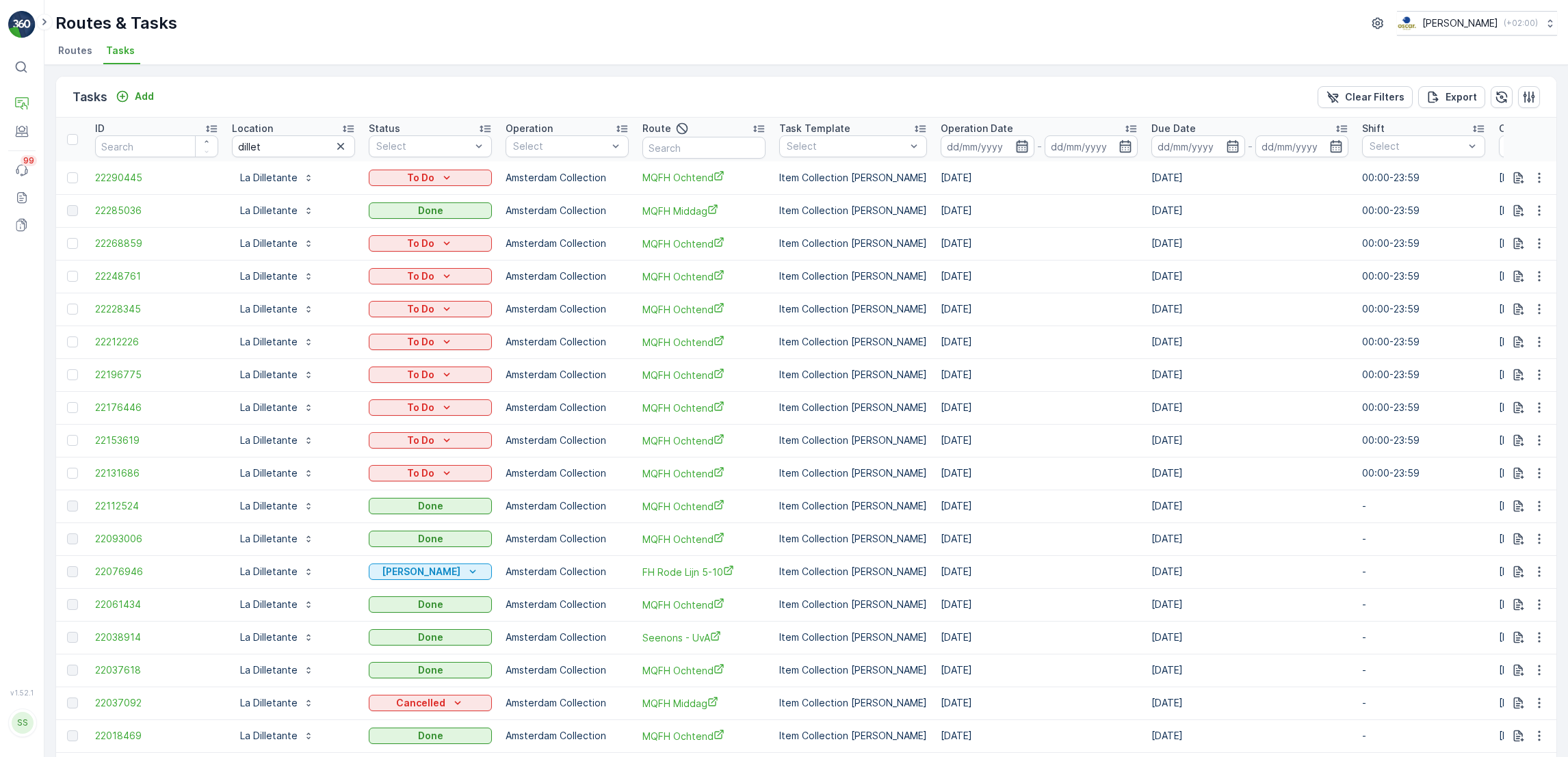
click at [1015, 148] on icon "button" at bounding box center [1022, 146] width 14 height 14
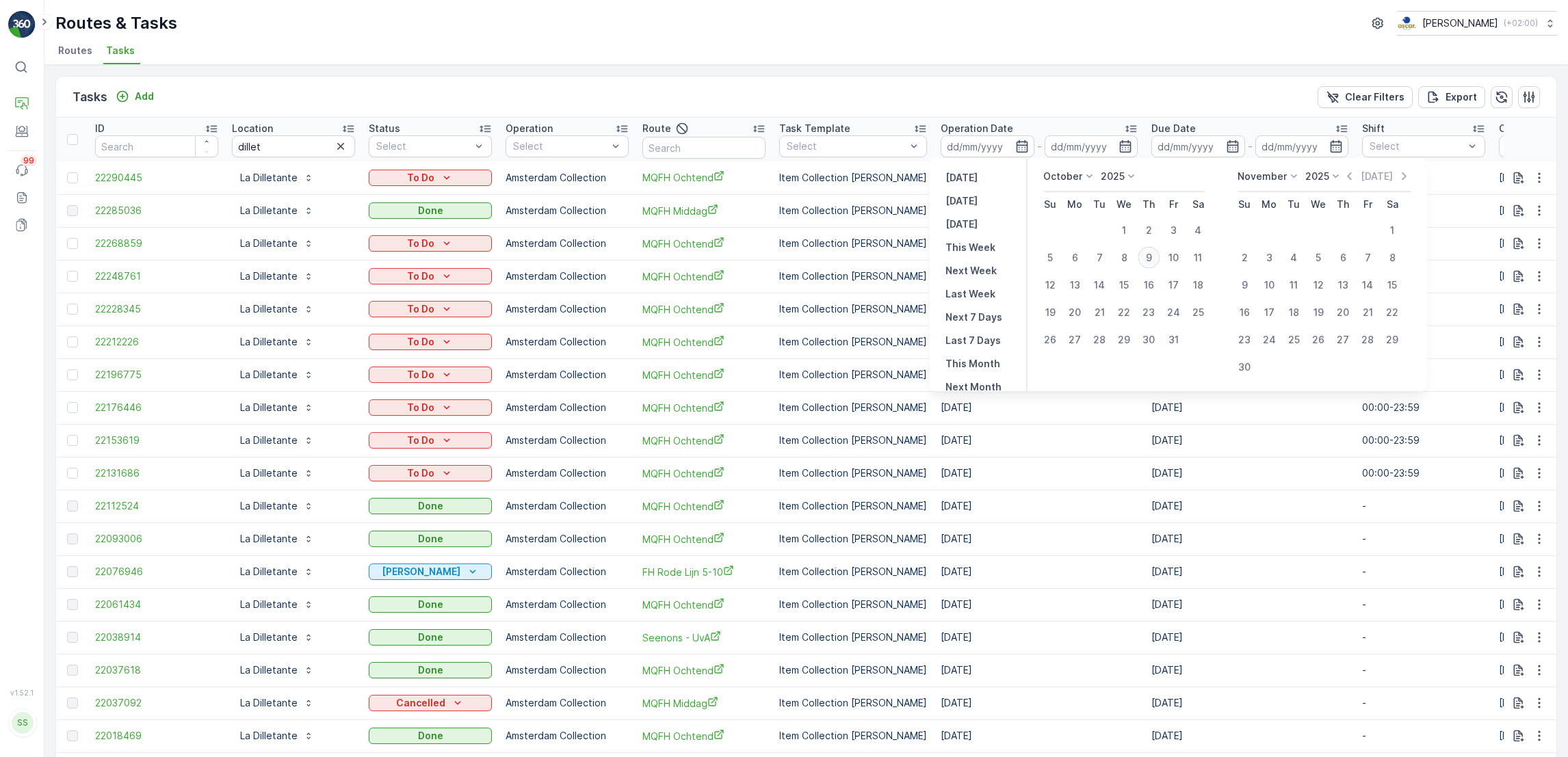
click at [1151, 250] on div "9" at bounding box center [1148, 257] width 22 height 22
type input "[DATE]"
click at [1151, 250] on div "9" at bounding box center [1148, 257] width 22 height 22
type input "[DATE]"
click at [1151, 250] on div "9" at bounding box center [1148, 257] width 22 height 22
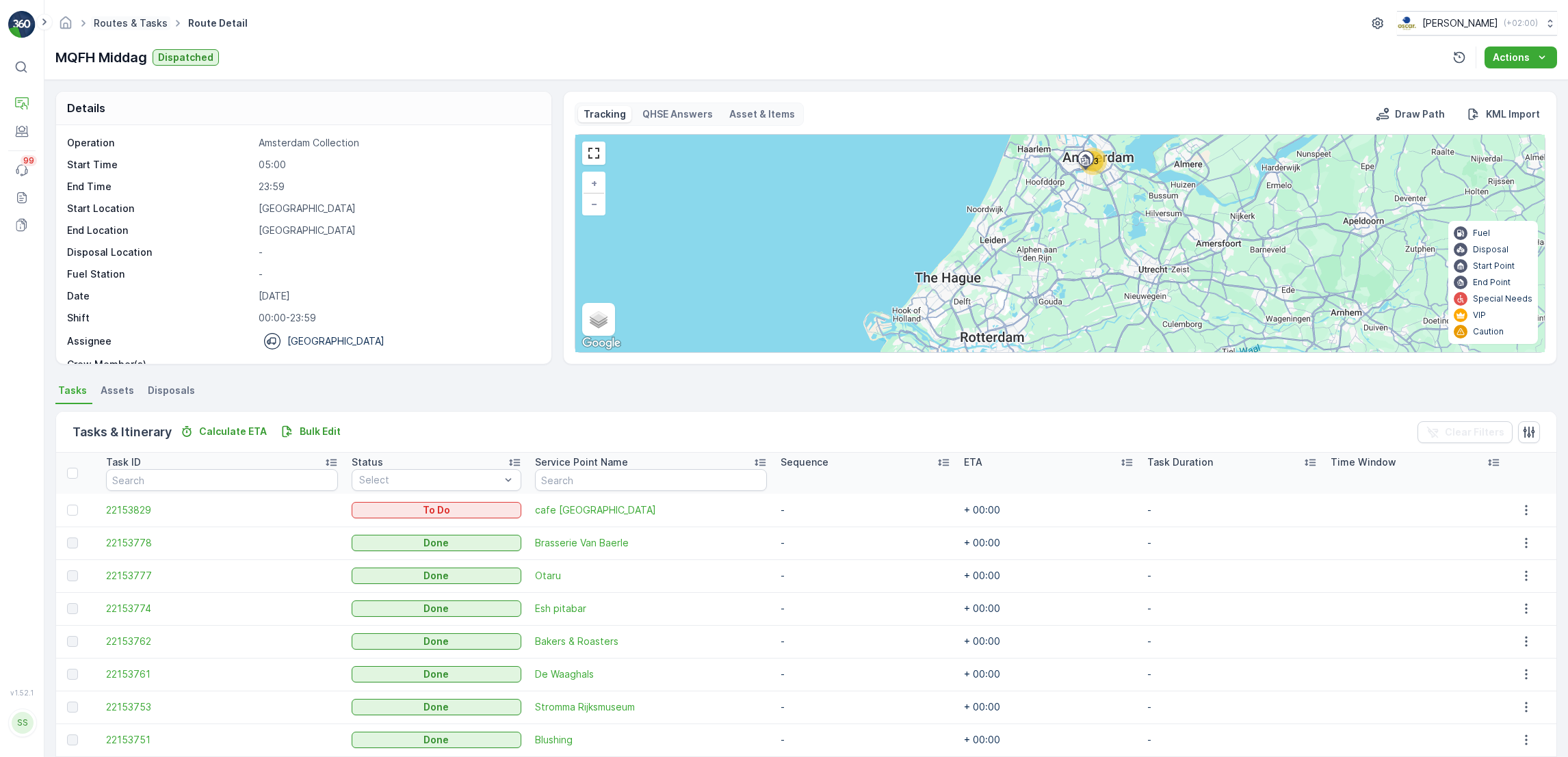
click at [136, 25] on link "Routes & Tasks" at bounding box center [130, 22] width 74 height 11
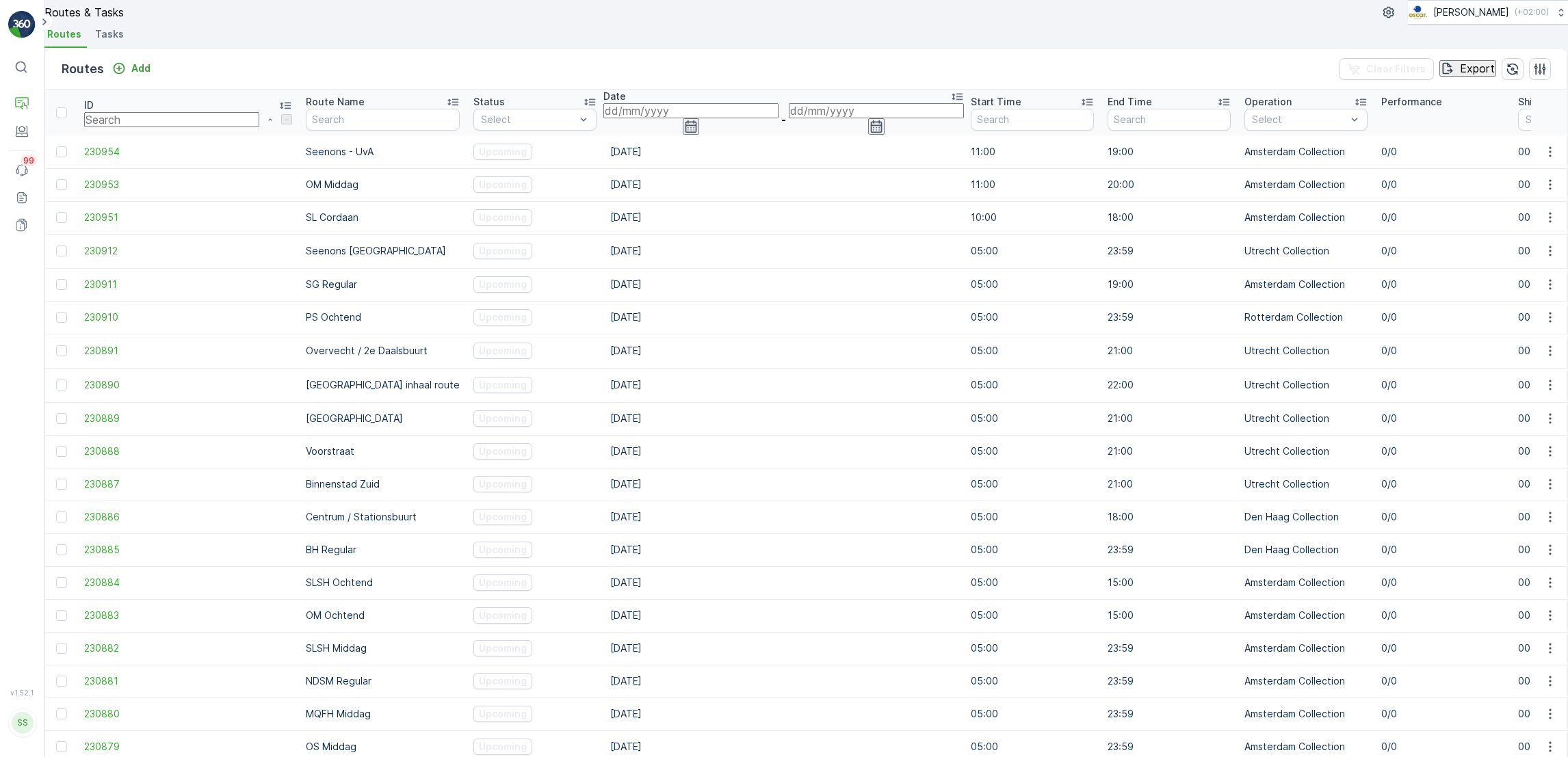
click at [305, 131] on input "text" at bounding box center [382, 120] width 154 height 22
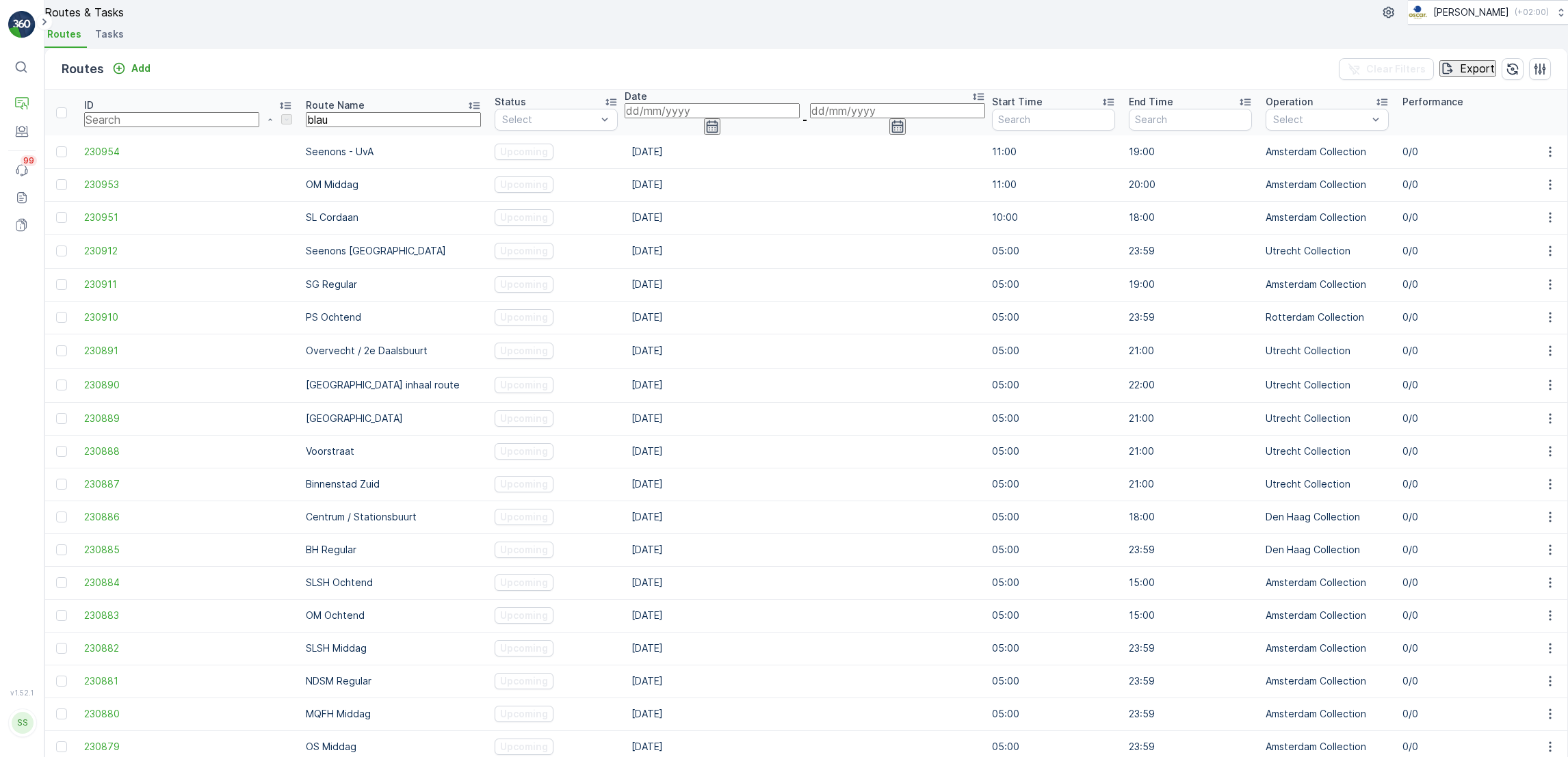
type input "blauw"
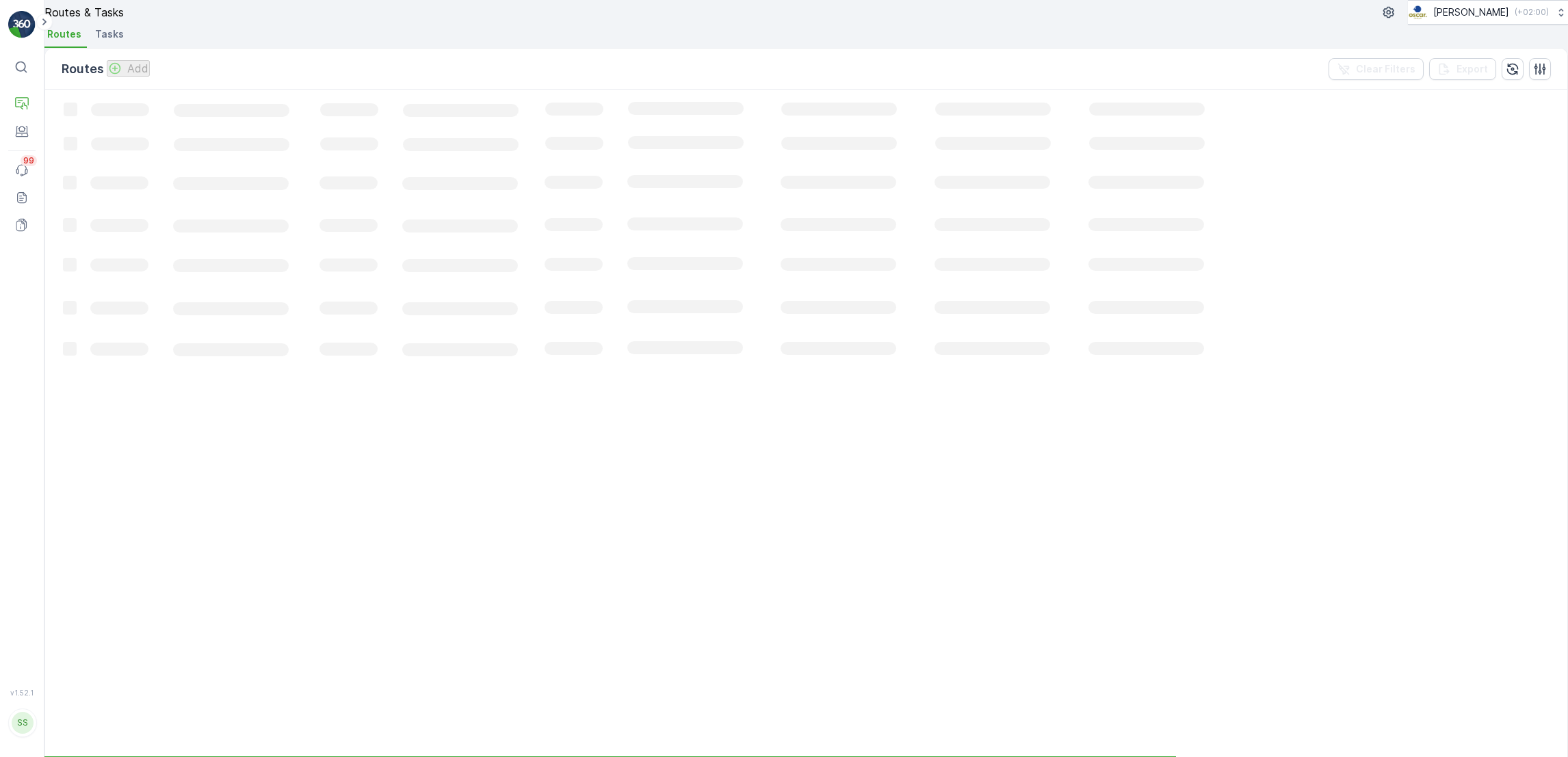
click at [110, 41] on span "Tasks" at bounding box center [110, 34] width 29 height 14
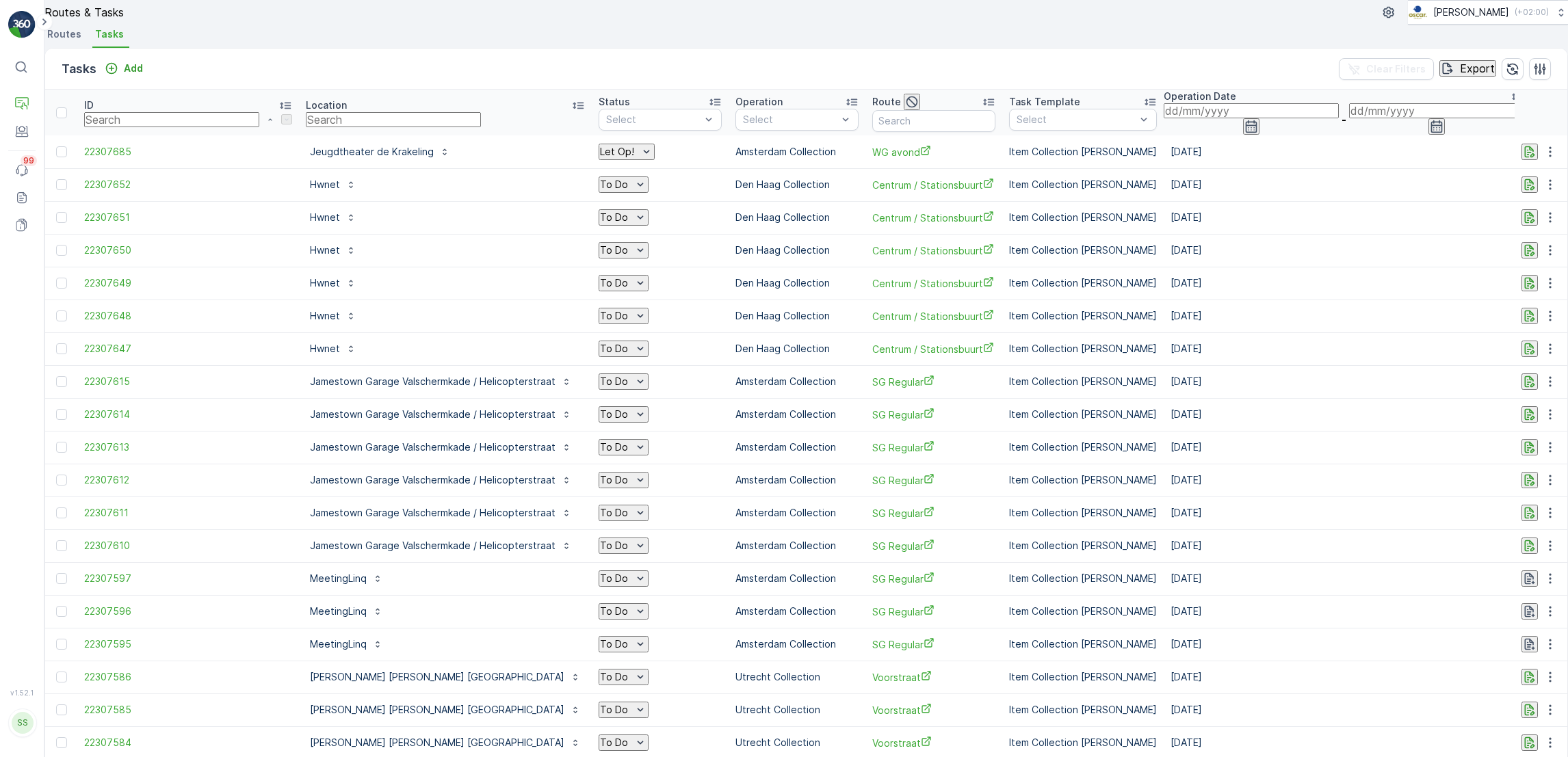
click at [305, 127] on input "text" at bounding box center [393, 120] width 175 height 15
type input "blauw"
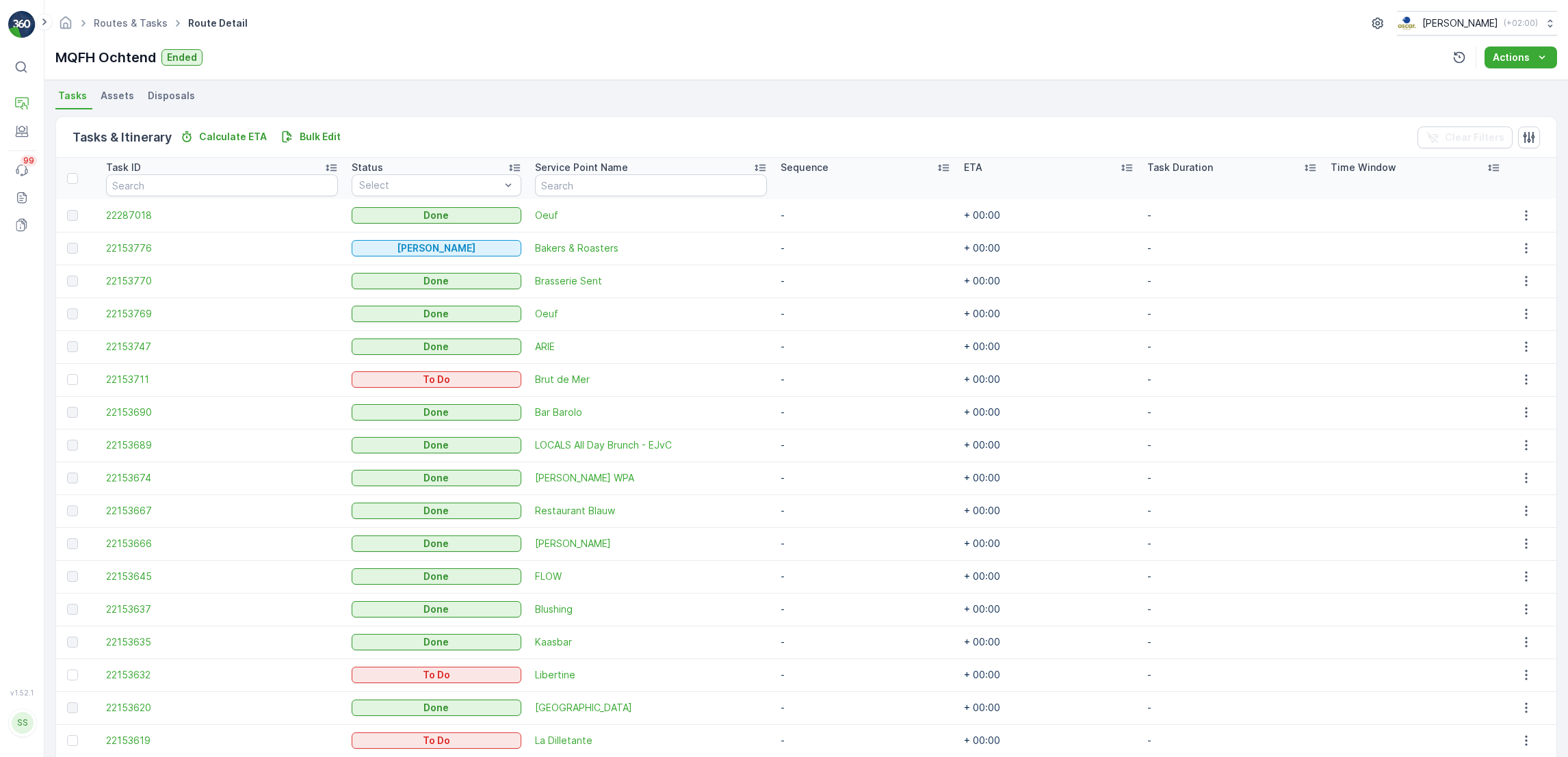
scroll to position [385, 0]
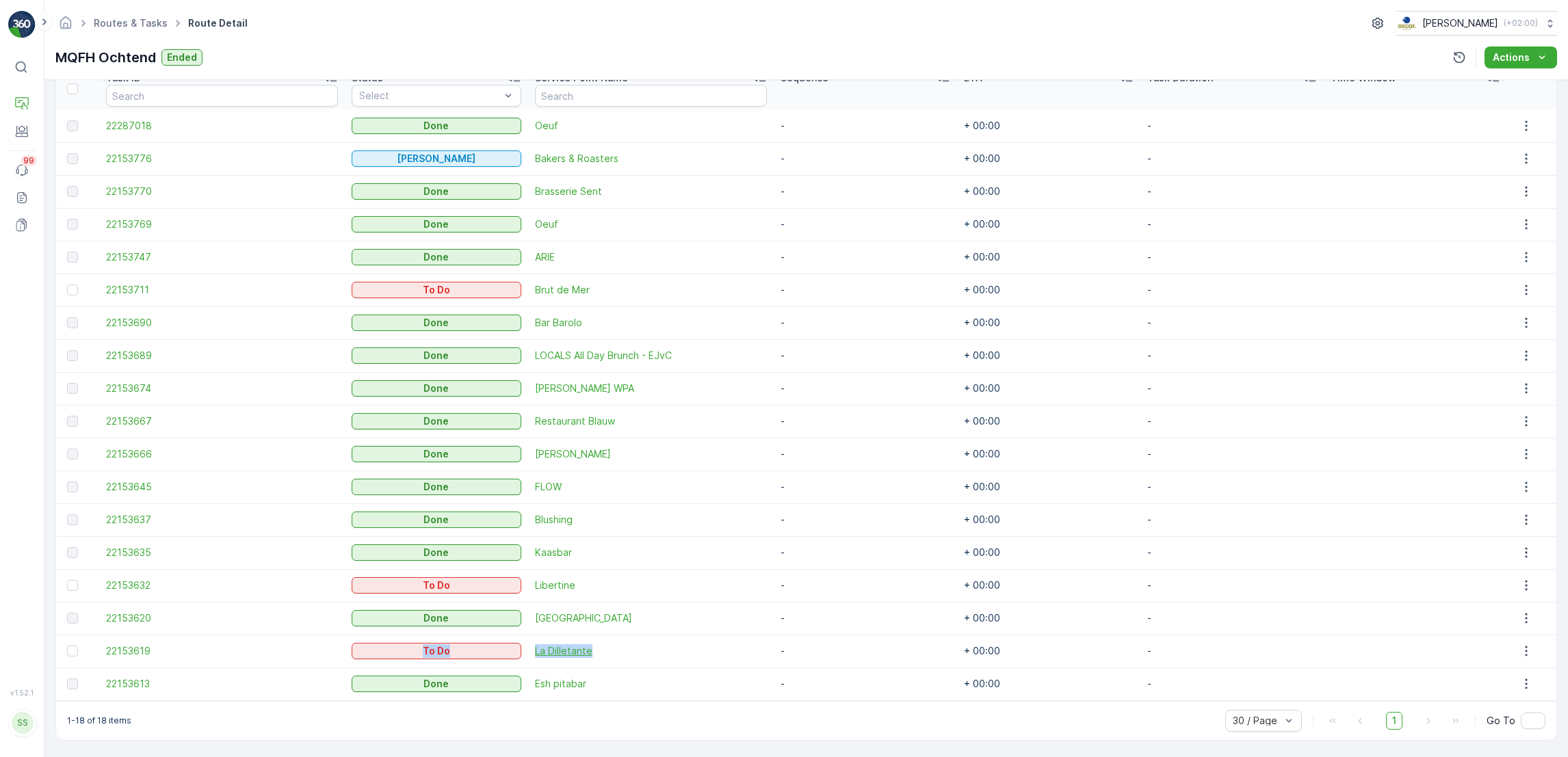
drag, startPoint x: 305, startPoint y: 640, endPoint x: 660, endPoint y: 648, distance: 355.1
click at [660, 648] on tr "22153619 To Do La Dilletante - + 00:00 -" at bounding box center [806, 651] width 1500 height 33
drag, startPoint x: 660, startPoint y: 648, endPoint x: 873, endPoint y: 645, distance: 213.0
click at [873, 645] on td "-" at bounding box center [865, 651] width 184 height 33
drag, startPoint x: 1471, startPoint y: 658, endPoint x: 224, endPoint y: 657, distance: 1247.0
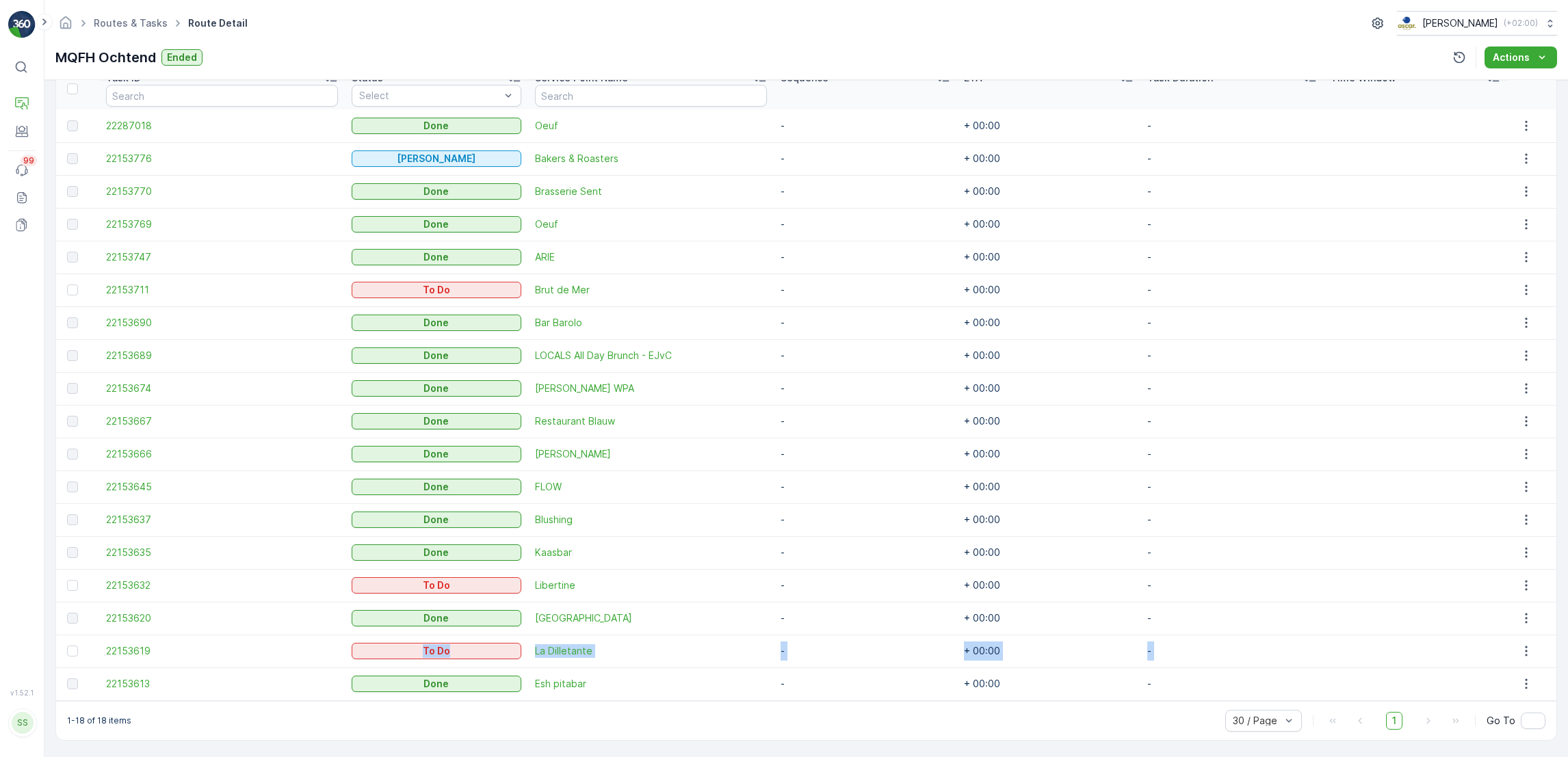
click at [224, 657] on tr "22153619 To Do La Dilletante - + 00:00 -" at bounding box center [806, 651] width 1500 height 33
click at [224, 657] on td "22153619" at bounding box center [222, 651] width 245 height 33
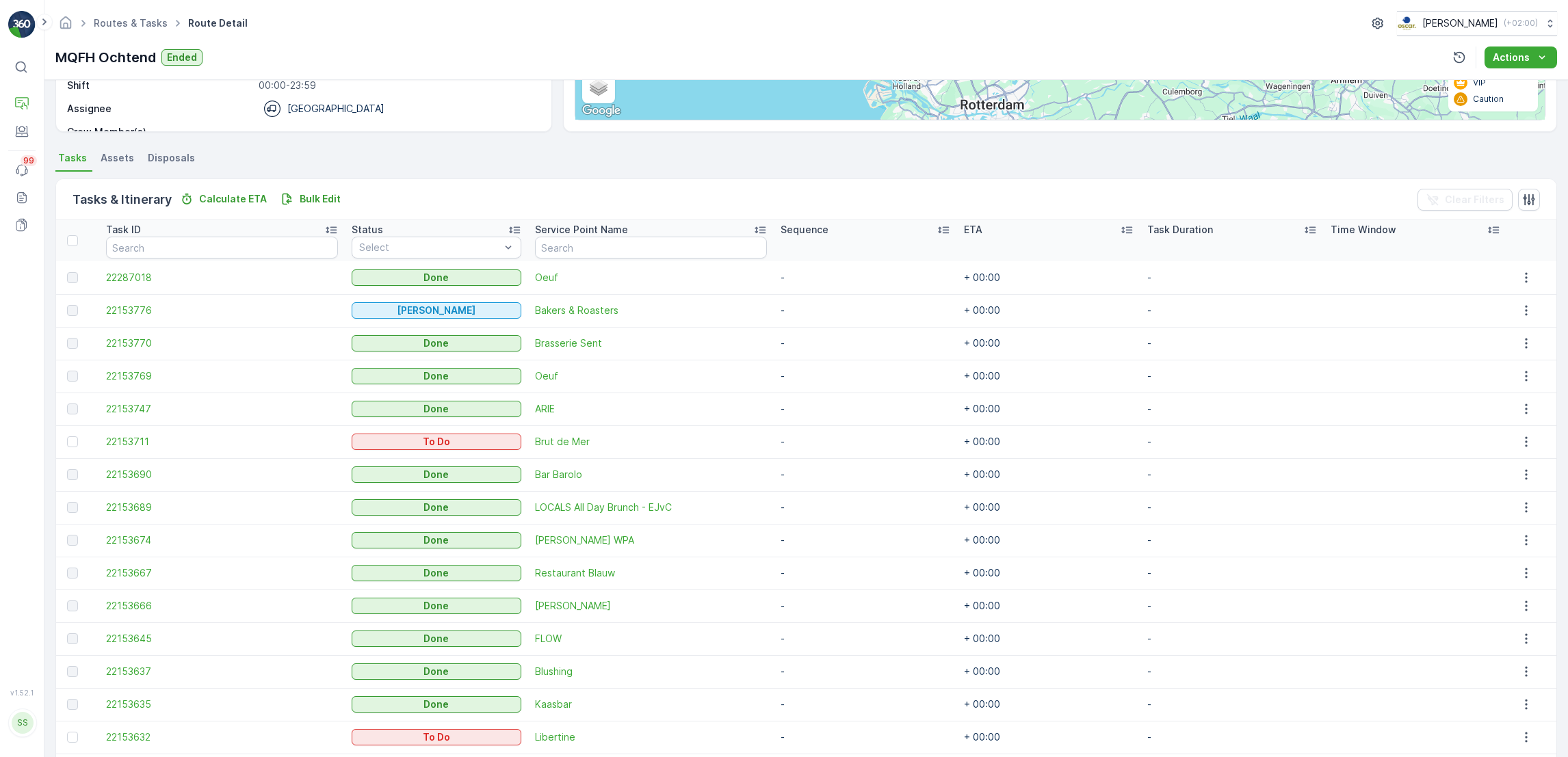
scroll to position [228, 0]
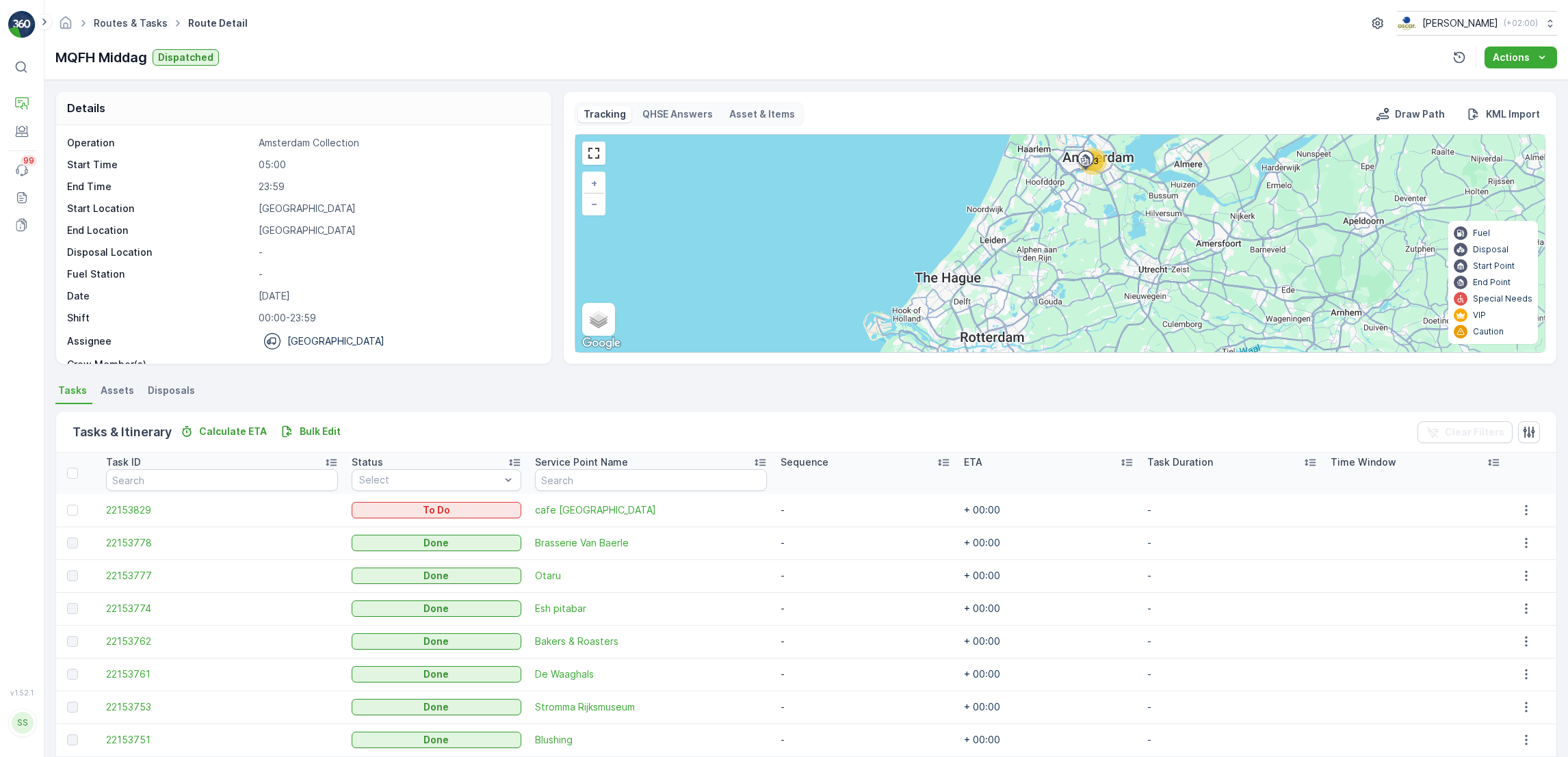
click at [138, 20] on link "Routes & Tasks" at bounding box center [130, 22] width 74 height 11
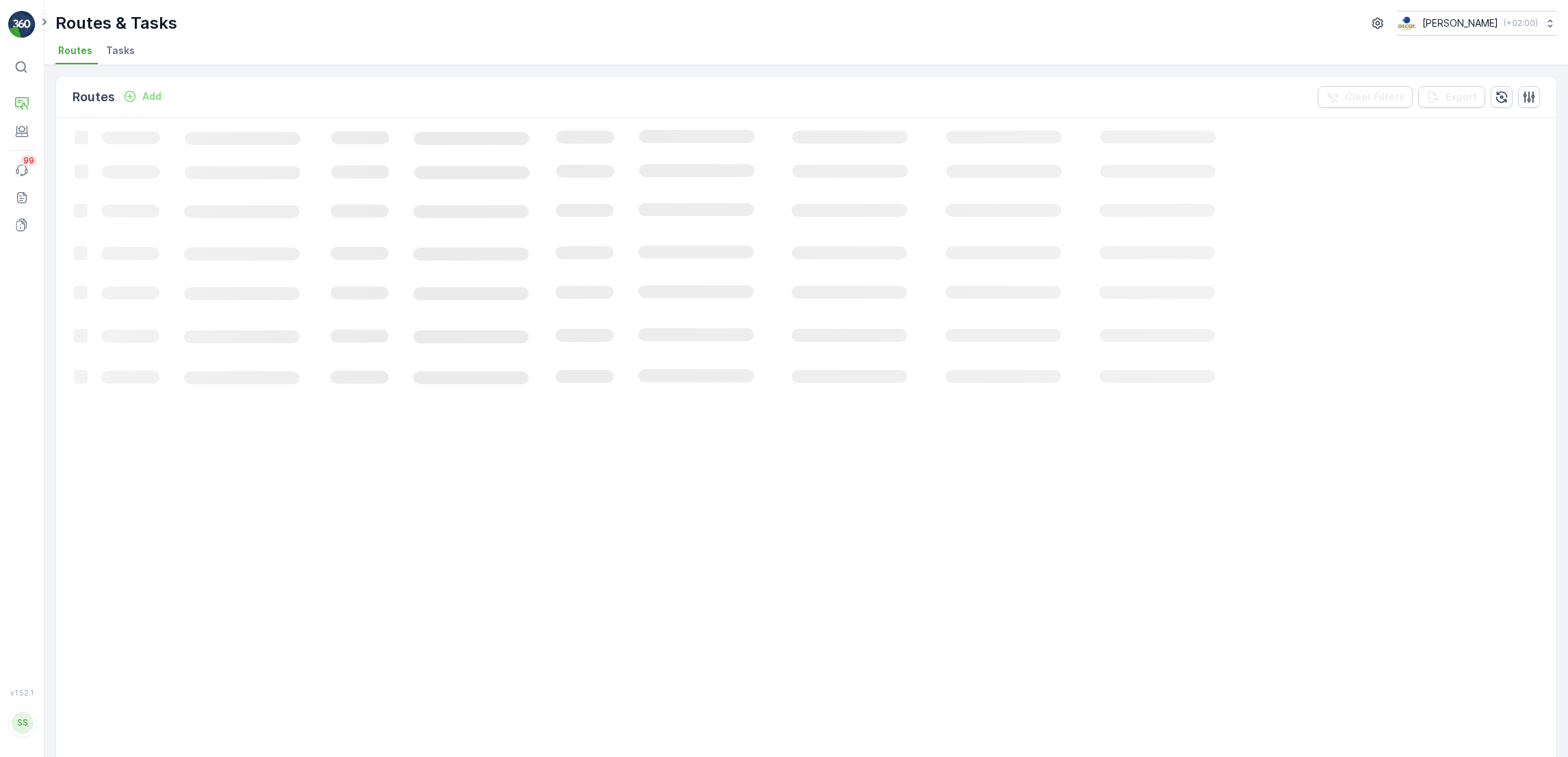
click at [128, 45] on span "Tasks" at bounding box center [120, 50] width 29 height 14
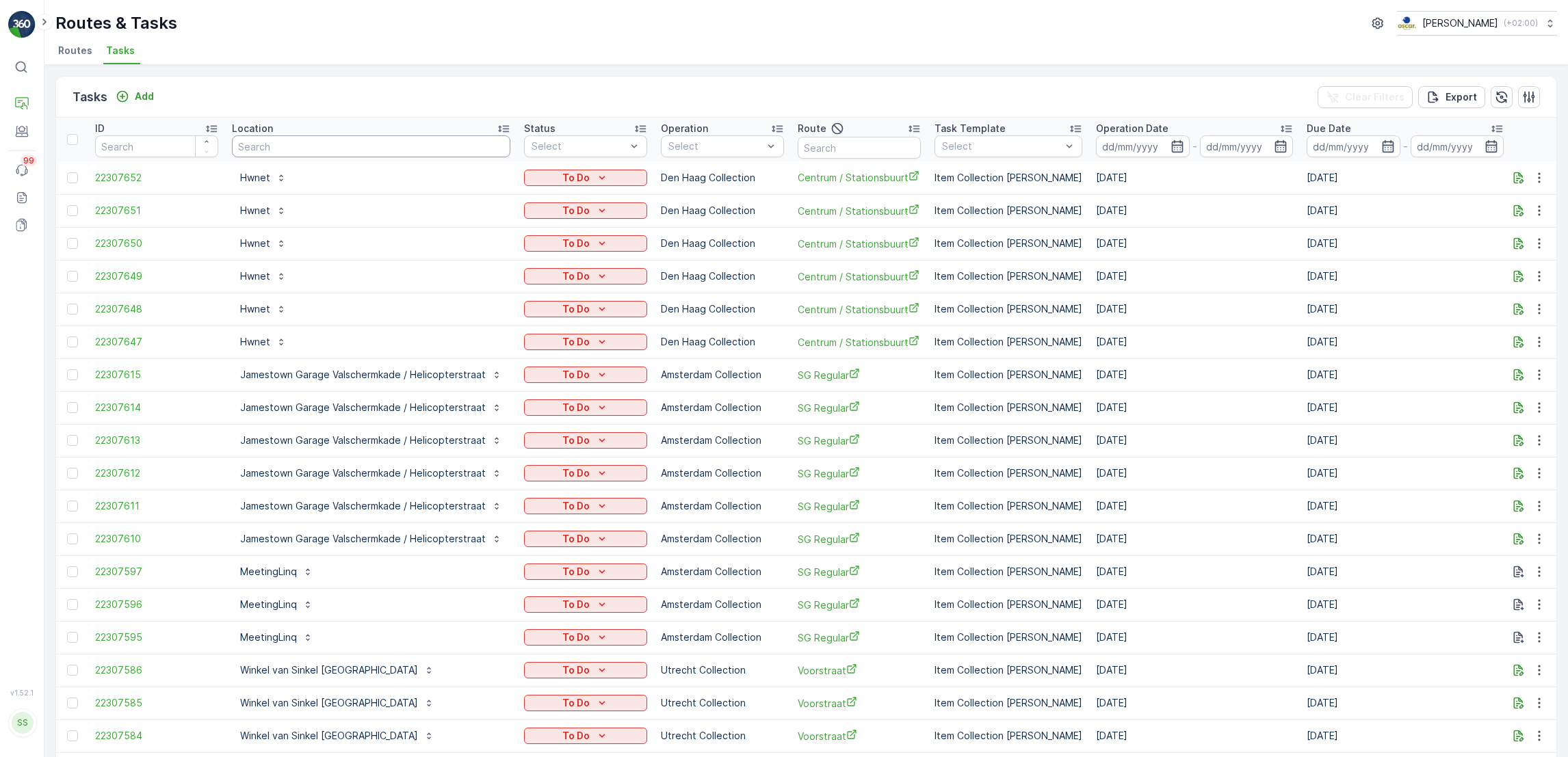
click at [310, 145] on input "text" at bounding box center [371, 146] width 279 height 22
type input "krakel"
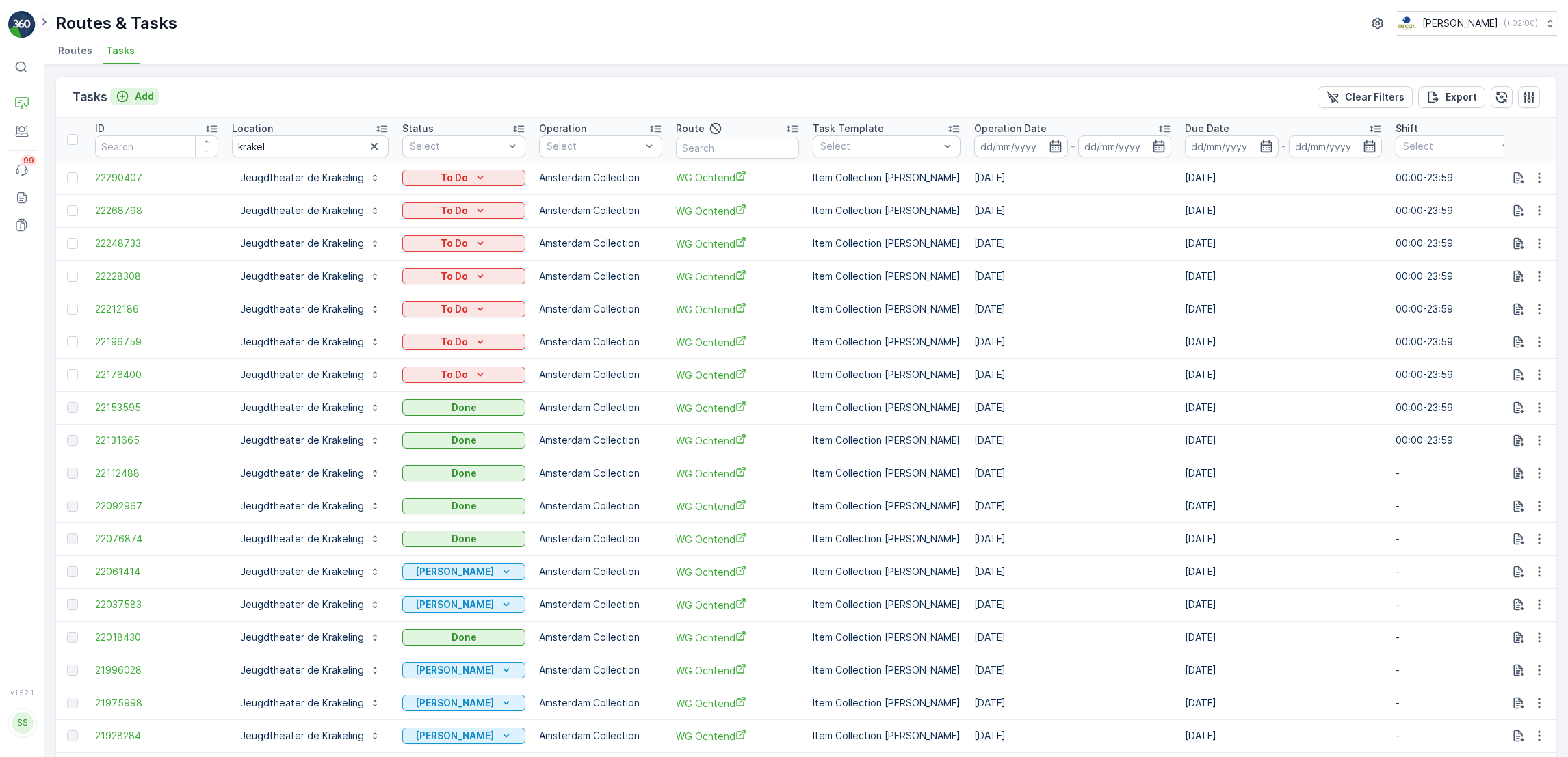
click at [131, 91] on div "Add" at bounding box center [135, 97] width 38 height 14
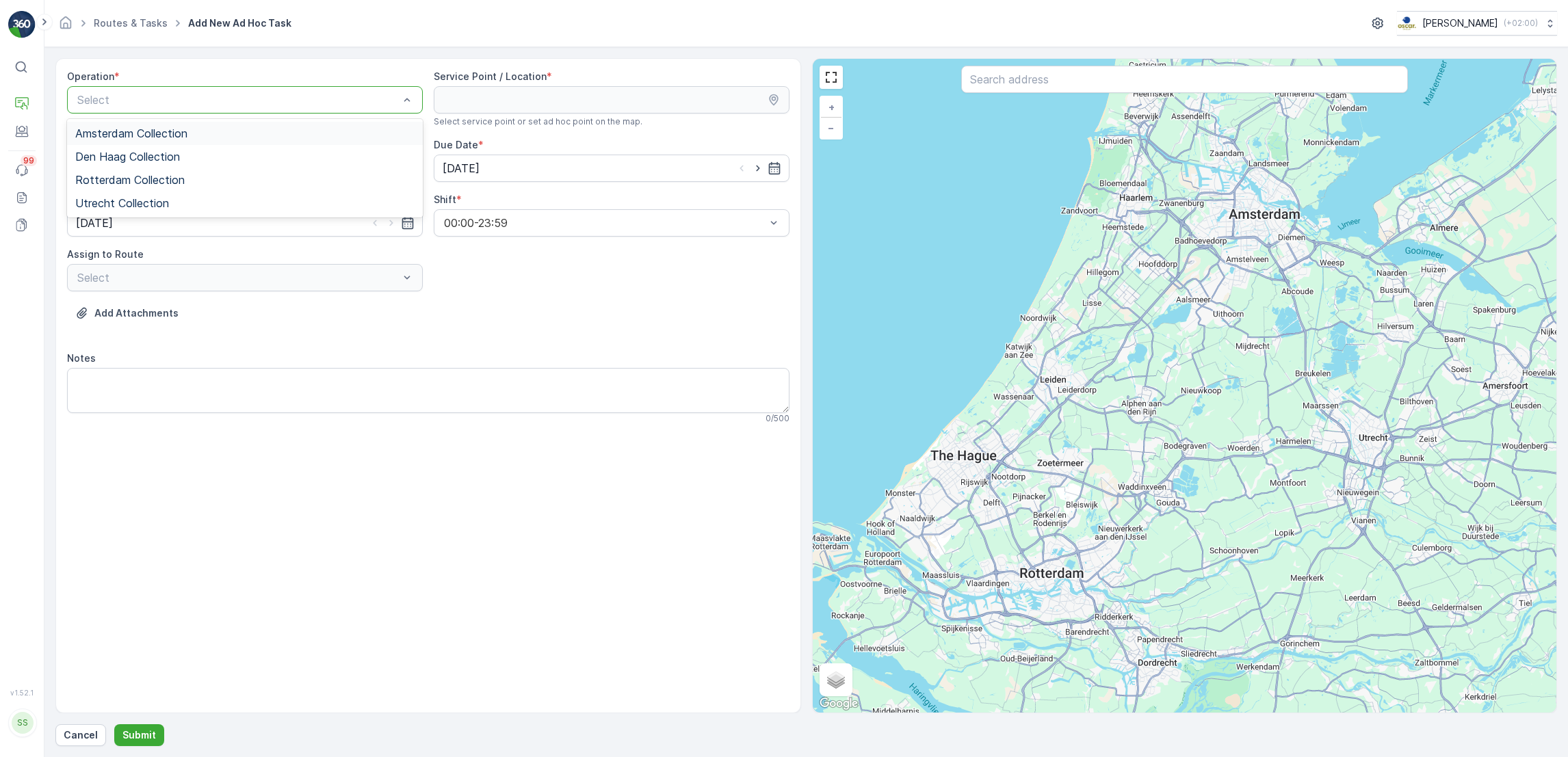
click at [175, 135] on span "Amsterdam Collection" at bounding box center [131, 133] width 112 height 12
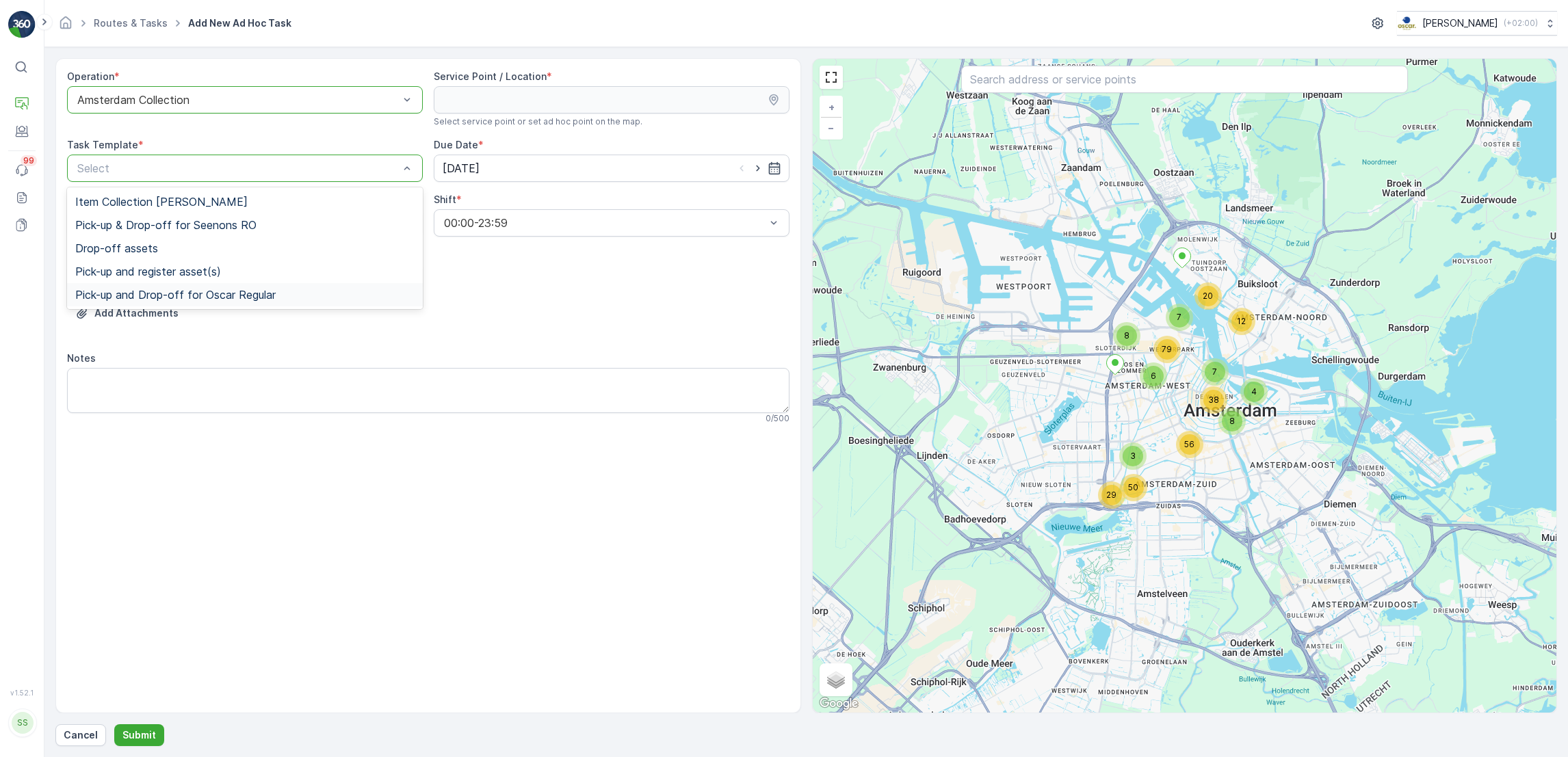
click at [335, 432] on div "Operation * option Amsterdam Collection, selected. Amsterdam Collection Service…" at bounding box center [428, 253] width 722 height 366
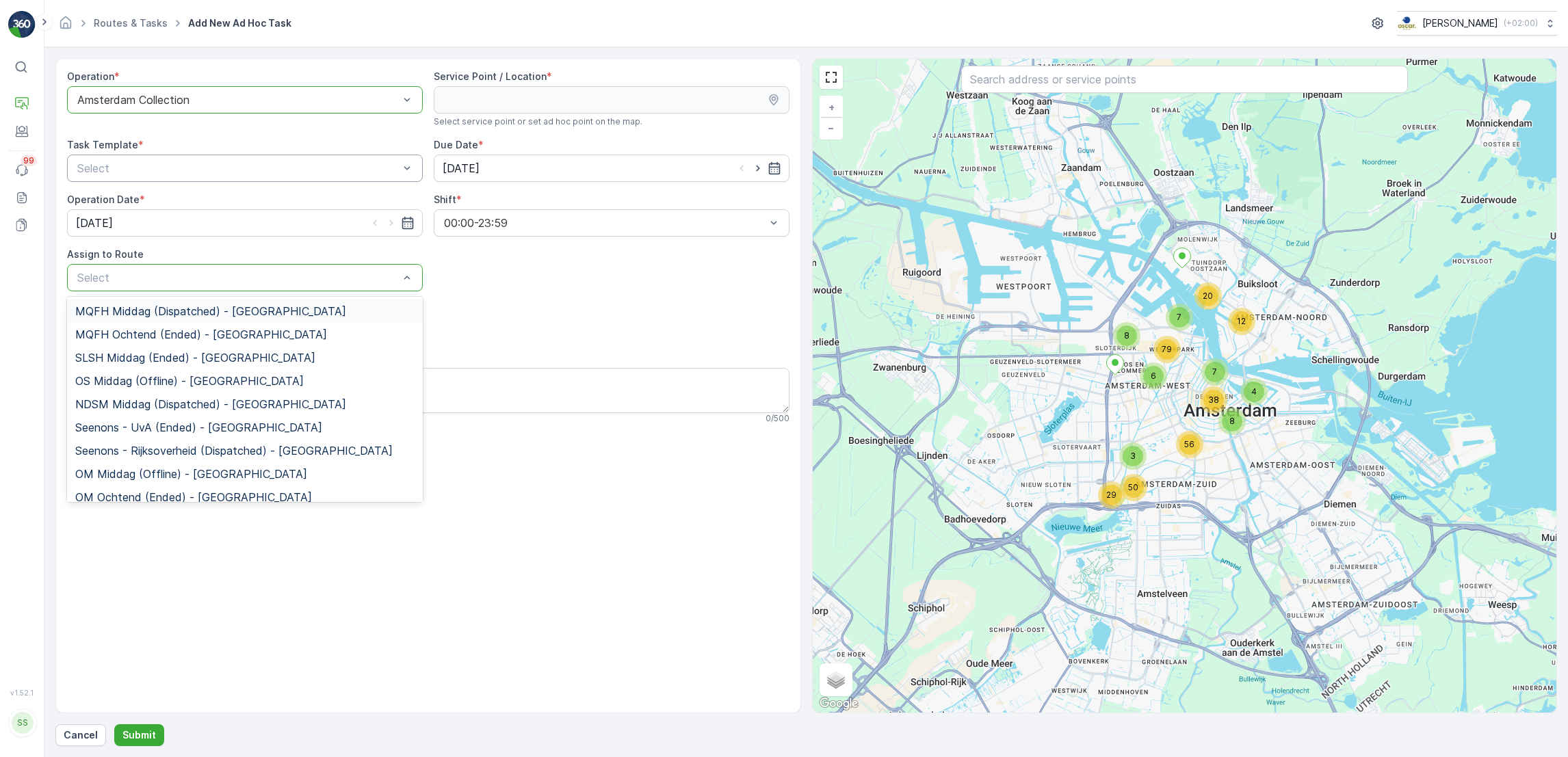
click at [398, 267] on div "Select" at bounding box center [244, 278] width 356 height 27
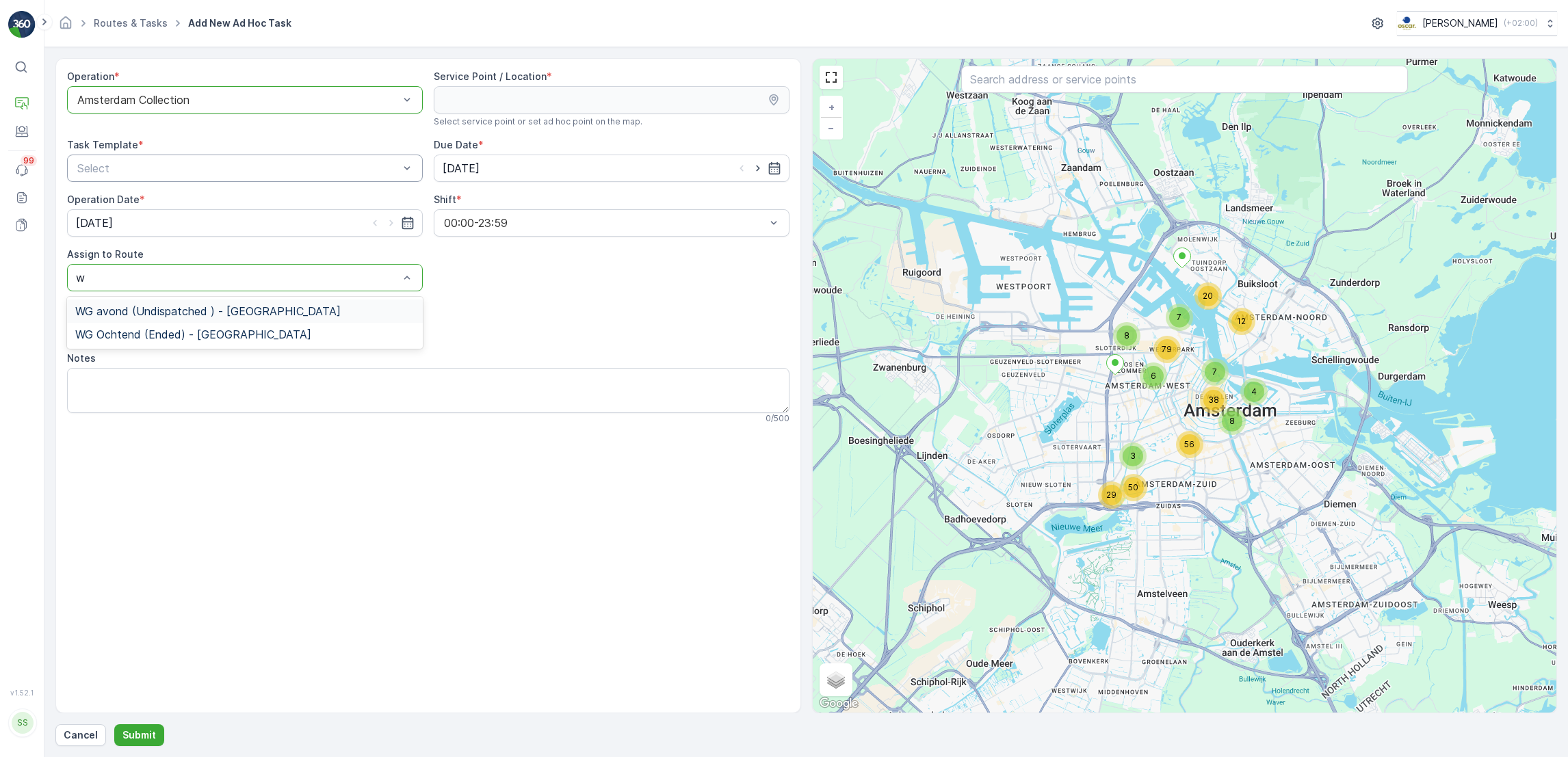
type input "wg"
click at [281, 308] on span "WG avond (Undispatched ) - Amsterdam" at bounding box center [208, 311] width 265 height 12
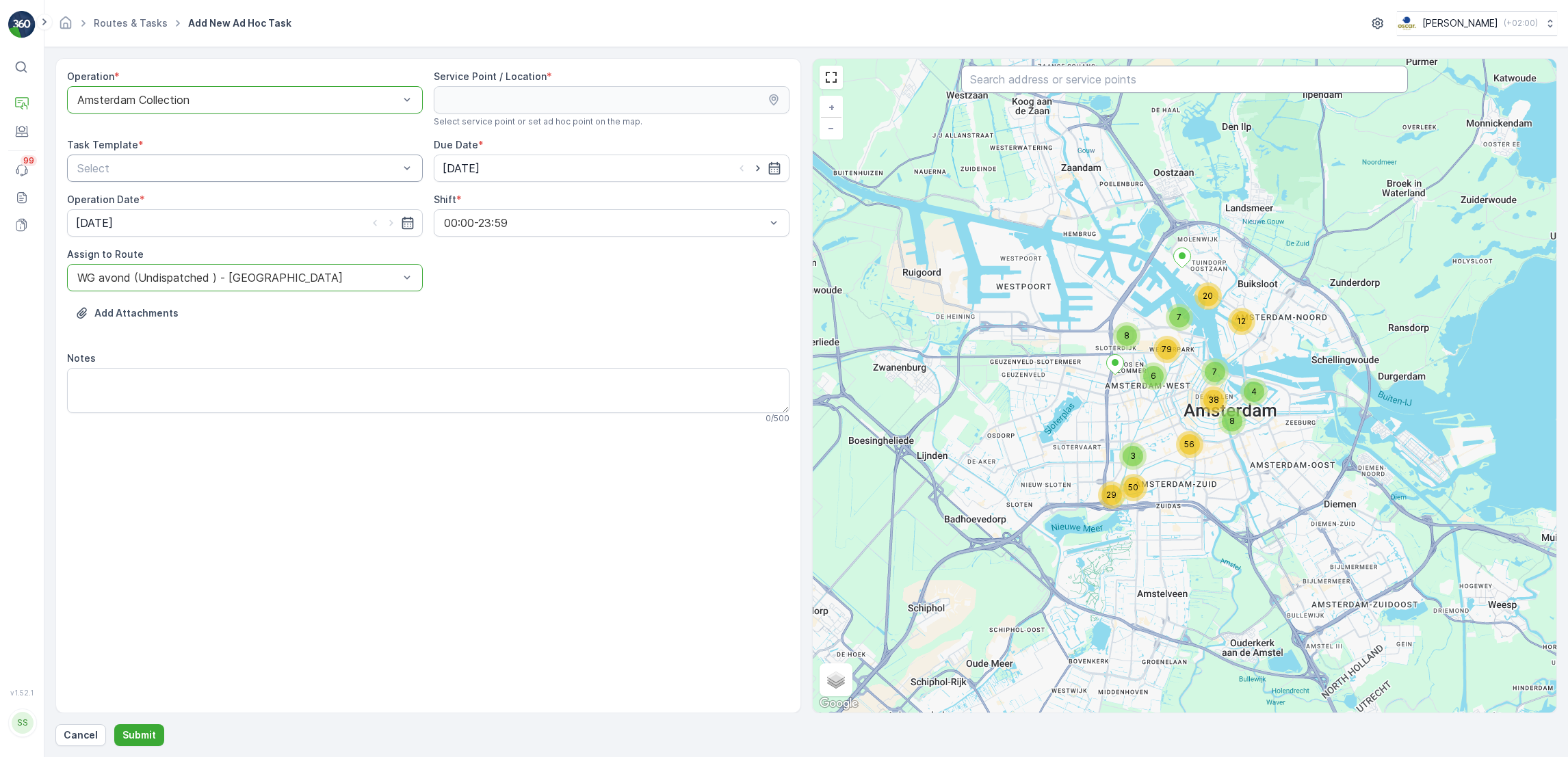
click at [1123, 89] on input "text" at bounding box center [1184, 79] width 447 height 27
type input "krakel"
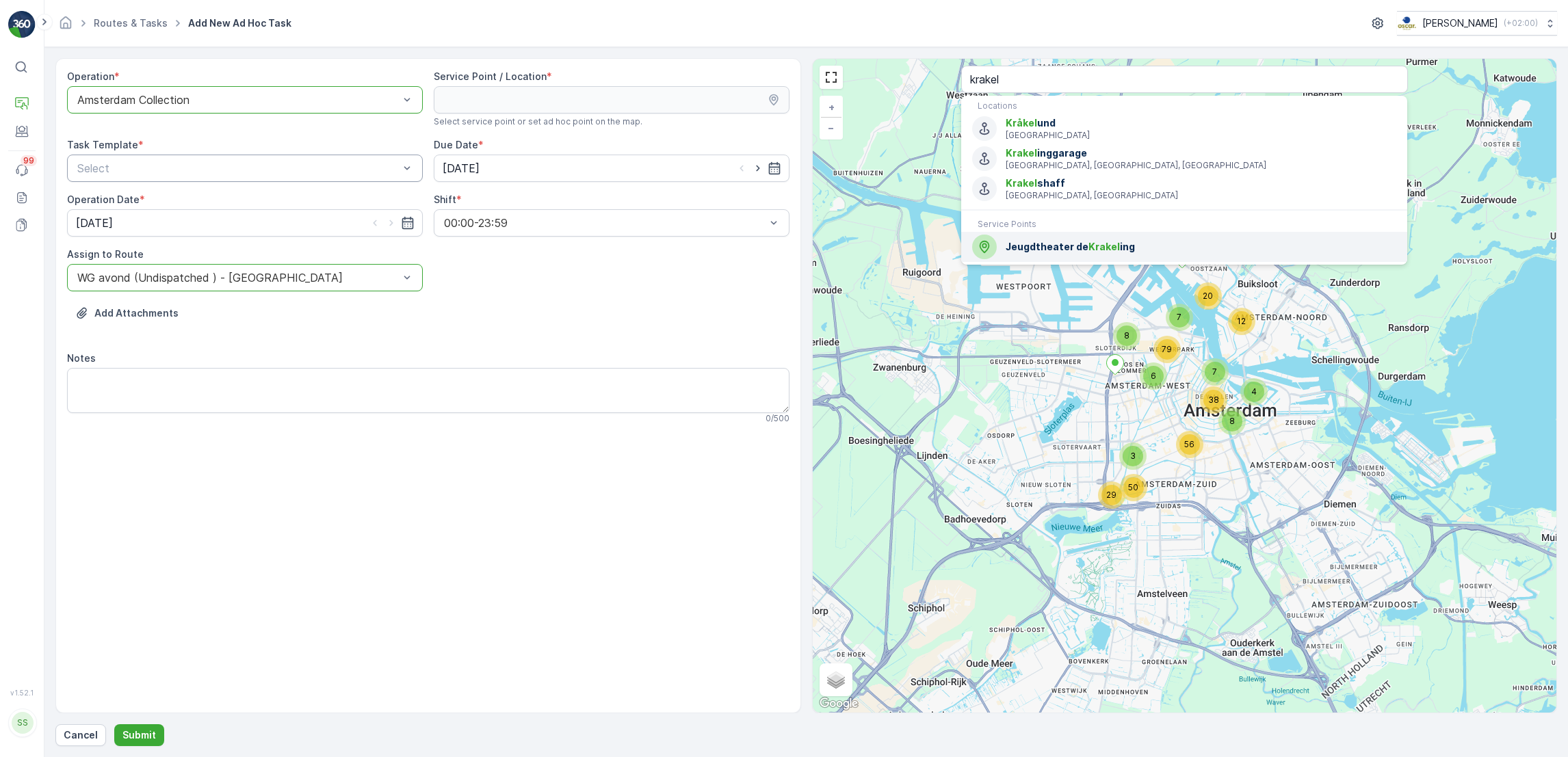
click at [1061, 249] on span "Jeugdtheater de Krakel ing" at bounding box center [1200, 247] width 391 height 14
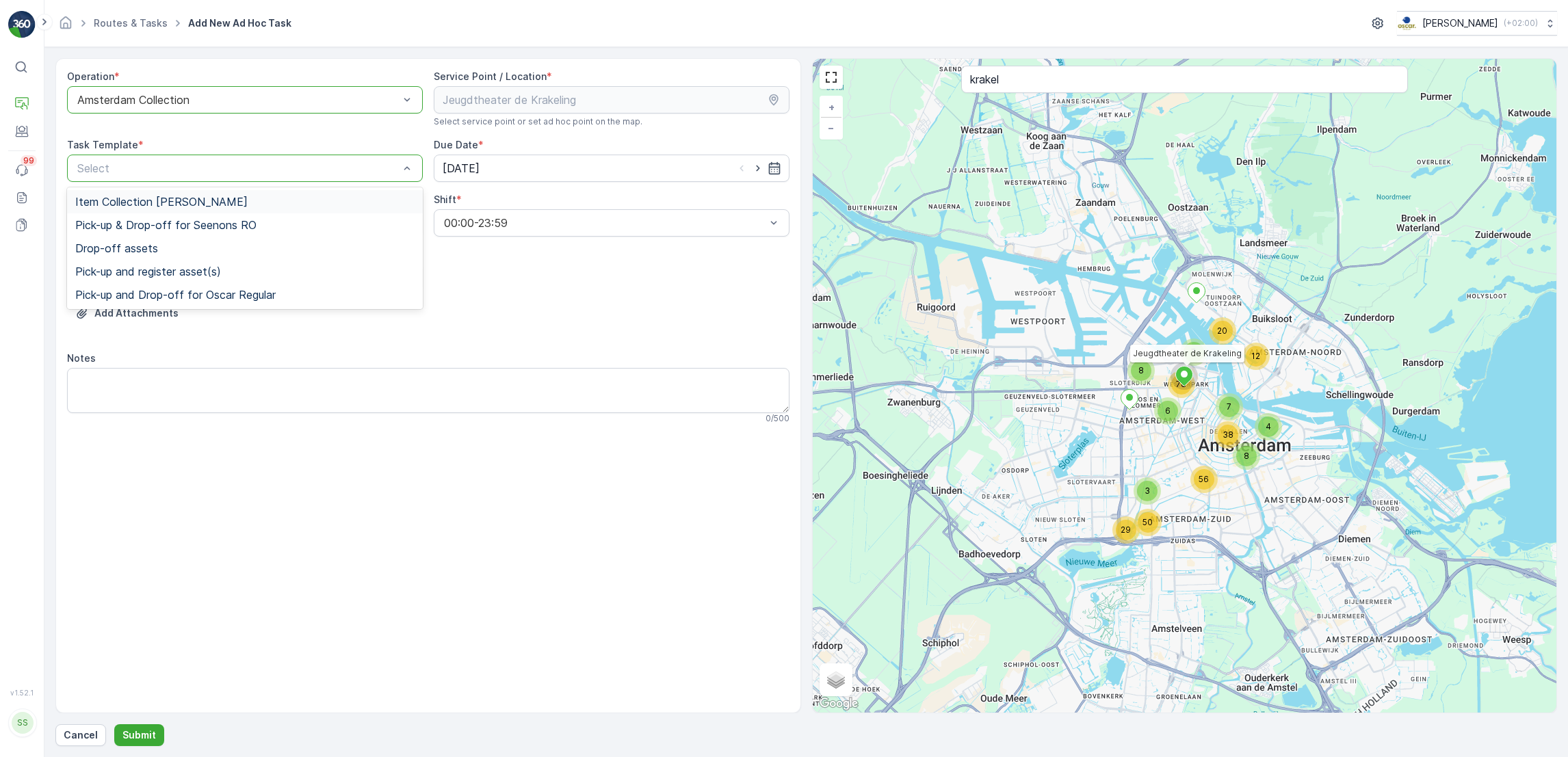
click at [257, 198] on div "Item Collection Oscar Regulier" at bounding box center [245, 202] width 340 height 12
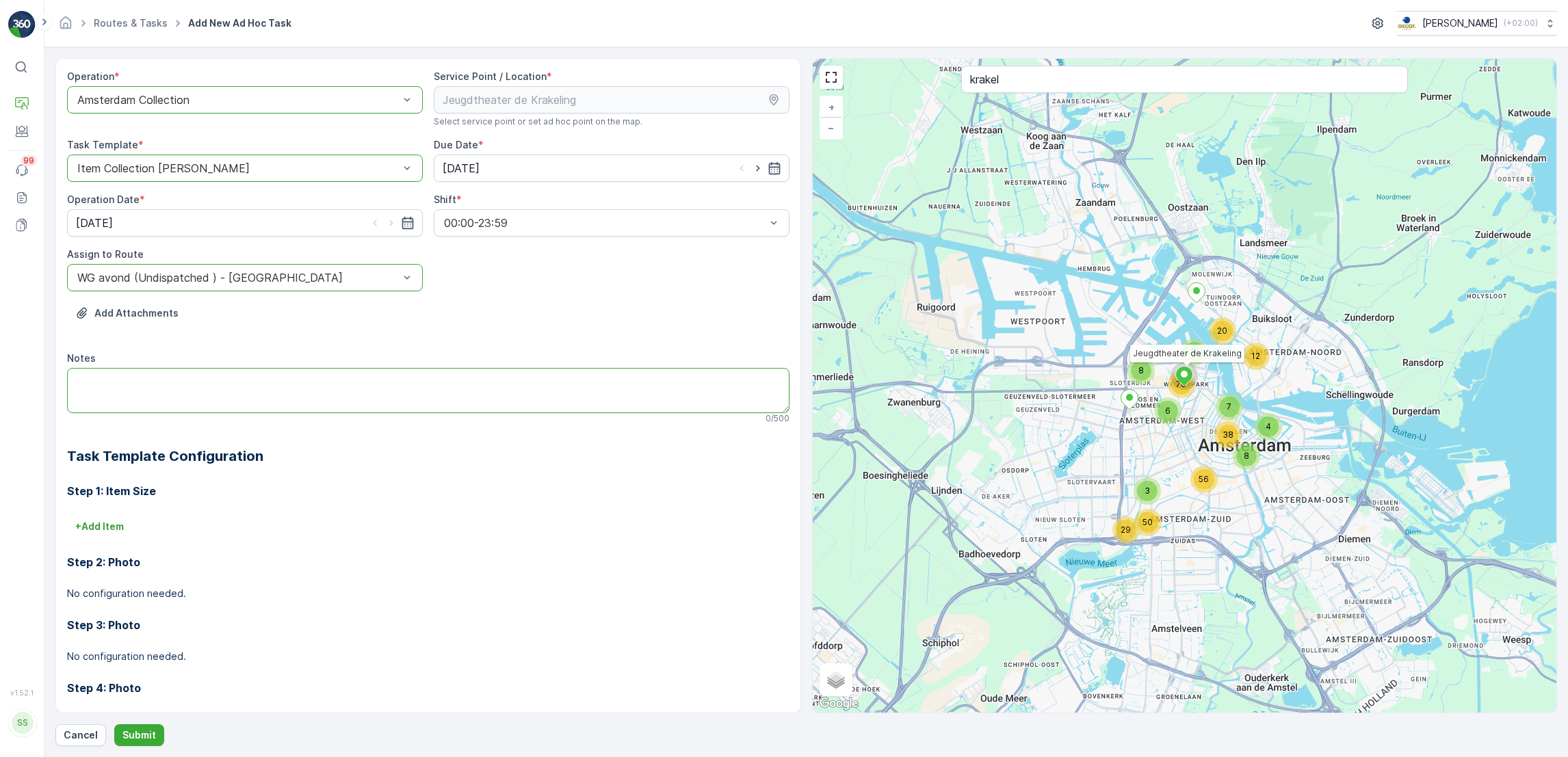
click at [236, 388] on textarea "Notes" at bounding box center [428, 390] width 722 height 45
type textarea "660L hout ophalen (moet nog overgestapeld in container)"
click at [122, 525] on p "+ Add Item" at bounding box center [100, 527] width 49 height 14
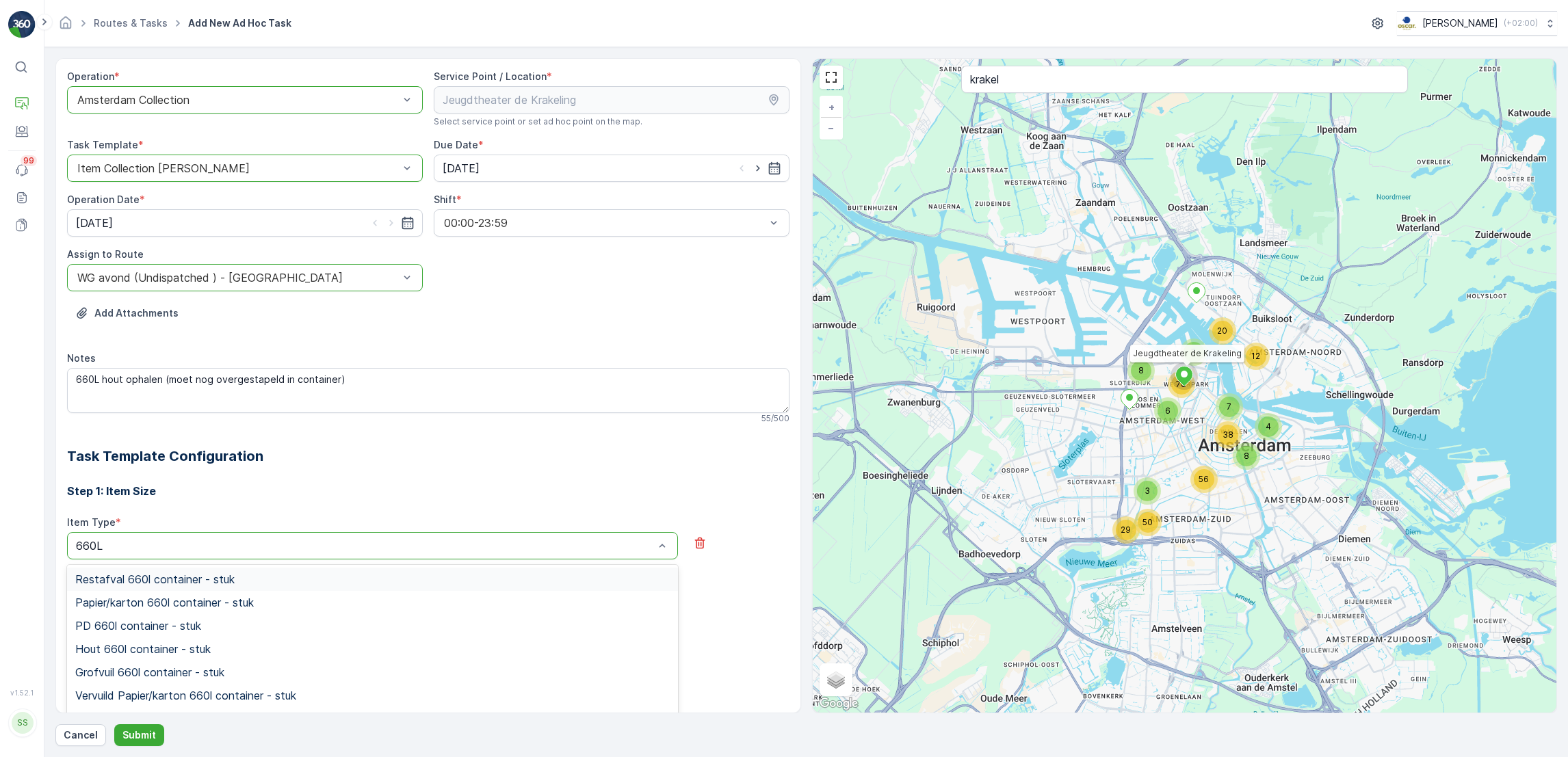
type input "660L"
click at [158, 648] on span "Hout 660l container - stuk" at bounding box center [143, 649] width 136 height 12
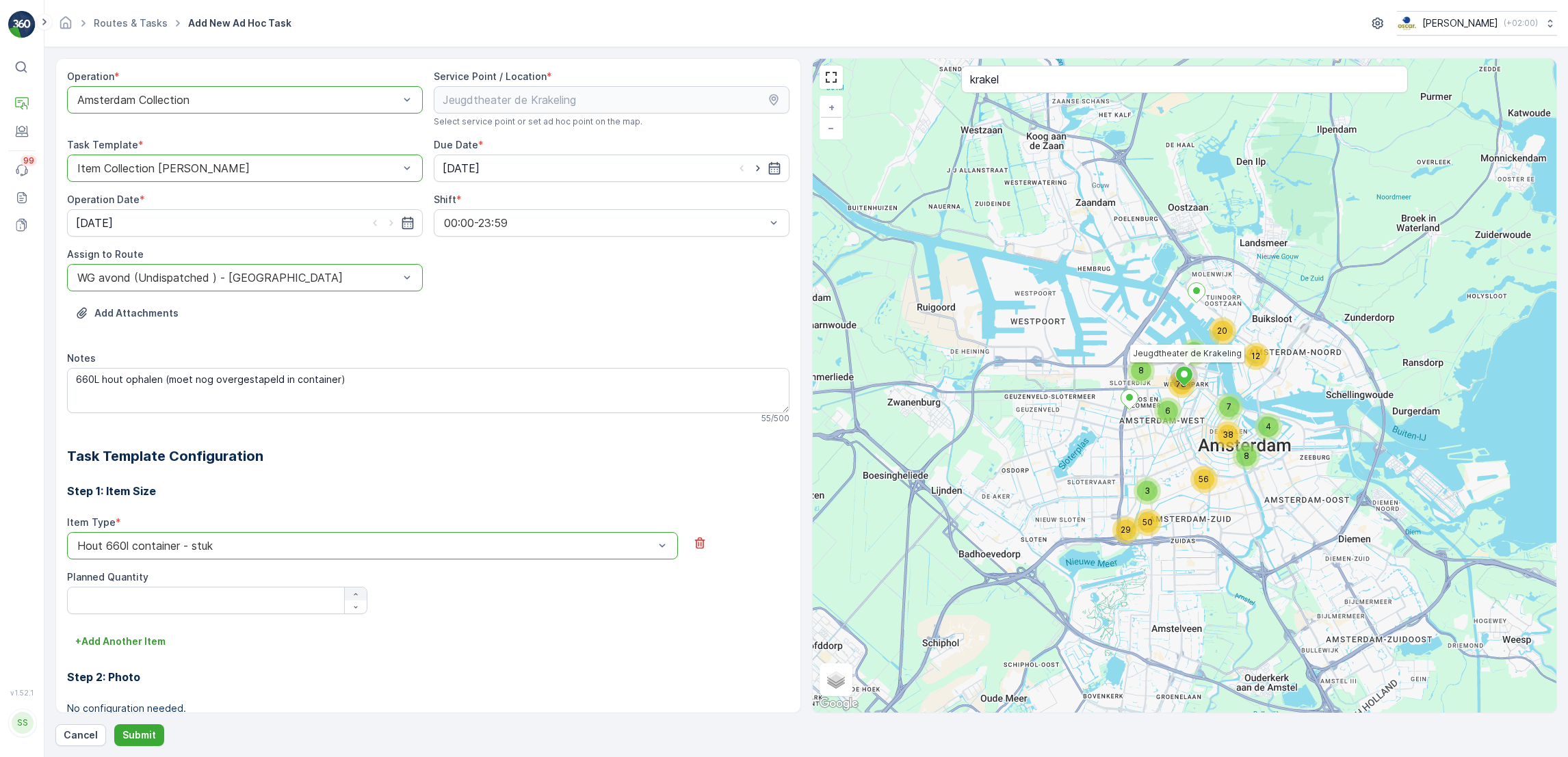
click at [354, 595] on icon "button" at bounding box center [355, 594] width 3 height 2
type Quantity "1"
click at [146, 731] on p "Submit" at bounding box center [139, 736] width 34 height 14
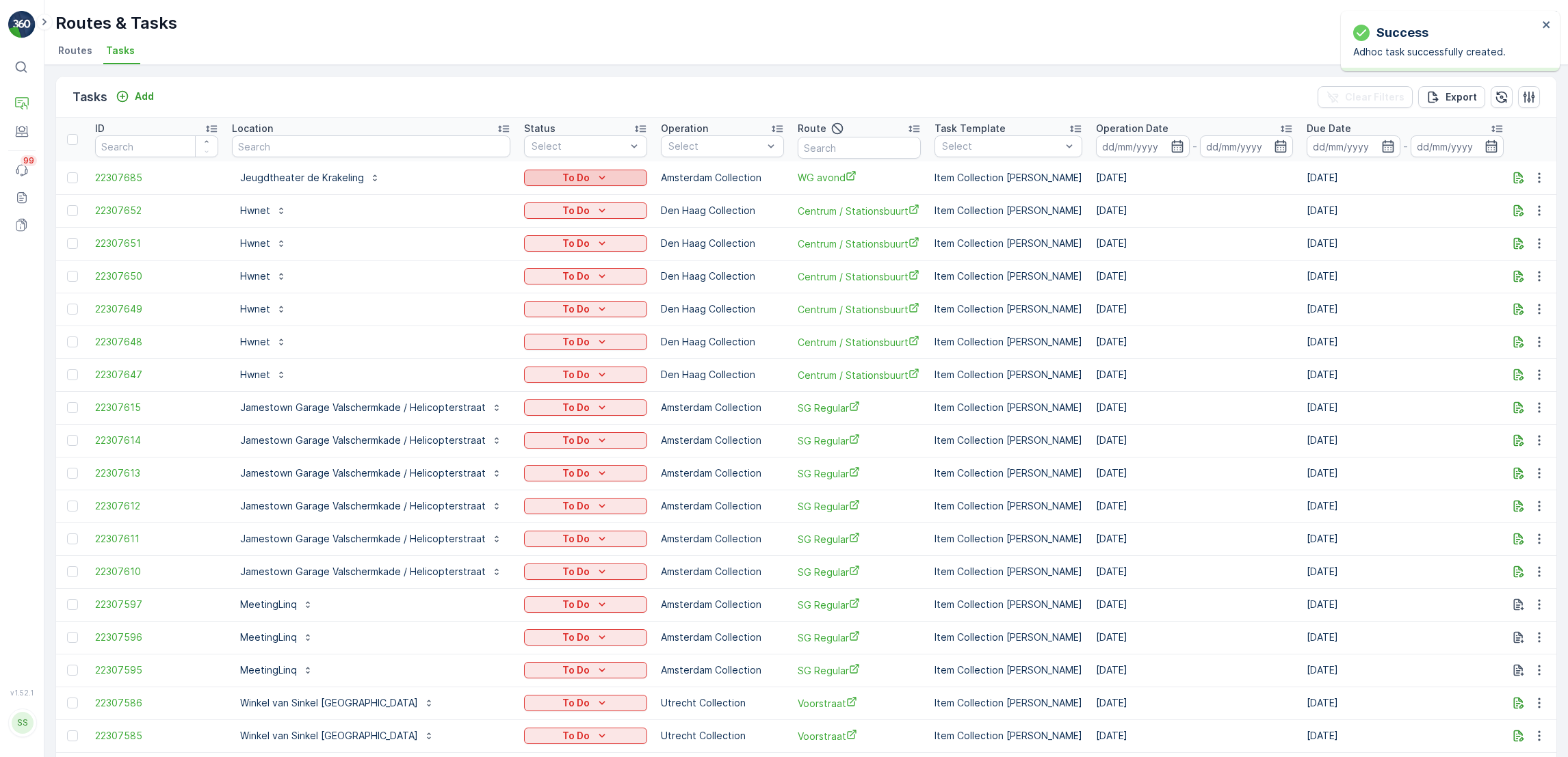
click at [608, 178] on icon "To Do" at bounding box center [602, 178] width 14 height 14
click at [553, 198] on span "Let Op!" at bounding box center [555, 197] width 34 height 14
click at [296, 146] on input "text" at bounding box center [371, 146] width 279 height 22
type input "restaurant blauw"
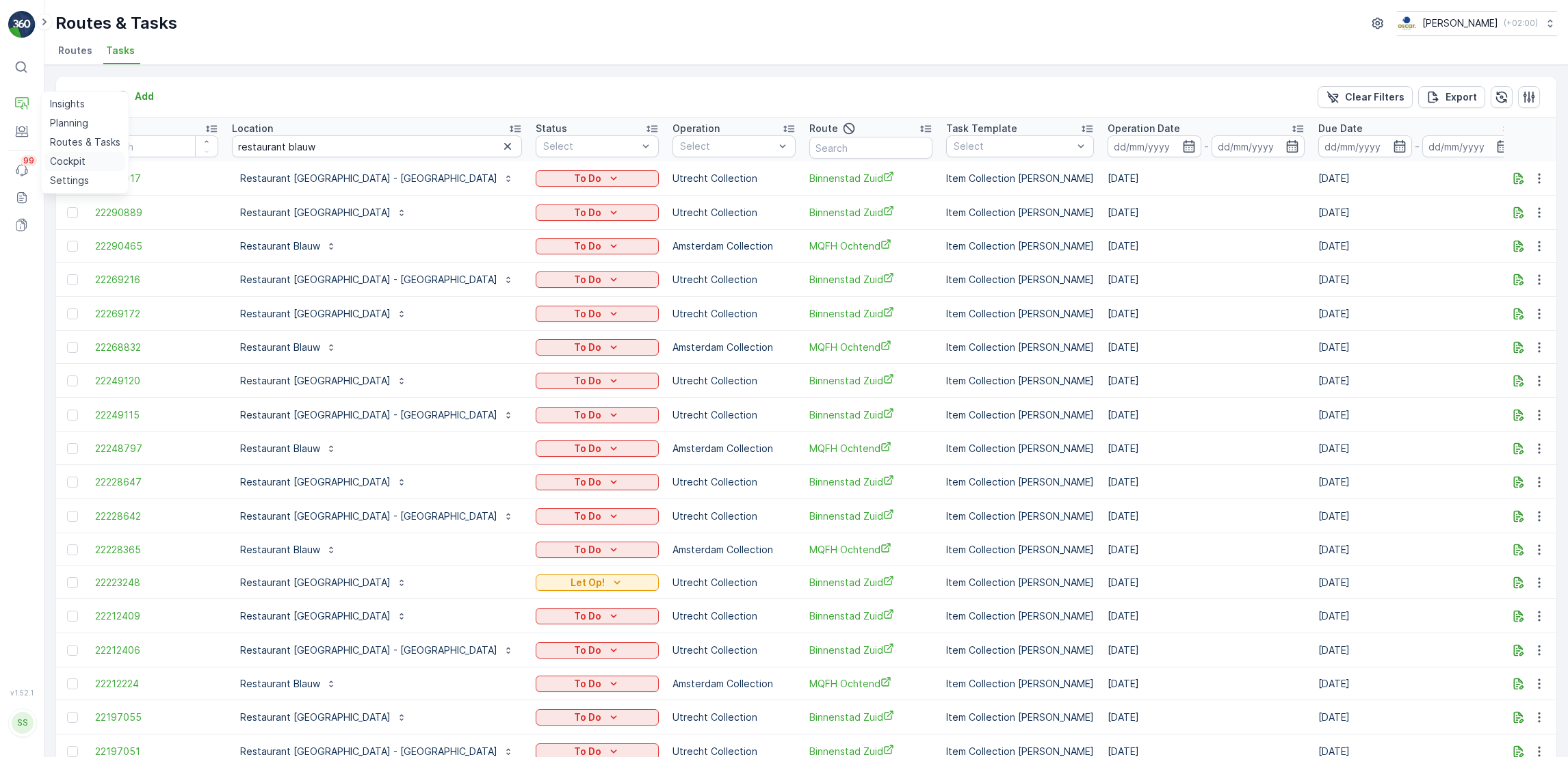
click at [81, 164] on p "Cockpit" at bounding box center [68, 161] width 36 height 14
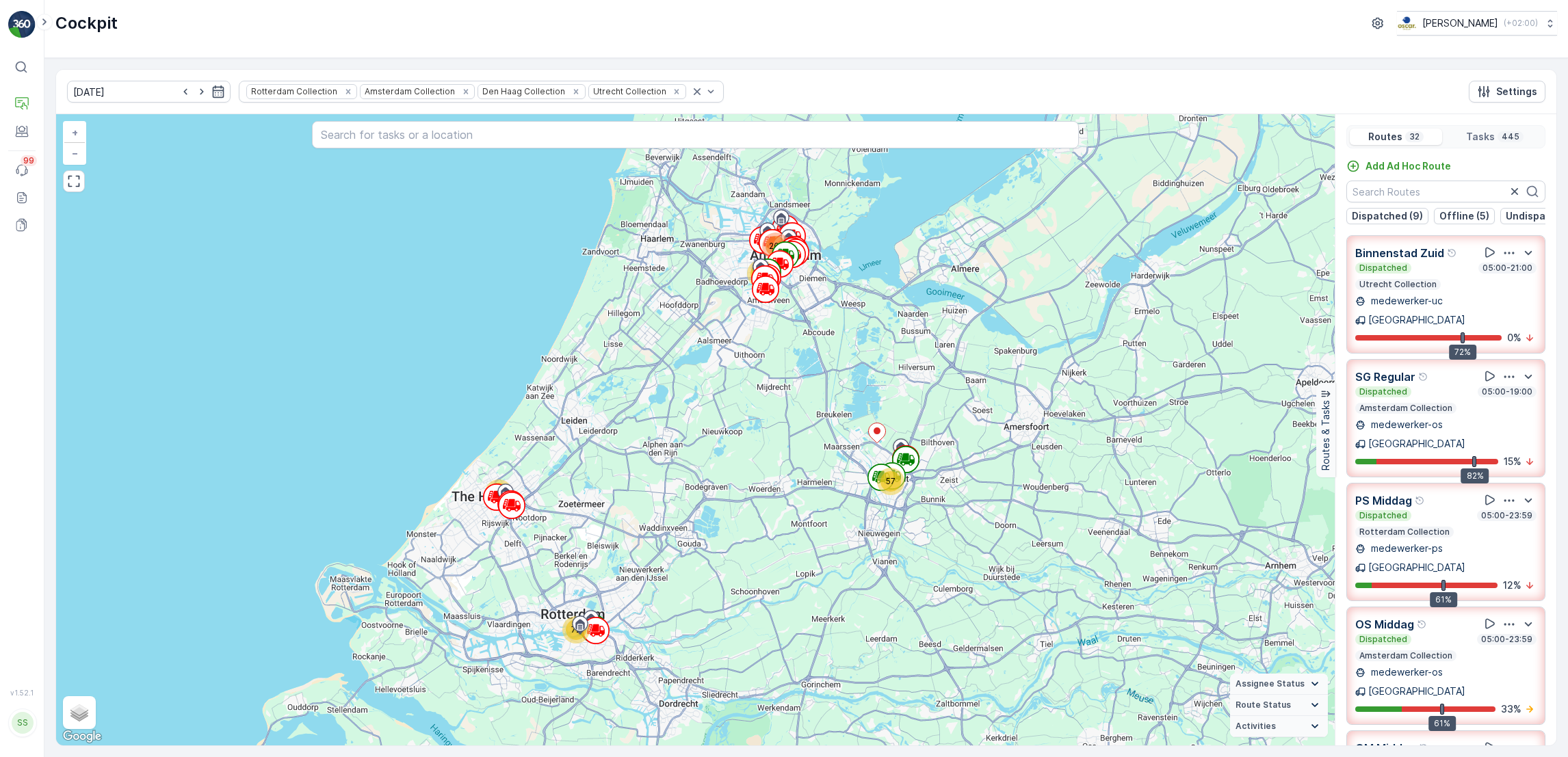
click at [1397, 290] on p "Utrecht Collection" at bounding box center [1397, 284] width 80 height 11
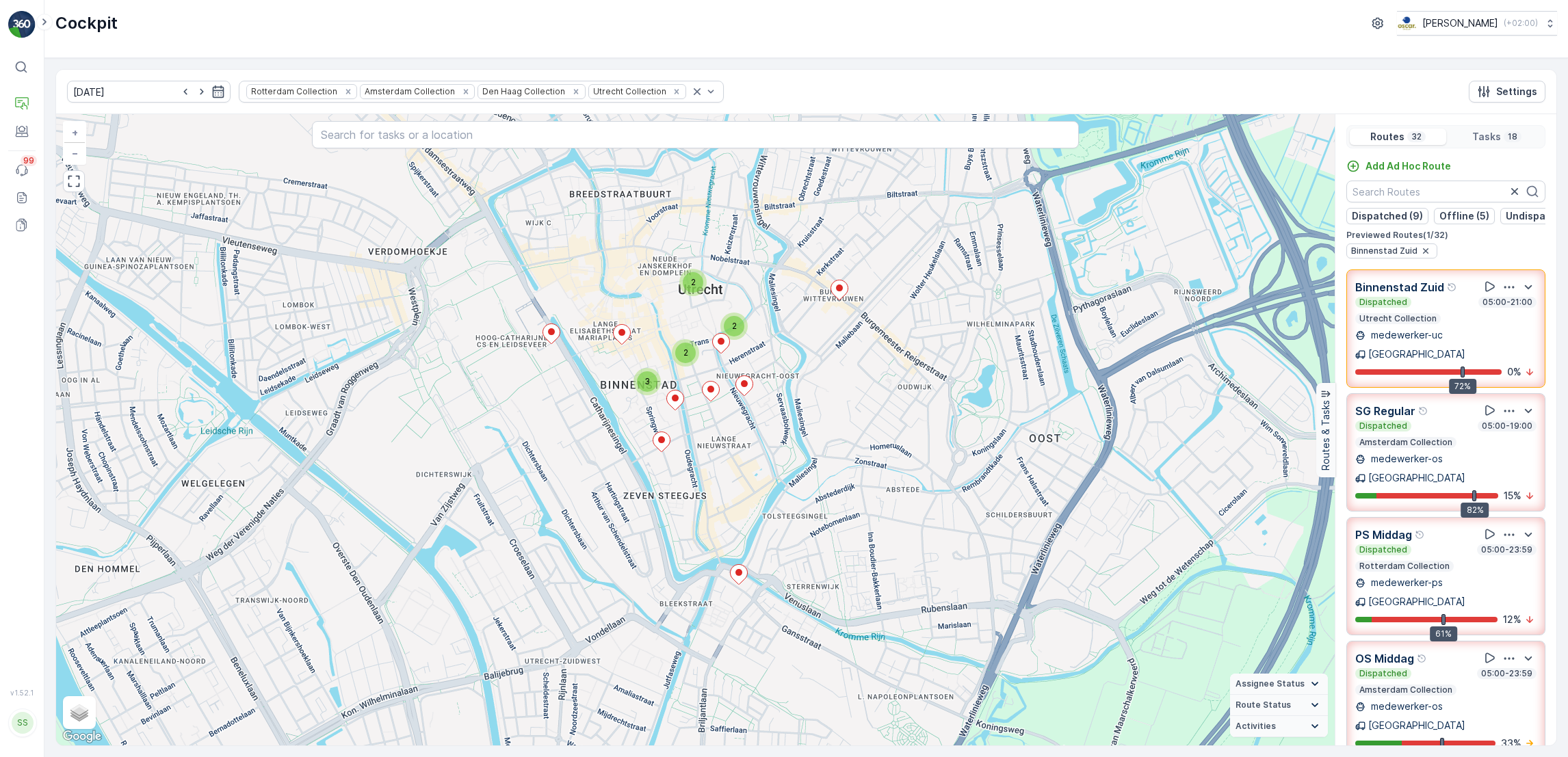
click at [1427, 324] on p "Utrecht Collection" at bounding box center [1397, 318] width 80 height 11
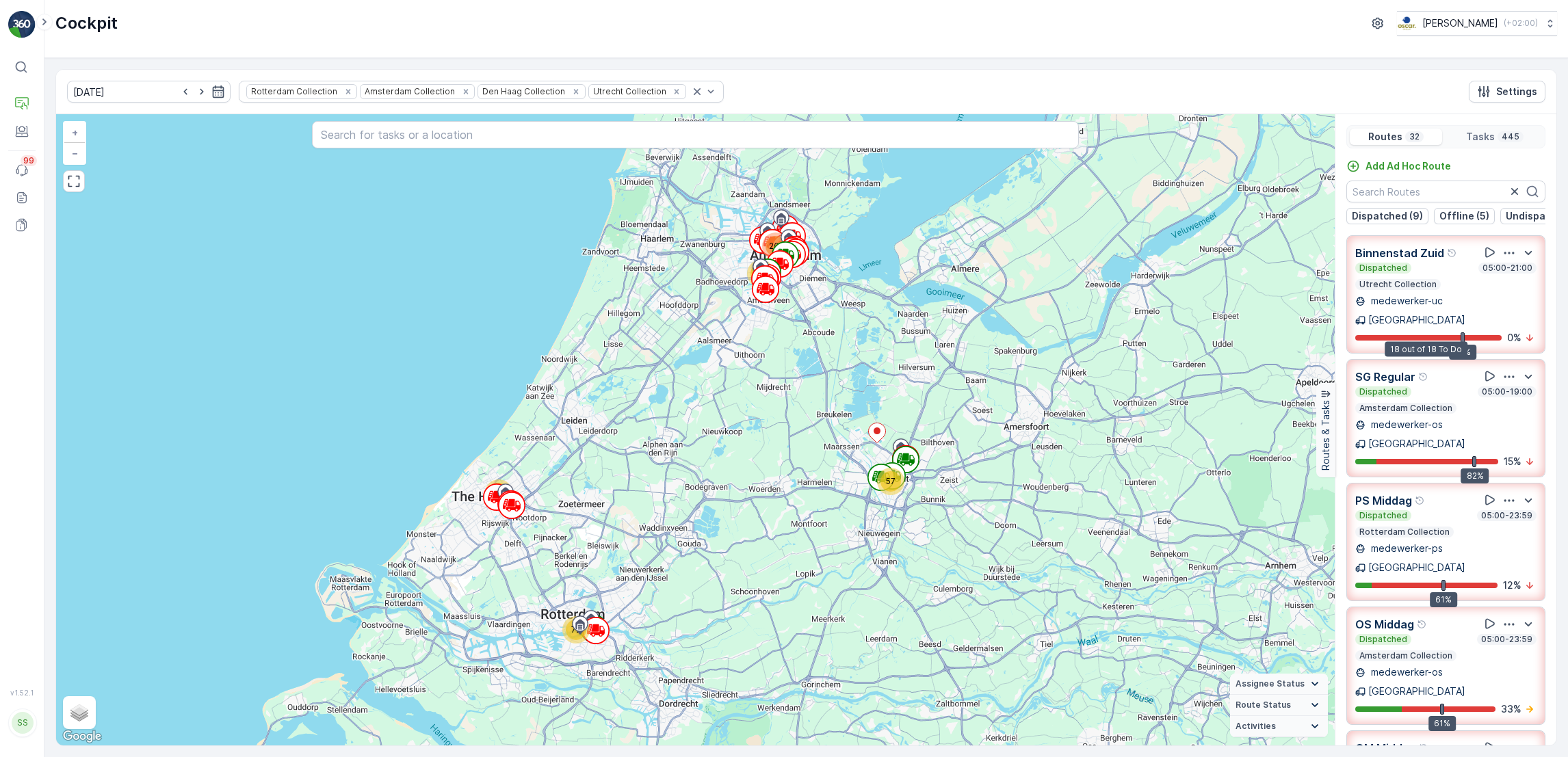
click at [1427, 335] on div at bounding box center [1428, 337] width 146 height 5
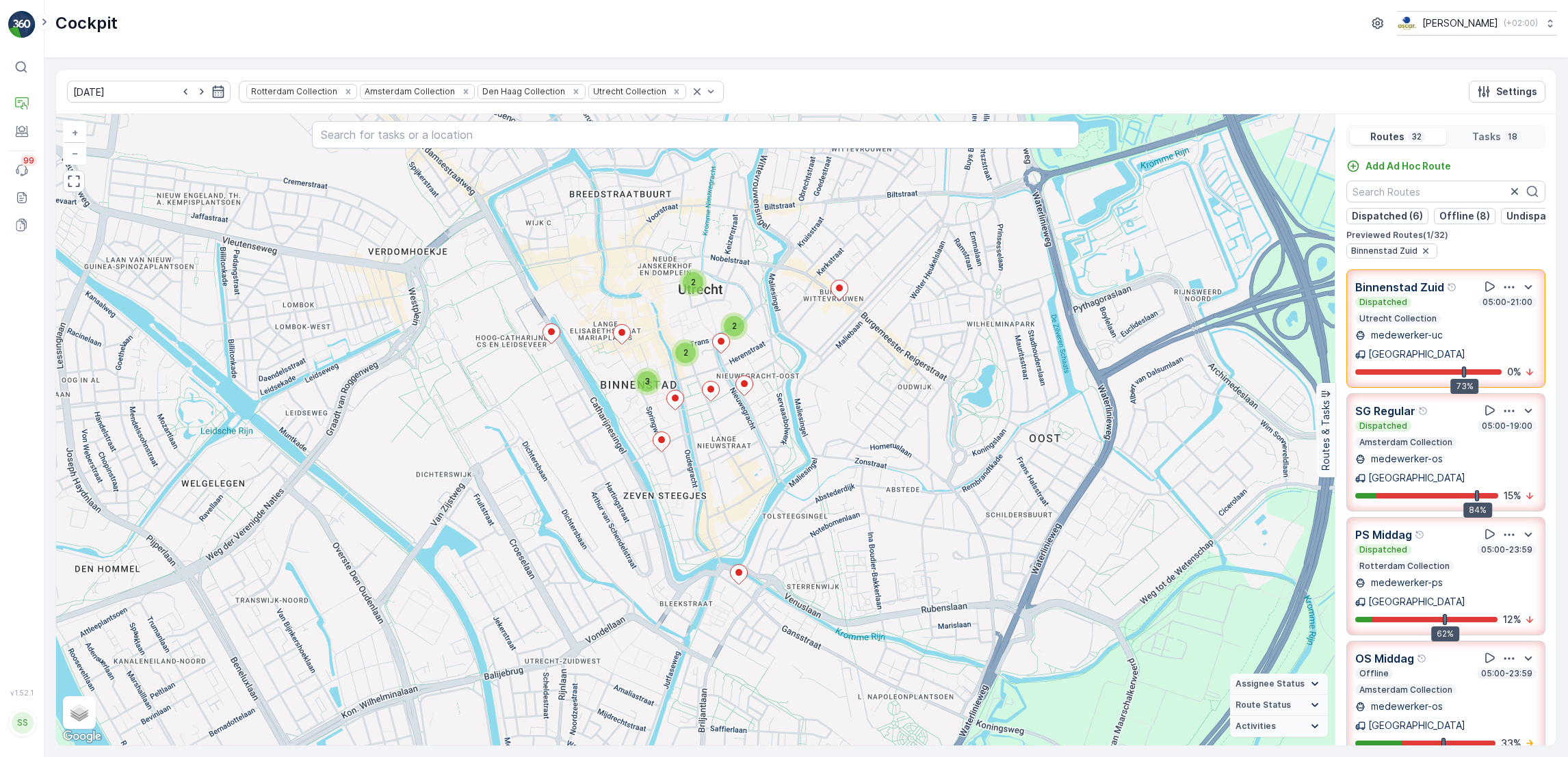
click at [1504, 410] on icon "button" at bounding box center [1509, 410] width 10 height 2
click at [1530, 442] on span "See More Details" at bounding box center [1508, 449] width 79 height 14
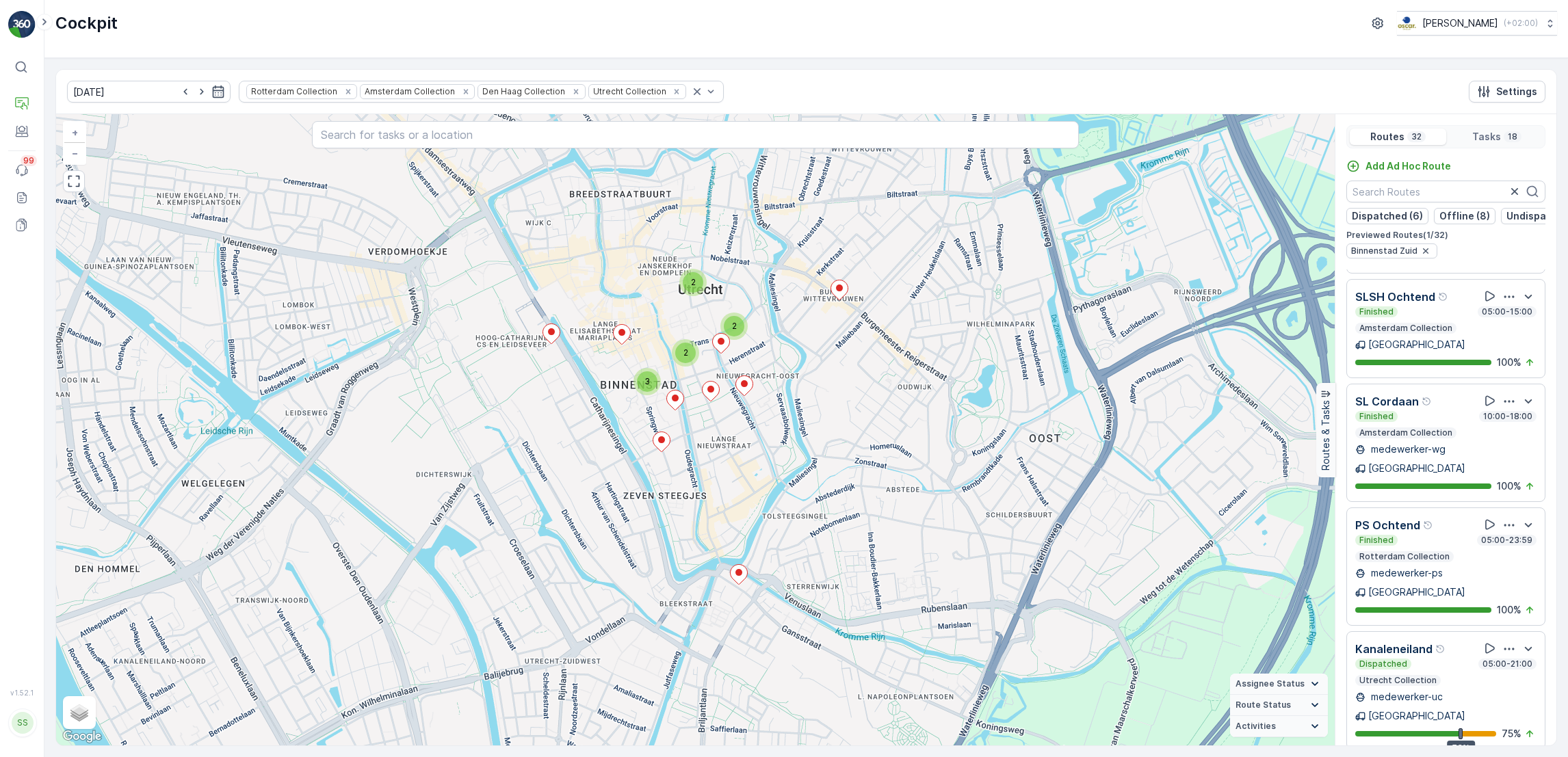
scroll to position [1878, 0]
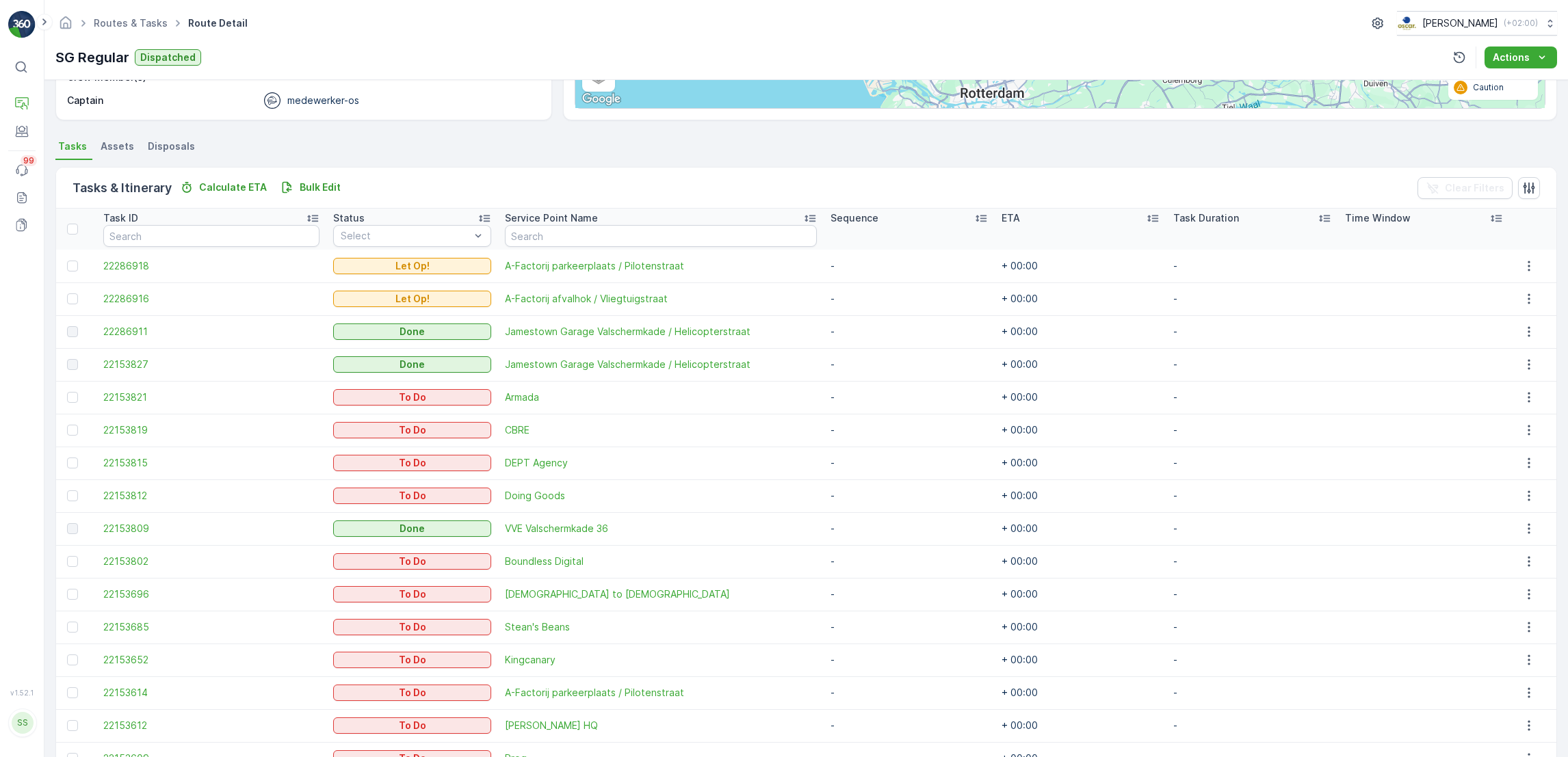
scroll to position [450, 0]
